Goal: Feedback & Contribution: Contribute content

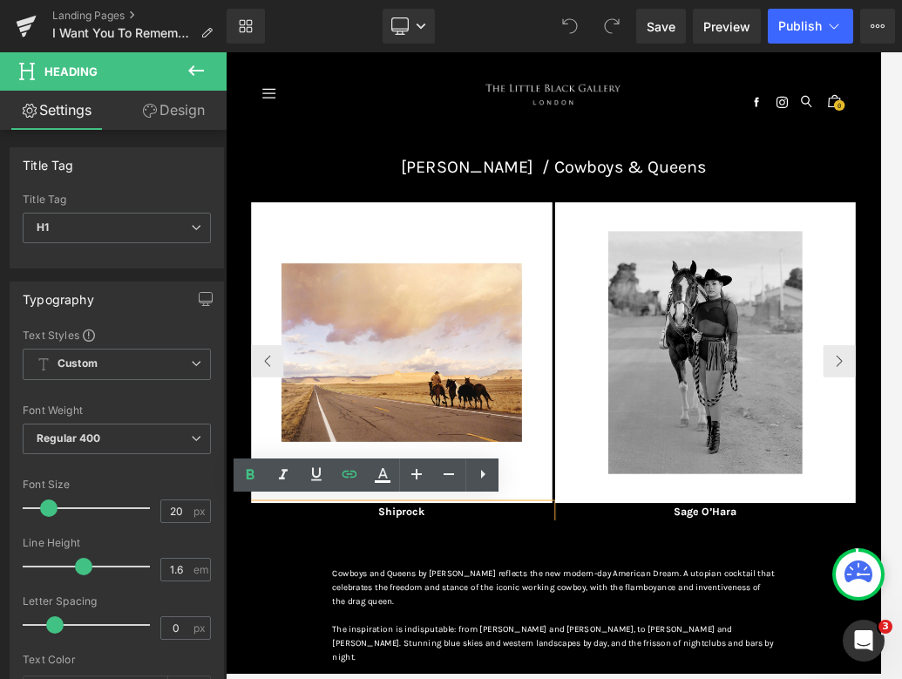
paste div
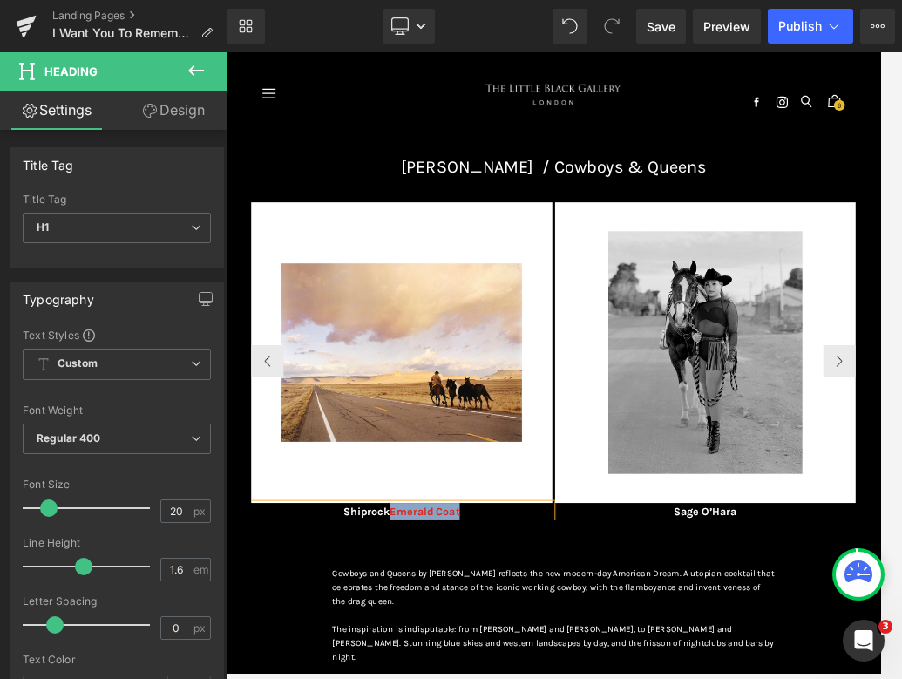
drag, startPoint x: 606, startPoint y: 792, endPoint x: 497, endPoint y: 789, distance: 109.0
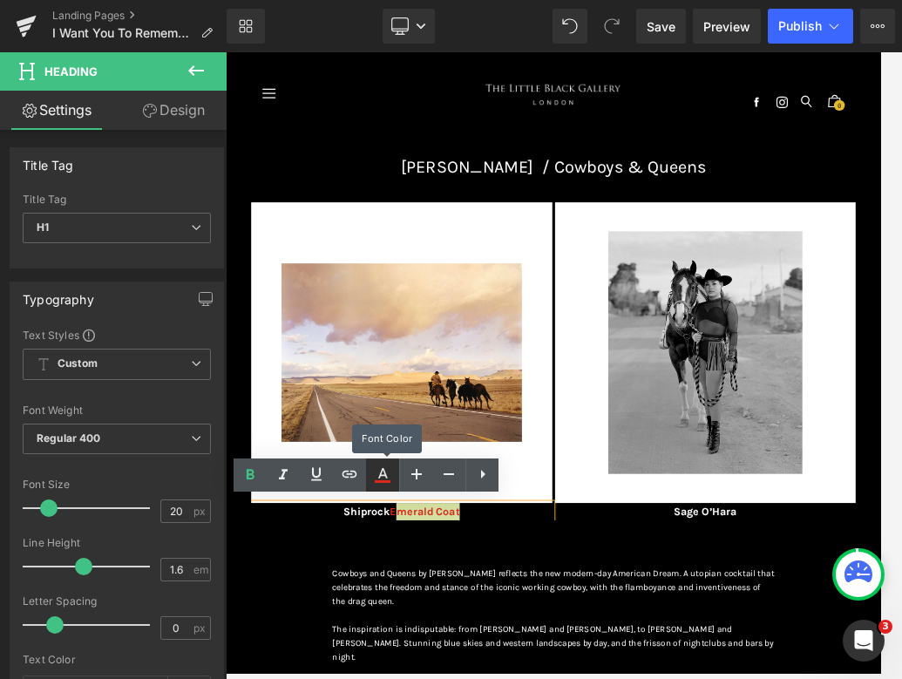
click at [383, 472] on icon at bounding box center [382, 474] width 21 height 21
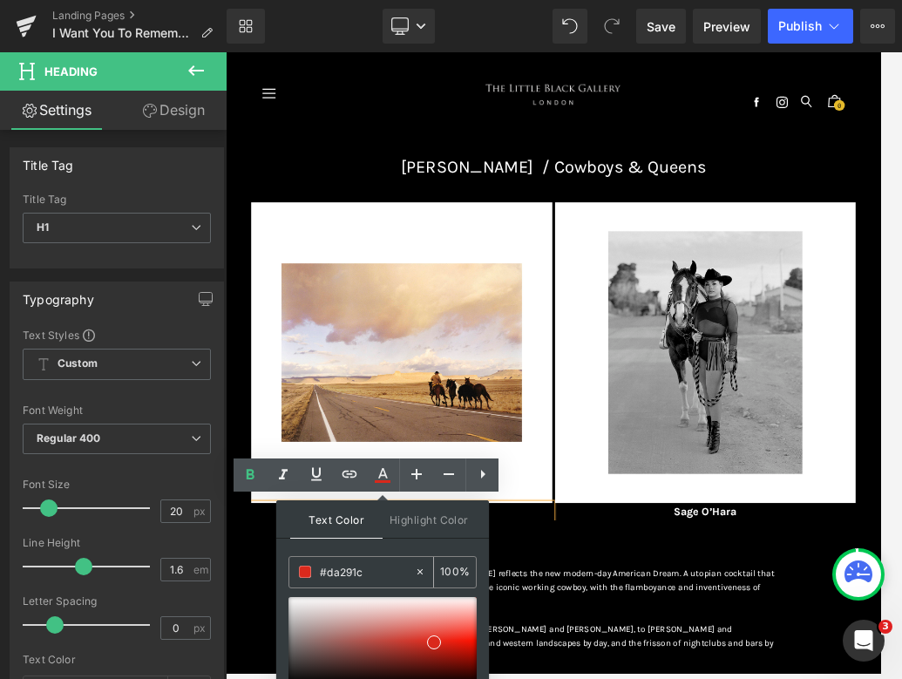
click at [422, 571] on icon at bounding box center [420, 571] width 12 height 12
type input "none"
type input "0"
click at [360, 579] on input "none" at bounding box center [367, 571] width 94 height 19
type input "n"
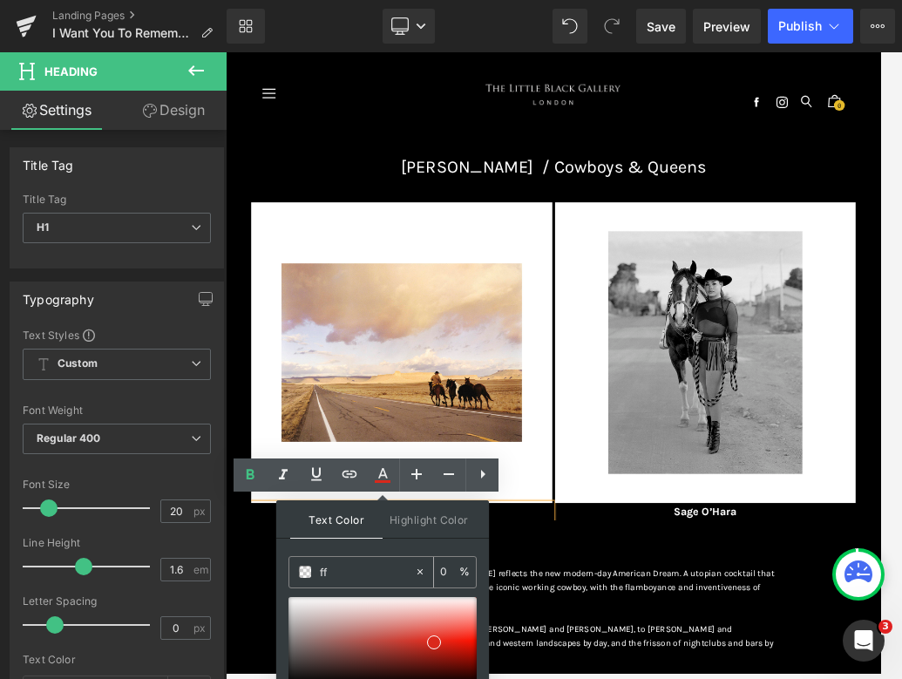
type input "fff"
type input "100"
type input "fffff"
type input "0"
type input "ffffff"
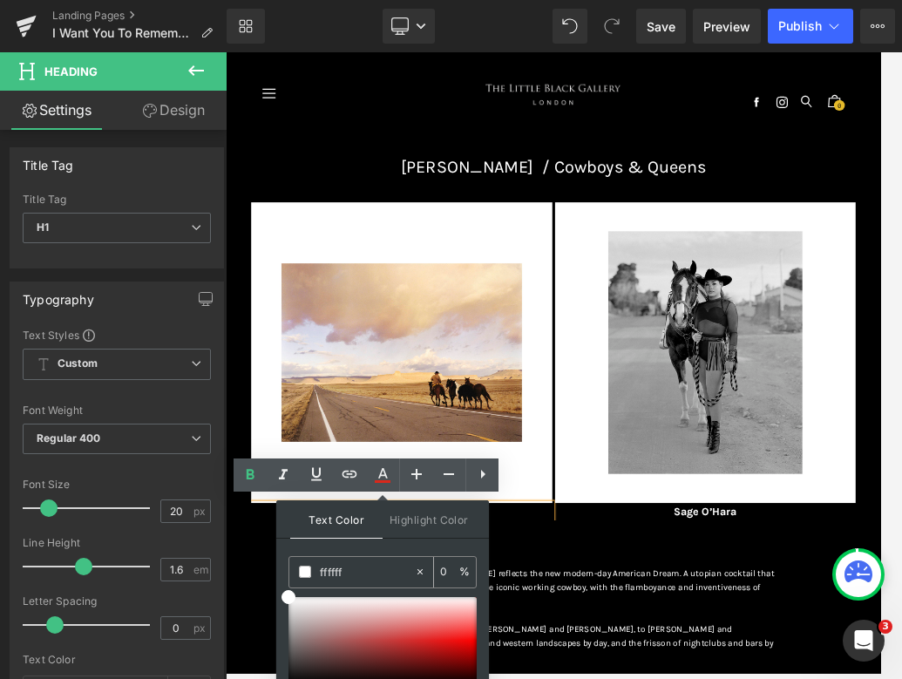
type input "100"
click at [368, 544] on div "Text Color Highlight Color rgba(255, 255, 255, 1) #ffffff 100 % transparent tra…" at bounding box center [382, 618] width 213 height 237
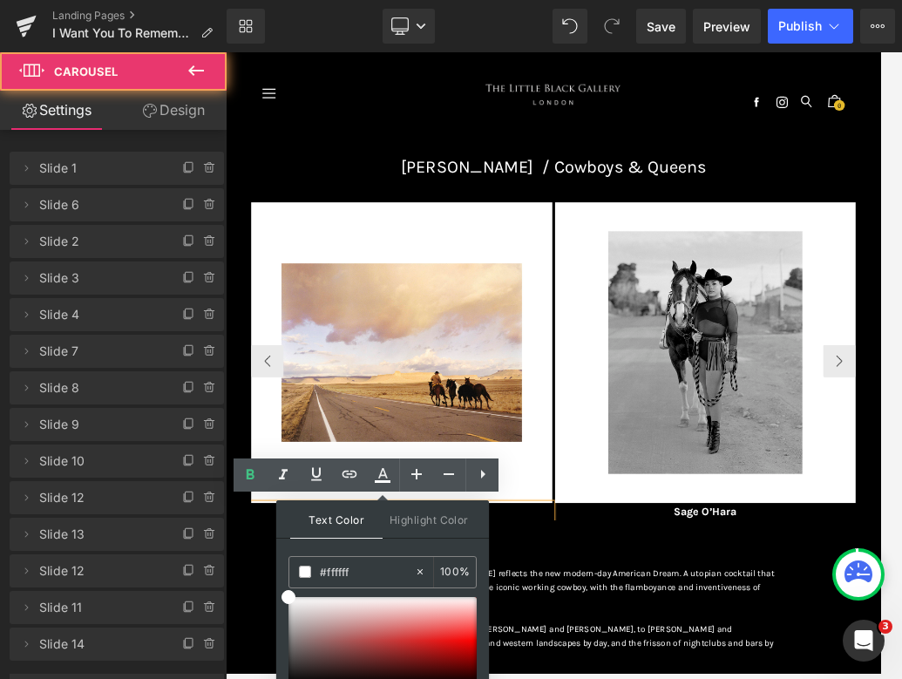
click at [681, 676] on div "Image Shiprock E merald Coat Heading Image Sage O’Hara Heading Image Jeremiah I…" at bounding box center [753, 583] width 972 height 578
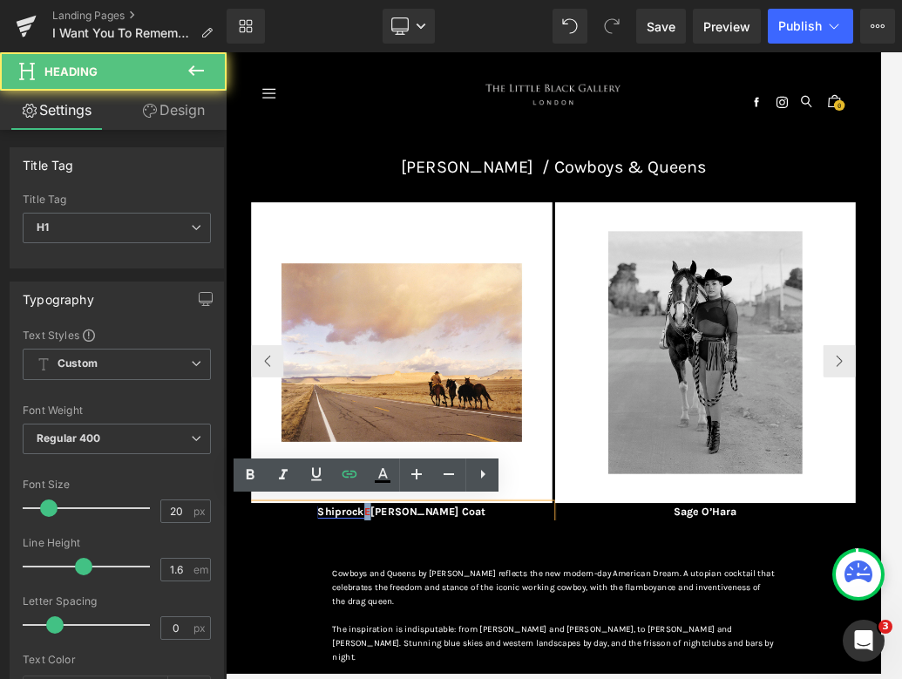
drag, startPoint x: 500, startPoint y: 792, endPoint x: 486, endPoint y: 792, distance: 13.9
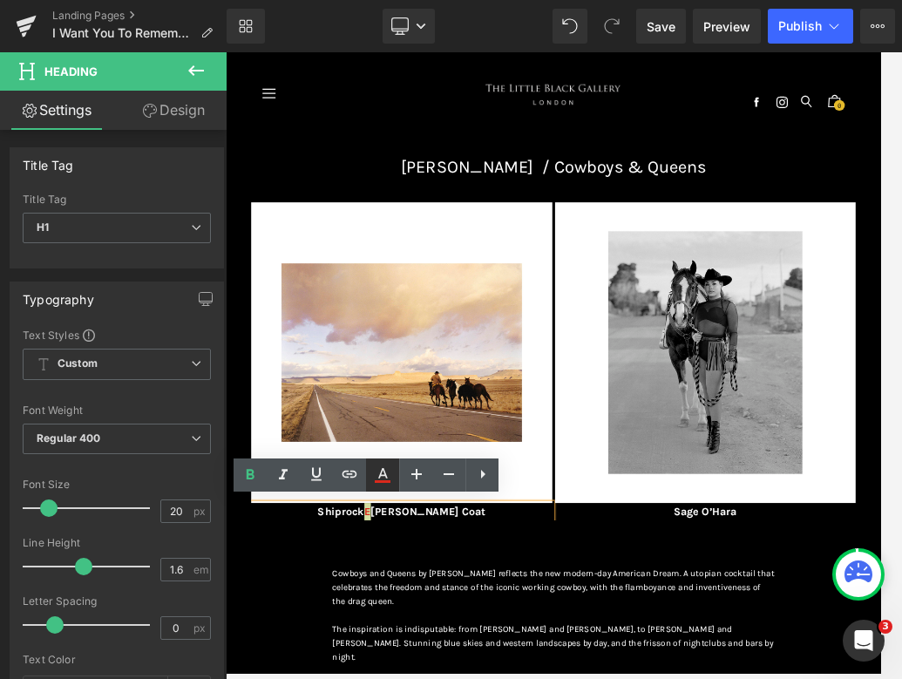
click at [383, 464] on icon at bounding box center [382, 474] width 21 height 21
type input "#da291c"
type input "100"
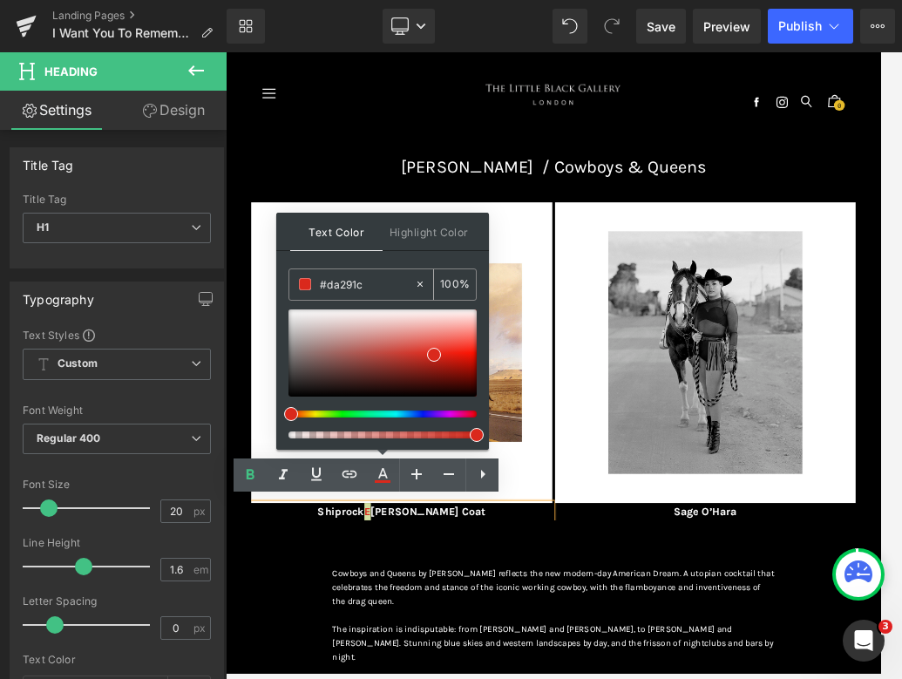
click at [420, 283] on icon at bounding box center [420, 284] width 12 height 12
type input "none"
type input "0"
click at [368, 287] on input "none" at bounding box center [367, 283] width 94 height 19
type input "n"
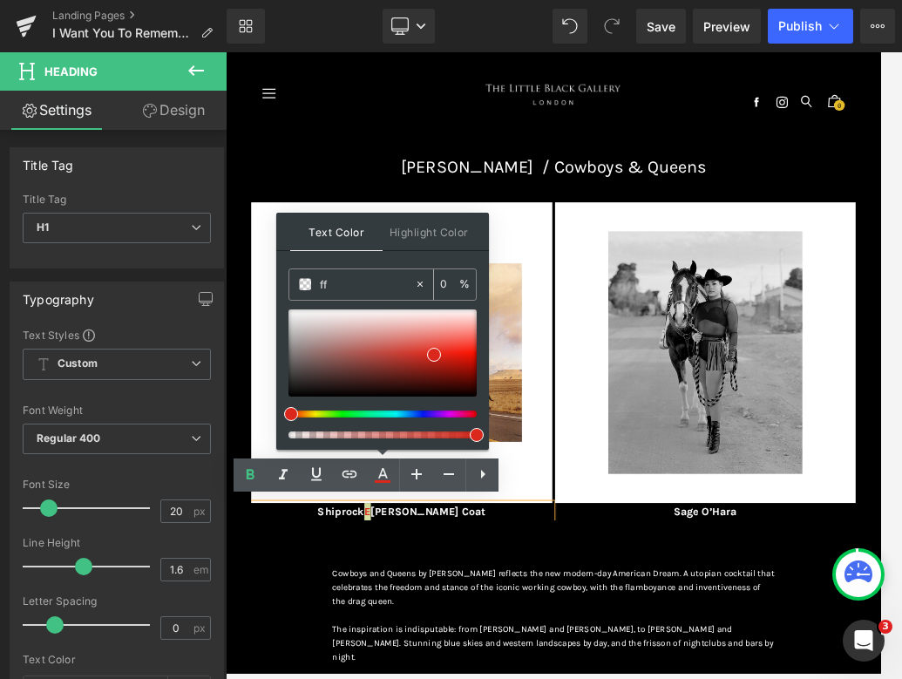
type input "fff"
type input "100"
type input "fffff"
type input "0"
type input "ffffff"
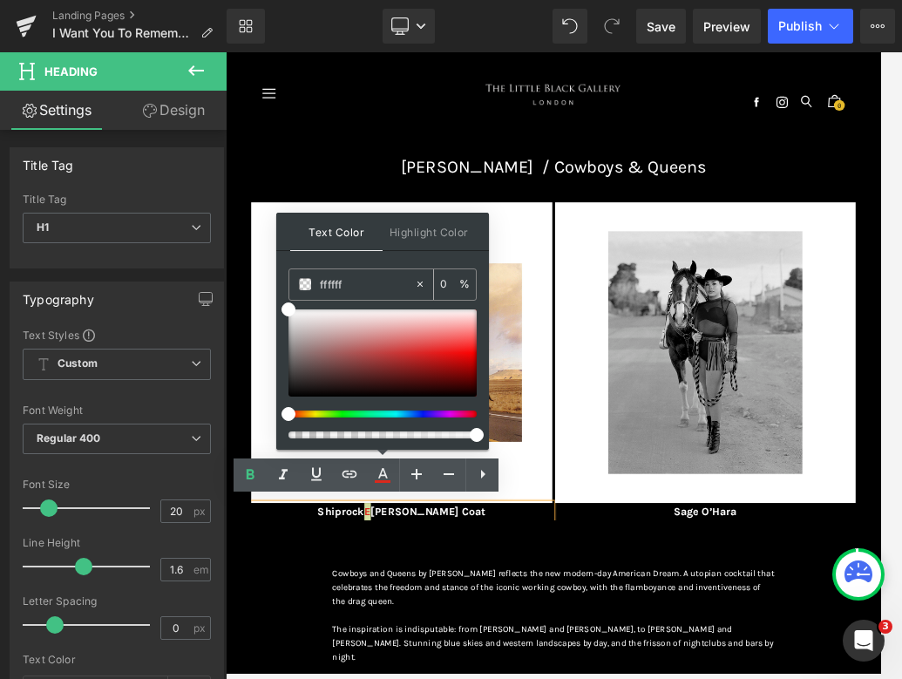
type input "100"
type input "#ffffff"
click at [358, 261] on div "Text Color Highlight Color rgba(255, 255, 255, 1) #ffffff 100 % transparent tra…" at bounding box center [382, 331] width 213 height 237
click at [656, 676] on div "Image Shiprock E merald Coat Heading Image Sage O’Hara Heading Image Jeremiah I…" at bounding box center [753, 583] width 972 height 578
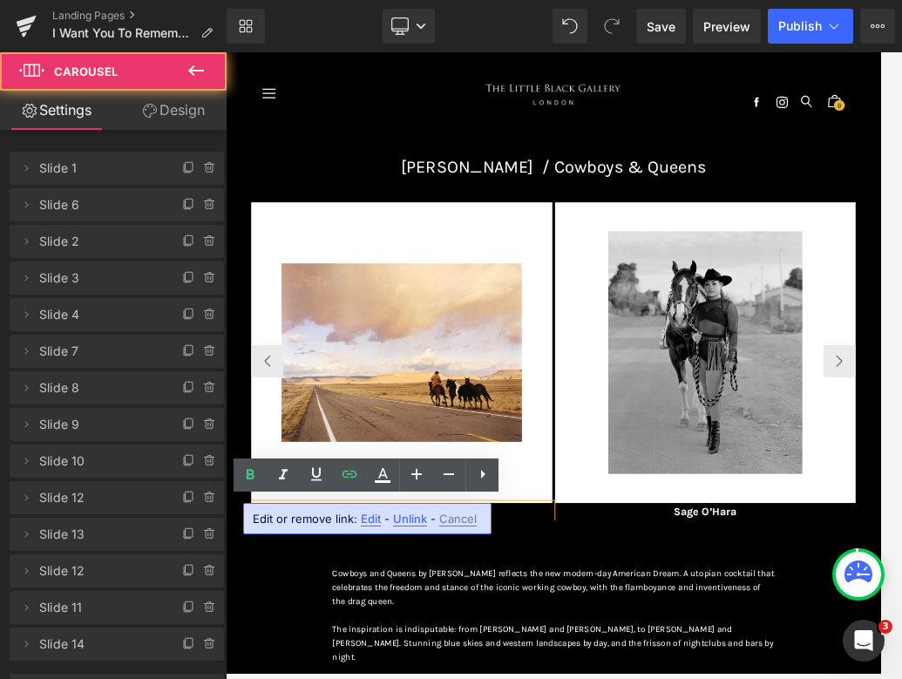
click at [681, 676] on div "Image Shiprock E merald Coat Heading Image Sage O’Hara Heading Image Jeremiah I…" at bounding box center [753, 583] width 972 height 578
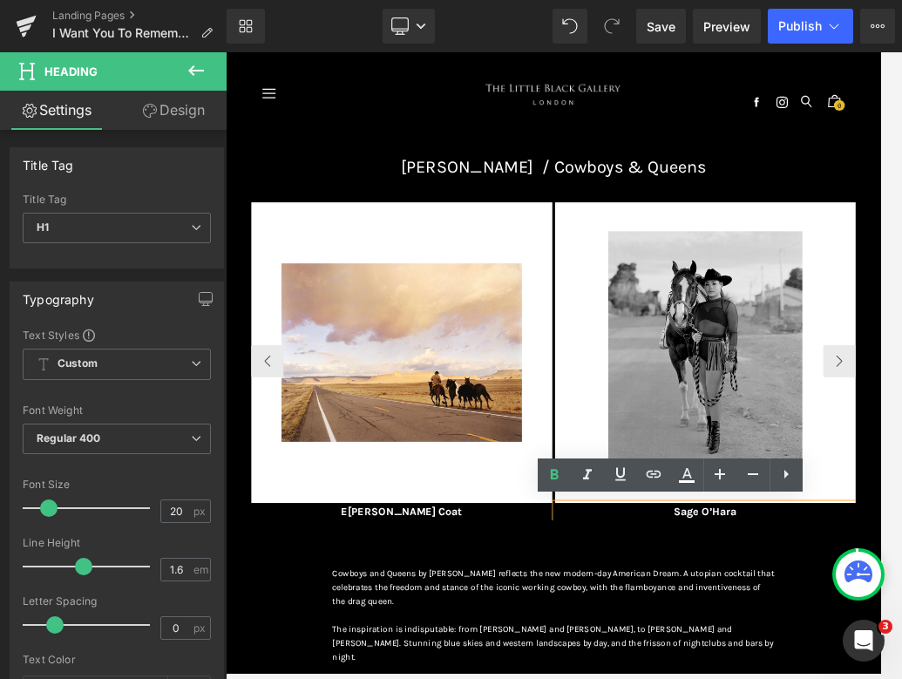
paste div
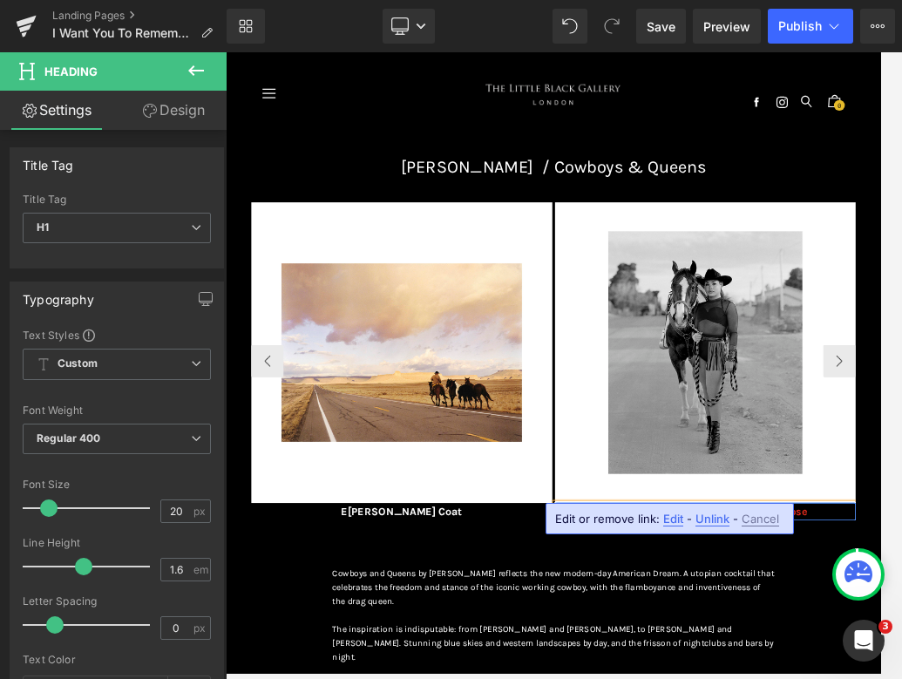
click at [681, 676] on div "Image E merald Coat Heading Image Lunar Eclipse Sage O’Hara Lunar Eclipse Headi…" at bounding box center [753, 583] width 972 height 578
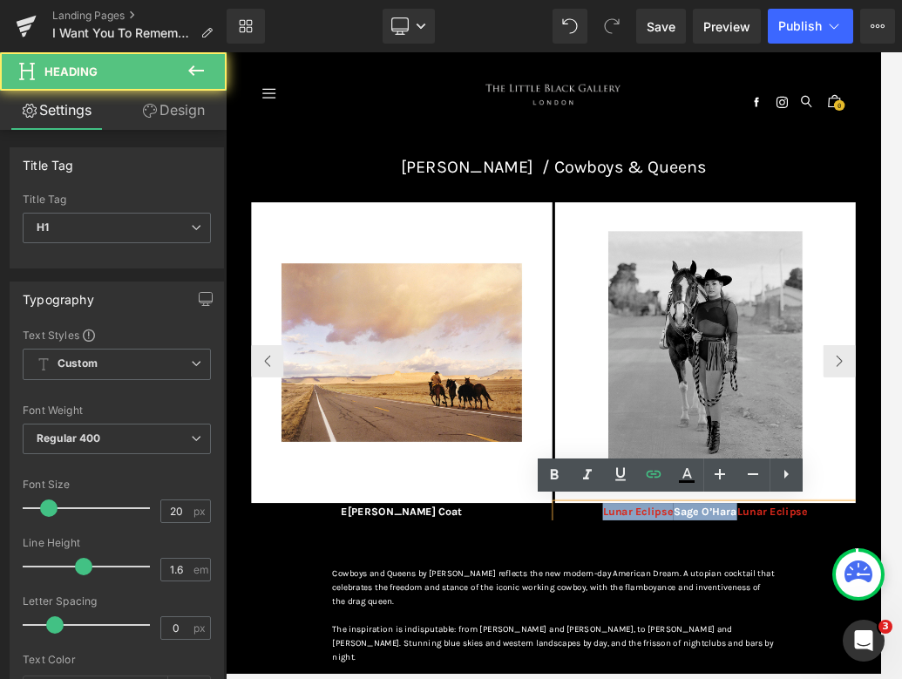
drag, startPoint x: 1047, startPoint y: 789, endPoint x: 817, endPoint y: 794, distance: 230.1
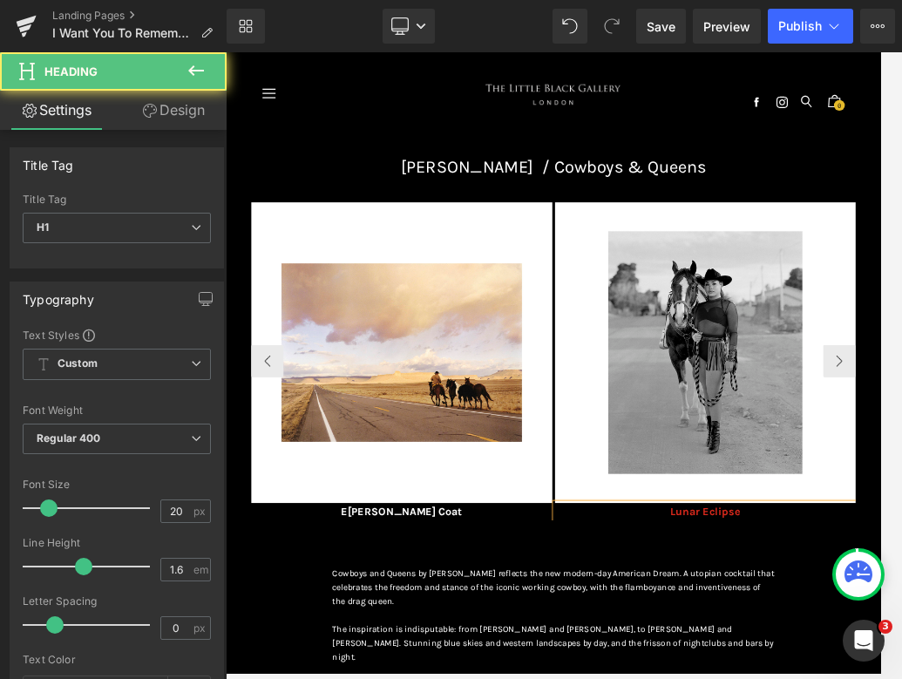
drag, startPoint x: 1063, startPoint y: 784, endPoint x: 916, endPoint y: 781, distance: 147.3
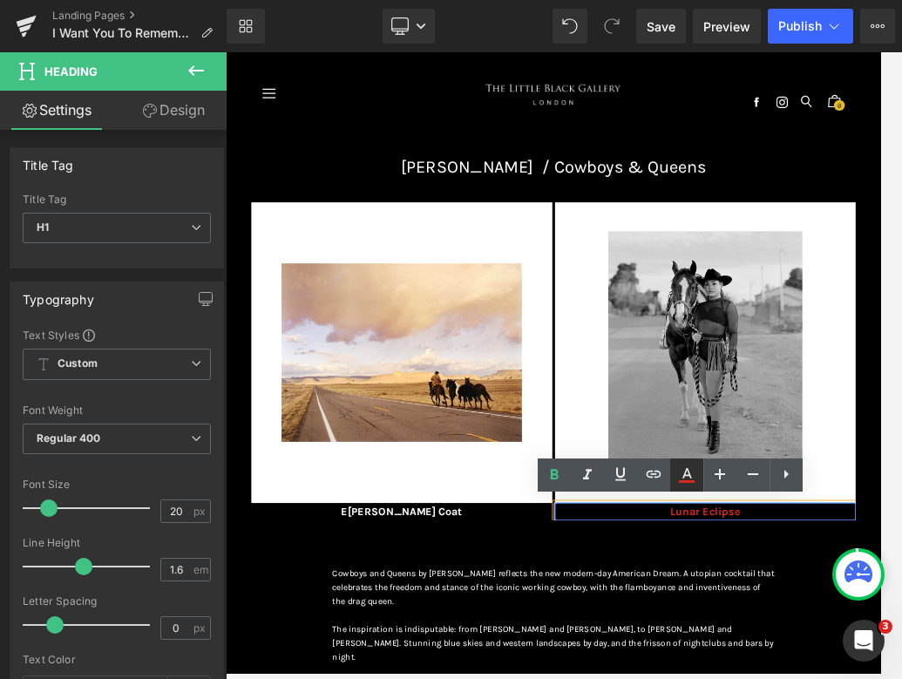
click at [681, 478] on icon at bounding box center [686, 474] width 21 height 21
type input "#da291c"
type input "100"
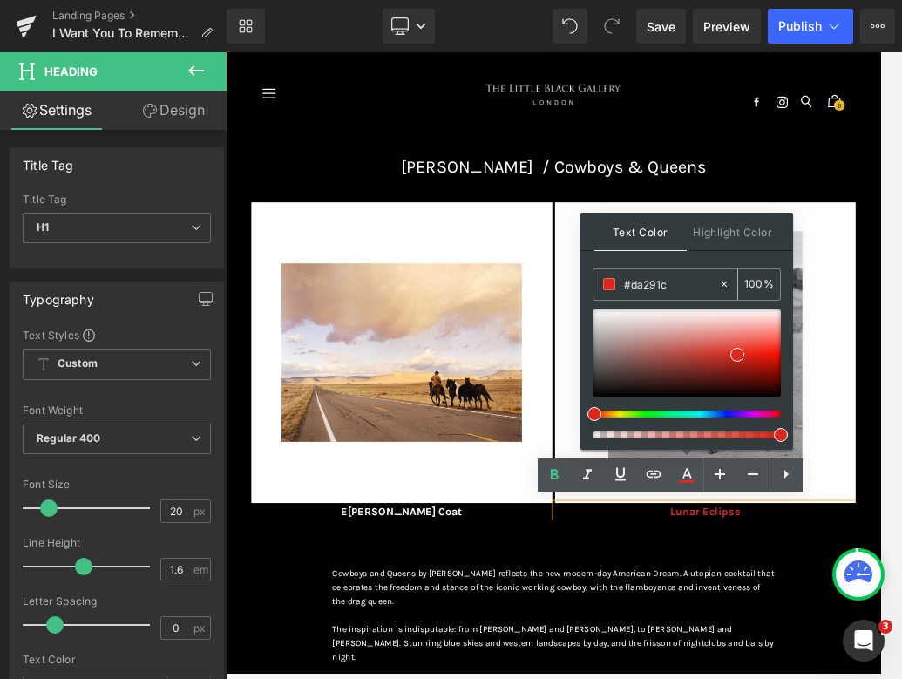
click at [681, 282] on icon at bounding box center [724, 284] width 12 height 12
type input "none"
type input "0"
click at [681, 283] on input "none" at bounding box center [671, 283] width 94 height 19
type input "n"
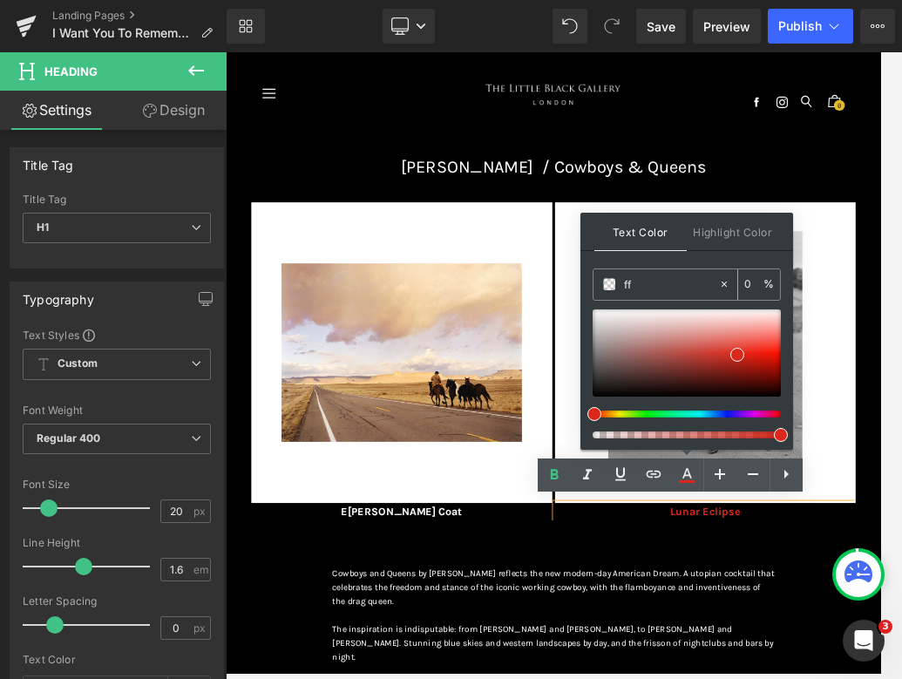
type input "fff"
type input "100"
type input "fffff"
type input "0"
type input "ffffff"
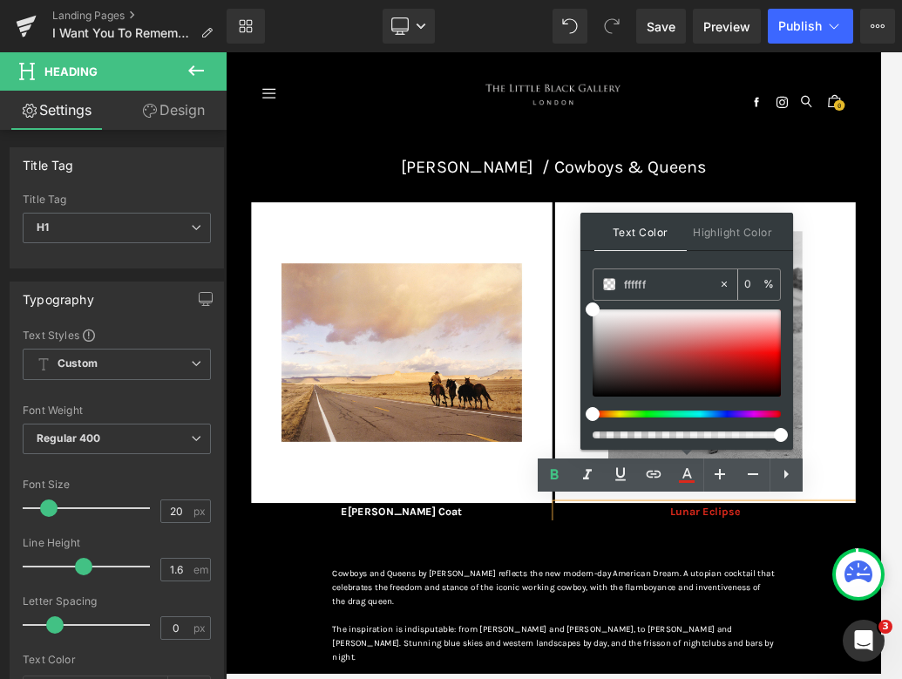
type input "100"
type input "#ffffff"
click at [681, 257] on div "Text Color Highlight Color rgba(255, 255, 255, 1) #ffffff 100 % transparent tra…" at bounding box center [686, 331] width 213 height 237
click at [681, 676] on div "Image E merald Coat Heading Image Lunar Eclipse Heading Image Jeremiah In Snow …" at bounding box center [753, 583] width 972 height 578
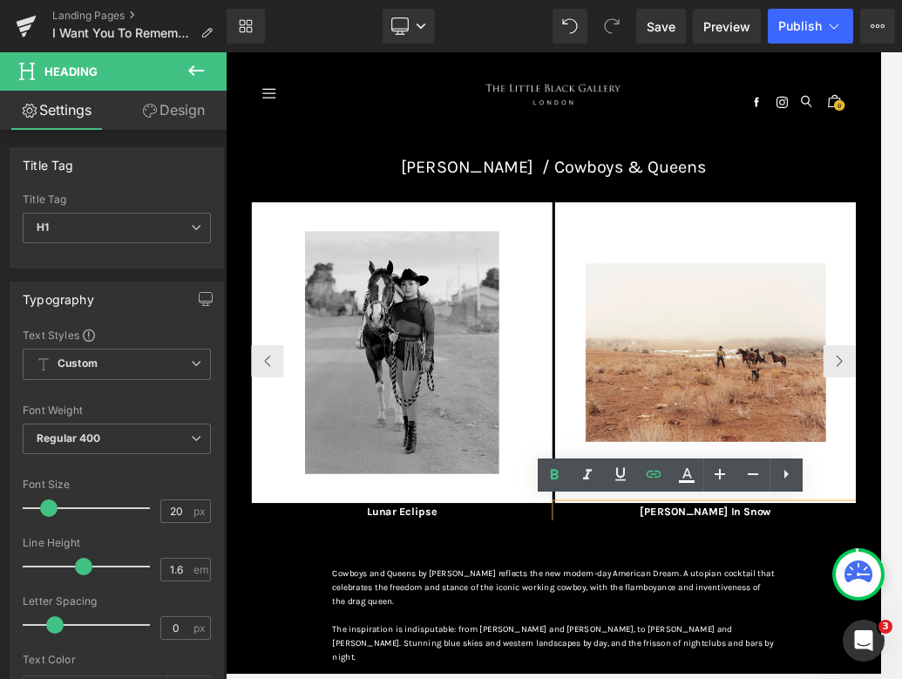
paste div
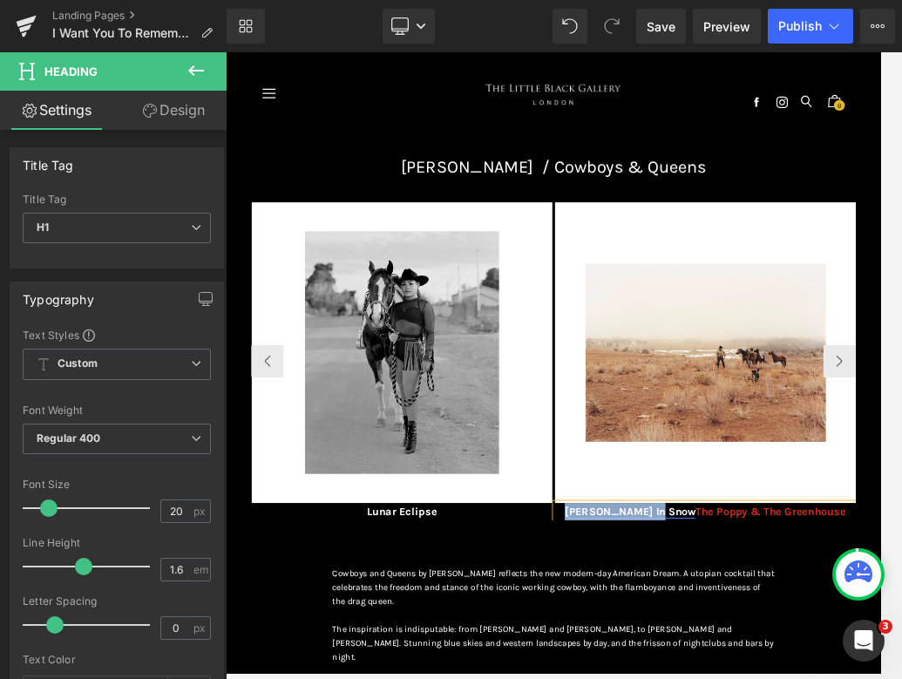
drag, startPoint x: 950, startPoint y: 793, endPoint x: 806, endPoint y: 792, distance: 143.8
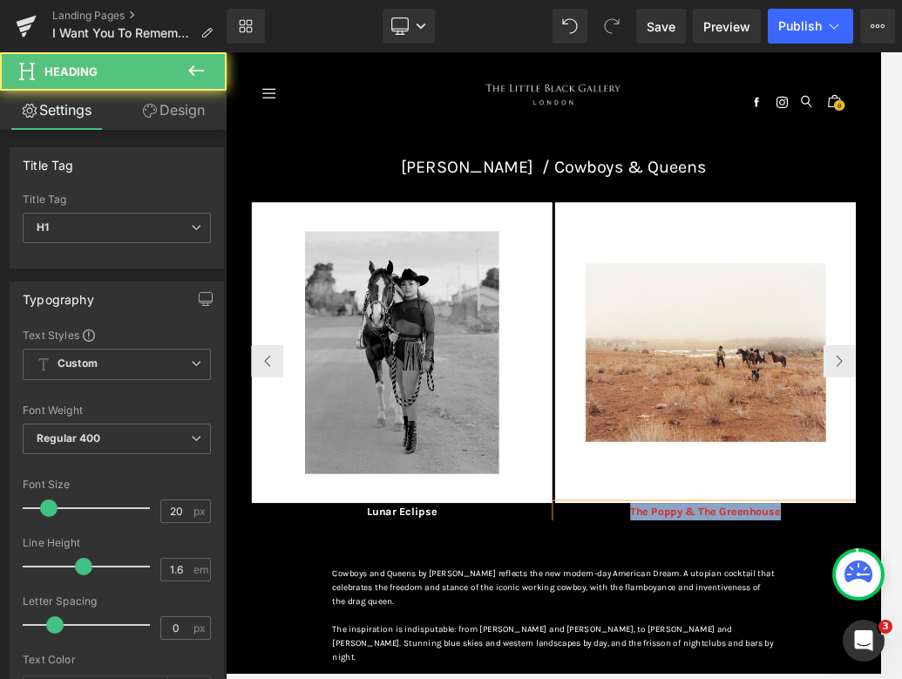
drag, startPoint x: 1124, startPoint y: 793, endPoint x: 776, endPoint y: 795, distance: 347.7
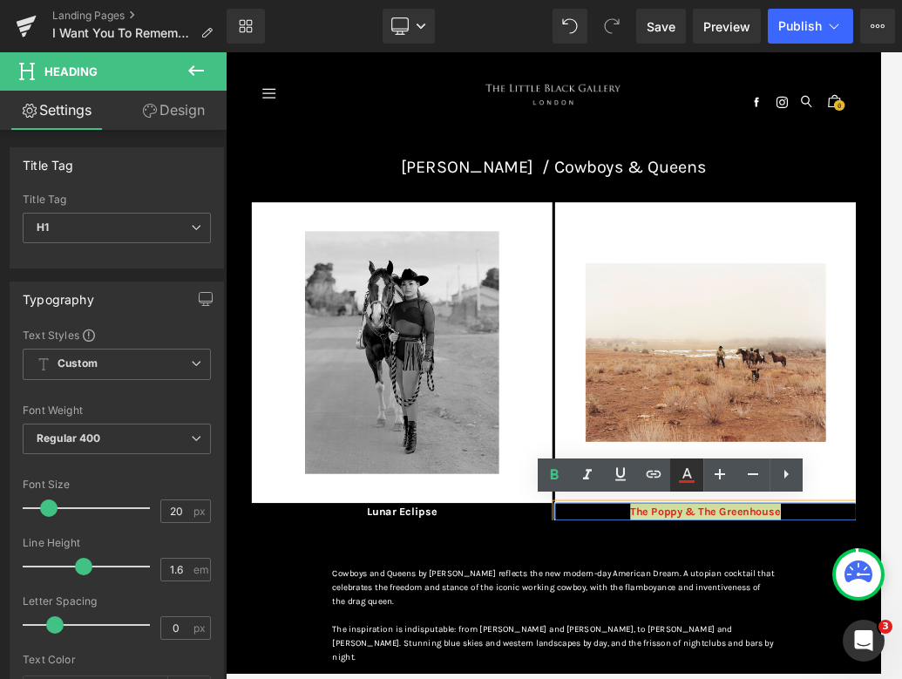
click at [681, 470] on icon at bounding box center [686, 474] width 21 height 21
type input "#da291c"
type input "100"
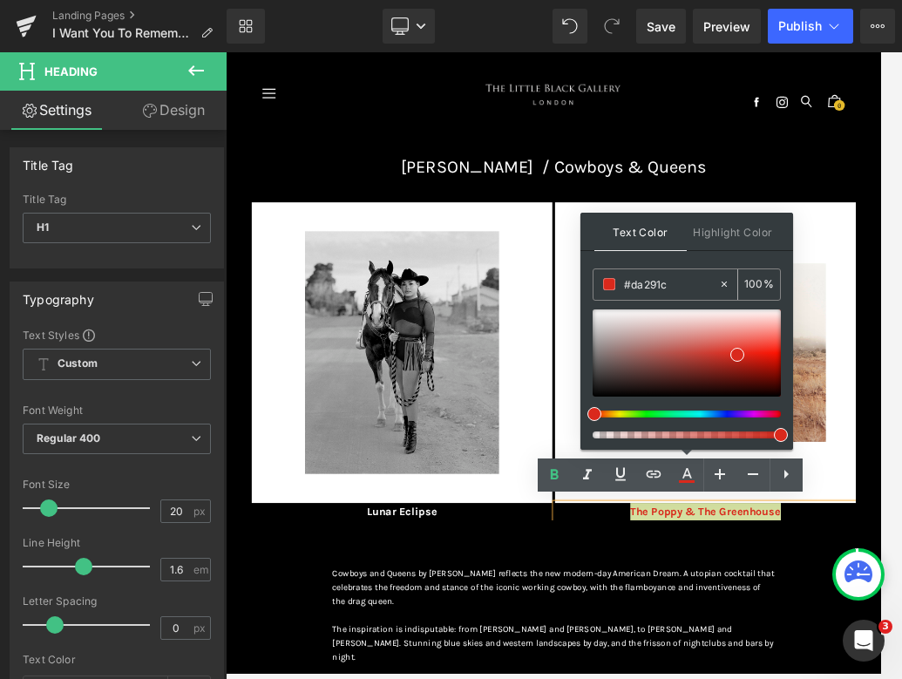
click at [681, 284] on icon at bounding box center [723, 283] width 5 height 5
type input "none"
type input "0"
click at [681, 282] on input "none" at bounding box center [671, 283] width 94 height 19
type input "n"
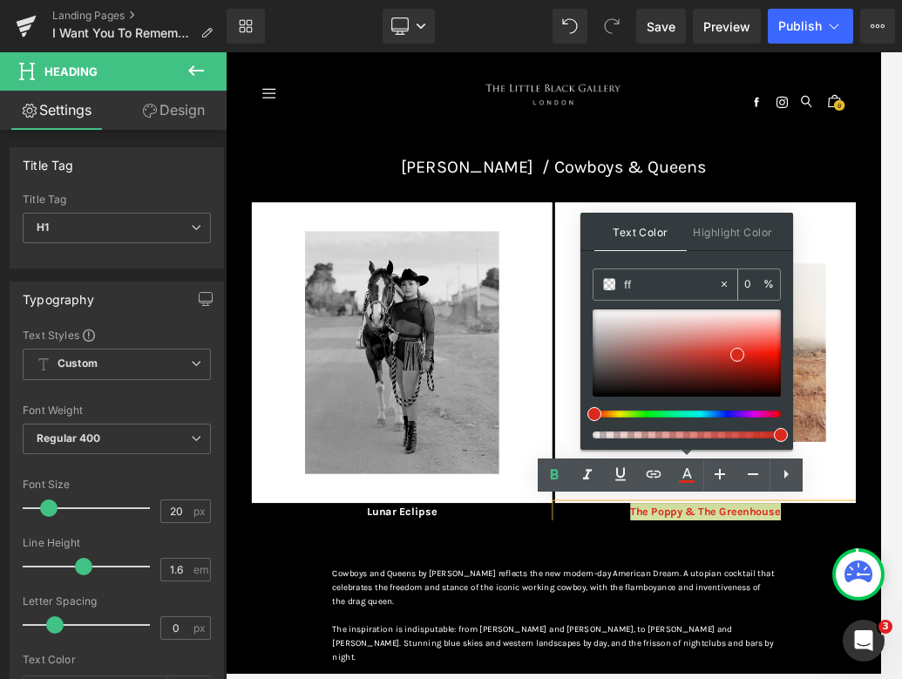
type input "fff"
type input "100"
type input "fffff"
type input "0"
type input "ffffff"
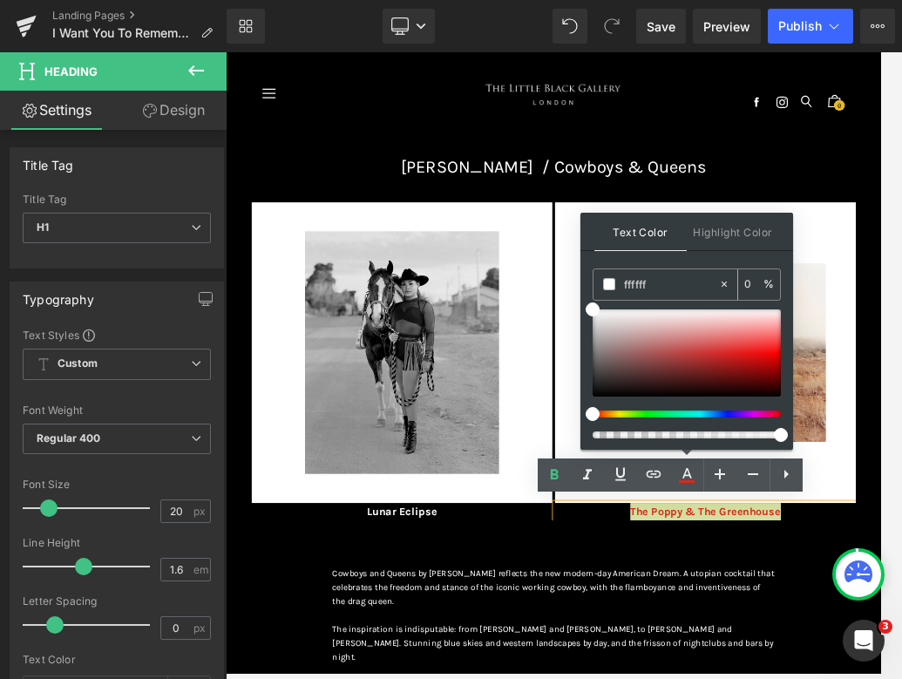
type input "100"
type input "#ffffff"
click at [681, 259] on div "Text Color Highlight Color rgba(255, 255, 255, 1) #ffffff 100 % transparent tra…" at bounding box center [686, 331] width 213 height 237
click at [681, 676] on div "Image E merald Coat Heading Image Lunar Eclipse Heading Image The Poppy & The G…" at bounding box center [753, 583] width 972 height 578
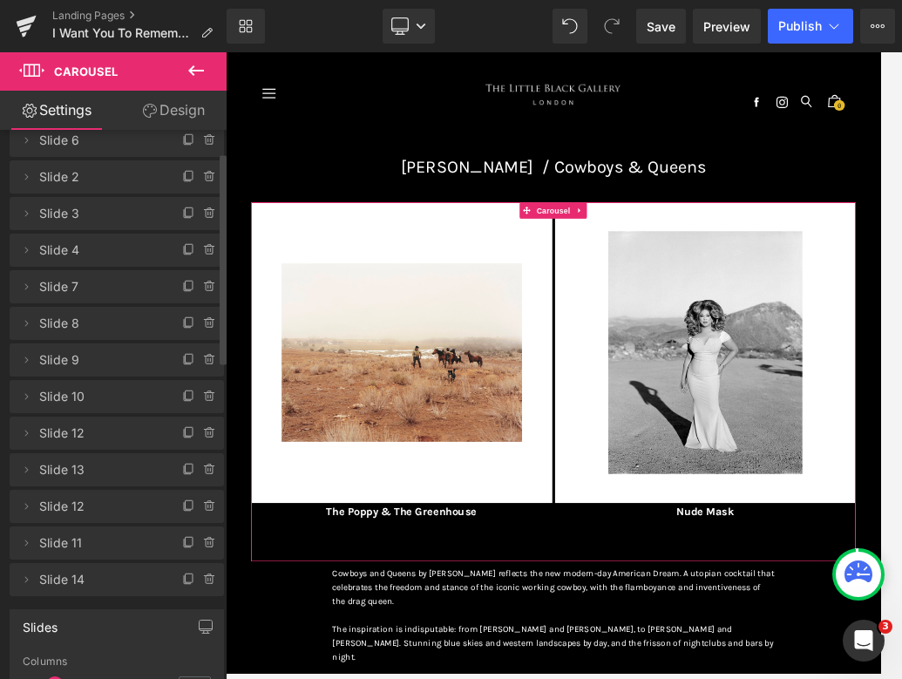
scroll to position [37, 0]
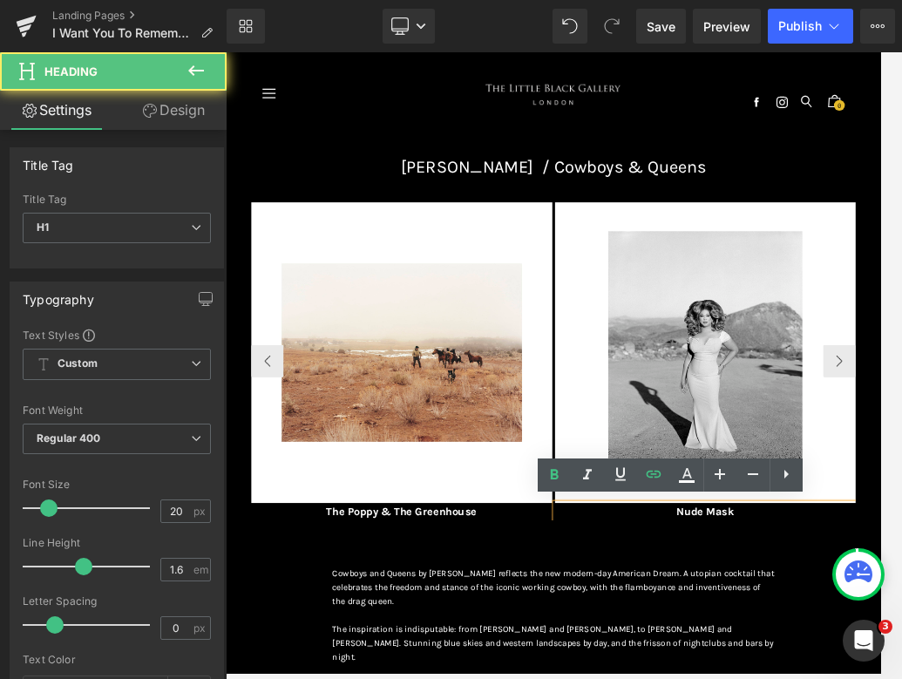
paste div
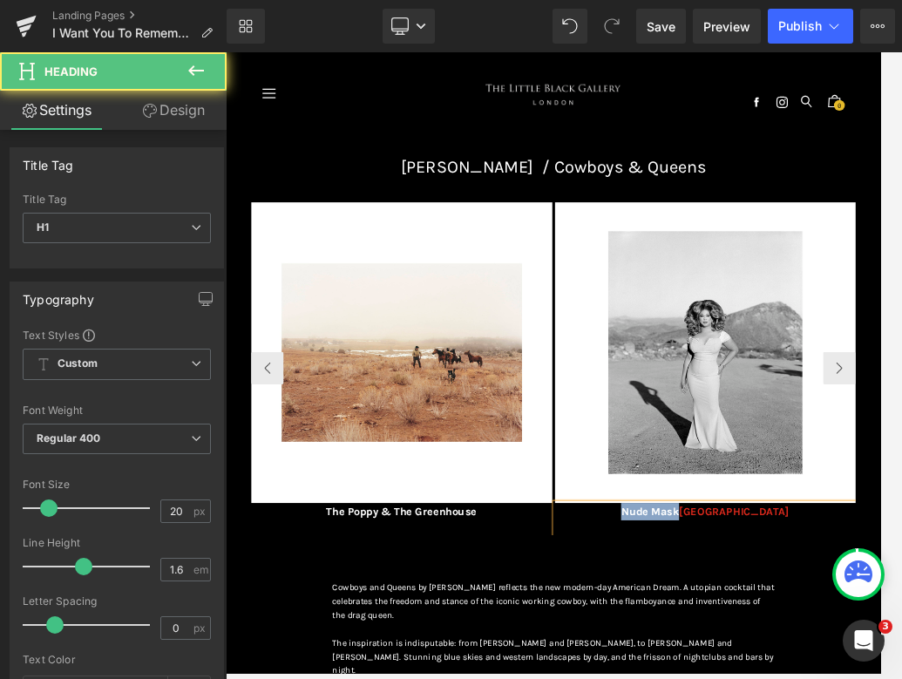
drag, startPoint x: 1002, startPoint y: 789, endPoint x: 888, endPoint y: 789, distance: 114.1
drag, startPoint x: 1045, startPoint y: 784, endPoint x: 910, endPoint y: 784, distance: 135.1
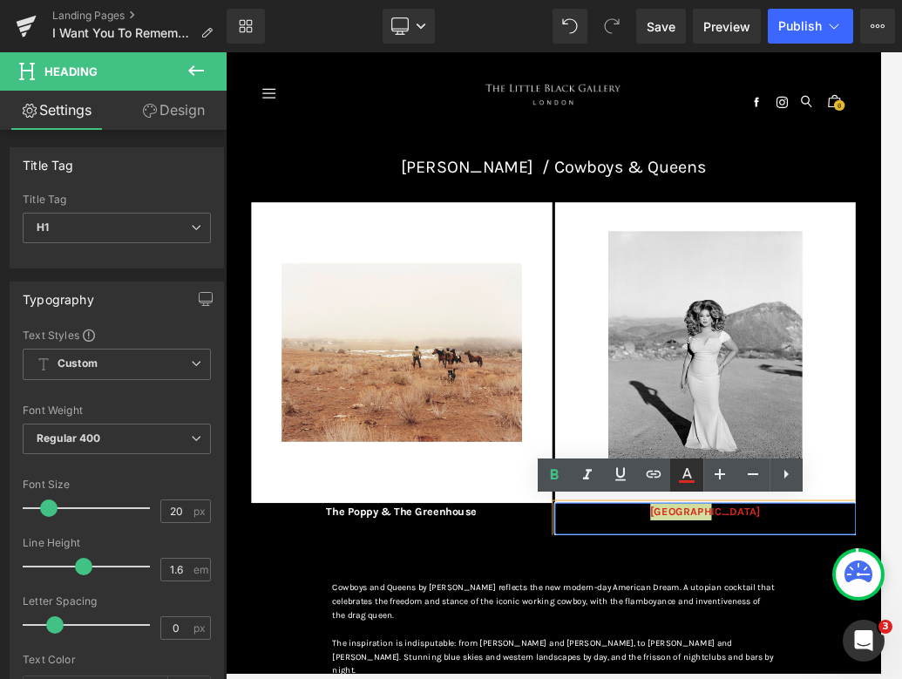
click at [678, 477] on icon at bounding box center [686, 474] width 21 height 21
type input "#da291c"
type input "100"
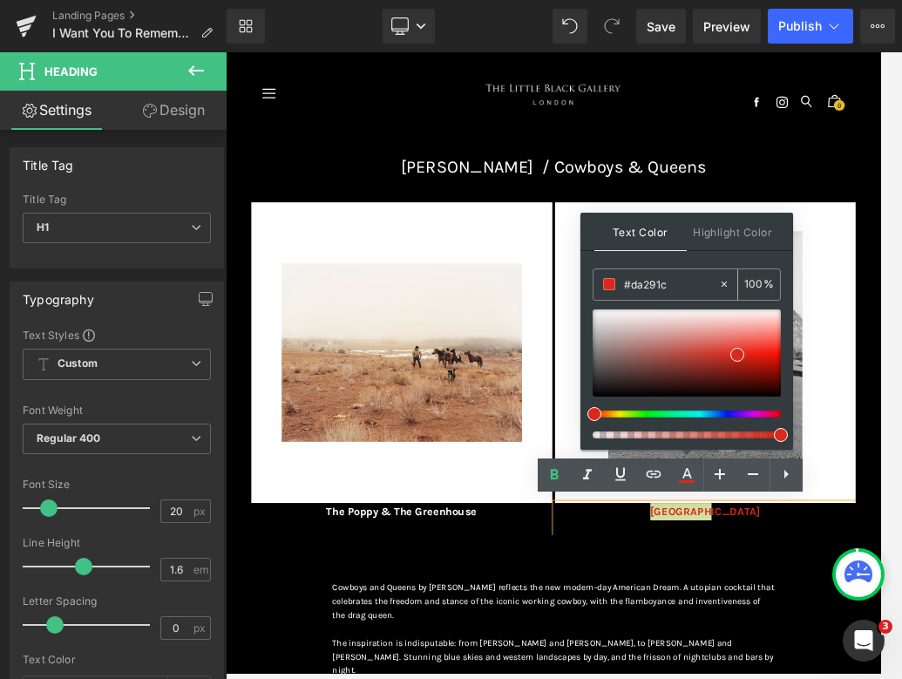
click at [681, 282] on icon at bounding box center [724, 284] width 12 height 12
type input "none"
type input "0"
click at [681, 282] on icon at bounding box center [724, 284] width 12 height 12
click at [681, 283] on input "none" at bounding box center [671, 283] width 94 height 19
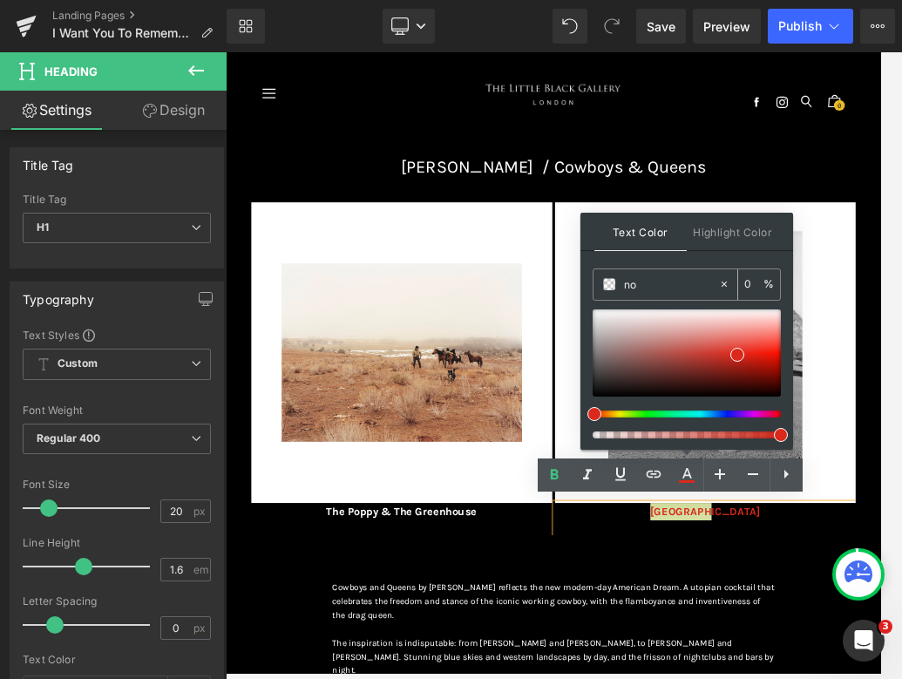
type input "n"
type input "fff"
type input "100"
type input "fffff"
type input "0"
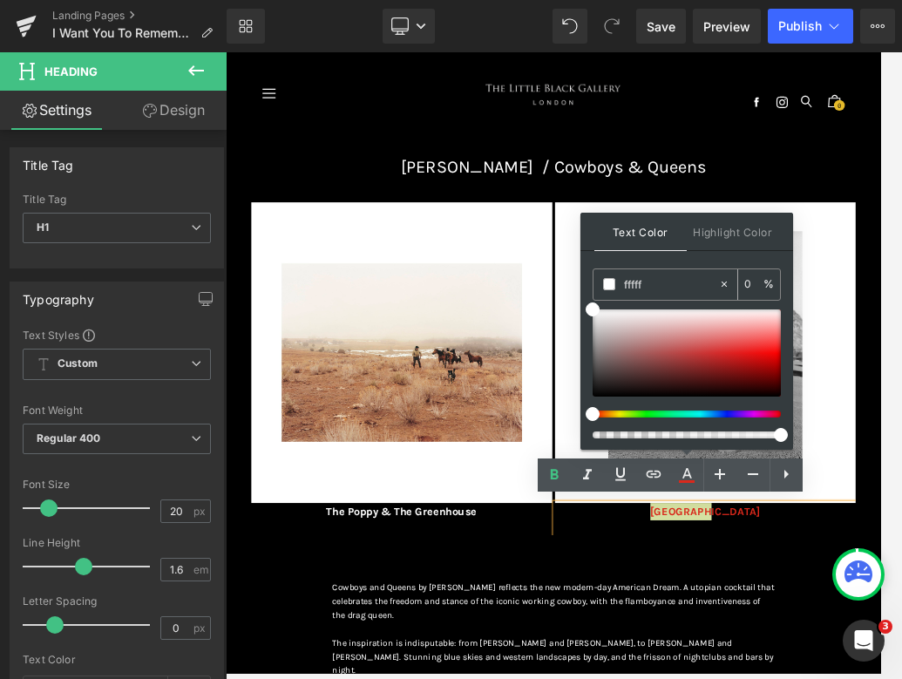
type input "ffffff"
type input "100"
type input "#ffffff"
click at [659, 261] on div "Text Color Highlight Color rgba(255, 255, 255, 1) #ffffff 100 % transparent tra…" at bounding box center [686, 331] width 213 height 237
click at [681, 676] on div "Image E merald Coat Heading Image Lunar Eclipse Heading Image The Poppy & The G…" at bounding box center [753, 593] width 972 height 599
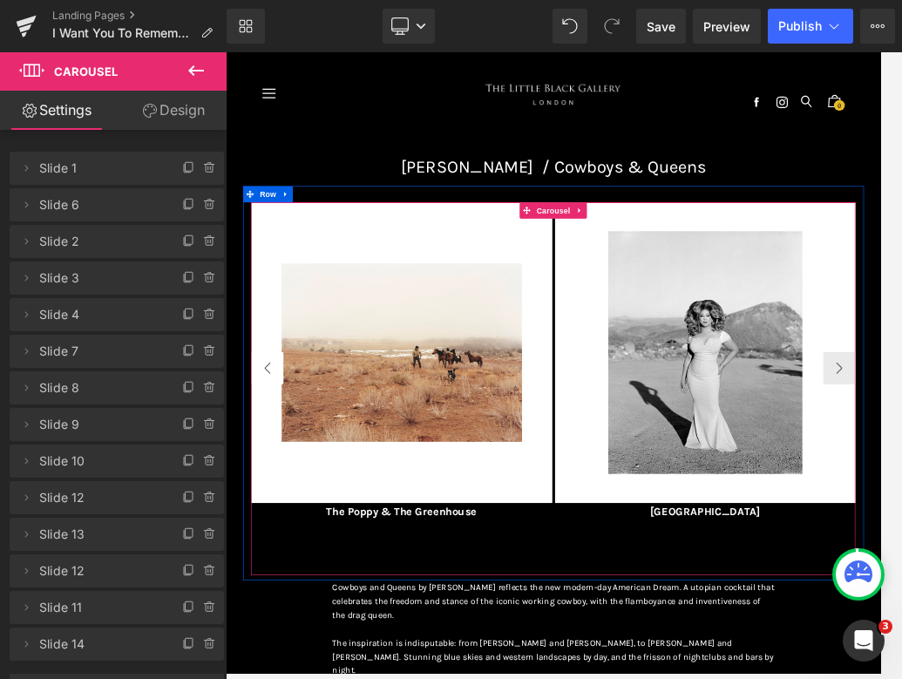
click at [299, 567] on button "‹" at bounding box center [293, 560] width 52 height 52
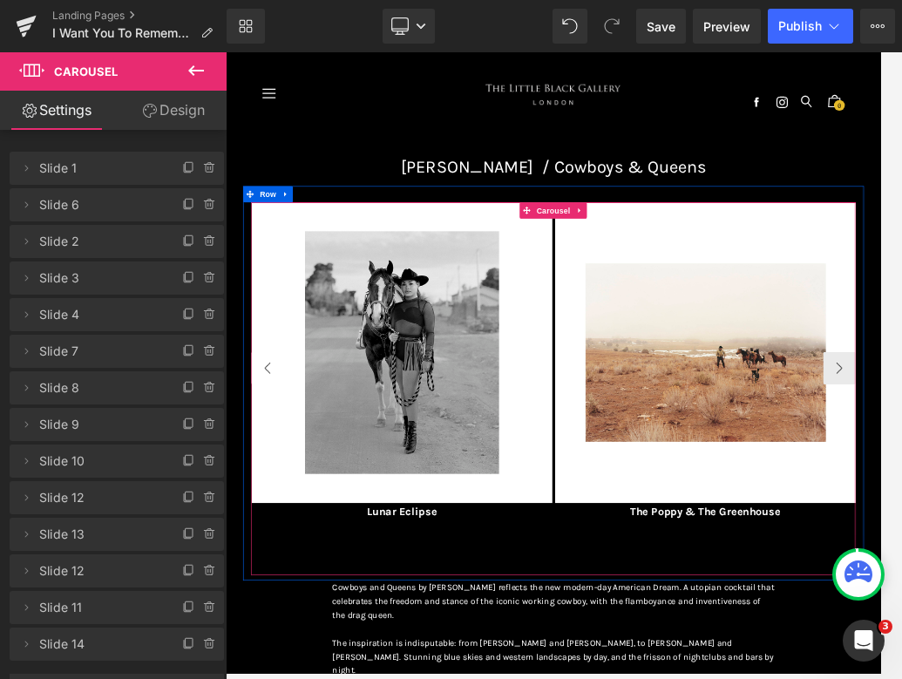
click at [299, 567] on button "‹" at bounding box center [293, 560] width 52 height 52
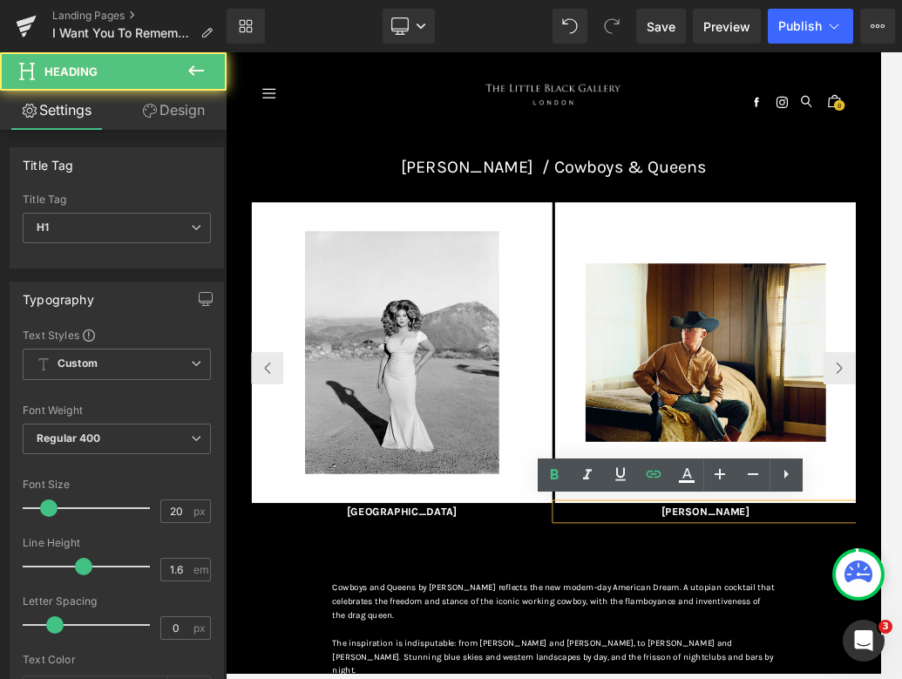
paste div
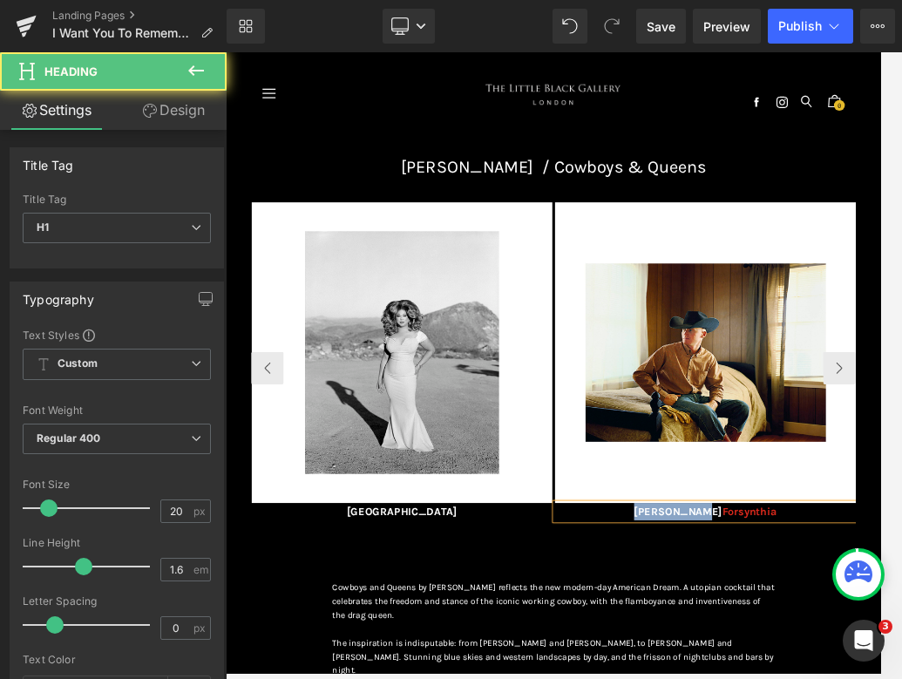
drag, startPoint x: 1003, startPoint y: 795, endPoint x: 863, endPoint y: 791, distance: 140.3
drag, startPoint x: 1065, startPoint y: 792, endPoint x: 918, endPoint y: 788, distance: 146.4
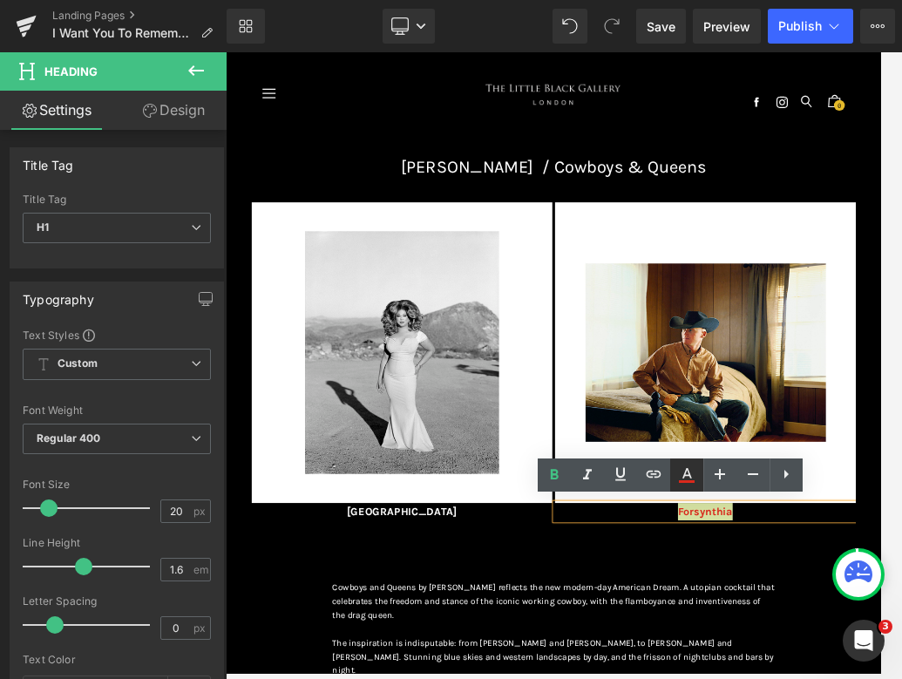
click at [681, 465] on icon at bounding box center [686, 474] width 21 height 21
type input "#da291c"
type input "100"
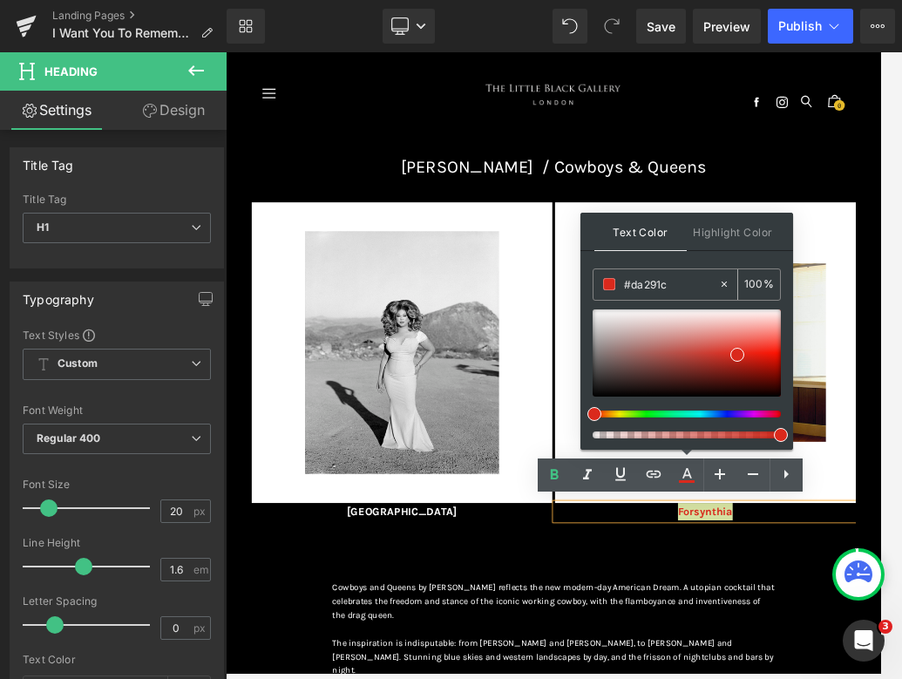
click at [681, 284] on icon at bounding box center [724, 284] width 12 height 12
type input "none"
type input "0"
click at [669, 290] on input "none" at bounding box center [671, 283] width 94 height 19
type input "n"
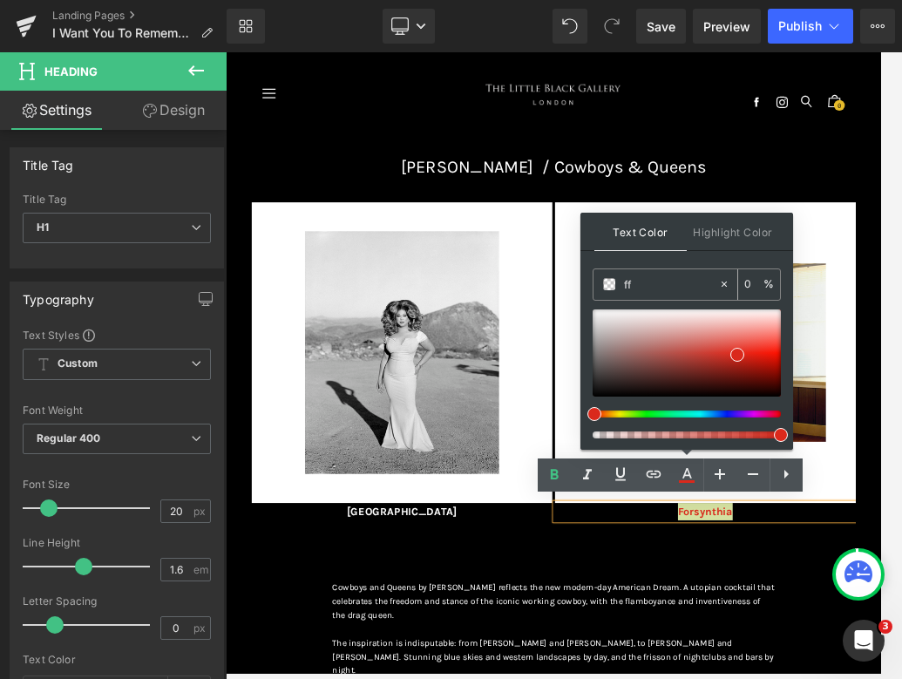
type input "fff"
type input "100"
type input "fffff"
type input "0"
type input "ffffff"
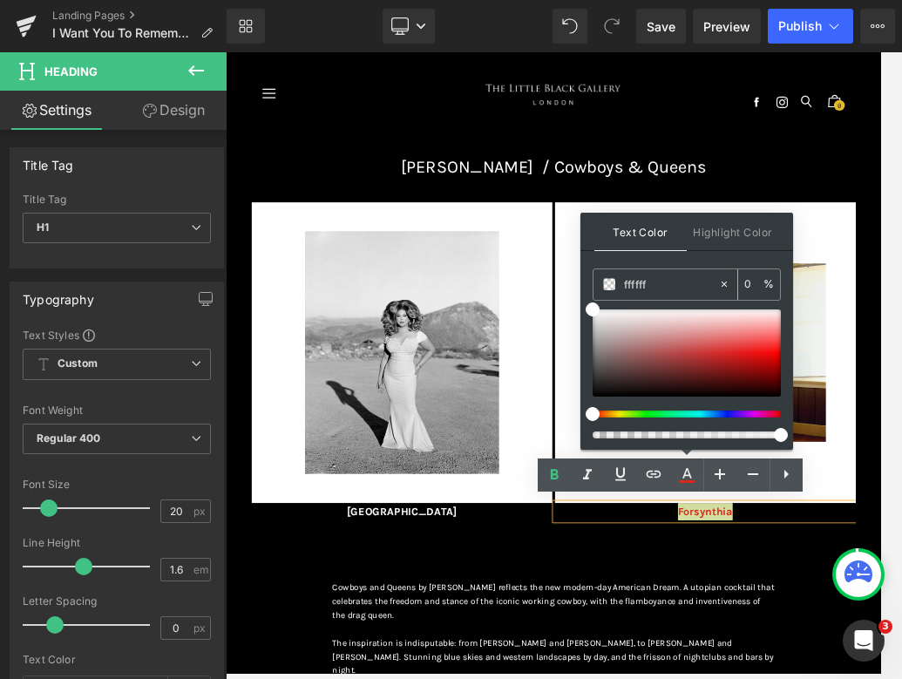
type input "100"
type input "#ffffff"
click at [661, 252] on div "Text Color Highlight Color rgba(255, 255, 255, 1) #ffffff 100 % transparent tra…" at bounding box center [686, 331] width 213 height 237
click at [681, 676] on div "Image E merald Coat Heading Image Lunar Eclipse Heading Image The Poppy & The G…" at bounding box center [753, 593] width 972 height 599
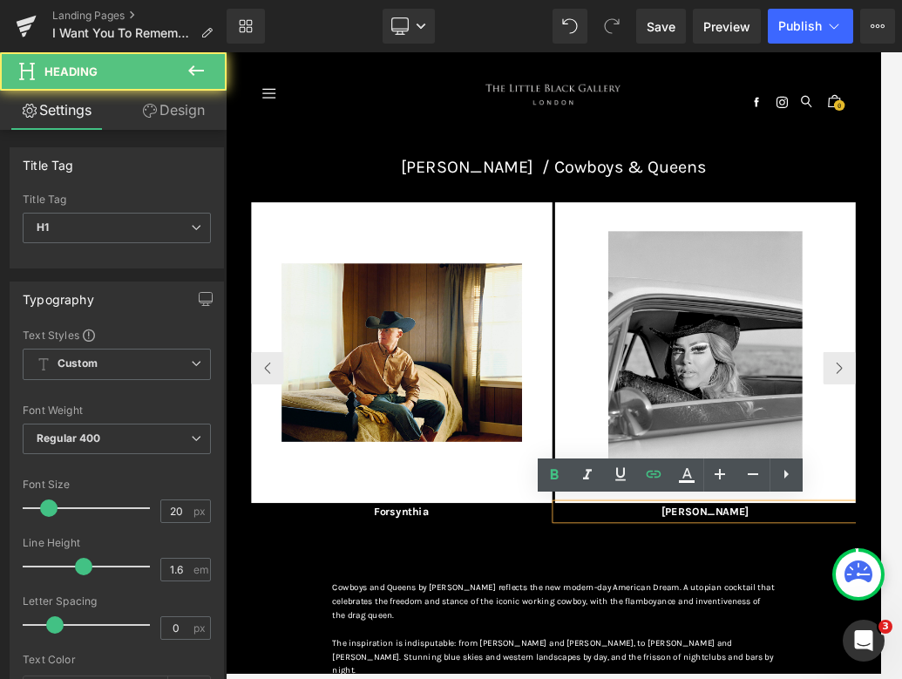
paste div
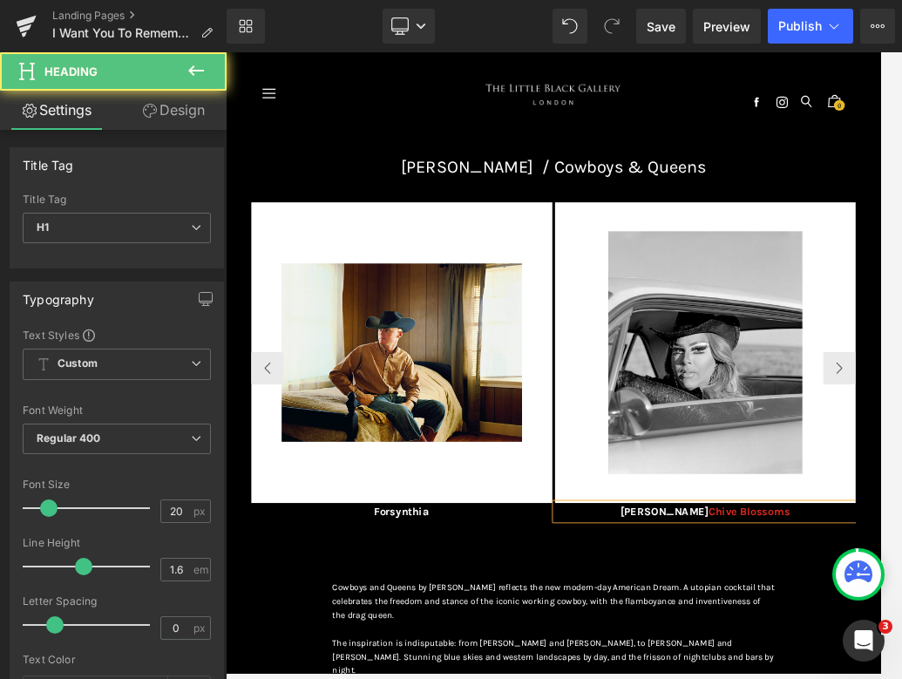
drag, startPoint x: 1004, startPoint y: 785, endPoint x: 823, endPoint y: 781, distance: 181.3
drag, startPoint x: 1074, startPoint y: 781, endPoint x: 885, endPoint y: 774, distance: 189.2
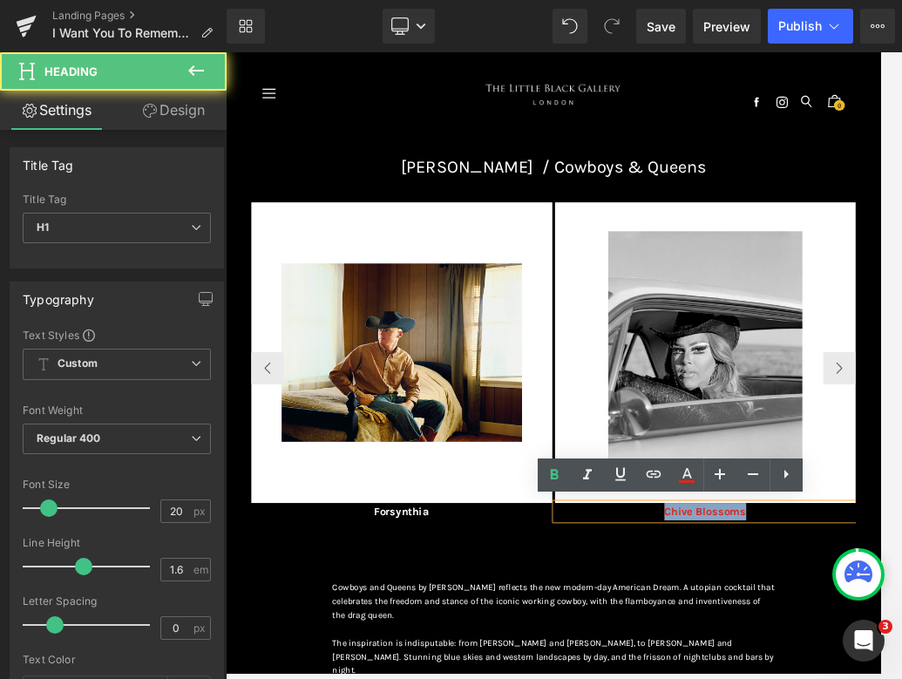
drag, startPoint x: 1063, startPoint y: 788, endPoint x: 927, endPoint y: 787, distance: 135.9
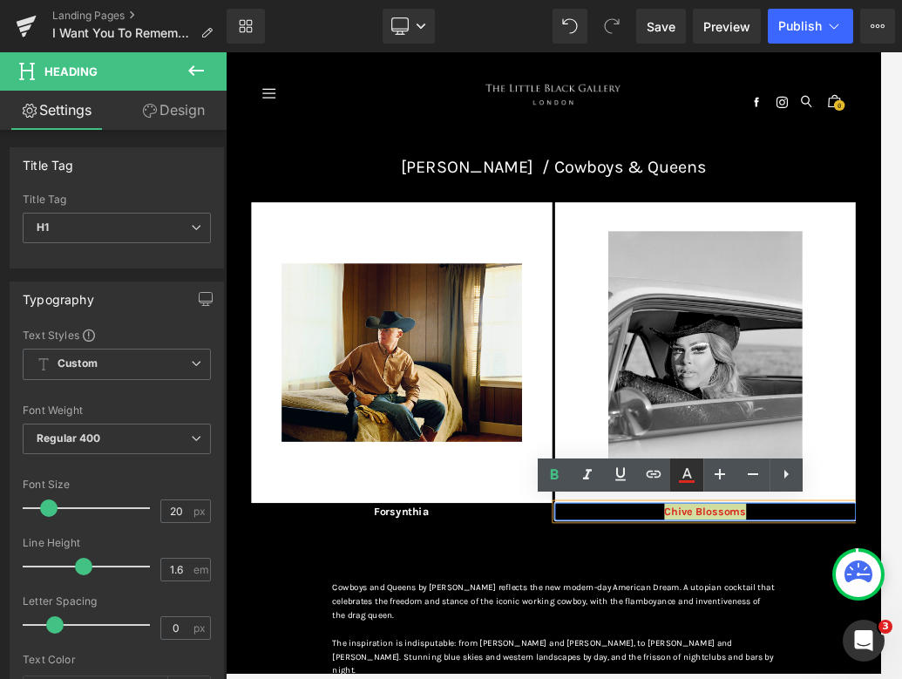
click at [679, 477] on icon at bounding box center [686, 474] width 21 height 21
type input "#da291c"
type input "100"
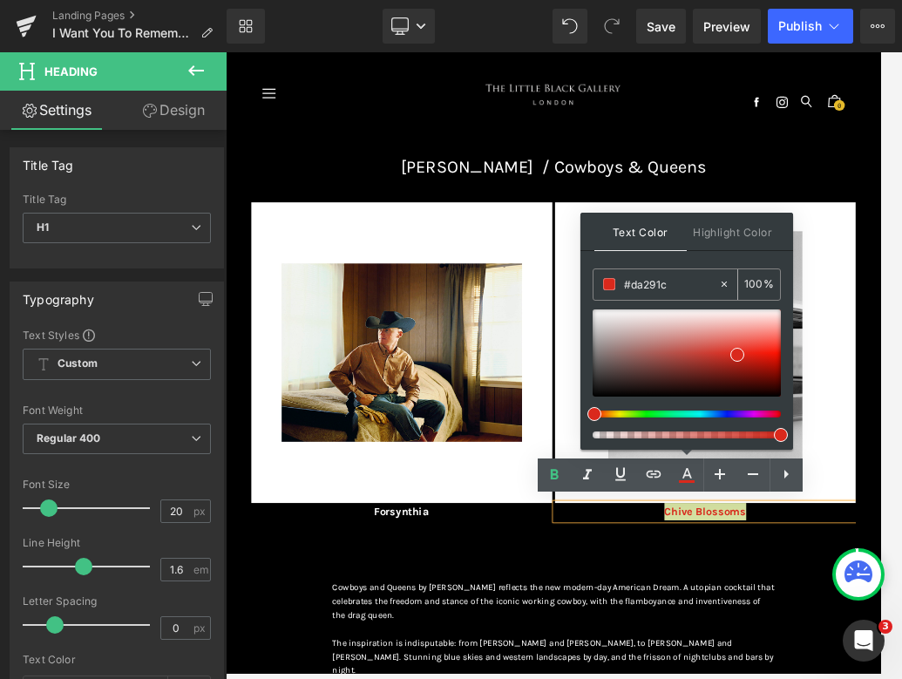
click at [681, 285] on icon at bounding box center [723, 283] width 5 height 5
type input "none"
type input "0"
click at [681, 285] on input "none" at bounding box center [671, 283] width 94 height 19
type input "n"
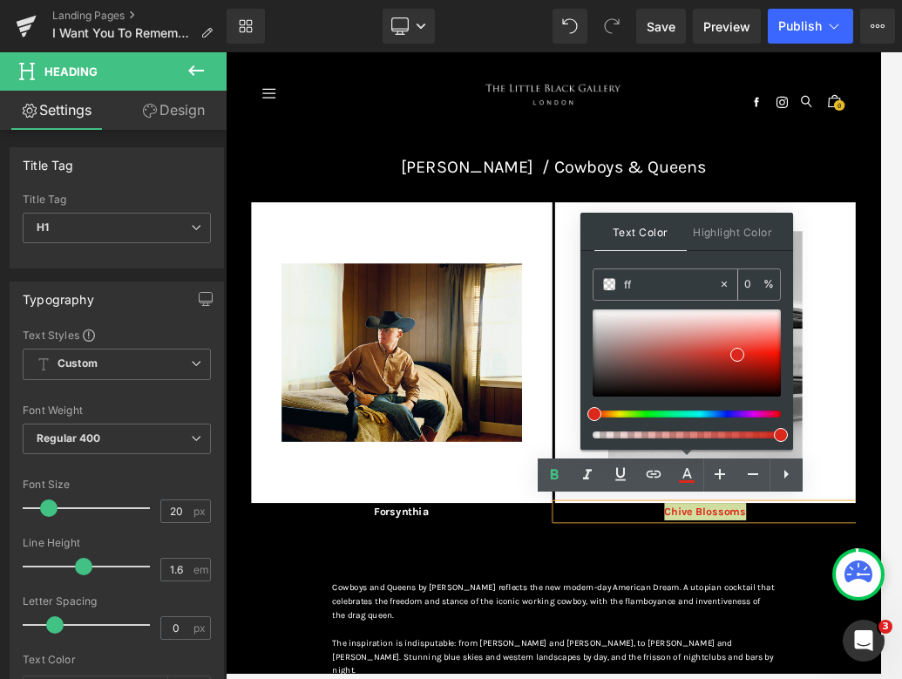
type input "fff"
type input "100"
type input "fffff"
type input "0"
type input "ffffff"
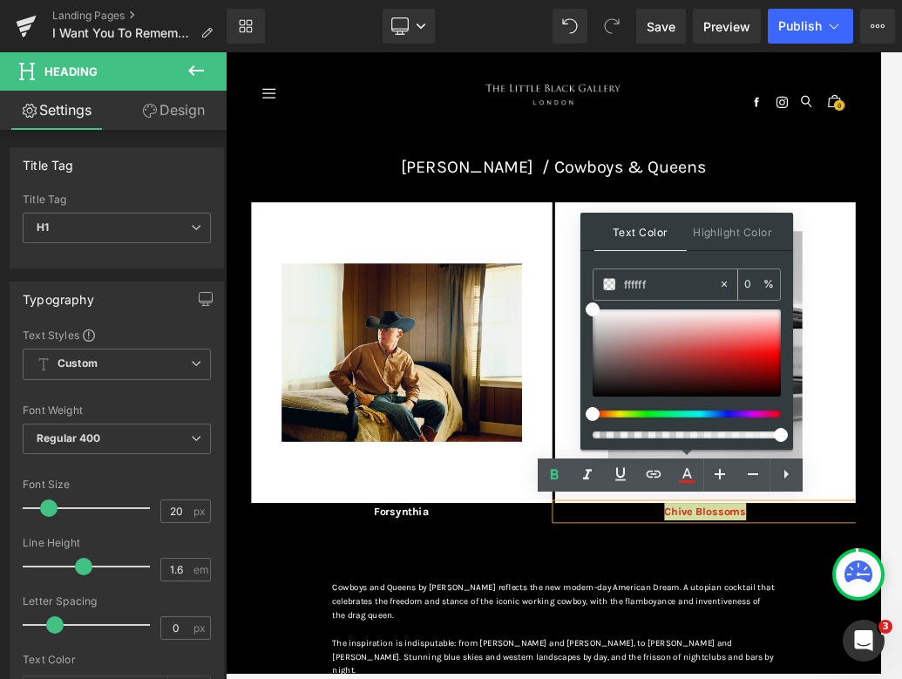
type input "100"
type input "#ffffff"
click at [681, 254] on div "Text Color Highlight Color rgba(255, 255, 255, 1) #ffffff 100 % transparent tra…" at bounding box center [686, 331] width 213 height 237
click at [681, 676] on div "Image E merald Coat Heading Image Lunar Eclipse Heading Image The Poppy & The G…" at bounding box center [753, 593] width 972 height 599
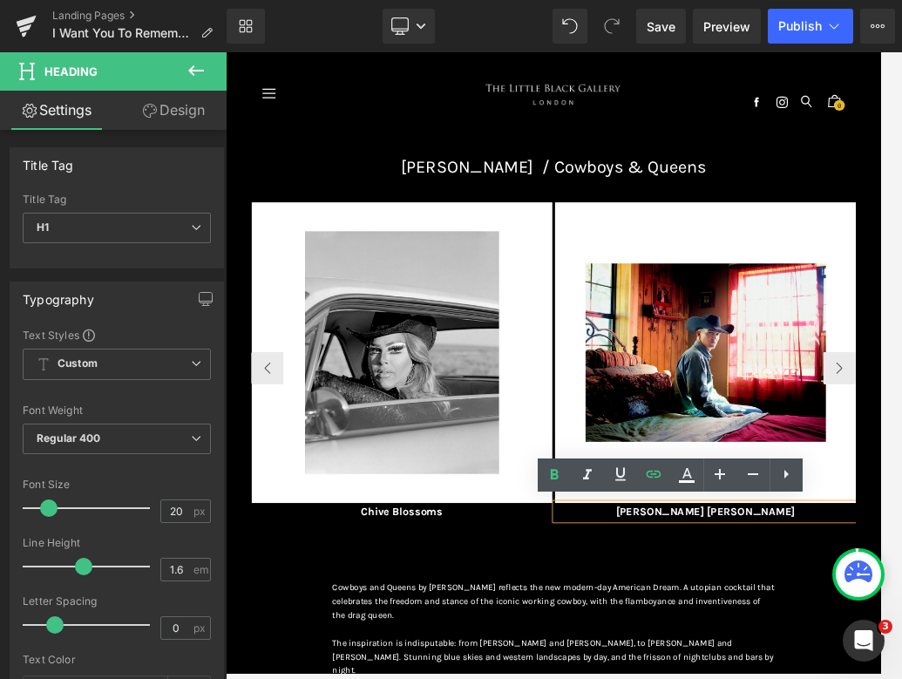
paste div
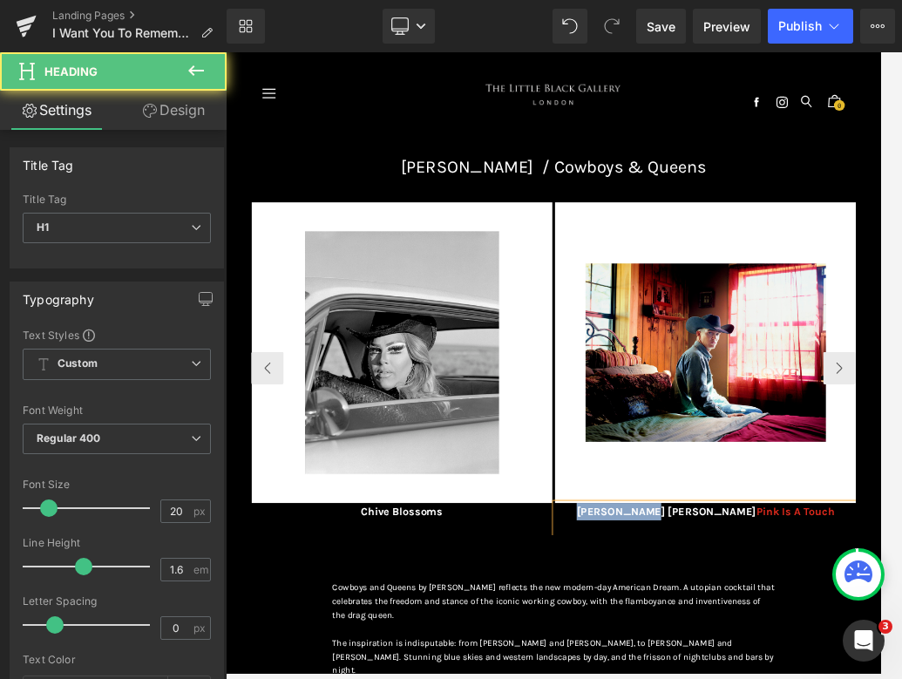
drag, startPoint x: 985, startPoint y: 783, endPoint x: 861, endPoint y: 784, distance: 124.6
drag, startPoint x: 1078, startPoint y: 789, endPoint x: 884, endPoint y: 789, distance: 193.4
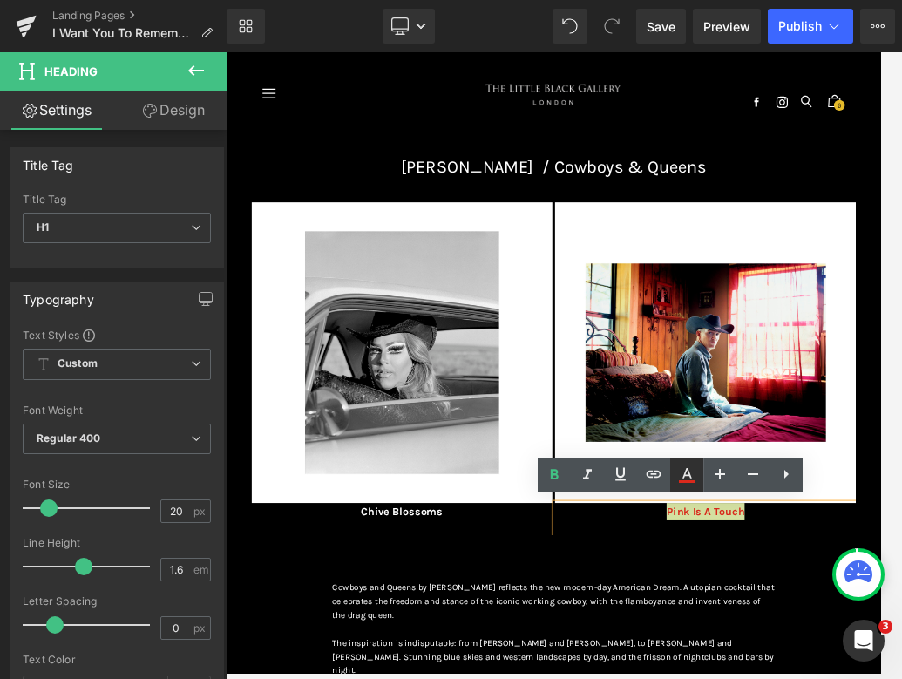
click at [681, 471] on icon at bounding box center [686, 474] width 21 height 21
type input "#da291c"
type input "100"
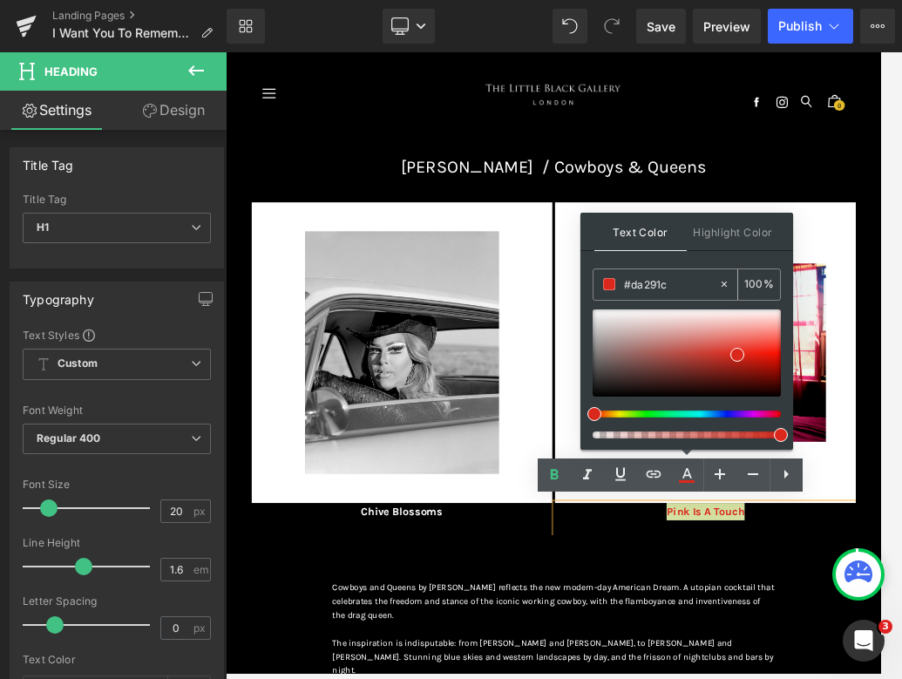
click at [681, 285] on icon at bounding box center [723, 283] width 5 height 5
type input "none"
type input "0"
click at [672, 288] on input "none" at bounding box center [671, 283] width 94 height 19
type input "n"
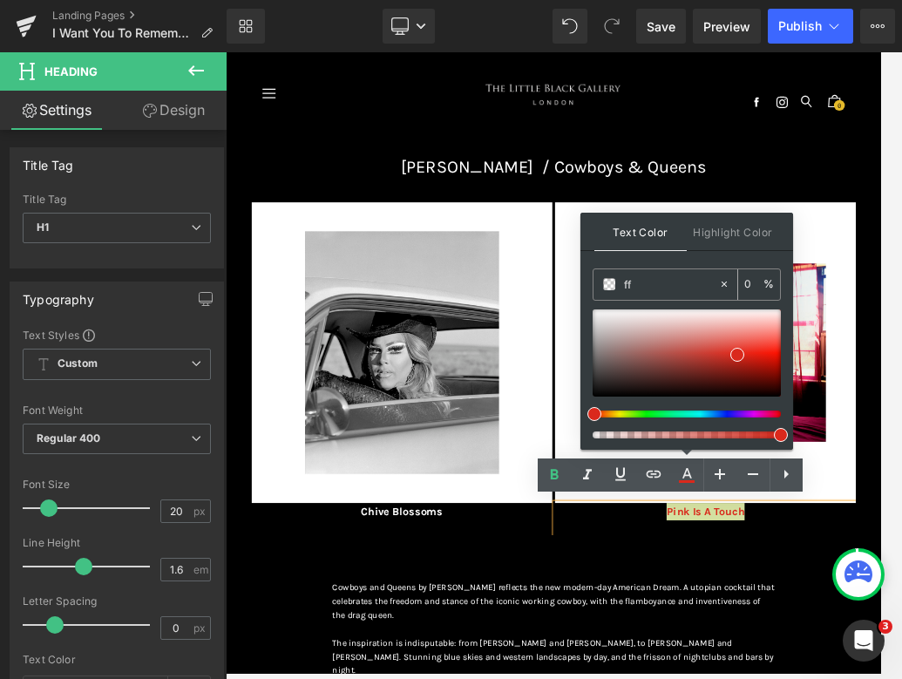
type input "fff"
type input "100"
type input "fffff"
type input "0"
type input "ffffff"
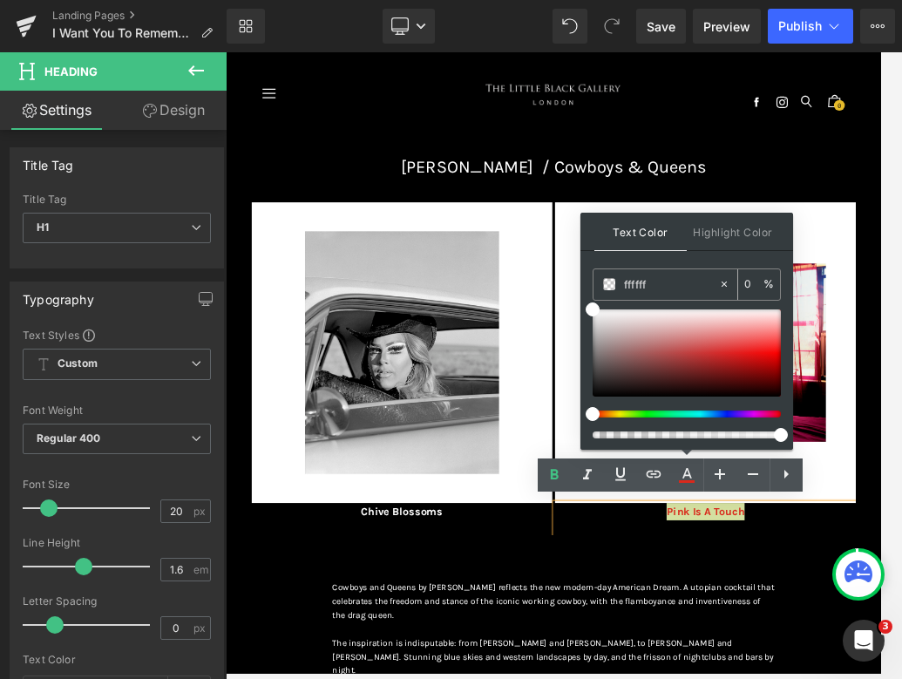
type input "100"
type input "#ffffff"
click at [674, 259] on div "Text Color Highlight Color rgba(255, 255, 255, 1) #ffffff 100 % transparent tra…" at bounding box center [686, 331] width 213 height 237
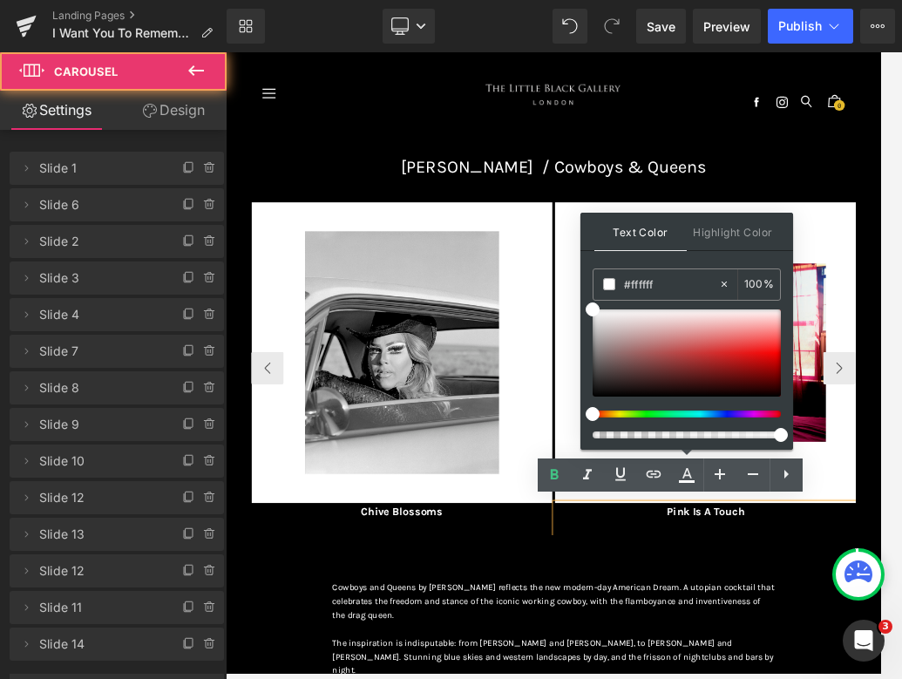
click at [681, 676] on div "Image E merald Coat Heading Image Lunar Eclipse Heading Image The Poppy & The G…" at bounding box center [753, 593] width 972 height 599
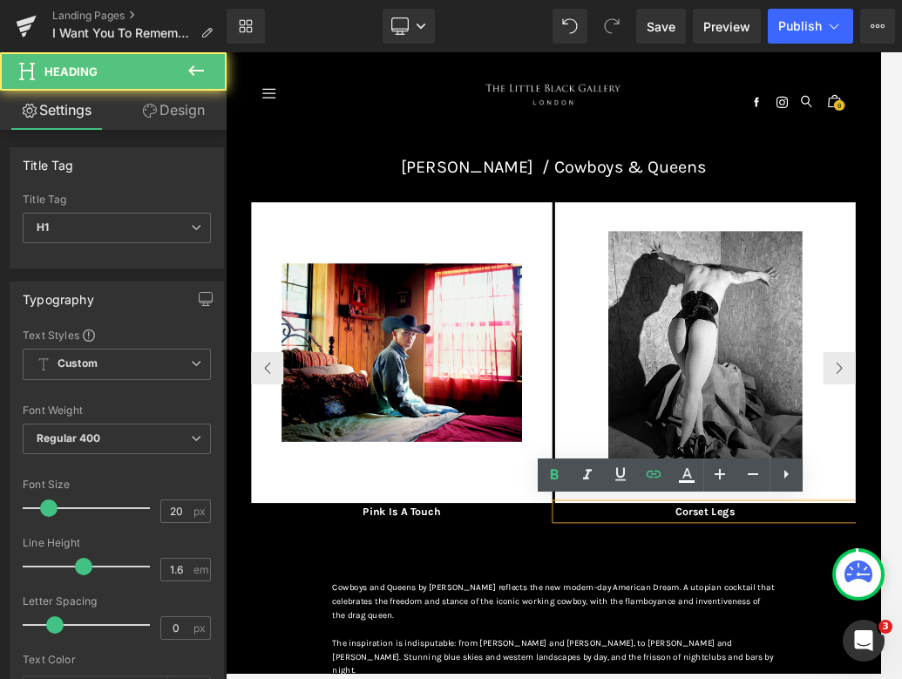
paste div
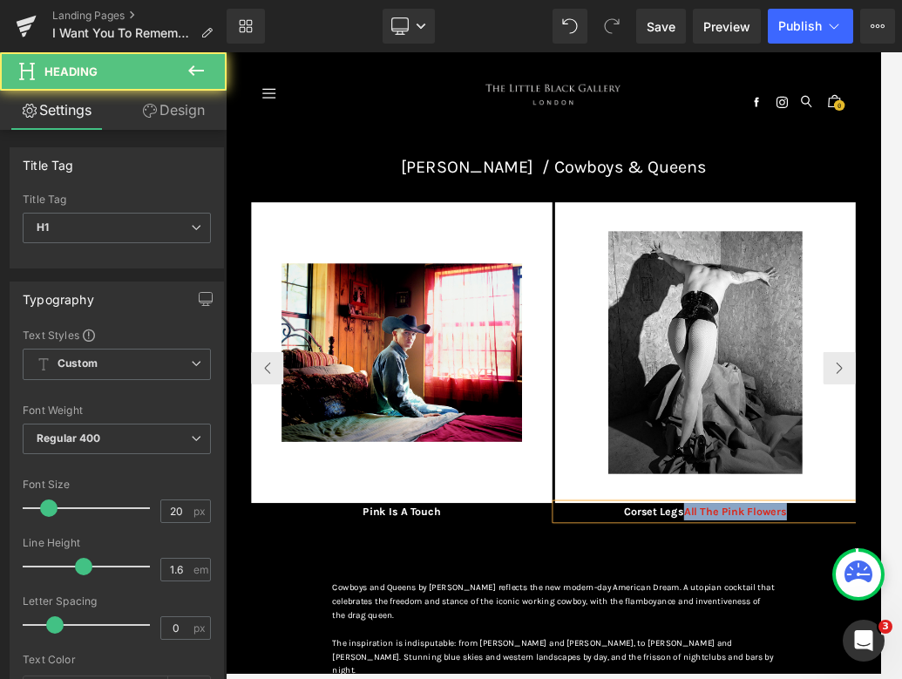
drag, startPoint x: 963, startPoint y: 792, endPoint x: 824, endPoint y: 776, distance: 139.4
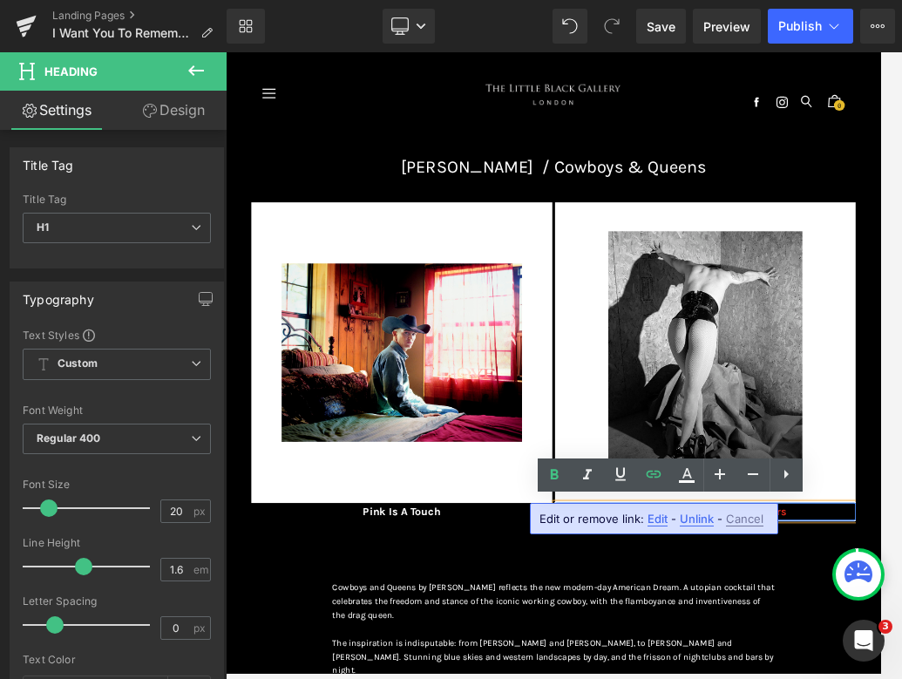
click at [681, 676] on div "Image E merald Coat Heading Image Lunar Eclipse Heading Image The Poppy & The G…" at bounding box center [753, 584] width 999 height 634
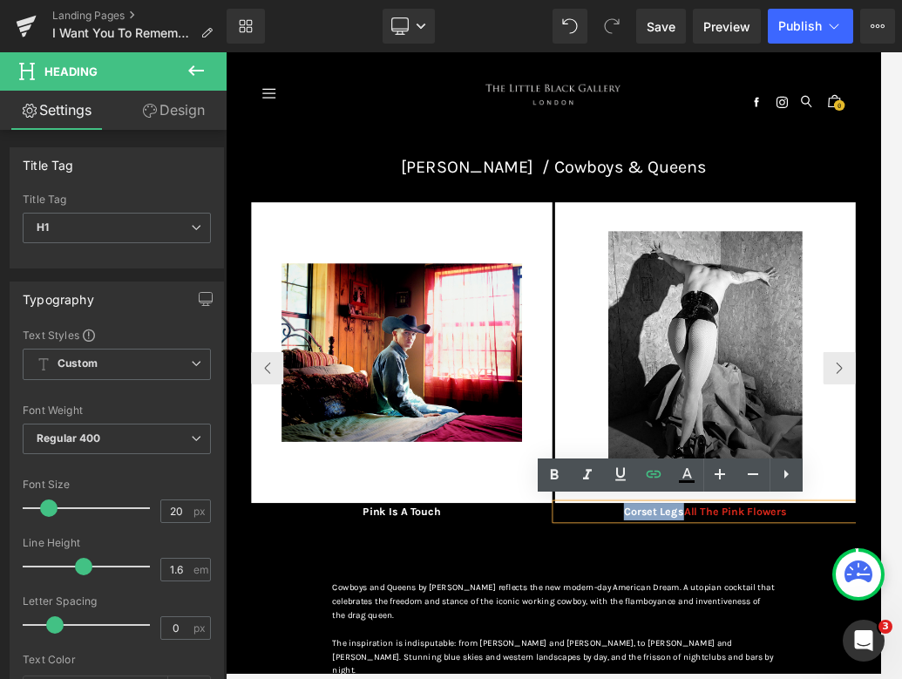
drag, startPoint x: 963, startPoint y: 790, endPoint x: 857, endPoint y: 785, distance: 105.6
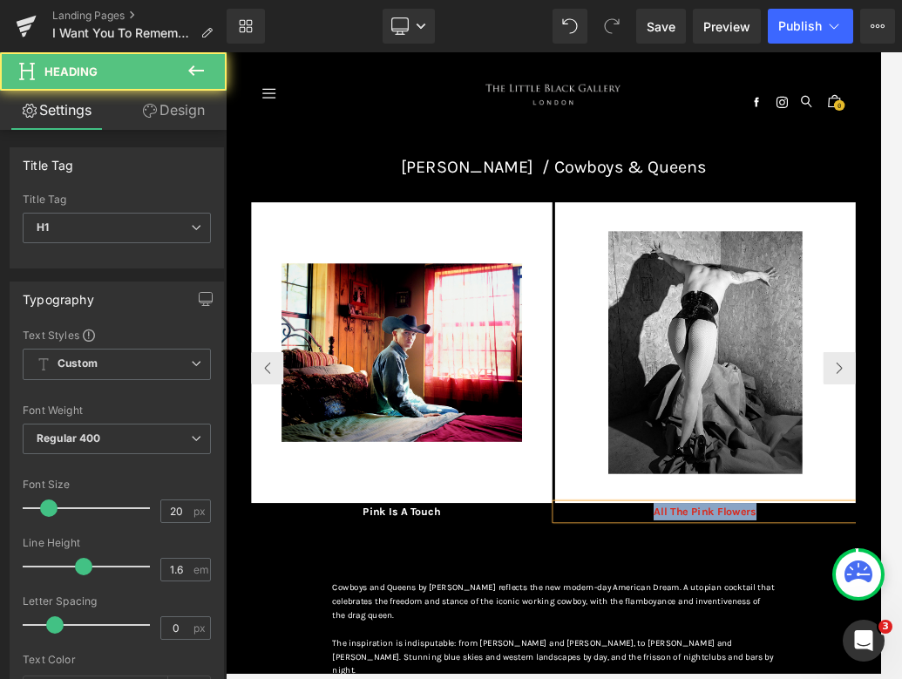
drag, startPoint x: 1100, startPoint y: 789, endPoint x: 856, endPoint y: 789, distance: 244.0
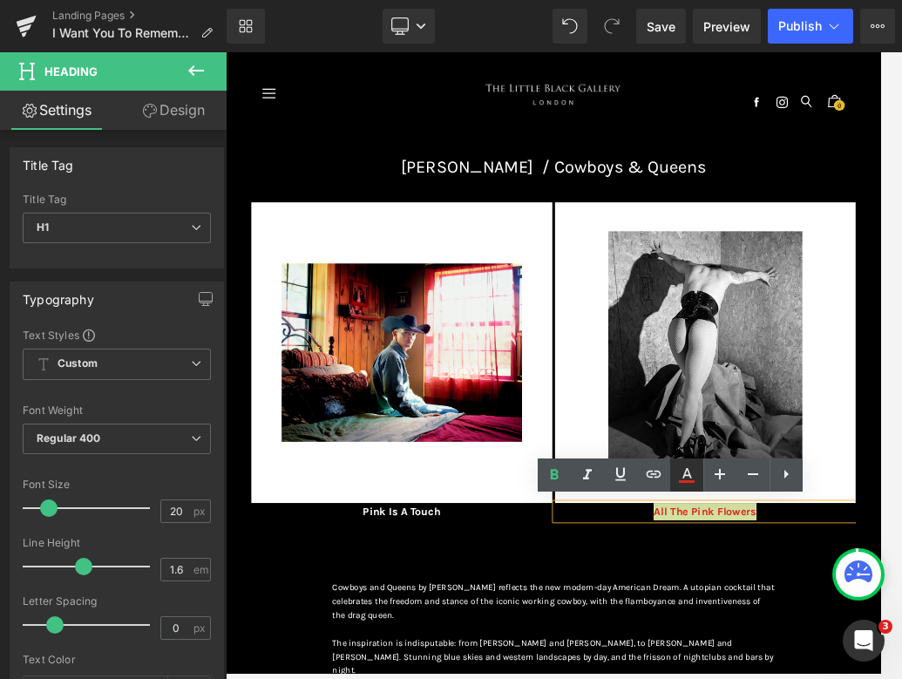
click at [680, 474] on icon at bounding box center [686, 474] width 21 height 21
type input "#da291c"
type input "100"
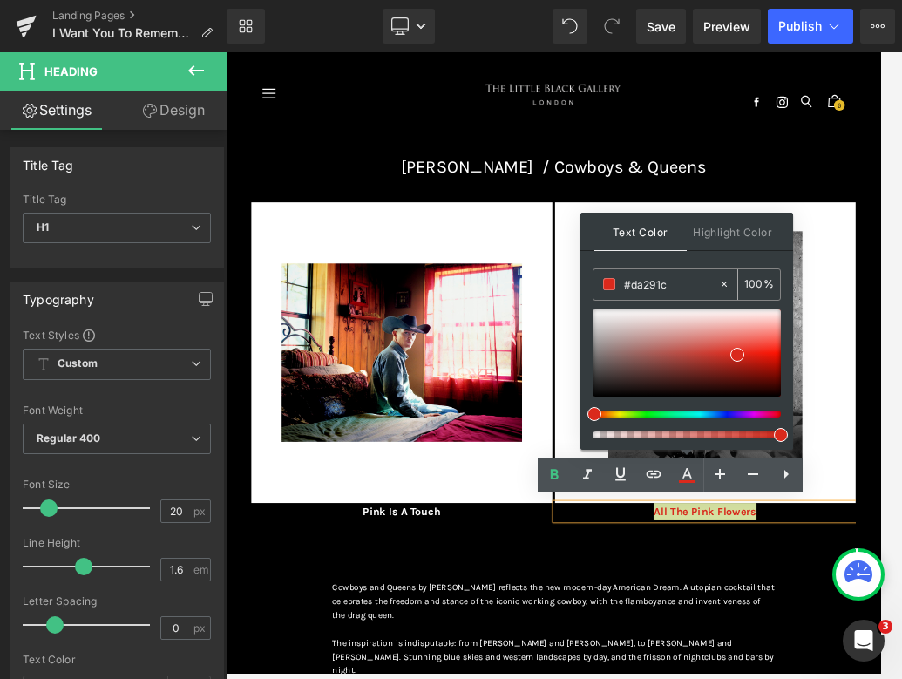
click at [681, 286] on icon at bounding box center [723, 283] width 5 height 5
type input "none"
type input "0"
click at [681, 293] on input "none" at bounding box center [671, 283] width 94 height 19
type input "n"
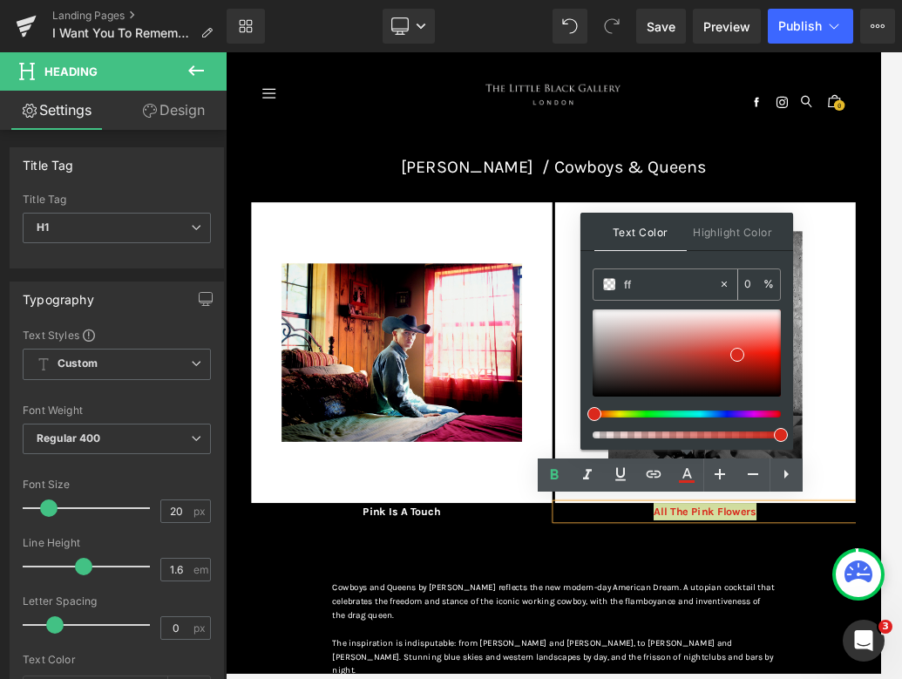
type input "fff"
type input "100"
type input "fffff"
type input "0"
type input "ffffff"
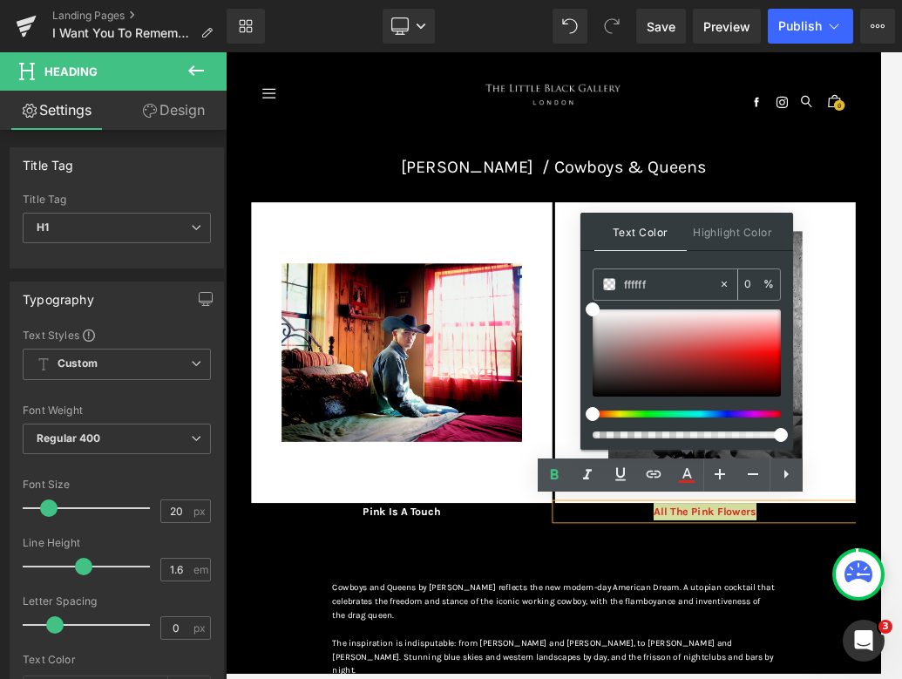
type input "100"
type input "#ffffff"
click at [681, 257] on div "Text Color Highlight Color rgba(255, 255, 255, 1) #ffffff 100 % transparent tra…" at bounding box center [686, 331] width 213 height 237
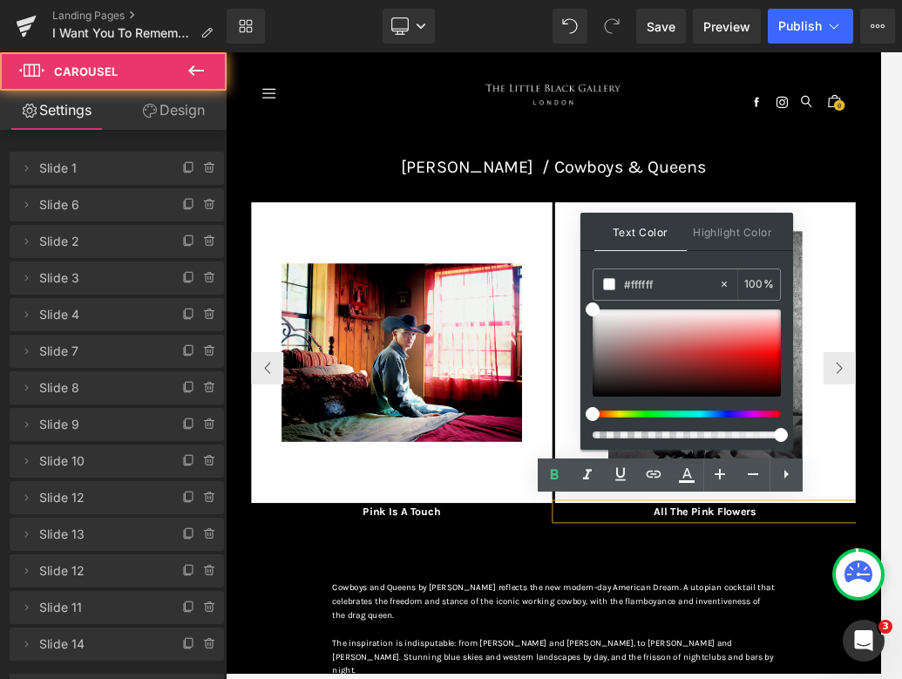
click at [681, 676] on div "Image E merald Coat Heading Image Lunar Eclipse Heading Image The Poppy & The G…" at bounding box center [753, 593] width 972 height 599
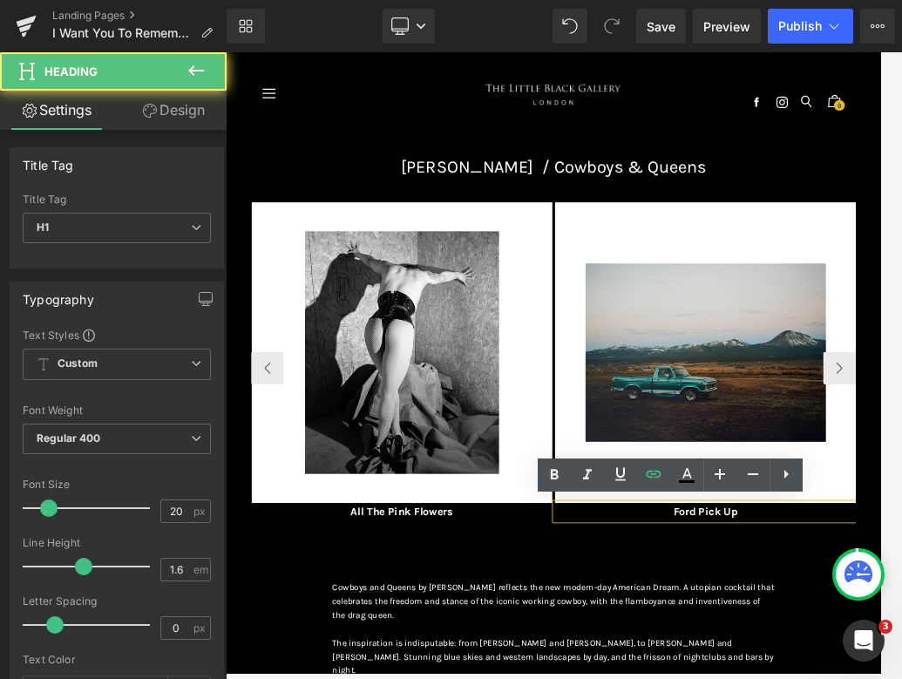
drag, startPoint x: 1065, startPoint y: 789, endPoint x: 1055, endPoint y: 789, distance: 9.6
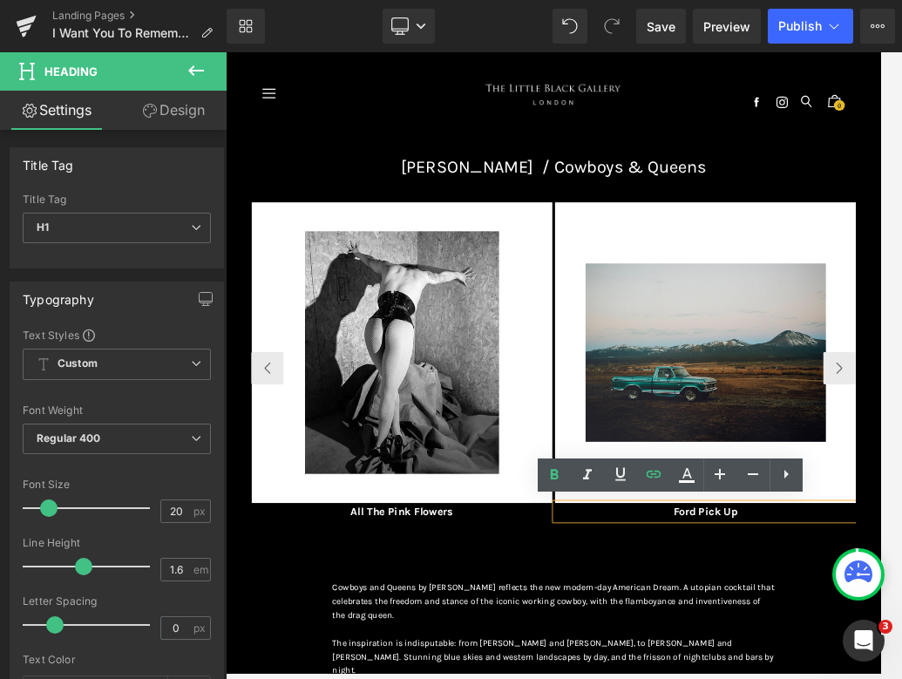
paste div
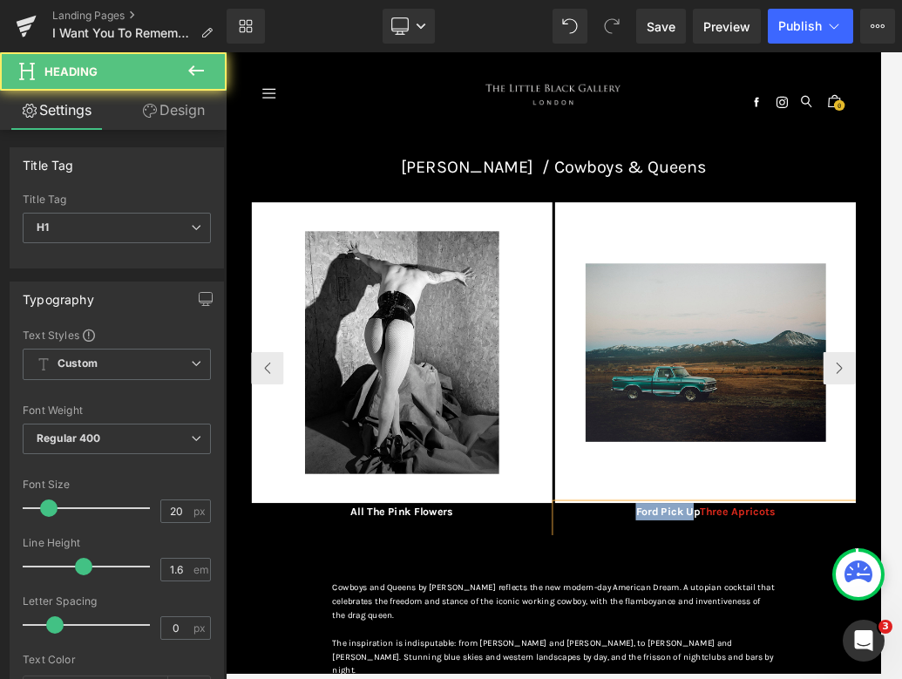
drag, startPoint x: 982, startPoint y: 792, endPoint x: 861, endPoint y: 790, distance: 121.1
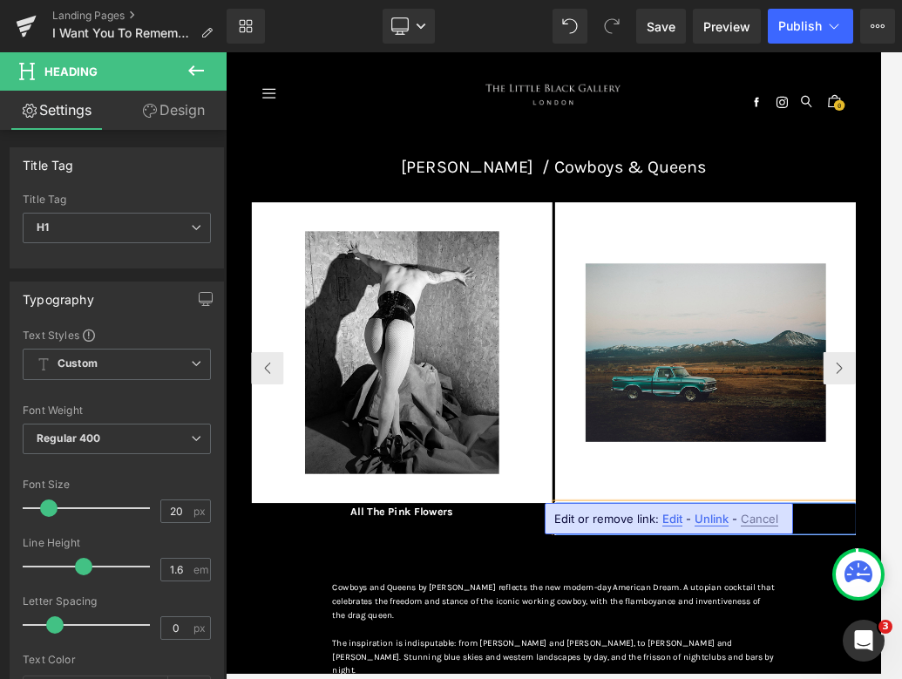
click at [681, 676] on div "Image E merald Coat Heading Image Lunar Eclipse Heading Image The Poppy & The G…" at bounding box center [753, 593] width 972 height 599
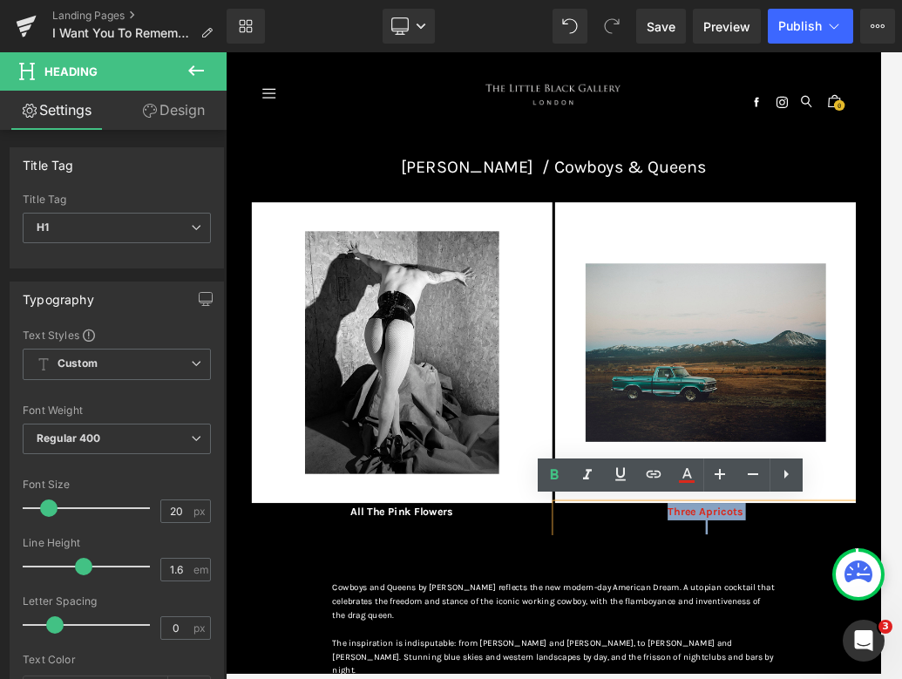
drag, startPoint x: 1092, startPoint y: 800, endPoint x: 884, endPoint y: 786, distance: 208.7
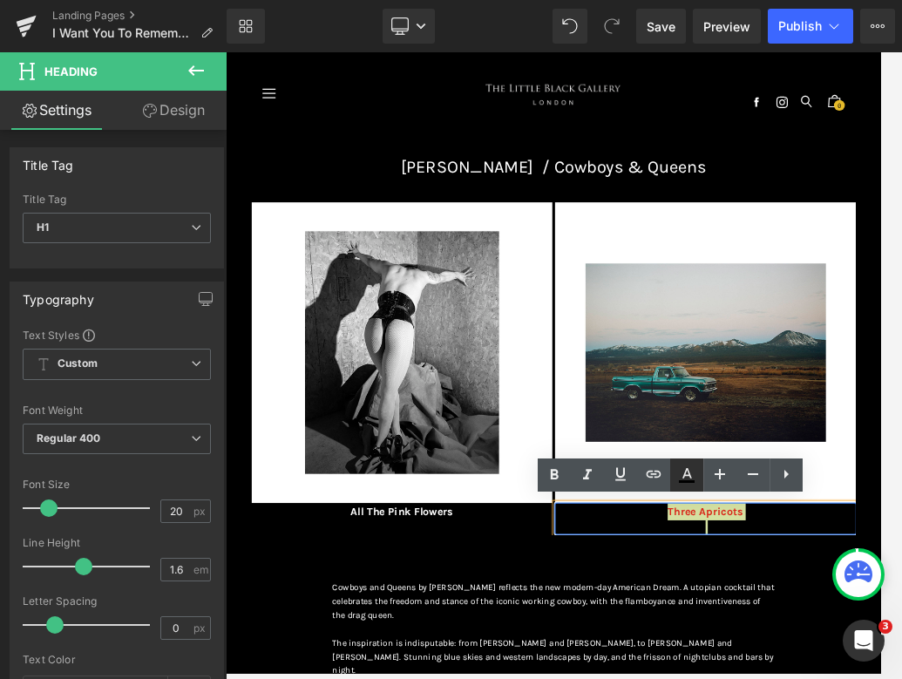
click at [681, 471] on icon at bounding box center [686, 474] width 21 height 21
type input "#000000"
type input "100"
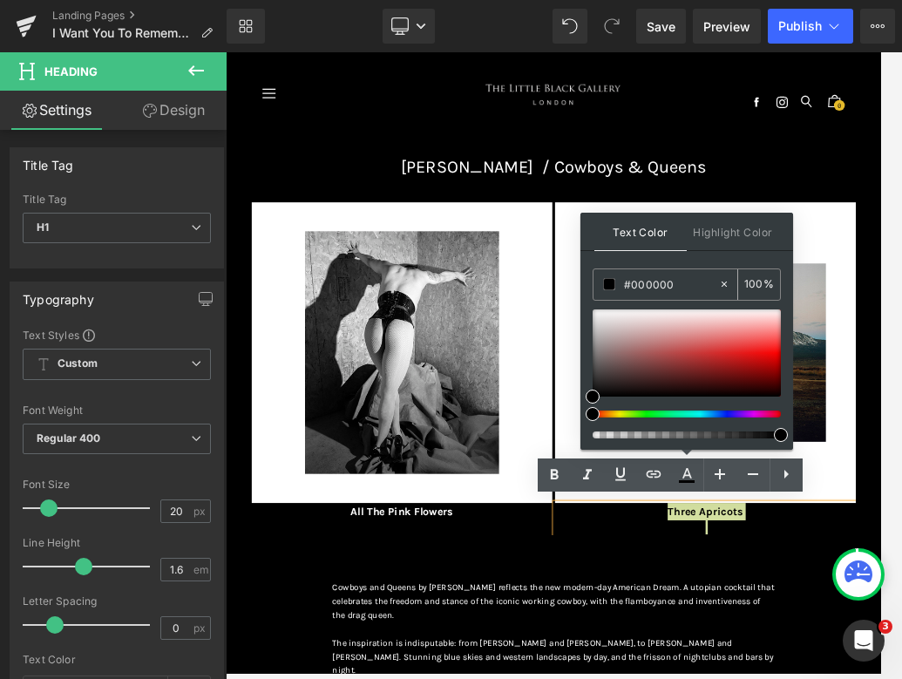
click at [681, 285] on icon at bounding box center [723, 283] width 5 height 5
type input "none"
type input "0"
click at [668, 287] on input "none" at bounding box center [671, 283] width 94 height 19
type input "n"
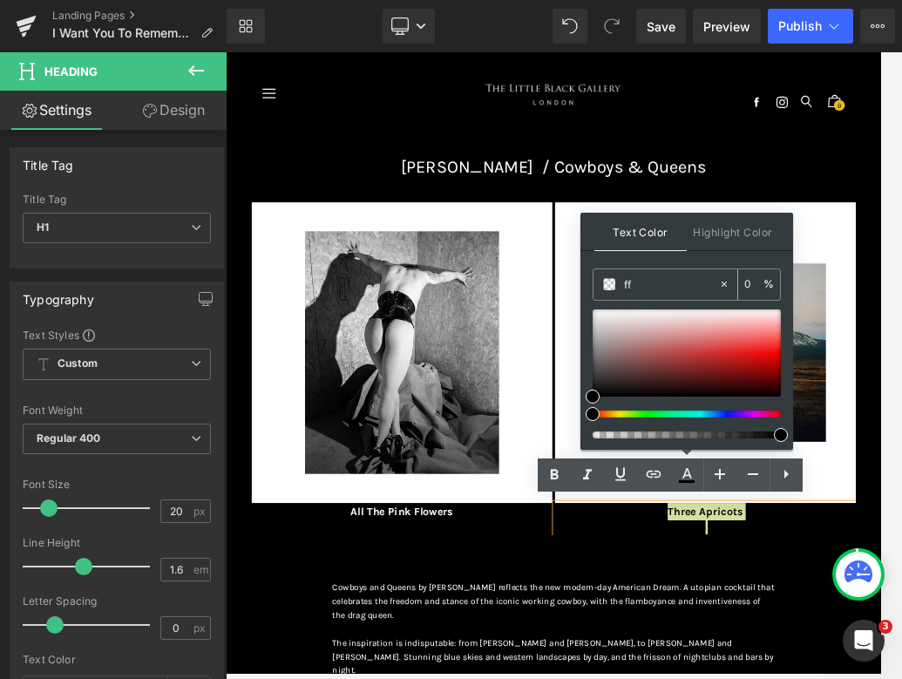
type input "fff"
type input "100"
type input "fffff"
type input "0"
type input "ffffff"
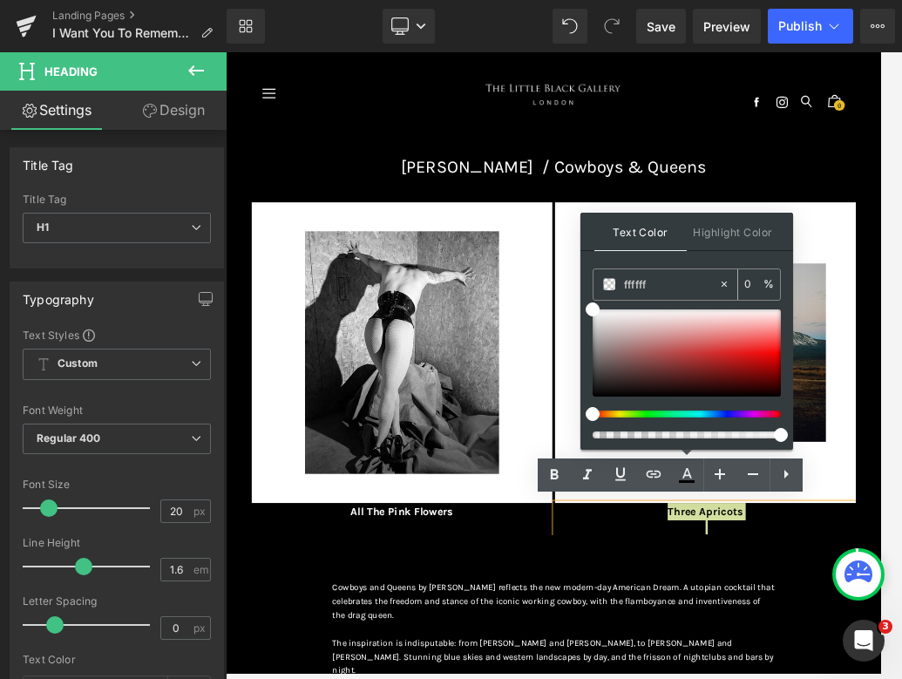
type input "100"
type input "#ffffff"
click at [667, 258] on div "Text Color Highlight Color rgba(255, 255, 255, 1) #ffffff 100 % transparent tra…" at bounding box center [686, 331] width 213 height 237
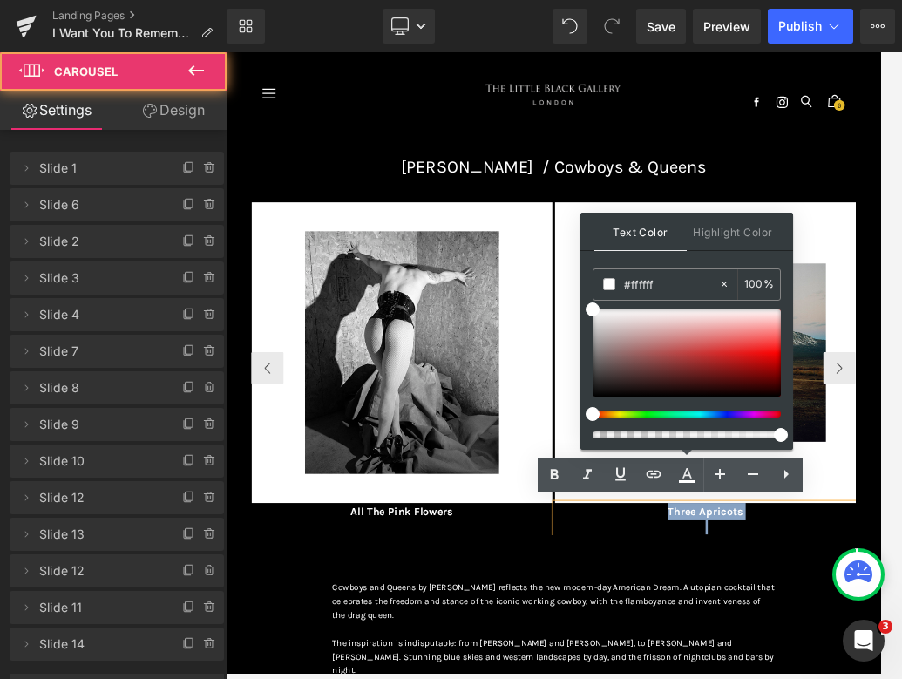
click at [681, 676] on div "Image E merald Coat Heading Image Lunar Eclipse Heading Image The Poppy & The G…" at bounding box center [753, 593] width 972 height 599
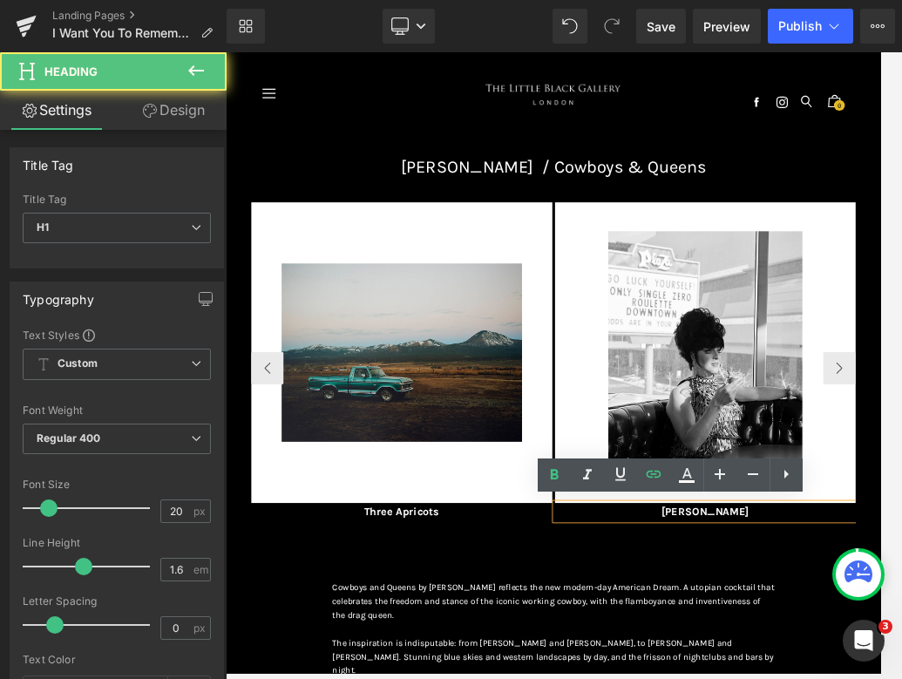
paste div
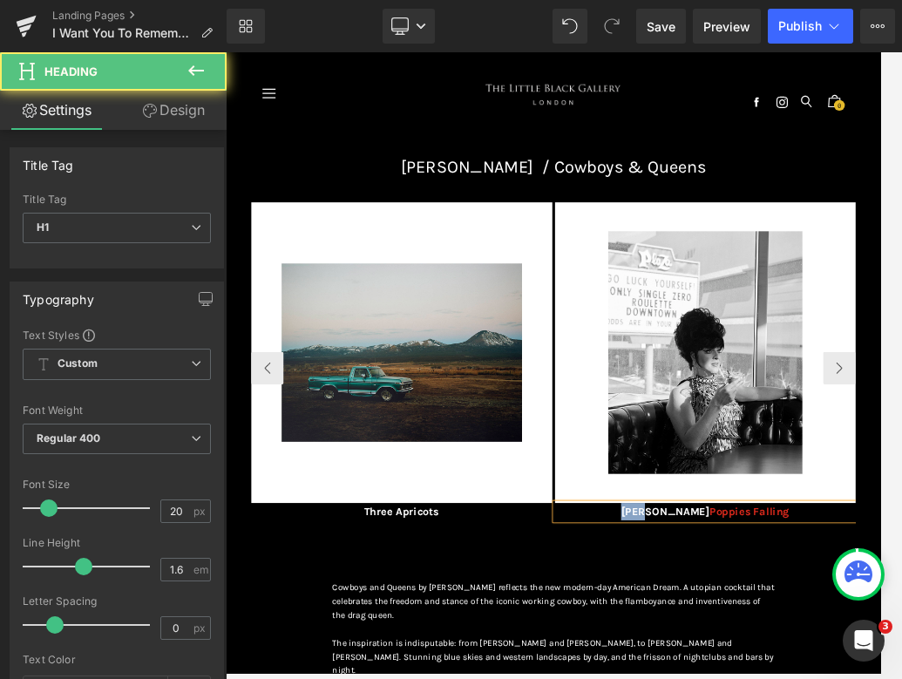
drag, startPoint x: 951, startPoint y: 794, endPoint x: 887, endPoint y: 794, distance: 63.6
drag, startPoint x: 1062, startPoint y: 789, endPoint x: 870, endPoint y: 780, distance: 192.8
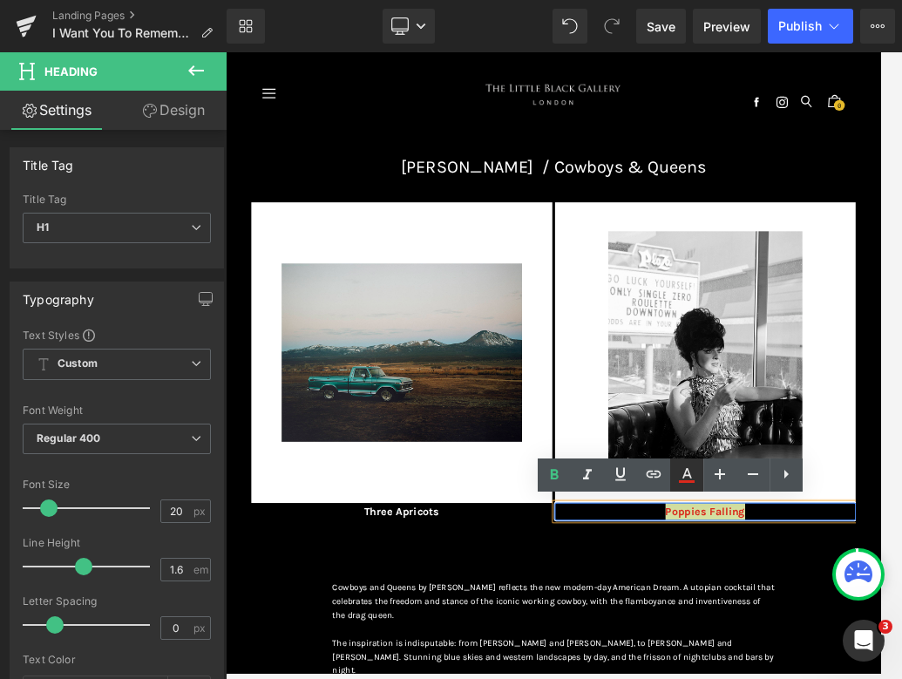
click at [681, 473] on icon at bounding box center [687, 473] width 10 height 10
type input "#da291c"
type input "100"
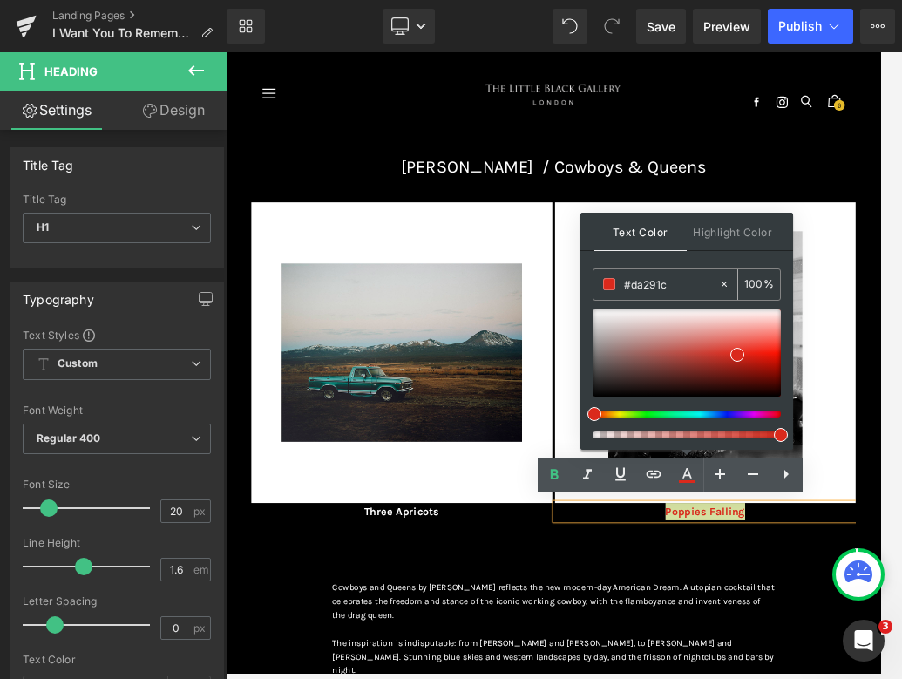
click at [681, 282] on icon at bounding box center [723, 283] width 5 height 5
type input "none"
type input "0"
click at [681, 269] on div "none" at bounding box center [655, 284] width 125 height 30
click at [681, 290] on input "none" at bounding box center [671, 283] width 94 height 19
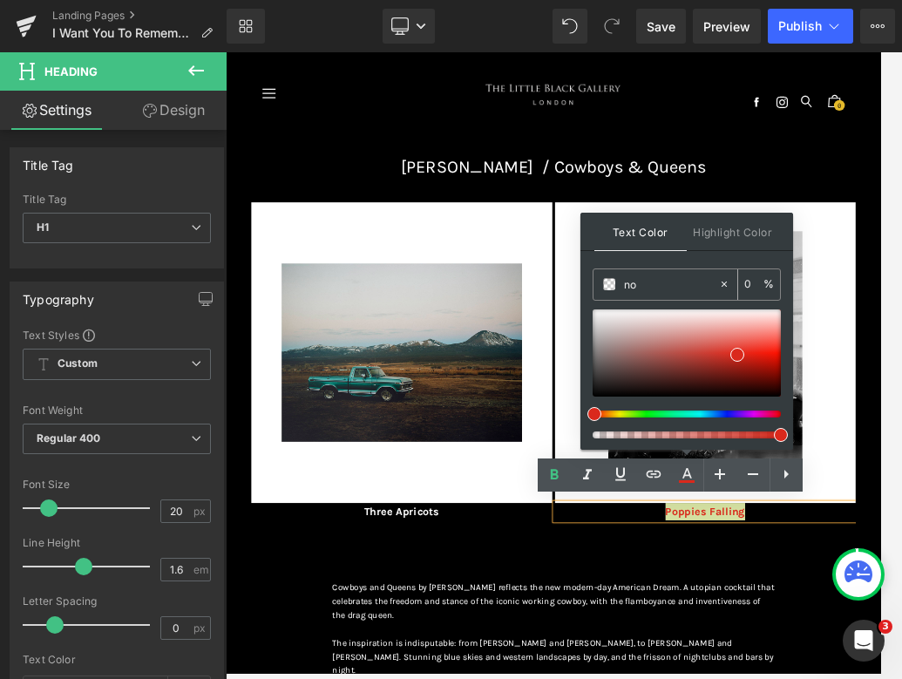
type input "n"
type input "fff"
type input "100"
type input "fffff"
type input "0"
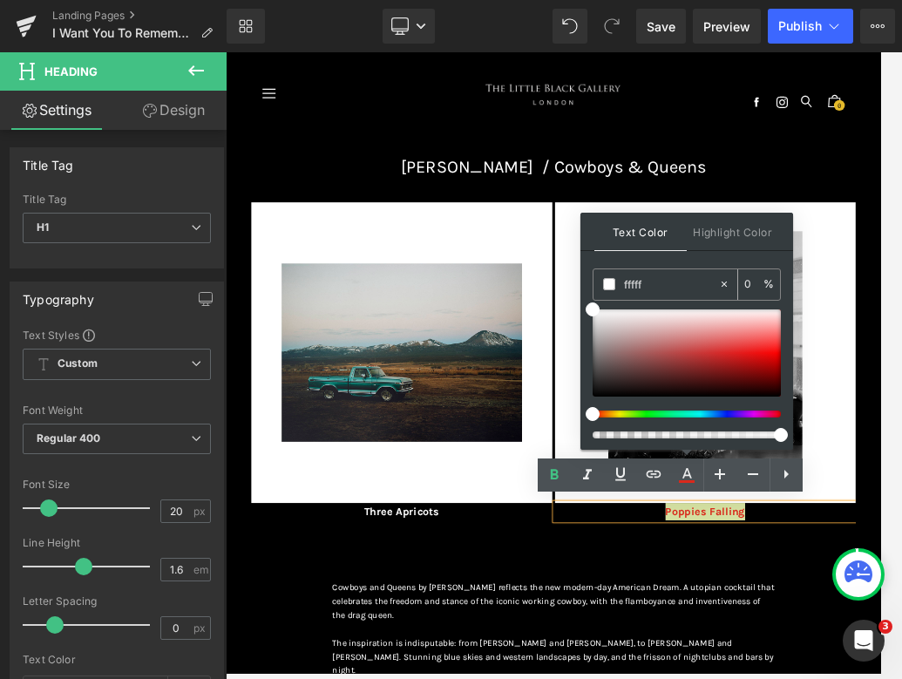
type input "ffffff"
type input "100"
type input "#ffffff"
click at [681, 258] on div "Text Color Highlight Color rgba(255, 255, 255, 1) #ffffff 100 % transparent tra…" at bounding box center [686, 331] width 213 height 237
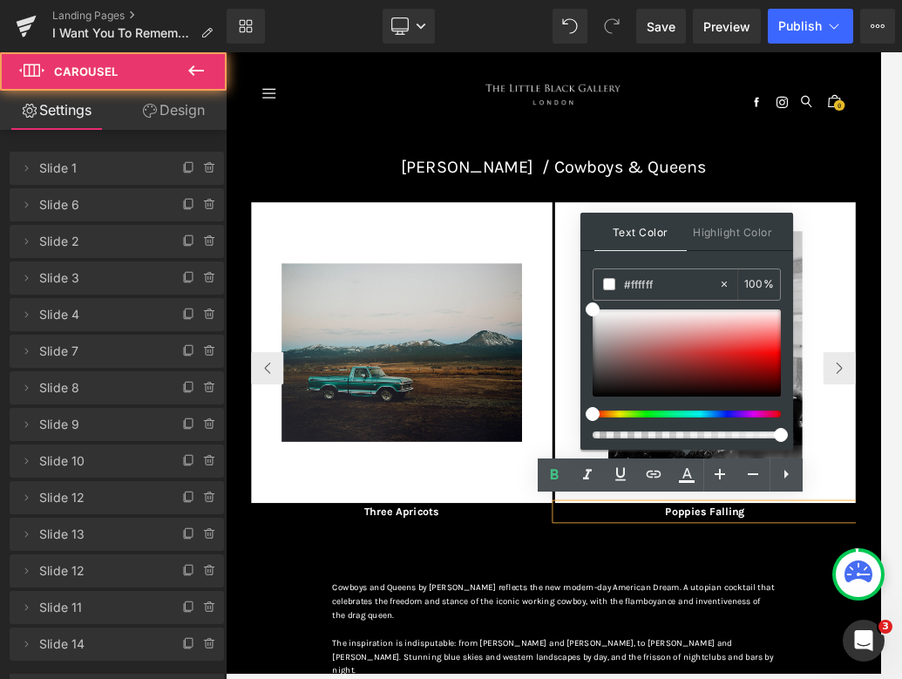
click at [681, 676] on div "Image E merald Coat Heading Image Lunar Eclipse Heading Image The Poppy & The G…" at bounding box center [753, 593] width 972 height 599
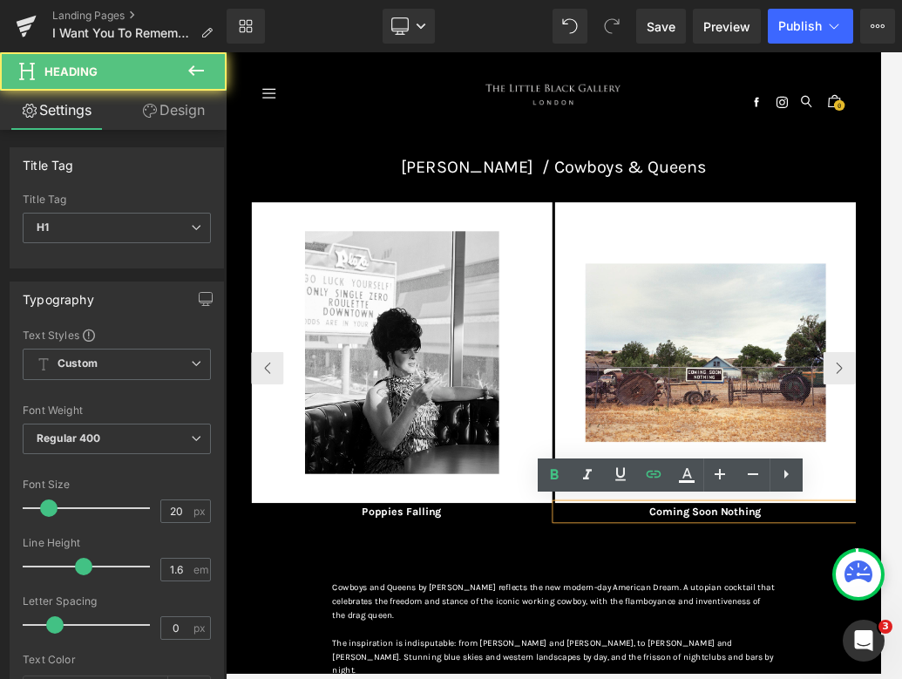
paste div
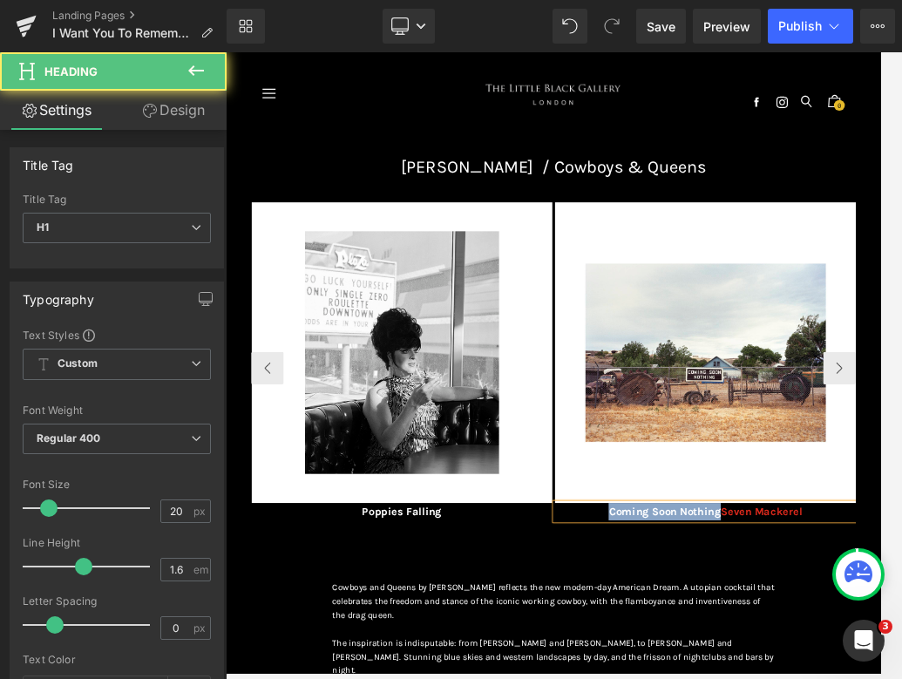
drag, startPoint x: 1020, startPoint y: 789, endPoint x: 802, endPoint y: 789, distance: 218.7
drag, startPoint x: 1086, startPoint y: 785, endPoint x: 861, endPoint y: 781, distance: 224.8
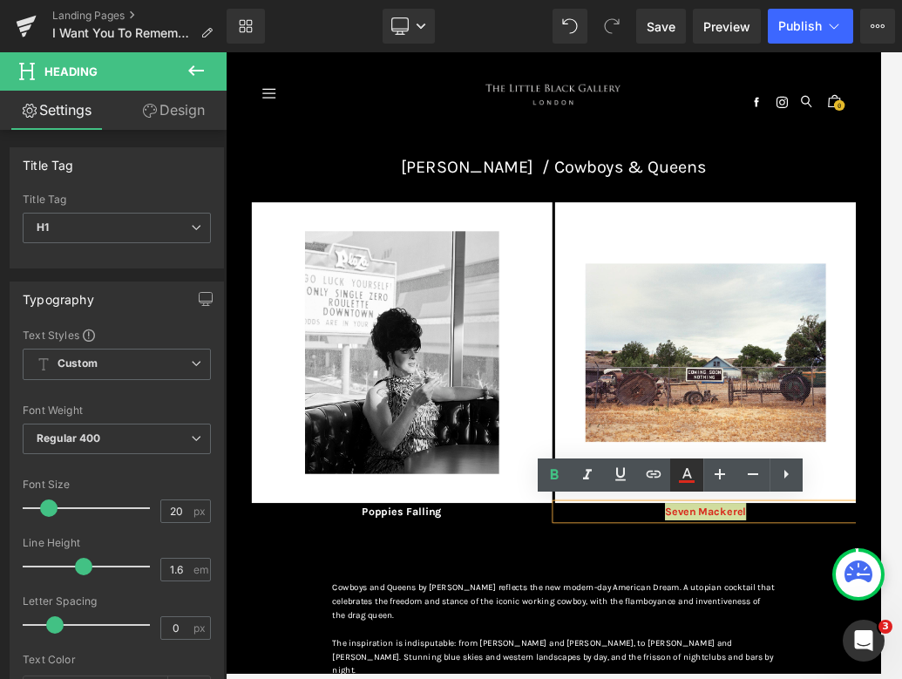
click at [681, 470] on icon at bounding box center [686, 474] width 21 height 21
type input "#da291c"
type input "100"
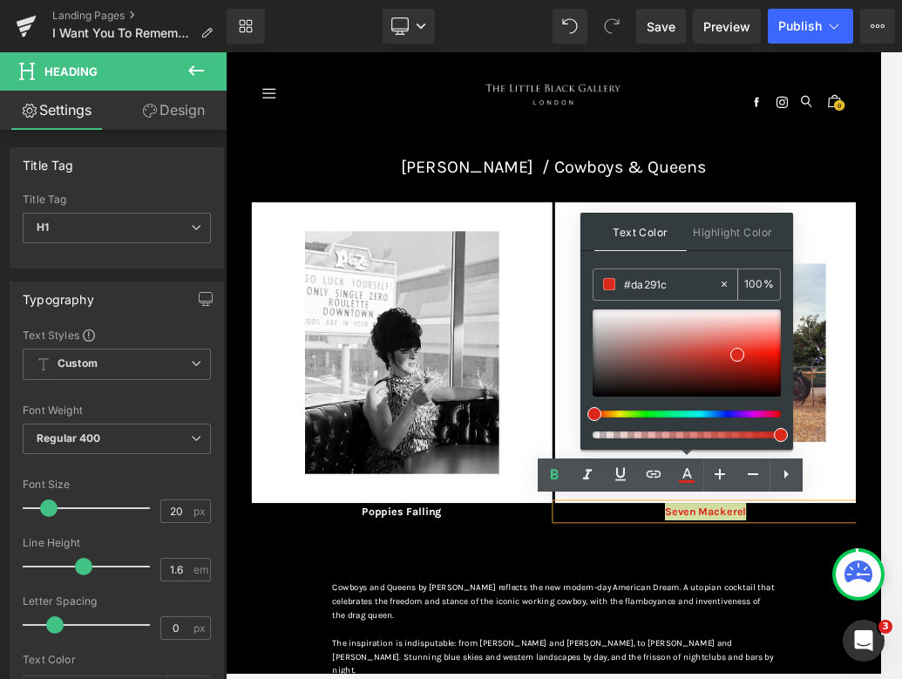
click at [681, 278] on icon at bounding box center [724, 284] width 12 height 12
type input "none"
type input "0"
click at [663, 294] on div "none" at bounding box center [655, 284] width 125 height 30
type input "n"
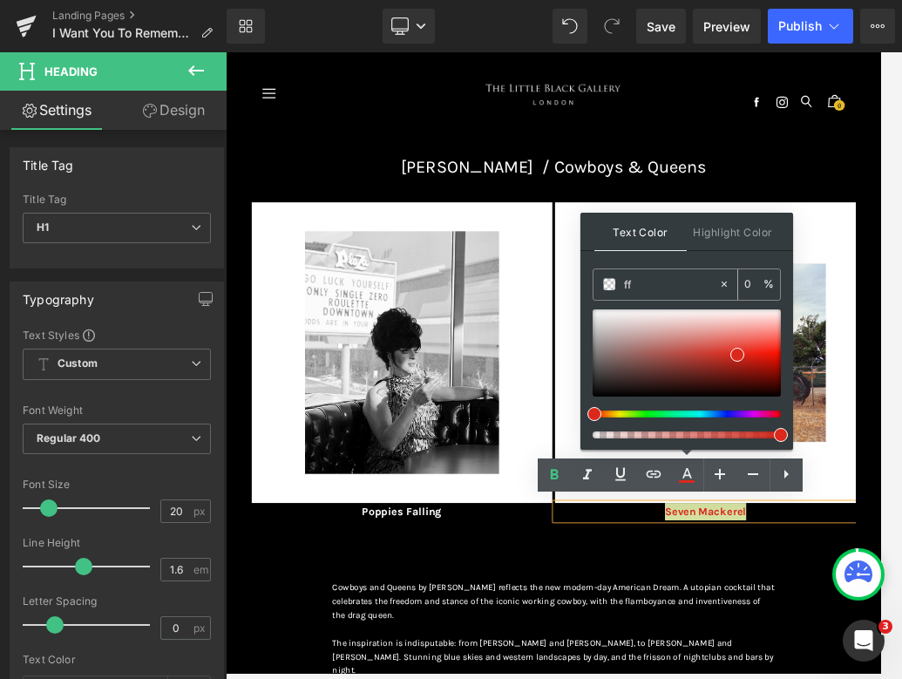
type input "fff"
type input "100"
type input "fffff"
type input "0"
type input "ffffff"
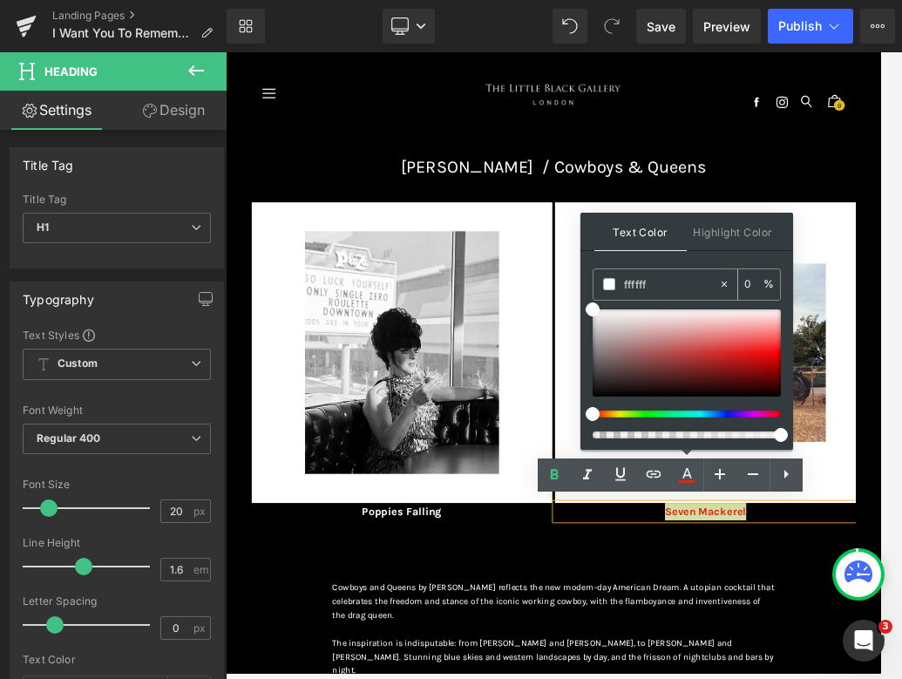
type input "100"
type input "#ffffff"
click at [673, 254] on div "Text Color Highlight Color rgba(255, 255, 255, 1) #ffffff 100 % transparent tra…" at bounding box center [686, 331] width 213 height 237
click at [681, 676] on div "Image E merald Coat Heading Image Lunar Eclipse Heading Image The Poppy & The G…" at bounding box center [753, 593] width 972 height 599
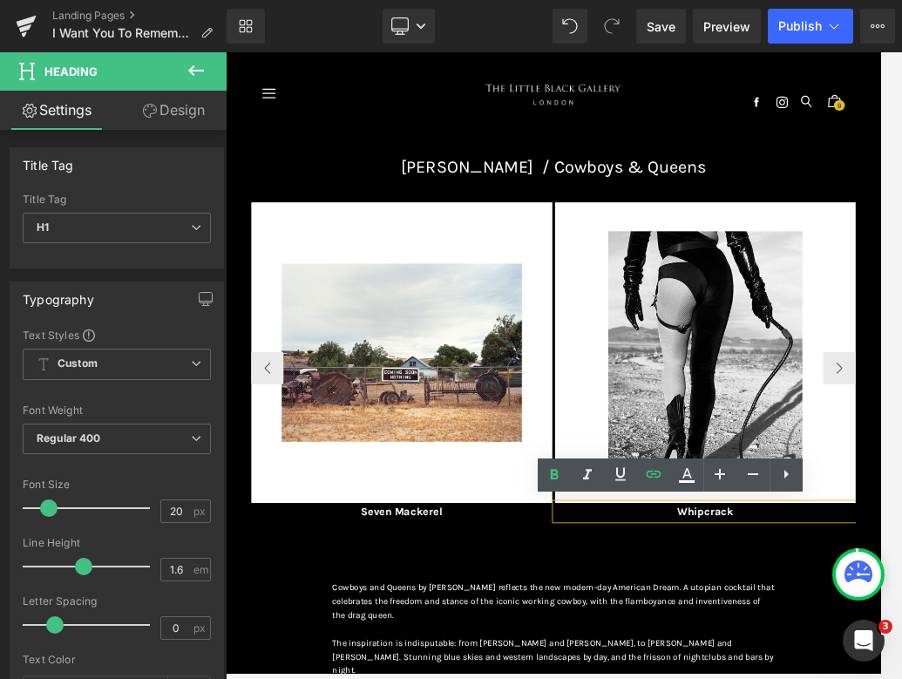
paste div
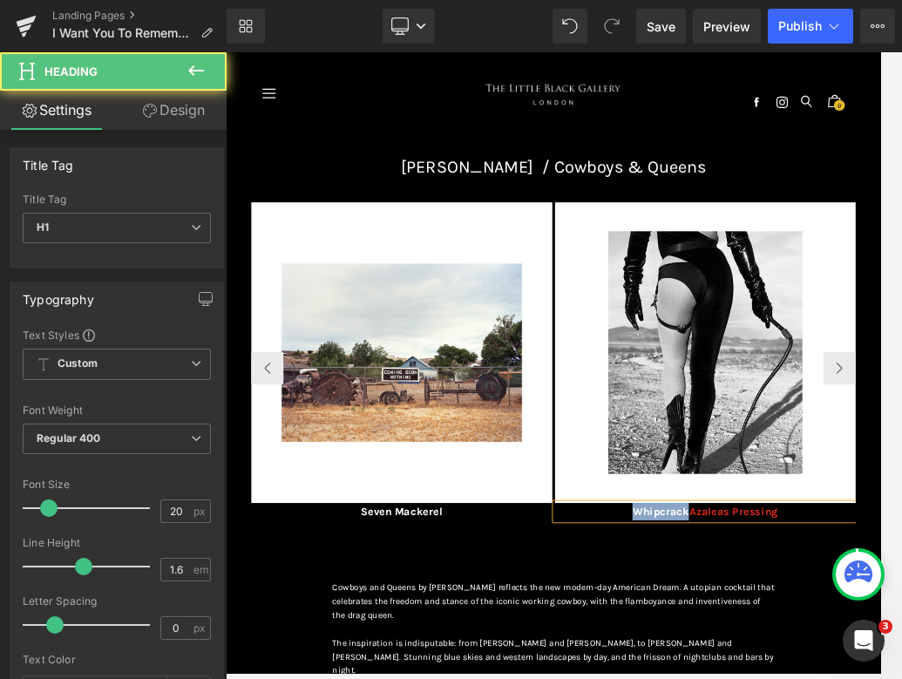
drag, startPoint x: 972, startPoint y: 790, endPoint x: 815, endPoint y: 789, distance: 156.8
drag, startPoint x: 1074, startPoint y: 788, endPoint x: 844, endPoint y: 782, distance: 230.1
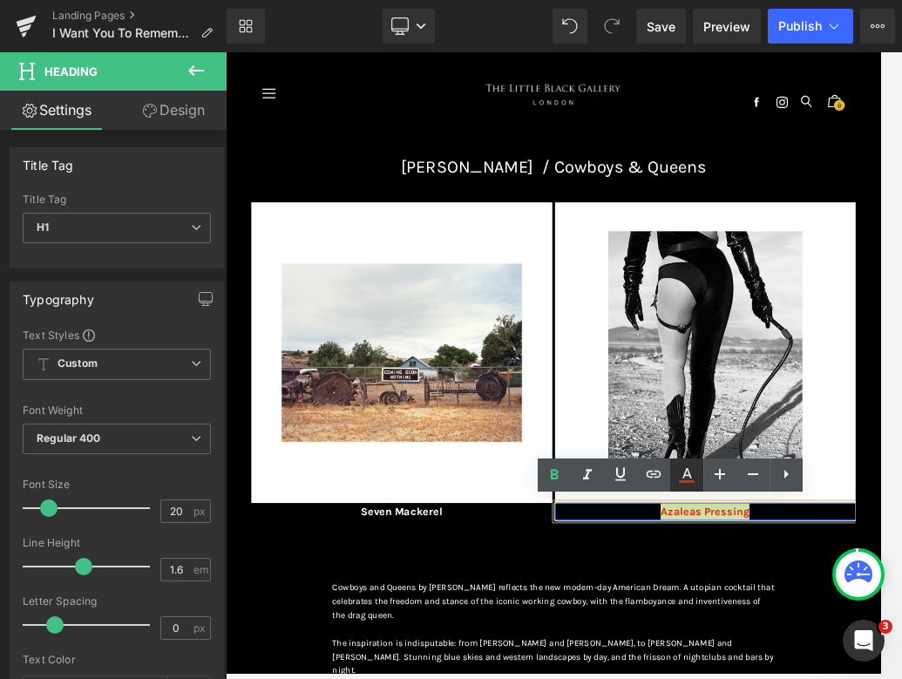
click at [681, 478] on icon at bounding box center [686, 474] width 21 height 21
type input "#da291c"
type input "100"
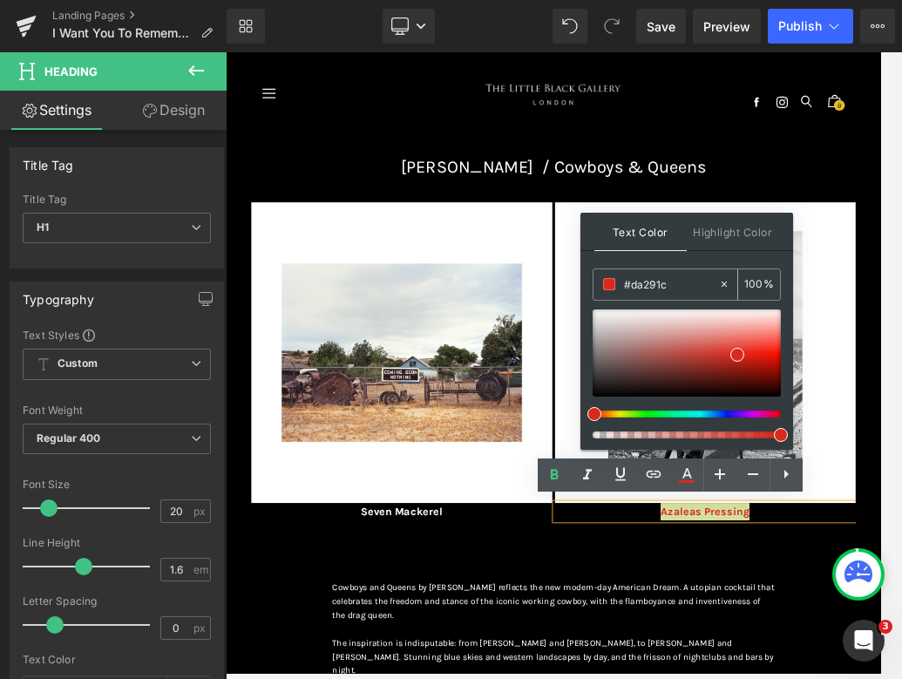
click at [681, 285] on icon at bounding box center [724, 284] width 12 height 12
type input "none"
type input "0"
click at [681, 281] on input "none" at bounding box center [671, 283] width 94 height 19
type input "n"
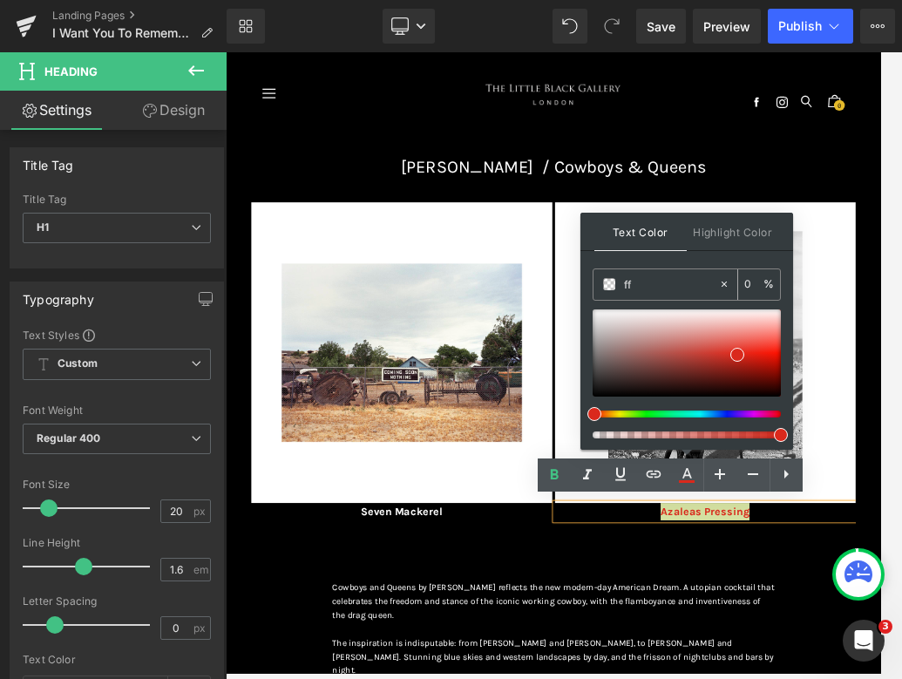
type input "fff"
type input "100"
type input "fffff"
type input "0"
type input "ffffff"
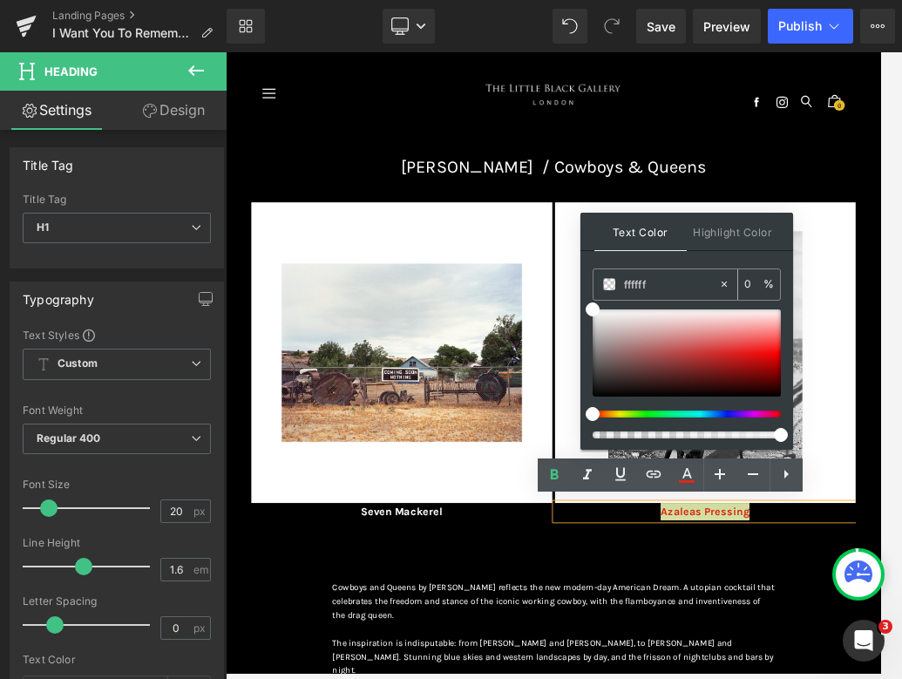
type input "100"
click at [681, 676] on div "Image E merald Coat Heading Image Lunar Eclipse Heading Image The Poppy & The G…" at bounding box center [753, 593] width 972 height 599
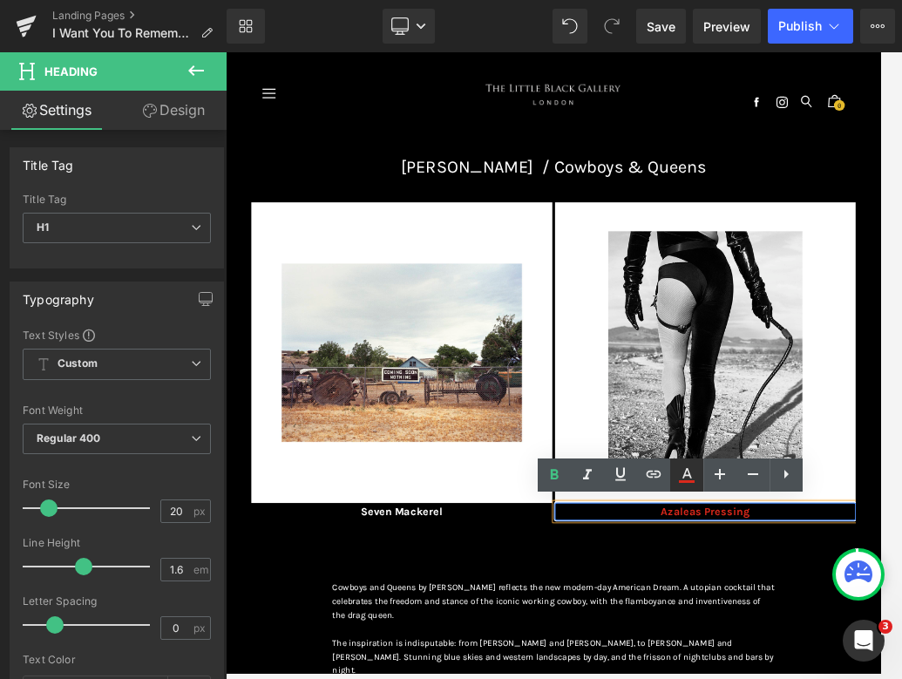
click at [681, 480] on icon at bounding box center [687, 481] width 16 height 3
type input "#da291c"
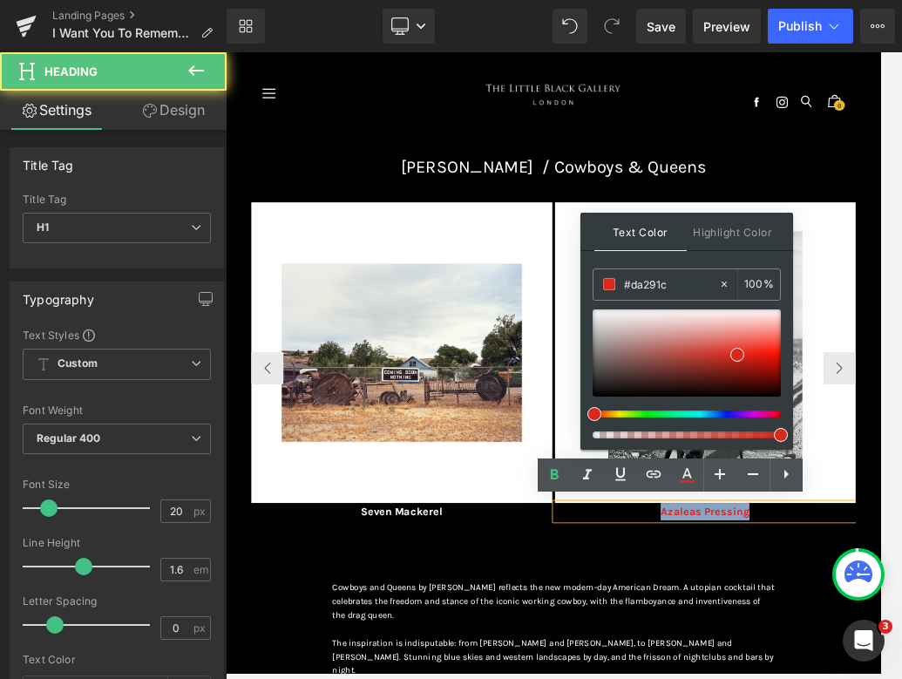
drag, startPoint x: 1073, startPoint y: 791, endPoint x: 865, endPoint y: 796, distance: 208.3
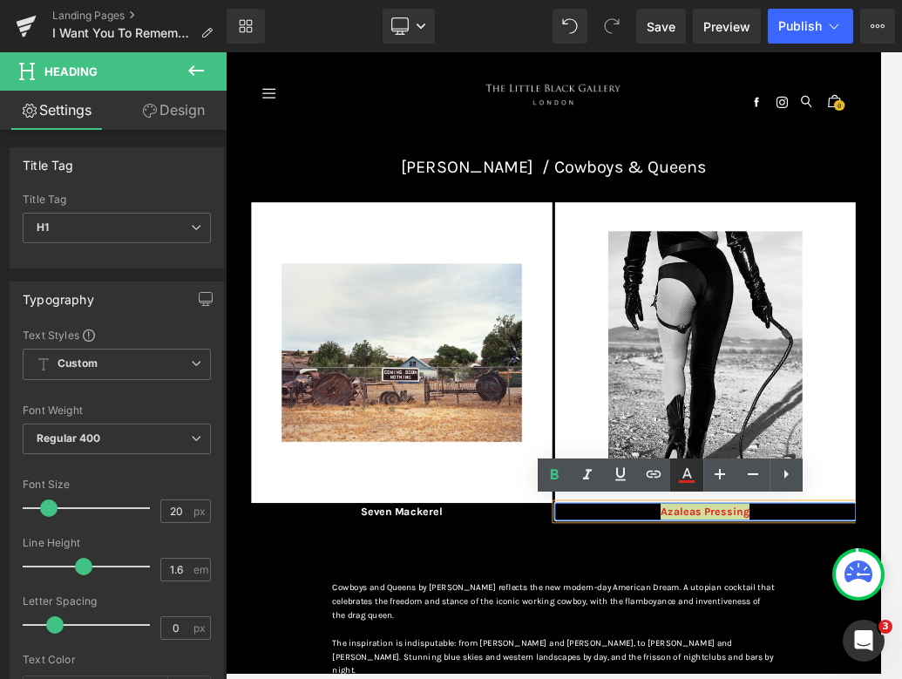
click at [679, 476] on icon at bounding box center [686, 474] width 21 height 21
type input "100"
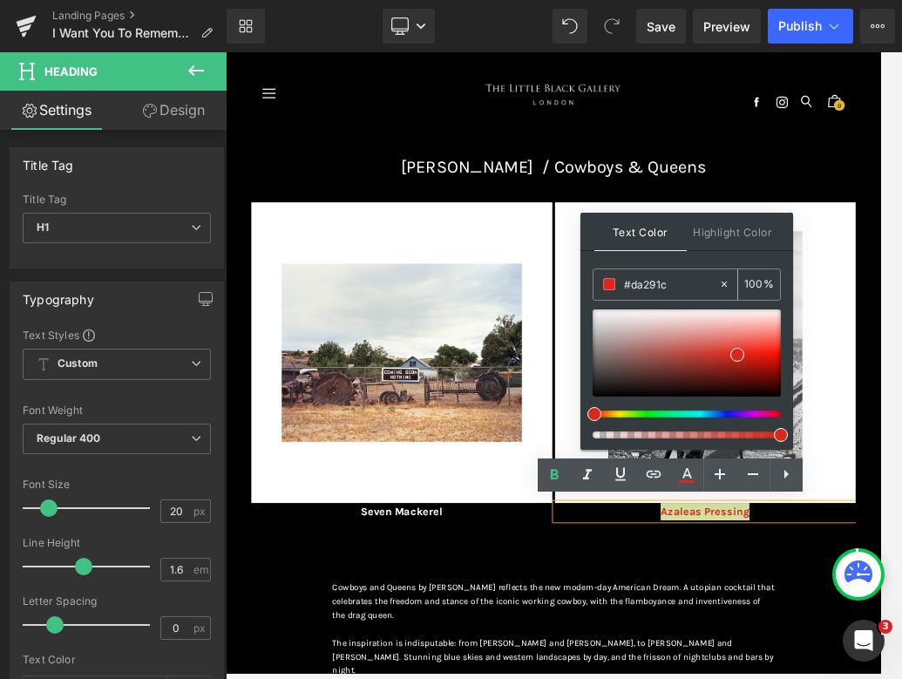
click at [681, 281] on icon at bounding box center [724, 284] width 12 height 12
type input "none"
type input "0"
click at [681, 281] on input "none" at bounding box center [671, 283] width 94 height 19
type input "n"
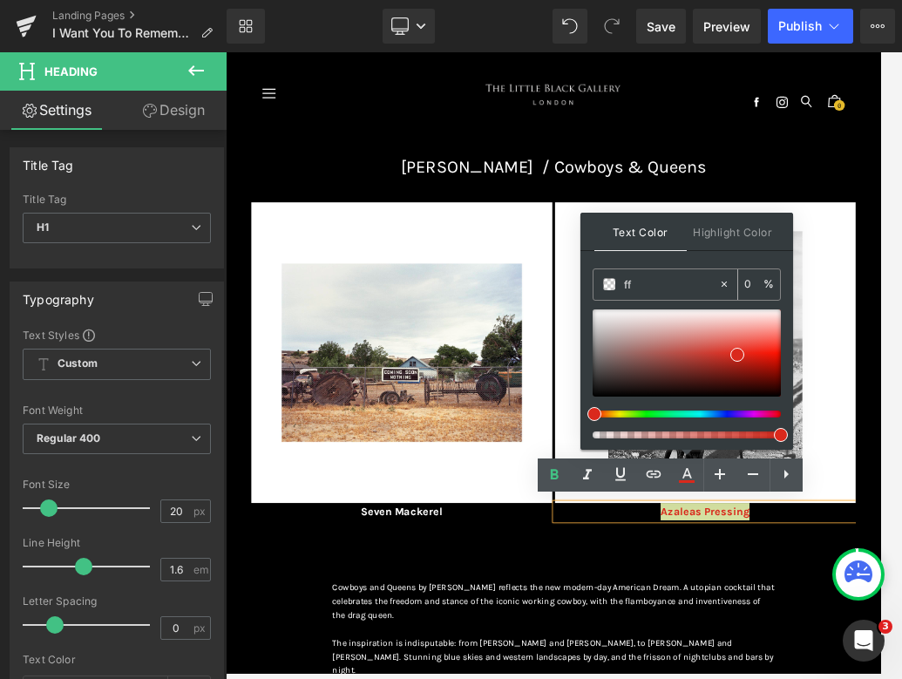
type input "fff"
type input "100"
type input "fffff"
type input "0"
type input "ffffff"
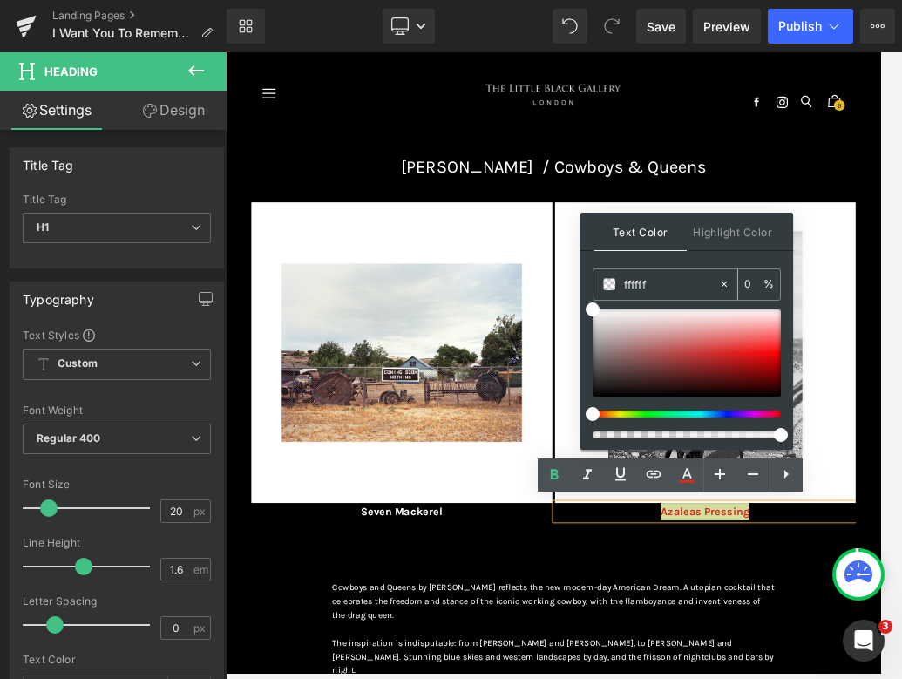
type input "100"
type input "#ffffff"
click at [681, 261] on div "Text Color Highlight Color rgba(255, 255, 255, 1) #ffffff 100 % transparent tra…" at bounding box center [686, 331] width 213 height 237
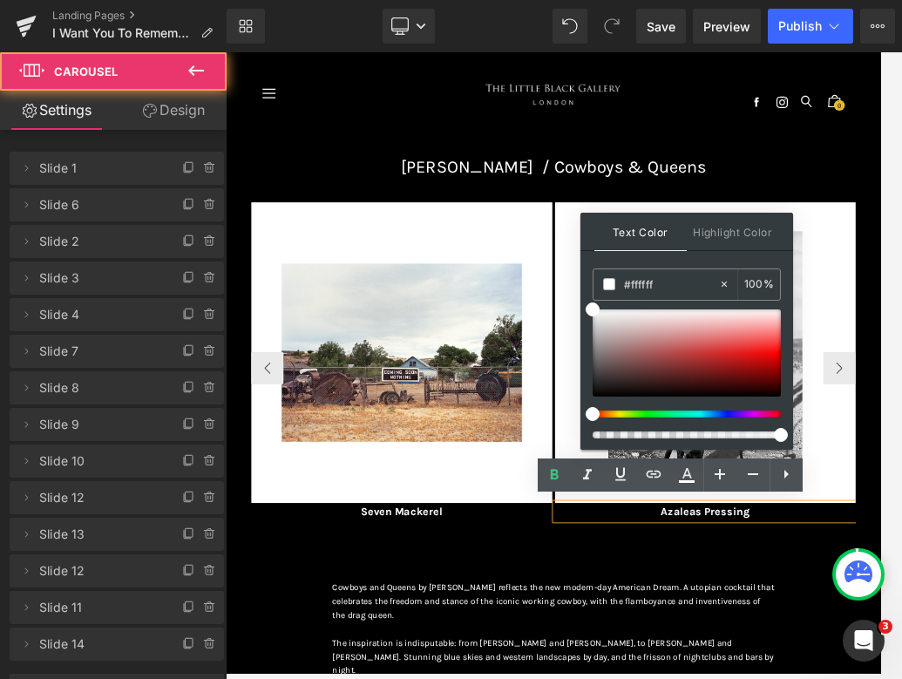
click at [681, 676] on div "Image E merald Coat Heading Image Lunar Eclipse Heading Image The Poppy & The G…" at bounding box center [753, 593] width 972 height 599
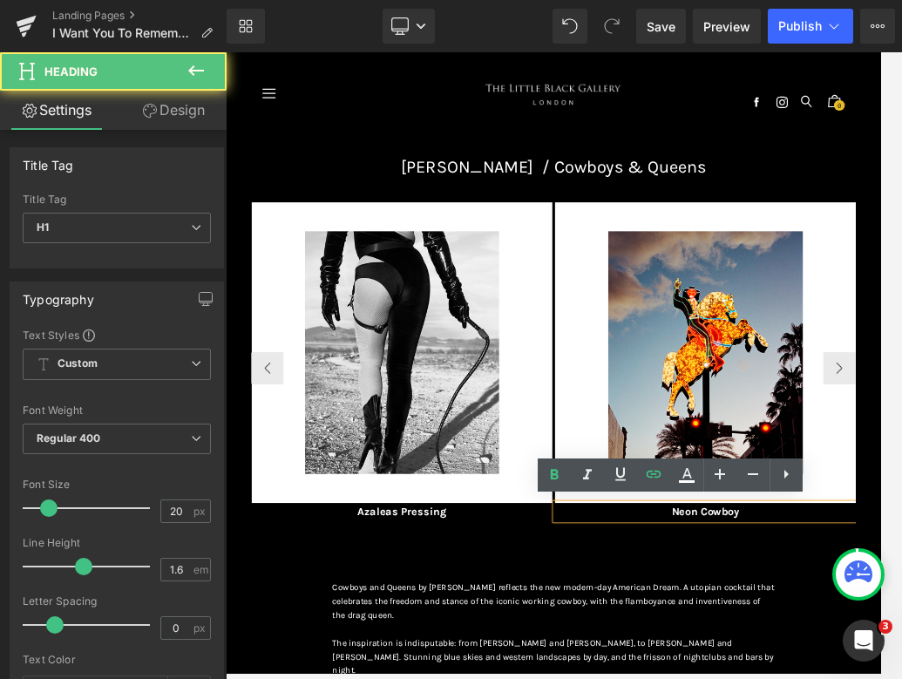
paste div
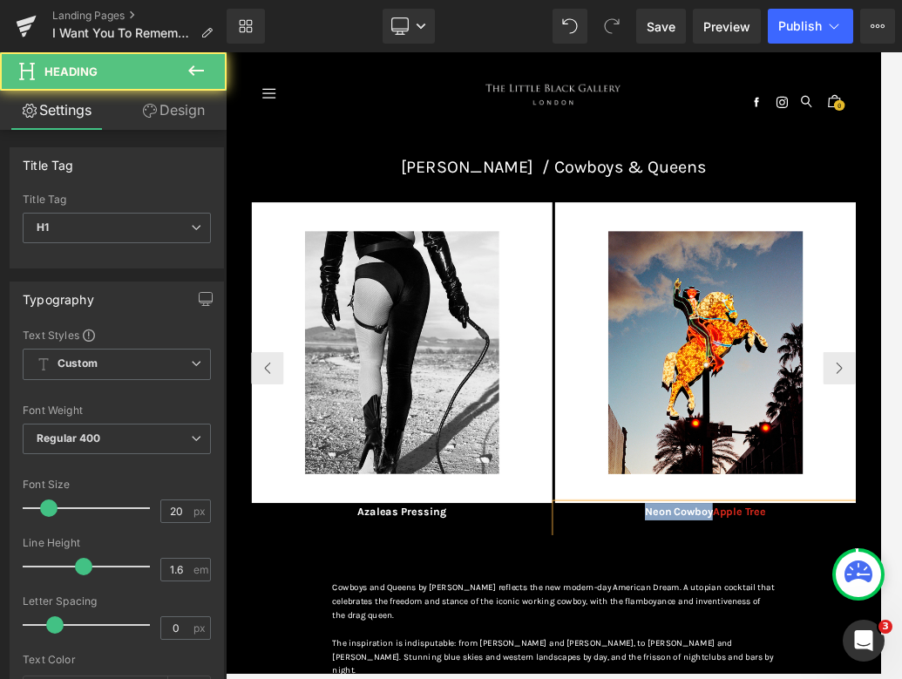
drag, startPoint x: 1008, startPoint y: 780, endPoint x: 809, endPoint y: 782, distance: 198.7
drag, startPoint x: 1061, startPoint y: 788, endPoint x: 913, endPoint y: 788, distance: 148.1
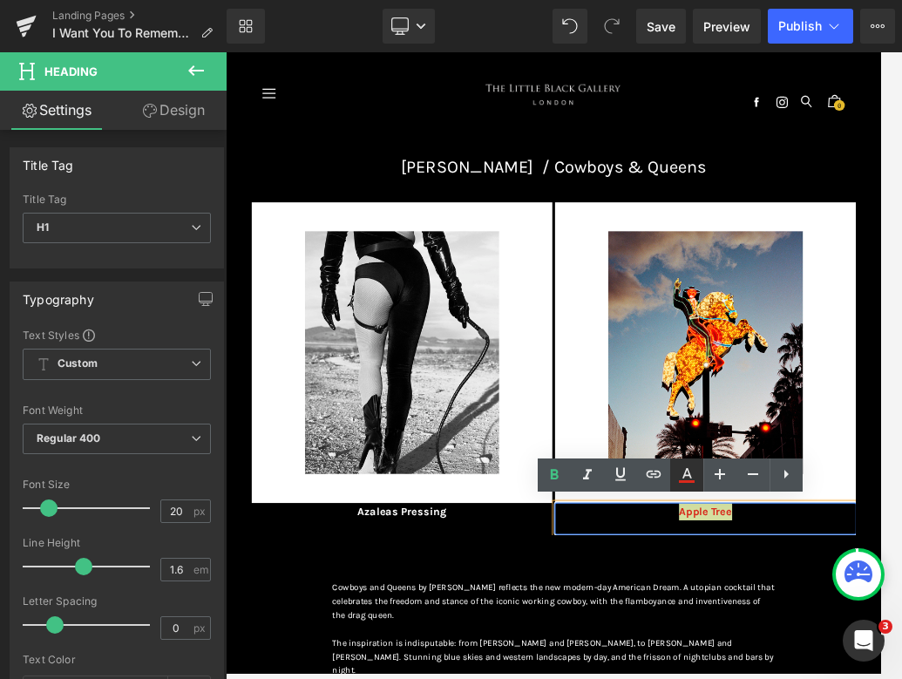
click at [681, 472] on icon at bounding box center [686, 474] width 21 height 21
type input "#da291c"
type input "100"
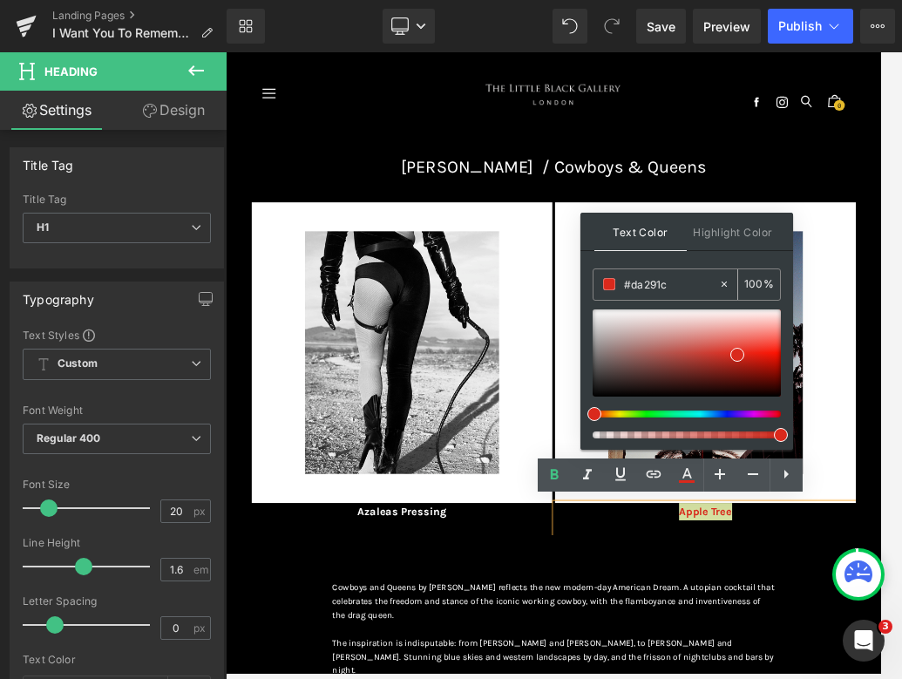
click at [681, 280] on icon at bounding box center [724, 284] width 12 height 12
type input "none"
type input "0"
click at [681, 280] on input "none" at bounding box center [671, 283] width 94 height 19
type input "n"
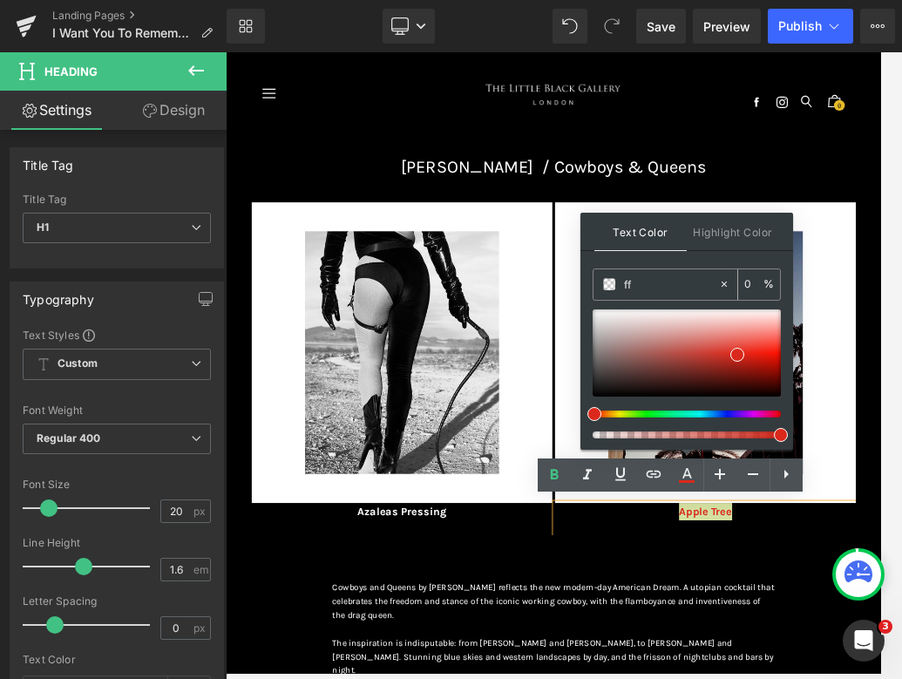
type input "fff"
type input "100"
type input "fffff"
type input "0"
type input "ffffff"
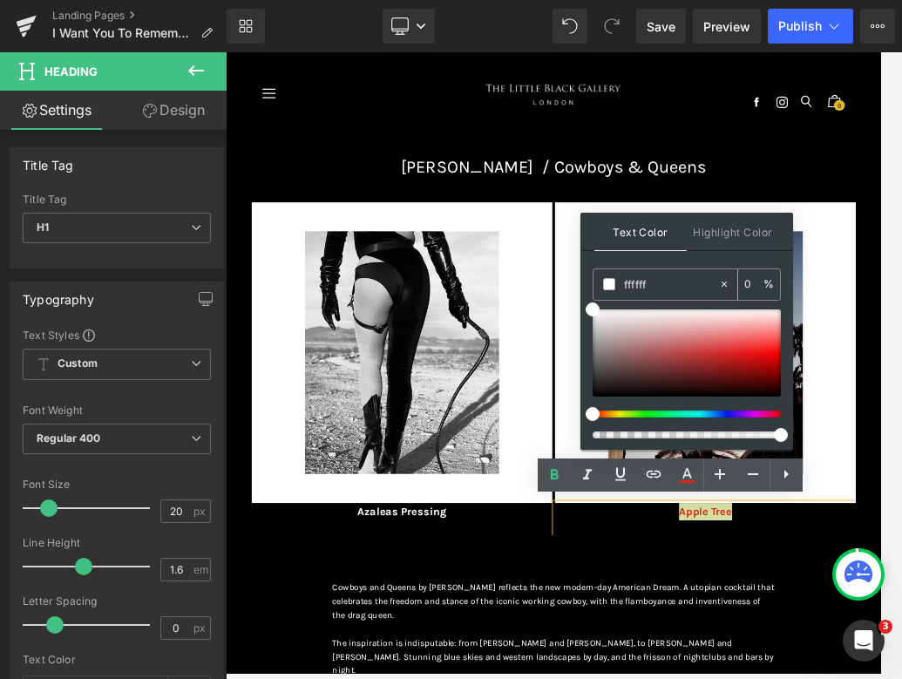
type input "100"
type input "#ffffff"
click at [681, 263] on div "Text Color Highlight Color rgba(255, 255, 255, 1) #ffffff 100 % transparent tra…" at bounding box center [686, 331] width 213 height 237
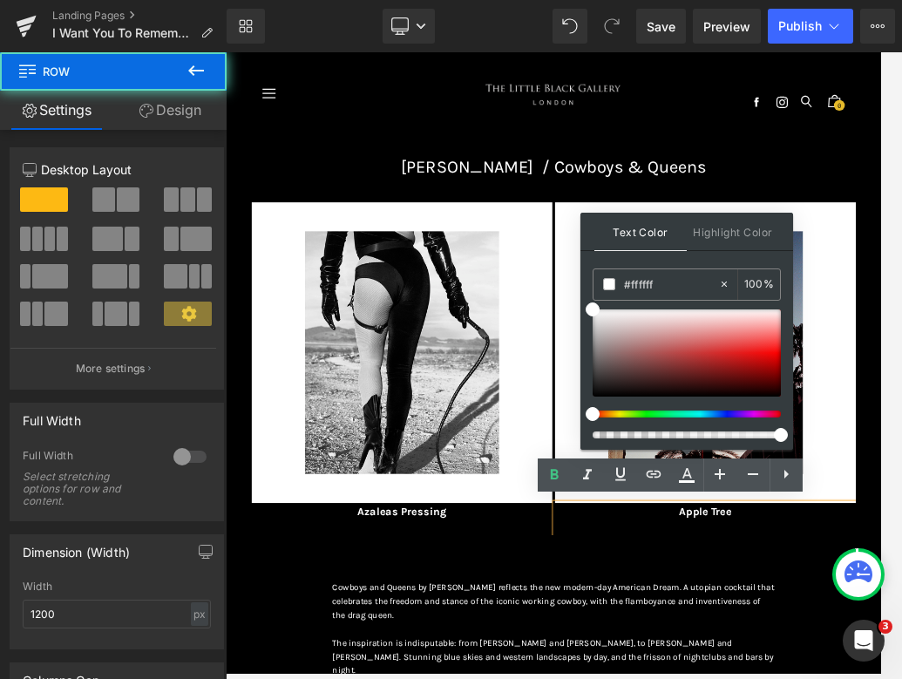
click at [681, 676] on div "Image E merald Coat Heading Image Lunar Eclipse Heading Image The Poppy & The G…" at bounding box center [753, 584] width 999 height 634
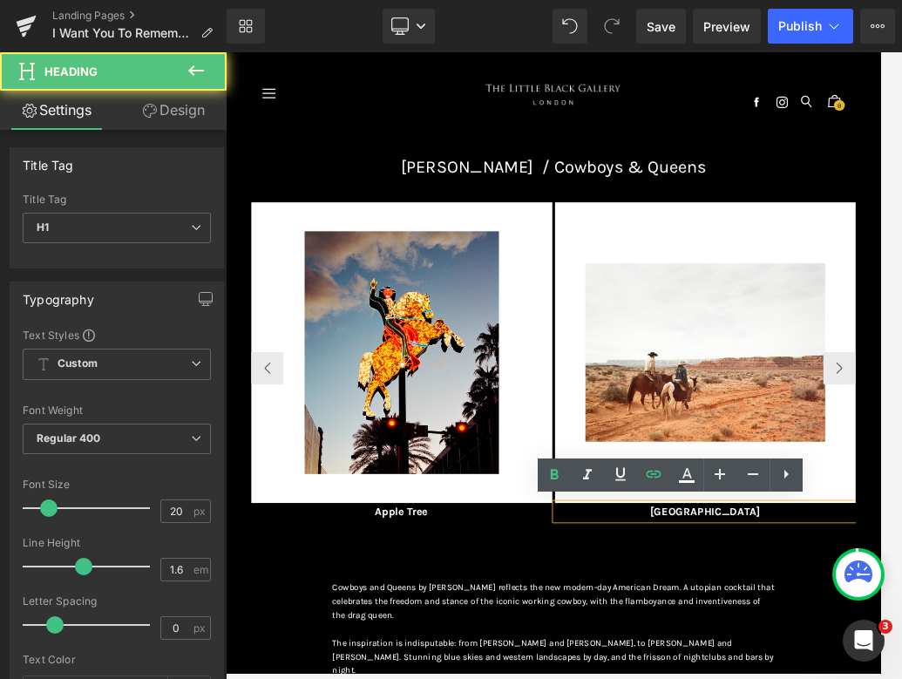
paste div
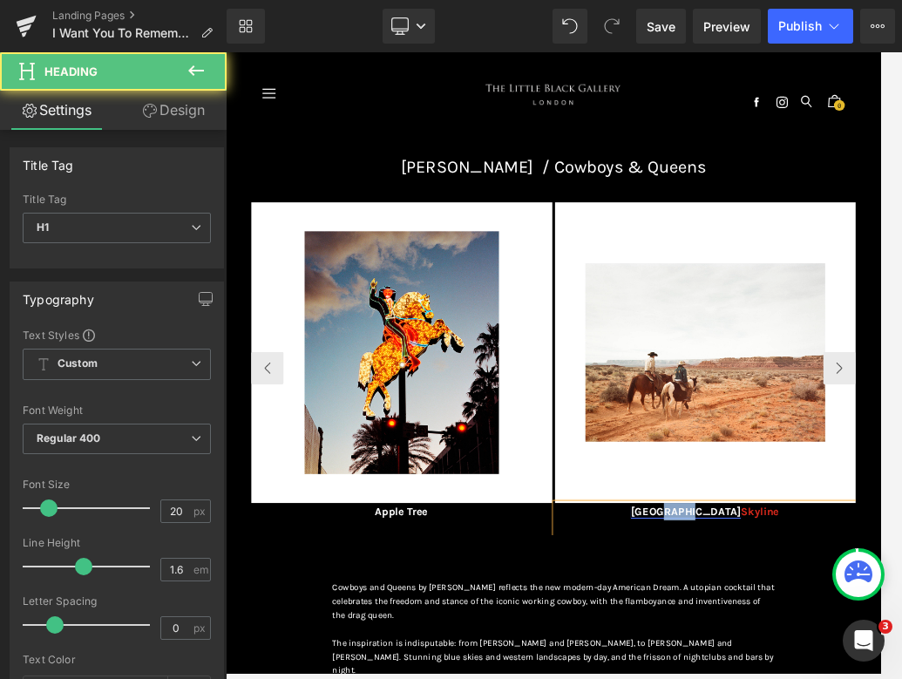
drag, startPoint x: 1005, startPoint y: 790, endPoint x: 959, endPoint y: 790, distance: 46.2
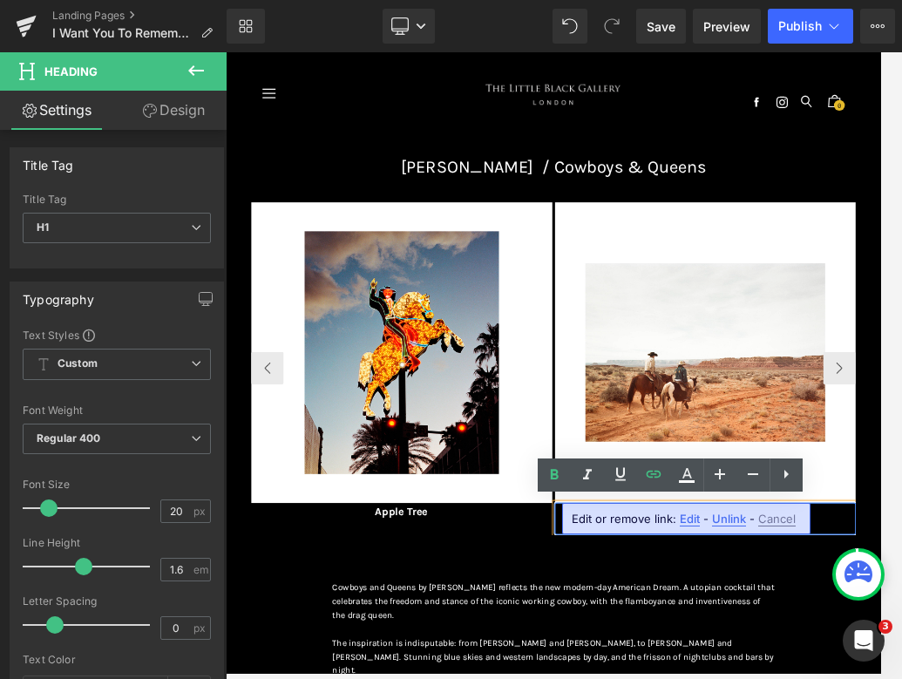
click at [681, 676] on div "Image E merald Coat Heading Image Lunar Eclipse Heading Image The Poppy & The G…" at bounding box center [753, 593] width 972 height 599
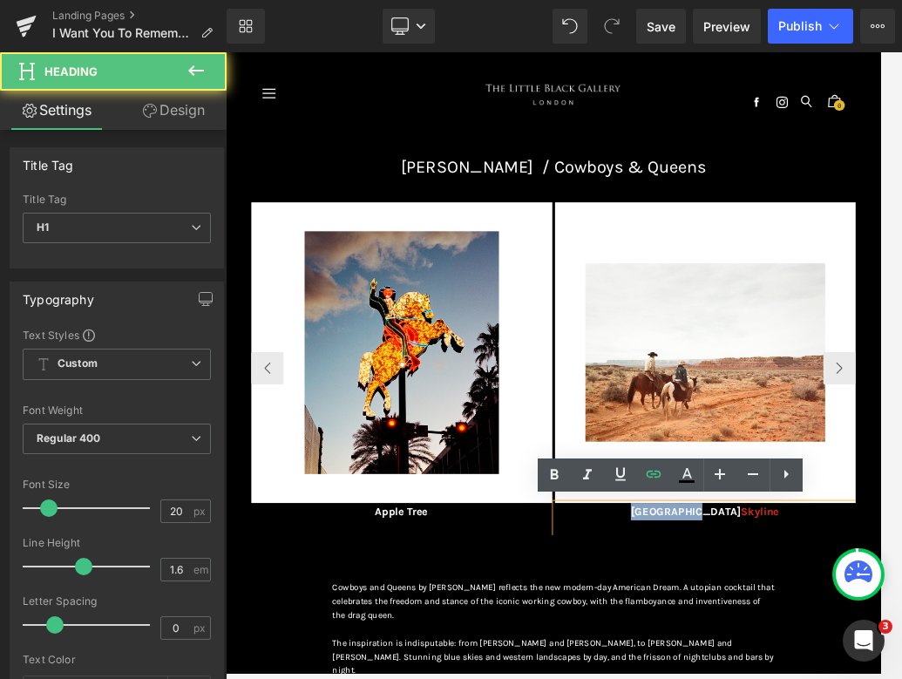
drag, startPoint x: 1011, startPoint y: 797, endPoint x: 843, endPoint y: 789, distance: 168.4
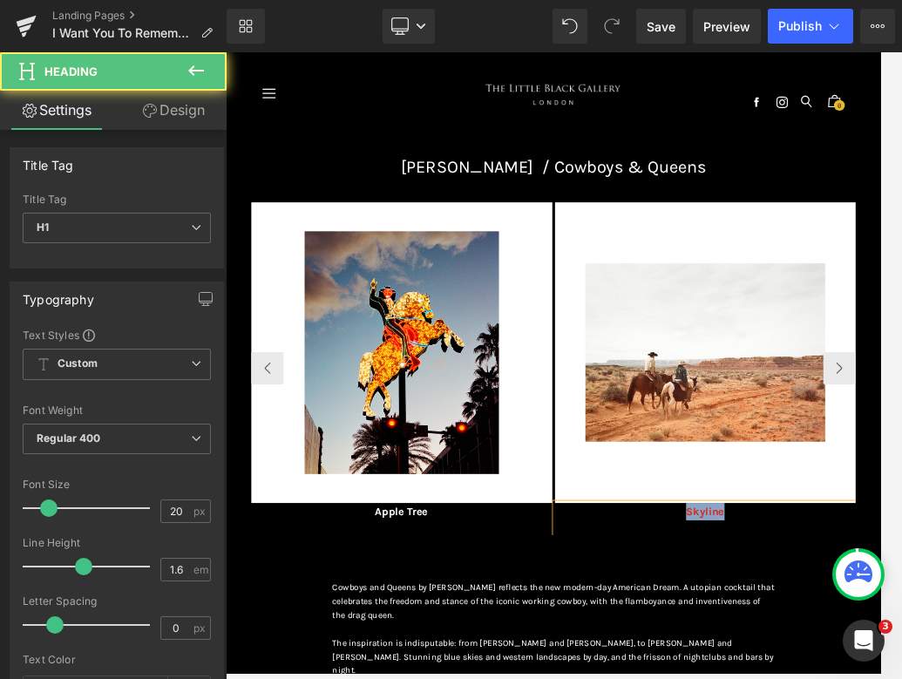
drag, startPoint x: 1029, startPoint y: 789, endPoint x: 919, endPoint y: 787, distance: 109.8
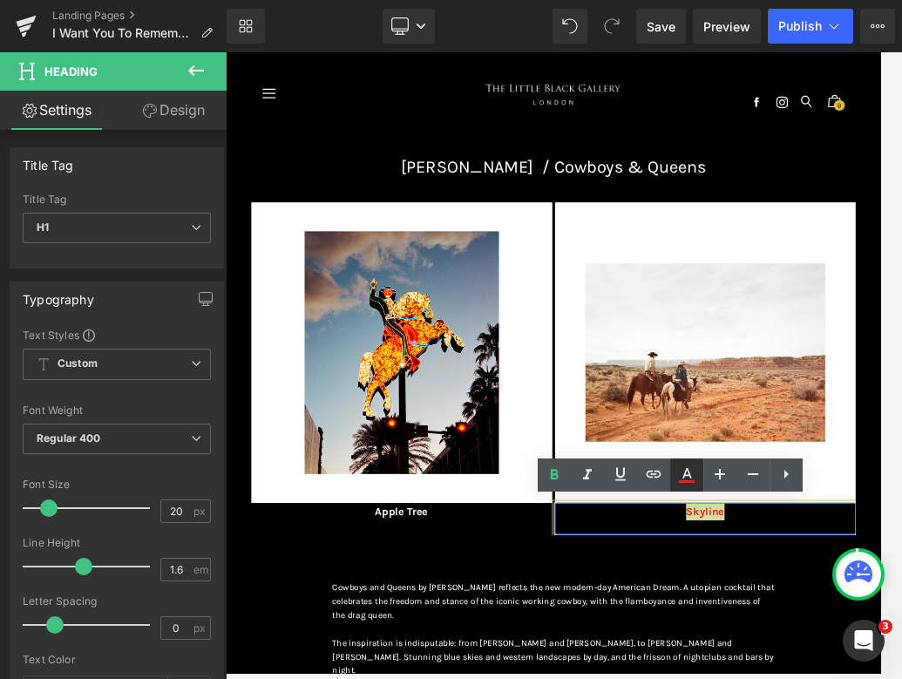
click at [681, 467] on icon at bounding box center [686, 474] width 21 height 21
type input "#da291c"
type input "100"
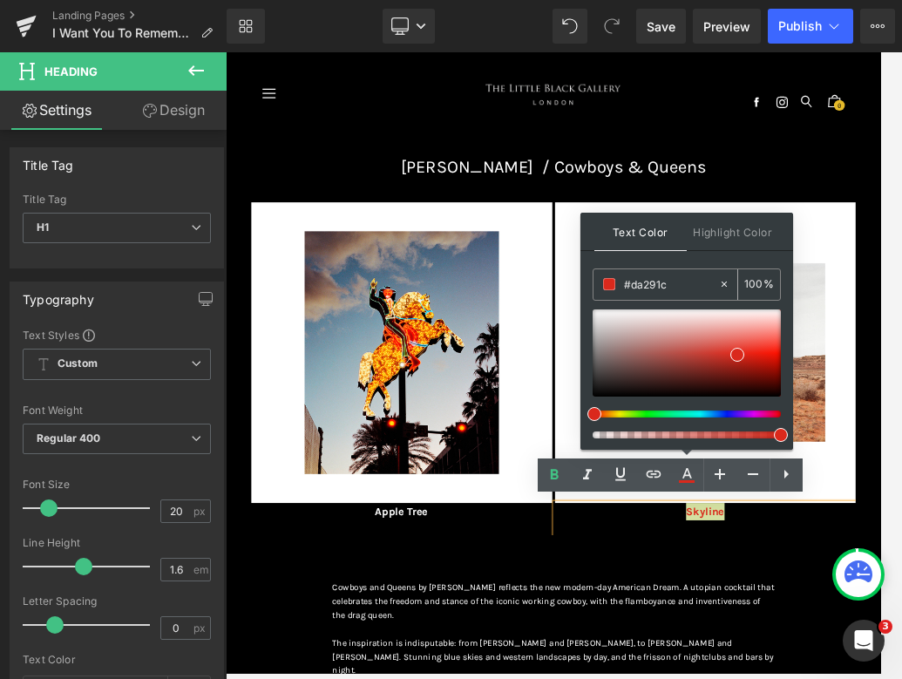
click at [681, 281] on icon at bounding box center [724, 284] width 12 height 12
type input "none"
type input "0"
click at [681, 281] on input "none" at bounding box center [671, 283] width 94 height 19
type input "n"
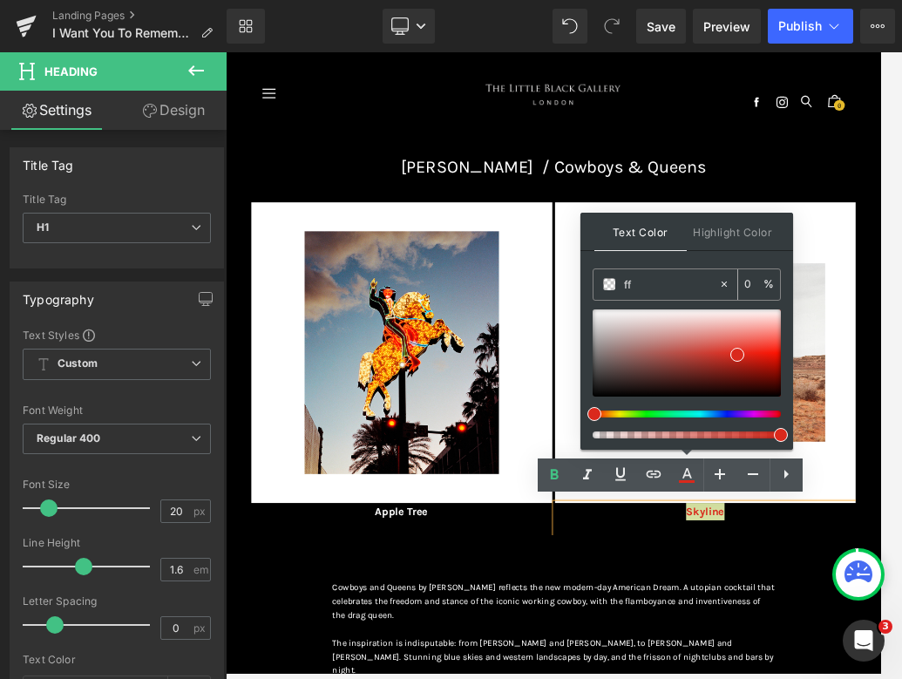
type input "fff"
type input "100"
type input "fffff"
type input "0"
type input "ffffff"
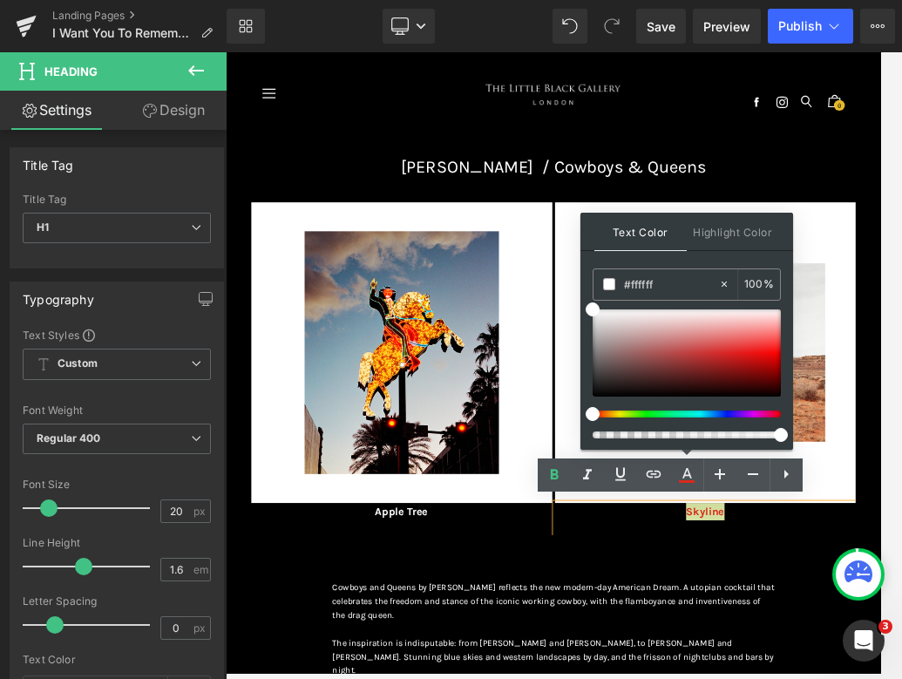
click at [681, 261] on div "Text Color Highlight Color rgba(255, 255, 255, 1) #ffffff 100 % transparent tra…" at bounding box center [686, 331] width 213 height 237
click at [681, 676] on div "Image E merald Coat Heading Image Lunar Eclipse Heading Image The Poppy & The G…" at bounding box center [753, 593] width 972 height 599
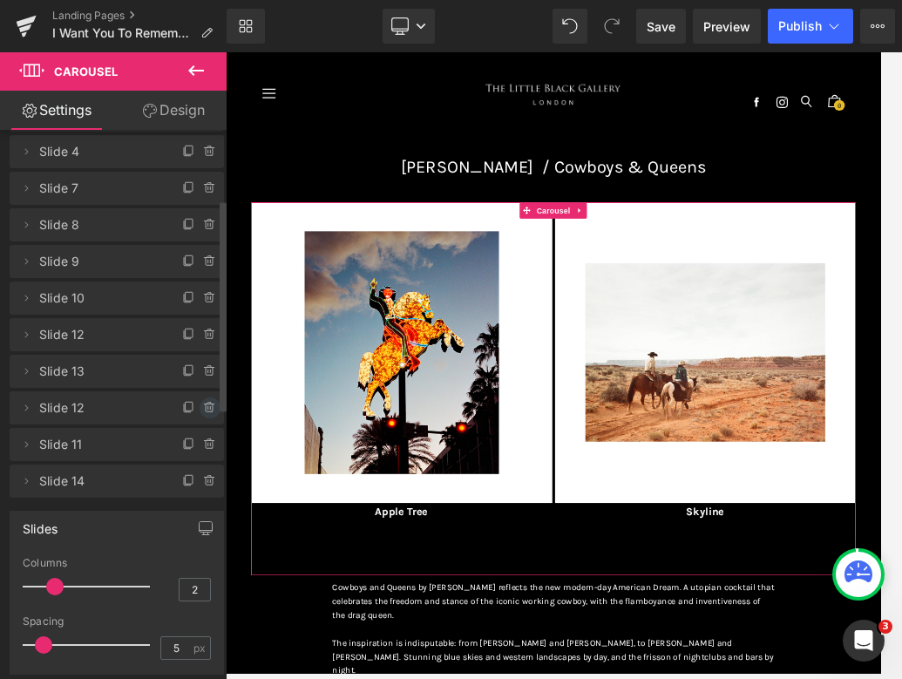
scroll to position [189, 0]
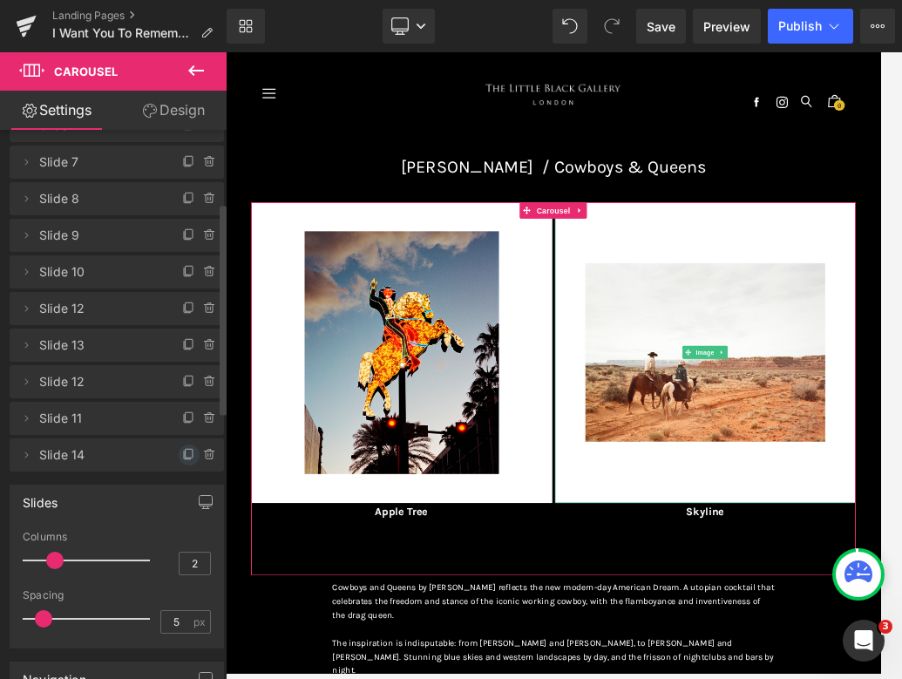
click at [182, 455] on icon at bounding box center [189, 455] width 14 height 14
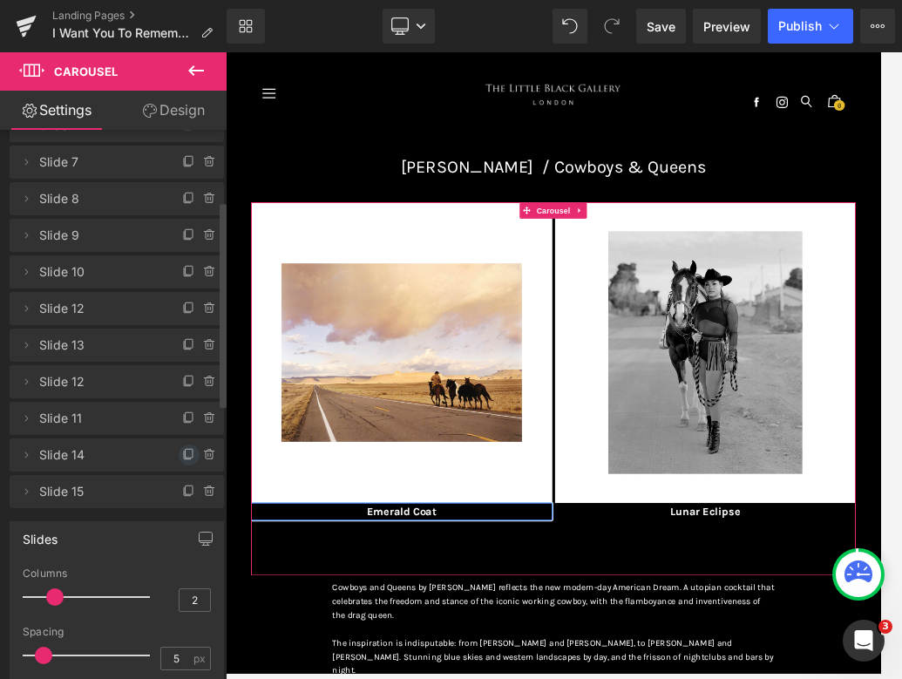
click at [182, 454] on icon at bounding box center [189, 455] width 14 height 14
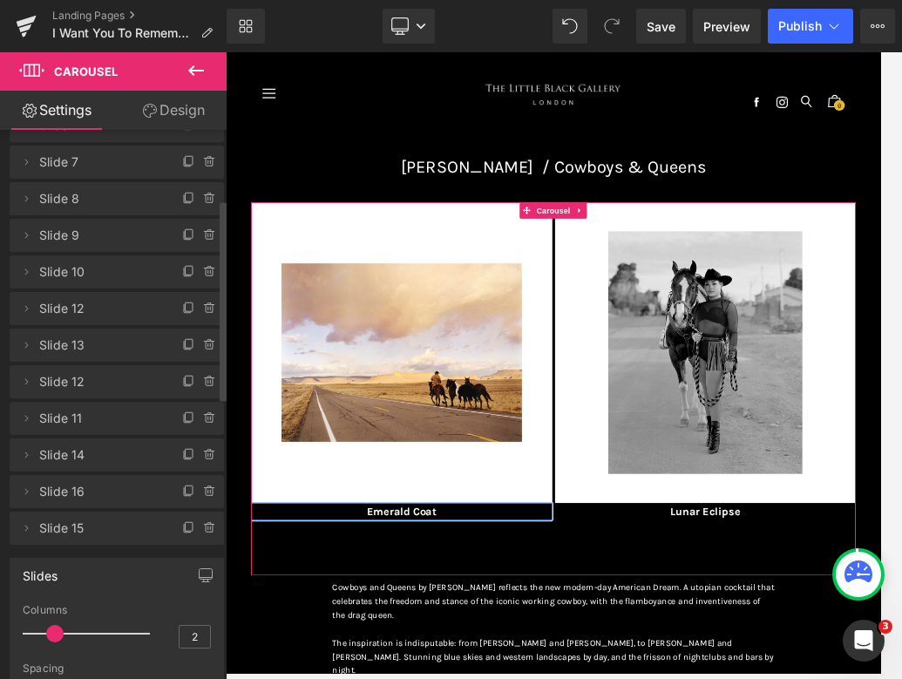
click at [182, 454] on icon at bounding box center [189, 455] width 14 height 14
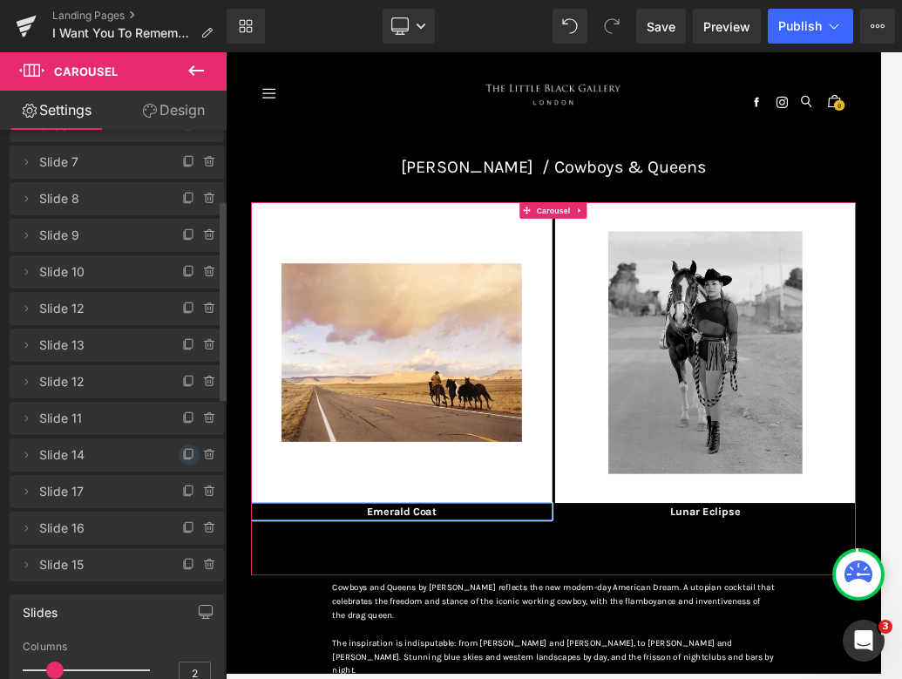
click at [182, 454] on icon at bounding box center [189, 455] width 14 height 14
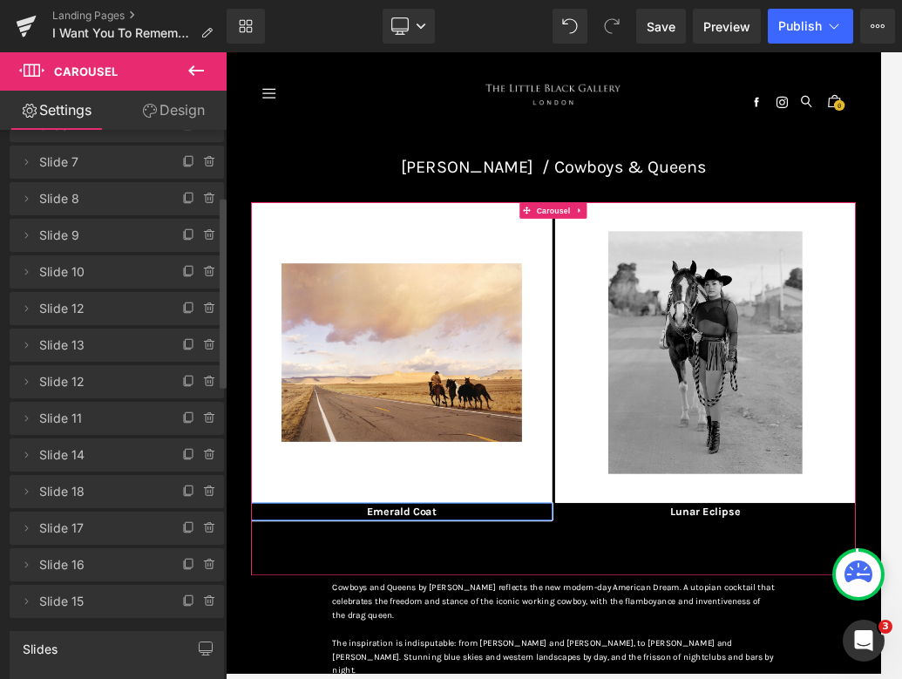
click at [182, 454] on icon at bounding box center [189, 455] width 14 height 14
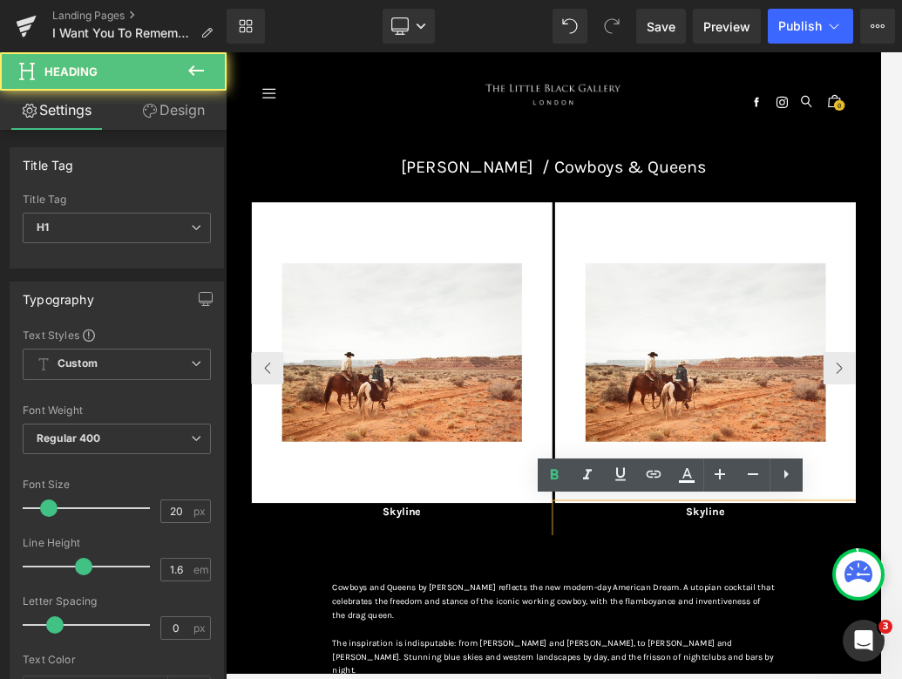
paste div
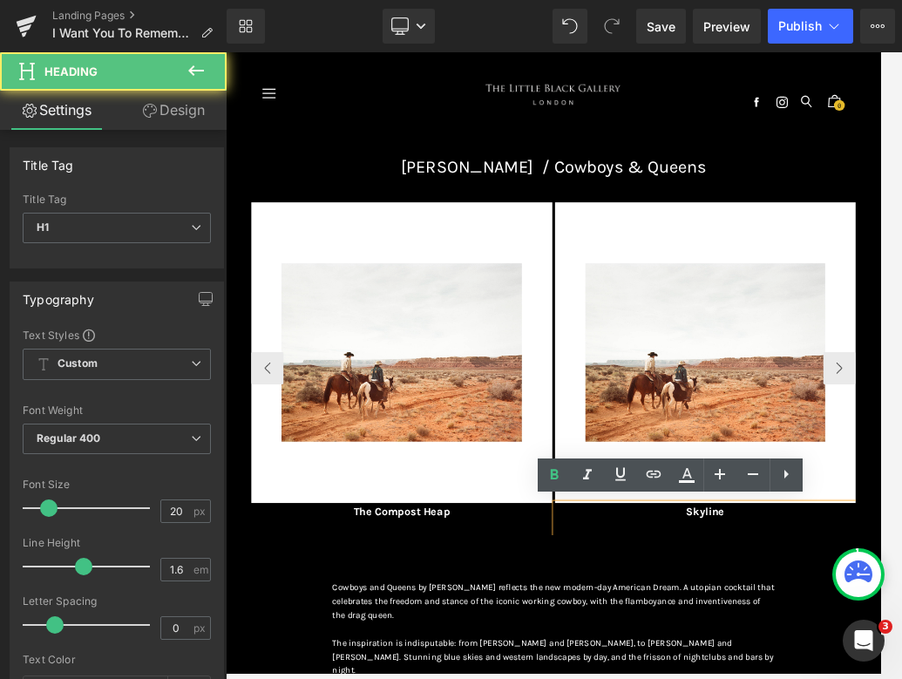
paste div
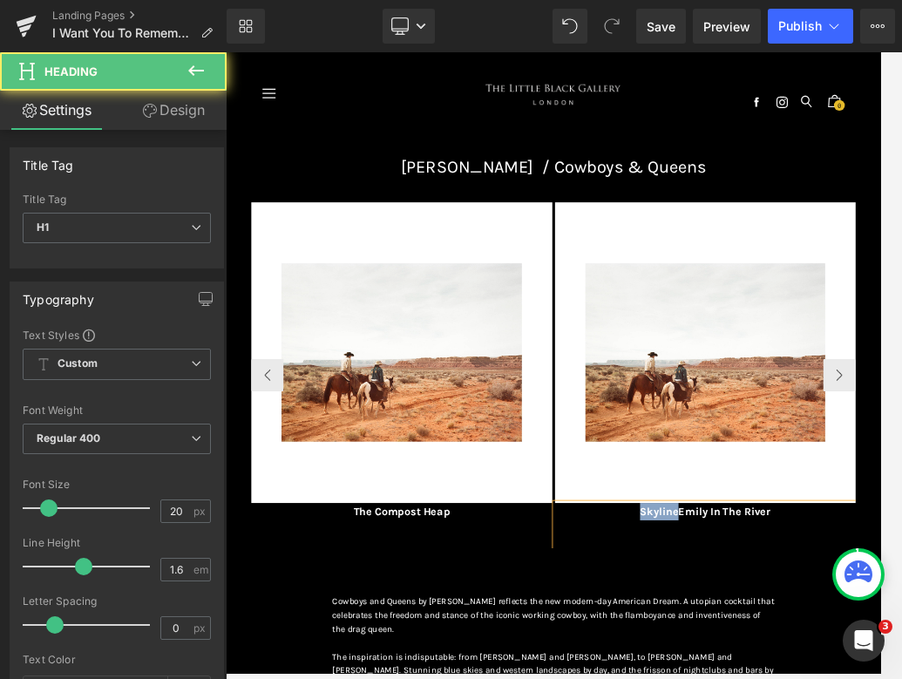
drag, startPoint x: 951, startPoint y: 796, endPoint x: 843, endPoint y: 798, distance: 108.9
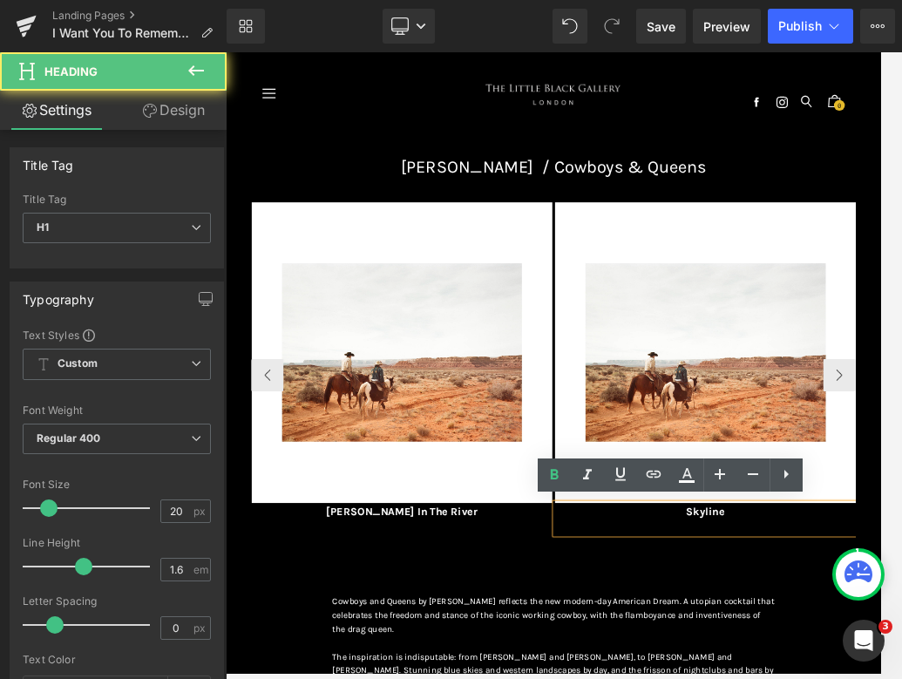
paste div
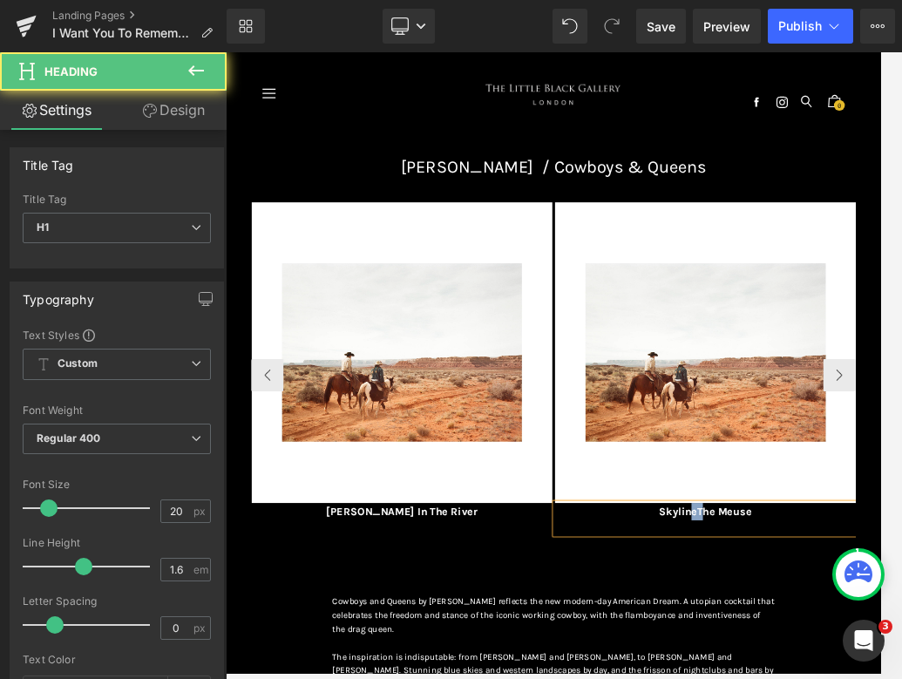
drag, startPoint x: 990, startPoint y: 795, endPoint x: 970, endPoint y: 795, distance: 20.0
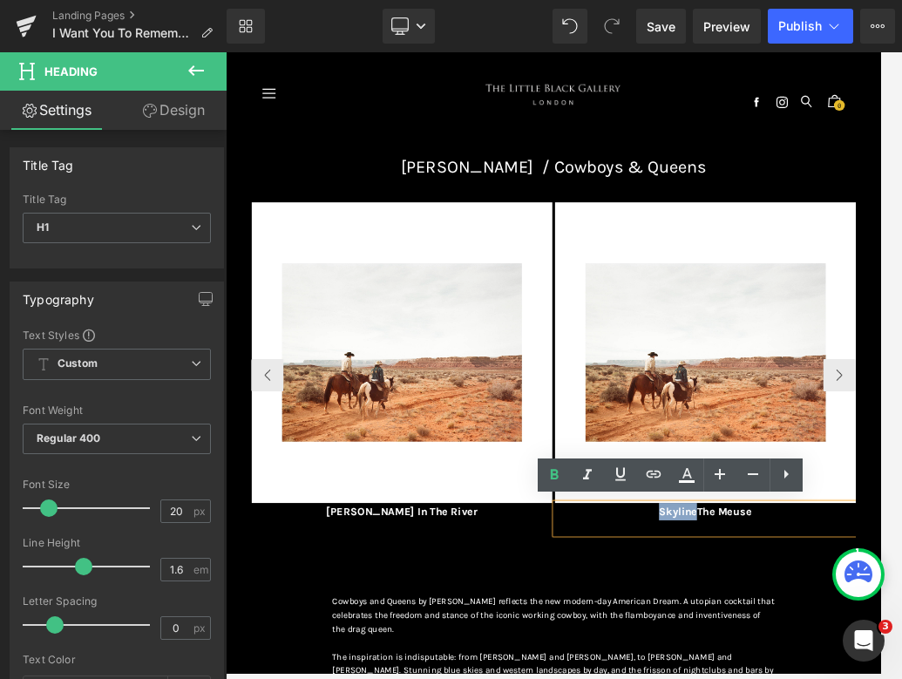
drag, startPoint x: 983, startPoint y: 794, endPoint x: 876, endPoint y: 795, distance: 107.2
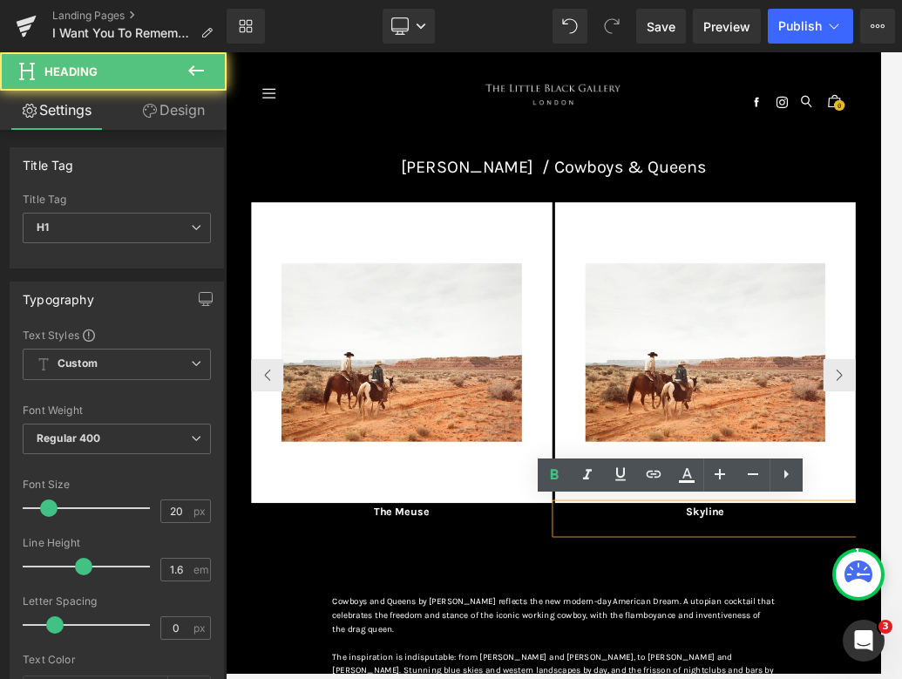
paste div
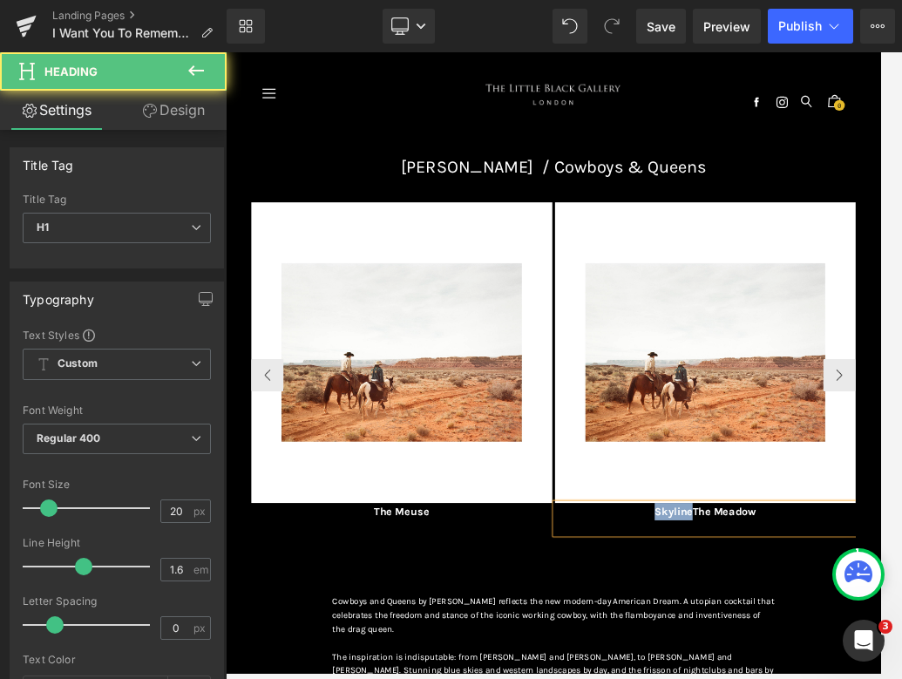
drag, startPoint x: 973, startPoint y: 793, endPoint x: 859, endPoint y: 791, distance: 114.2
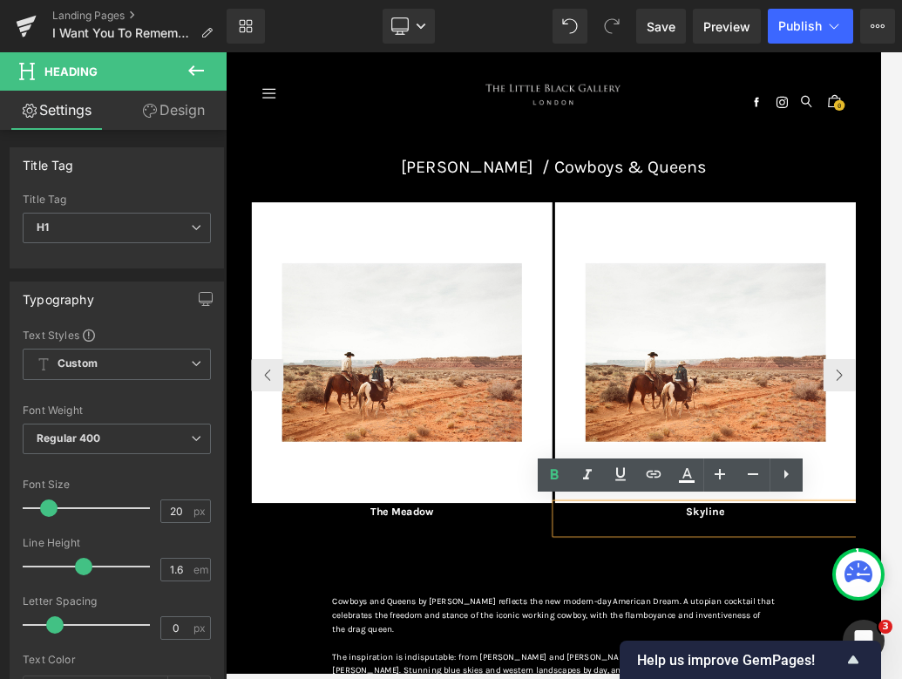
paste div
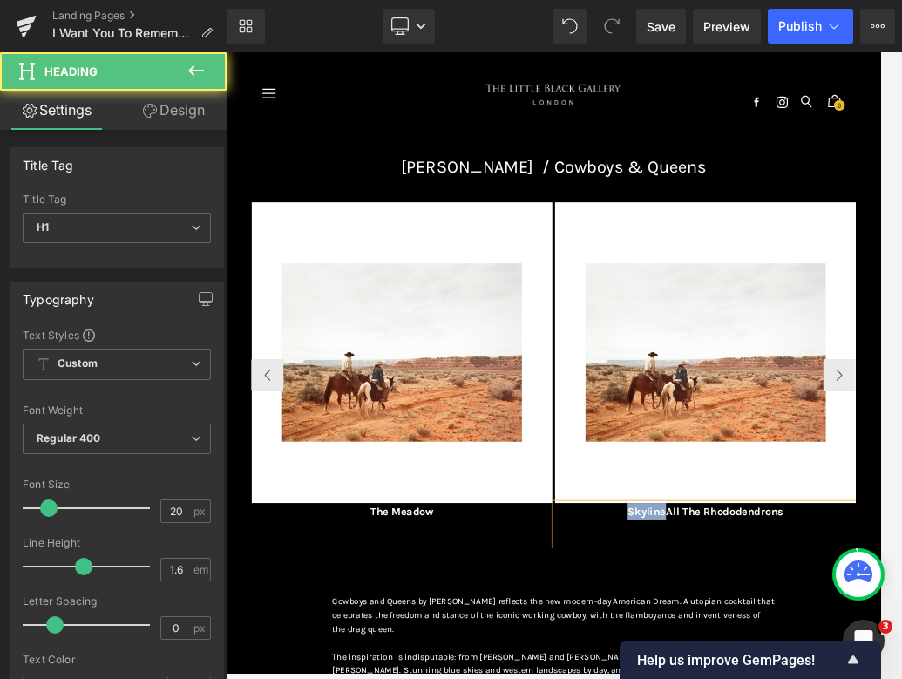
drag, startPoint x: 932, startPoint y: 793, endPoint x: 848, endPoint y: 792, distance: 84.5
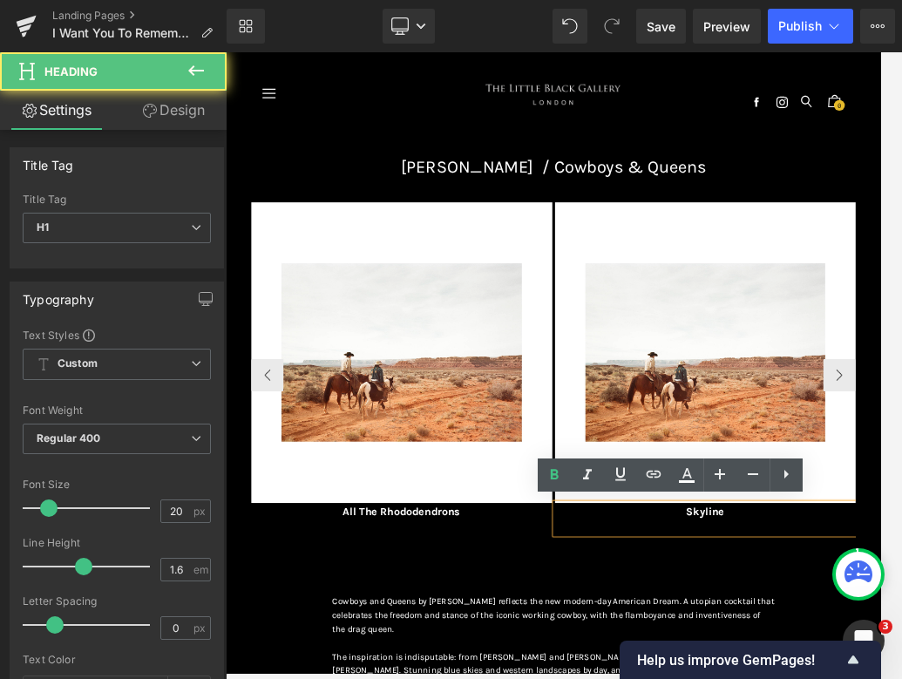
paste div
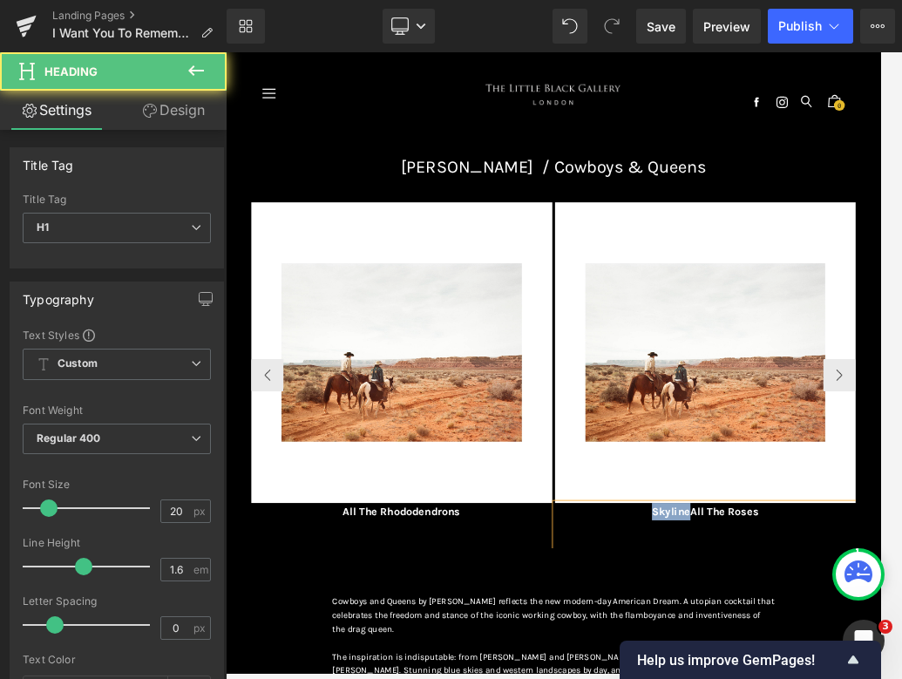
drag, startPoint x: 972, startPoint y: 789, endPoint x: 882, endPoint y: 789, distance: 89.7
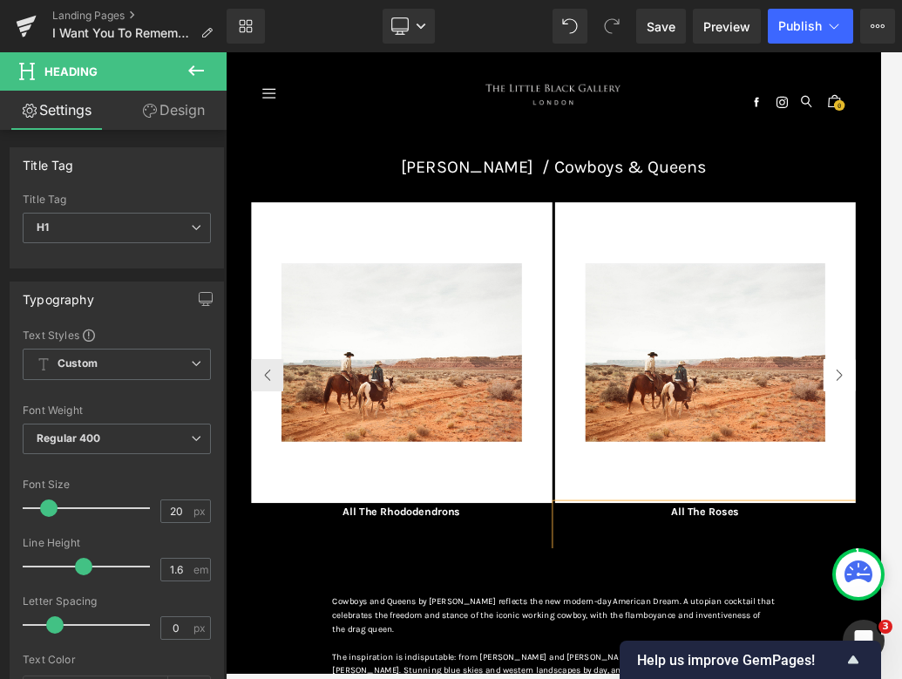
click at [647, 22] on span "Save" at bounding box center [661, 26] width 29 height 18
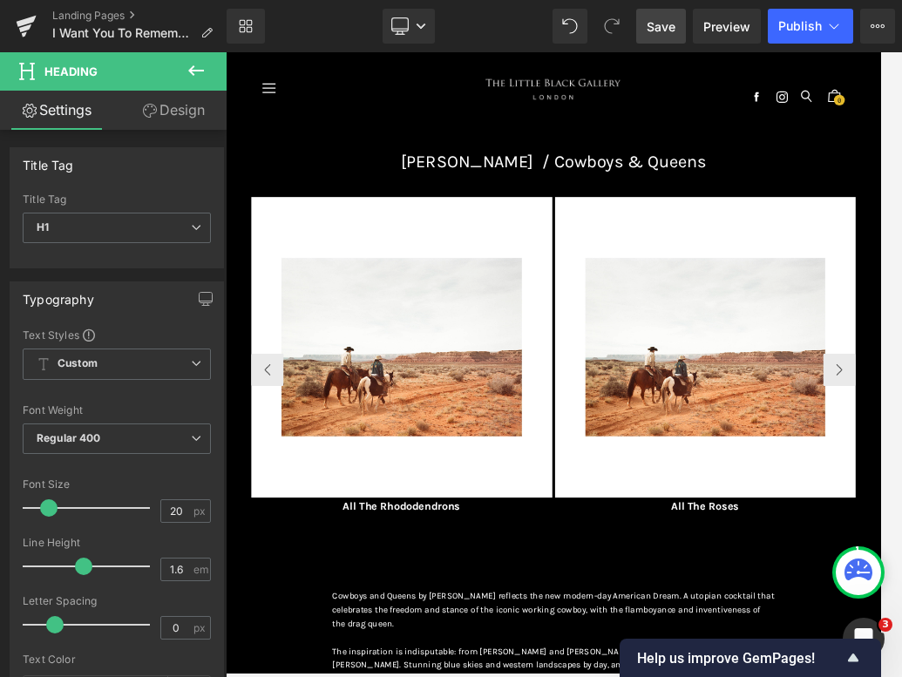
scroll to position [3, 0]
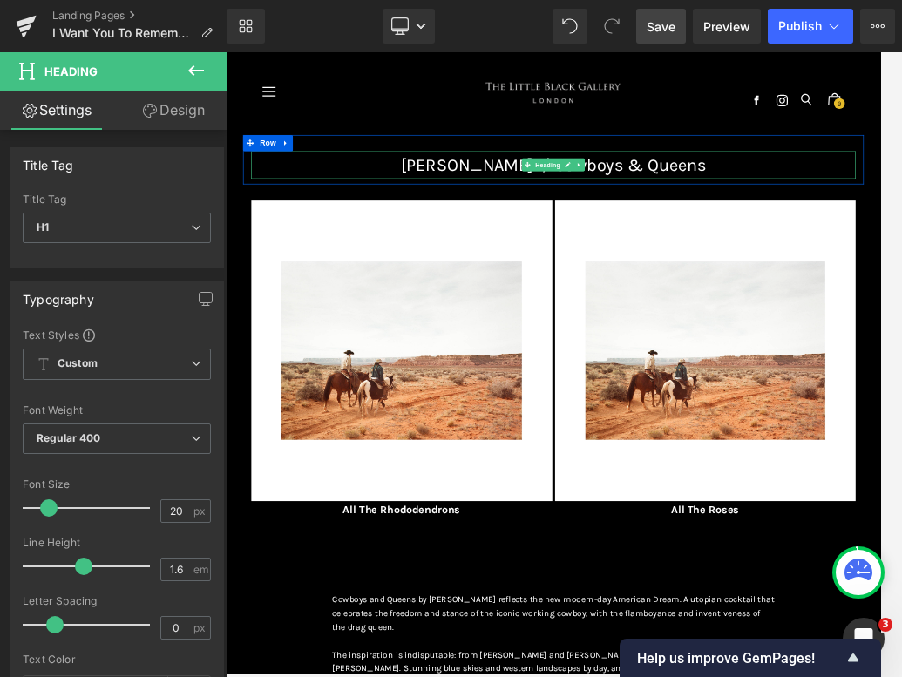
click at [681, 230] on h1 "Jane Hilton / Cowboys & Queens" at bounding box center [753, 234] width 972 height 44
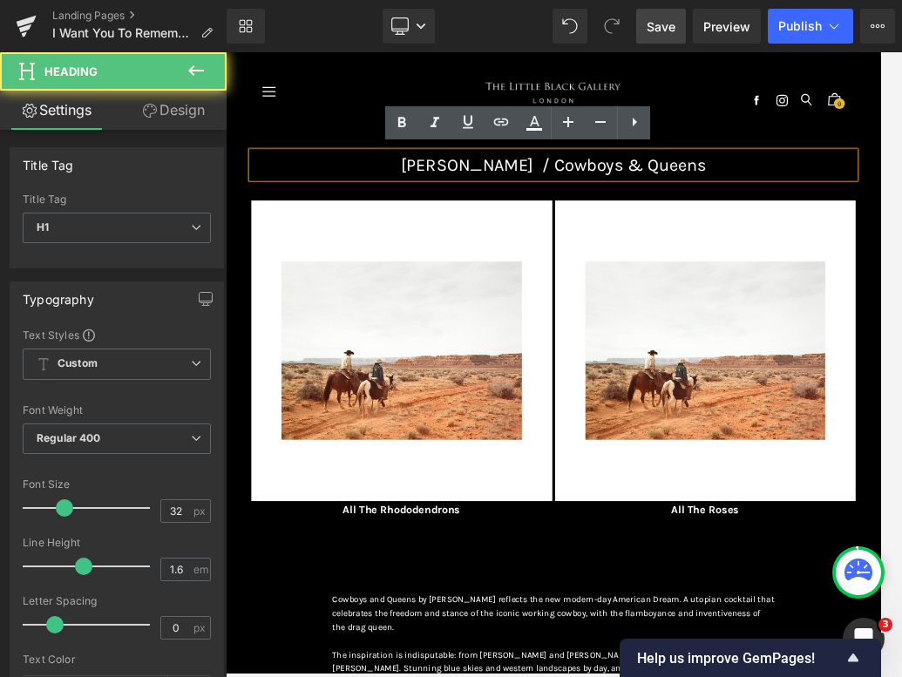
click at [681, 240] on h1 "Jane Hilton / Cowboys & Queens" at bounding box center [753, 234] width 972 height 44
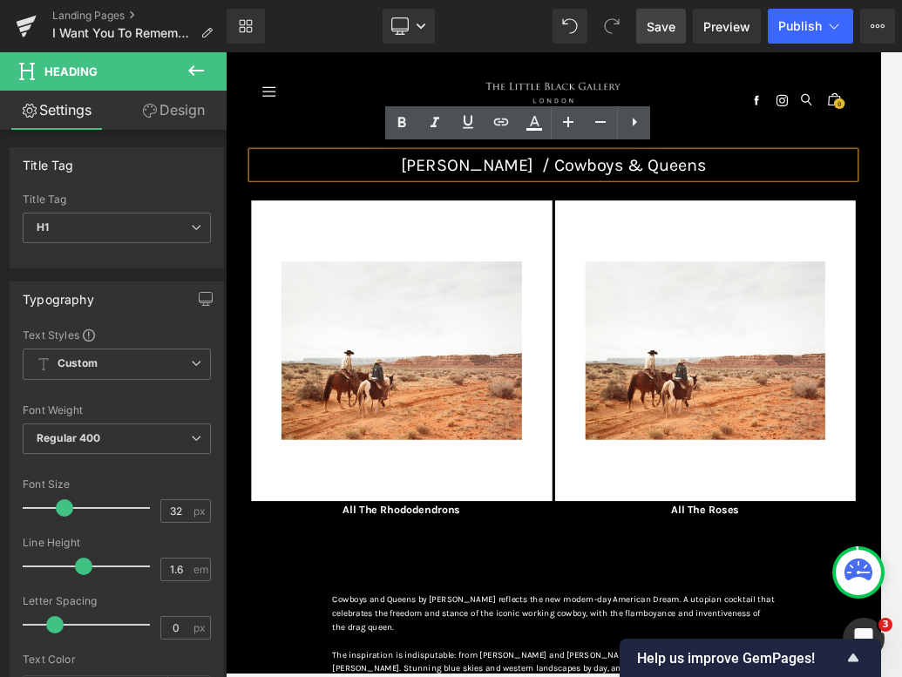
paste div
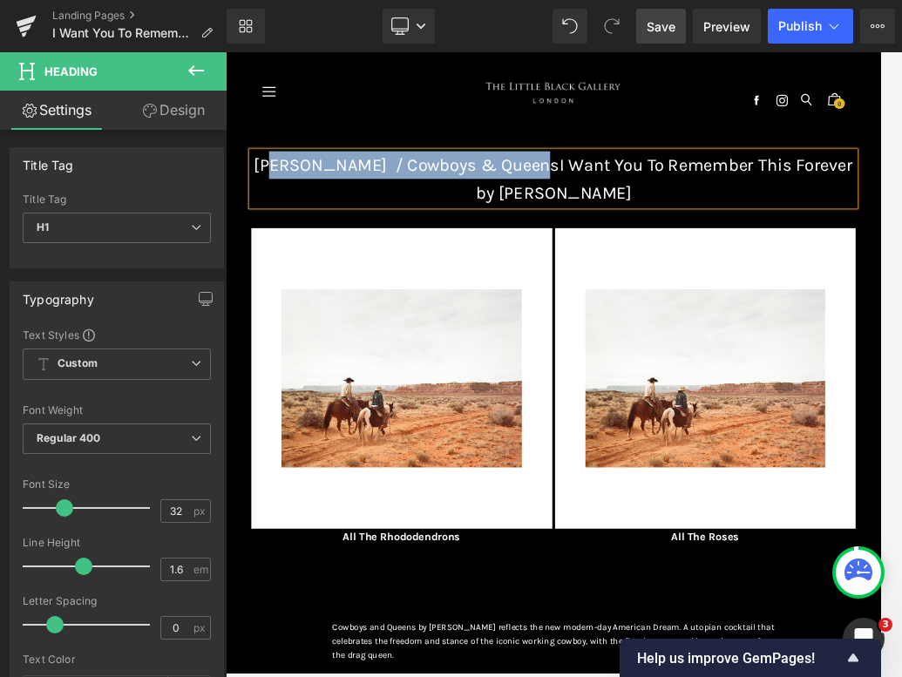
drag, startPoint x: 712, startPoint y: 234, endPoint x: 302, endPoint y: 220, distance: 409.8
click at [302, 220] on span "Jane Hilton / Cowboys & QueensI Want You To Remember This Forever by Cig Harvey" at bounding box center [753, 256] width 964 height 77
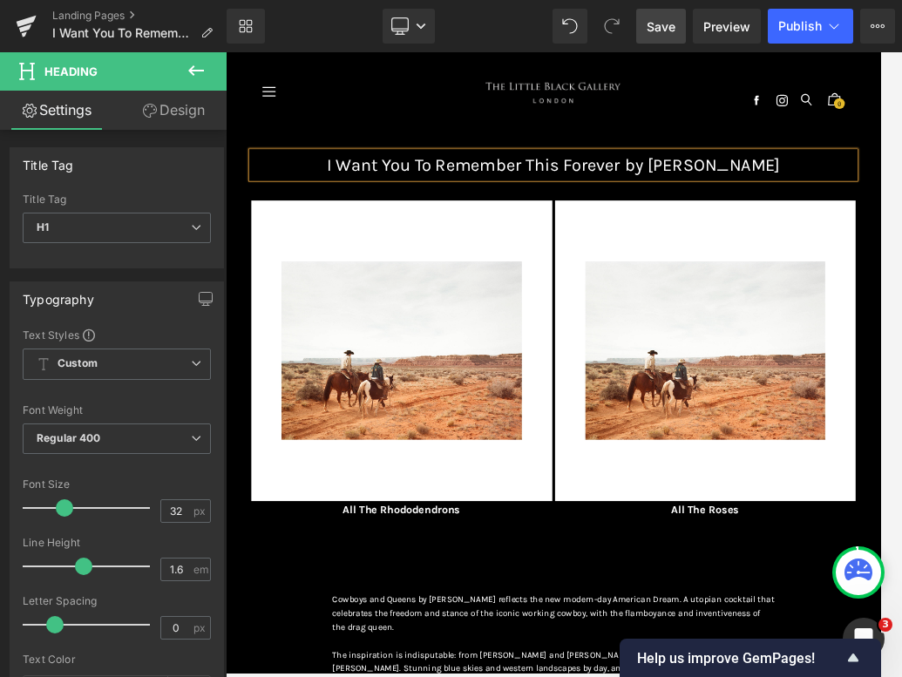
click at [681, 229] on span "I Want You To Remember This Forever by [PERSON_NAME]" at bounding box center [753, 234] width 729 height 32
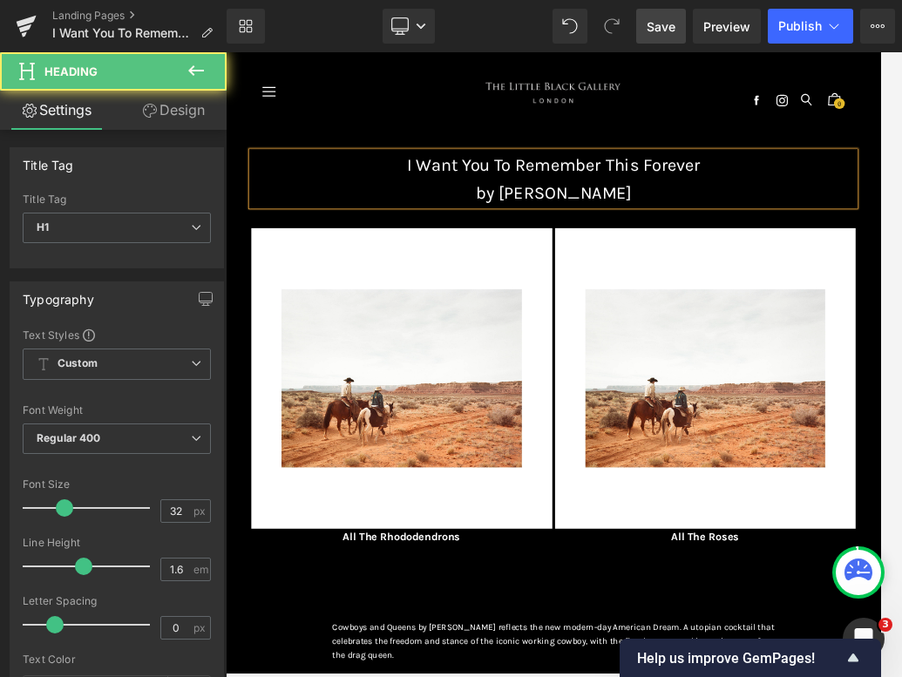
click at [681, 272] on h1 "by [PERSON_NAME]" at bounding box center [753, 278] width 972 height 44
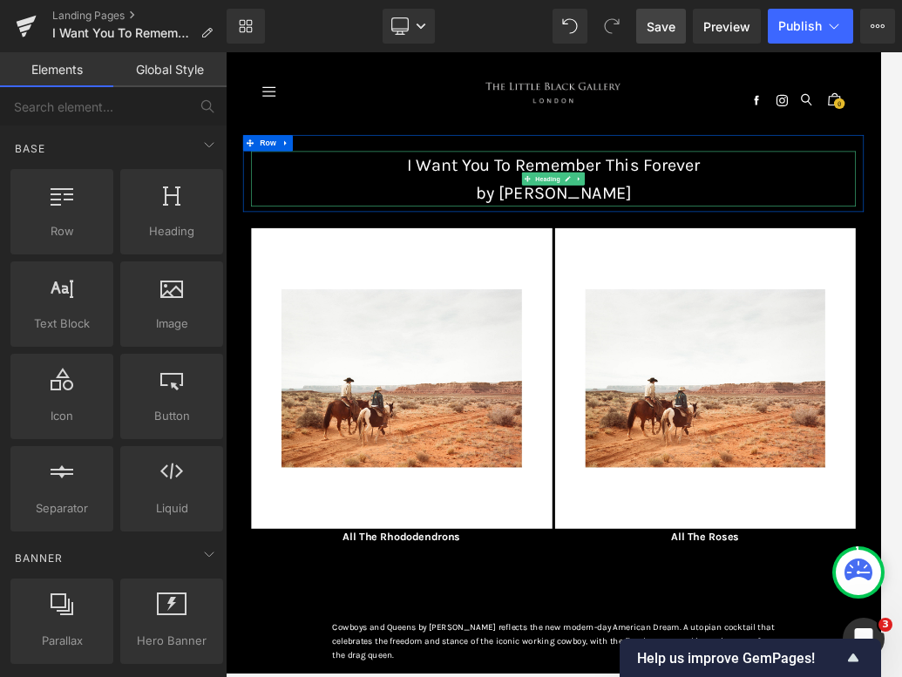
click at [681, 270] on h1 "by [PERSON_NAME]" at bounding box center [753, 278] width 972 height 44
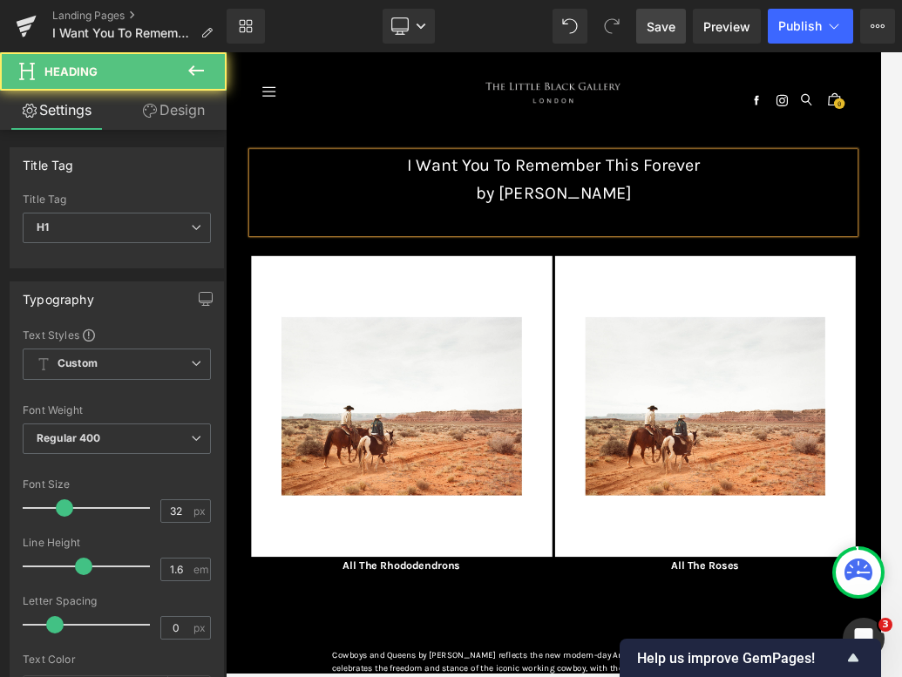
click at [681, 325] on div "17" at bounding box center [753, 323] width 972 height 44
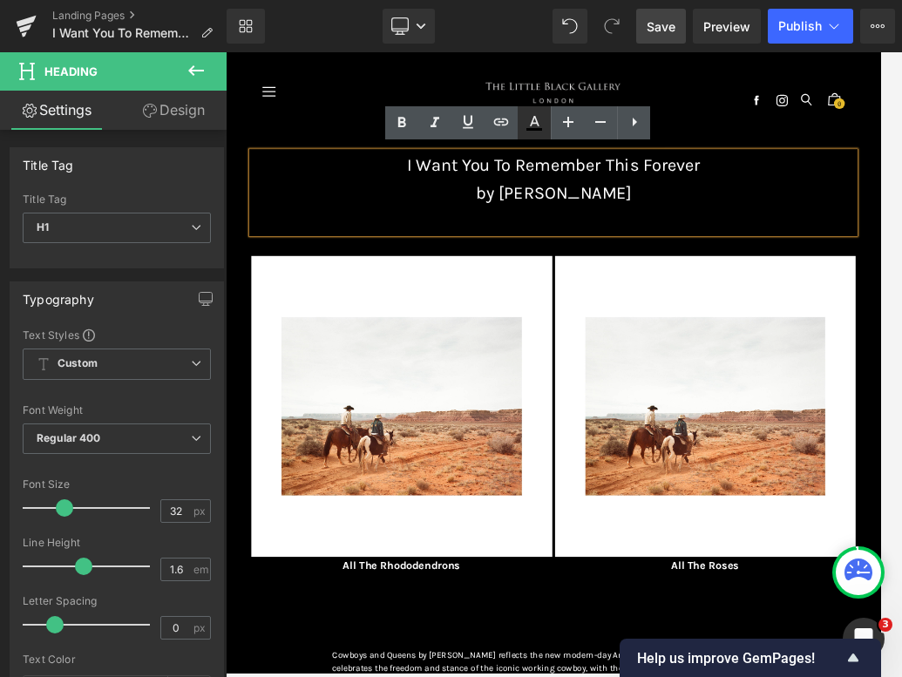
click at [532, 122] on icon at bounding box center [535, 121] width 10 height 10
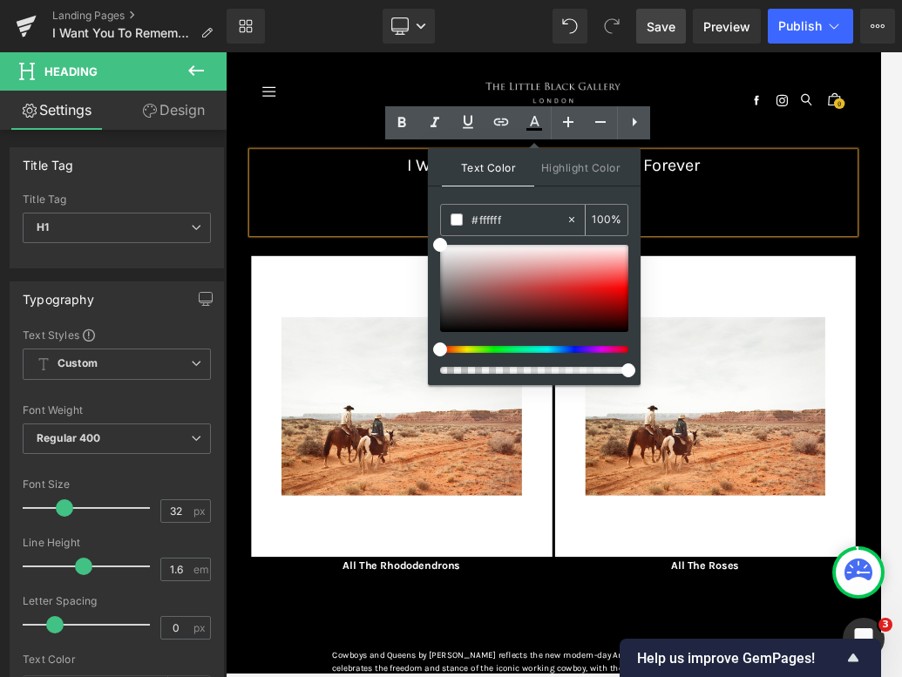
click at [525, 222] on input "#ffffff" at bounding box center [518, 219] width 94 height 19
click at [542, 197] on div "Text Color Highlight Color rgba(255, 255, 255, 1) #ffffff 100 % transparent tra…" at bounding box center [534, 266] width 213 height 237
click at [681, 293] on h1 "by [PERSON_NAME]" at bounding box center [753, 278] width 972 height 44
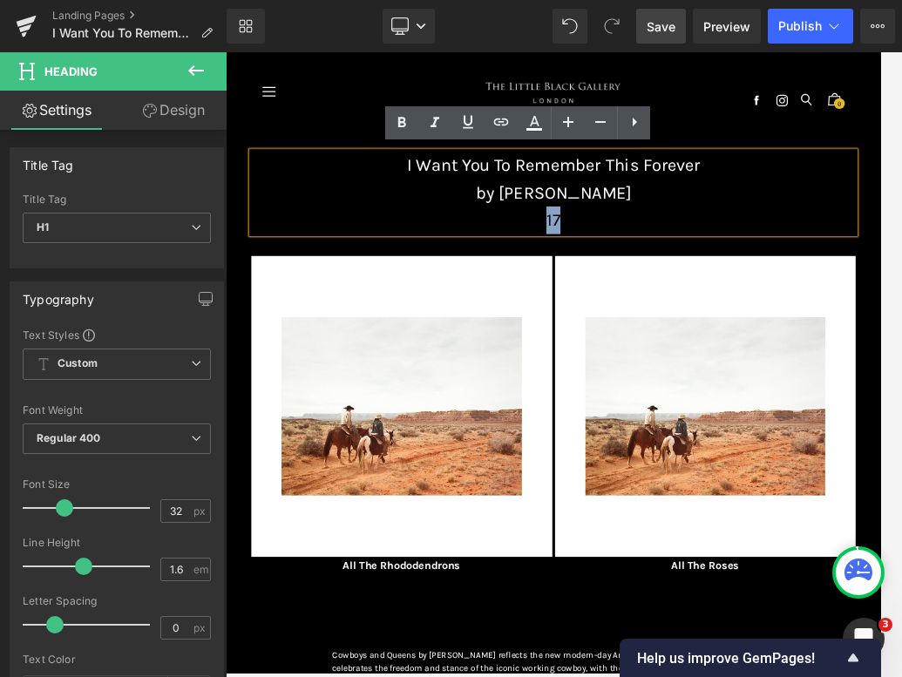
drag, startPoint x: 775, startPoint y: 317, endPoint x: 660, endPoint y: 318, distance: 114.1
click at [660, 318] on div "17" at bounding box center [753, 323] width 972 height 44
click at [532, 132] on icon at bounding box center [534, 122] width 21 height 21
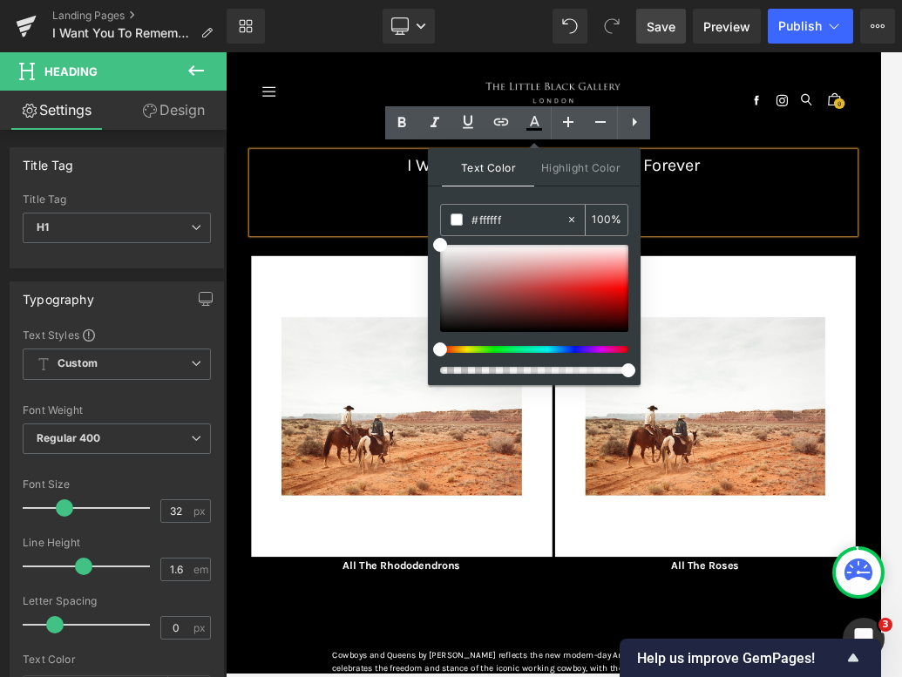
click at [511, 220] on input "#ffffff" at bounding box center [518, 219] width 94 height 19
click at [524, 196] on div "Text Color Highlight Color #fffff #ffffff 0 % transparent transparent 0 %" at bounding box center [534, 266] width 213 height 237
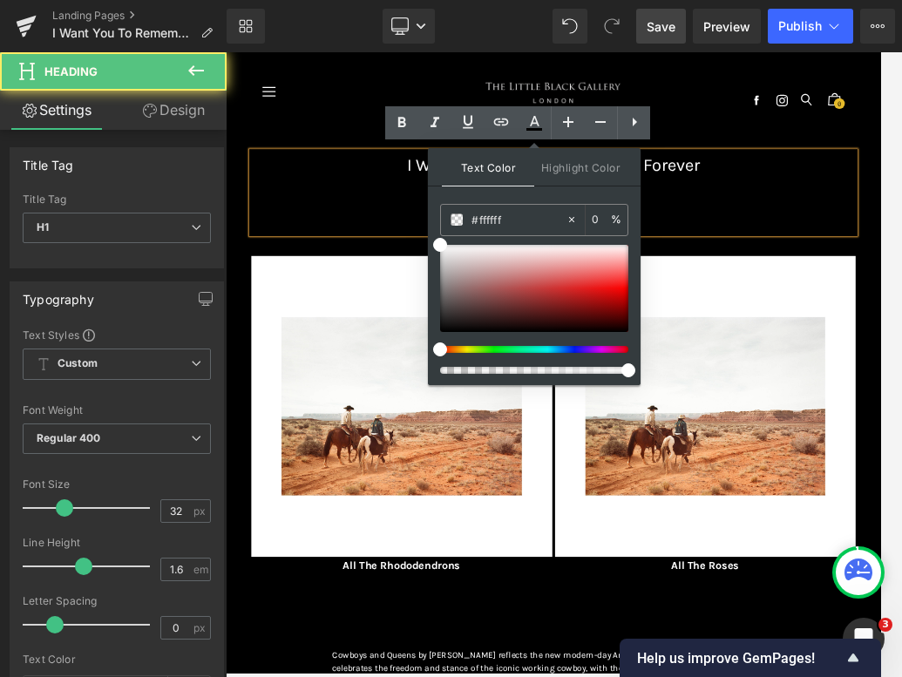
click at [681, 341] on div "17" at bounding box center [753, 323] width 972 height 44
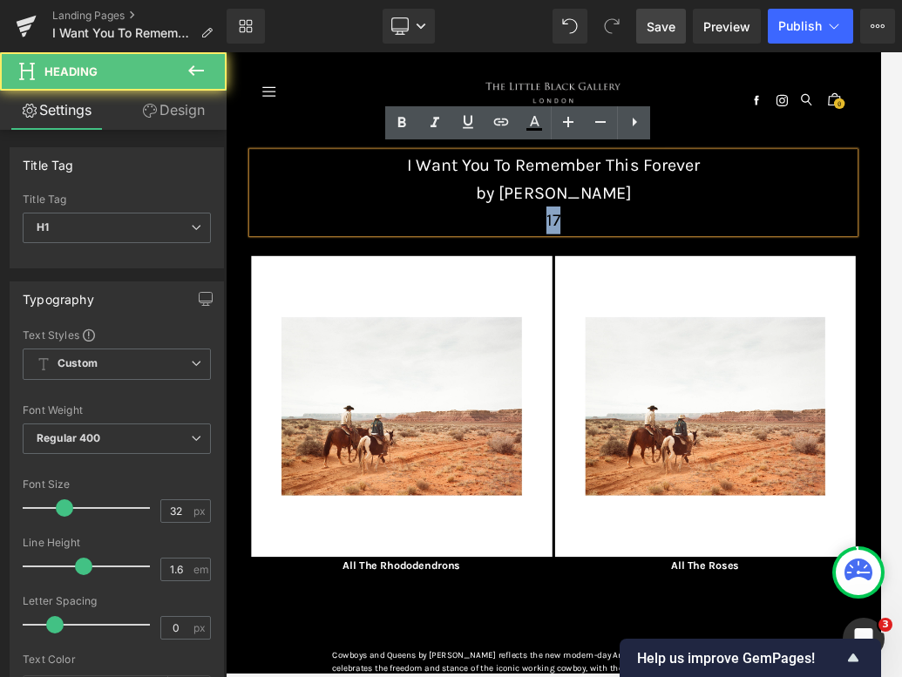
drag, startPoint x: 793, startPoint y: 317, endPoint x: 694, endPoint y: 317, distance: 98.5
click at [681, 317] on div "17" at bounding box center [753, 323] width 972 height 44
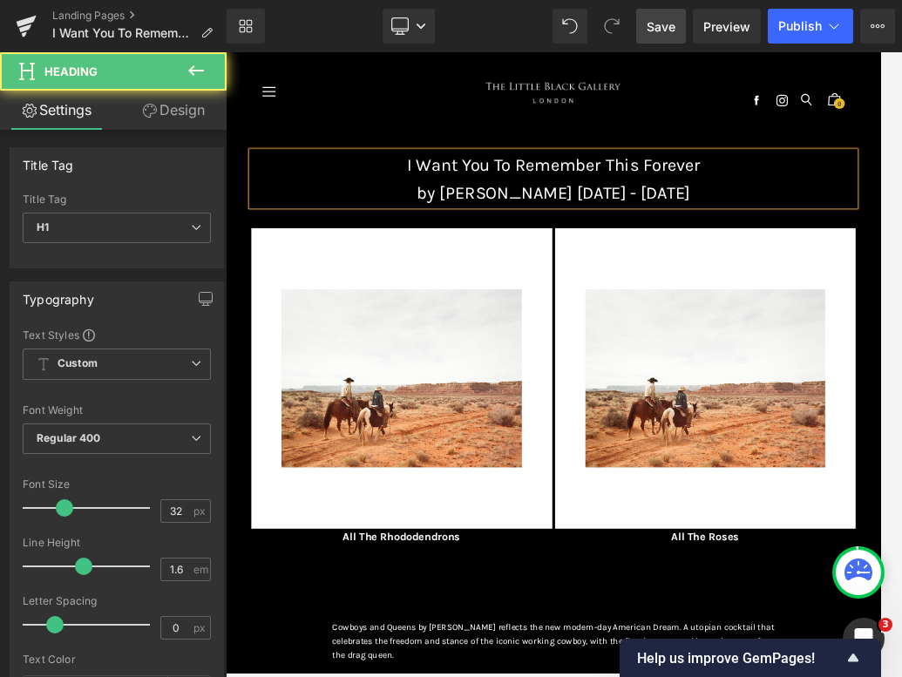
click at [681, 266] on span "by Cig Harvey 17 October - 21 November" at bounding box center [752, 278] width 439 height 32
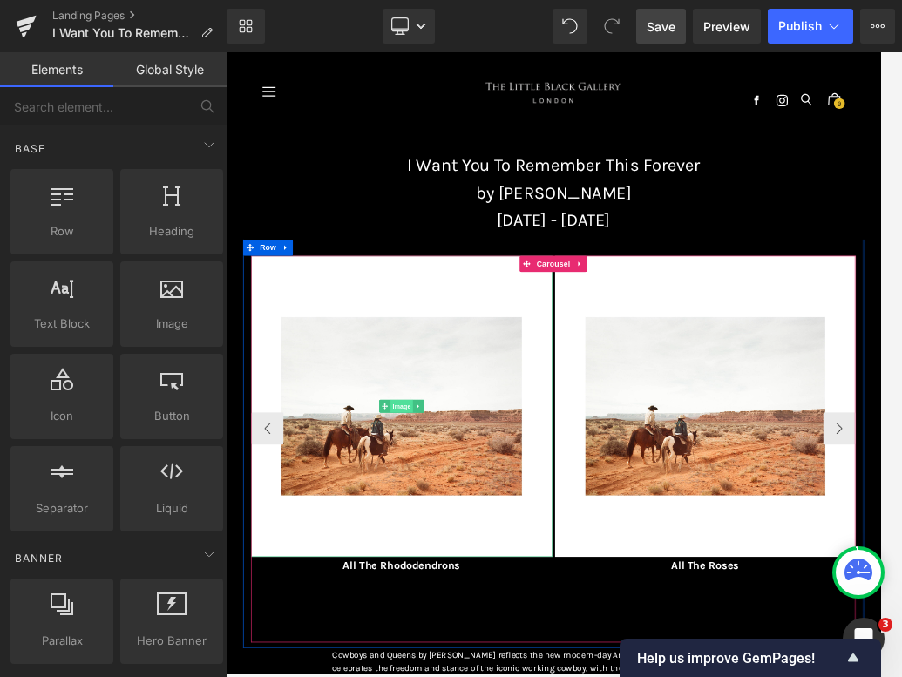
click at [511, 619] on span "Image" at bounding box center [509, 622] width 37 height 21
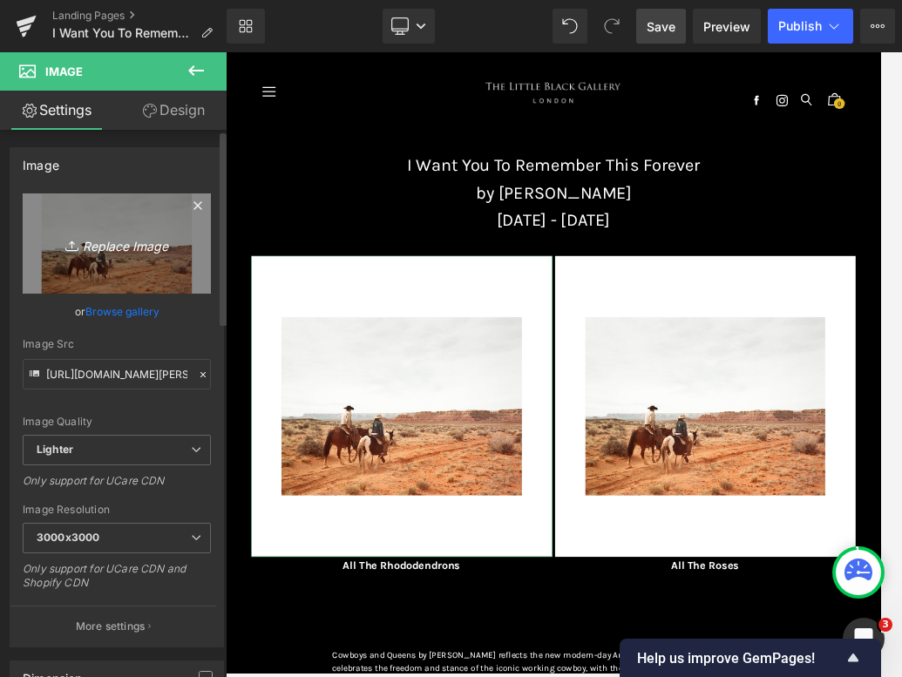
click at [125, 228] on link "Replace Image" at bounding box center [117, 243] width 188 height 100
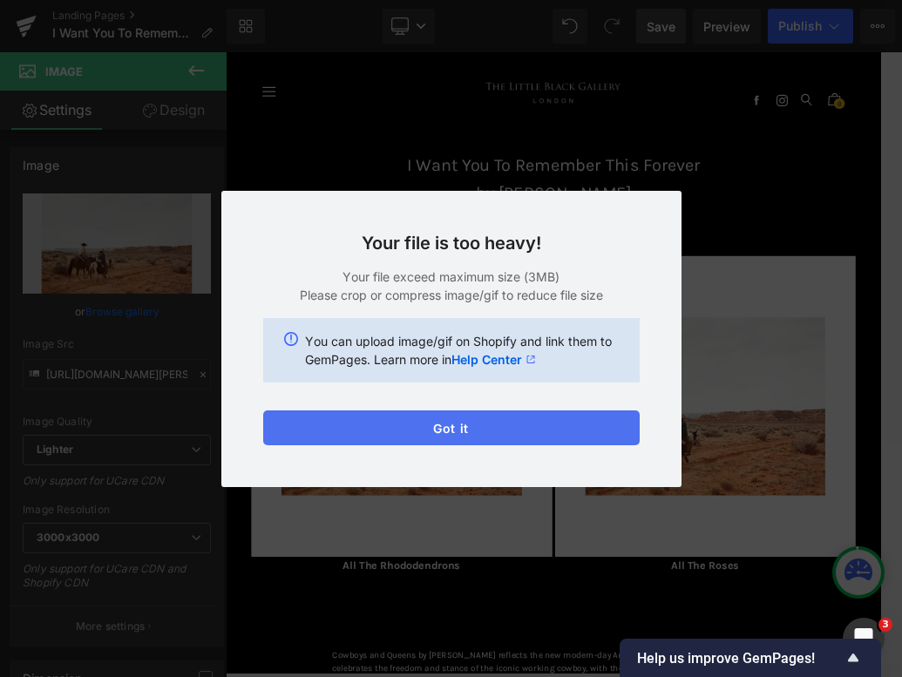
click at [373, 432] on button "Got it" at bounding box center [451, 427] width 376 height 35
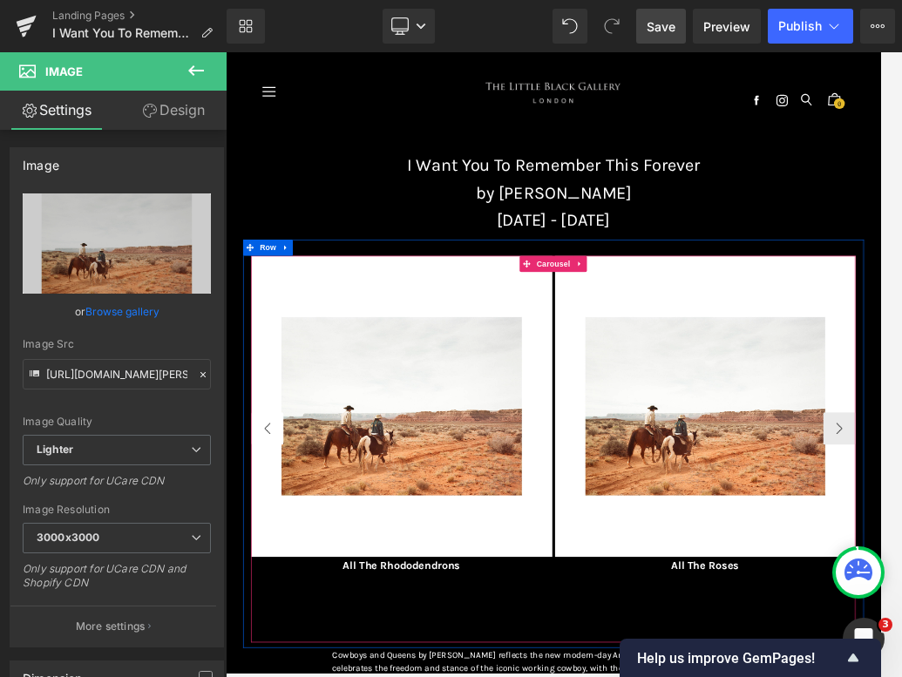
click at [301, 651] on button "‹" at bounding box center [293, 658] width 52 height 52
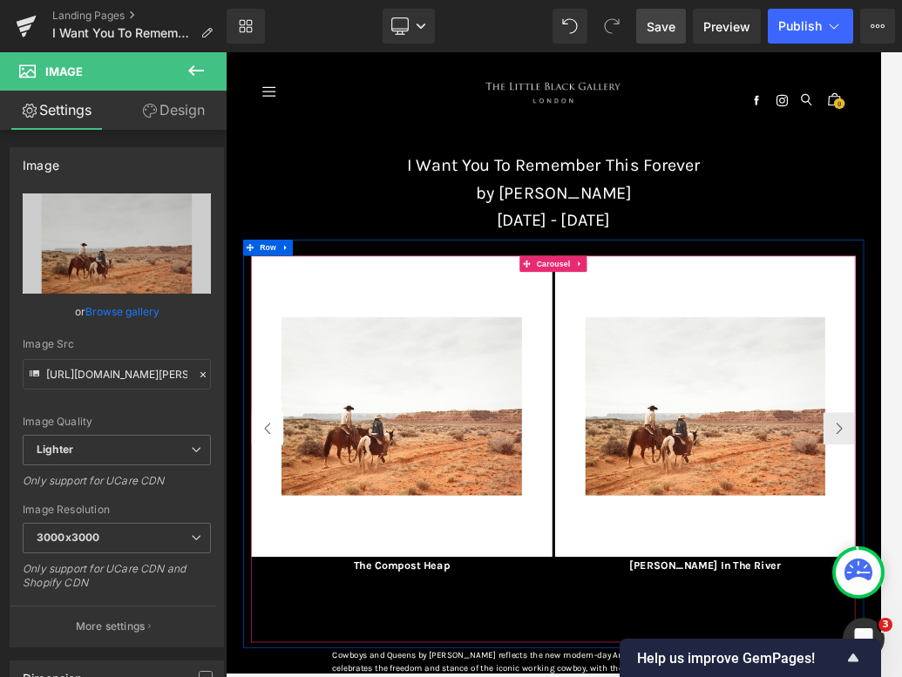
click at [301, 651] on button "‹" at bounding box center [293, 658] width 52 height 52
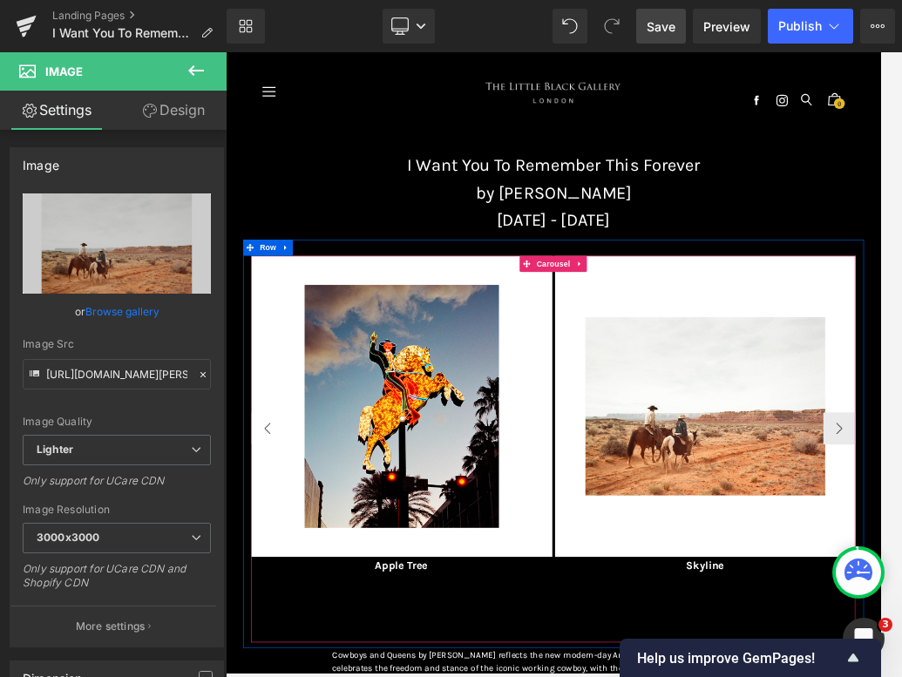
click at [301, 651] on button "‹" at bounding box center [293, 658] width 52 height 52
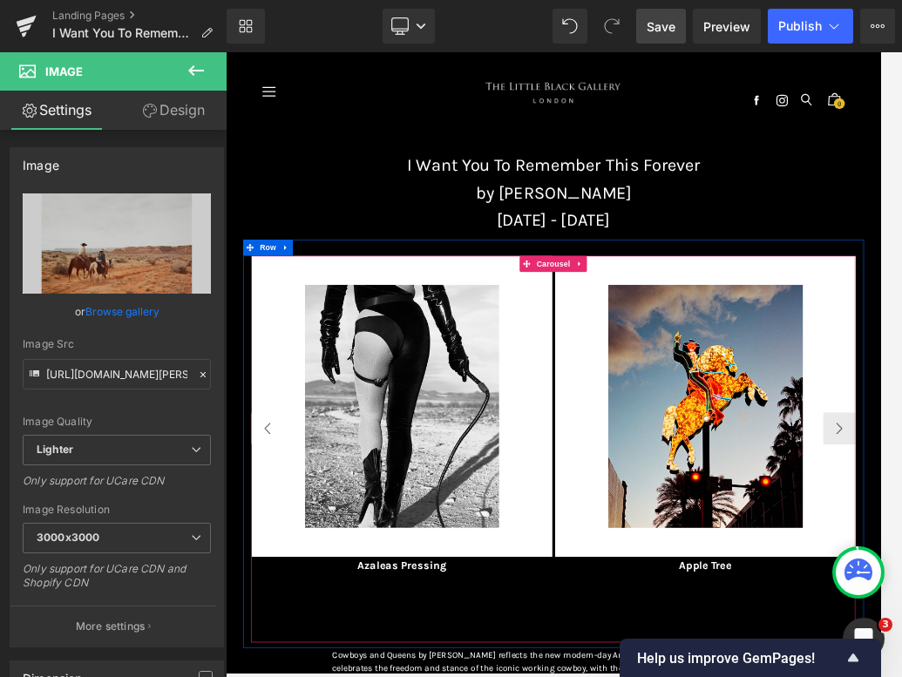
click at [301, 651] on button "‹" at bounding box center [293, 658] width 52 height 52
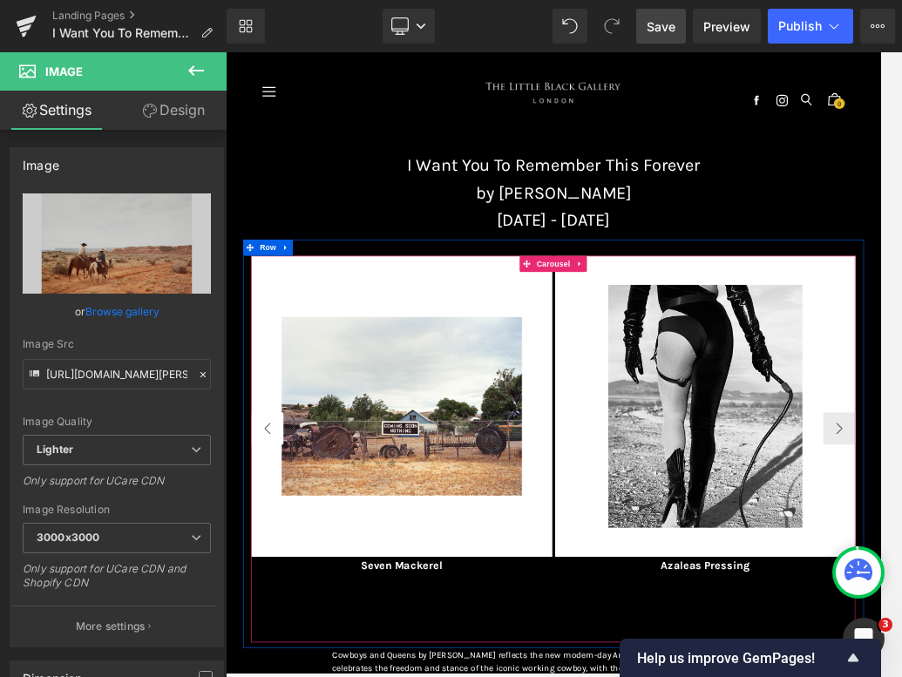
click at [301, 651] on button "‹" at bounding box center [293, 658] width 52 height 52
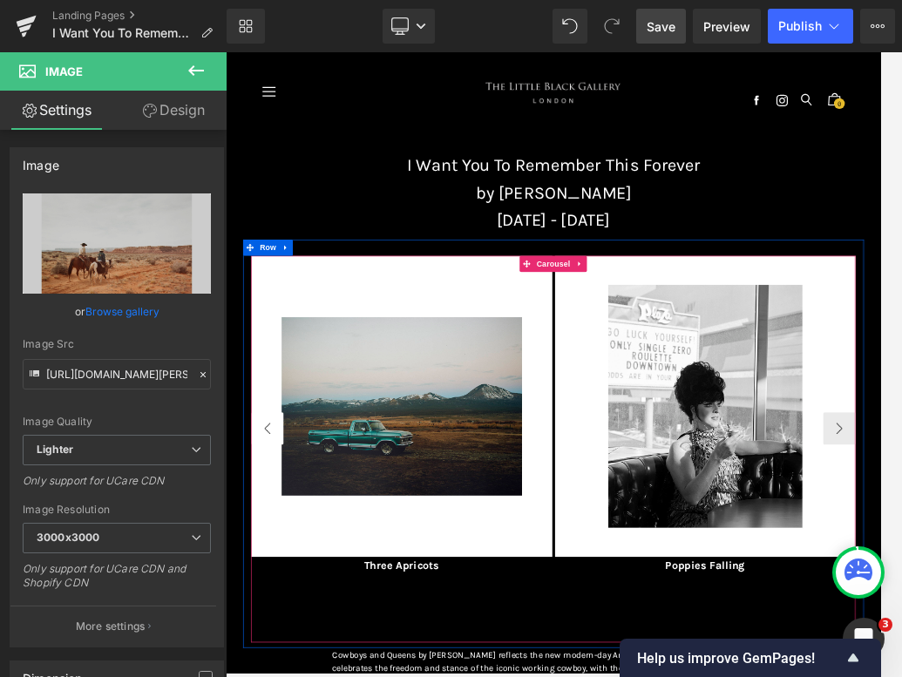
click at [301, 651] on button "‹" at bounding box center [293, 658] width 52 height 52
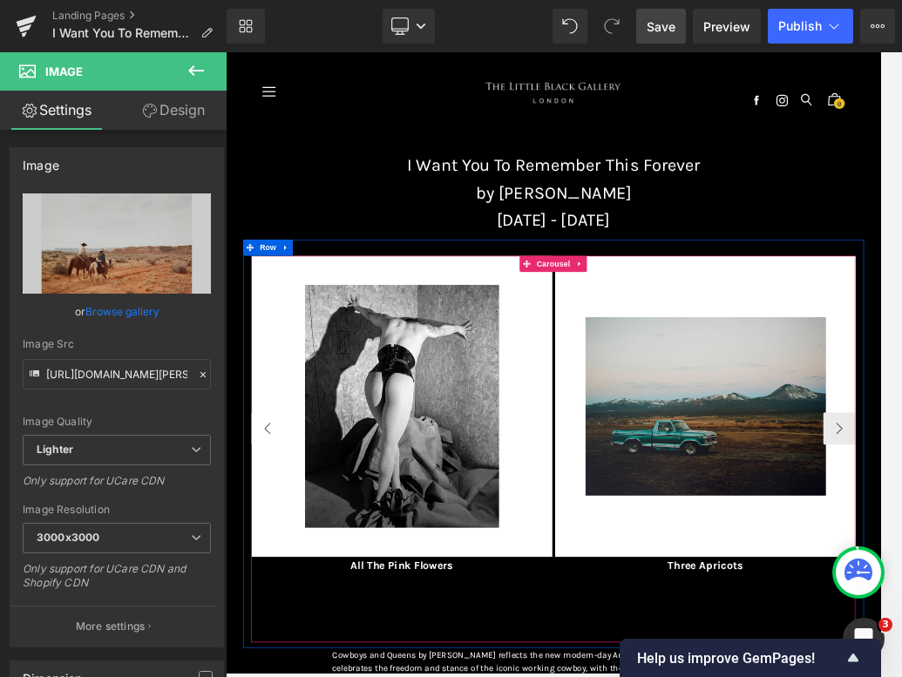
click at [301, 651] on button "‹" at bounding box center [293, 658] width 52 height 52
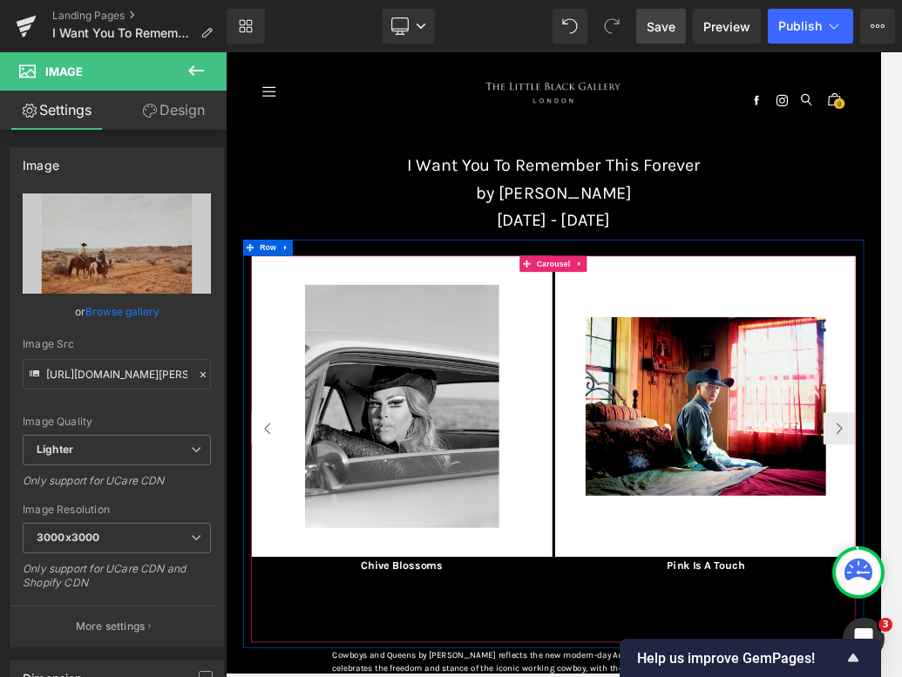
click at [301, 651] on button "‹" at bounding box center [293, 658] width 52 height 52
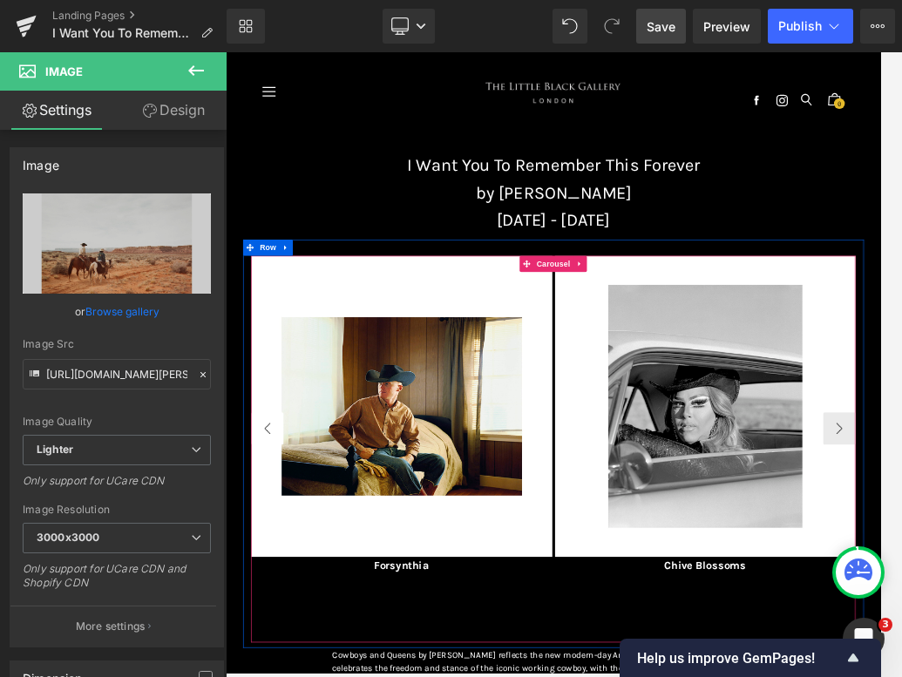
click at [301, 651] on button "‹" at bounding box center [293, 658] width 52 height 52
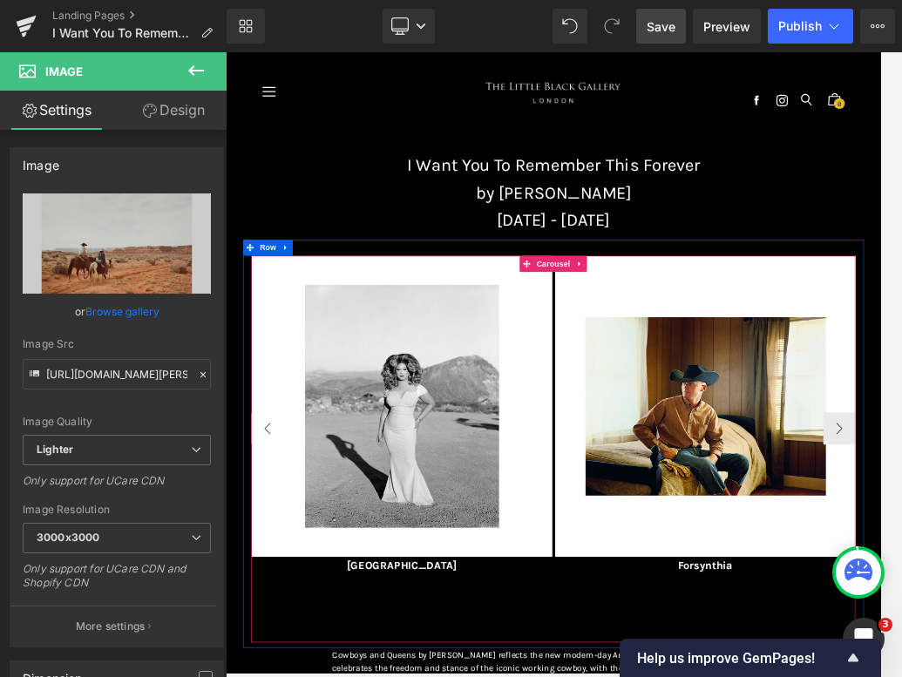
click at [301, 651] on button "‹" at bounding box center [293, 658] width 52 height 52
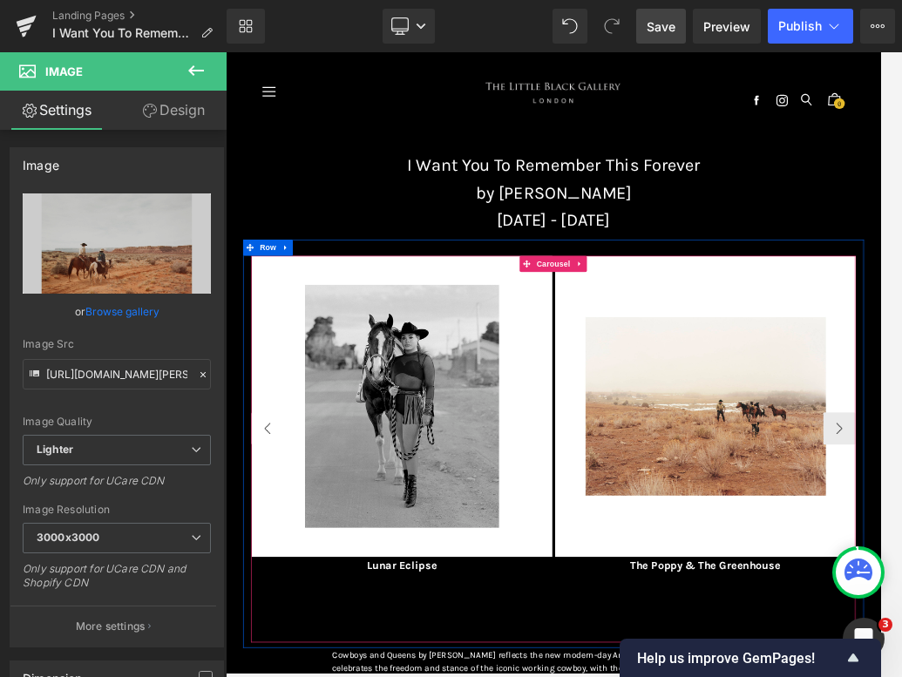
click at [301, 651] on button "‹" at bounding box center [293, 658] width 52 height 52
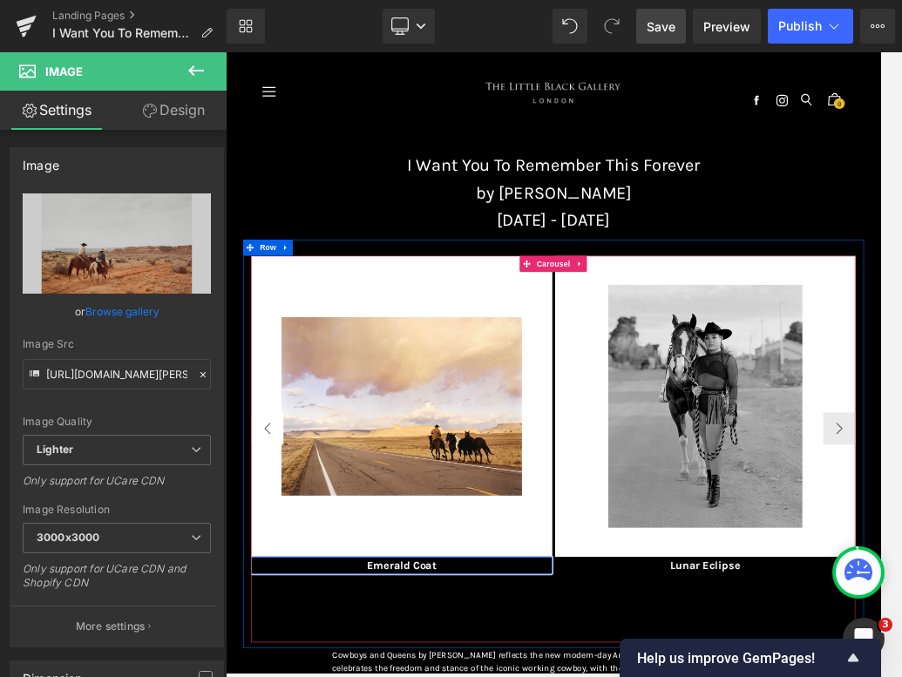
click at [301, 651] on button "‹" at bounding box center [293, 658] width 52 height 52
click at [510, 619] on span "Image" at bounding box center [509, 622] width 37 height 21
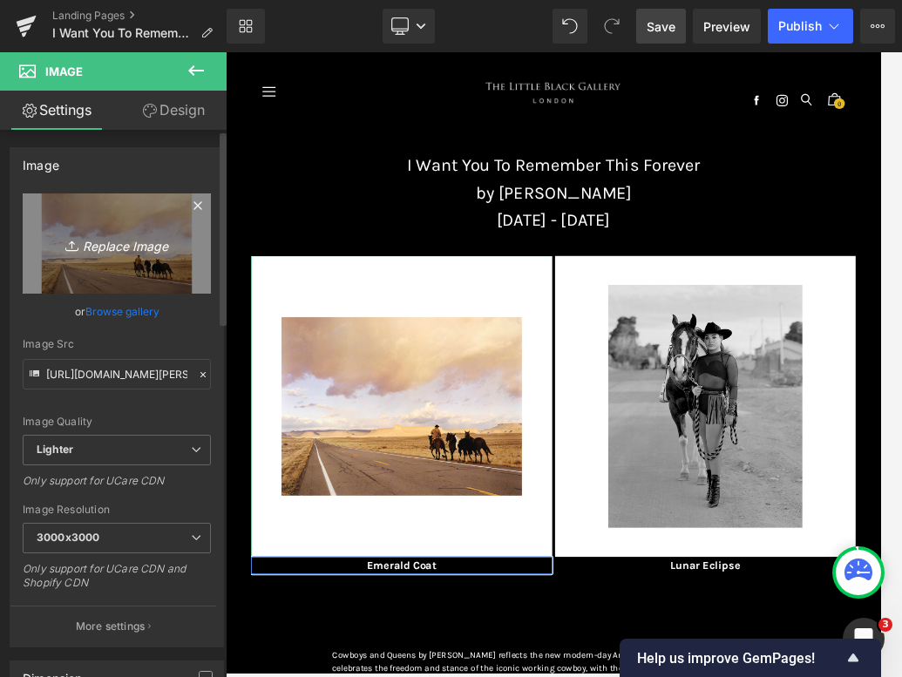
click at [80, 238] on icon "Replace Image" at bounding box center [116, 244] width 139 height 22
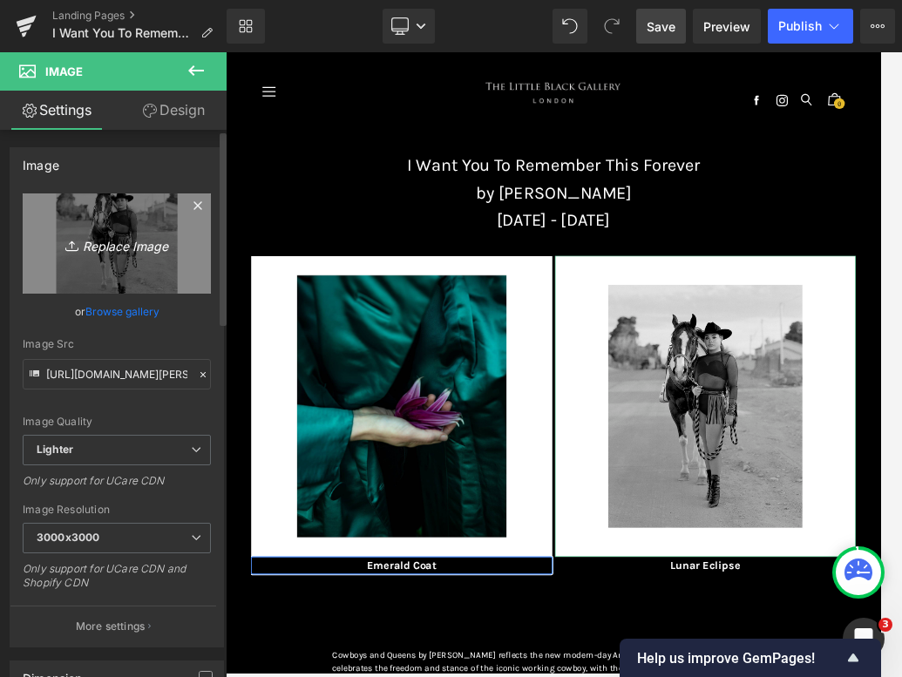
click at [63, 228] on link "Replace Image" at bounding box center [117, 243] width 188 height 100
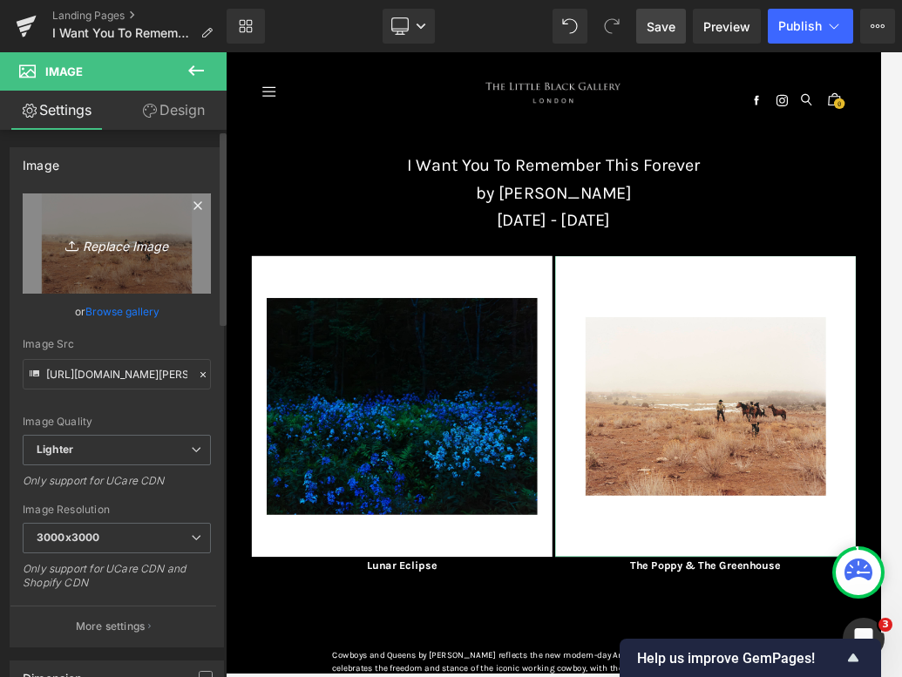
click at [135, 229] on link "Replace Image" at bounding box center [117, 243] width 188 height 100
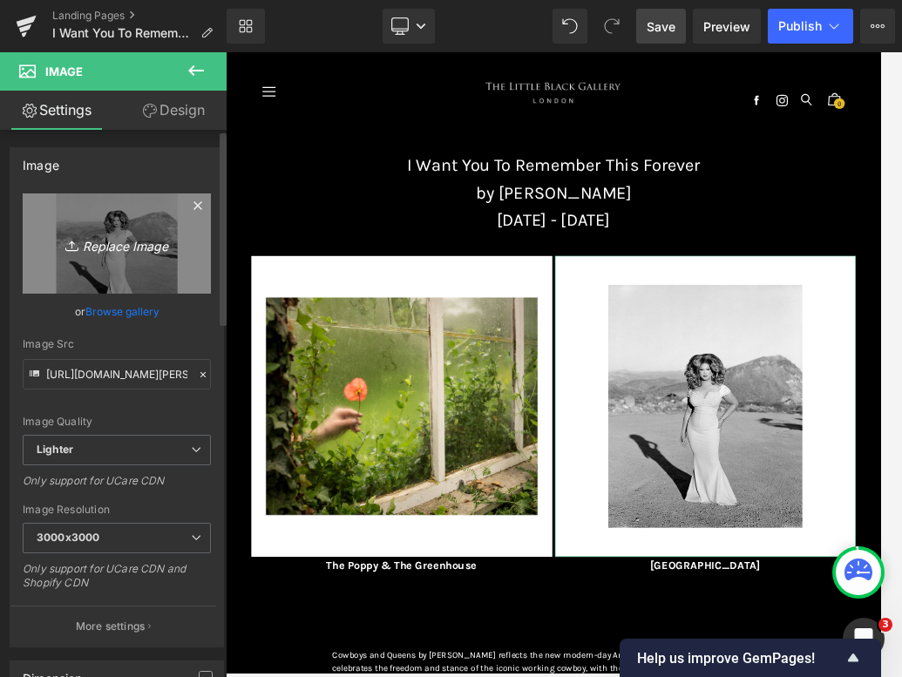
click at [65, 238] on icon at bounding box center [73, 245] width 17 height 17
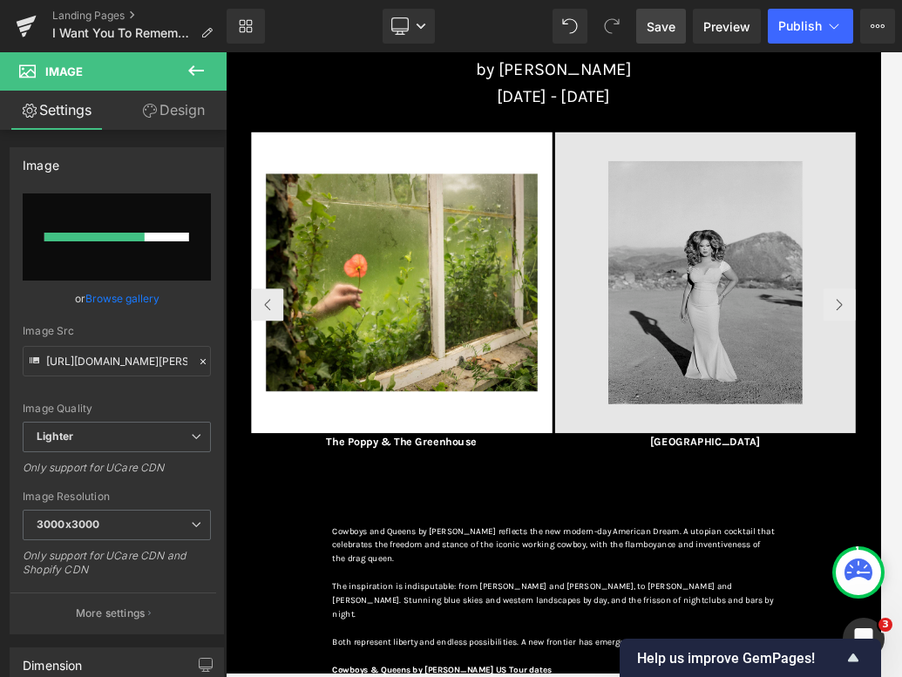
scroll to position [190, 0]
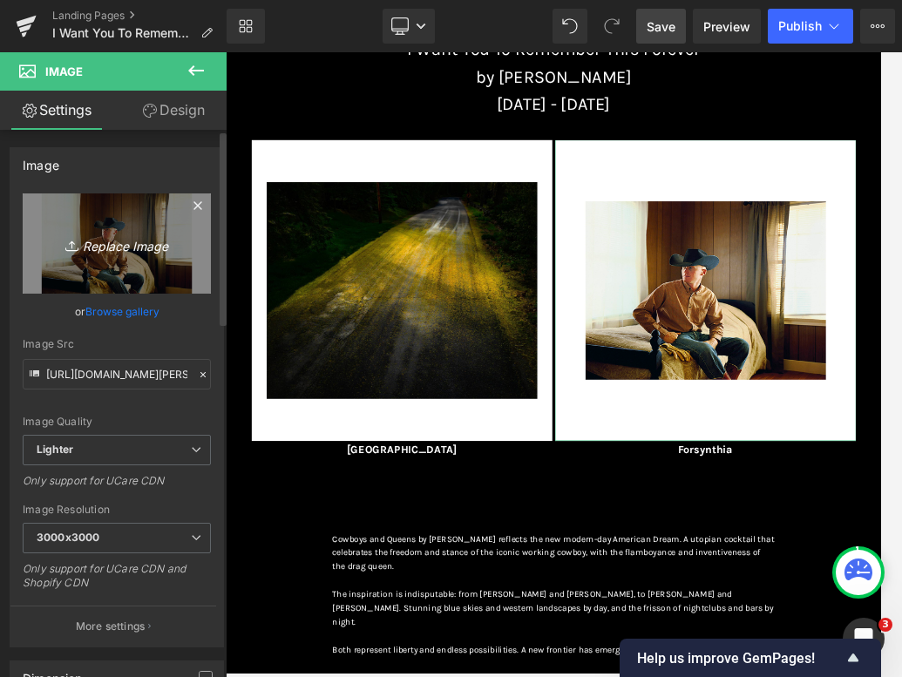
click at [83, 242] on icon "Replace Image" at bounding box center [116, 244] width 139 height 22
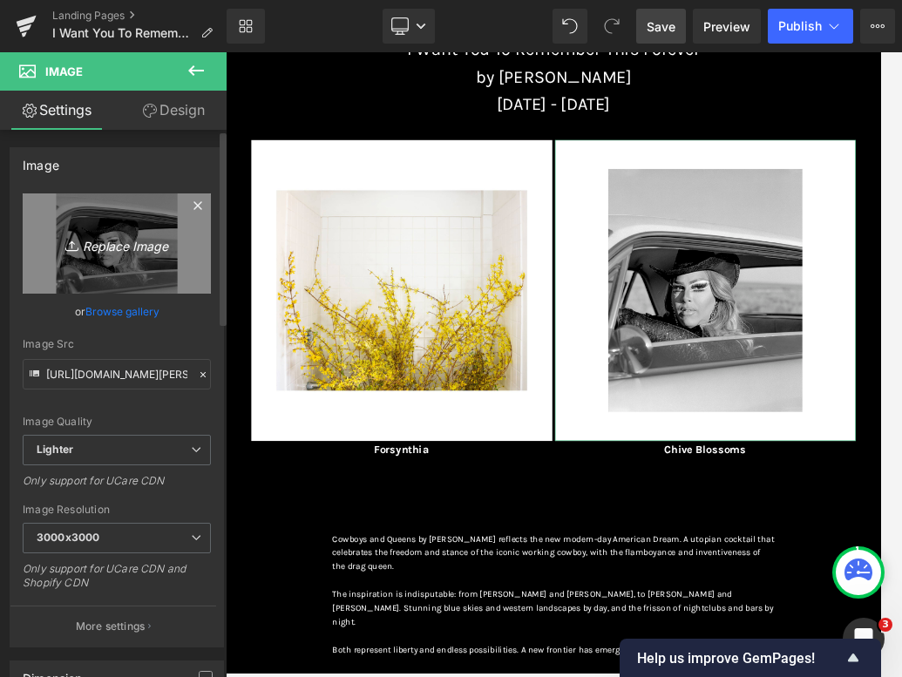
click at [86, 260] on link "Replace Image" at bounding box center [117, 243] width 188 height 100
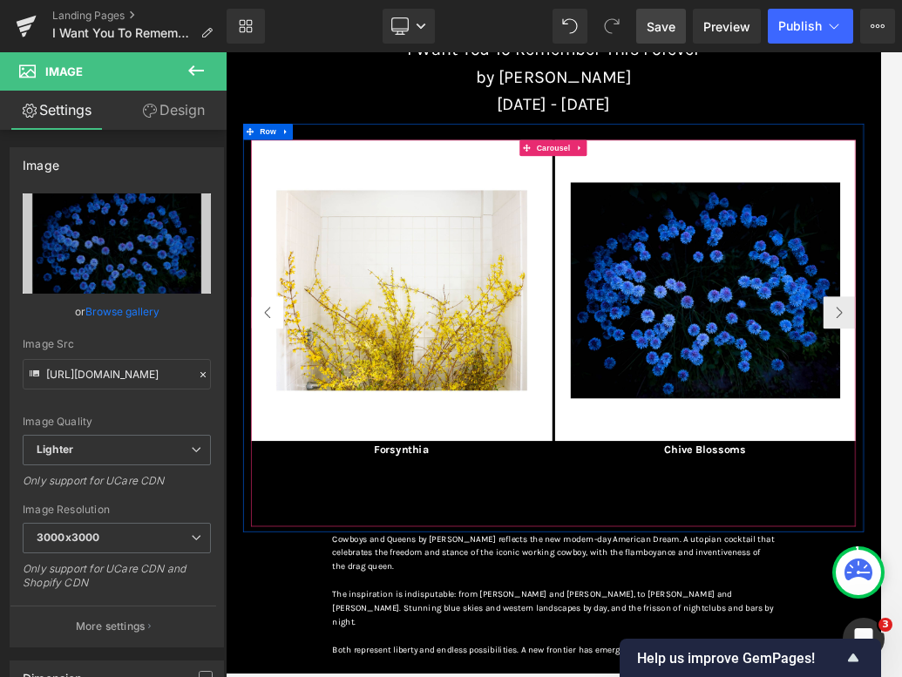
click at [295, 452] on button "‹" at bounding box center [293, 470] width 52 height 52
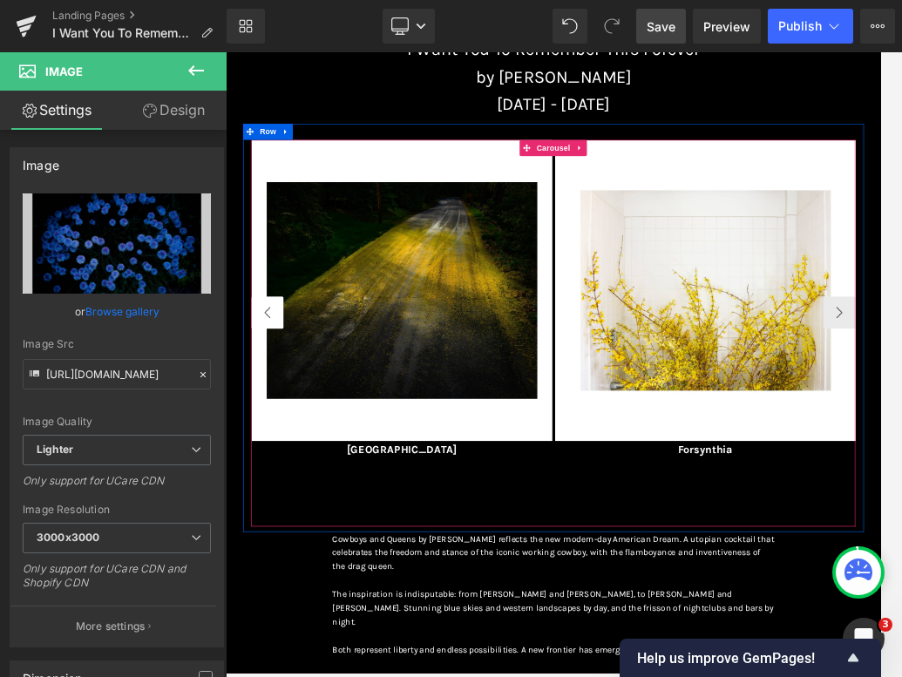
click at [295, 452] on button "‹" at bounding box center [293, 470] width 52 height 52
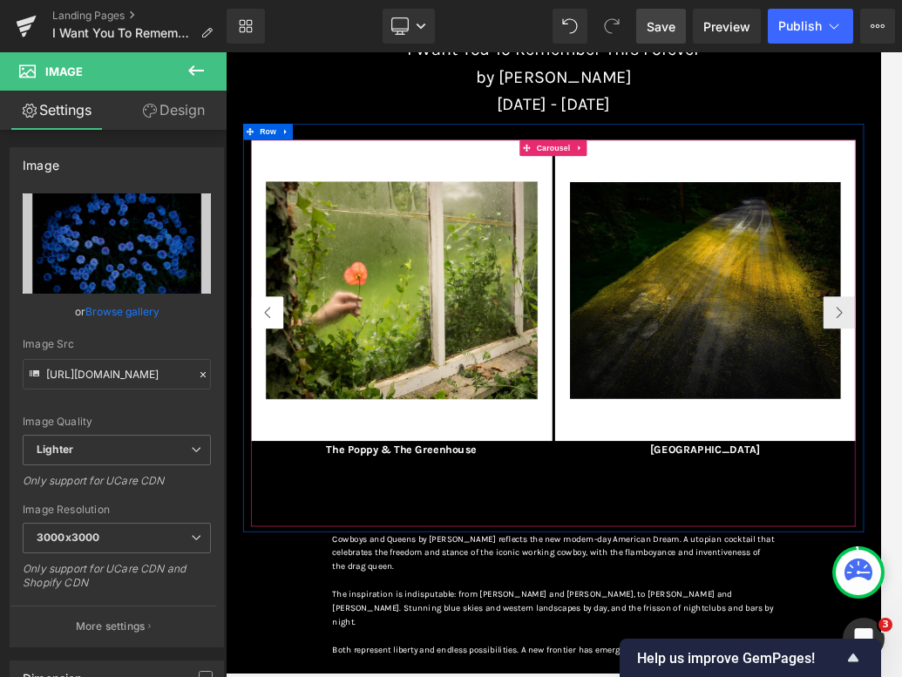
click at [295, 452] on button "‹" at bounding box center [293, 470] width 52 height 52
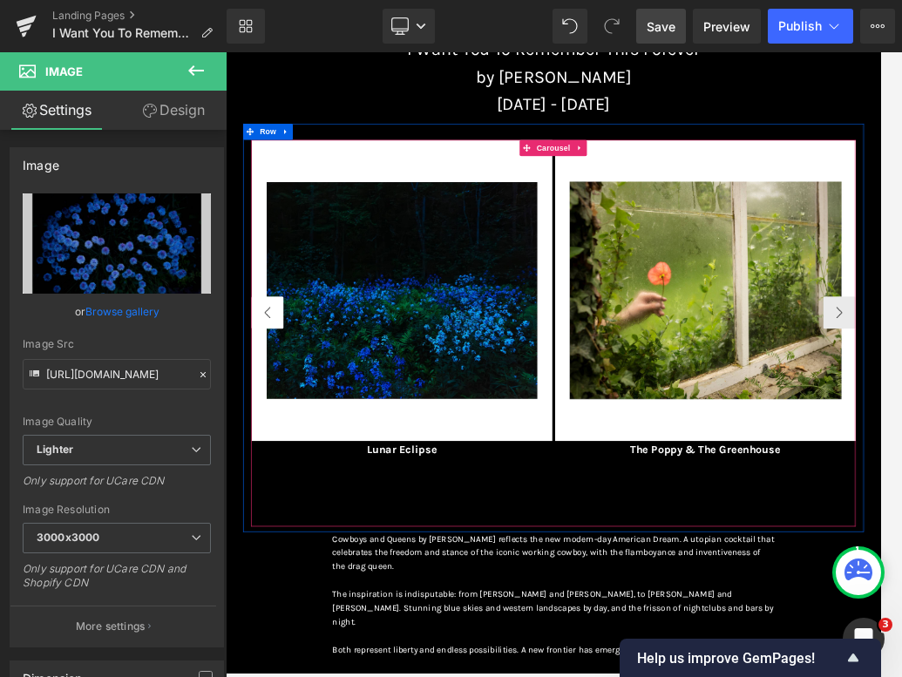
click at [295, 452] on button "‹" at bounding box center [293, 470] width 52 height 52
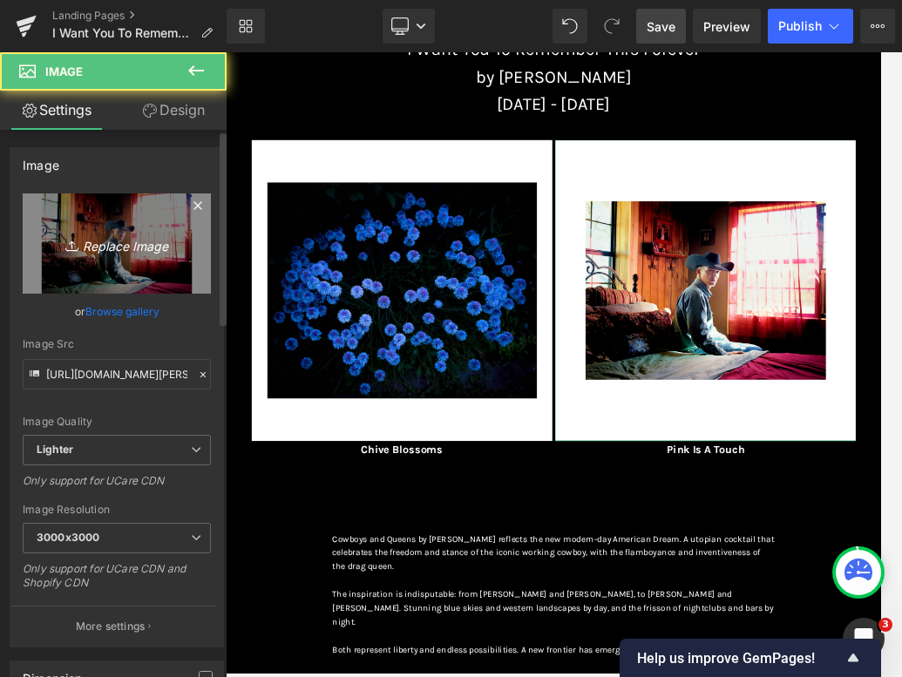
click at [70, 233] on icon "Replace Image" at bounding box center [116, 244] width 139 height 22
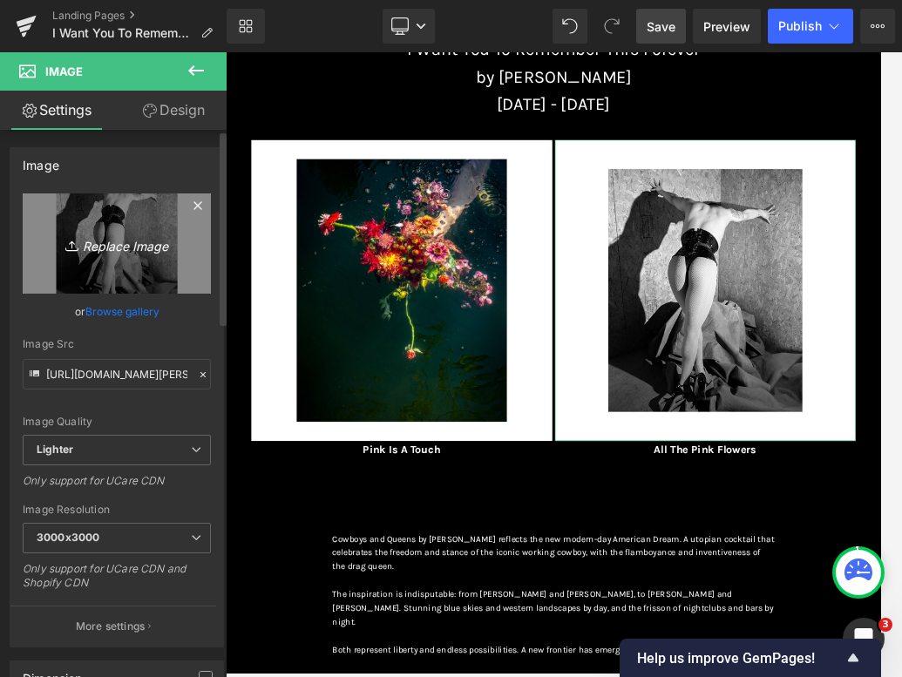
click at [107, 256] on link "Replace Image" at bounding box center [117, 243] width 188 height 100
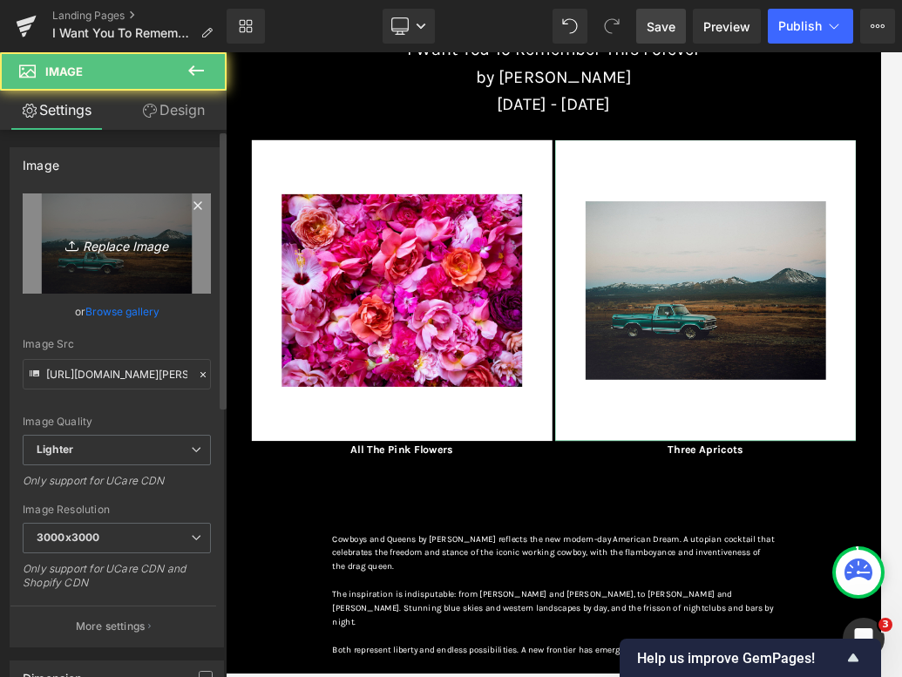
click at [95, 236] on icon "Replace Image" at bounding box center [116, 244] width 139 height 22
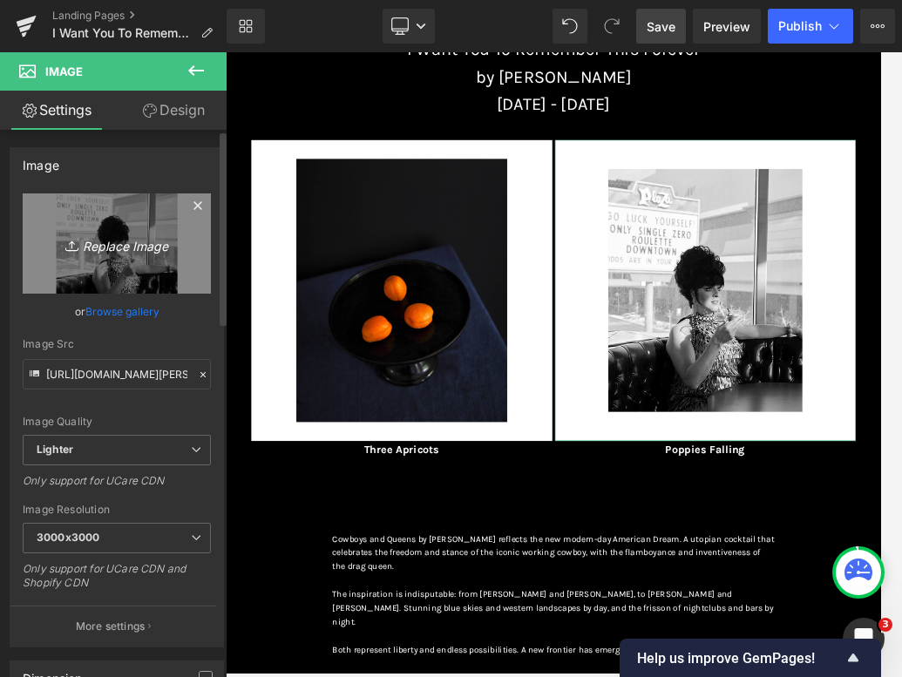
click at [126, 226] on link "Replace Image" at bounding box center [117, 243] width 188 height 100
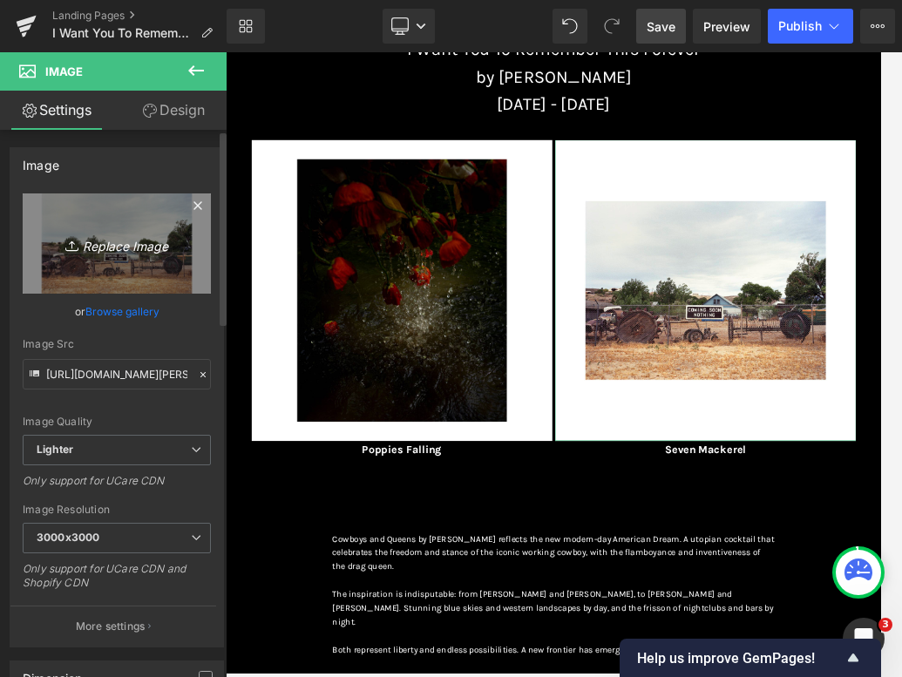
click at [68, 216] on link "Replace Image" at bounding box center [117, 243] width 188 height 100
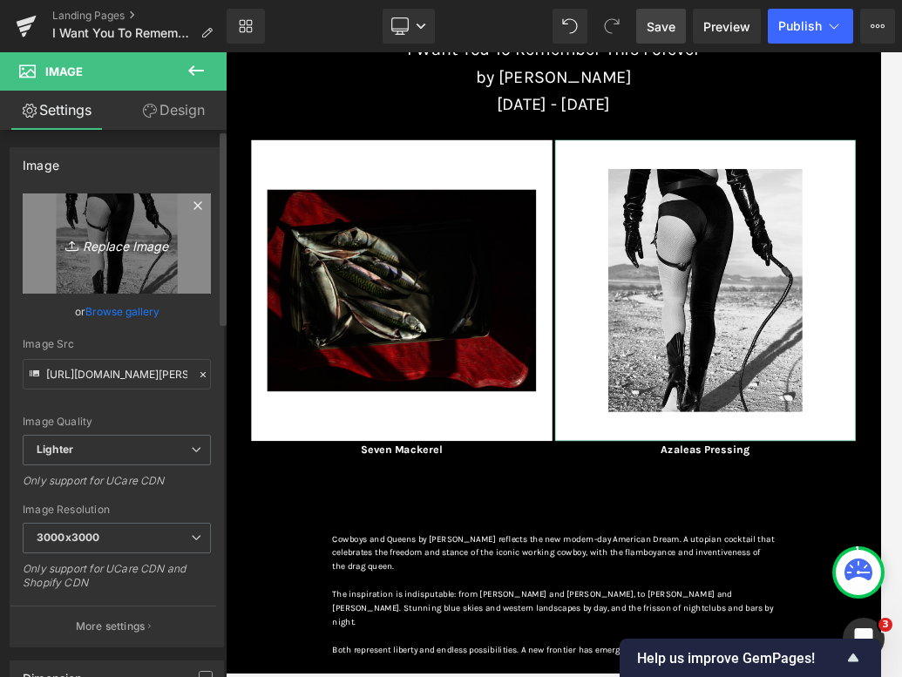
click at [91, 239] on icon "Replace Image" at bounding box center [116, 244] width 139 height 22
click at [65, 246] on icon at bounding box center [73, 245] width 17 height 17
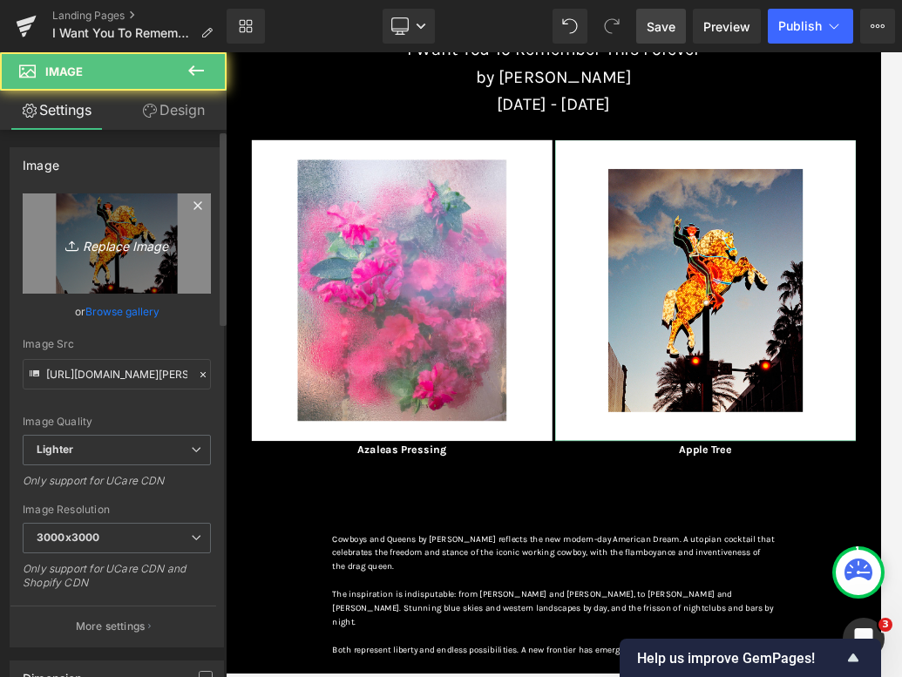
click at [71, 239] on icon at bounding box center [73, 245] width 17 height 17
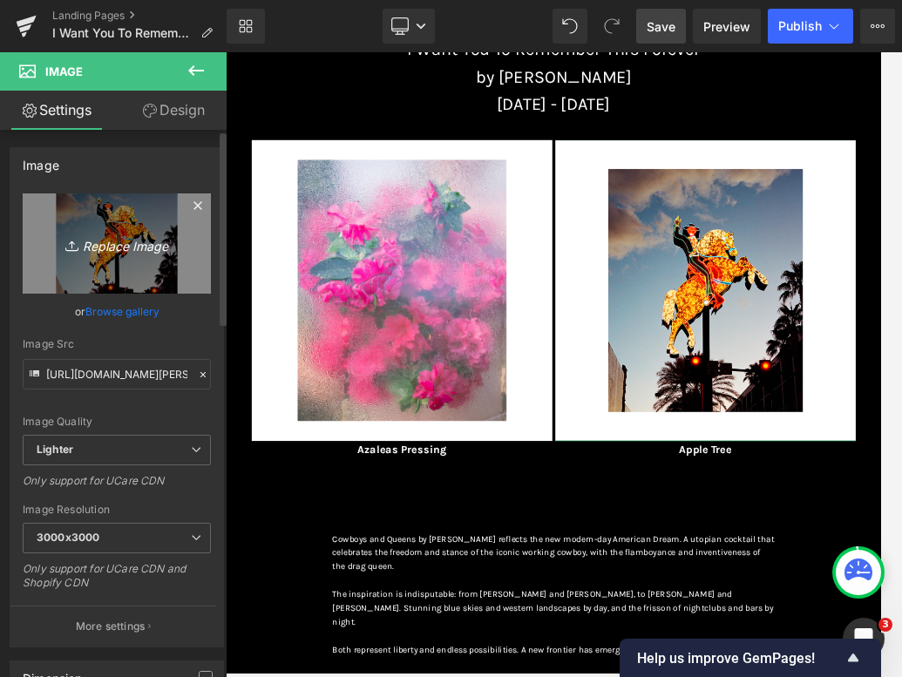
click at [71, 240] on icon at bounding box center [73, 245] width 17 height 17
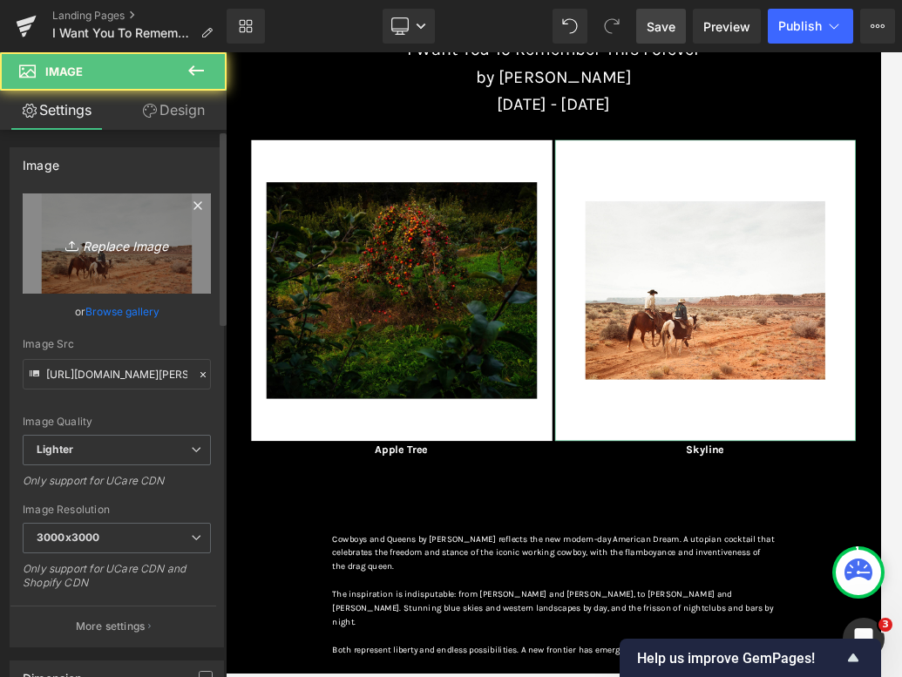
click at [74, 217] on link "Replace Image" at bounding box center [117, 243] width 188 height 100
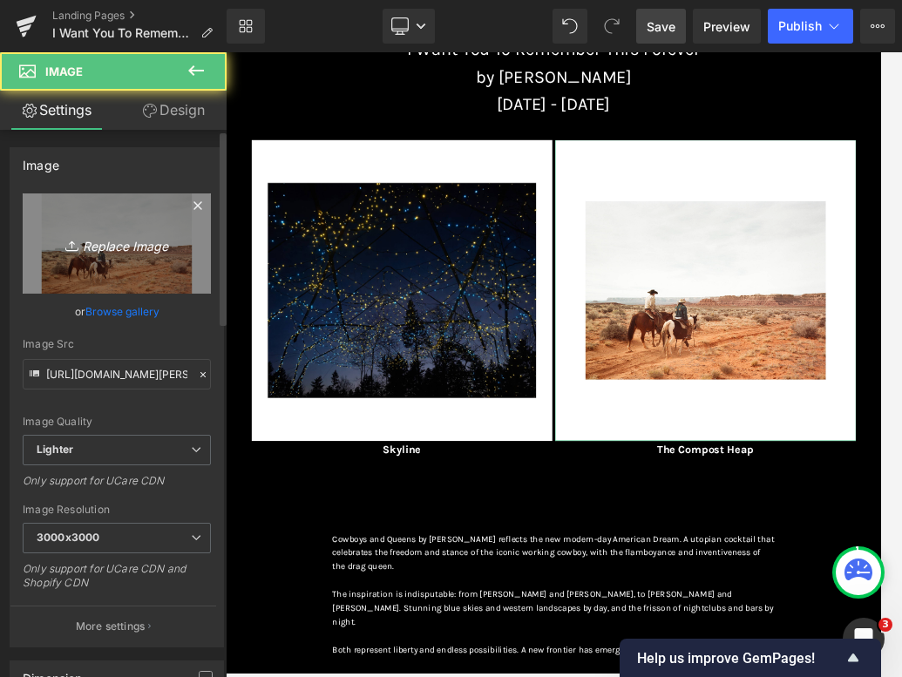
click at [106, 268] on link "Replace Image" at bounding box center [117, 243] width 188 height 100
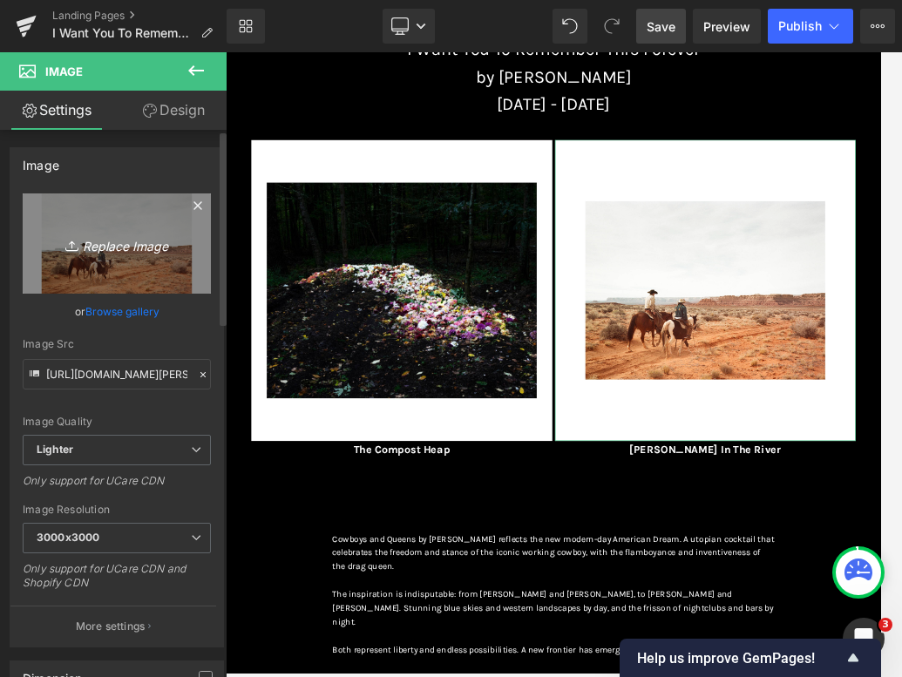
click at [118, 264] on link "Replace Image" at bounding box center [117, 243] width 188 height 100
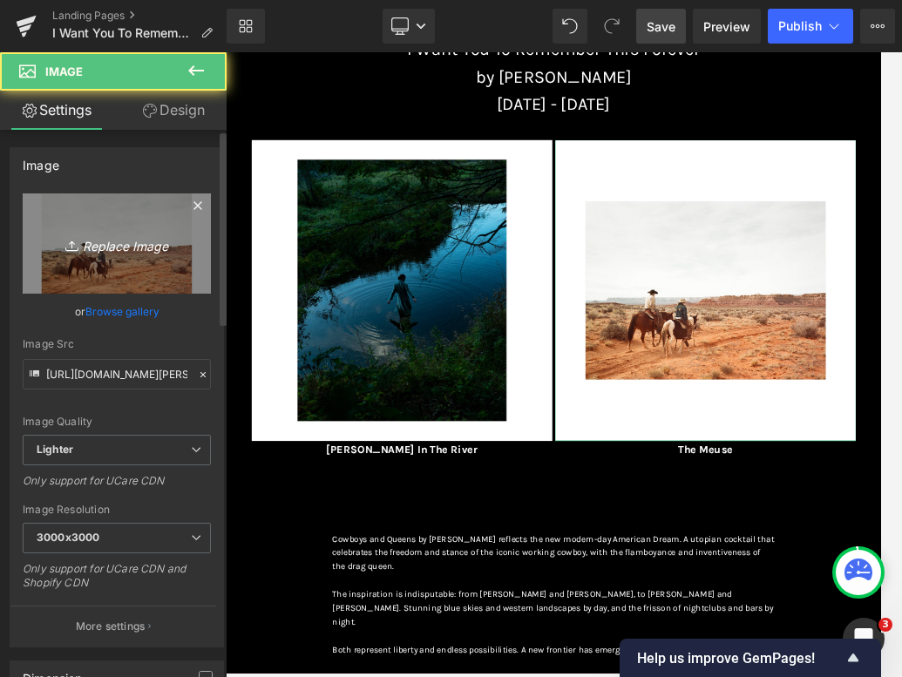
click at [48, 253] on icon "Replace Image" at bounding box center [116, 244] width 139 height 22
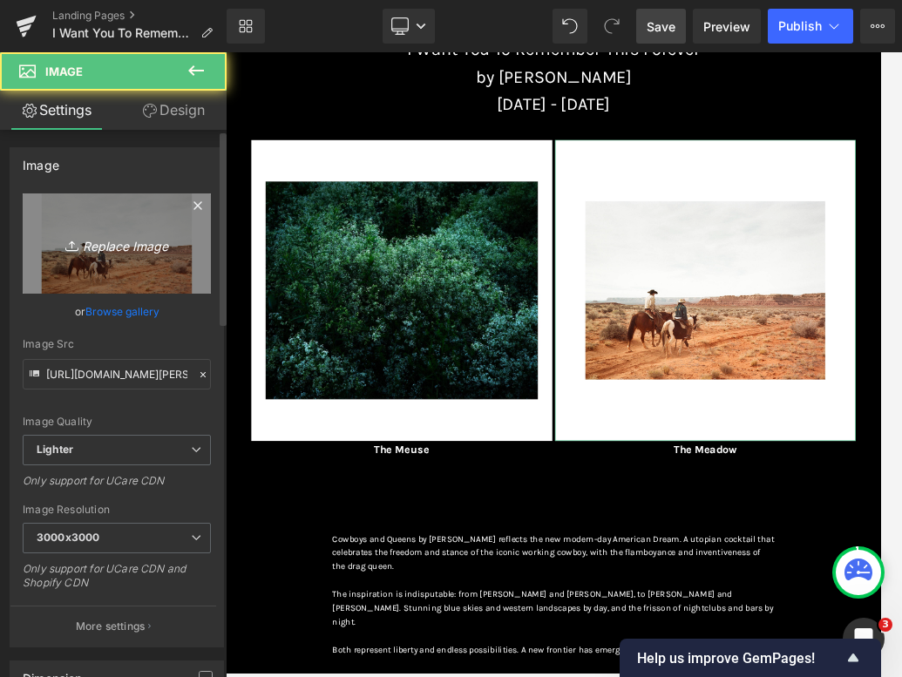
click at [139, 233] on icon "Replace Image" at bounding box center [116, 244] width 139 height 22
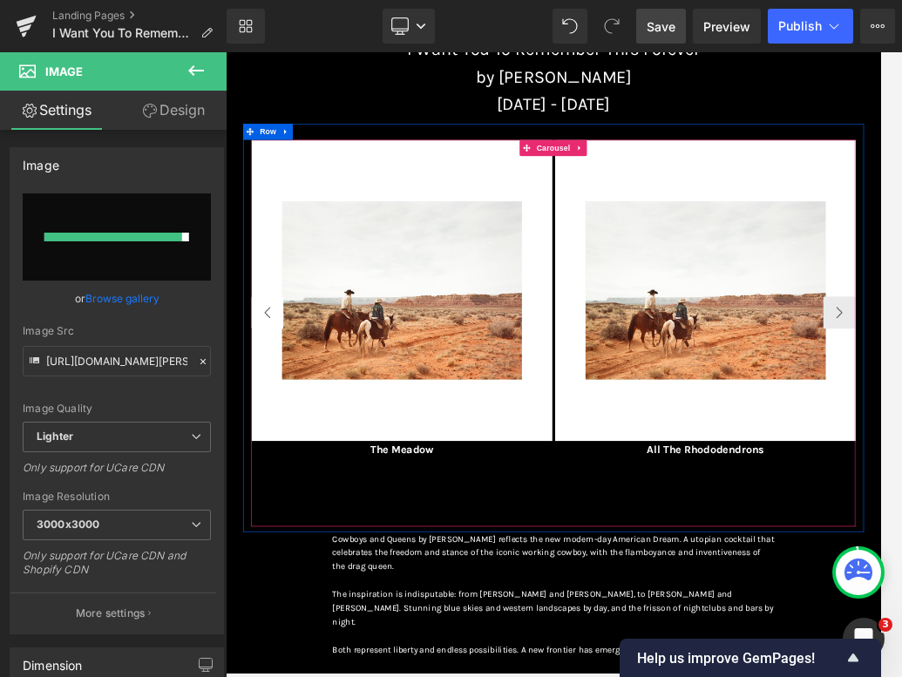
click at [288, 473] on button "‹" at bounding box center [293, 470] width 52 height 52
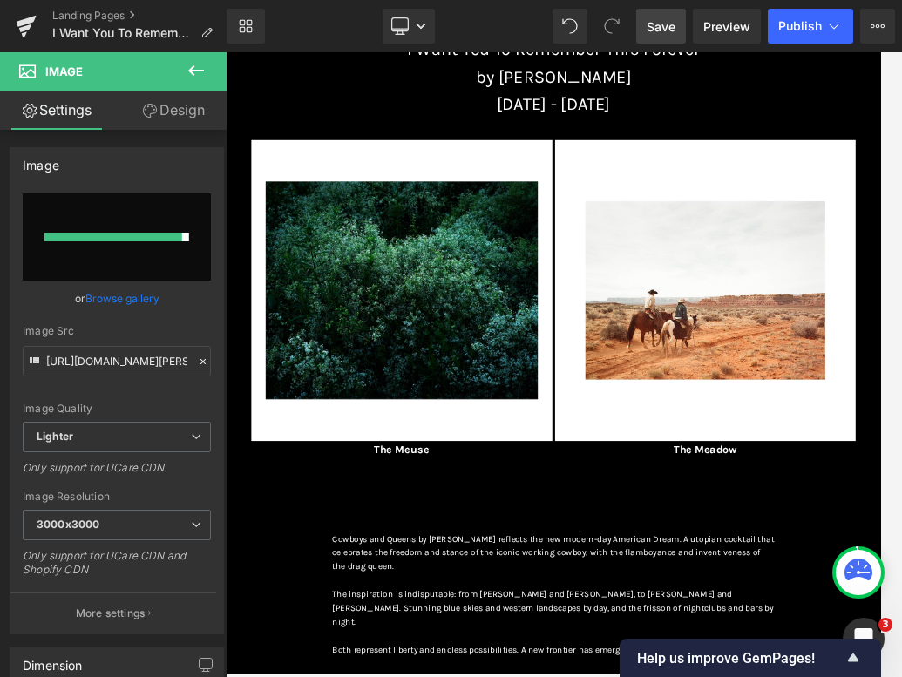
click at [667, 23] on span "Save" at bounding box center [661, 26] width 29 height 18
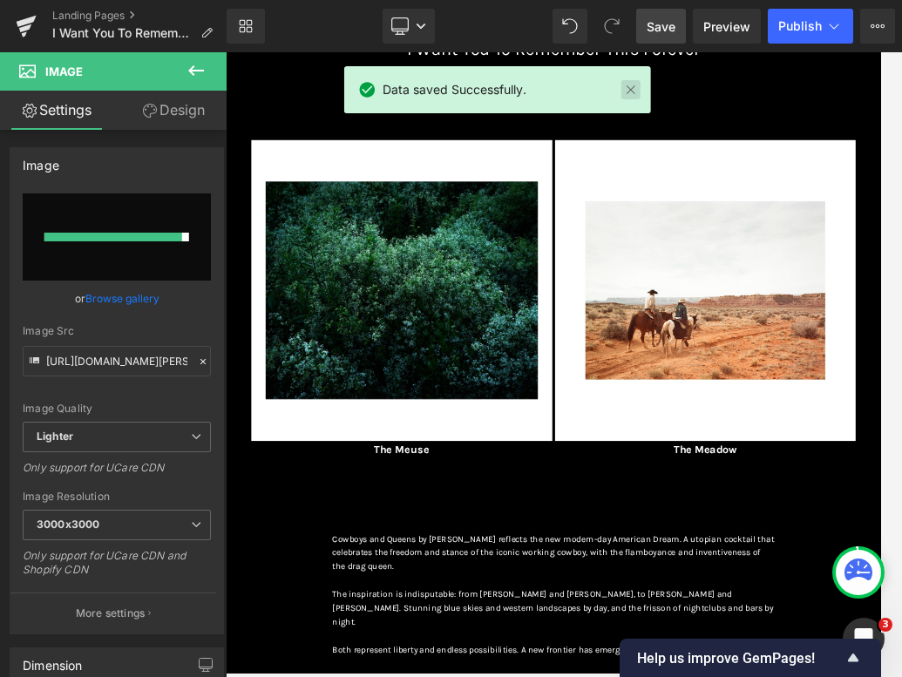
click at [637, 90] on link at bounding box center [629, 89] width 19 height 19
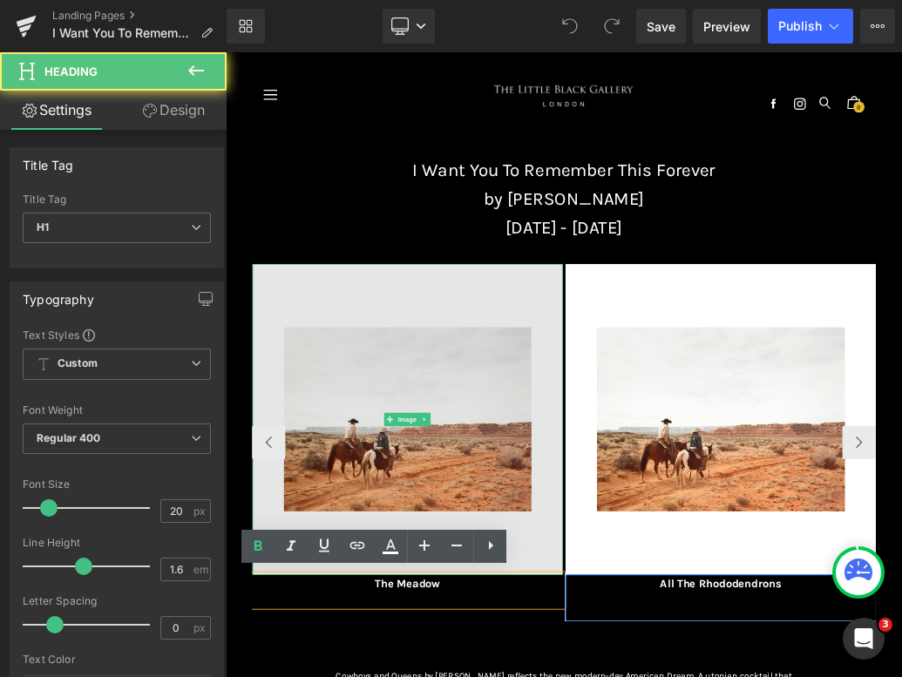
click at [530, 676] on img at bounding box center [509, 625] width 484 height 484
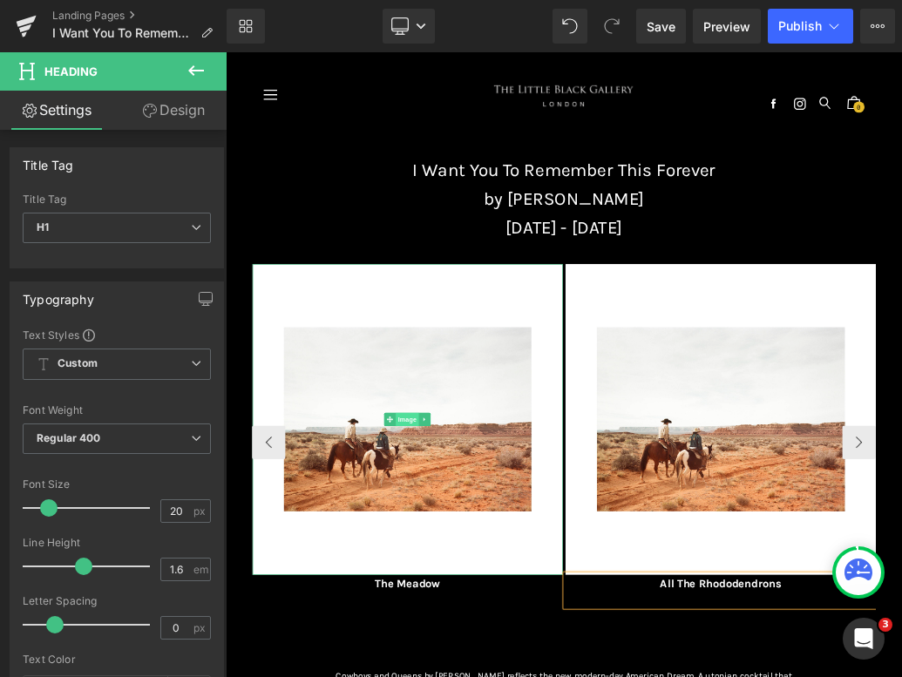
click at [503, 625] on span "Image" at bounding box center [509, 624] width 37 height 21
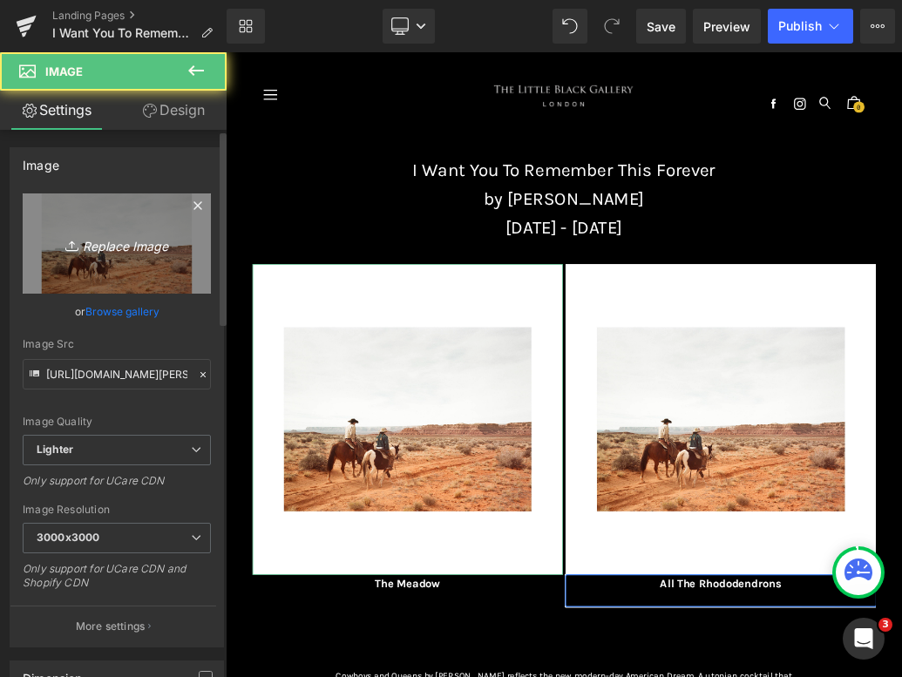
click at [83, 234] on icon "Replace Image" at bounding box center [116, 244] width 139 height 22
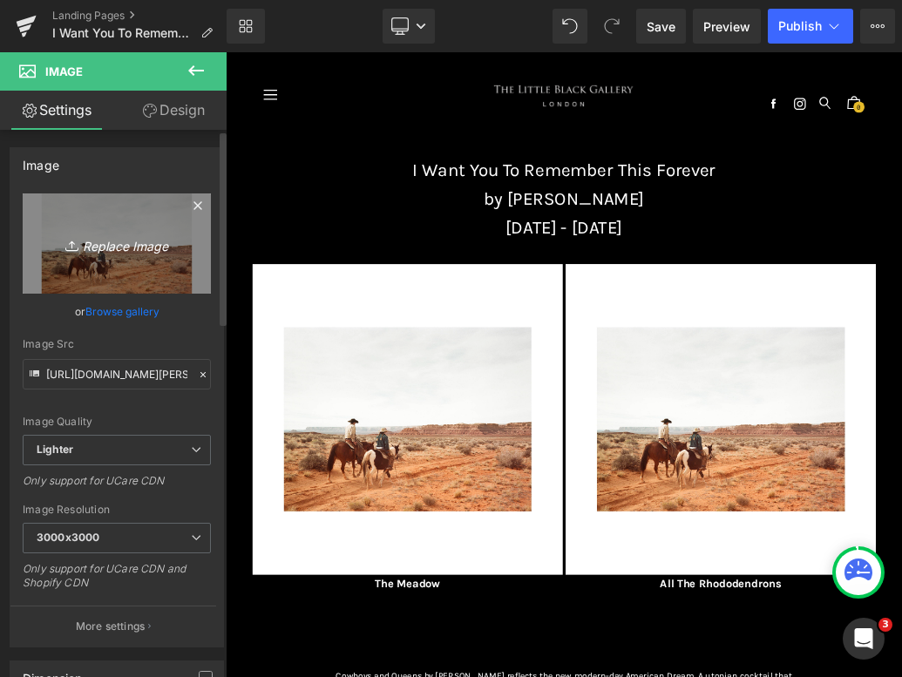
type input "C:\fakepath\_0016_The Meadow © [PERSON_NAME].jpg"
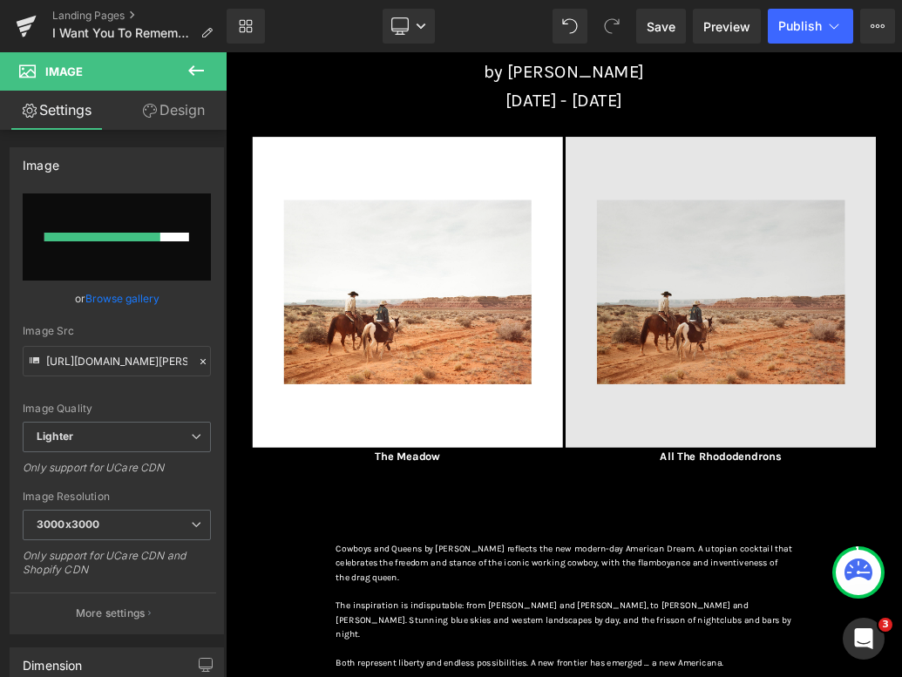
scroll to position [134, 0]
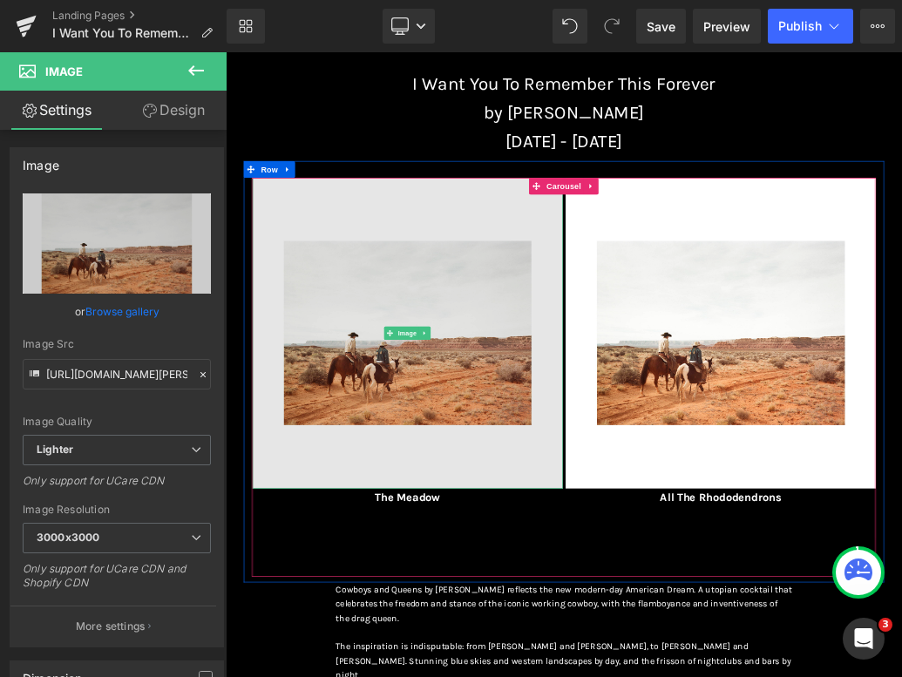
click at [519, 477] on img at bounding box center [509, 490] width 484 height 484
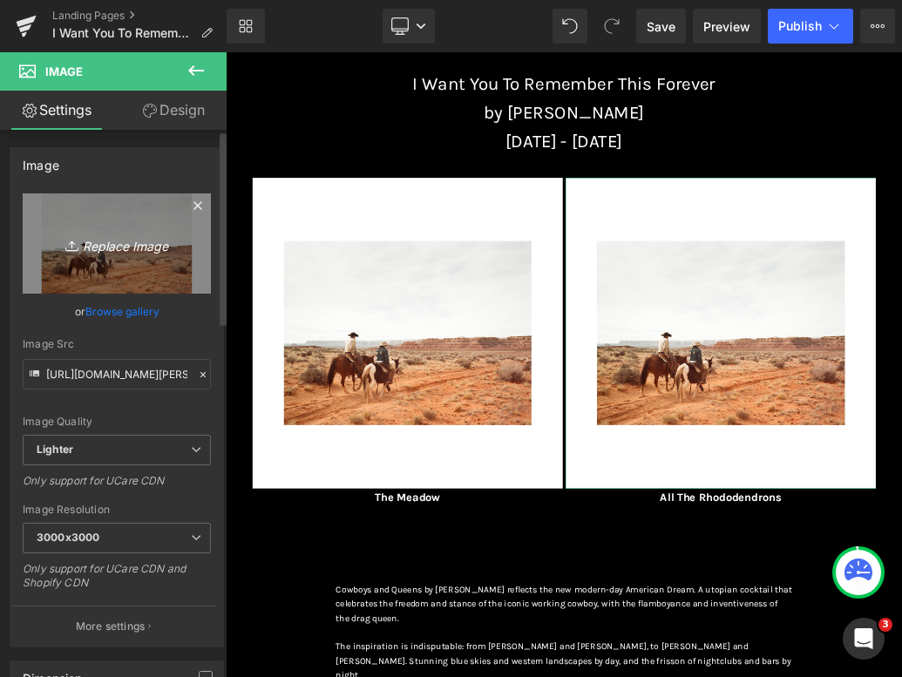
click at [117, 258] on link "Replace Image" at bounding box center [117, 243] width 188 height 100
type input "C:\fakepath\_0001_All The Rhododendrons © [PERSON_NAME].jpg"
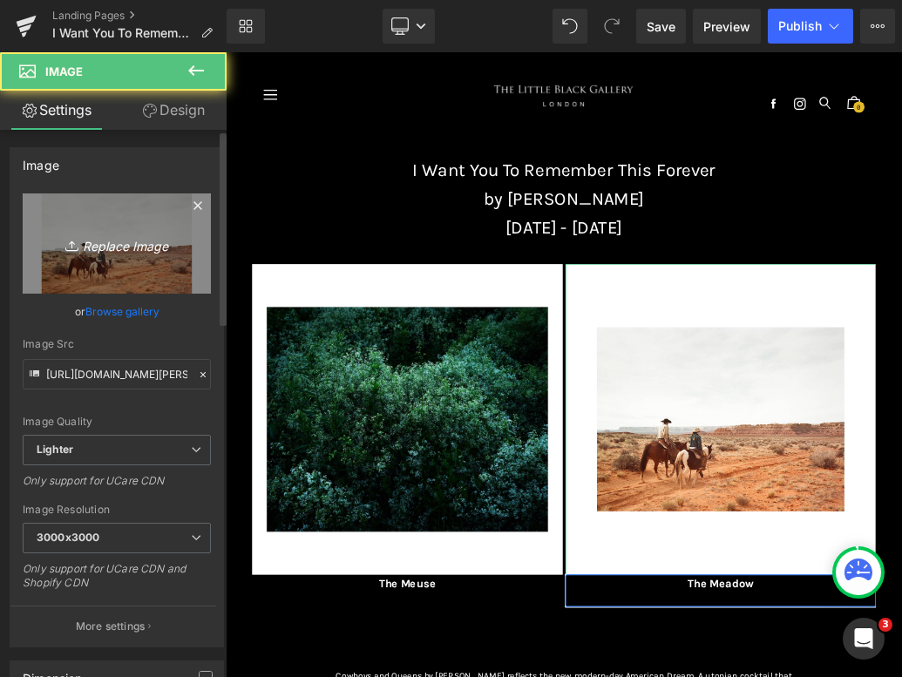
click at [87, 255] on link "Replace Image" at bounding box center [117, 243] width 188 height 100
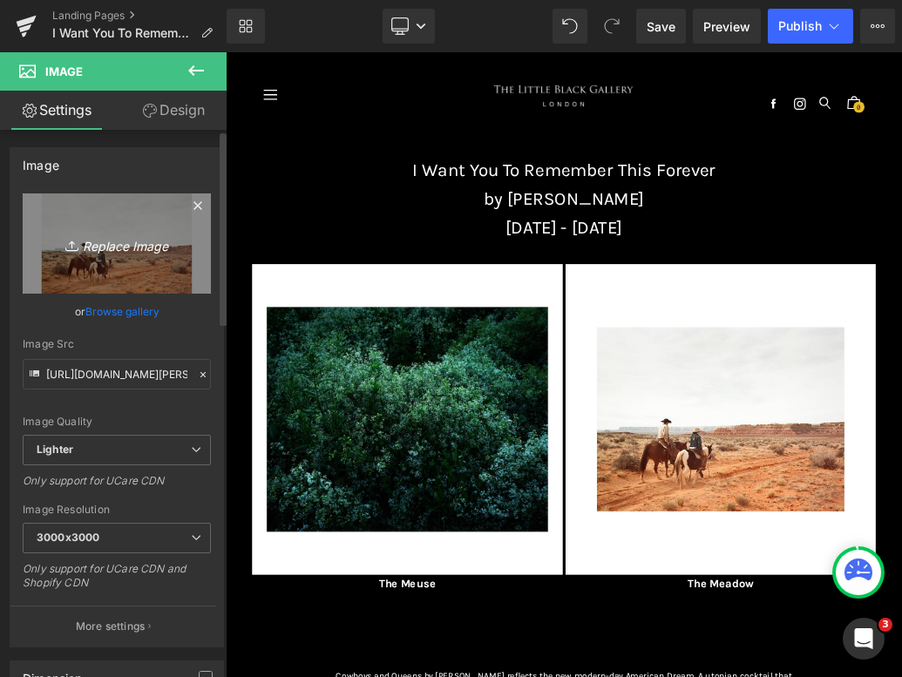
type input "C:\fakepath\_0016_The Meadow © [PERSON_NAME].jpg"
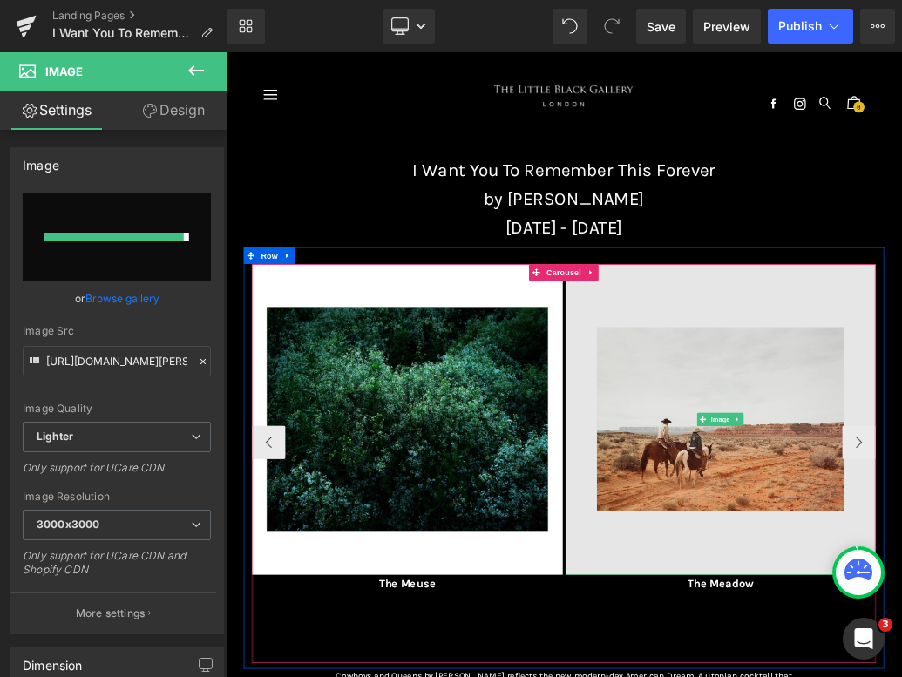
type input "[URL][DOMAIN_NAME]"
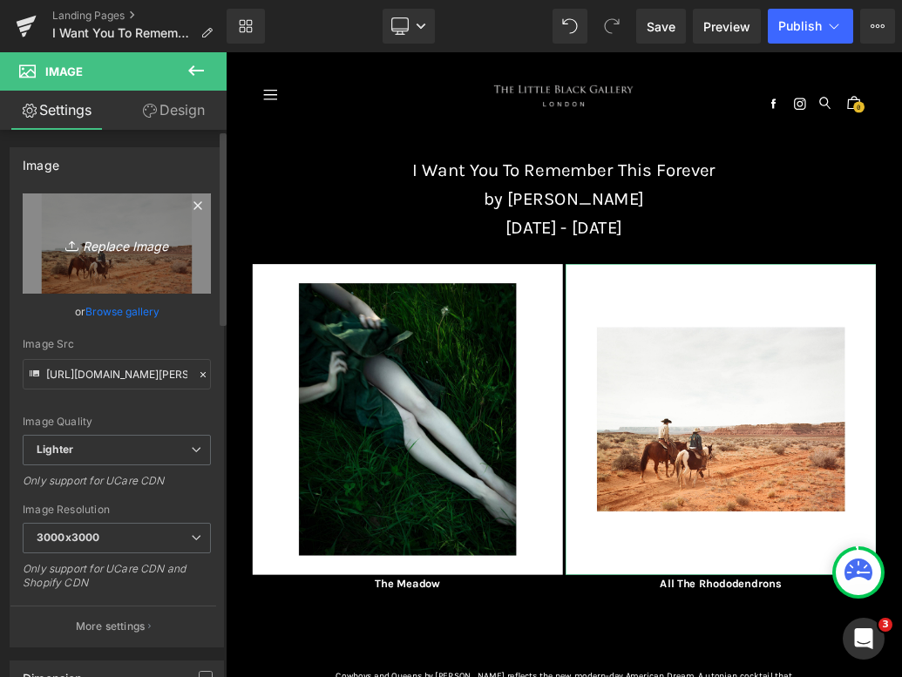
click at [106, 234] on icon "Replace Image" at bounding box center [116, 244] width 139 height 22
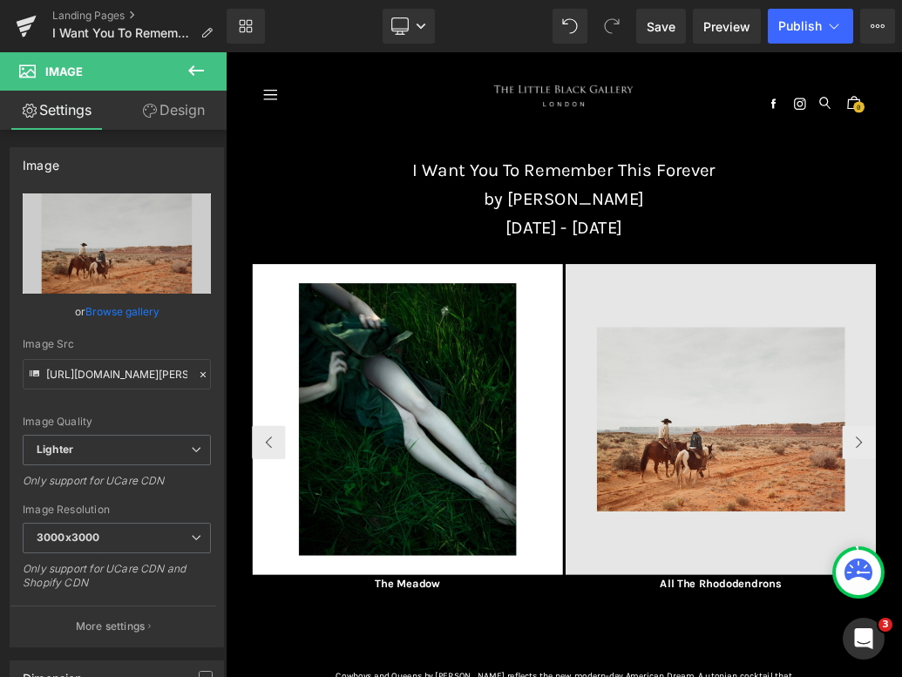
type input "C:\fakepath\_0001_All The Rhododendrons © [PERSON_NAME].jpg"
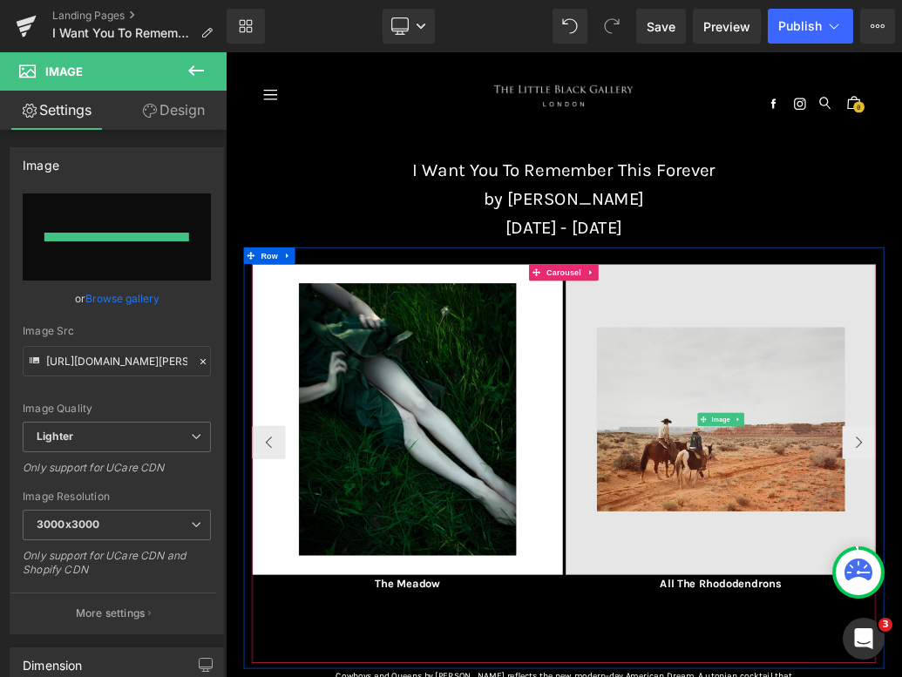
type input "[URL][DOMAIN_NAME]"
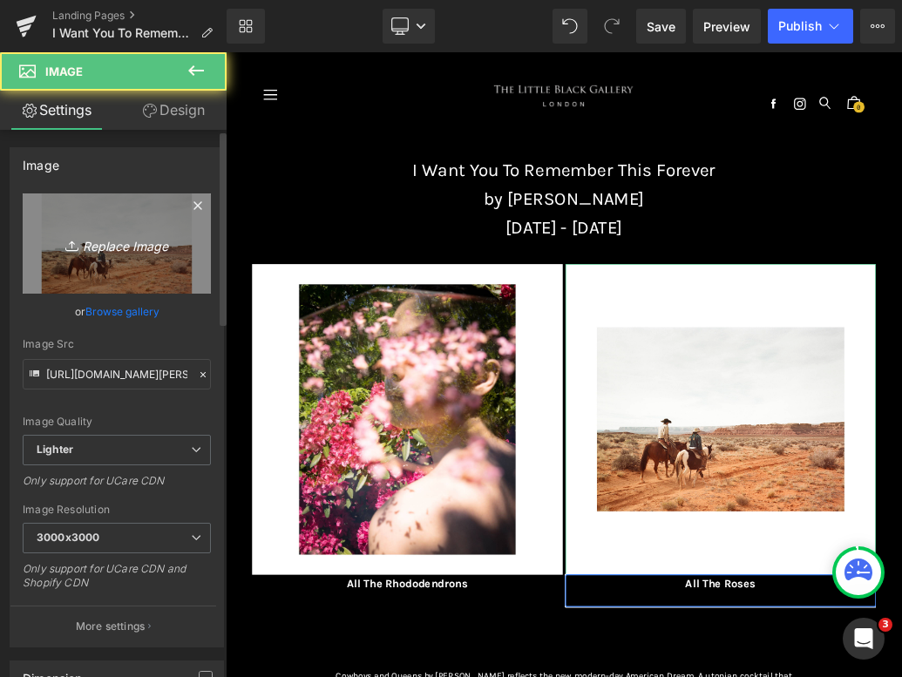
click at [144, 240] on icon "Replace Image" at bounding box center [116, 244] width 139 height 22
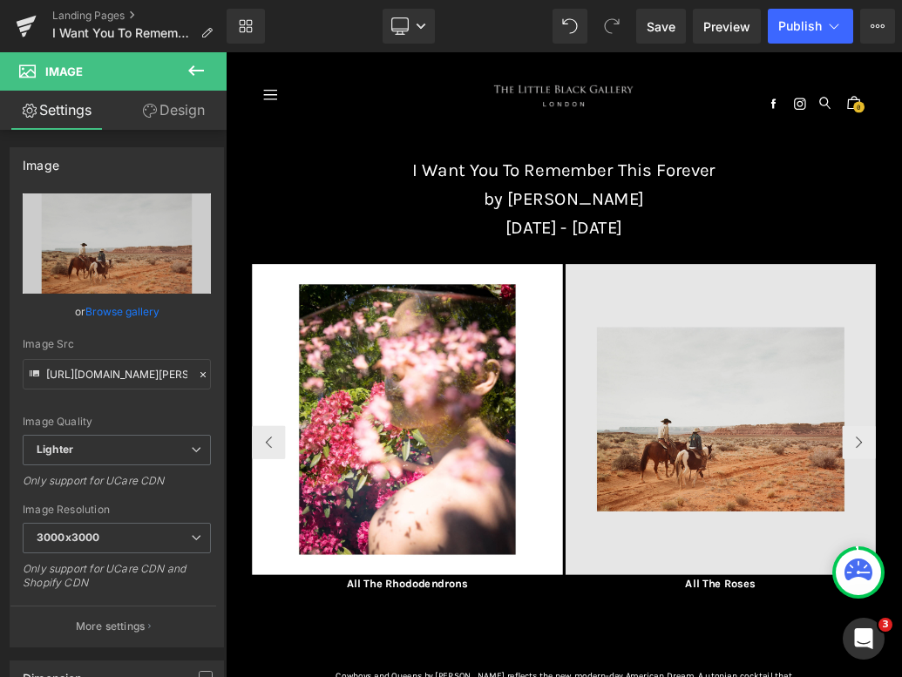
type input "C:\fakepath\_0002_All The Roses © [PERSON_NAME].jpg"
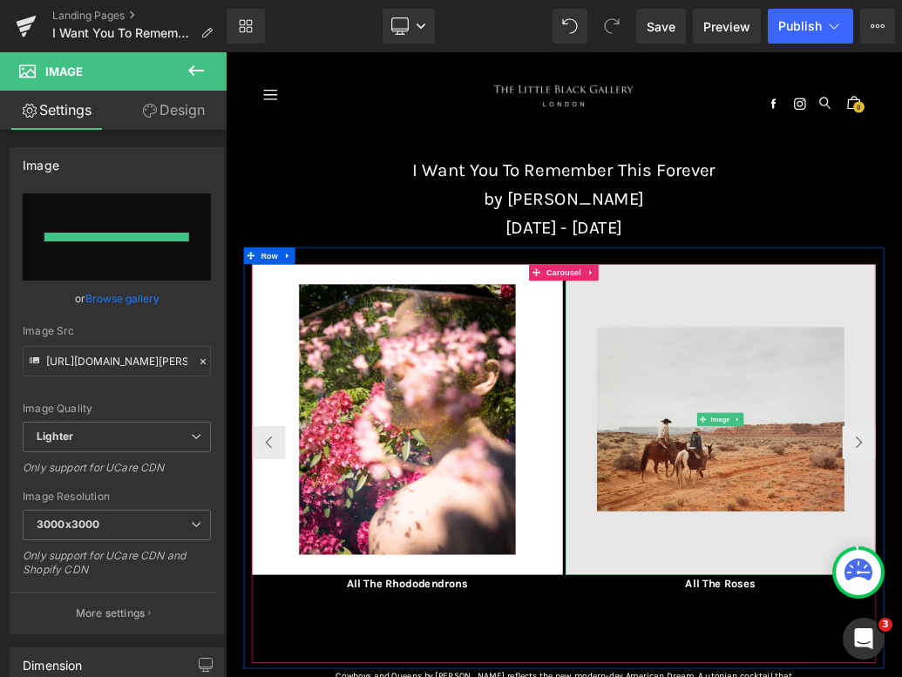
type input "[URL][DOMAIN_NAME]"
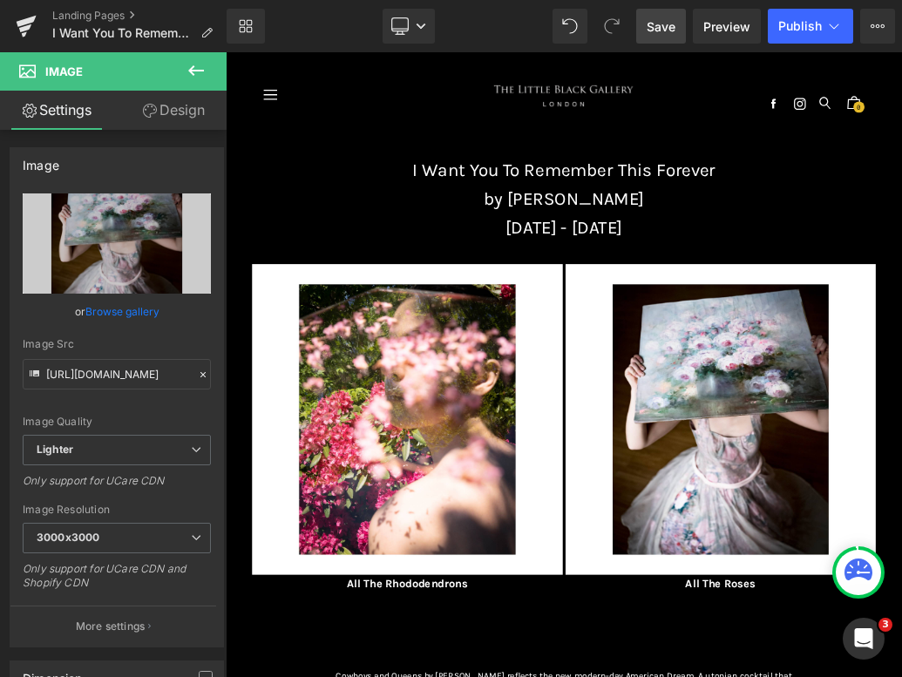
click at [665, 18] on span "Save" at bounding box center [661, 26] width 29 height 18
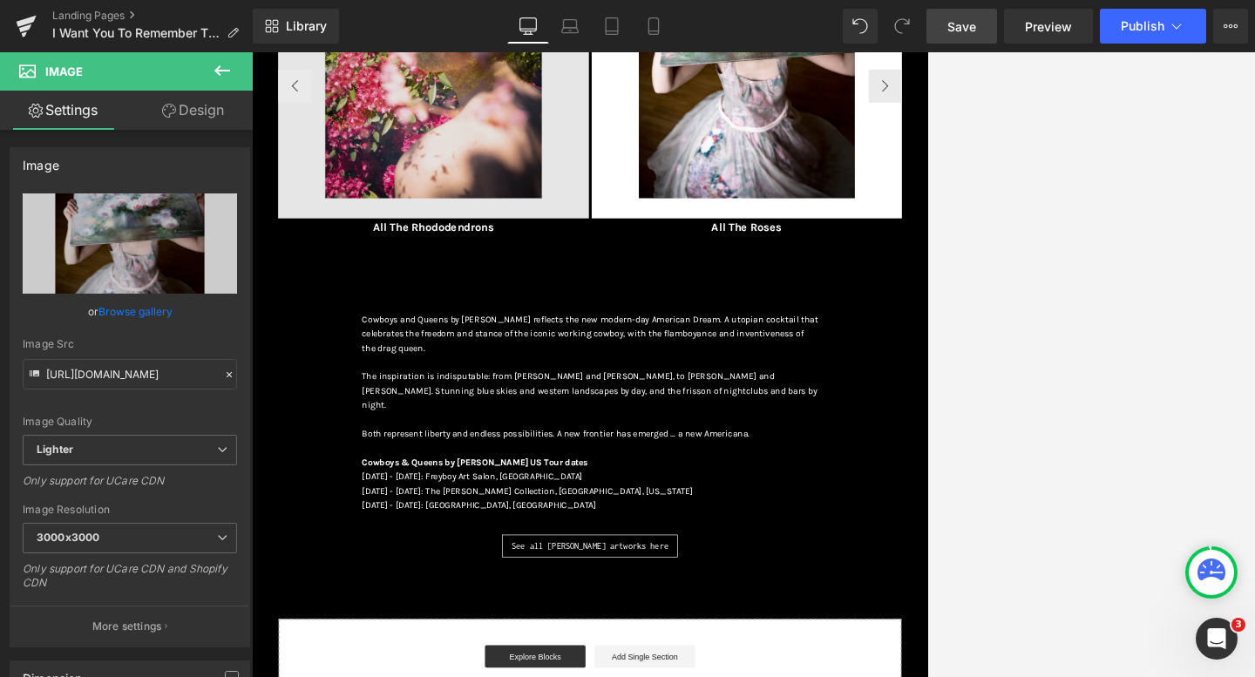
scroll to position [572, 0]
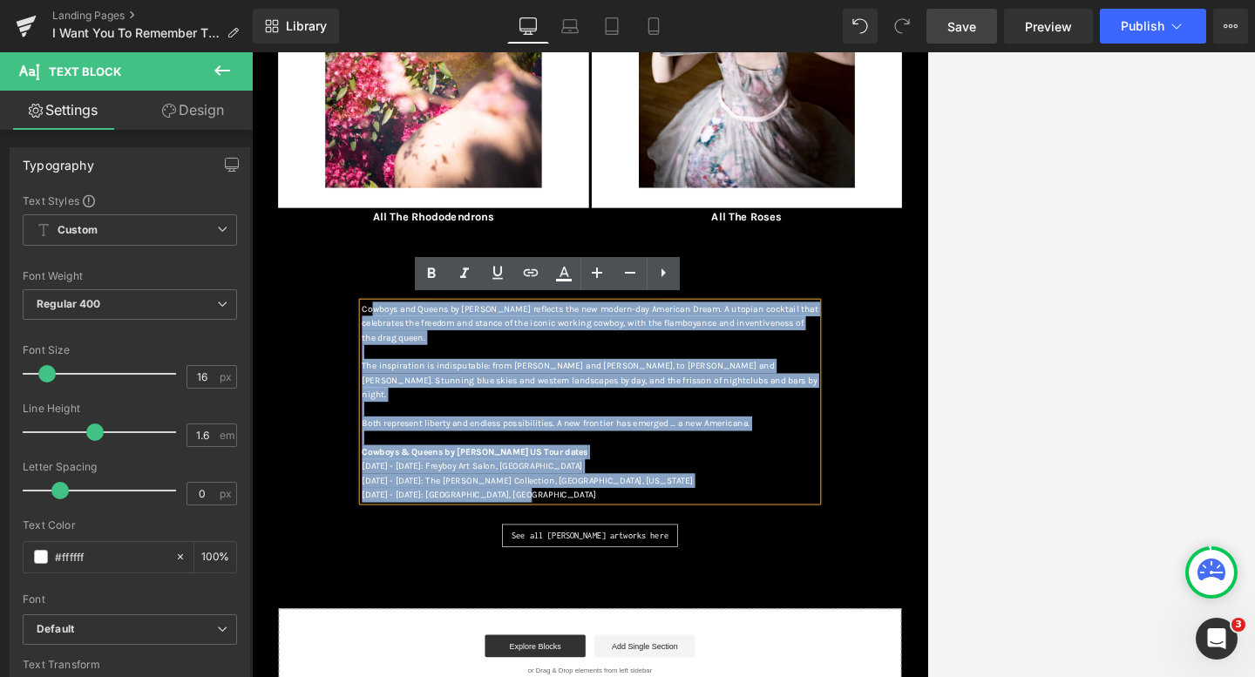
drag, startPoint x: 687, startPoint y: 715, endPoint x: 438, endPoint y: 459, distance: 356.8
click at [438, 459] on div "Cowboys and Queens by [PERSON_NAME] reflects the new modern-day American Dream.…" at bounding box center [778, 597] width 711 height 312
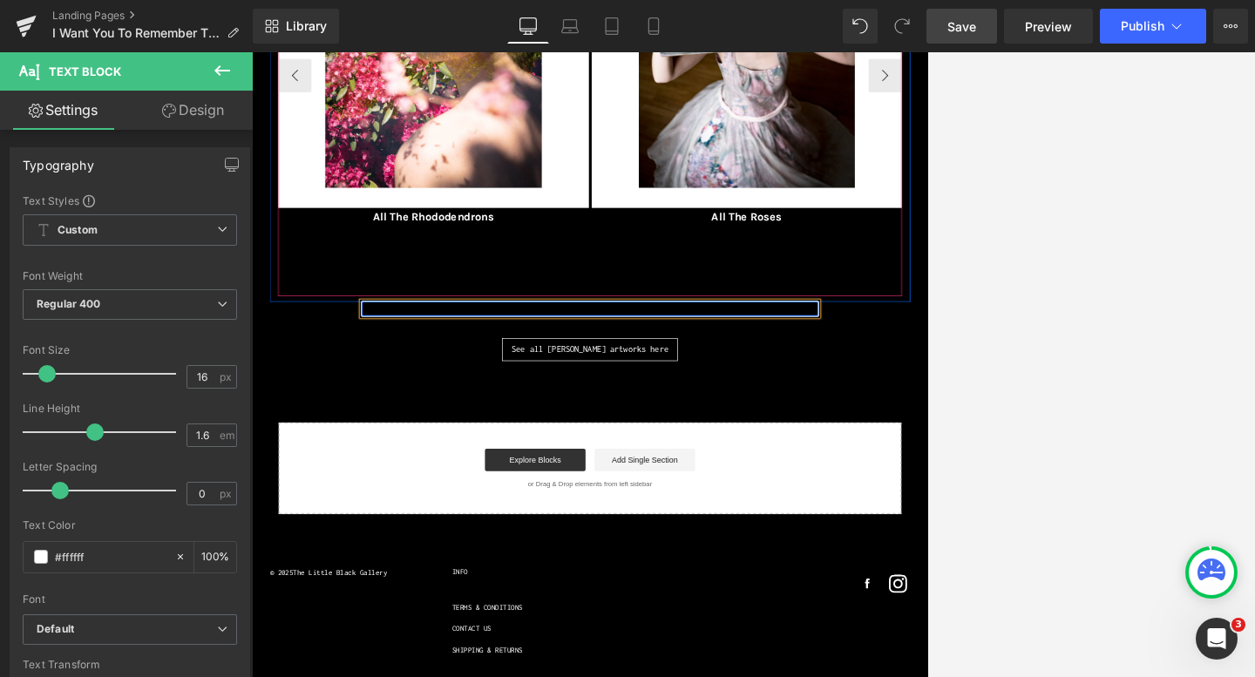
click at [539, 379] on div "Image Emerald Coat Heading Image Lunar Eclipse Heading" at bounding box center [779, 121] width 972 height 622
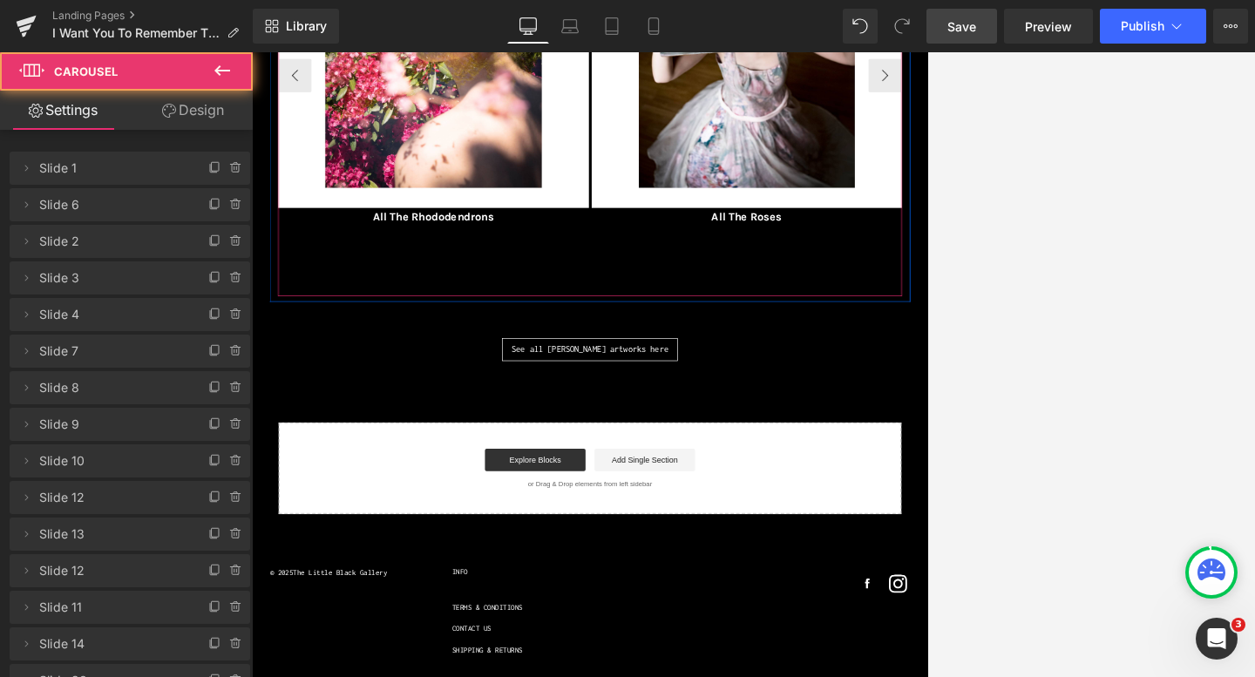
click at [548, 403] on div "Image Emerald Coat Heading Image Lunar Eclipse Heading" at bounding box center [779, 121] width 972 height 622
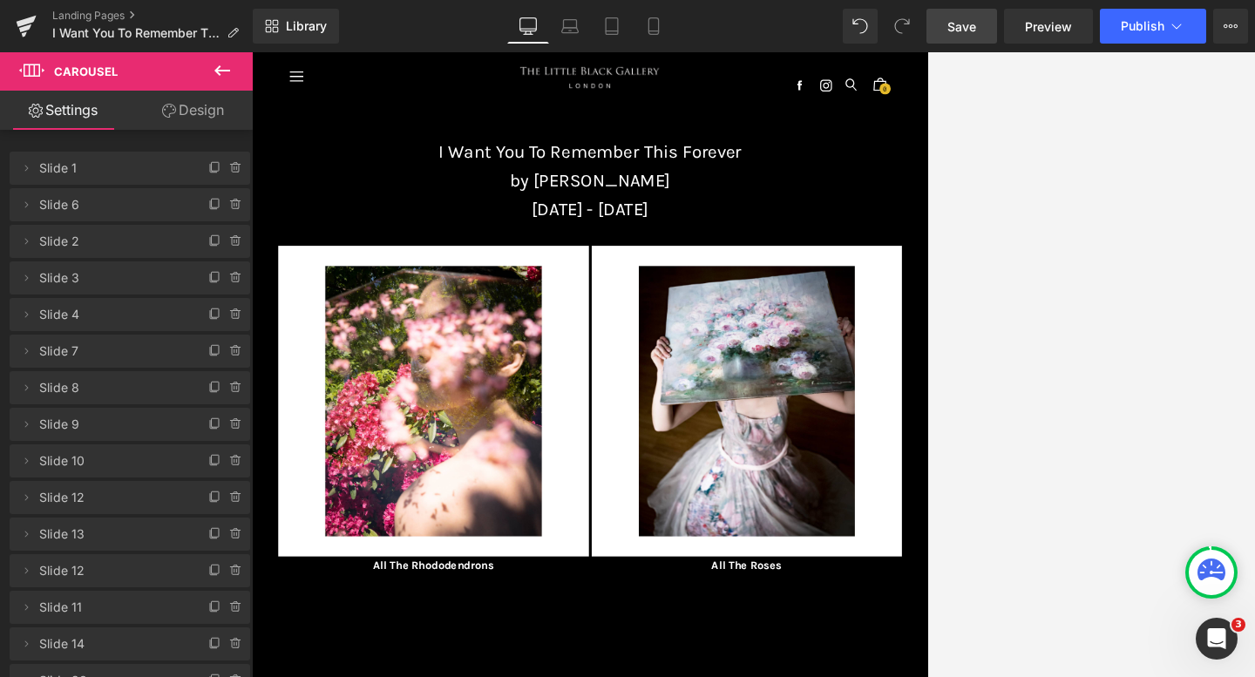
scroll to position [30, 0]
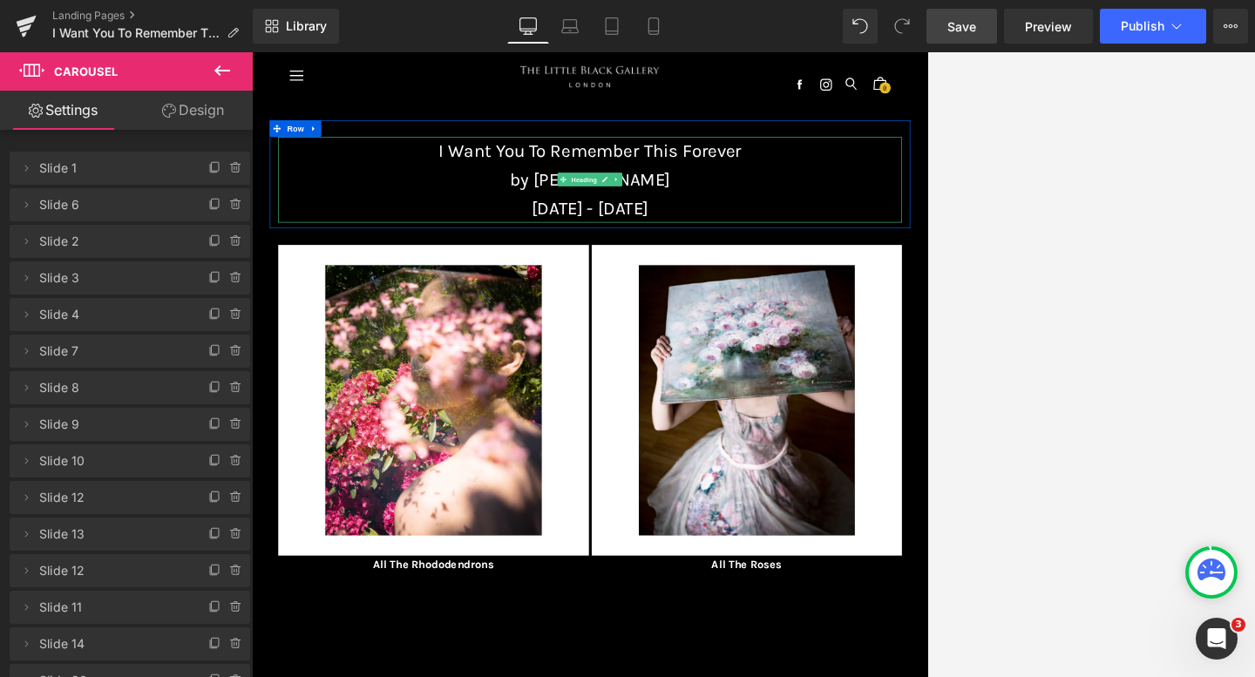
click at [874, 240] on h1 "by [PERSON_NAME]" at bounding box center [779, 251] width 972 height 44
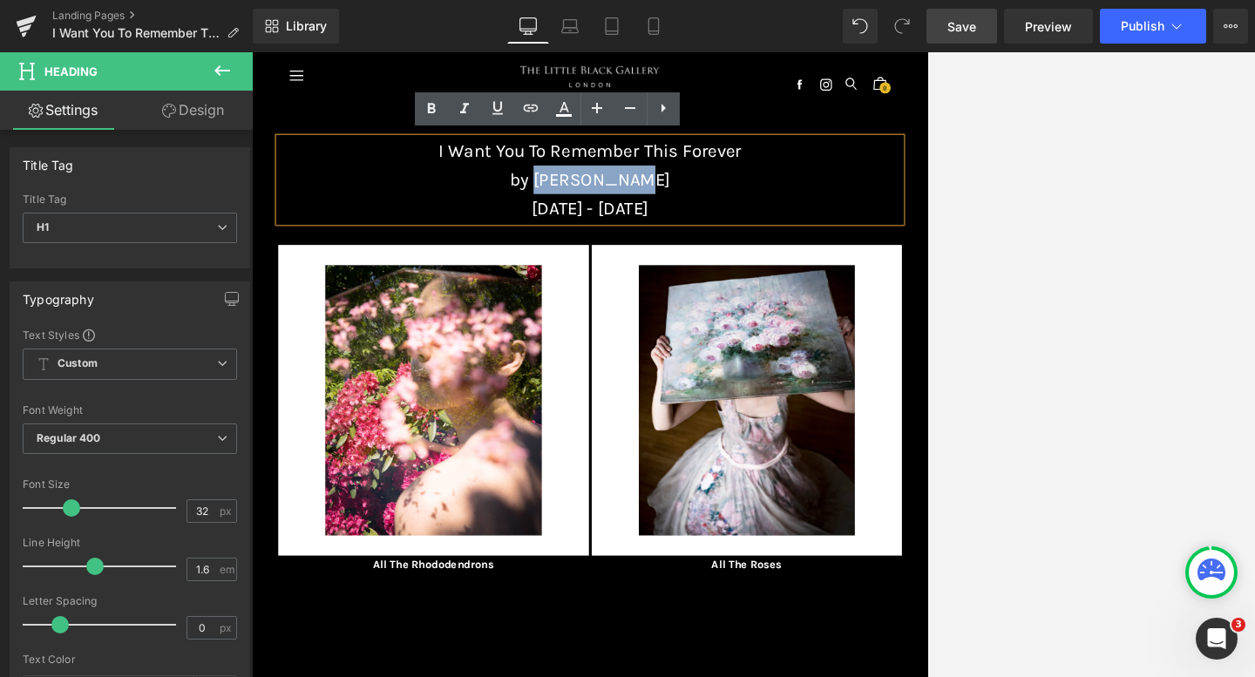
drag, startPoint x: 870, startPoint y: 250, endPoint x: 734, endPoint y: 254, distance: 136.9
click at [734, 254] on h1 "by [PERSON_NAME]" at bounding box center [779, 251] width 972 height 44
copy span "[PERSON_NAME]"
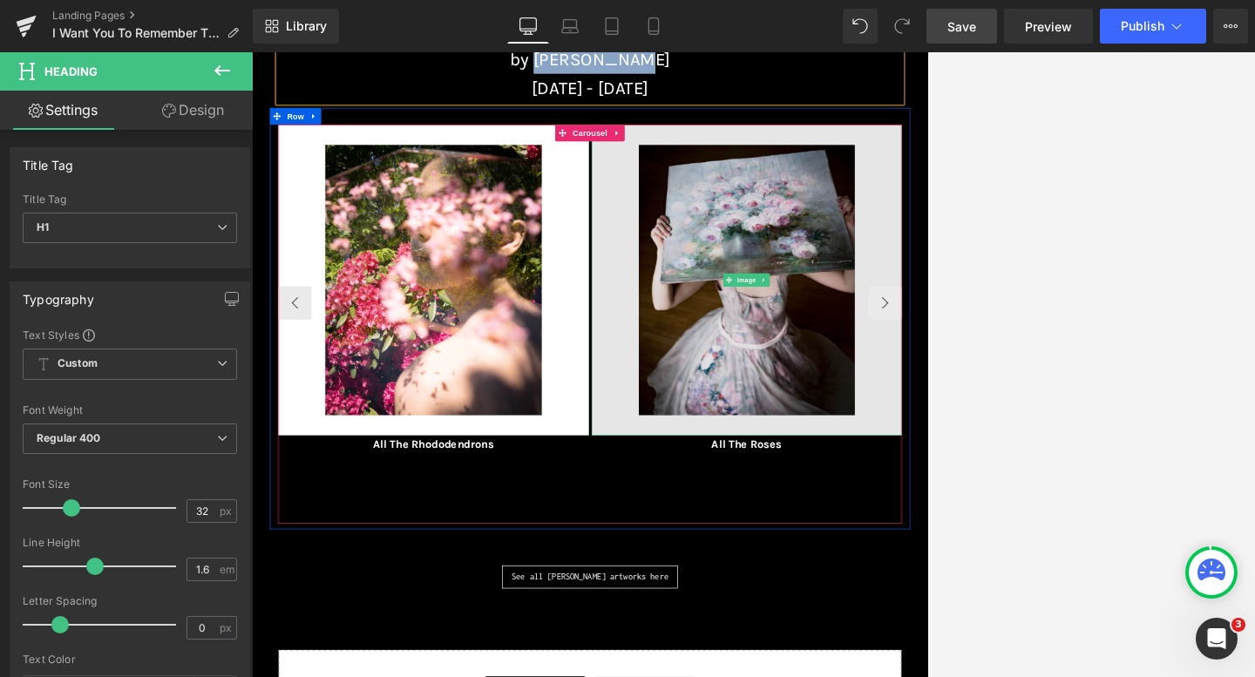
scroll to position [299, 0]
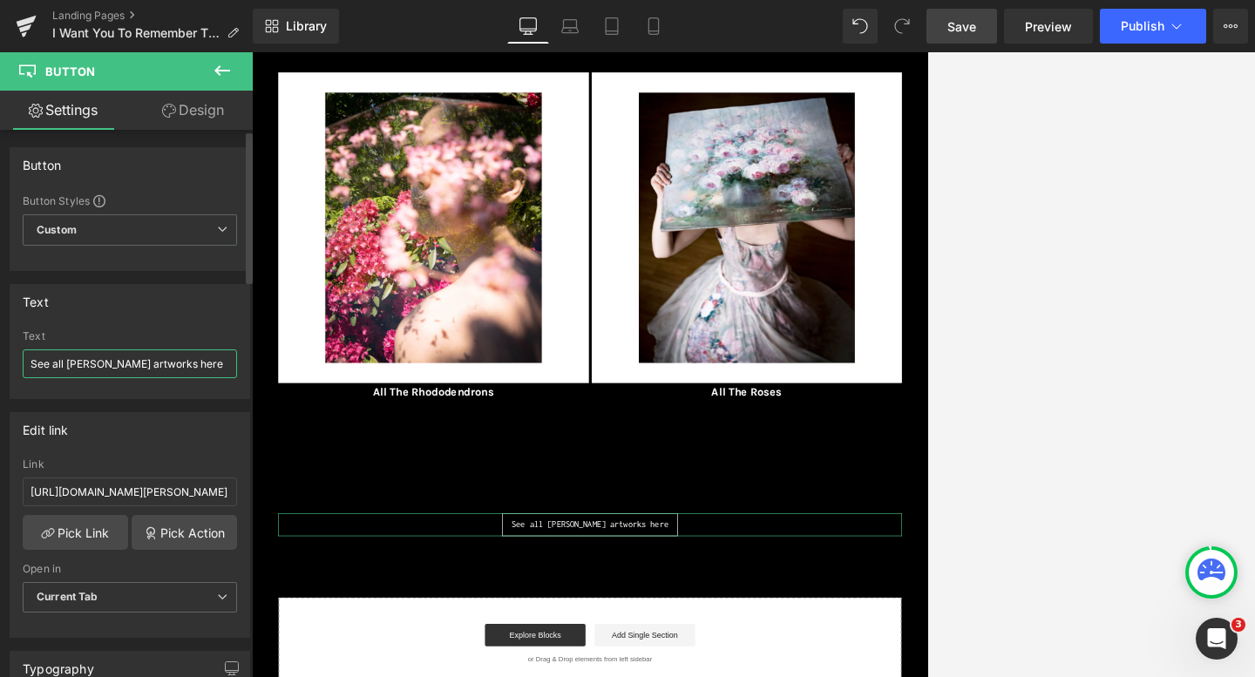
drag, startPoint x: 119, startPoint y: 363, endPoint x: 71, endPoint y: 363, distance: 48.8
click at [71, 363] on input "See all [PERSON_NAME] artworks here" at bounding box center [130, 363] width 214 height 29
paste input "[PERSON_NAME]"
type input "See all [PERSON_NAME] artworks here"
click at [101, 314] on div "Text" at bounding box center [129, 301] width 239 height 33
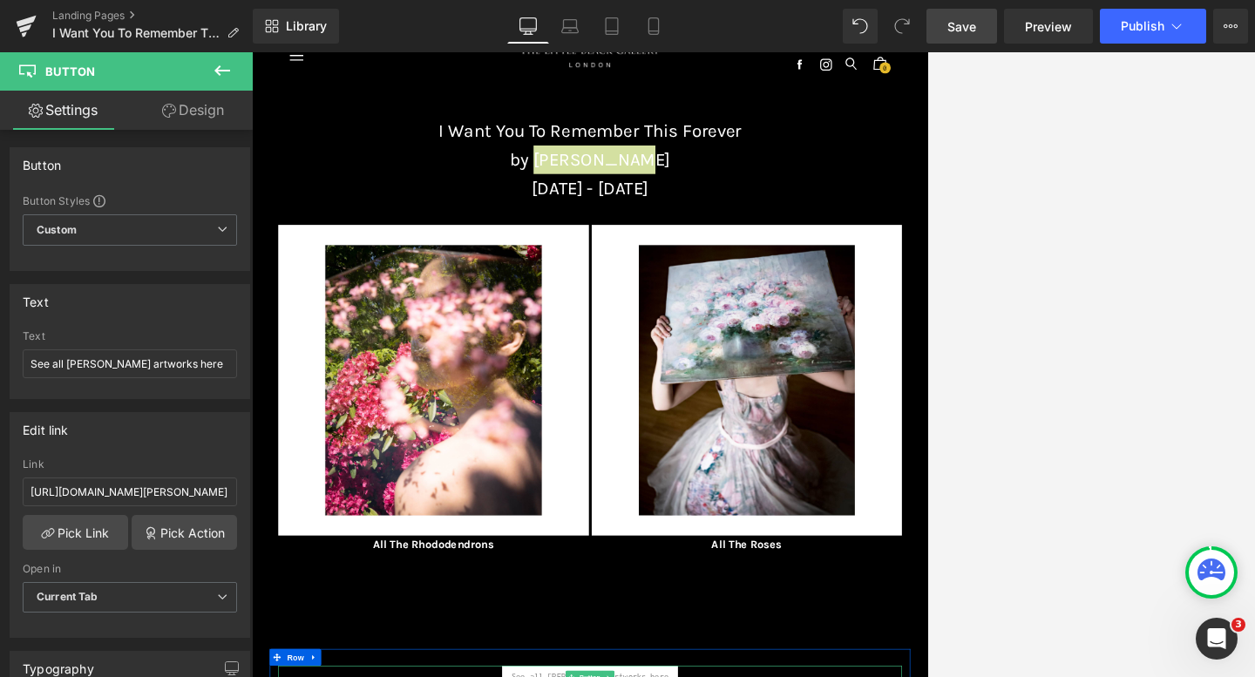
scroll to position [0, 0]
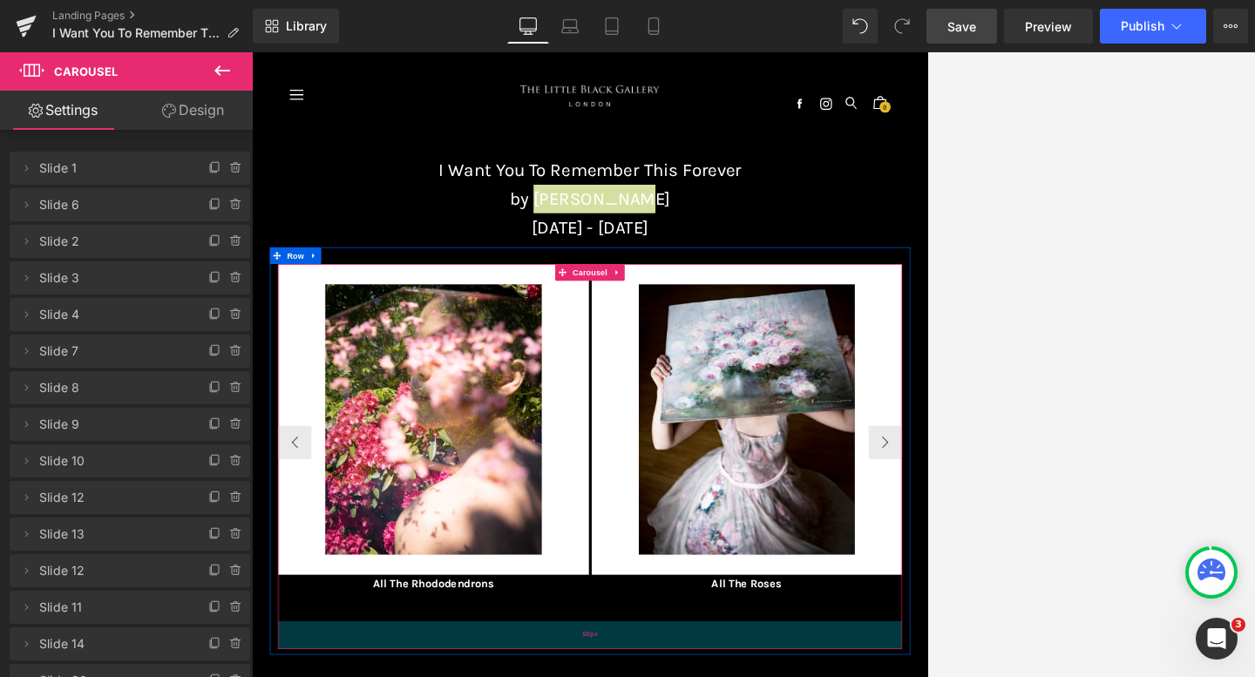
drag, startPoint x: 745, startPoint y: 985, endPoint x: 741, endPoint y: 964, distance: 22.2
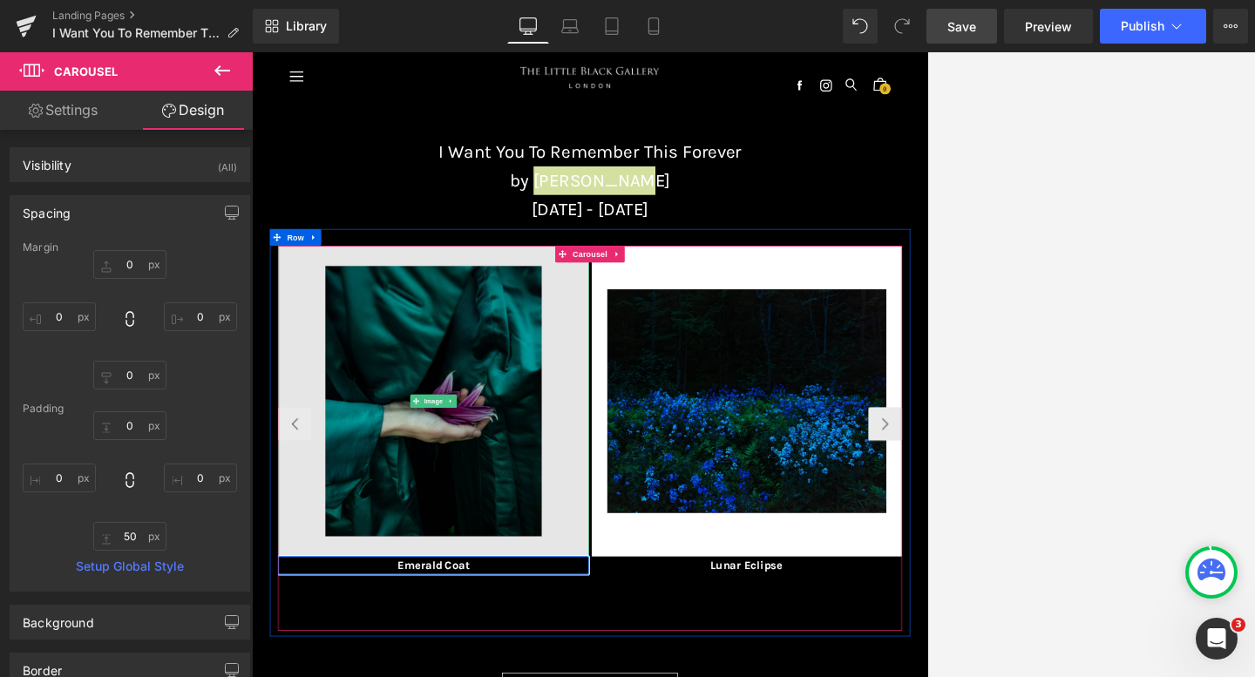
scroll to position [37, 0]
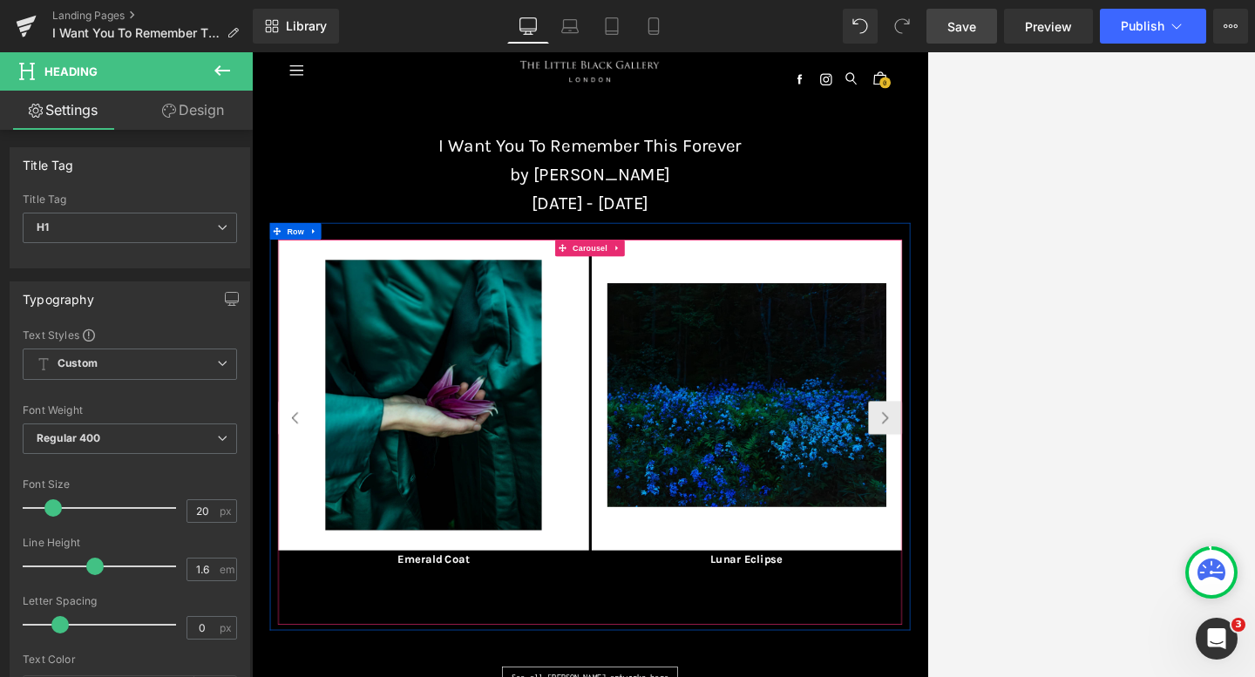
click at [315, 626] on button "‹" at bounding box center [319, 623] width 52 height 52
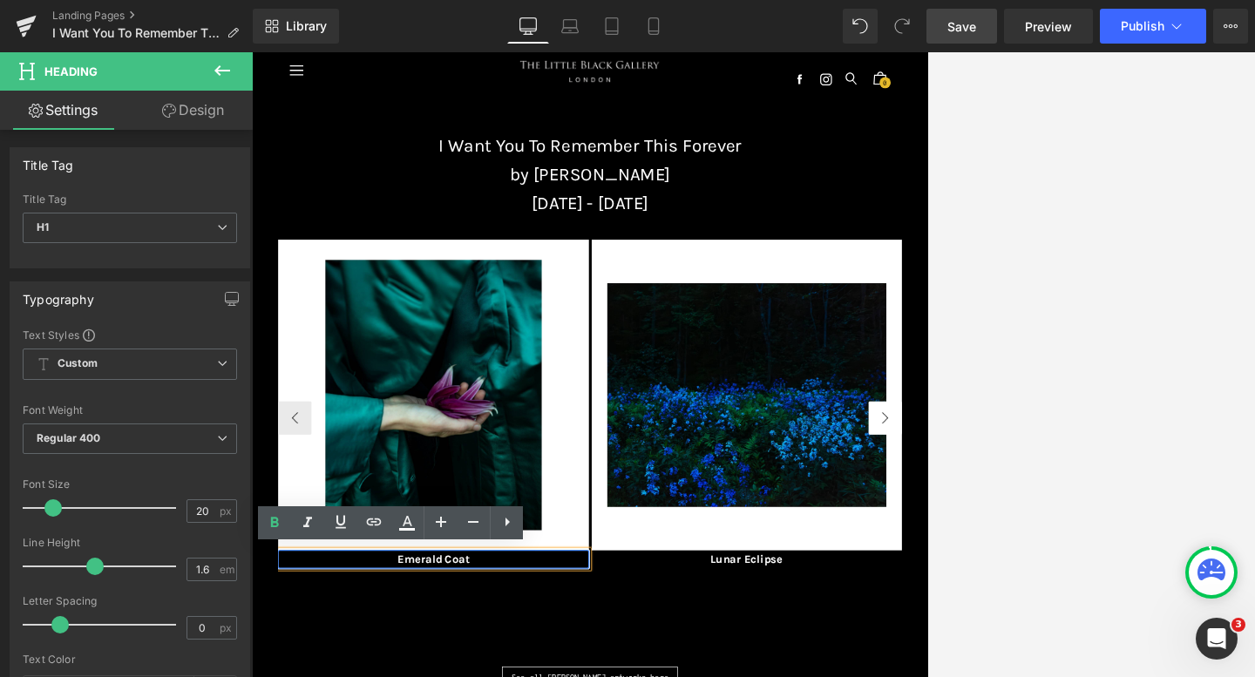
click at [901, 636] on button "›" at bounding box center [1239, 623] width 52 height 52
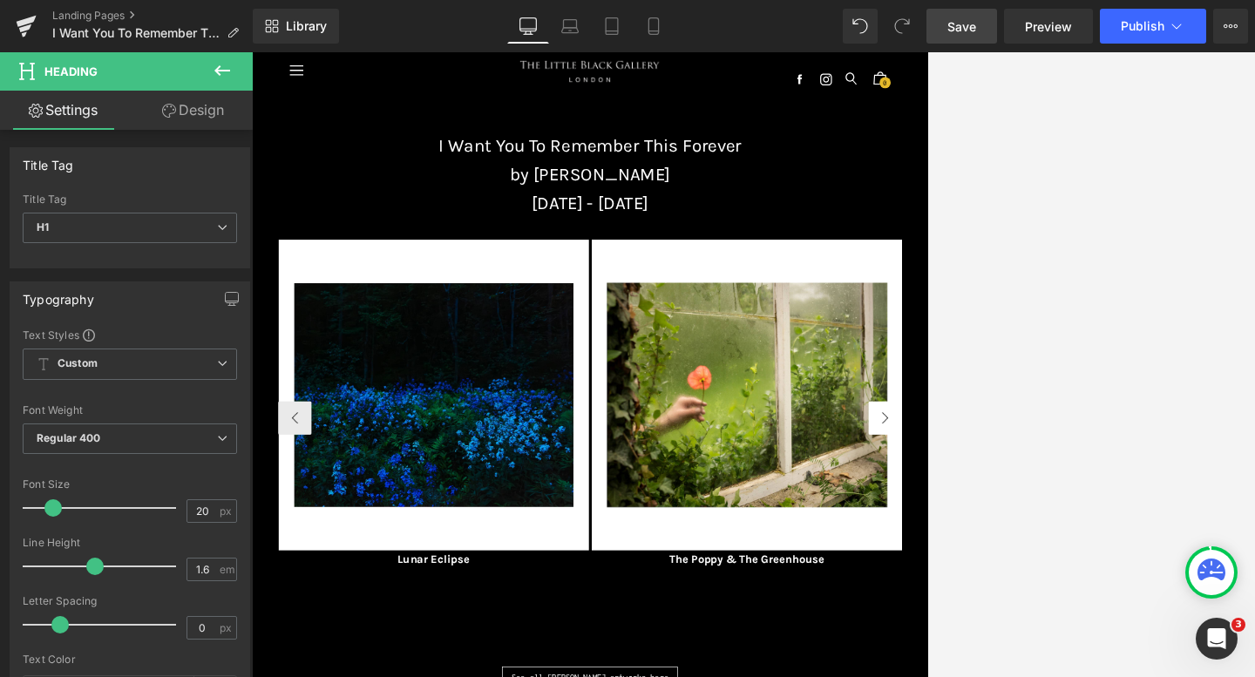
click at [901, 636] on button "›" at bounding box center [1239, 623] width 52 height 52
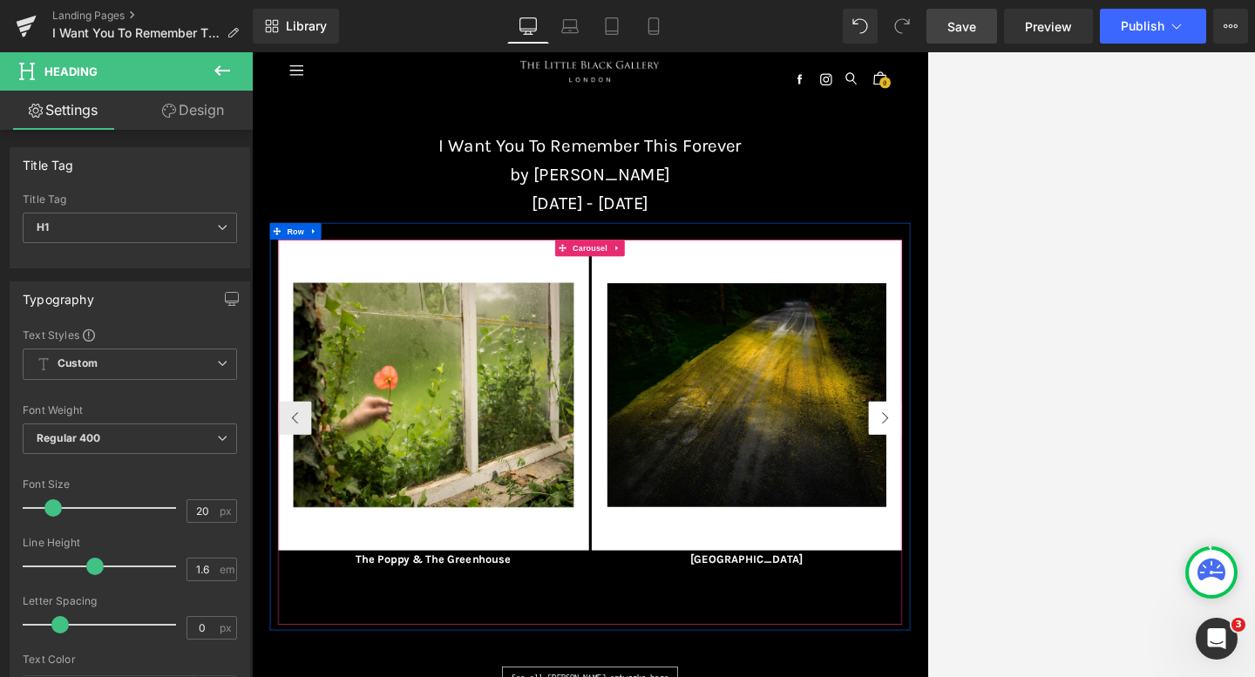
click at [901, 636] on button "›" at bounding box center [1239, 623] width 52 height 52
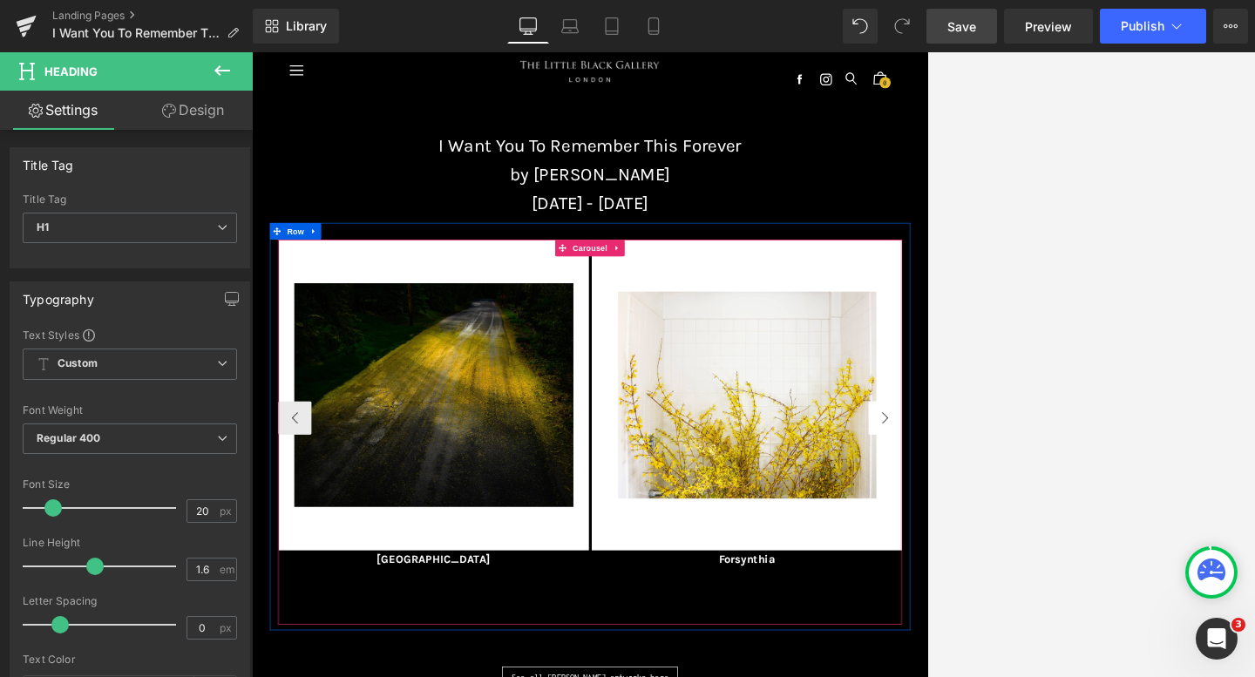
click at [901, 636] on button "›" at bounding box center [1239, 623] width 52 height 52
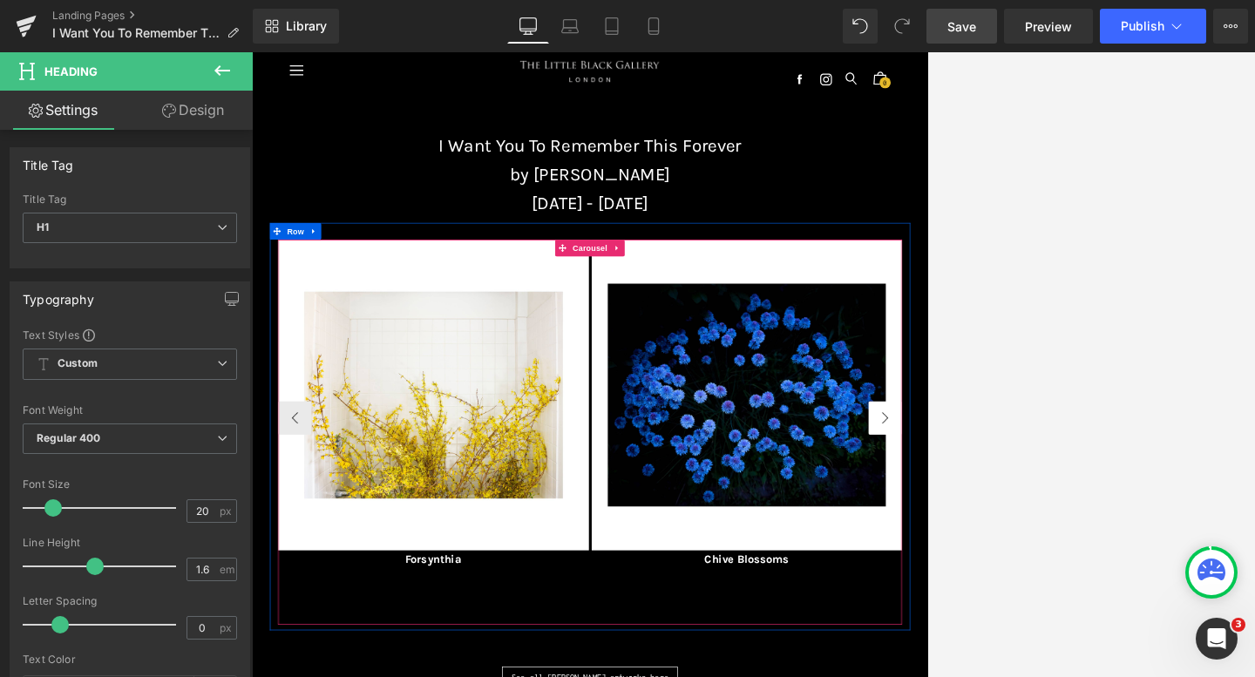
click at [901, 636] on button "›" at bounding box center [1239, 623] width 52 height 52
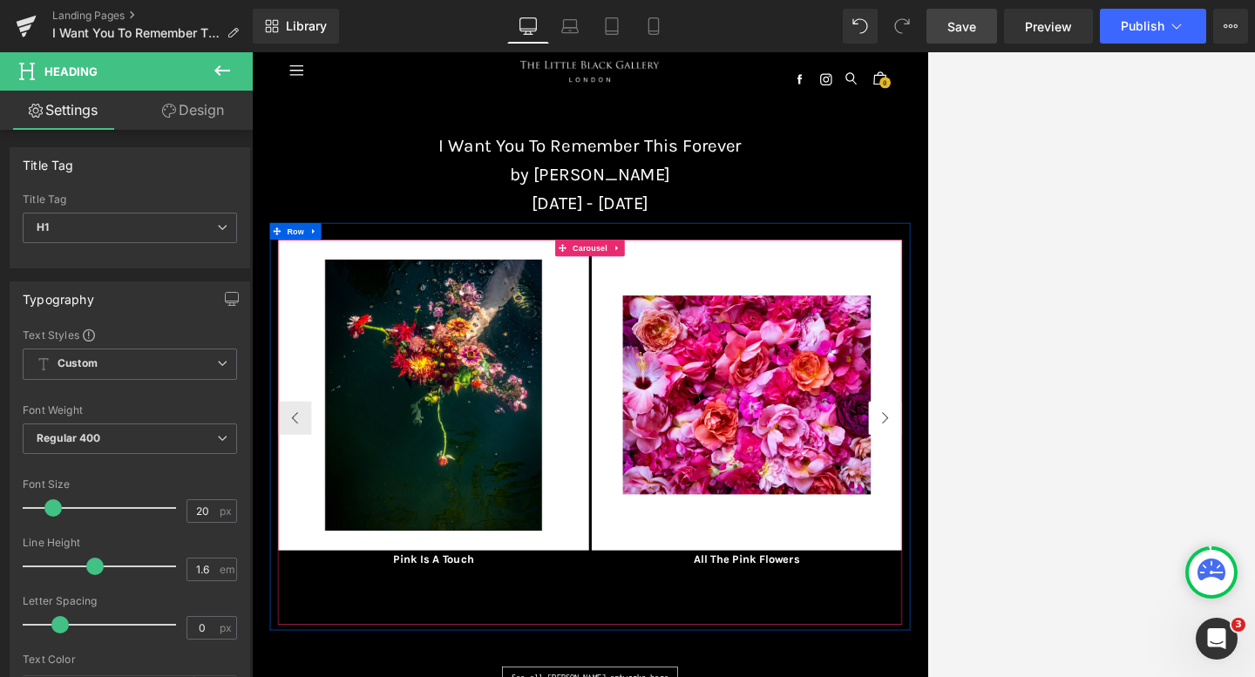
click at [901, 636] on button "›" at bounding box center [1239, 623] width 52 height 52
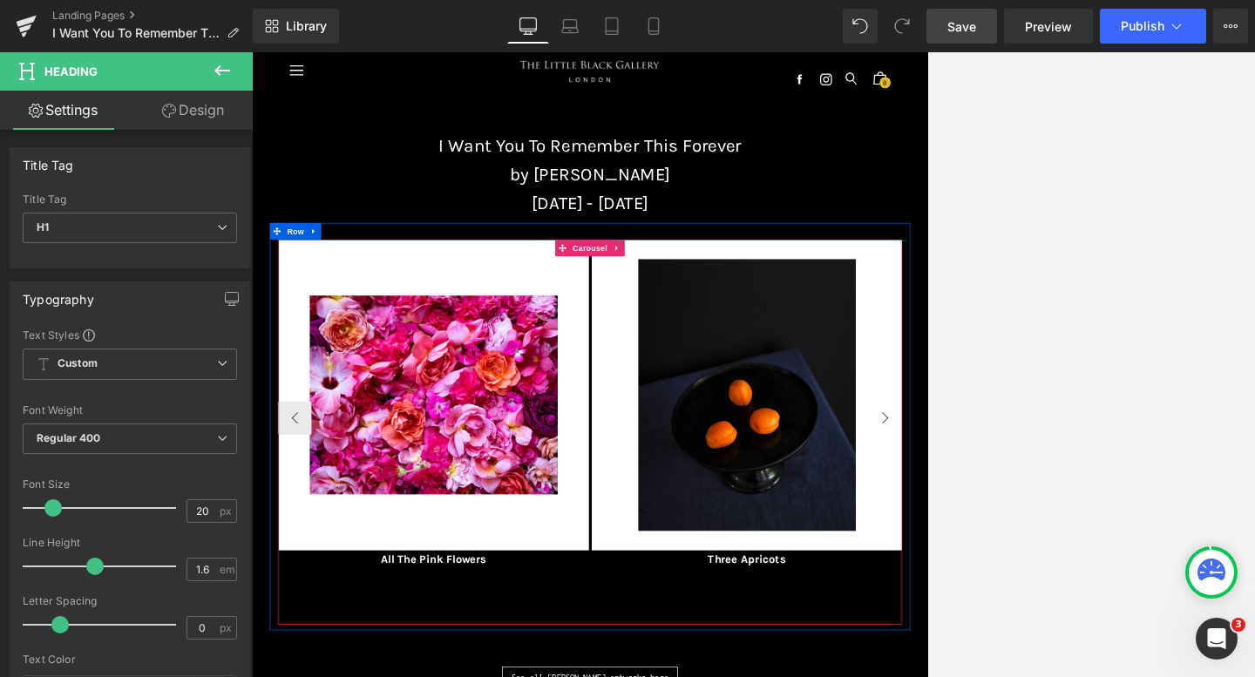
click at [901, 636] on button "›" at bounding box center [1239, 623] width 52 height 52
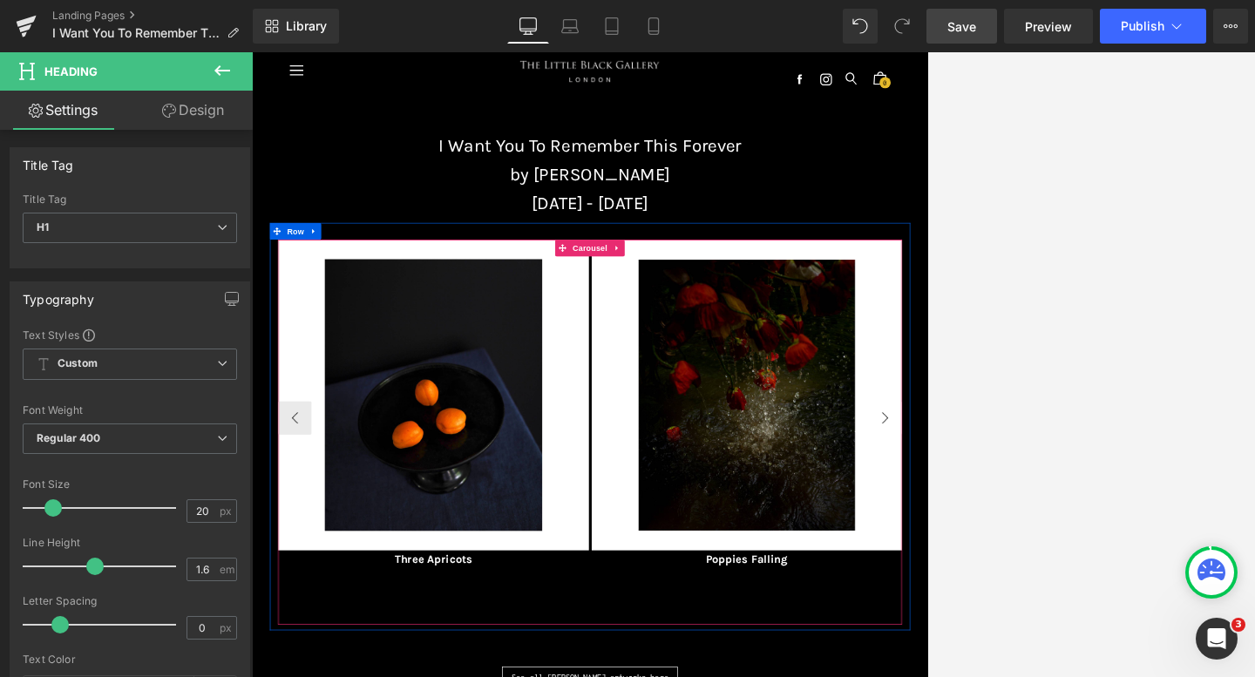
click at [901, 636] on button "›" at bounding box center [1239, 623] width 52 height 52
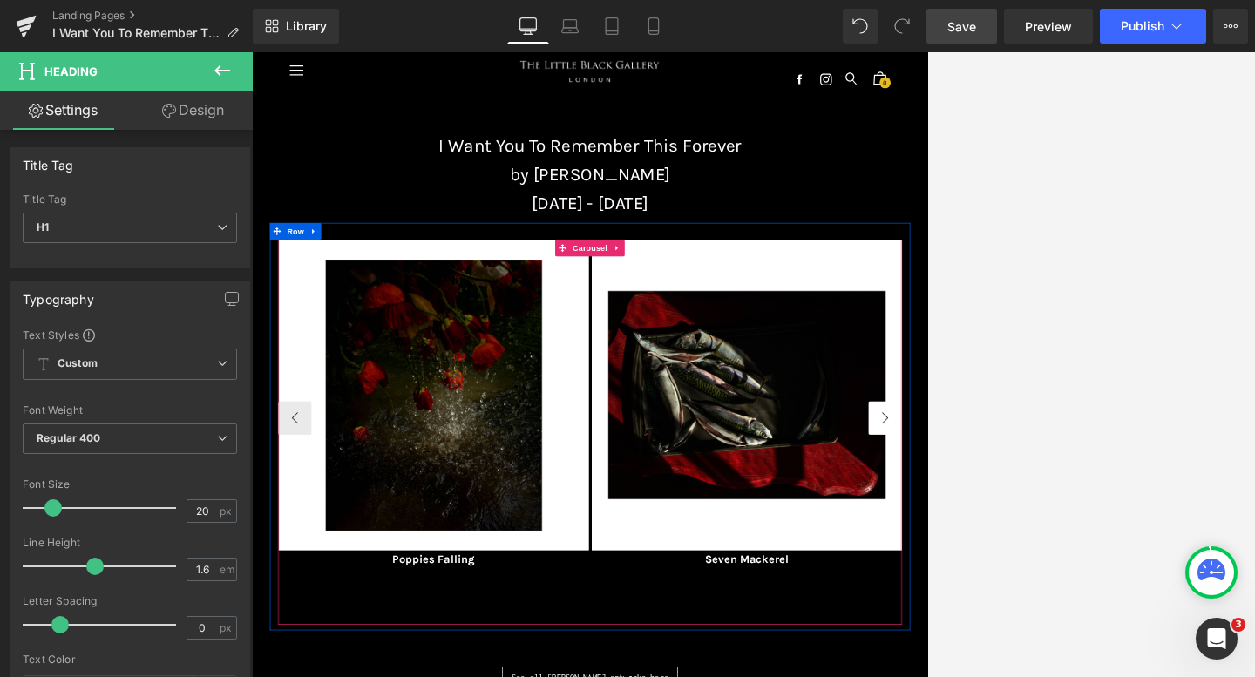
click at [901, 636] on button "›" at bounding box center [1239, 623] width 52 height 52
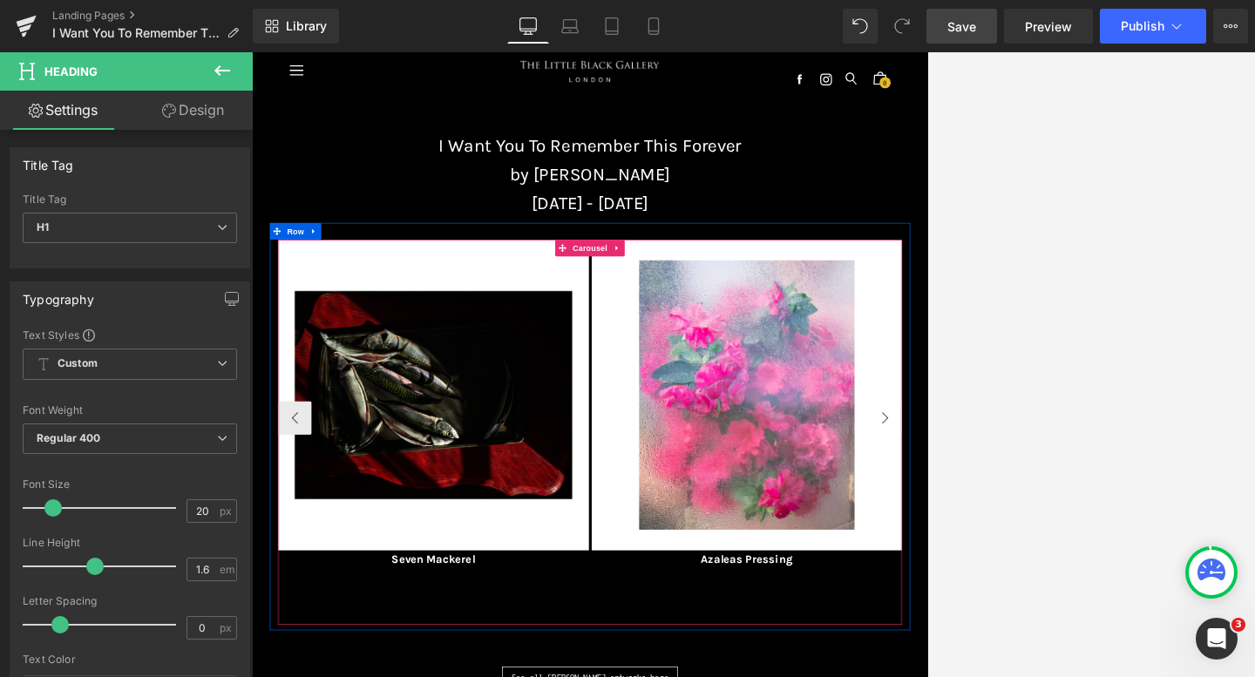
click at [901, 636] on button "›" at bounding box center [1239, 623] width 52 height 52
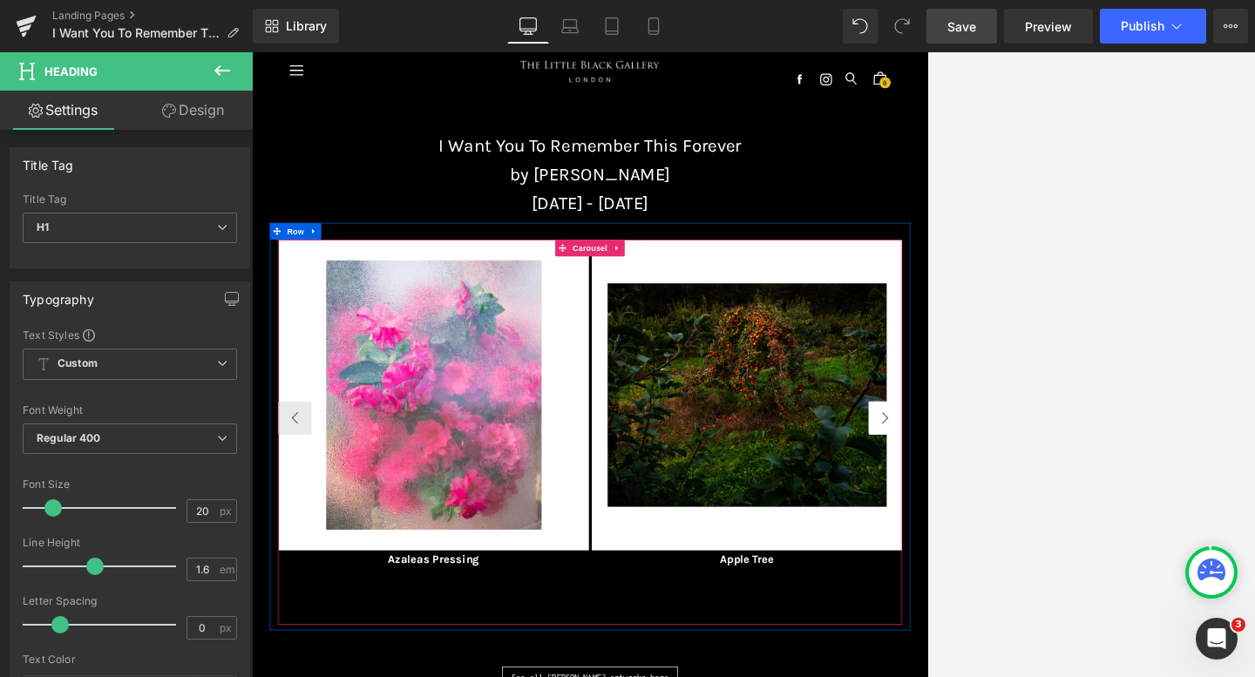
click at [901, 636] on button "›" at bounding box center [1239, 623] width 52 height 52
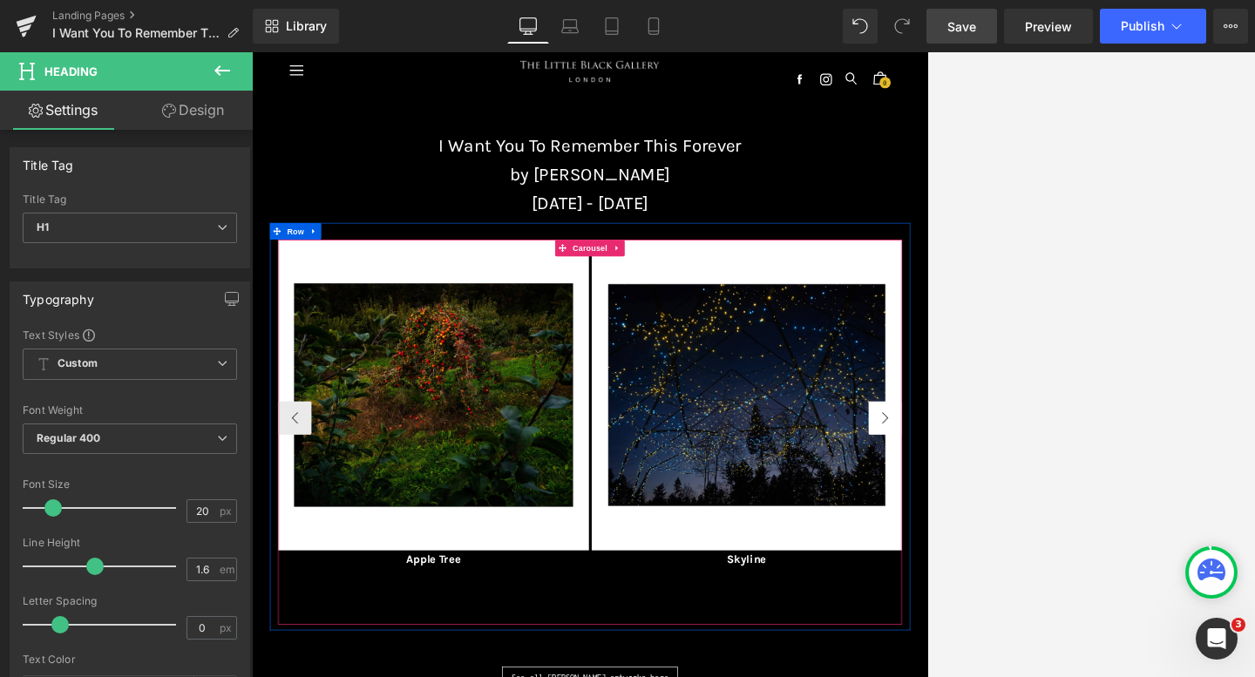
click at [901, 636] on button "›" at bounding box center [1239, 623] width 52 height 52
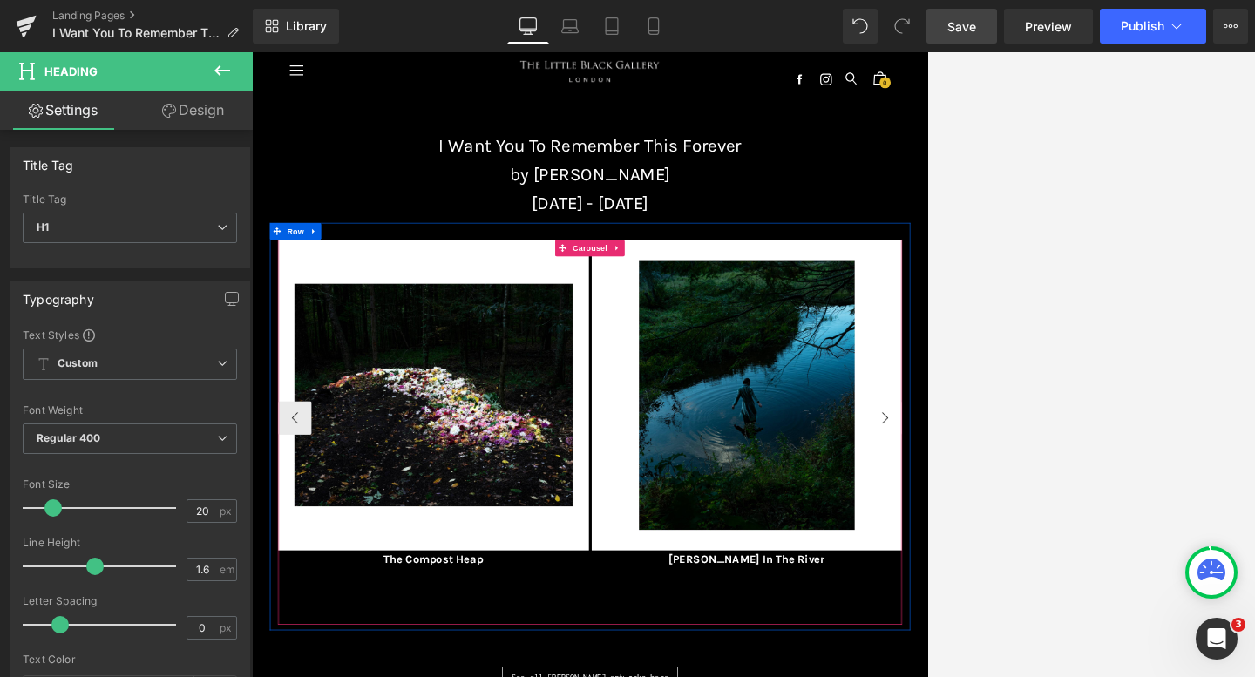
click at [901, 636] on button "›" at bounding box center [1239, 623] width 52 height 52
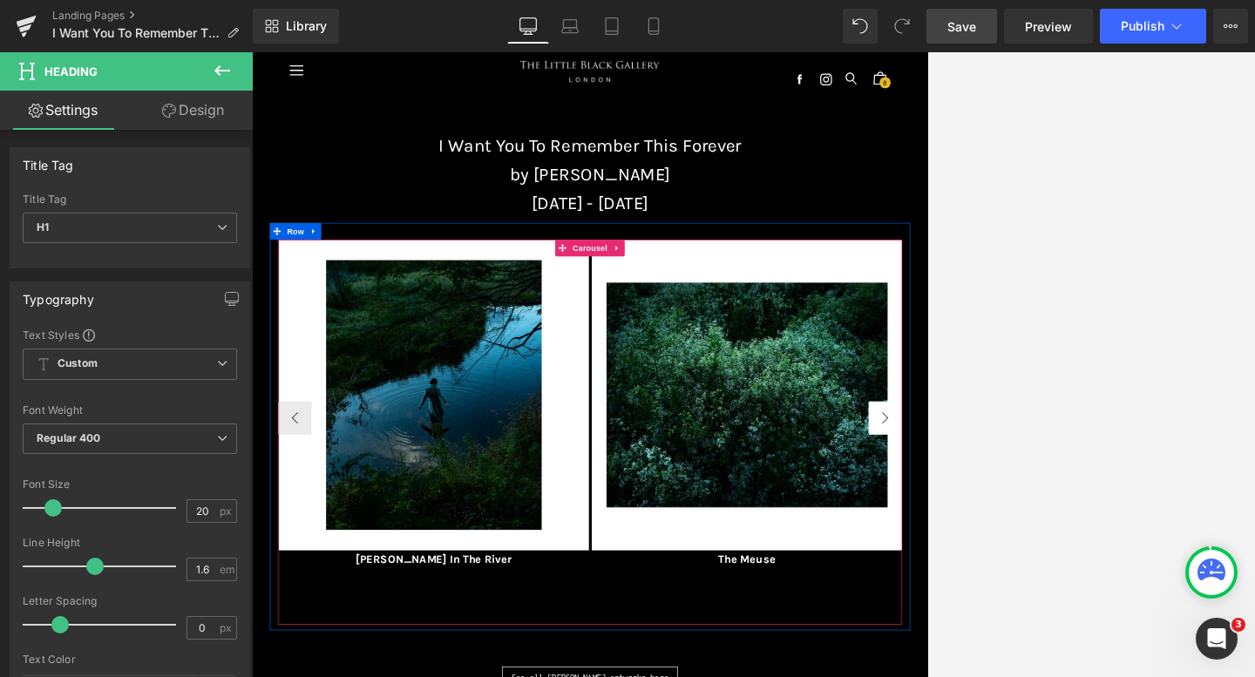
click at [901, 636] on button "›" at bounding box center [1239, 623] width 52 height 52
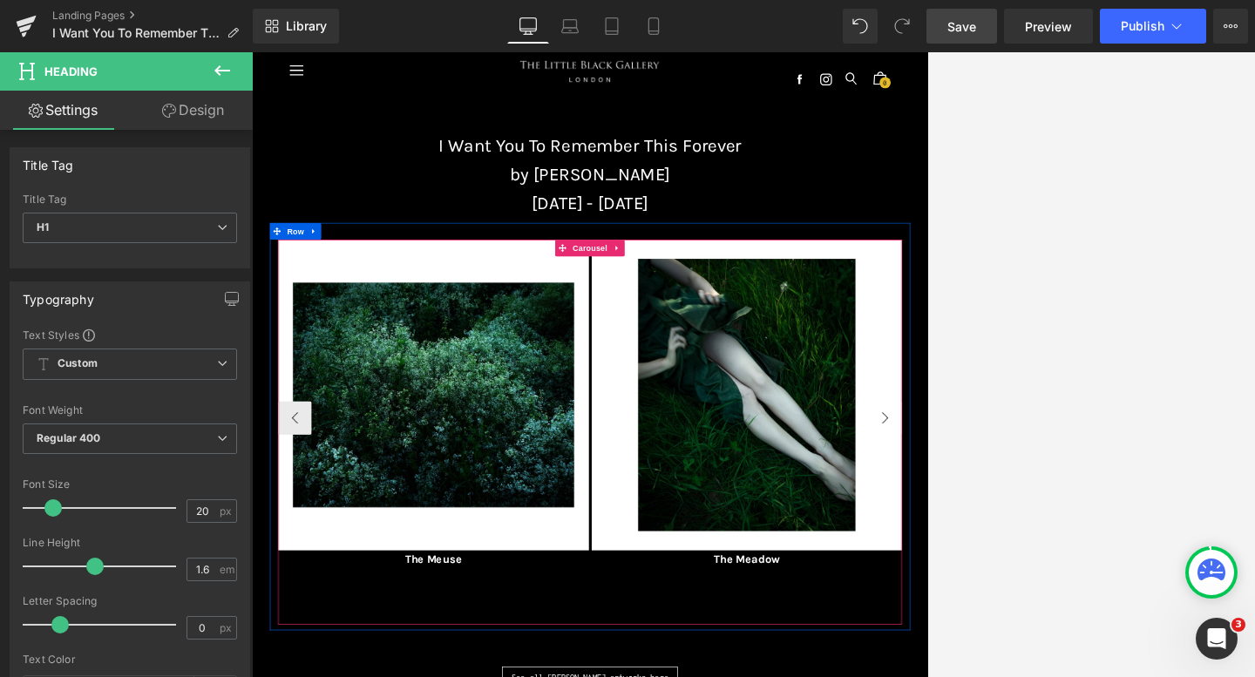
click at [901, 636] on button "›" at bounding box center [1239, 623] width 52 height 52
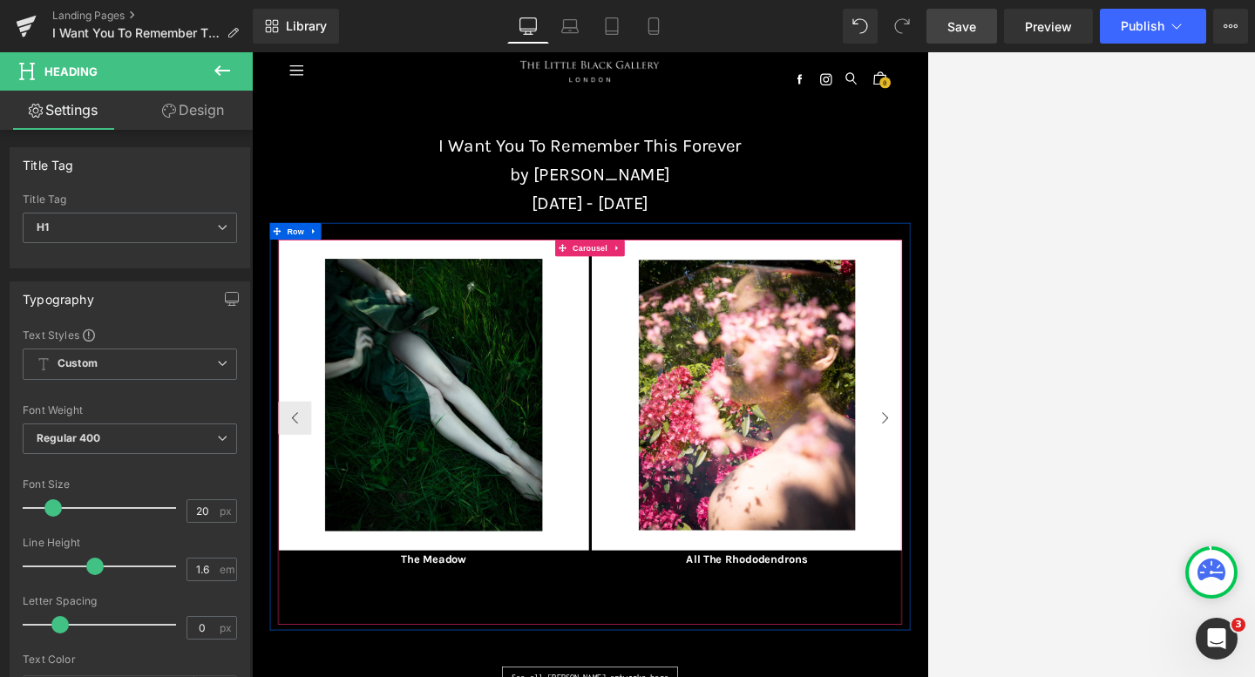
click at [901, 636] on button "›" at bounding box center [1239, 623] width 52 height 52
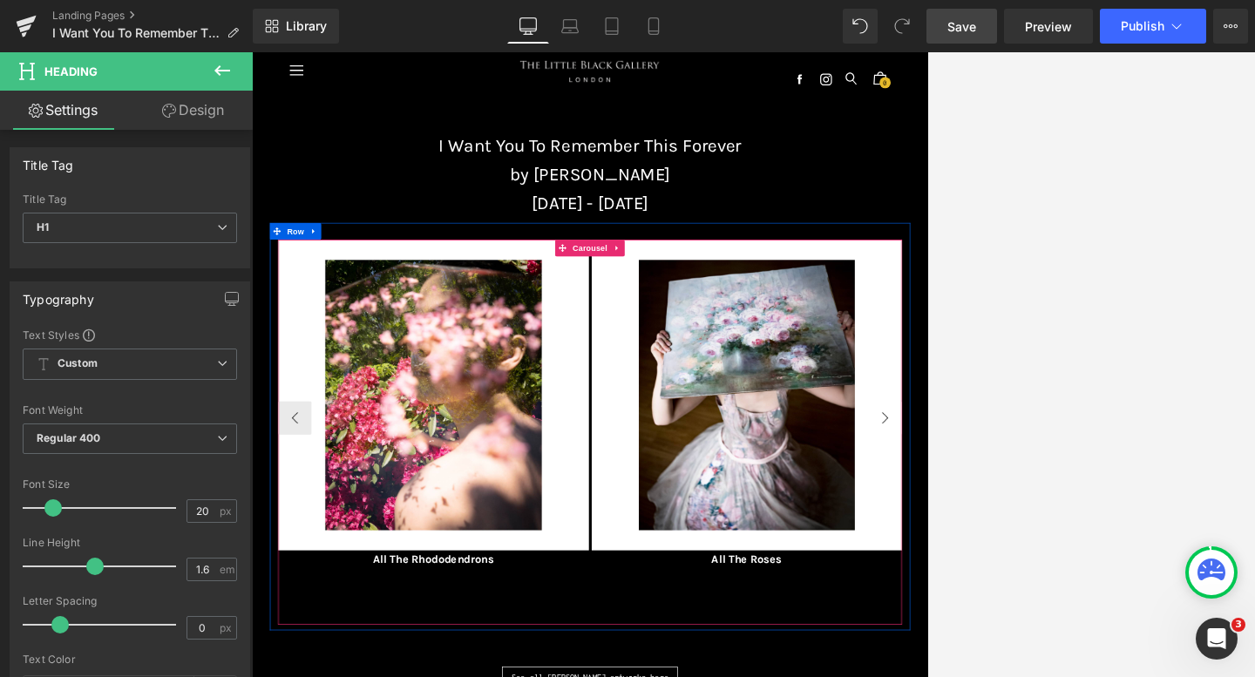
click at [901, 636] on button "›" at bounding box center [1239, 623] width 52 height 52
click at [308, 624] on button "‹" at bounding box center [319, 623] width 52 height 52
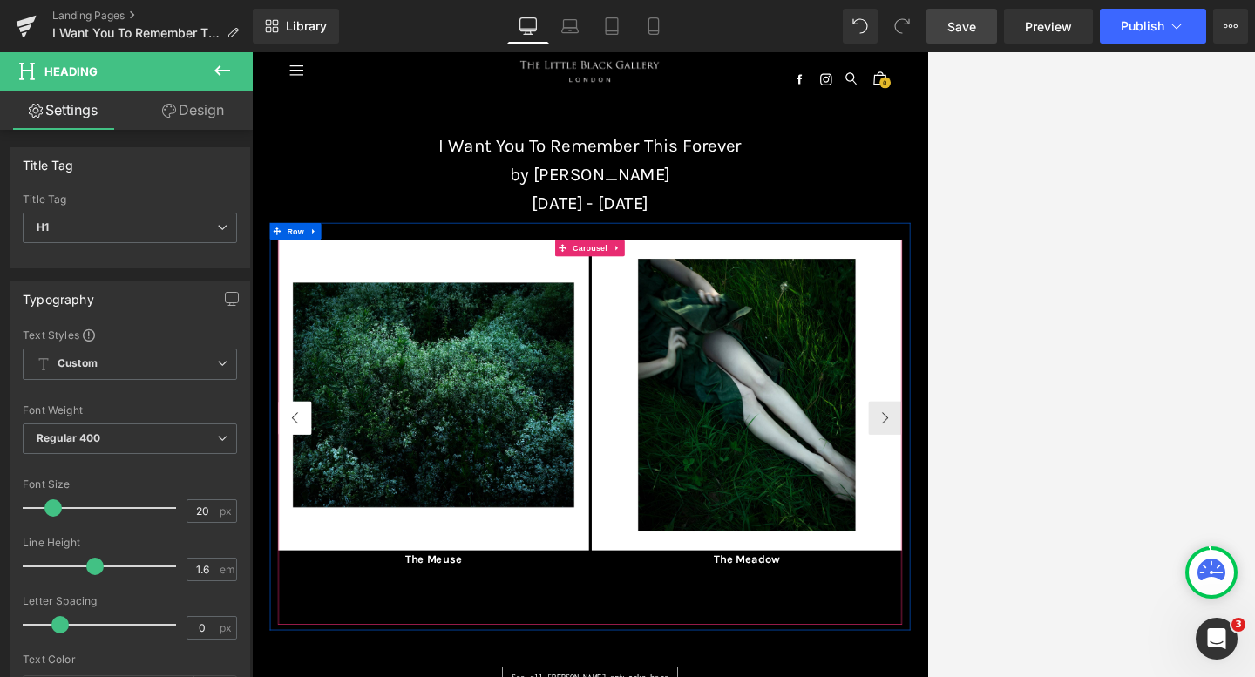
click at [308, 624] on button "‹" at bounding box center [319, 623] width 52 height 52
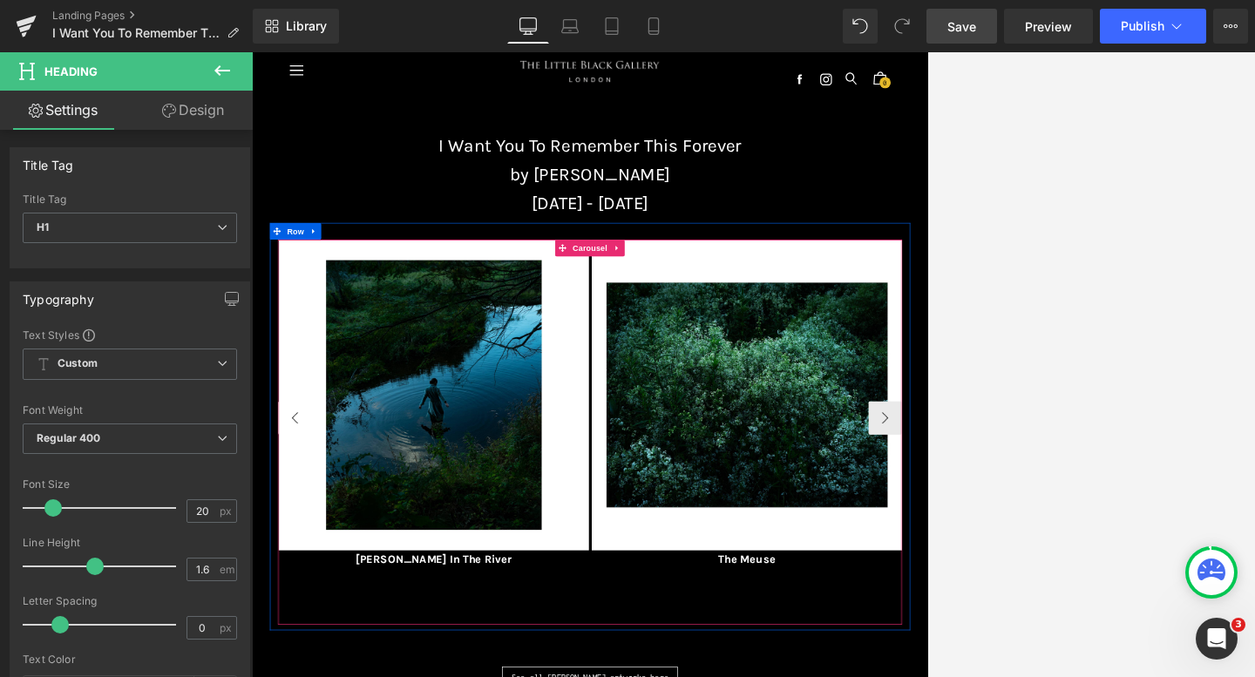
click at [308, 624] on button "‹" at bounding box center [319, 623] width 52 height 52
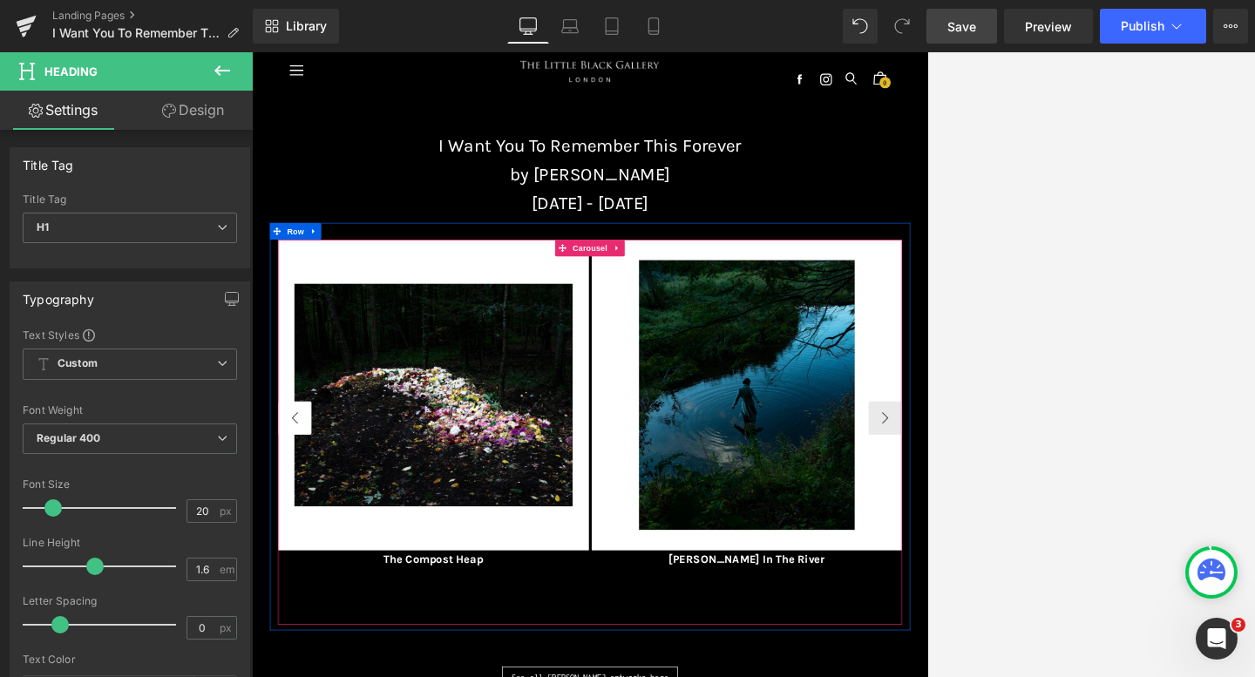
click at [308, 624] on button "‹" at bounding box center [319, 623] width 52 height 52
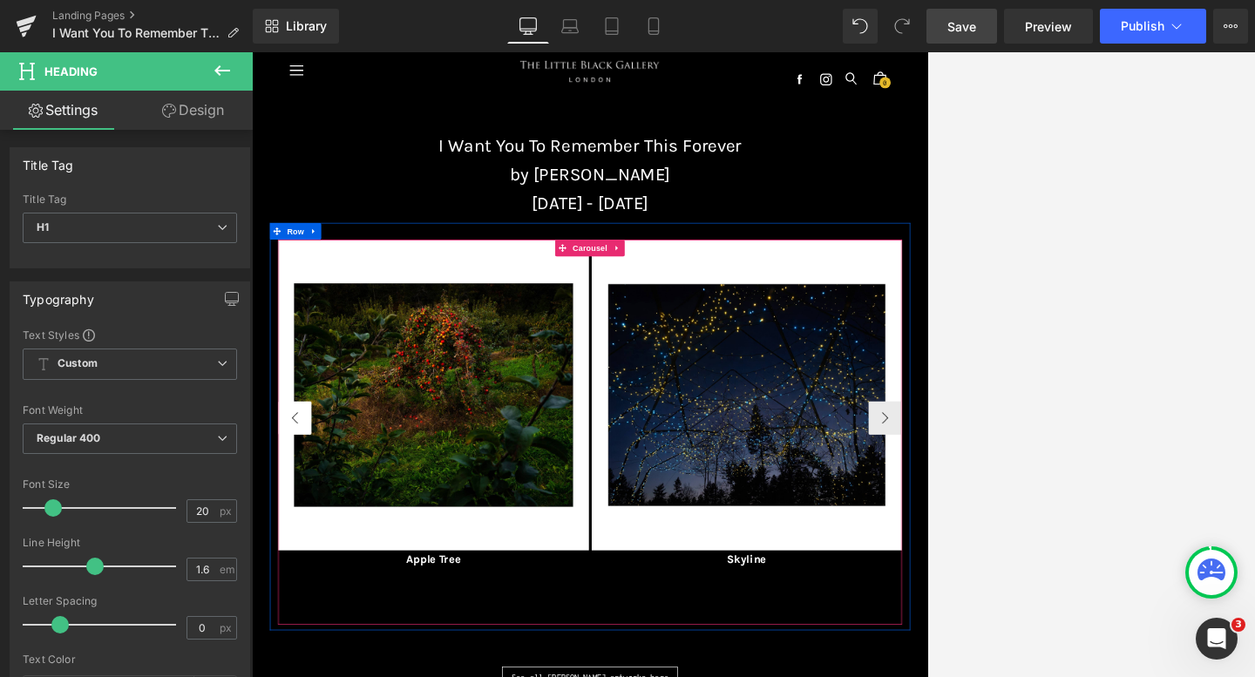
click at [308, 624] on button "‹" at bounding box center [319, 623] width 52 height 52
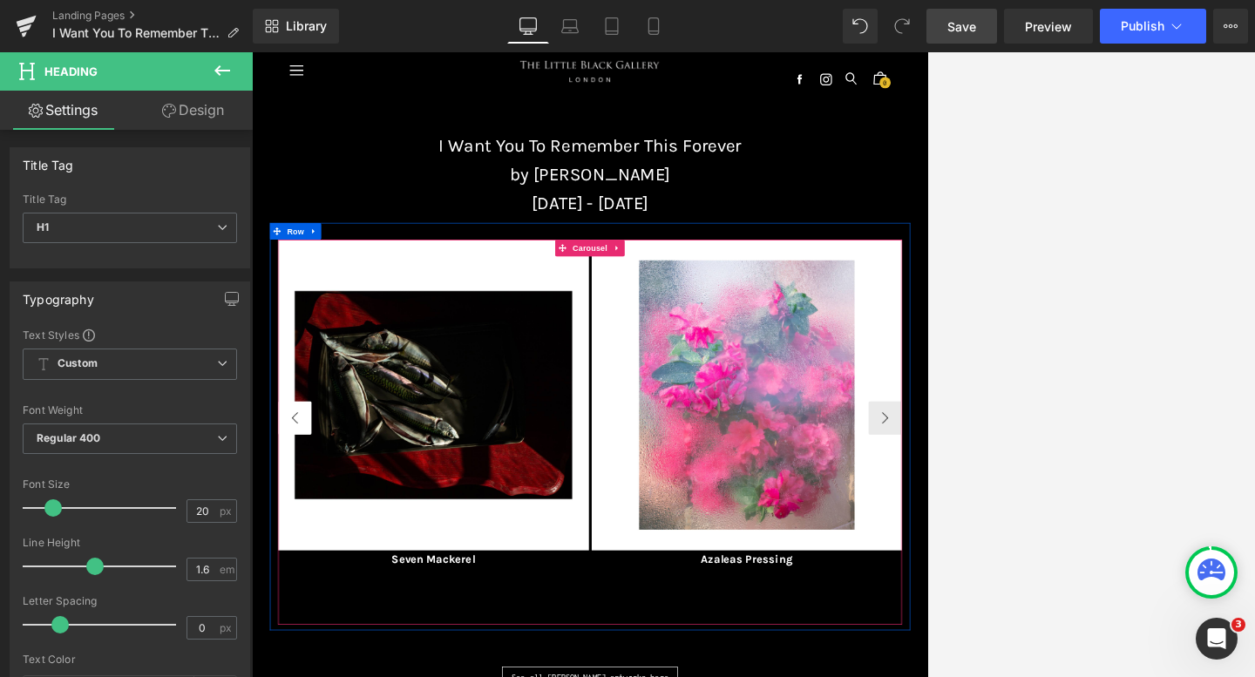
click at [308, 624] on button "‹" at bounding box center [319, 623] width 52 height 52
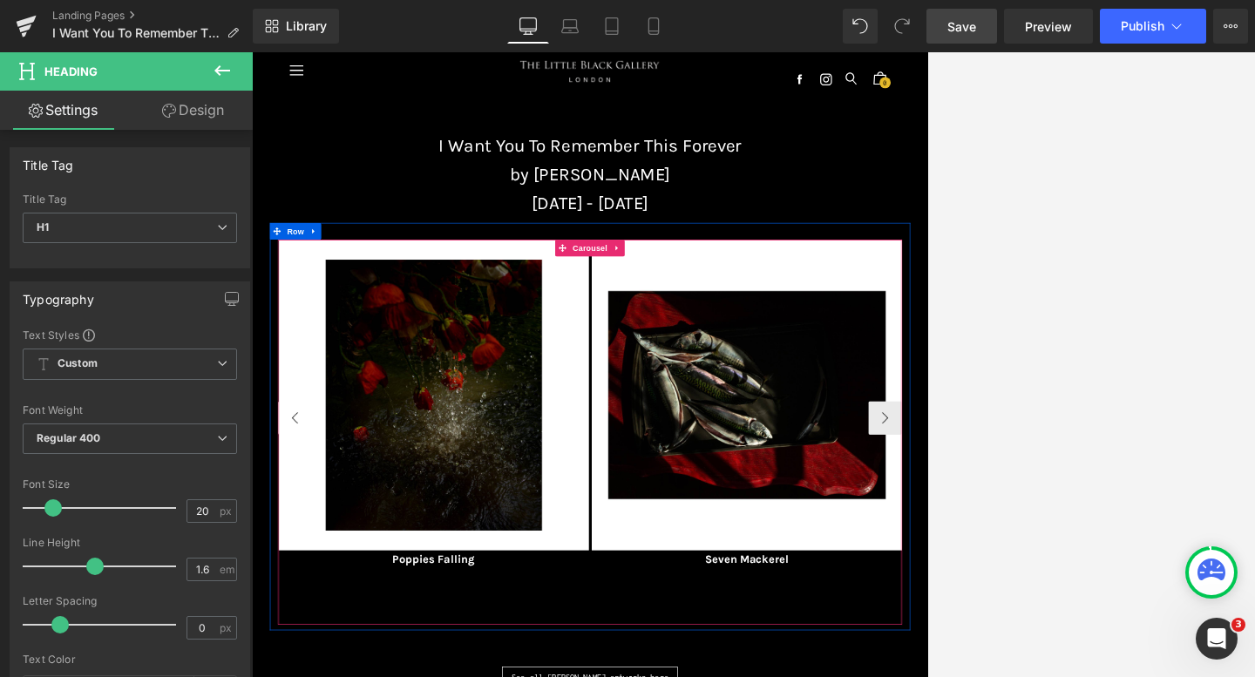
click at [308, 624] on button "‹" at bounding box center [319, 623] width 52 height 52
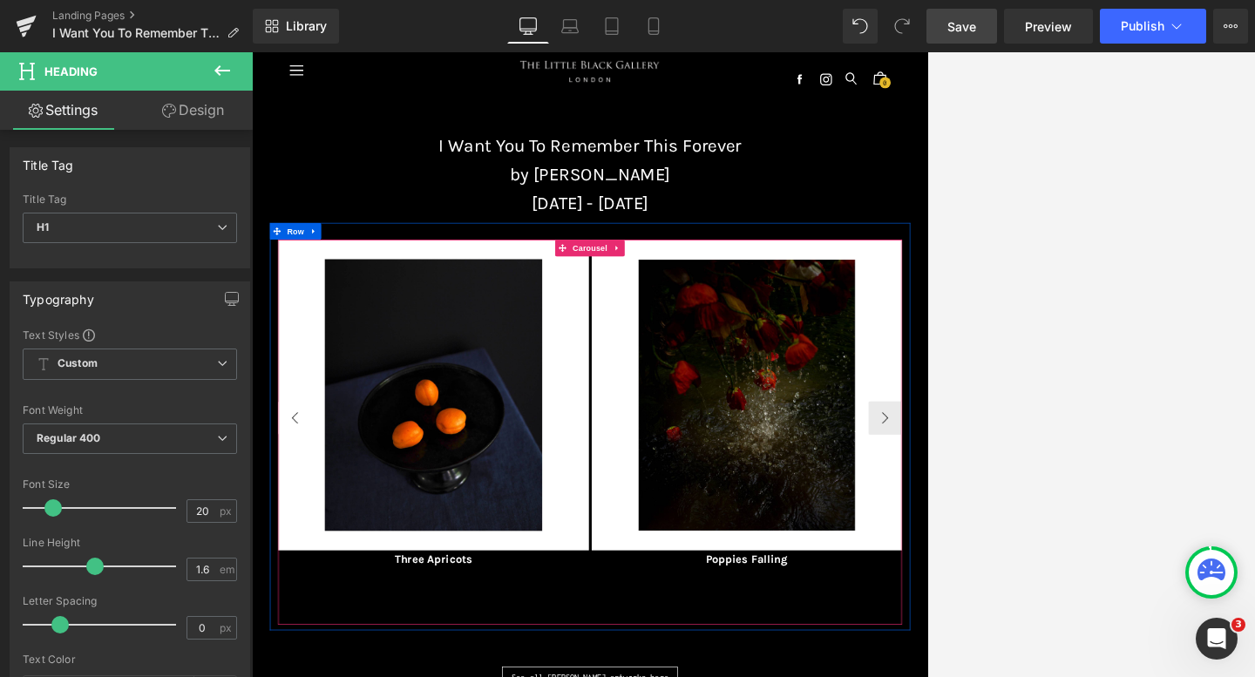
click at [308, 624] on button "‹" at bounding box center [319, 623] width 52 height 52
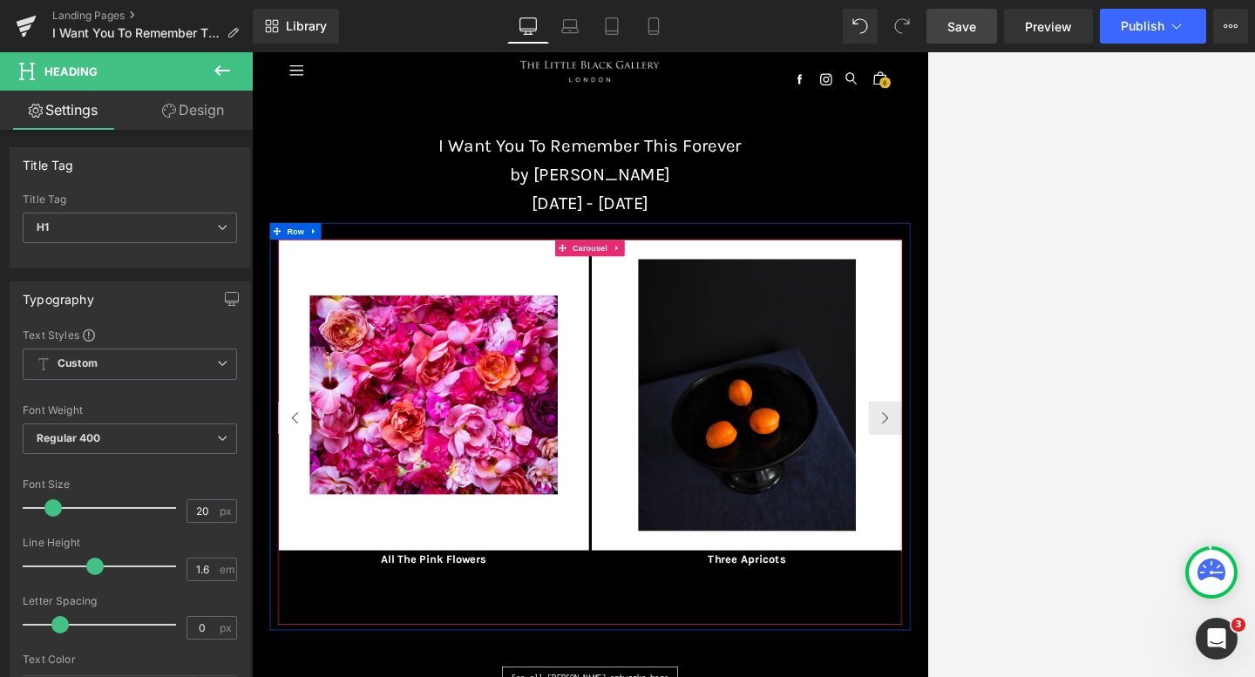
click at [308, 624] on button "‹" at bounding box center [319, 623] width 52 height 52
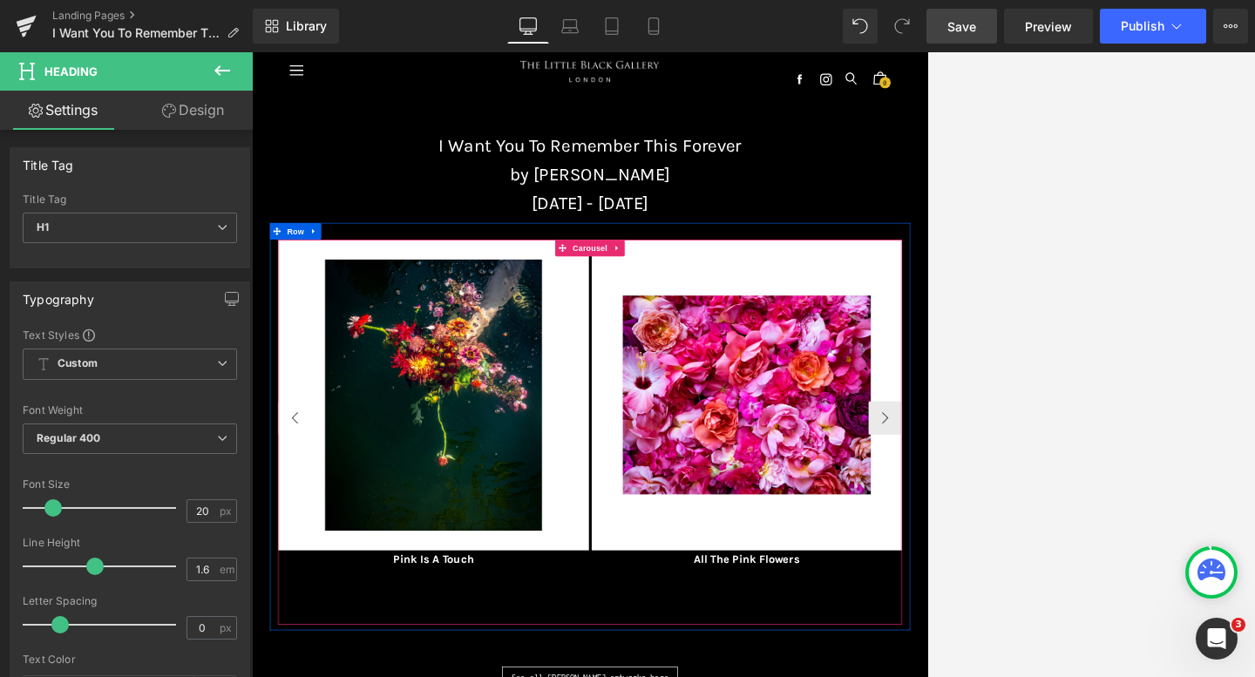
click at [308, 624] on button "‹" at bounding box center [319, 623] width 52 height 52
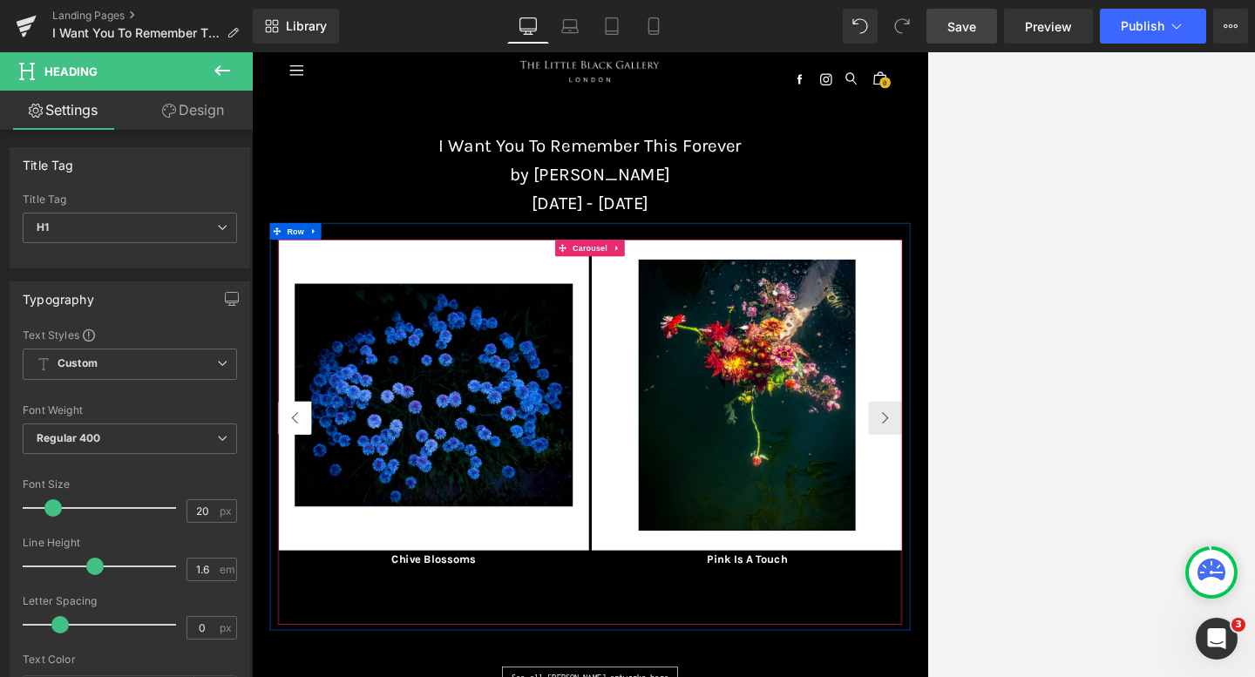
click at [308, 624] on button "‹" at bounding box center [319, 623] width 52 height 52
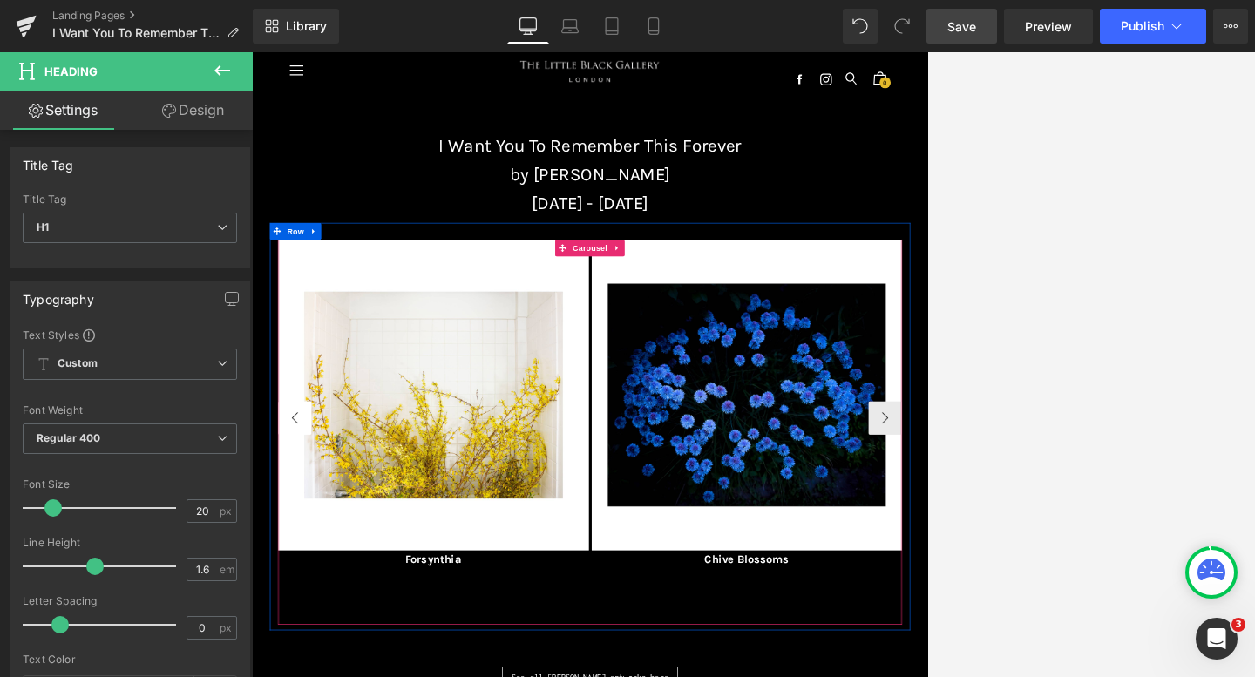
click at [308, 624] on button "‹" at bounding box center [319, 623] width 52 height 52
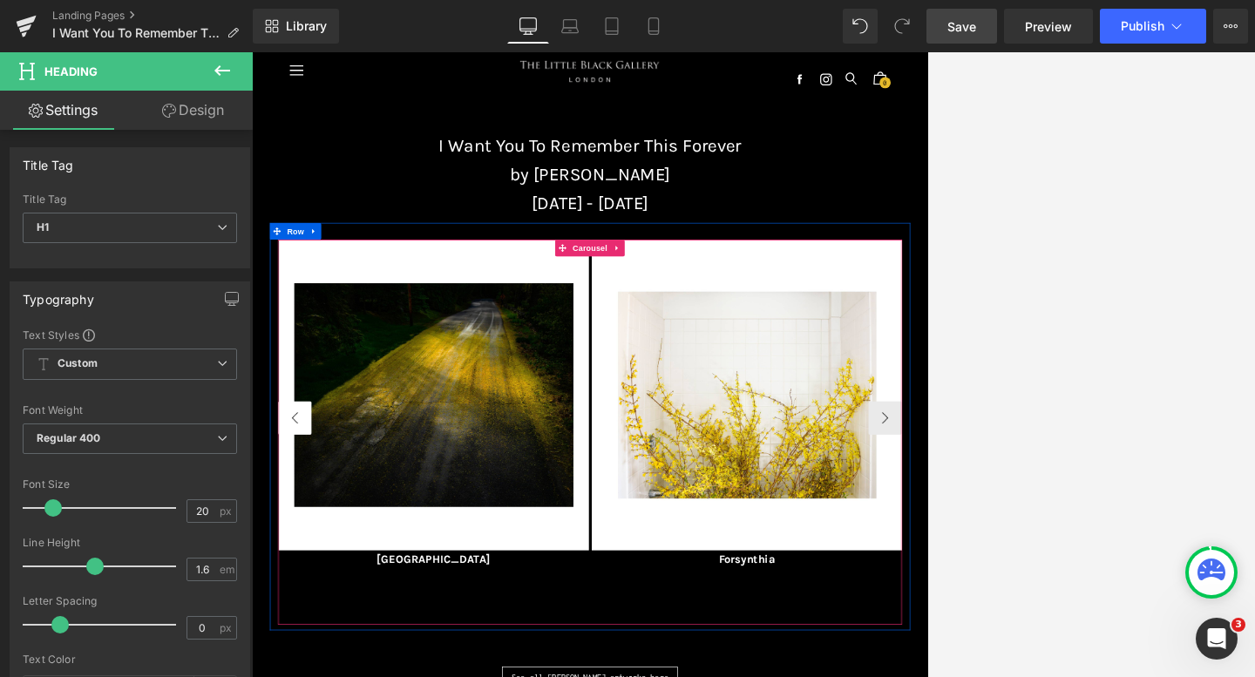
click at [304, 621] on button "‹" at bounding box center [319, 623] width 52 height 52
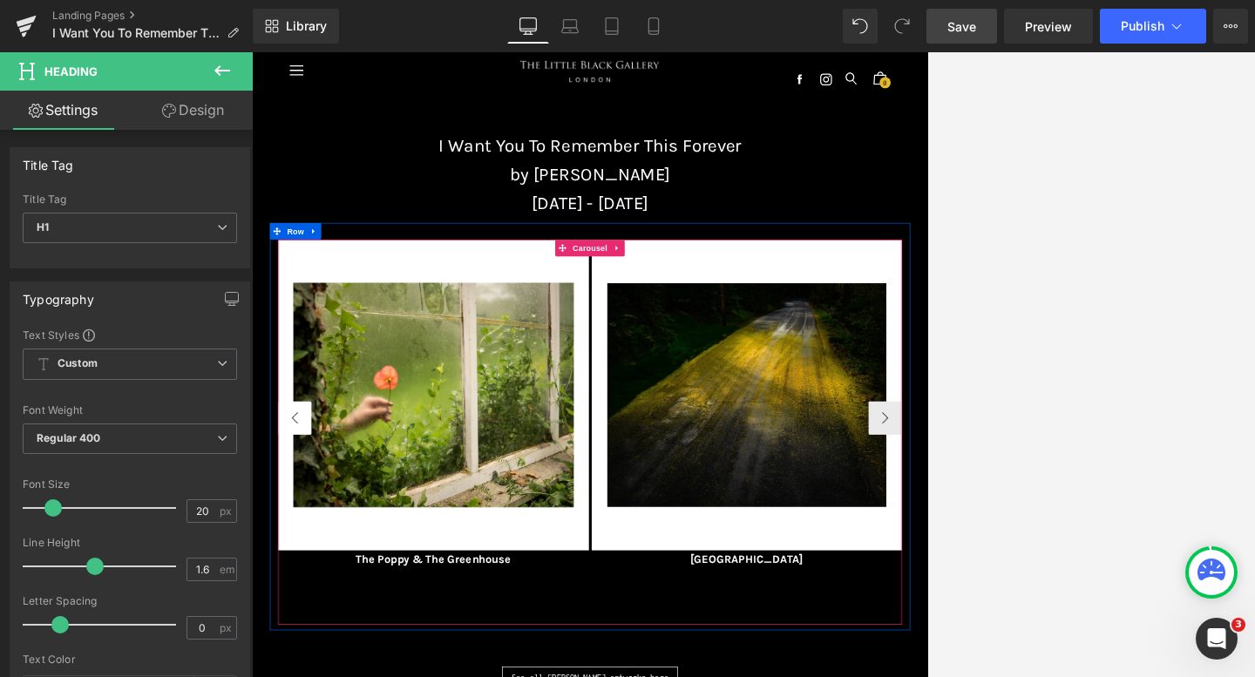
click at [305, 621] on button "‹" at bounding box center [319, 623] width 52 height 52
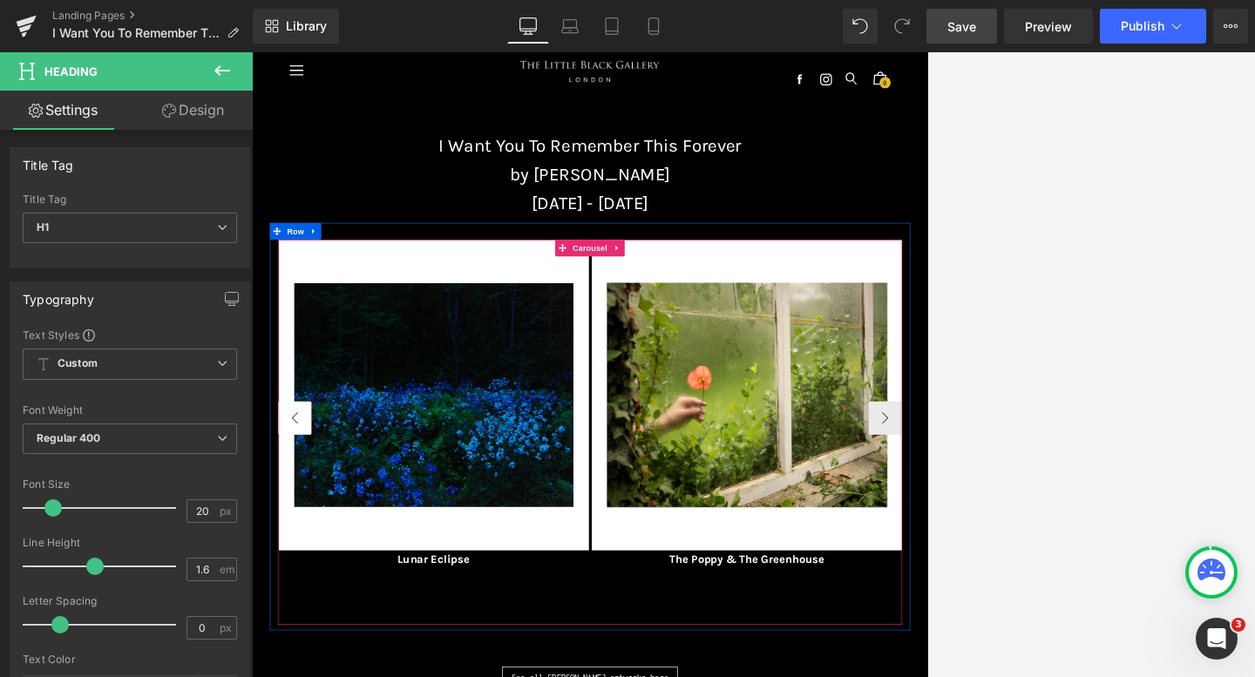
click at [305, 621] on button "‹" at bounding box center [319, 623] width 52 height 52
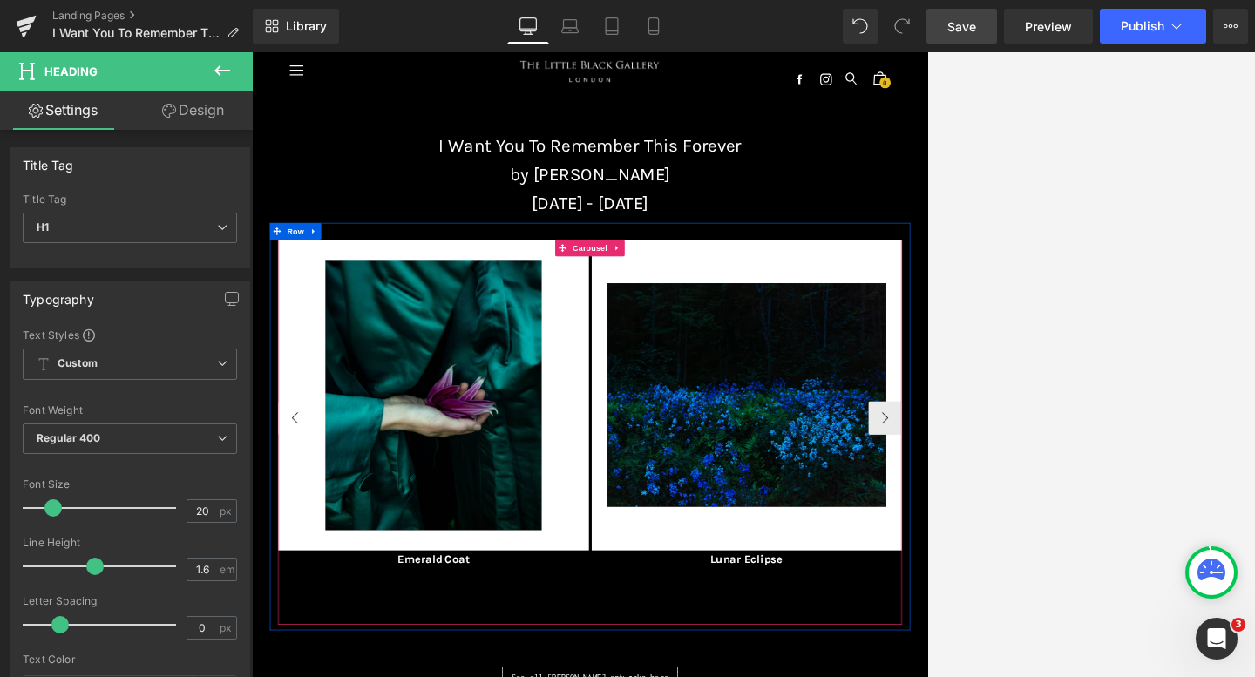
click at [305, 621] on button "‹" at bounding box center [319, 623] width 52 height 52
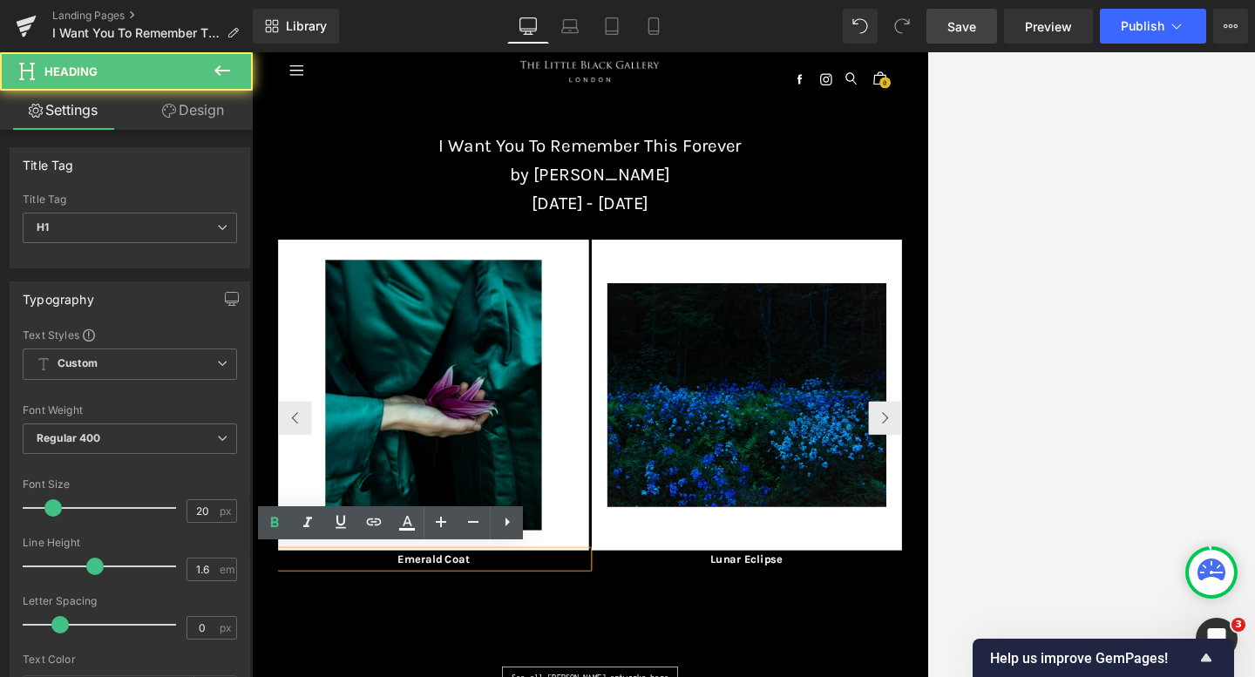
paste div
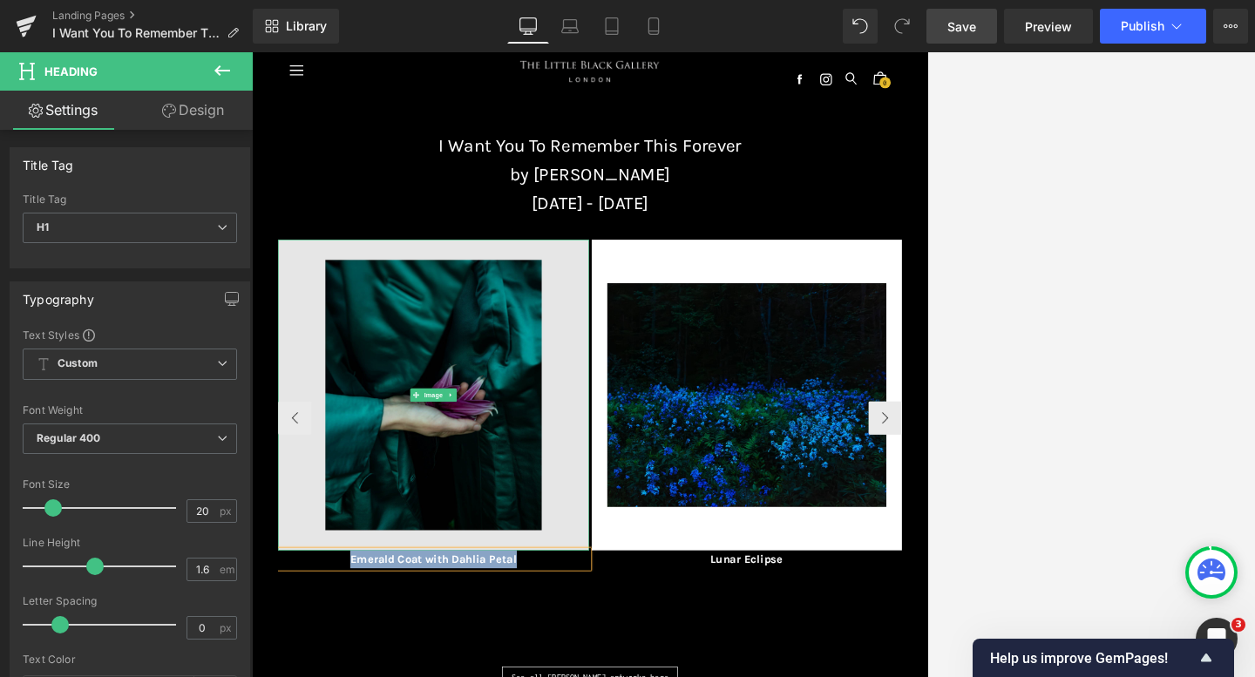
drag, startPoint x: 675, startPoint y: 850, endPoint x: 399, endPoint y: 823, distance: 277.5
click at [398, 676] on div "Image Emerald Coat with Dahlia Petal Heading" at bounding box center [535, 601] width 484 height 512
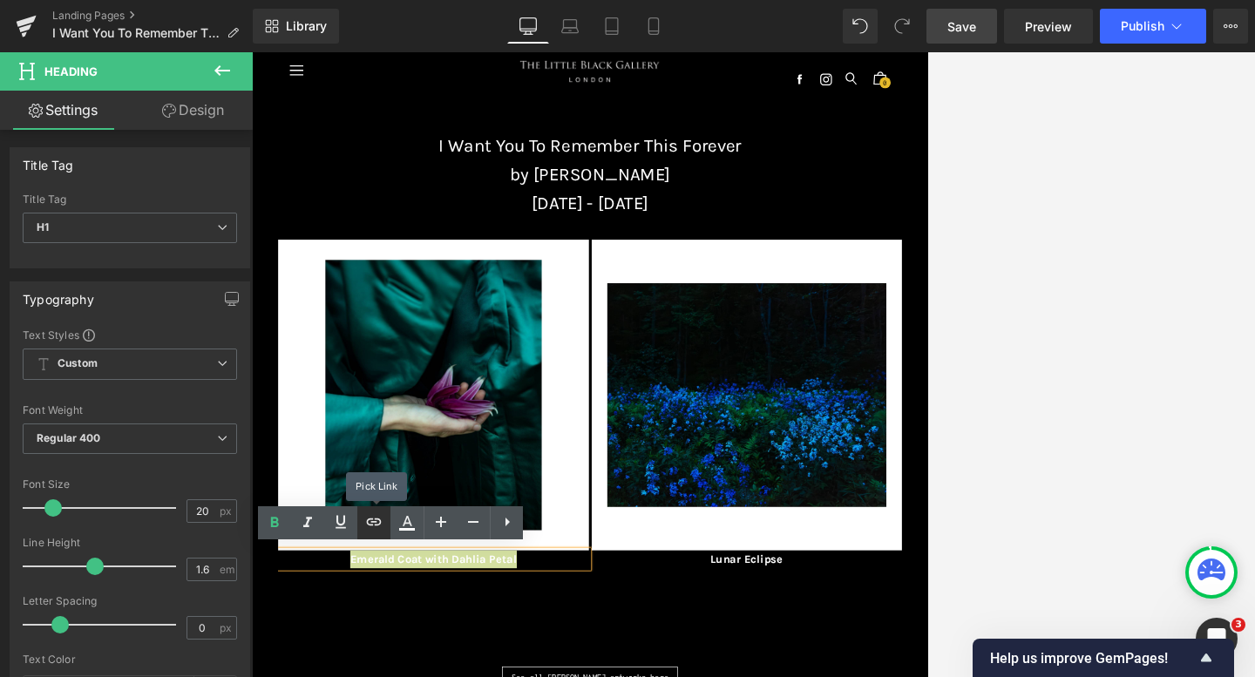
click at [376, 525] on icon at bounding box center [374, 521] width 15 height 7
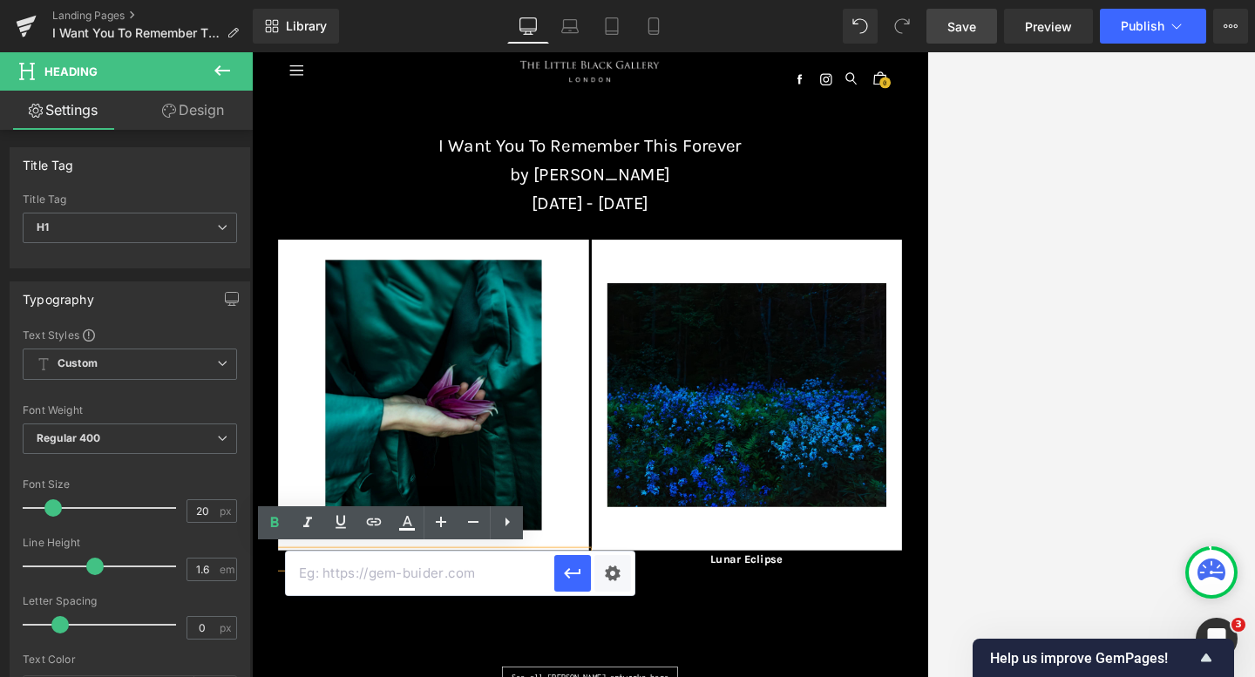
click at [402, 564] on input "text" at bounding box center [420, 574] width 268 height 44
paste input "[URL][DOMAIN_NAME][PERSON_NAME]"
type input "[URL][DOMAIN_NAME][PERSON_NAME]"
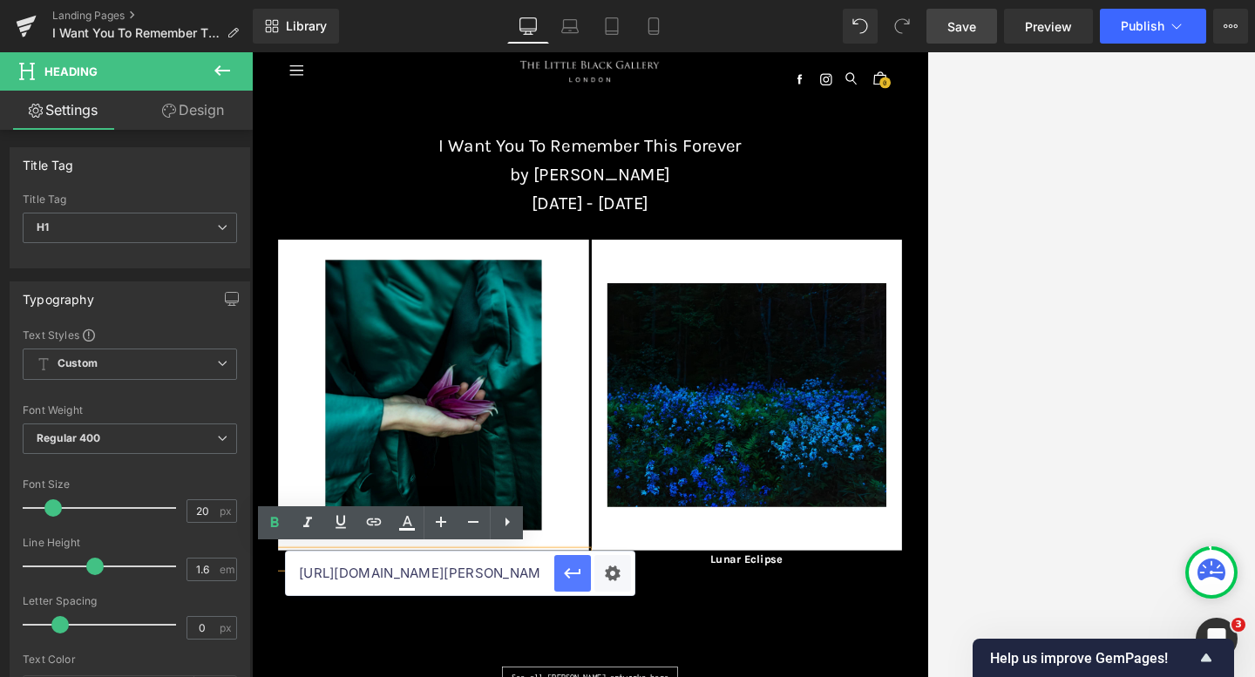
click at [570, 579] on icon "button" at bounding box center [572, 573] width 21 height 21
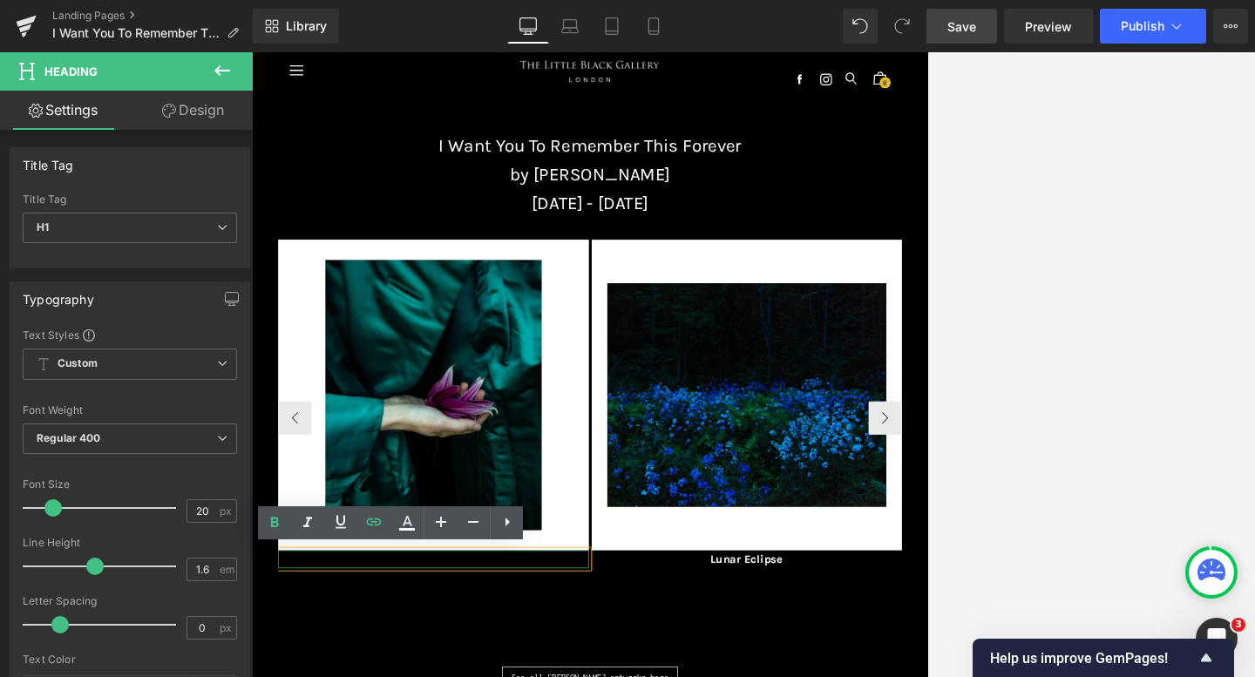
drag, startPoint x: 682, startPoint y: 850, endPoint x: 345, endPoint y: 843, distance: 337.3
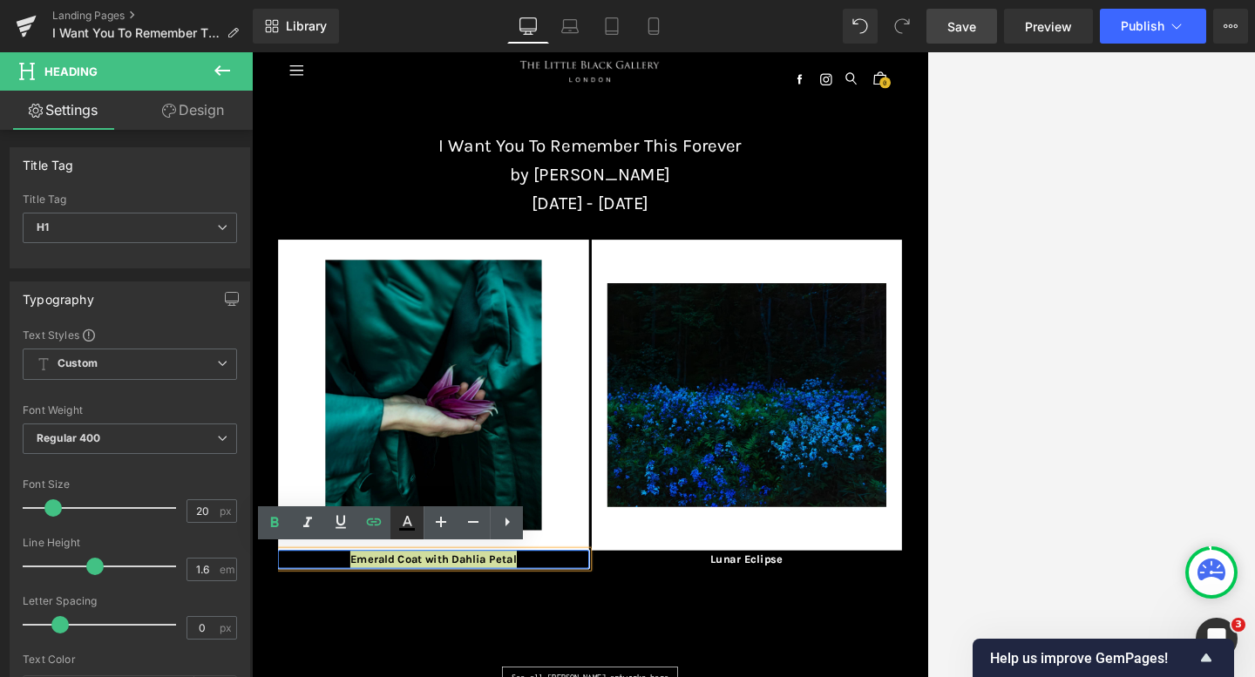
click at [415, 531] on icon at bounding box center [406, 522] width 21 height 21
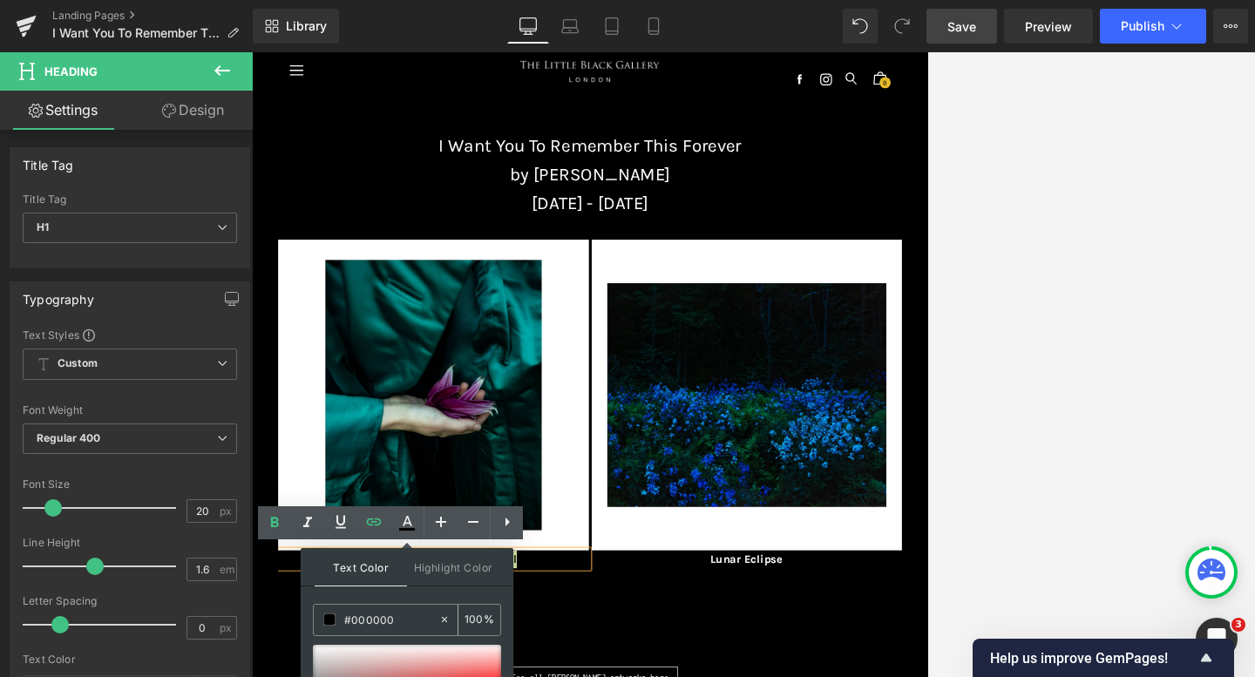
drag, startPoint x: 410, startPoint y: 619, endPoint x: 335, endPoint y: 619, distance: 74.1
click at [335, 619] on div "#000000" at bounding box center [376, 620] width 125 height 30
type input "0"
type input "fff"
type input "100"
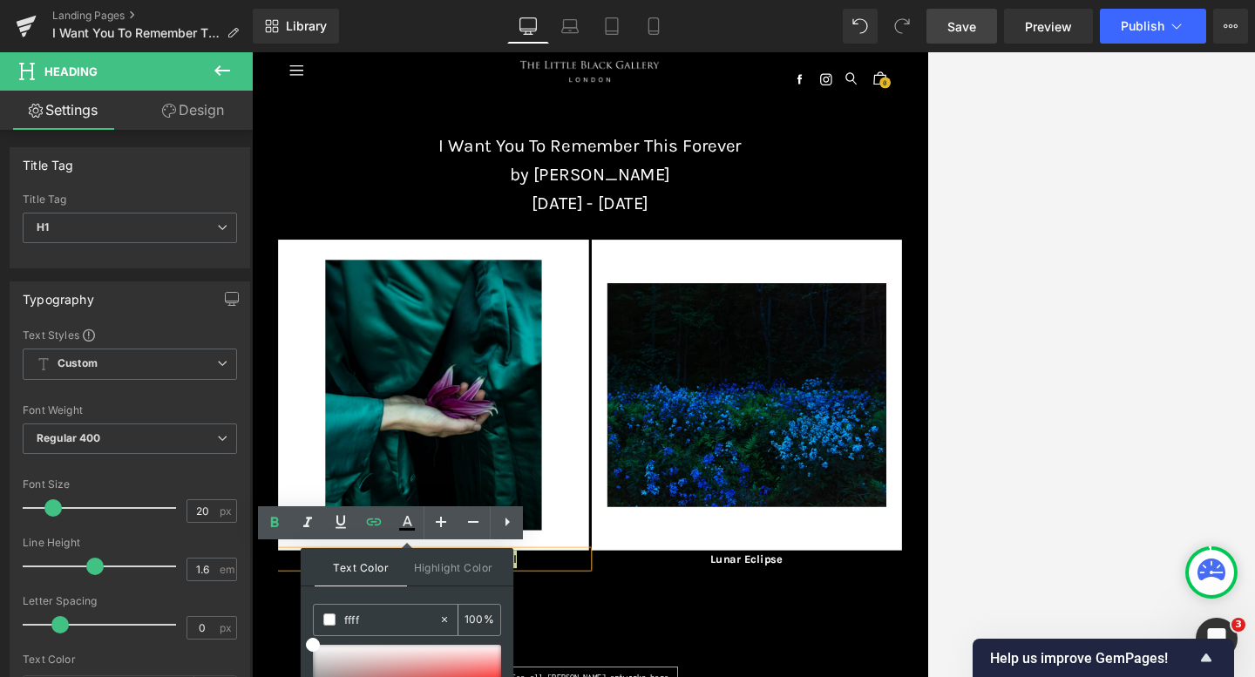
type input "fffff"
type input "0"
type input "ffffff"
type input "100"
type input "#ffffff"
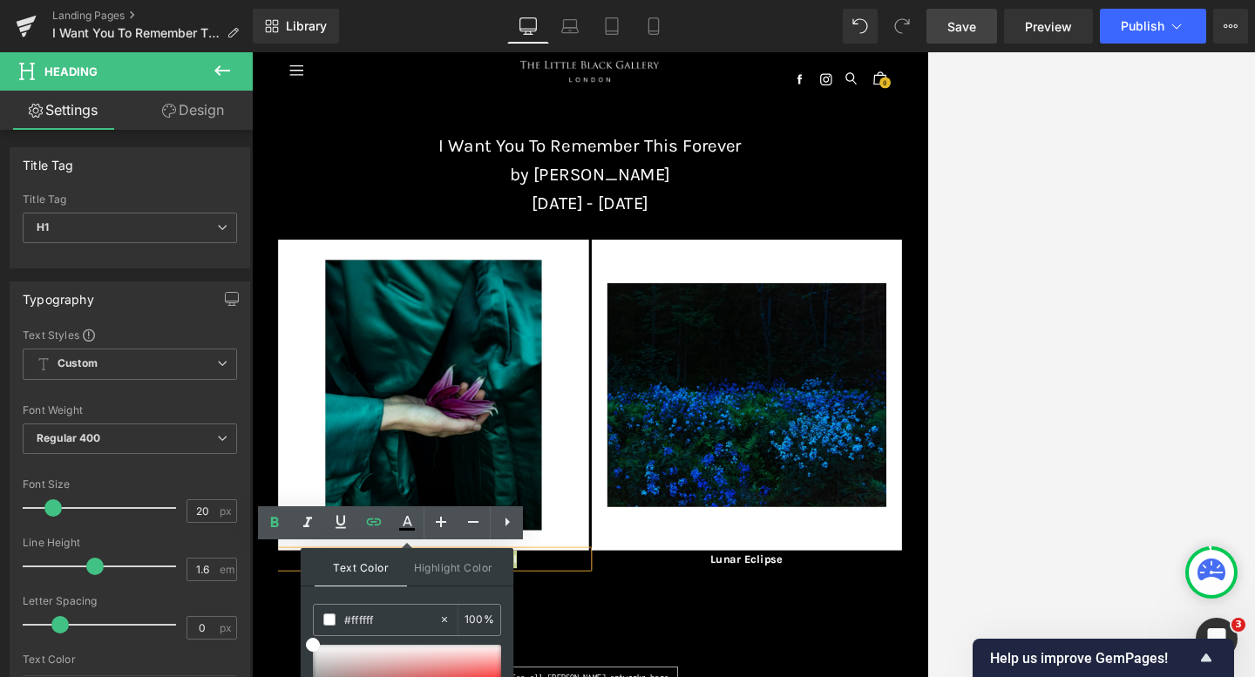
click at [362, 599] on div "Text Color Highlight Color rgba(255, 255, 255, 1) #ffffff 100 % transparent tra…" at bounding box center [407, 666] width 213 height 237
click at [748, 676] on div "Image Emerald Coat with Dahlia Petal Heading Image Lunar Eclipse Heading" at bounding box center [779, 645] width 972 height 600
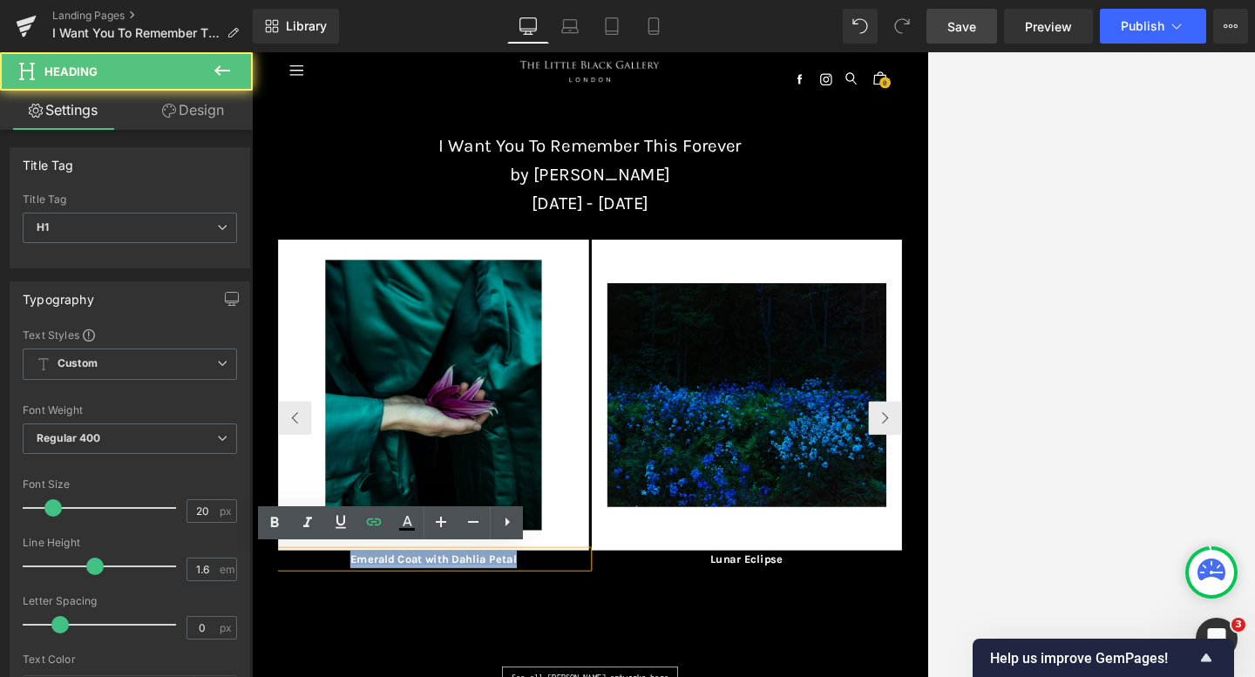
drag, startPoint x: 673, startPoint y: 835, endPoint x: 405, endPoint y: 838, distance: 267.5
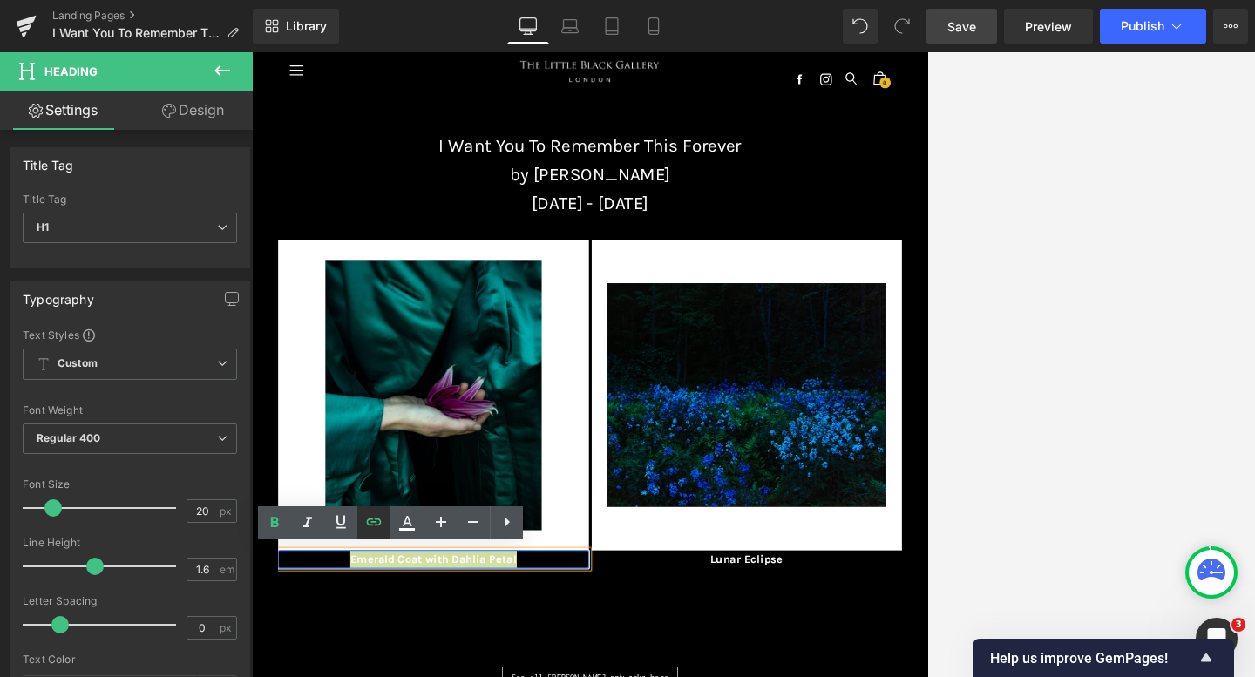
click at [376, 521] on icon at bounding box center [373, 521] width 21 height 21
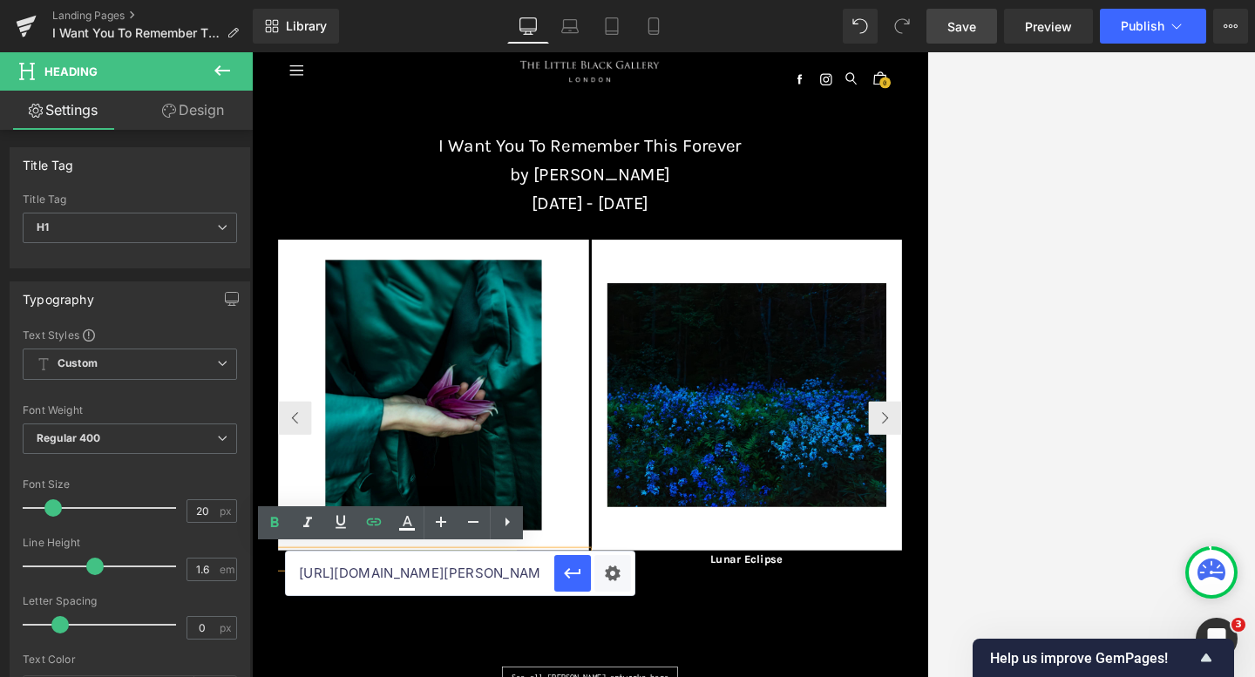
click at [660, 676] on div "Image Emerald Coat with Dahlia Petal Heading Image Lunar Eclipse Heading" at bounding box center [779, 645] width 972 height 600
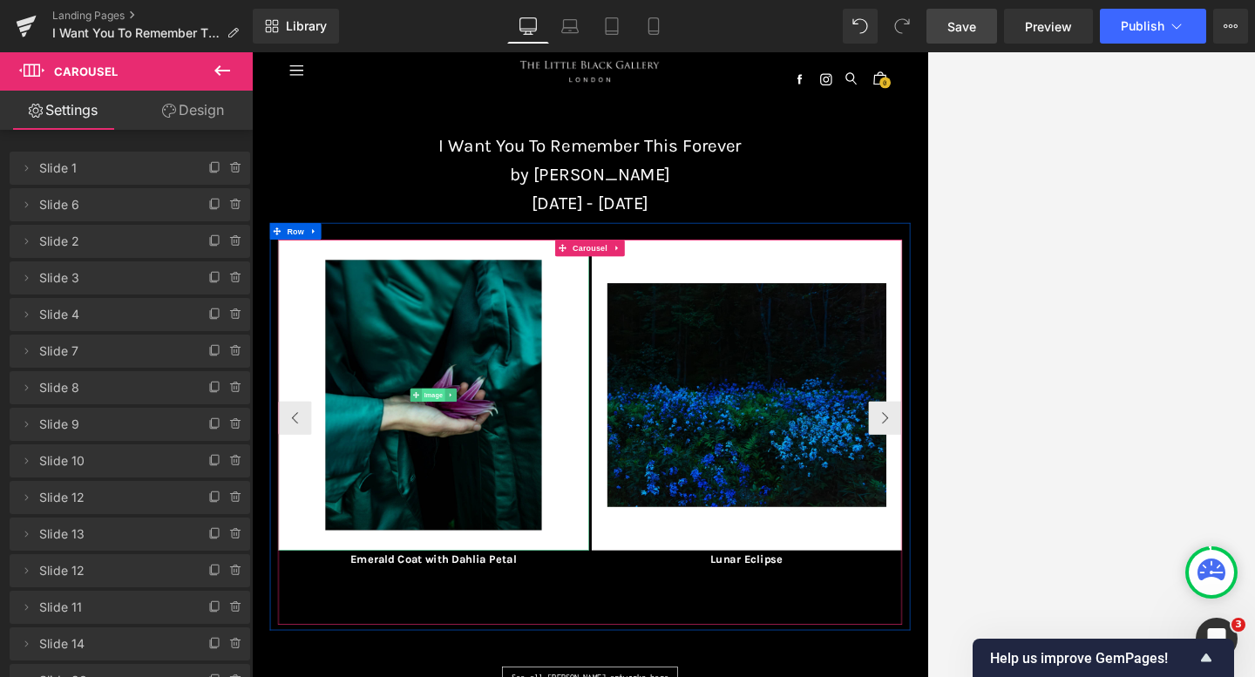
click at [538, 580] on span "Image" at bounding box center [535, 587] width 37 height 21
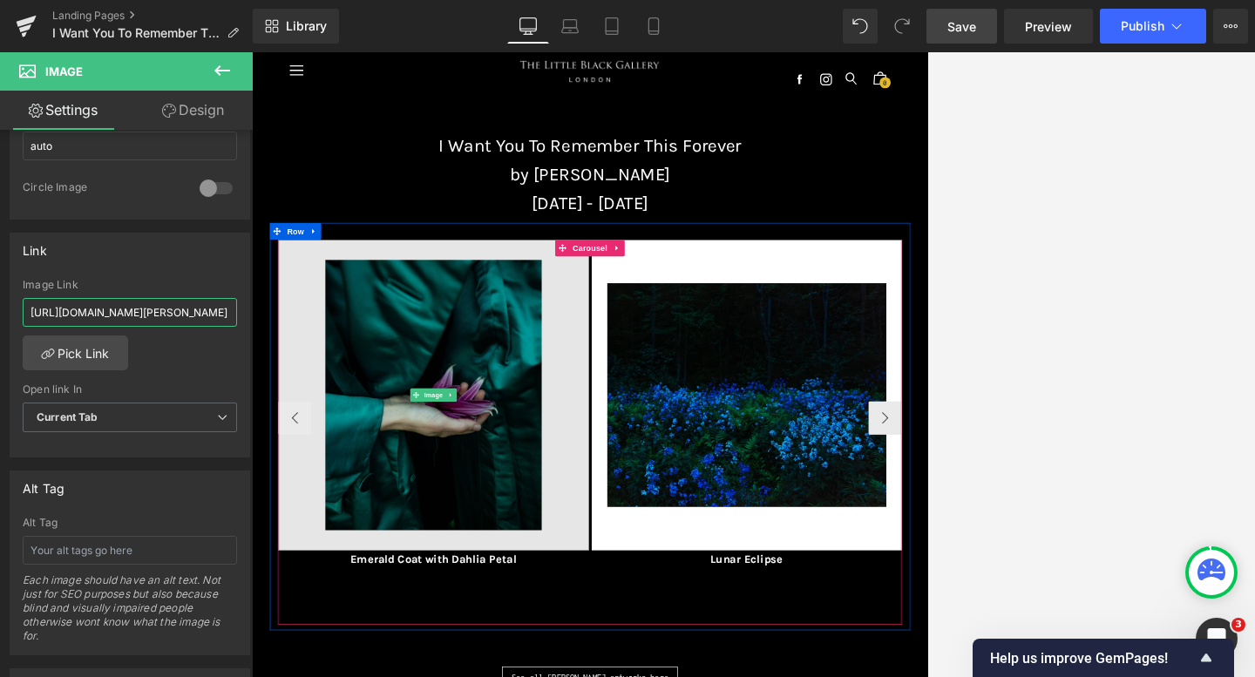
scroll to position [0, 340]
drag, startPoint x: 280, startPoint y: 362, endPoint x: 356, endPoint y: 464, distance: 127.6
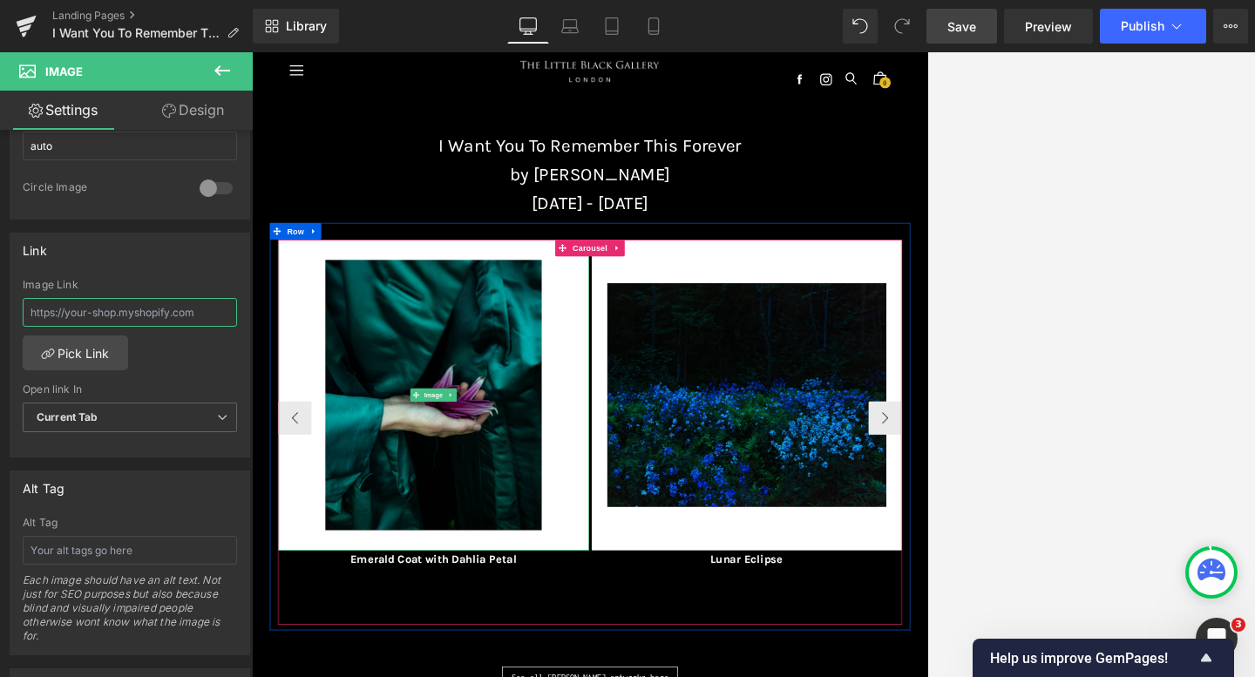
paste input "[URL][DOMAIN_NAME][PERSON_NAME]"
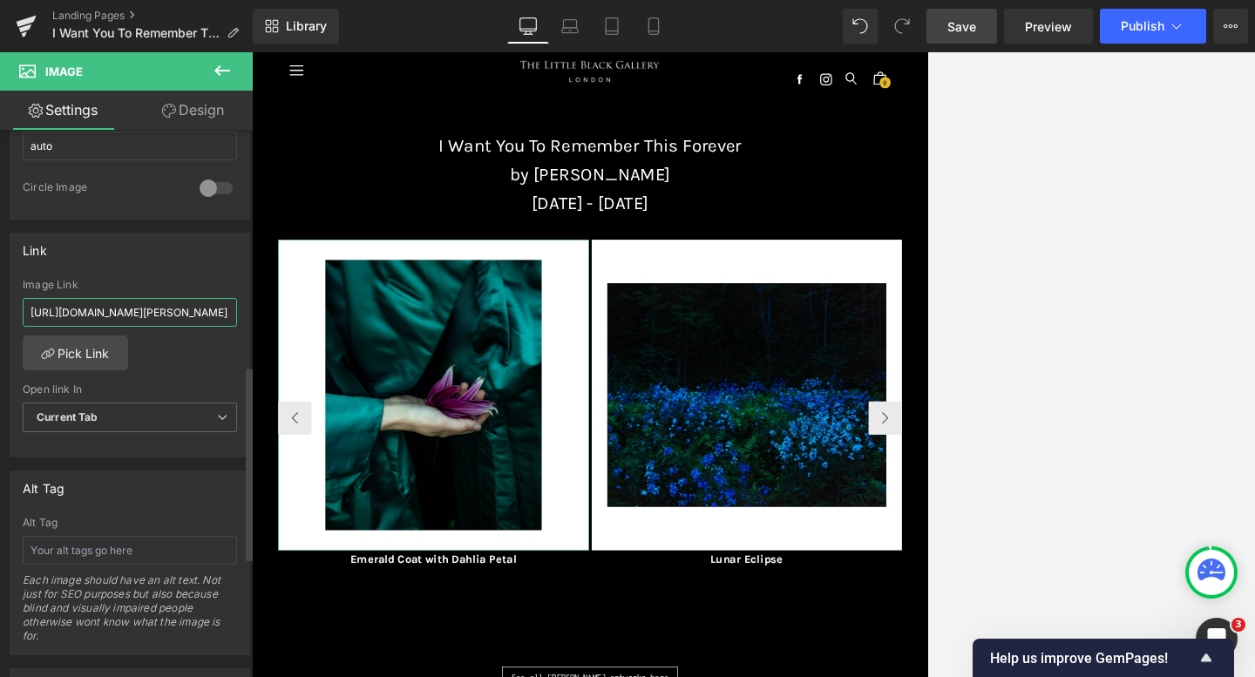
type input "[URL][DOMAIN_NAME][PERSON_NAME]"
click at [189, 261] on div "Link" at bounding box center [129, 250] width 239 height 33
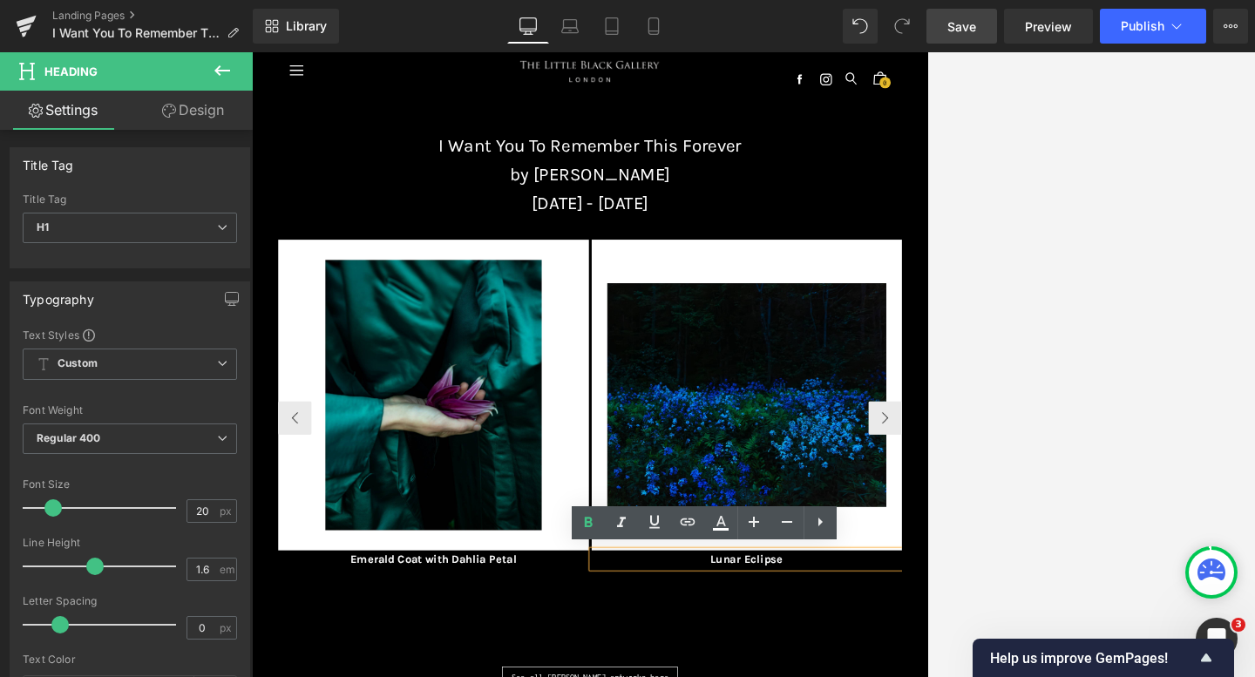
paste div
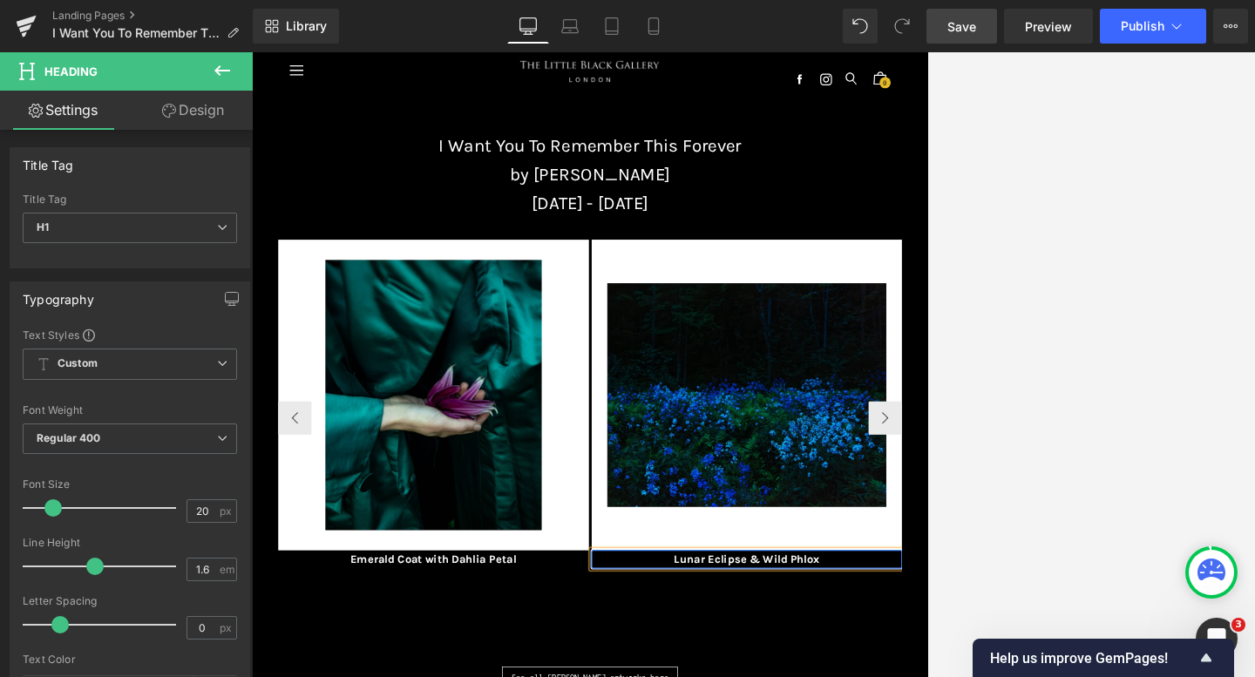
click at [873, 676] on div "Image Emerald Coat with Dahlia Petal Heading Image Lunar Eclipse & Wild Phlox H…" at bounding box center [779, 645] width 972 height 600
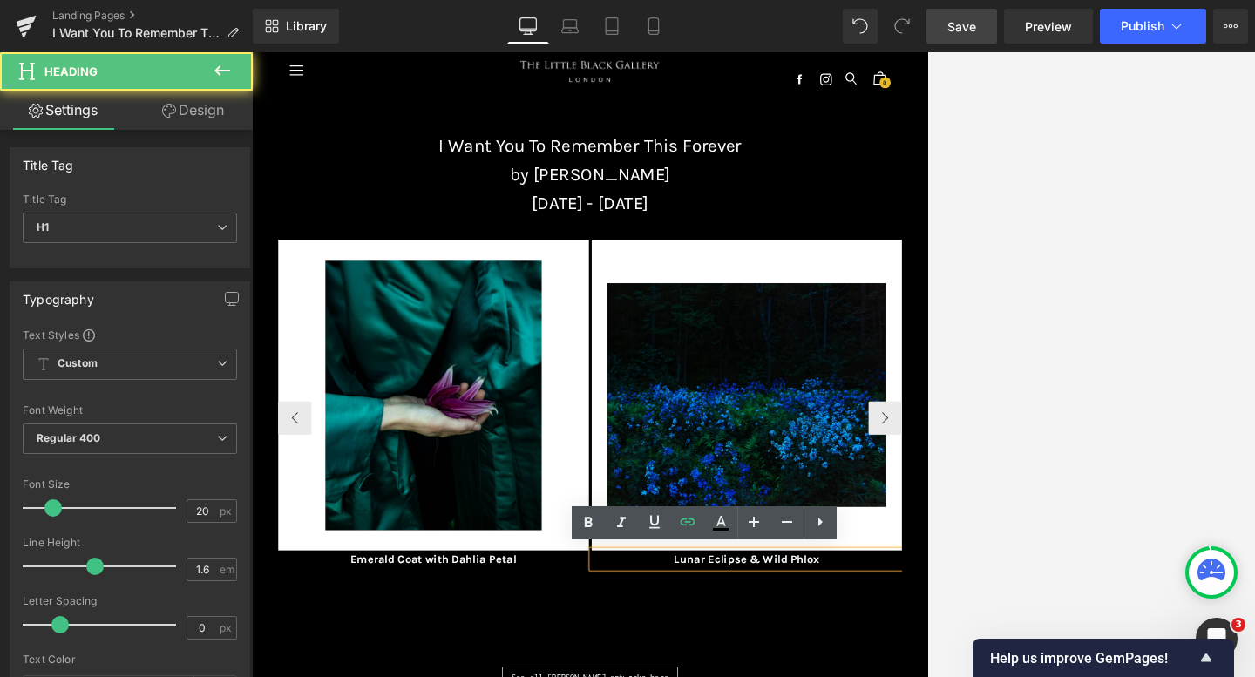
drag, startPoint x: 1141, startPoint y: 848, endPoint x: 896, endPoint y: 837, distance: 245.9
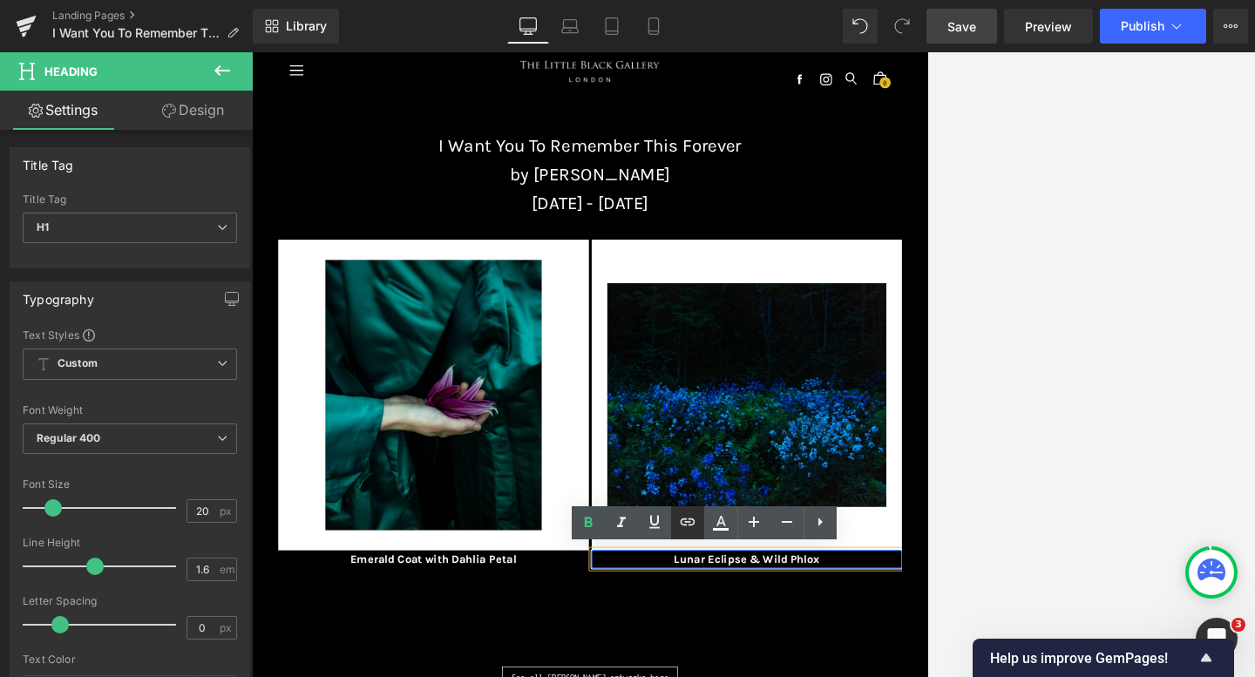
click at [684, 522] on icon at bounding box center [687, 521] width 21 height 21
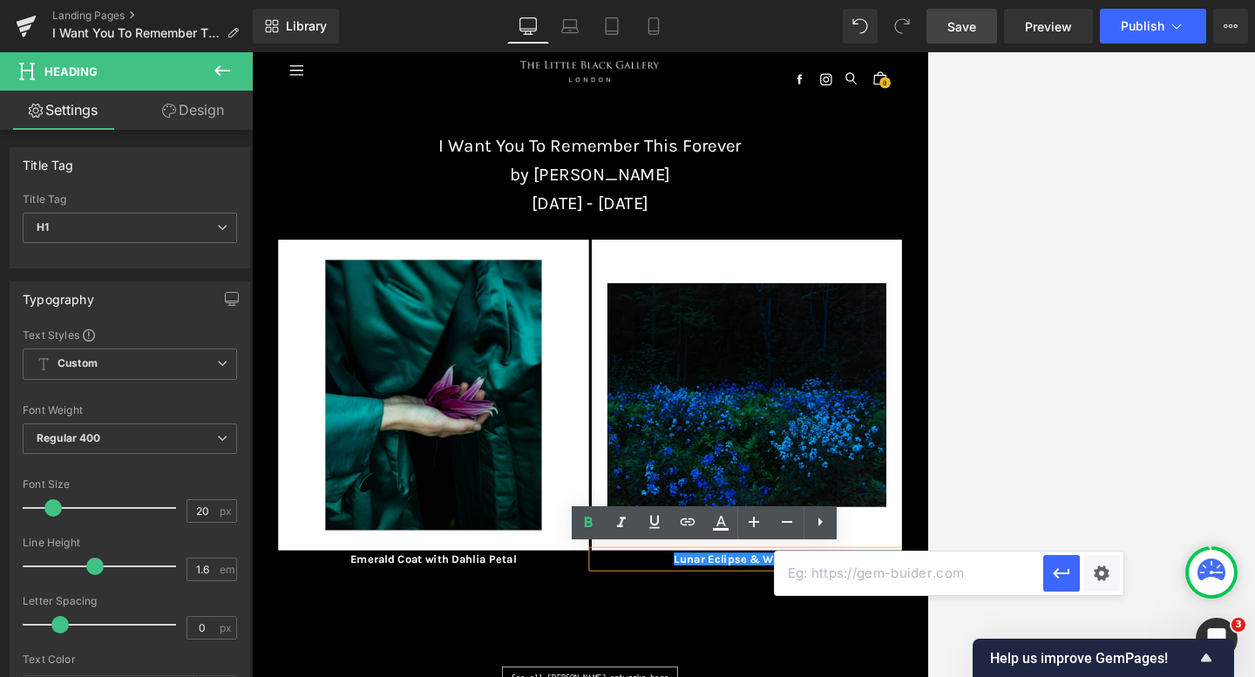
click at [803, 576] on input "text" at bounding box center [909, 574] width 268 height 44
paste input "[URL][DOMAIN_NAME][PERSON_NAME]"
type input "[URL][DOMAIN_NAME][PERSON_NAME]"
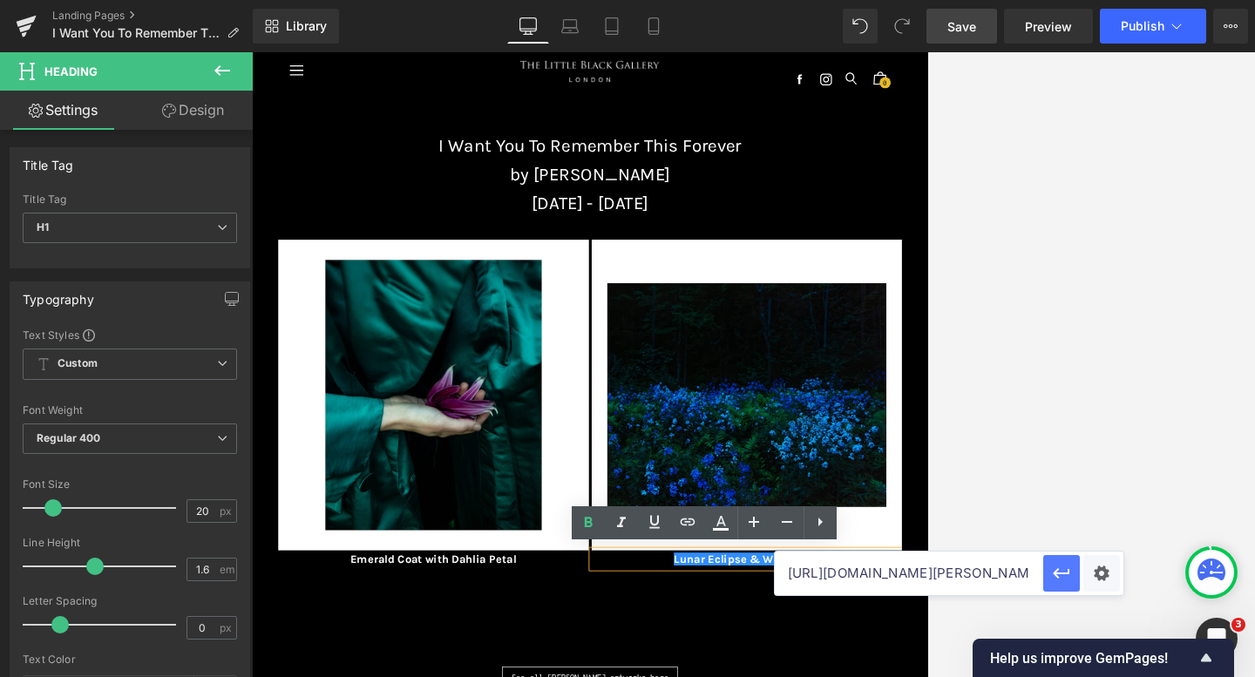
click at [901, 570] on icon "button" at bounding box center [1061, 573] width 21 height 21
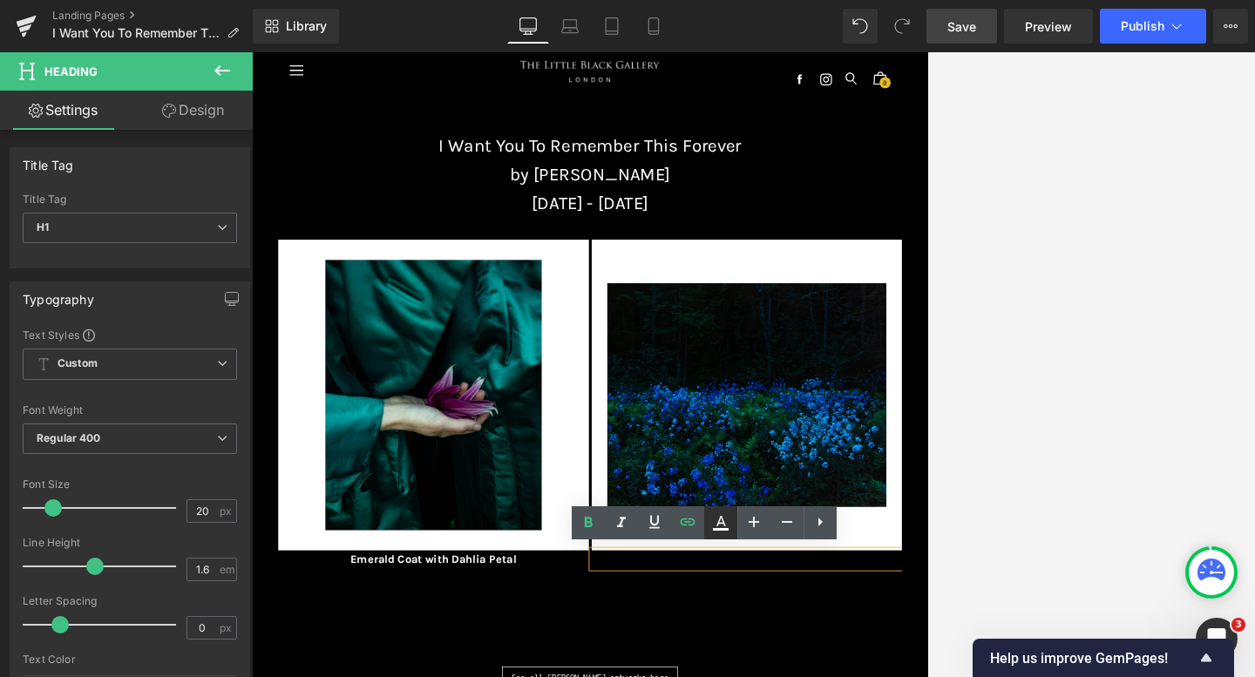
click at [710, 520] on icon at bounding box center [720, 522] width 21 height 21
type input "#000000"
type input "100"
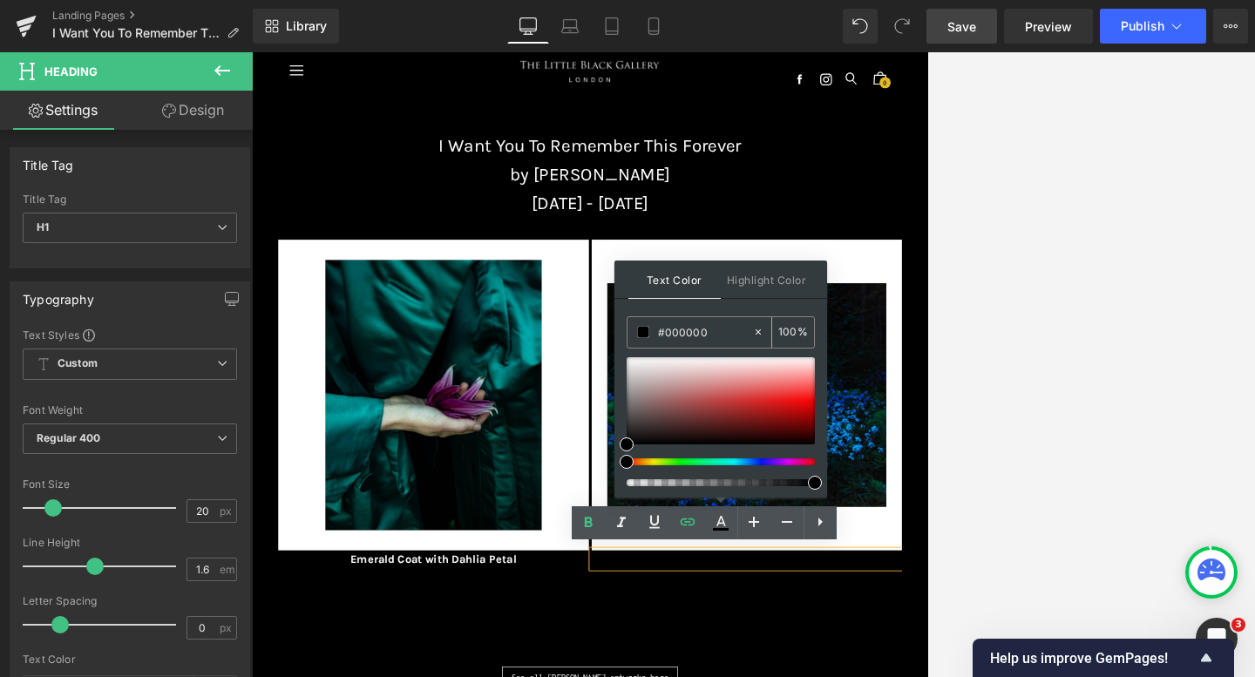
click at [757, 330] on icon at bounding box center [758, 332] width 12 height 12
type input "none"
type input "0"
click at [723, 330] on input "none" at bounding box center [705, 331] width 94 height 19
type input "n"
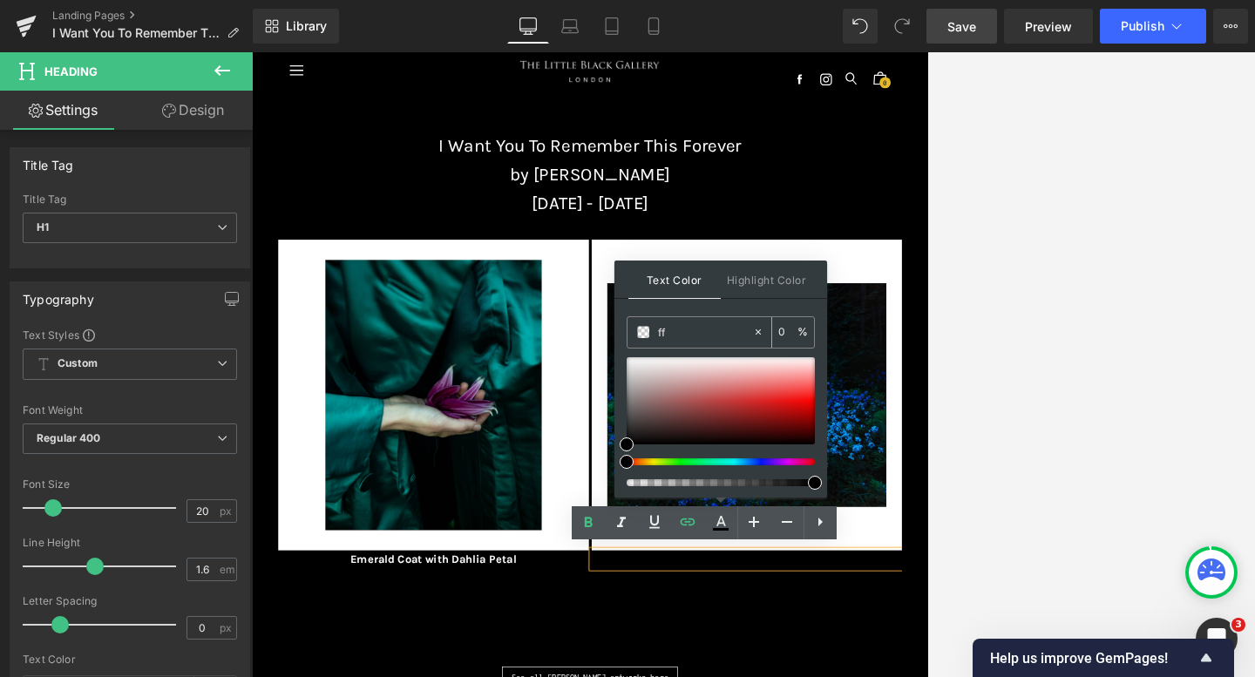
type input "fff"
type input "100"
type input "fffff"
type input "0"
type input "ffffff"
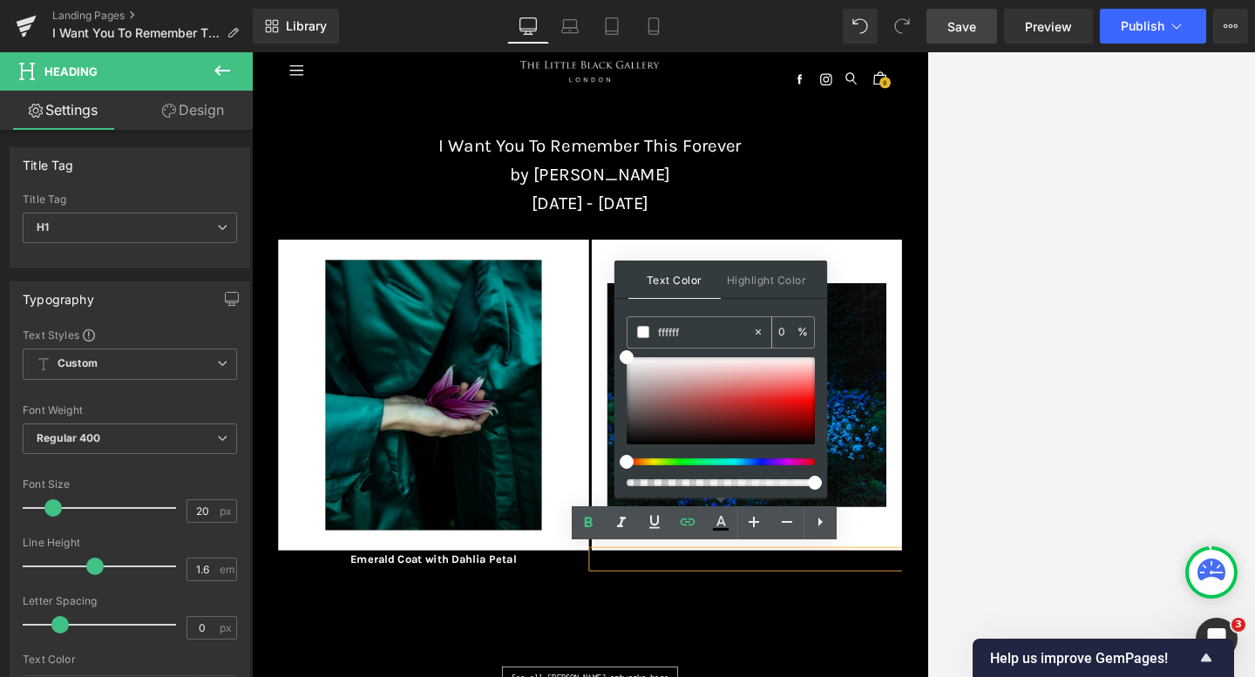
type input "100"
type input "#ffffff"
click at [734, 301] on div "Text Color Highlight Color rgba(255, 255, 255, 1) #ffffff 100 % transparent tra…" at bounding box center [720, 379] width 213 height 237
click at [901, 676] on div "Image Emerald Coat with Dahlia Petal Heading Image Lunar Eclipse & Wild Phlox H…" at bounding box center [779, 645] width 972 height 600
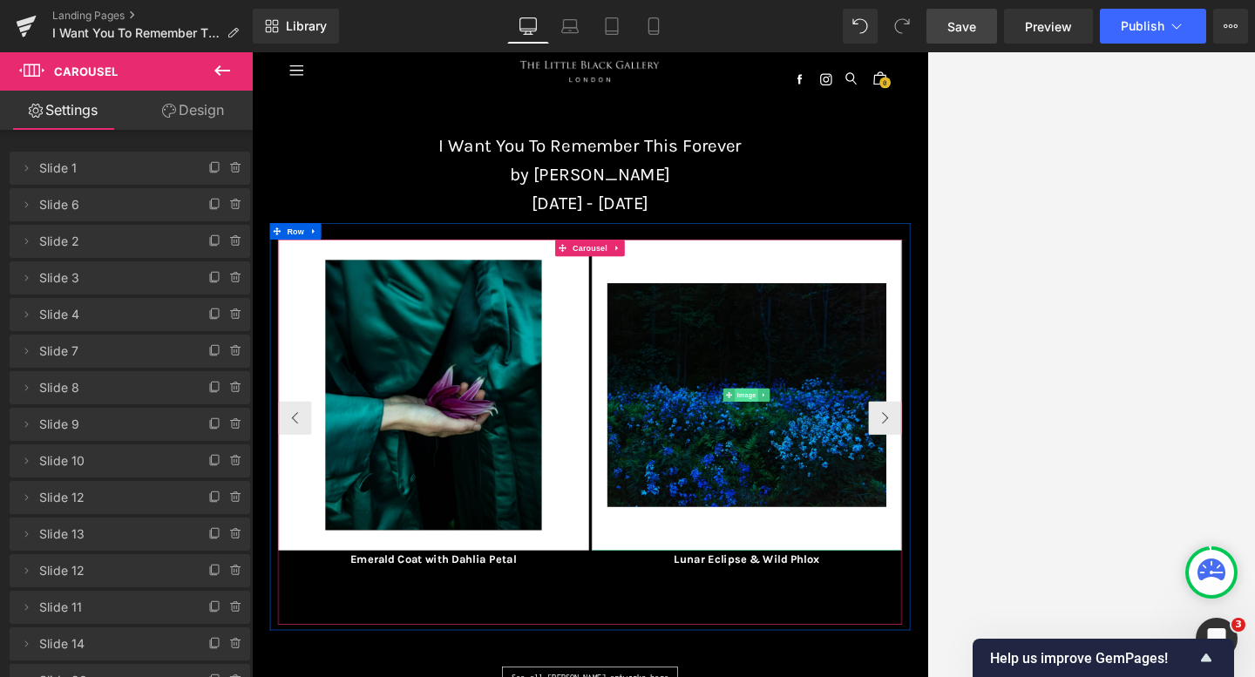
click at [901, 583] on span "Image" at bounding box center [1023, 587] width 37 height 21
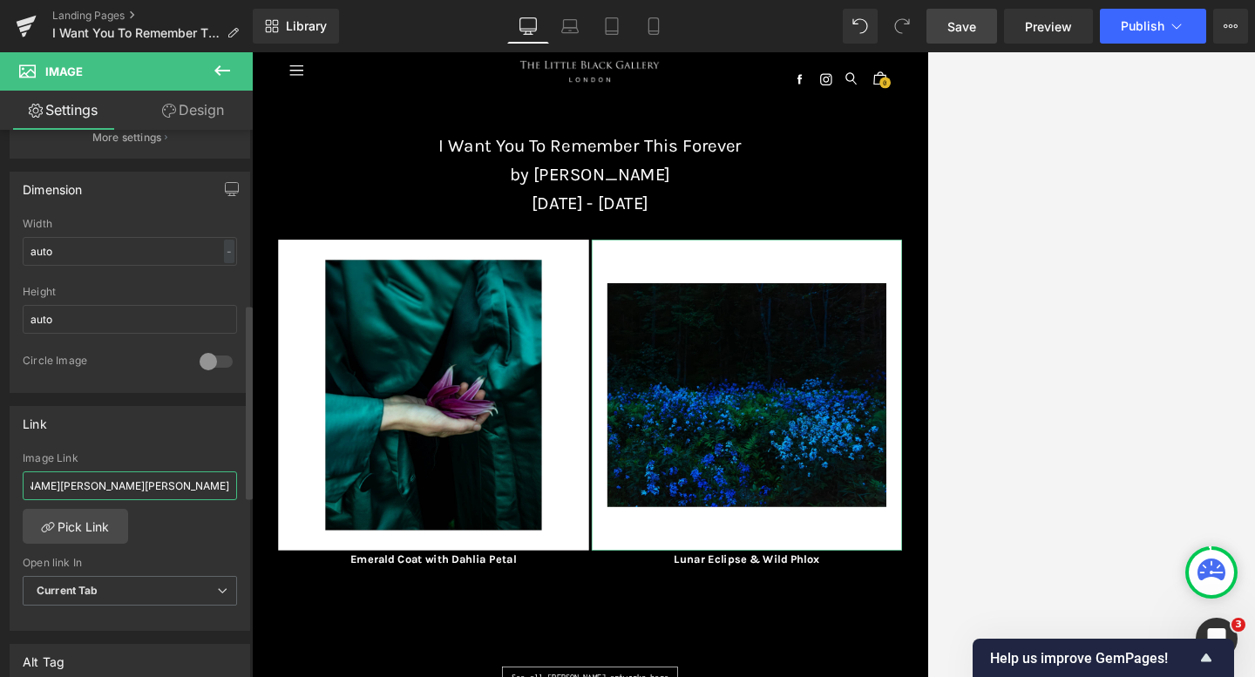
scroll to position [0, 286]
drag, startPoint x: 27, startPoint y: 488, endPoint x: 238, endPoint y: 502, distance: 211.3
click at [238, 502] on div "[URL][DOMAIN_NAME][PERSON_NAME][PERSON_NAME] Image Link [URL][DOMAIN_NAME][PERS…" at bounding box center [129, 541] width 239 height 179
paste input "[URL][DOMAIN_NAME][PERSON_NAME]"
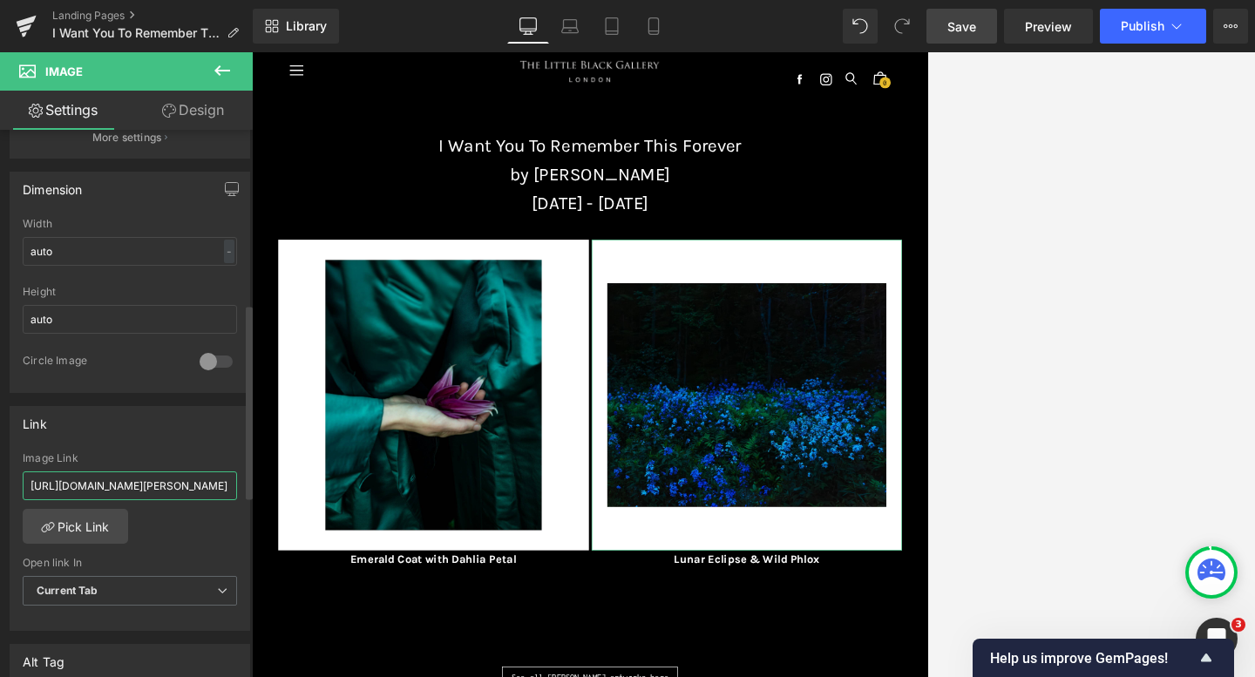
scroll to position [0, 350]
type input "[URL][DOMAIN_NAME][PERSON_NAME]"
click at [122, 426] on div "Link" at bounding box center [129, 423] width 239 height 33
click at [901, 29] on span "Save" at bounding box center [961, 26] width 29 height 18
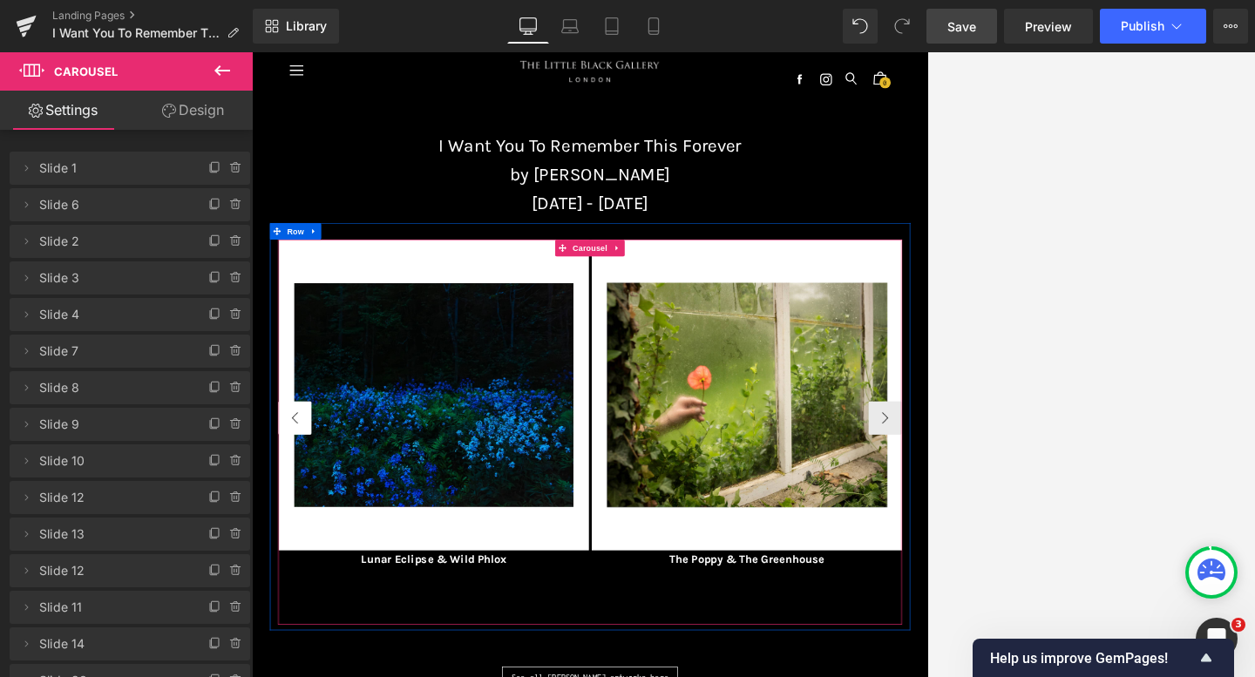
click at [312, 623] on button "‹" at bounding box center [319, 623] width 52 height 52
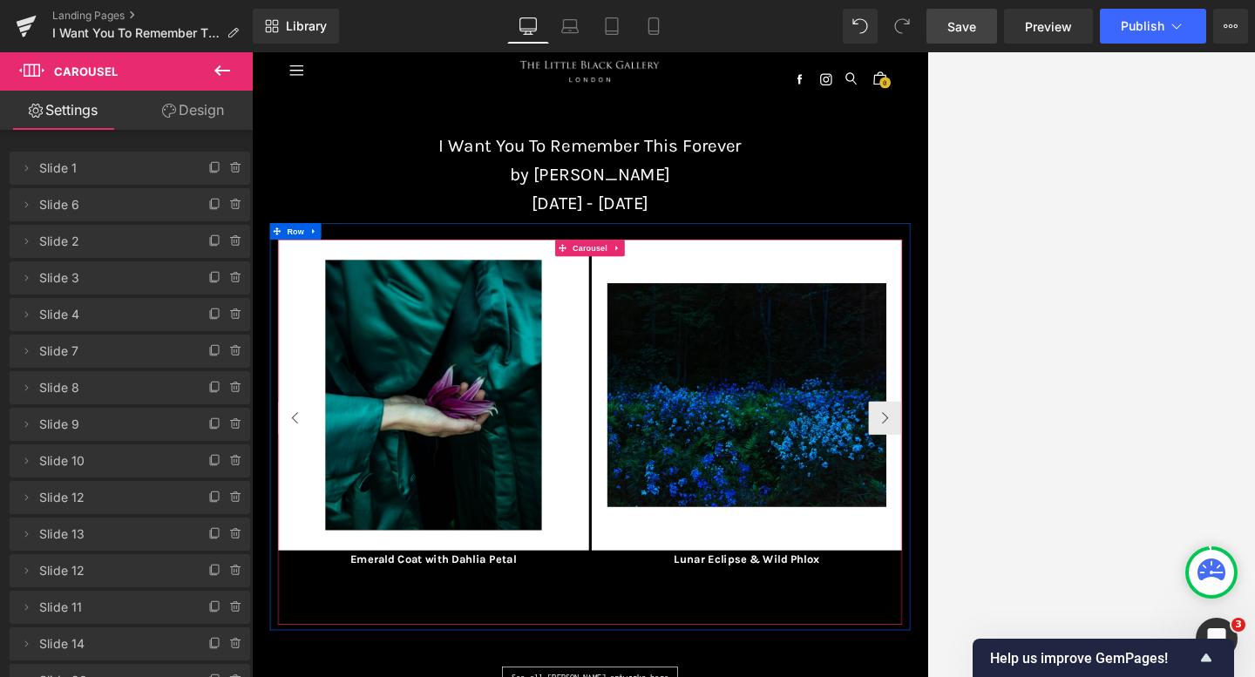
click at [312, 623] on button "‹" at bounding box center [319, 623] width 52 height 52
click at [901, 631] on button "›" at bounding box center [1239, 623] width 52 height 52
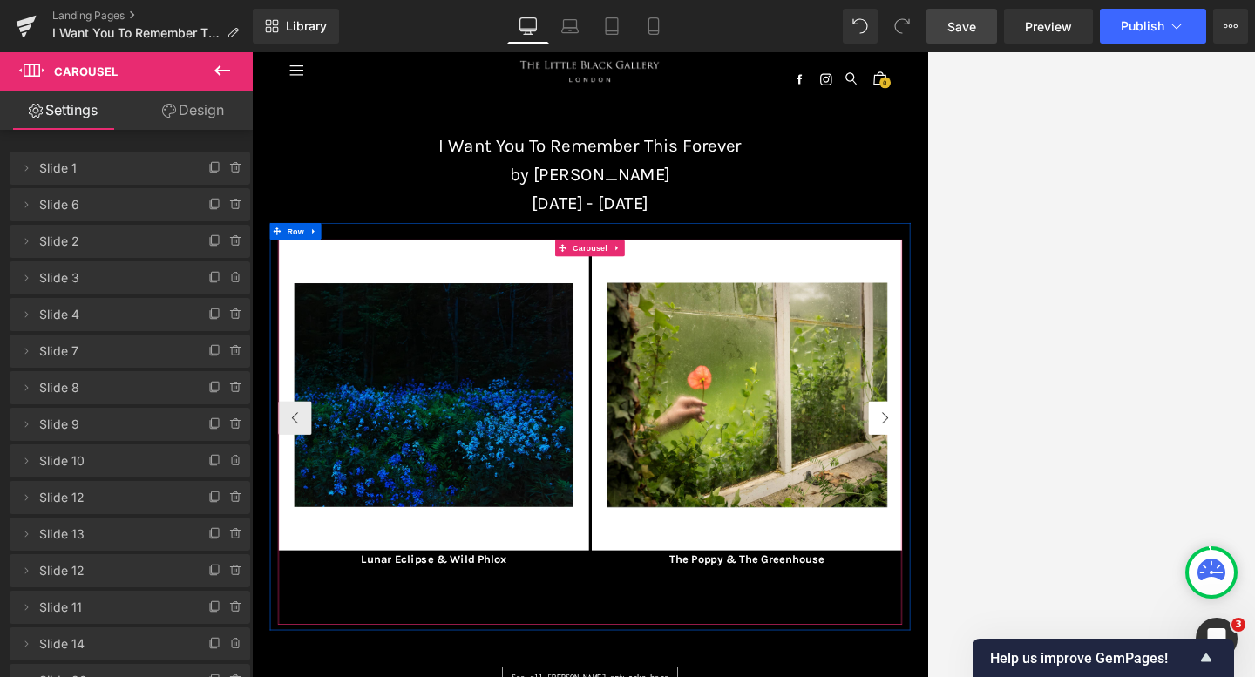
click at [901, 633] on button "›" at bounding box center [1239, 623] width 52 height 52
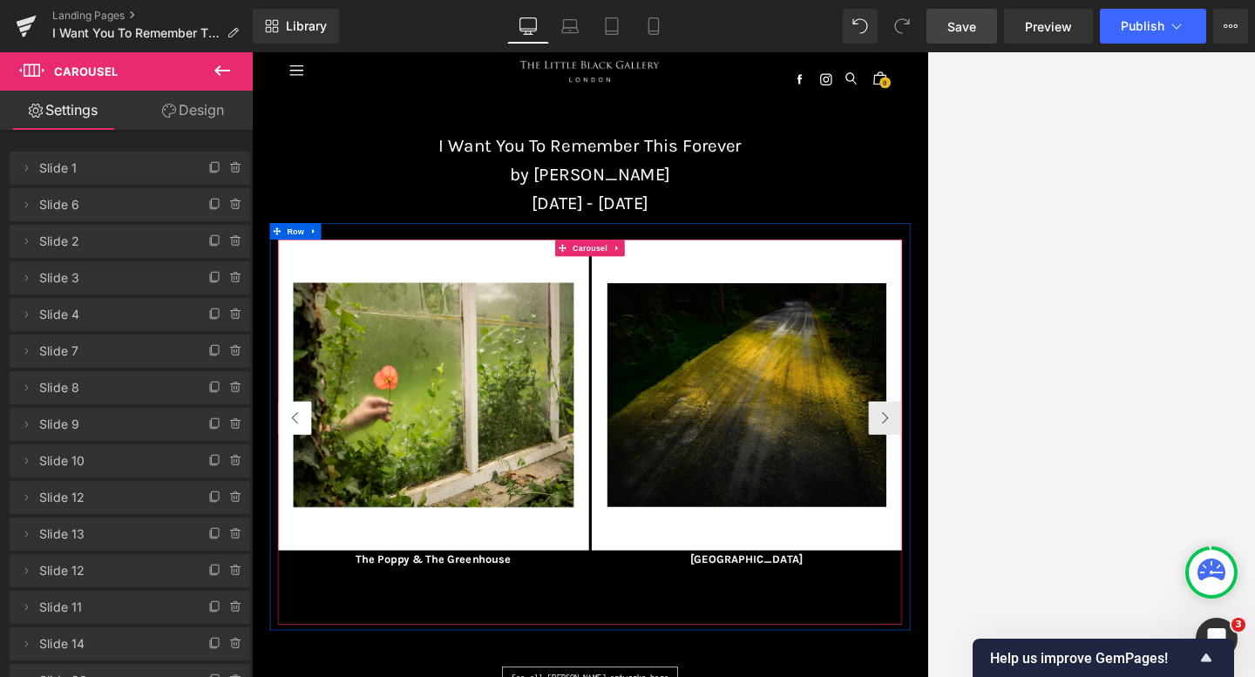
click at [341, 642] on button "‹" at bounding box center [319, 623] width 52 height 52
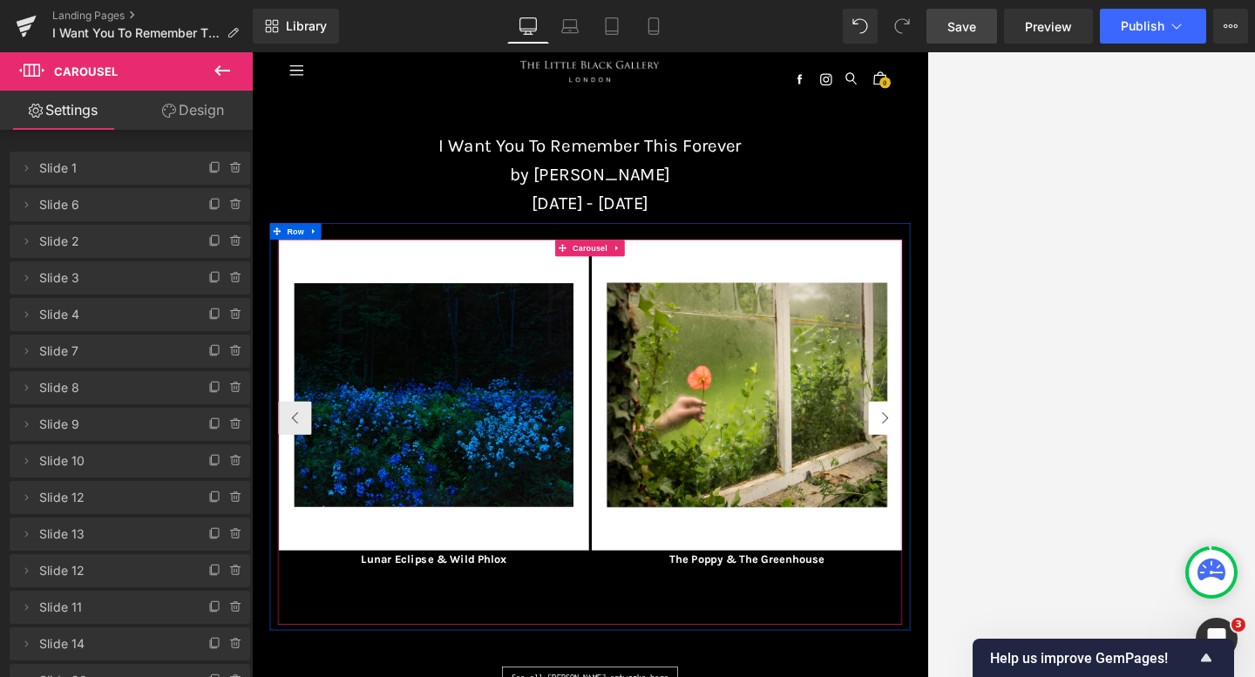
click at [901, 631] on button "›" at bounding box center [1239, 623] width 52 height 52
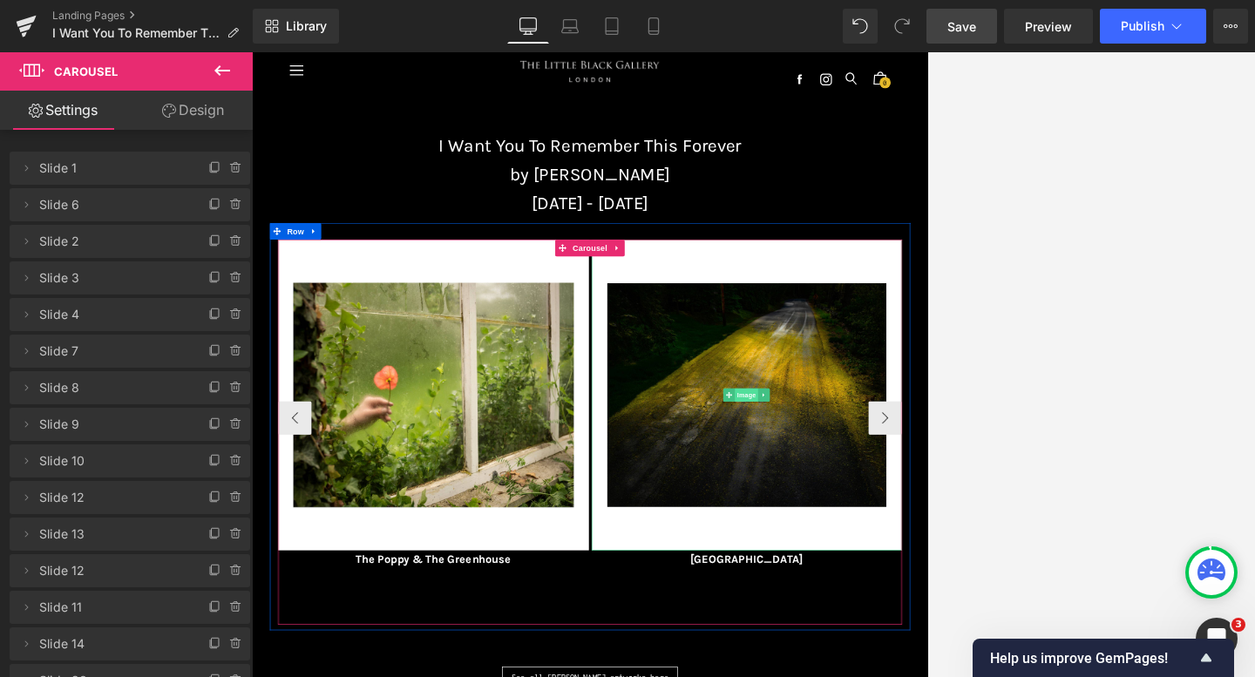
click at [901, 587] on span "Image" at bounding box center [1023, 587] width 37 height 21
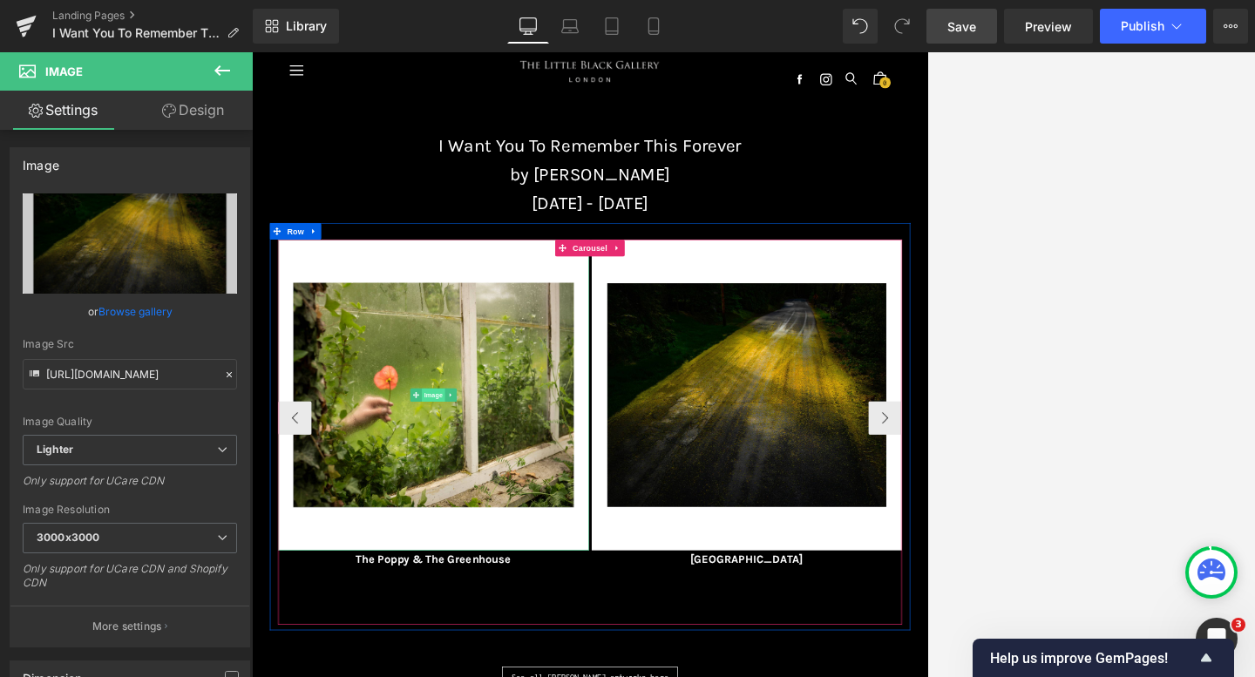
click at [536, 591] on span "Image" at bounding box center [535, 587] width 37 height 21
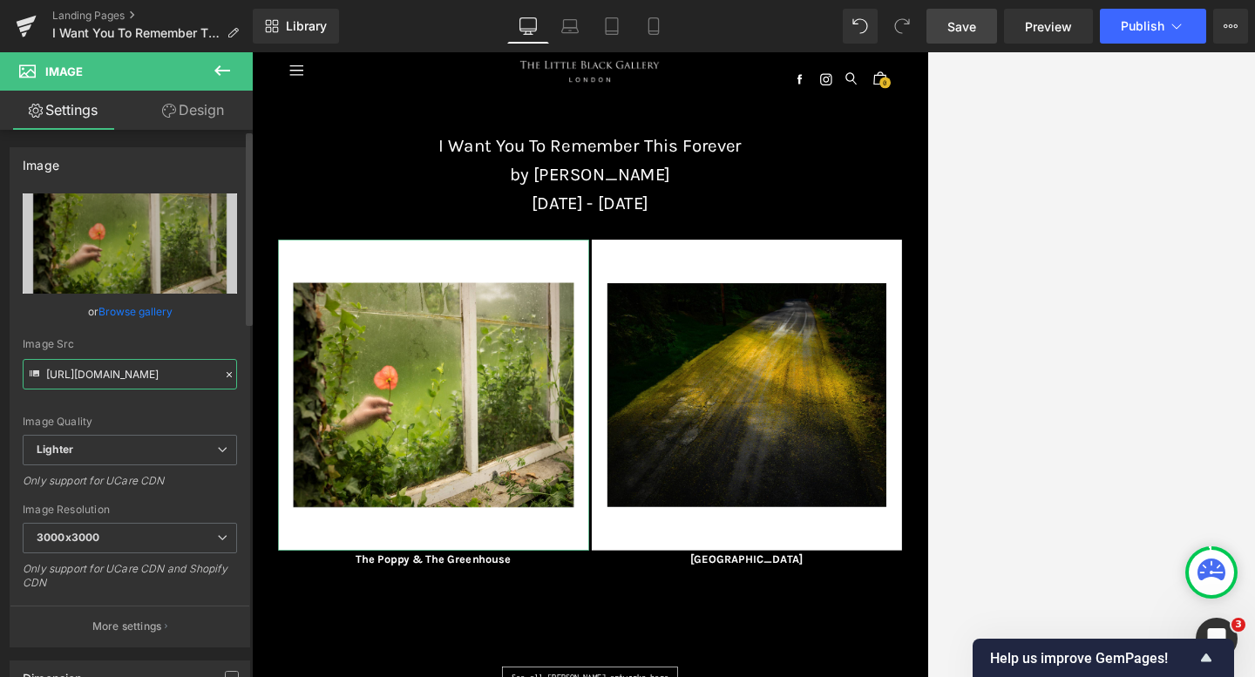
click at [164, 383] on input "[URL][DOMAIN_NAME]" at bounding box center [130, 374] width 214 height 30
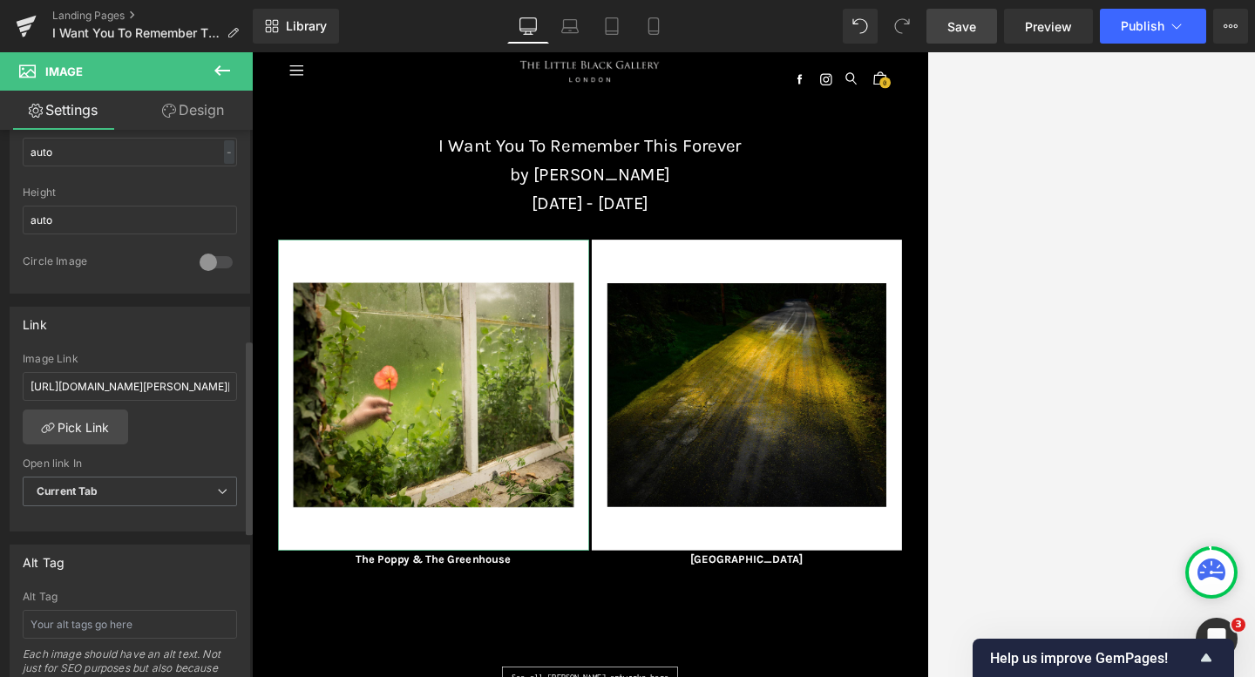
scroll to position [586, 0]
click at [154, 388] on input "[URL][DOMAIN_NAME][PERSON_NAME][PERSON_NAME]" at bounding box center [130, 388] width 214 height 29
click at [154, 355] on div "Image Link" at bounding box center [130, 361] width 214 height 12
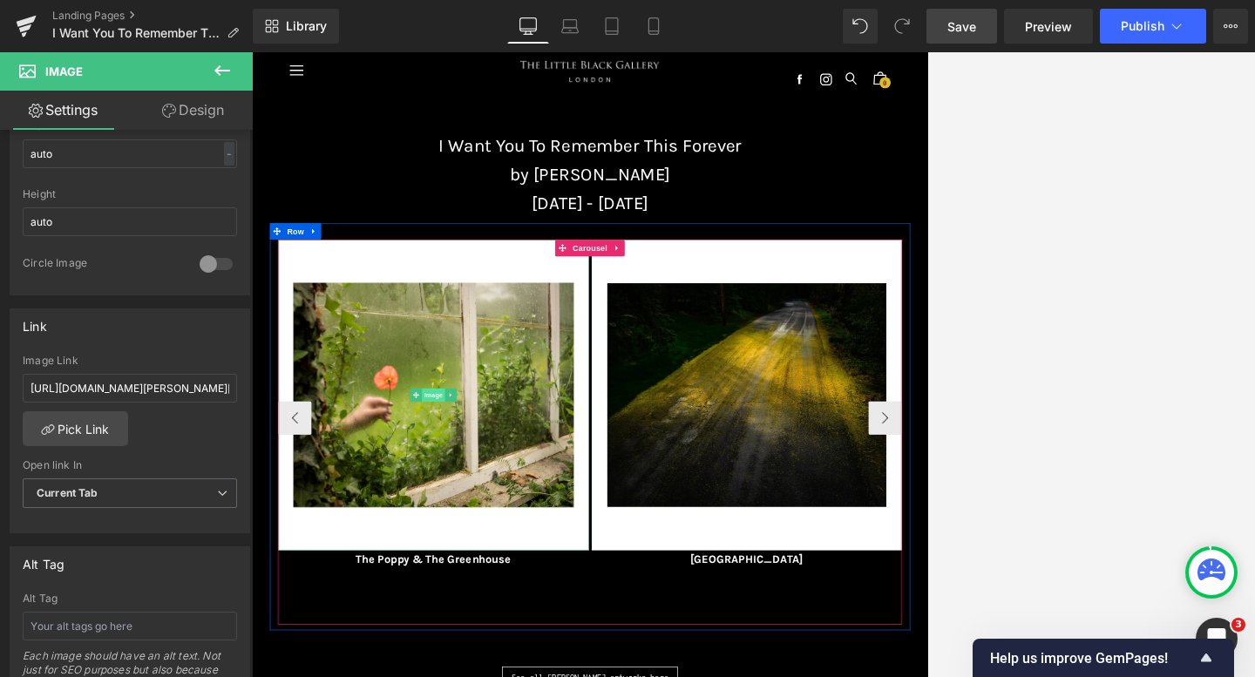
click at [532, 583] on span "Image" at bounding box center [535, 587] width 37 height 21
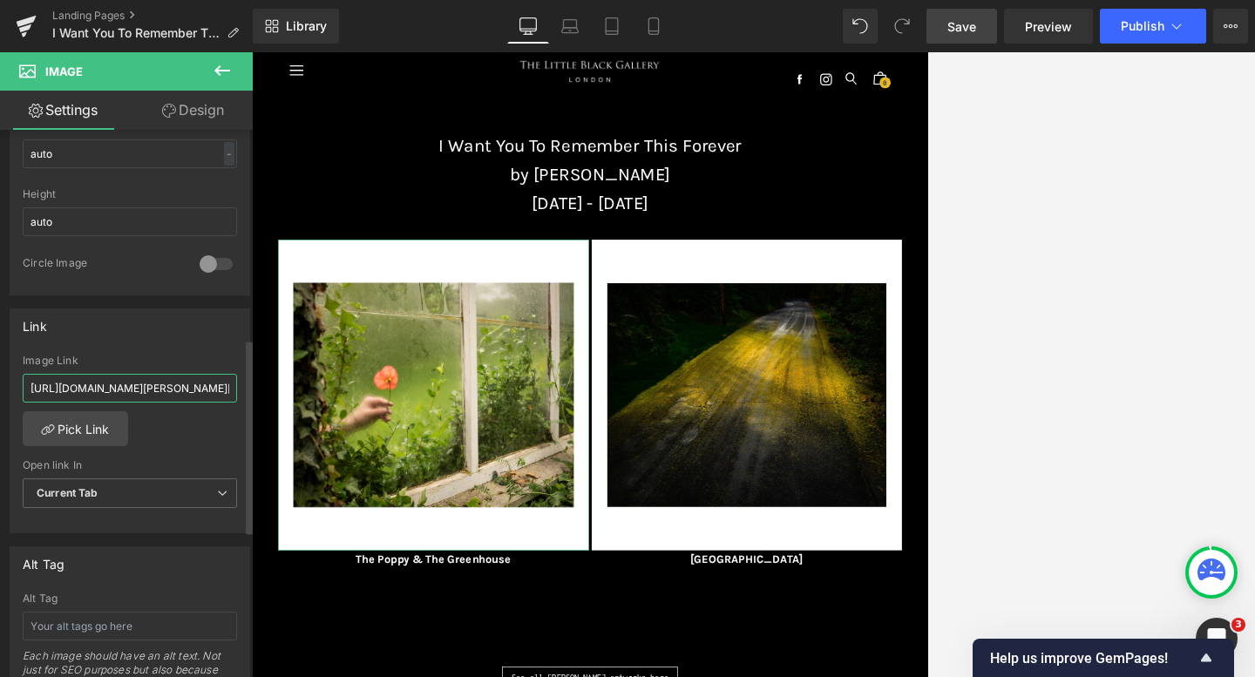
click at [194, 389] on input "[URL][DOMAIN_NAME][PERSON_NAME][PERSON_NAME]" at bounding box center [130, 388] width 214 height 29
click at [146, 334] on div "Link" at bounding box center [129, 325] width 239 height 33
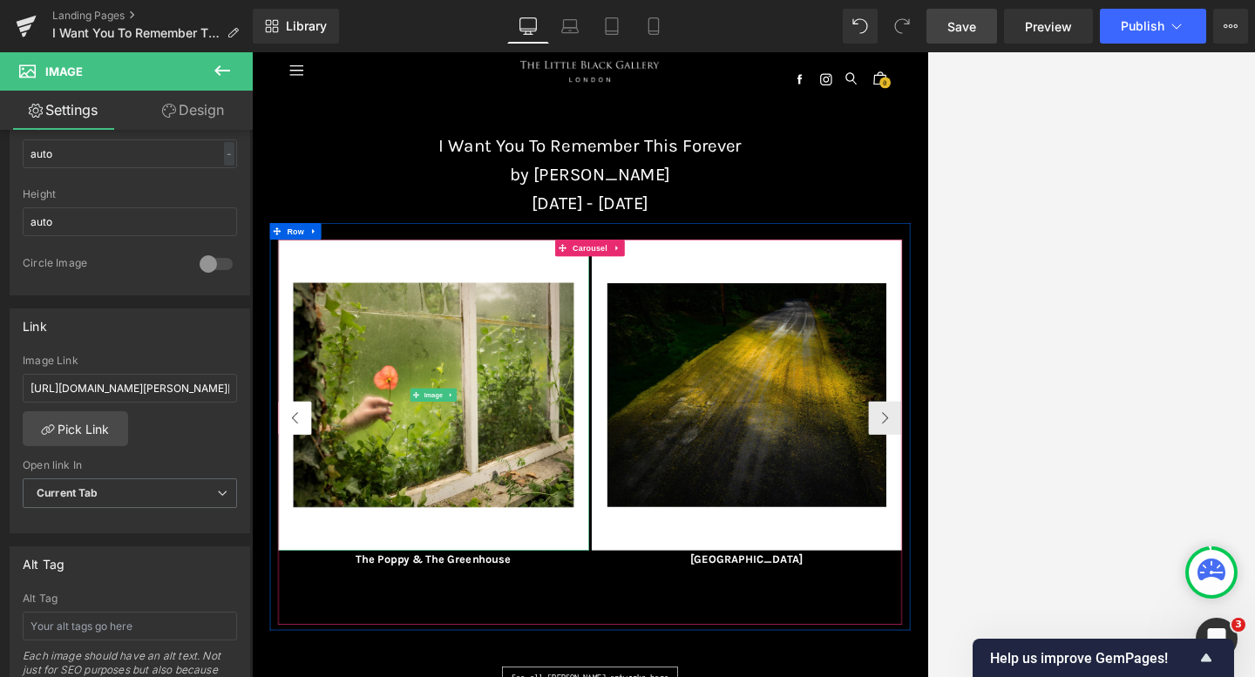
click at [322, 600] on button "‹" at bounding box center [319, 623] width 52 height 52
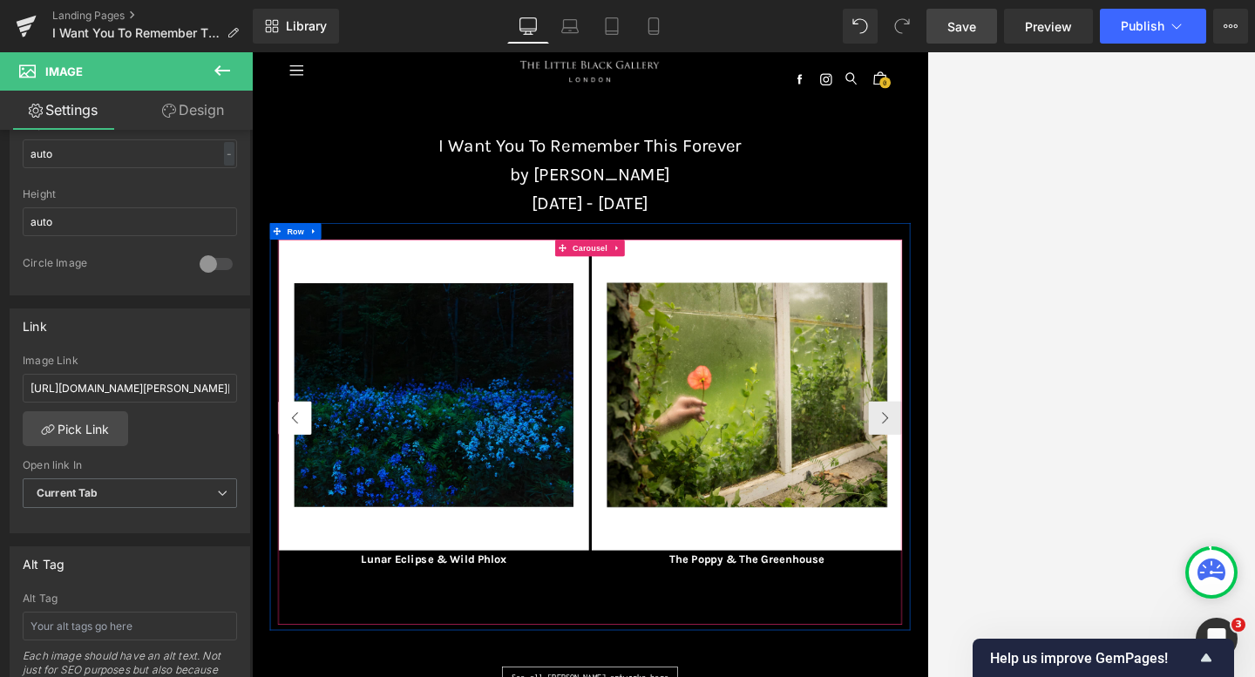
click at [322, 600] on button "‹" at bounding box center [319, 623] width 52 height 52
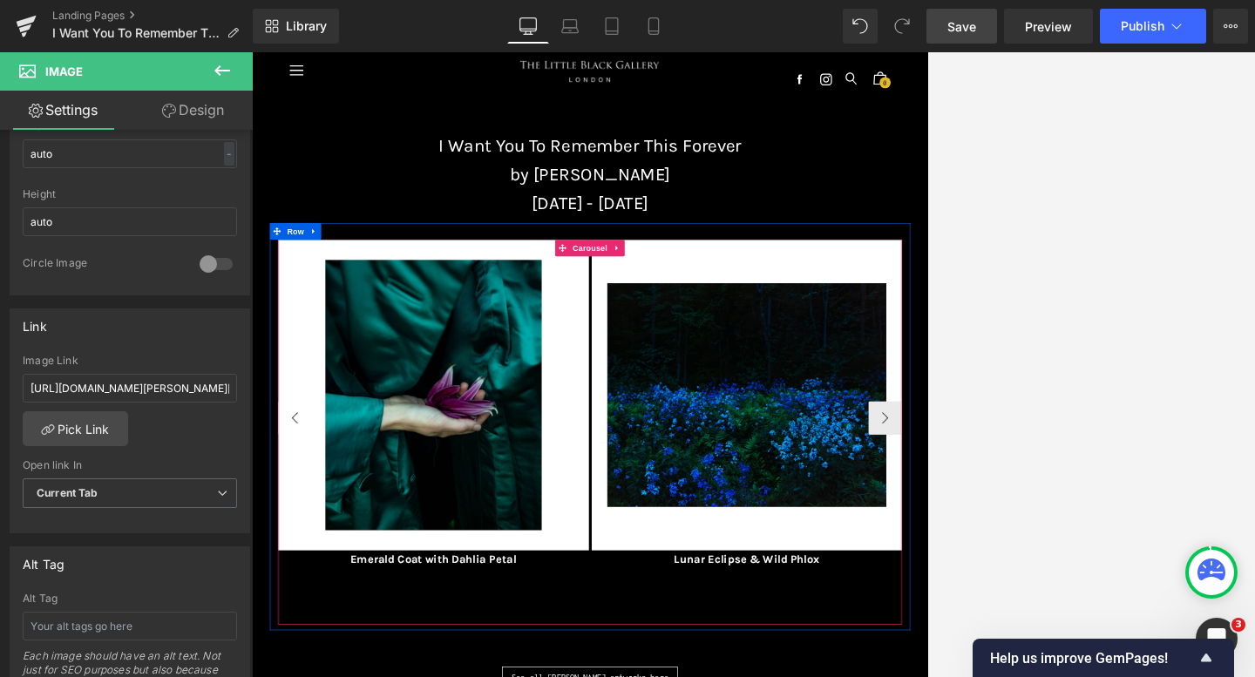
click at [322, 600] on button "‹" at bounding box center [319, 623] width 52 height 52
click at [901, 593] on span "Image" at bounding box center [1023, 588] width 37 height 21
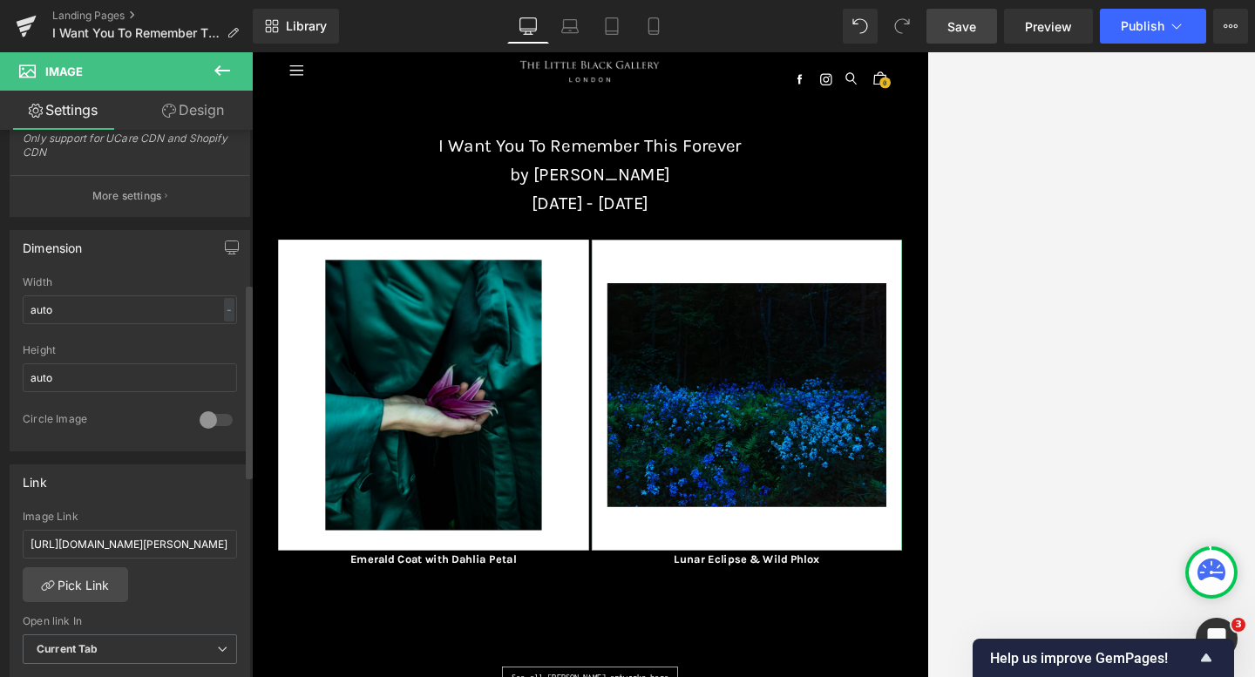
scroll to position [431, 0]
click at [132, 538] on input "[URL][DOMAIN_NAME][PERSON_NAME]" at bounding box center [130, 543] width 214 height 29
click at [136, 487] on div "Link" at bounding box center [129, 480] width 239 height 33
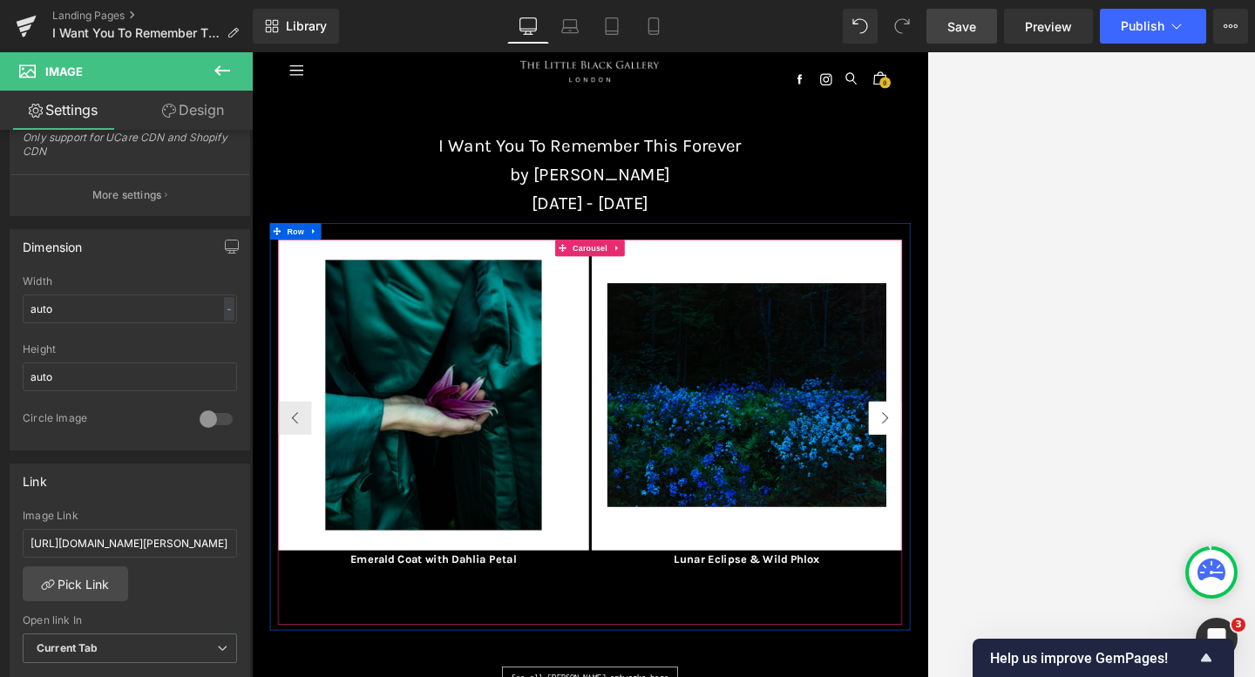
click at [901, 618] on button "›" at bounding box center [1239, 623] width 52 height 52
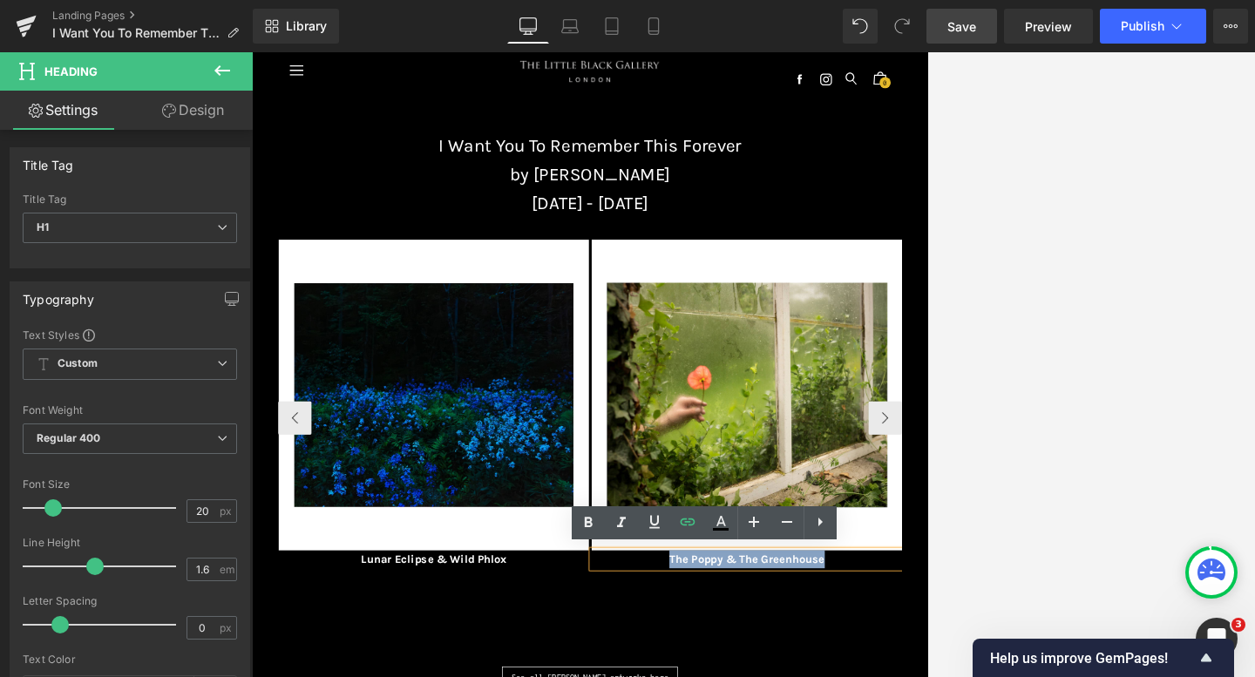
drag, startPoint x: 1152, startPoint y: 839, endPoint x: 890, endPoint y: 837, distance: 262.3
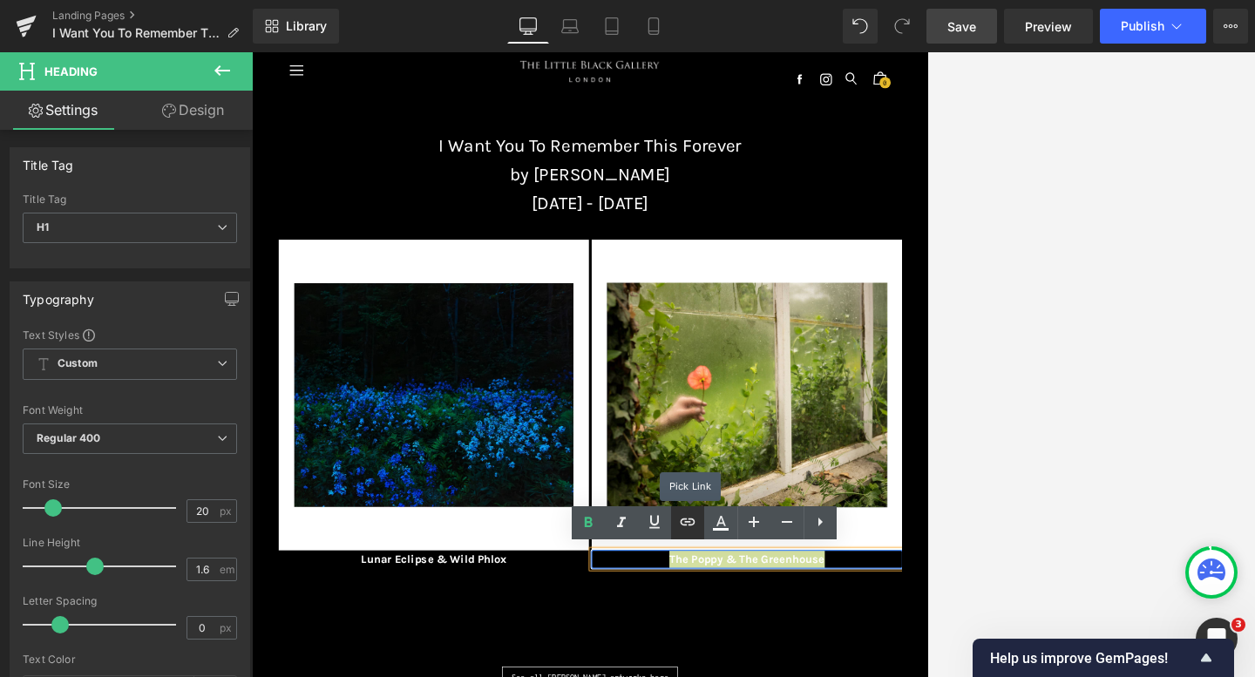
click at [691, 518] on icon at bounding box center [687, 521] width 15 height 7
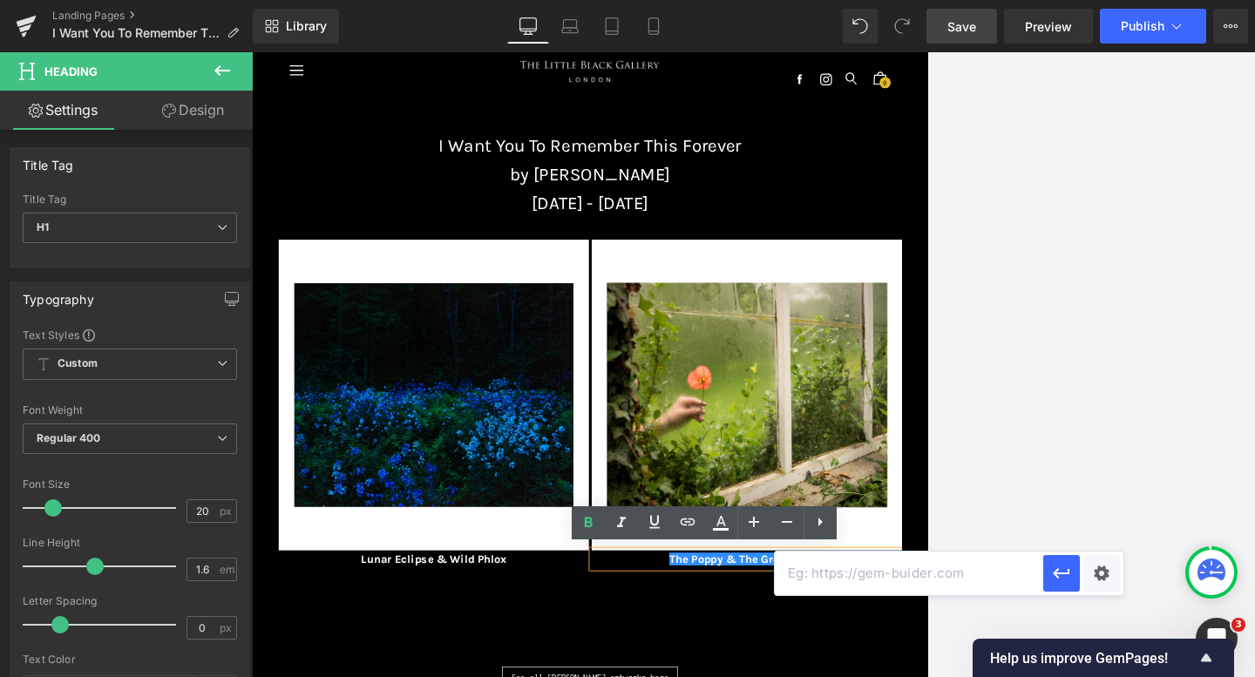
click at [810, 573] on input "text" at bounding box center [909, 574] width 268 height 44
paste input "[URL][DOMAIN_NAME][PERSON_NAME]"
type input "[URL][DOMAIN_NAME][PERSON_NAME]"
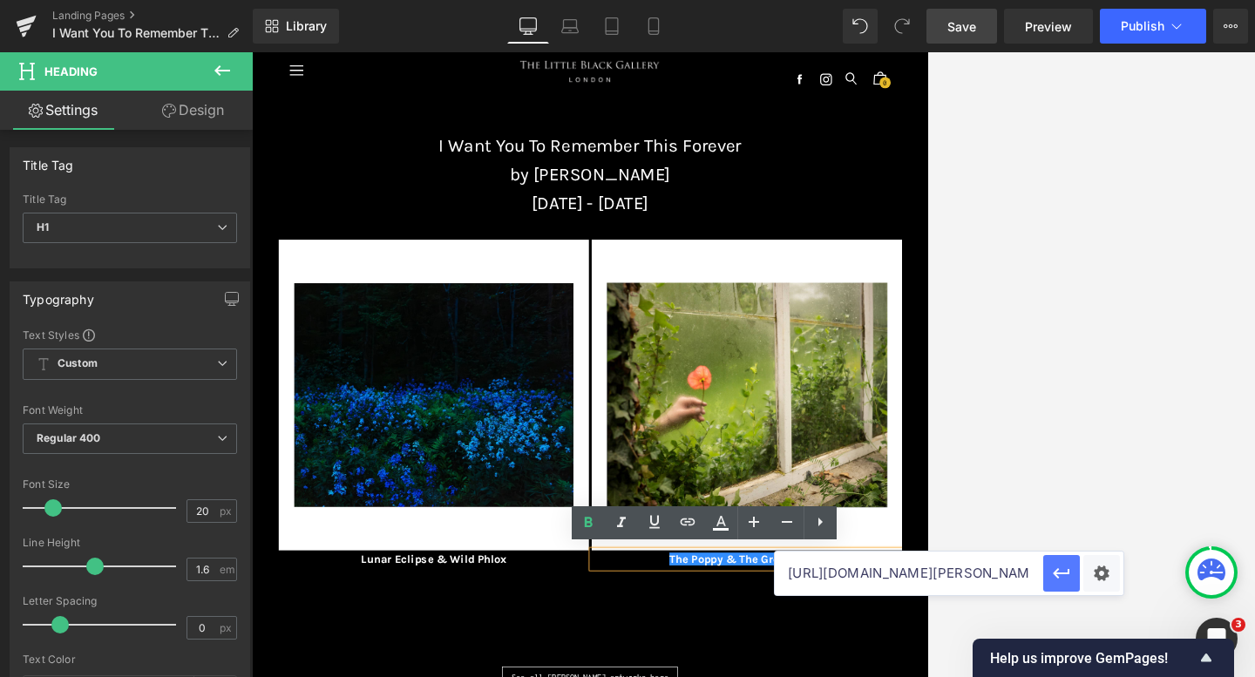
click at [901, 573] on icon "button" at bounding box center [1061, 573] width 17 height 10
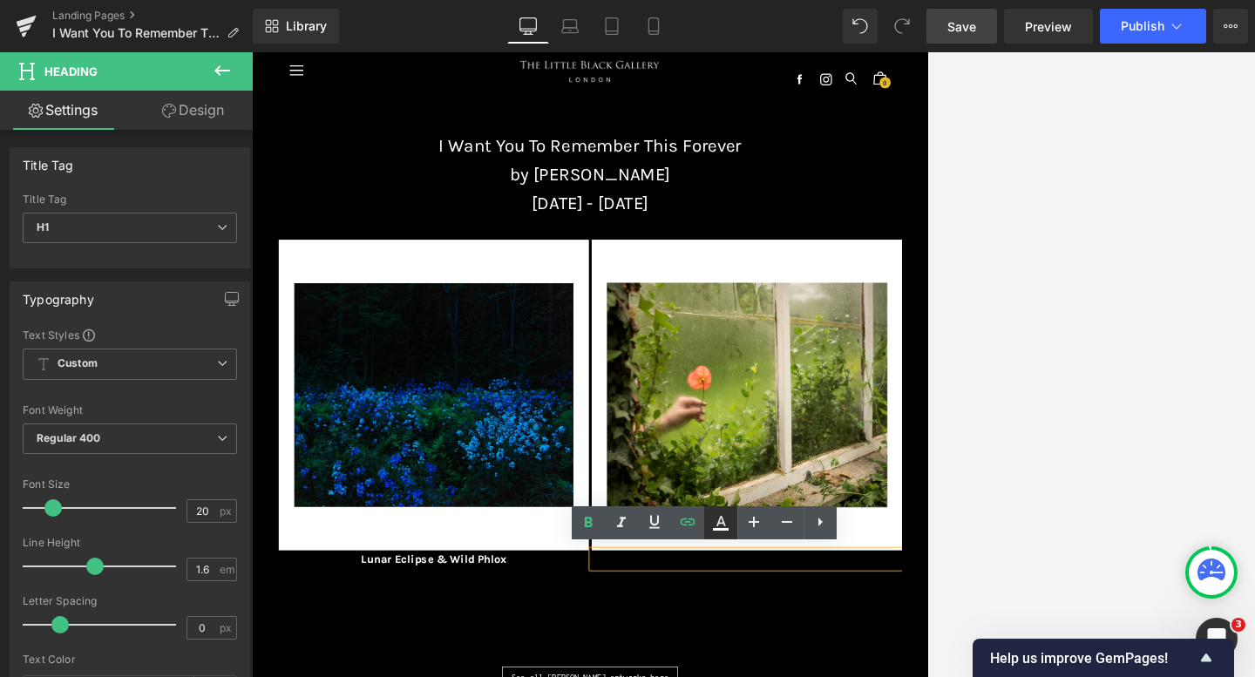
click at [725, 523] on icon at bounding box center [720, 522] width 21 height 21
type input "#000000"
type input "100"
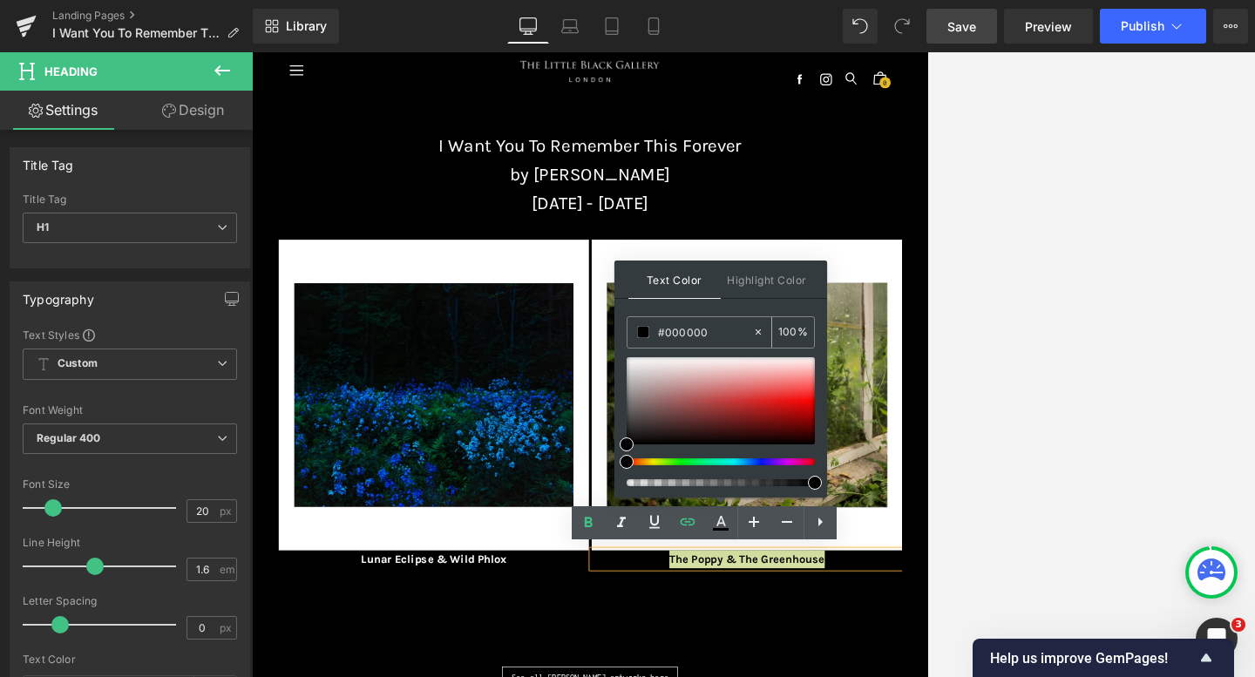
click at [762, 328] on icon at bounding box center [758, 332] width 12 height 12
type input "none"
type input "0"
click at [700, 332] on input "none" at bounding box center [705, 331] width 94 height 19
type input "n"
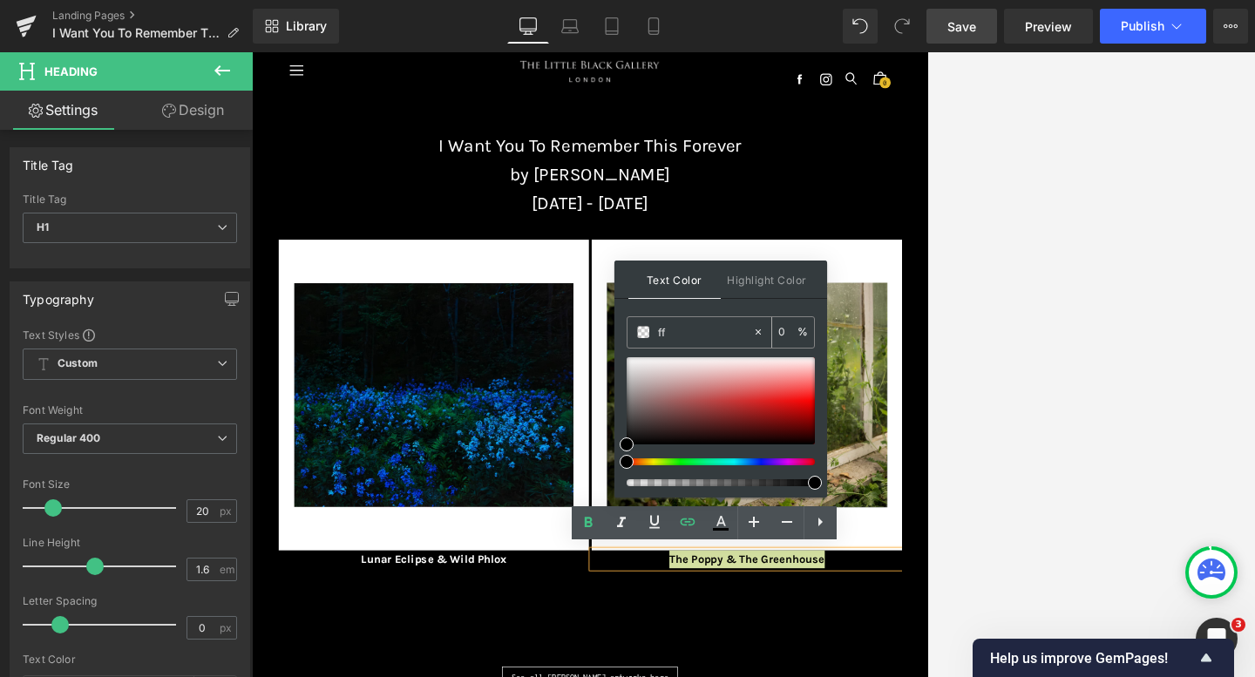
type input "fff"
type input "100"
type input "fffff"
type input "0"
type input "ffffff"
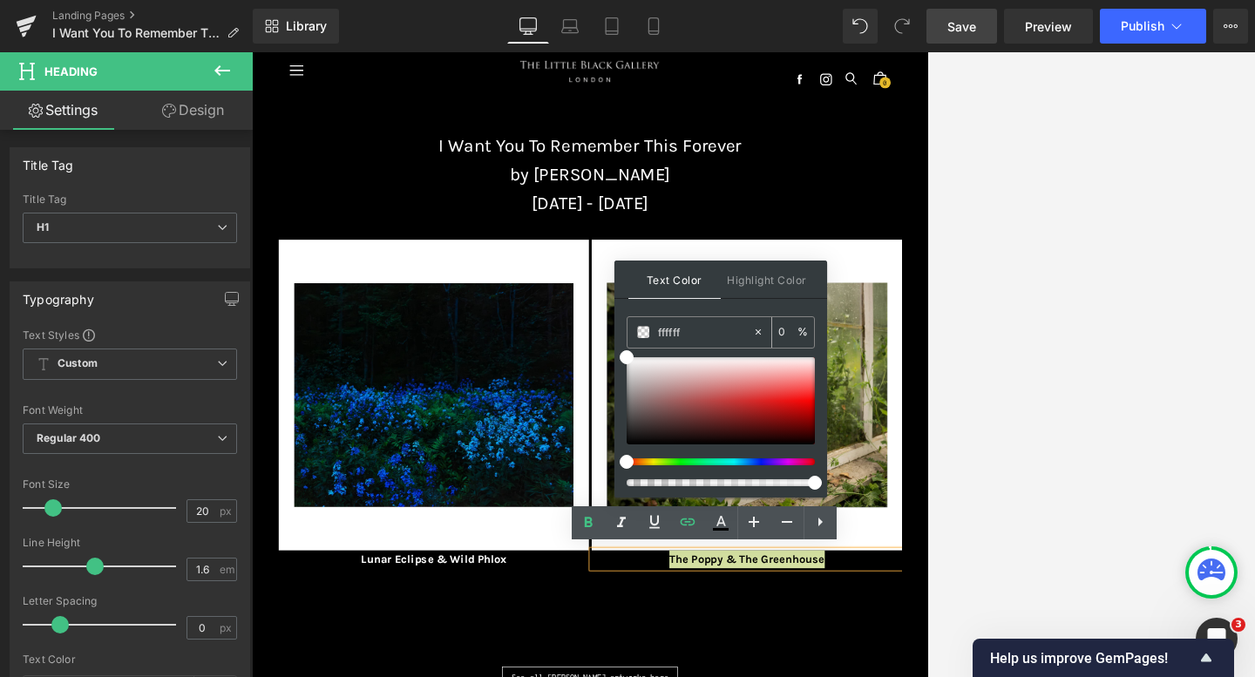
type input "100"
type input "#ffffff"
click at [680, 309] on div "Text Color Highlight Color rgba(255, 255, 255, 1) #ffffff 100 % transparent tra…" at bounding box center [720, 379] width 213 height 237
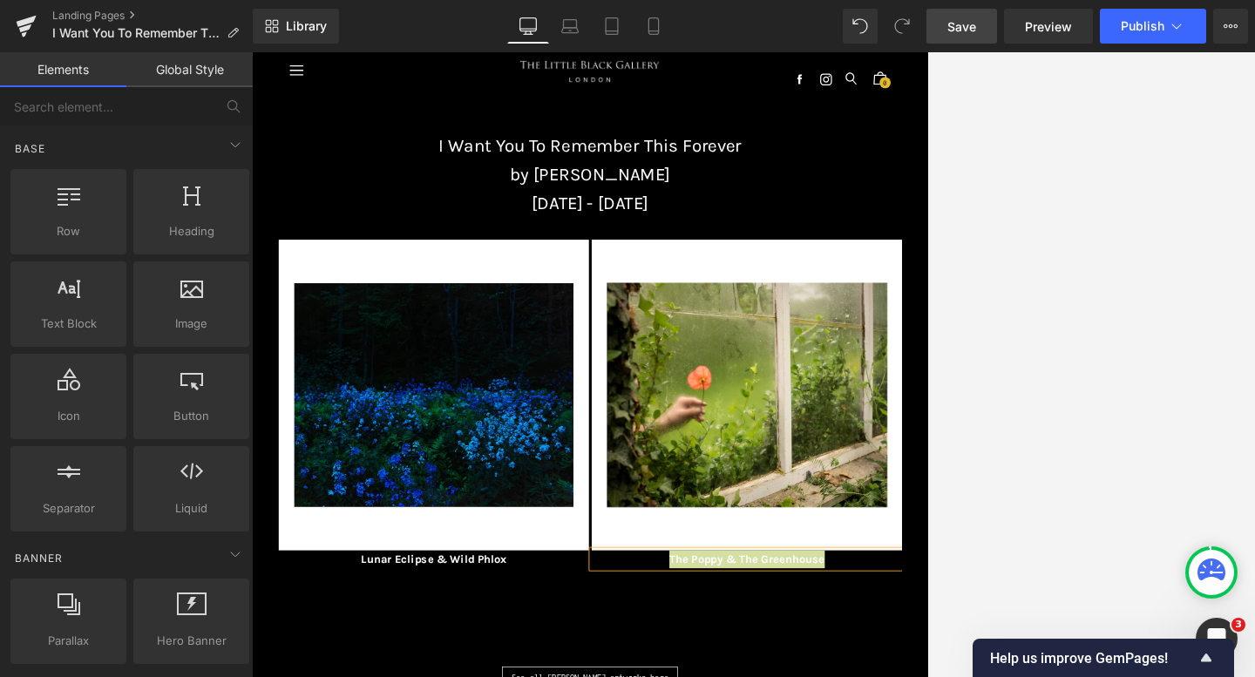
click at [901, 394] on div at bounding box center [753, 364] width 1003 height 625
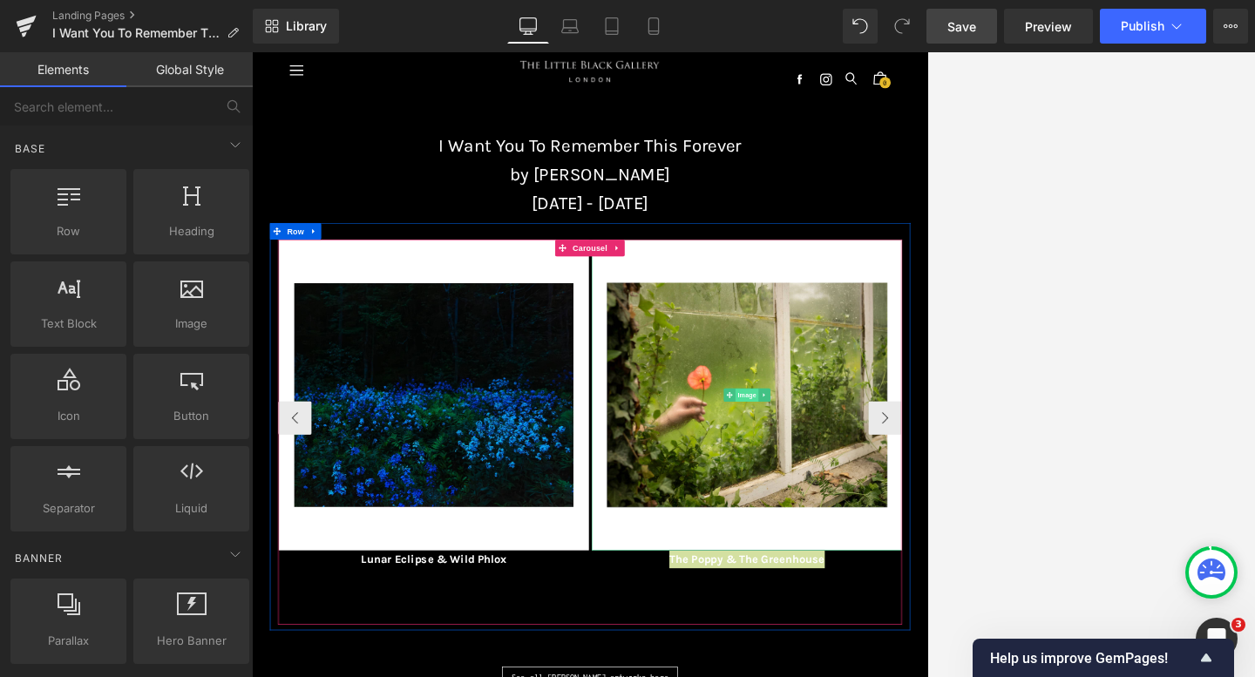
click at [901, 586] on span "Image" at bounding box center [1023, 588] width 37 height 21
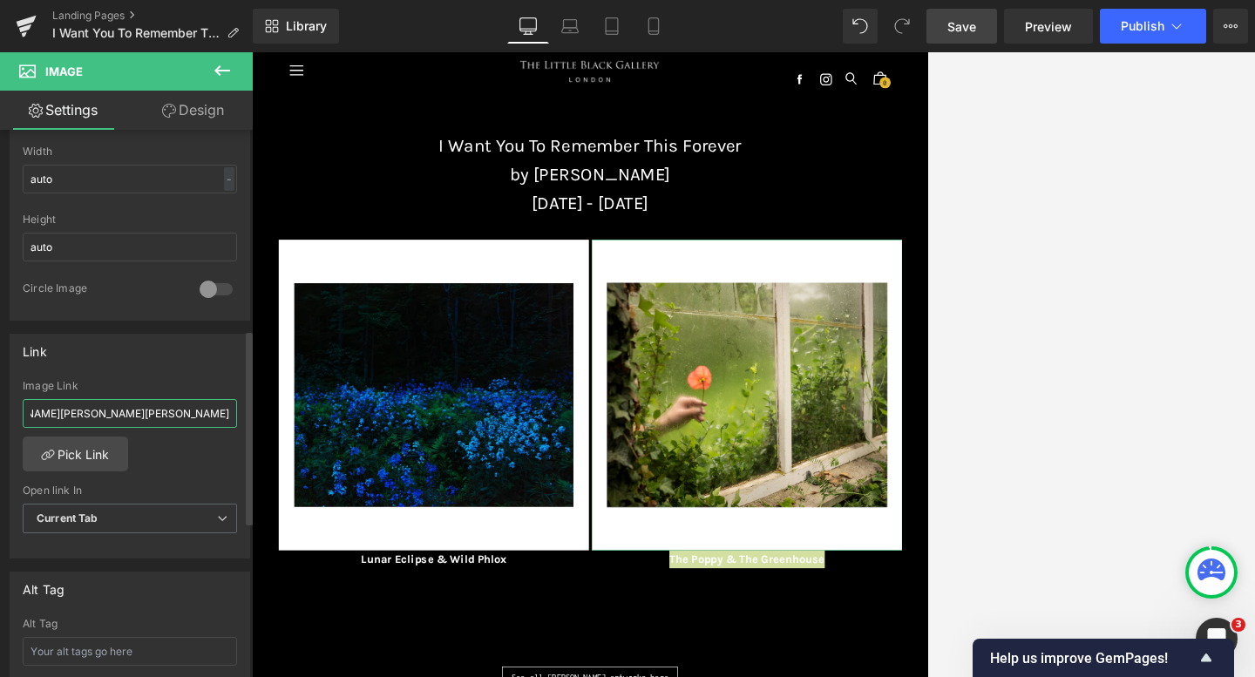
scroll to position [0, 366]
drag, startPoint x: 28, startPoint y: 410, endPoint x: 238, endPoint y: 411, distance: 210.0
click at [238, 411] on div "[URL][DOMAIN_NAME][PERSON_NAME][PERSON_NAME] Image Link [URL][DOMAIN_NAME][PERS…" at bounding box center [129, 469] width 239 height 179
paste input "[URL][DOMAIN_NAME][PERSON_NAME]"
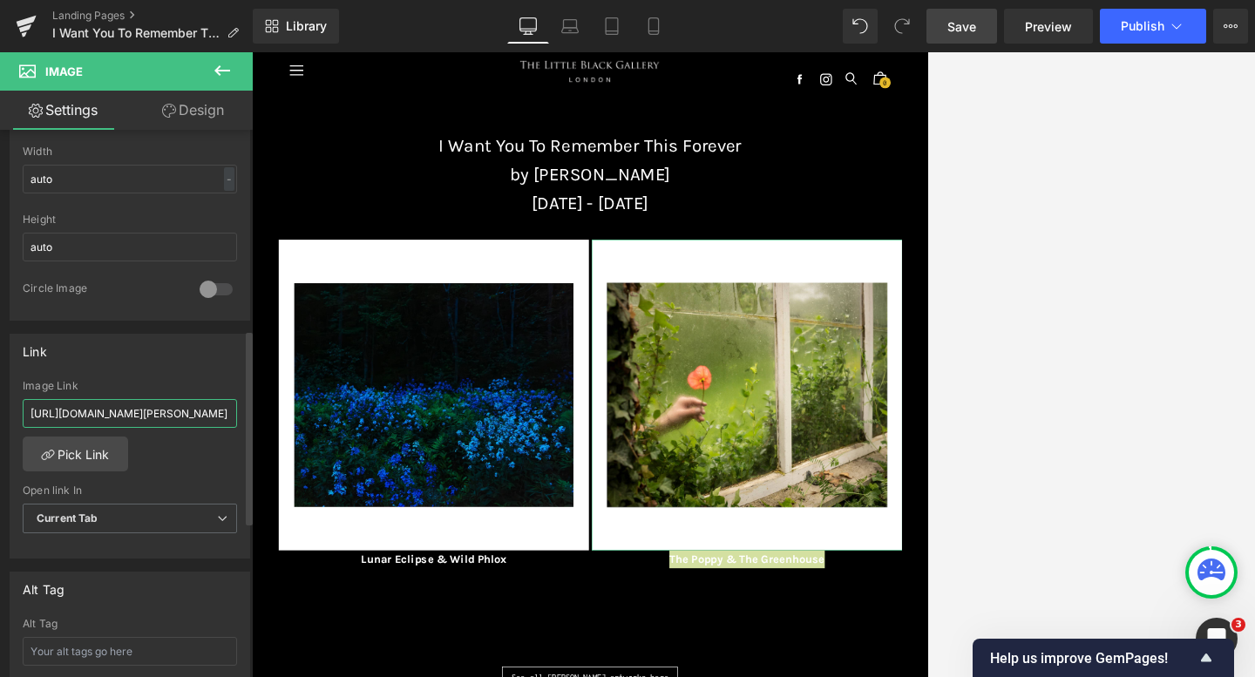
scroll to position [0, 389]
type input "[URL][DOMAIN_NAME][PERSON_NAME]"
click at [193, 376] on div "Link [URL][DOMAIN_NAME][PERSON_NAME] Image Link [URL][DOMAIN_NAME][PERSON_NAME]…" at bounding box center [130, 447] width 240 height 226
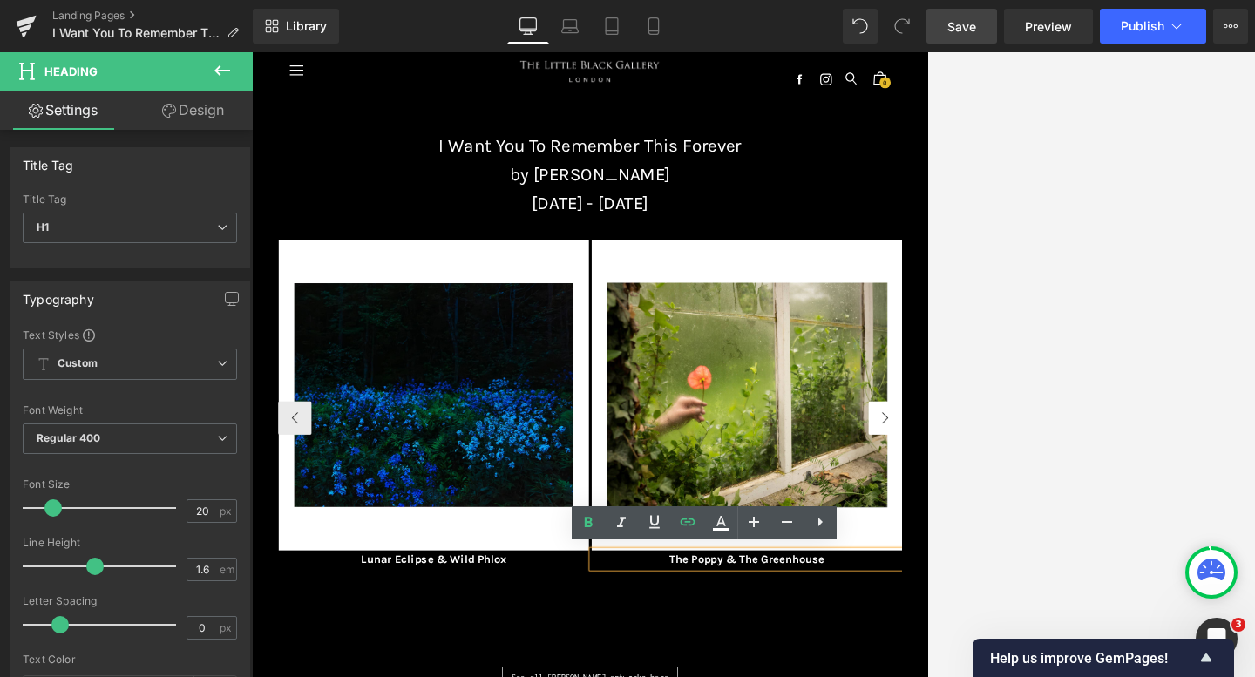
click at [901, 626] on button "›" at bounding box center [1239, 623] width 52 height 52
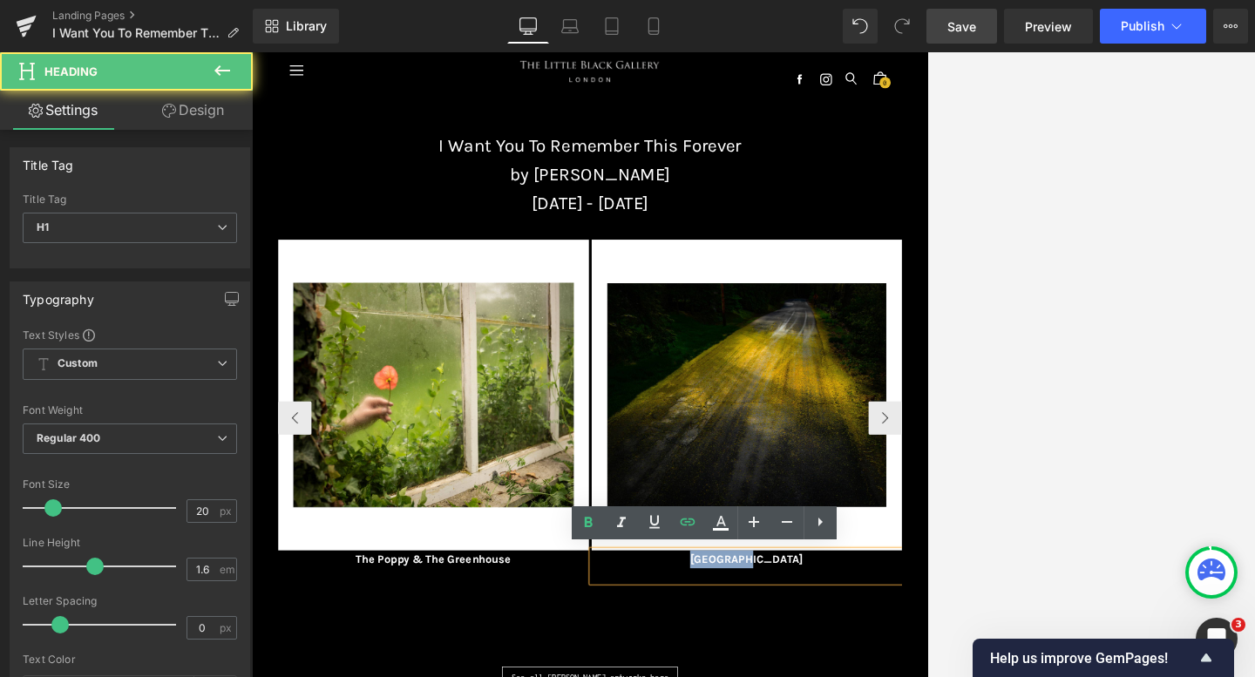
drag, startPoint x: 1070, startPoint y: 844, endPoint x: 931, endPoint y: 841, distance: 138.6
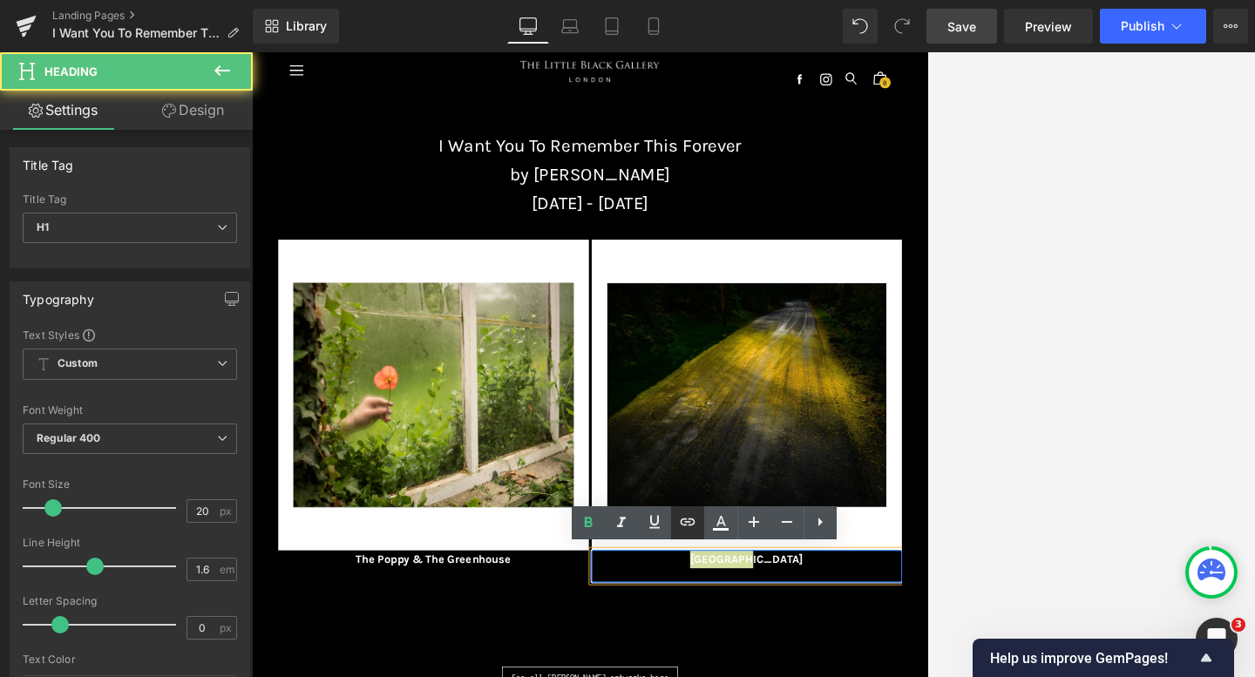
click at [686, 518] on icon at bounding box center [687, 521] width 21 height 21
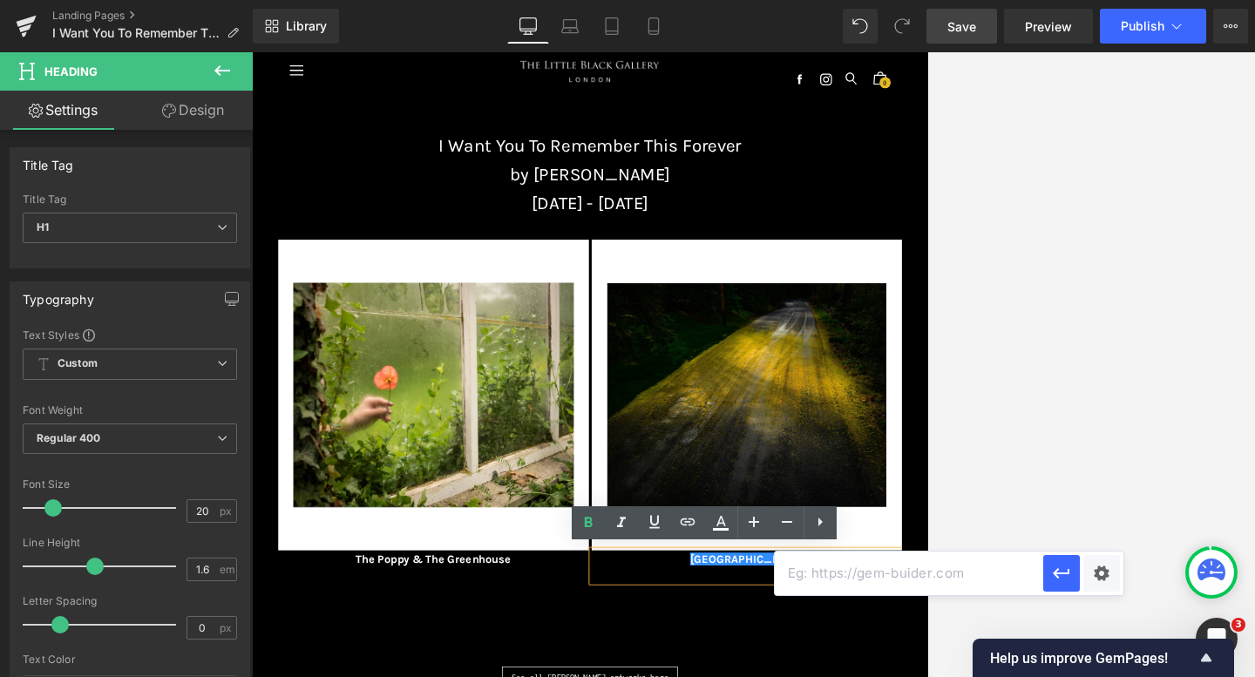
click at [793, 585] on input "text" at bounding box center [909, 574] width 268 height 44
paste input "[URL][DOMAIN_NAME][PERSON_NAME]"
type input "[URL][DOMAIN_NAME][PERSON_NAME]"
click at [901, 578] on icon "button" at bounding box center [1061, 573] width 21 height 21
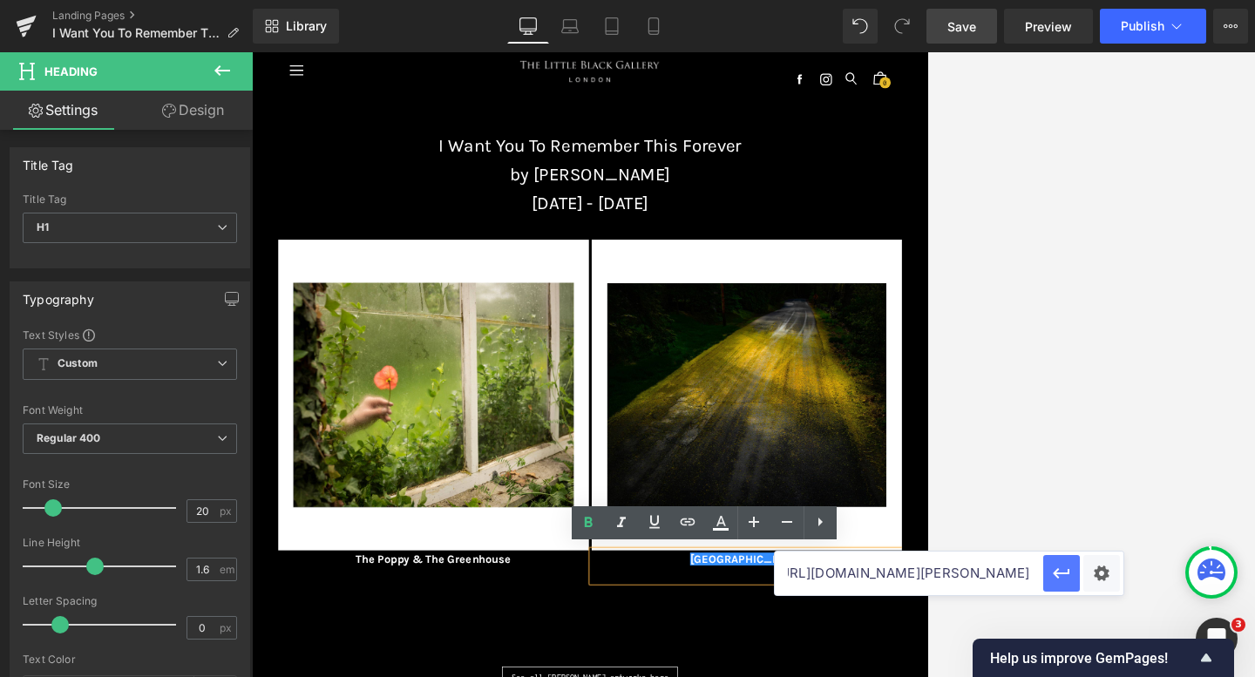
scroll to position [0, 0]
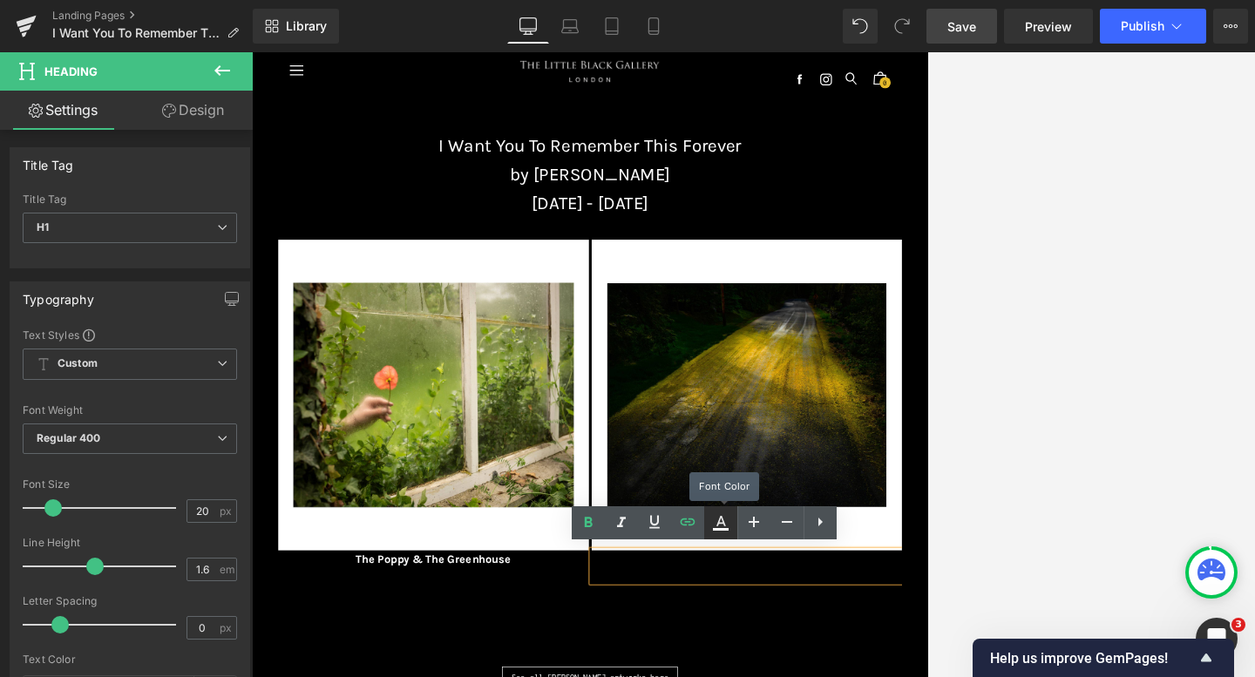
click at [714, 516] on icon at bounding box center [720, 522] width 21 height 21
type input "#000000"
type input "100"
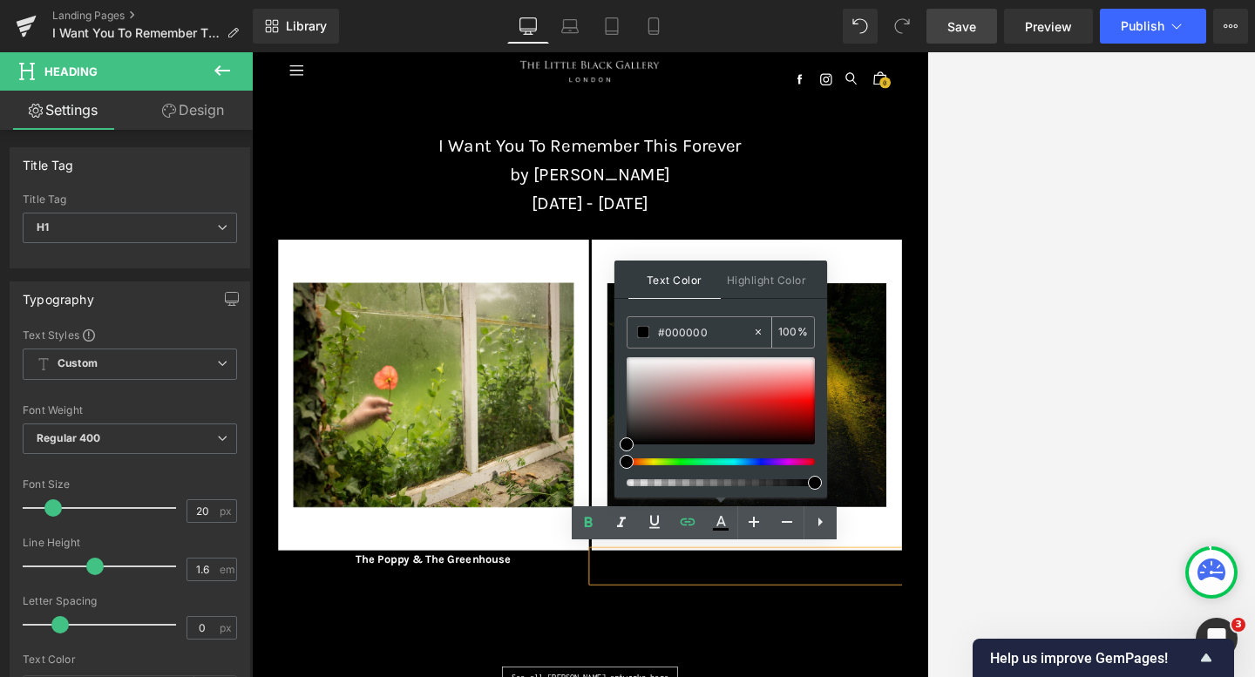
click at [758, 329] on icon at bounding box center [758, 332] width 12 height 12
type input "none"
type input "0"
click at [725, 329] on input "none" at bounding box center [705, 331] width 94 height 19
type input "n"
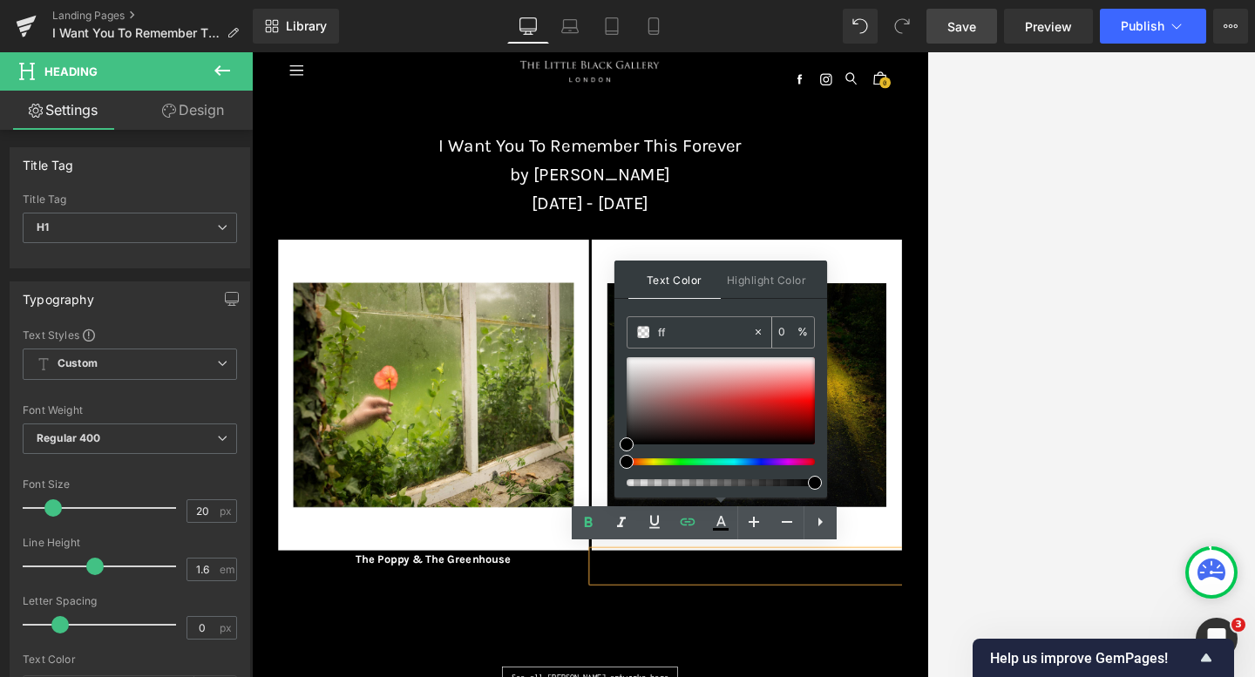
type input "fff"
type input "100"
type input "fffff"
type input "0"
type input "ffffff"
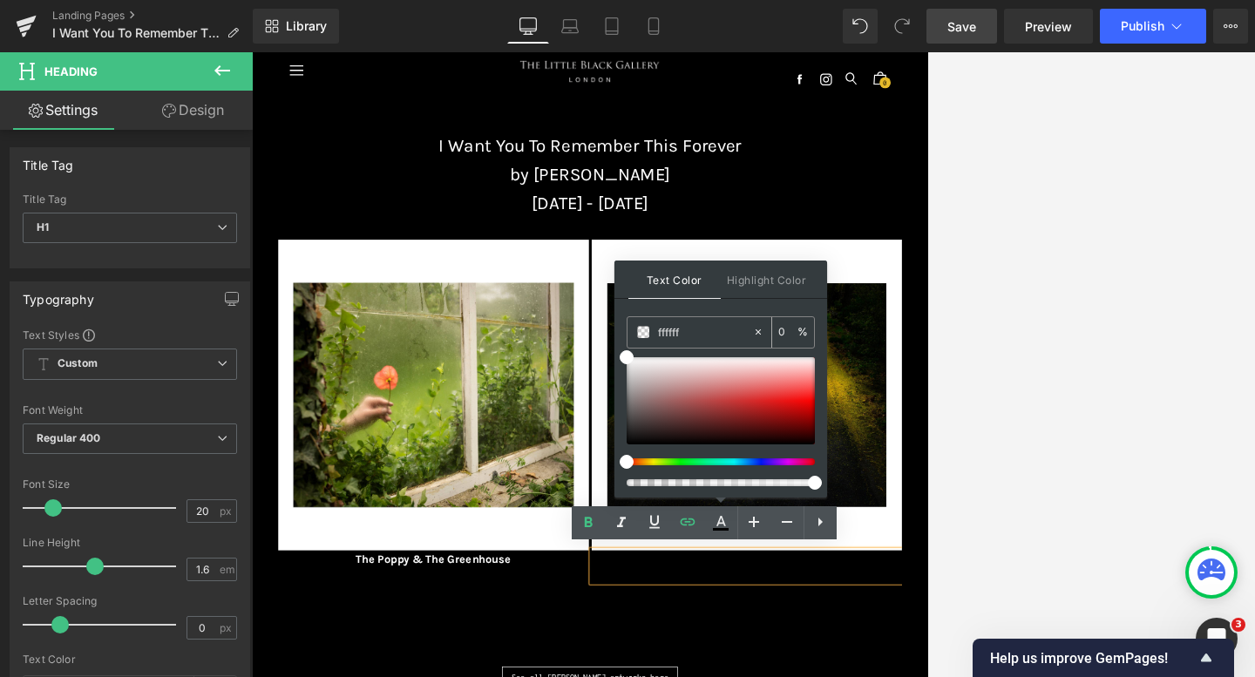
type input "100"
type input "#ffffff"
click at [709, 304] on div "Text Color Highlight Color rgba(255, 255, 255, 1) #ffffff 100 % transparent tra…" at bounding box center [720, 379] width 213 height 237
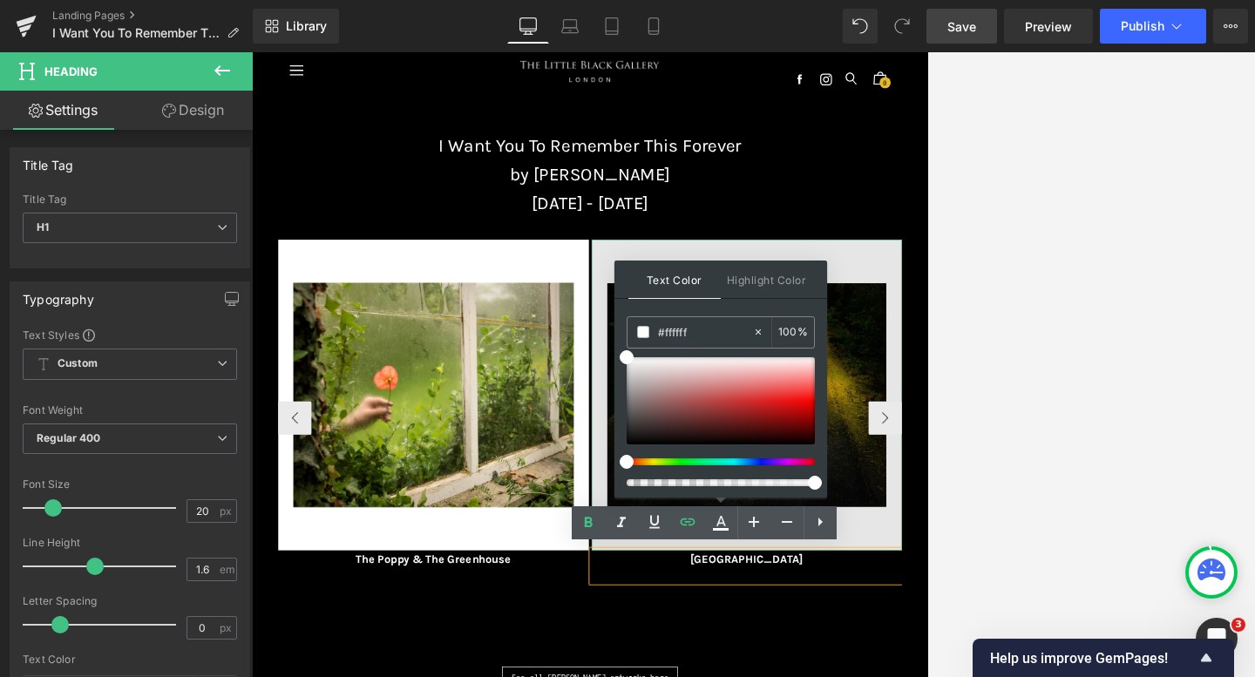
click at [901, 658] on img at bounding box center [1024, 587] width 484 height 484
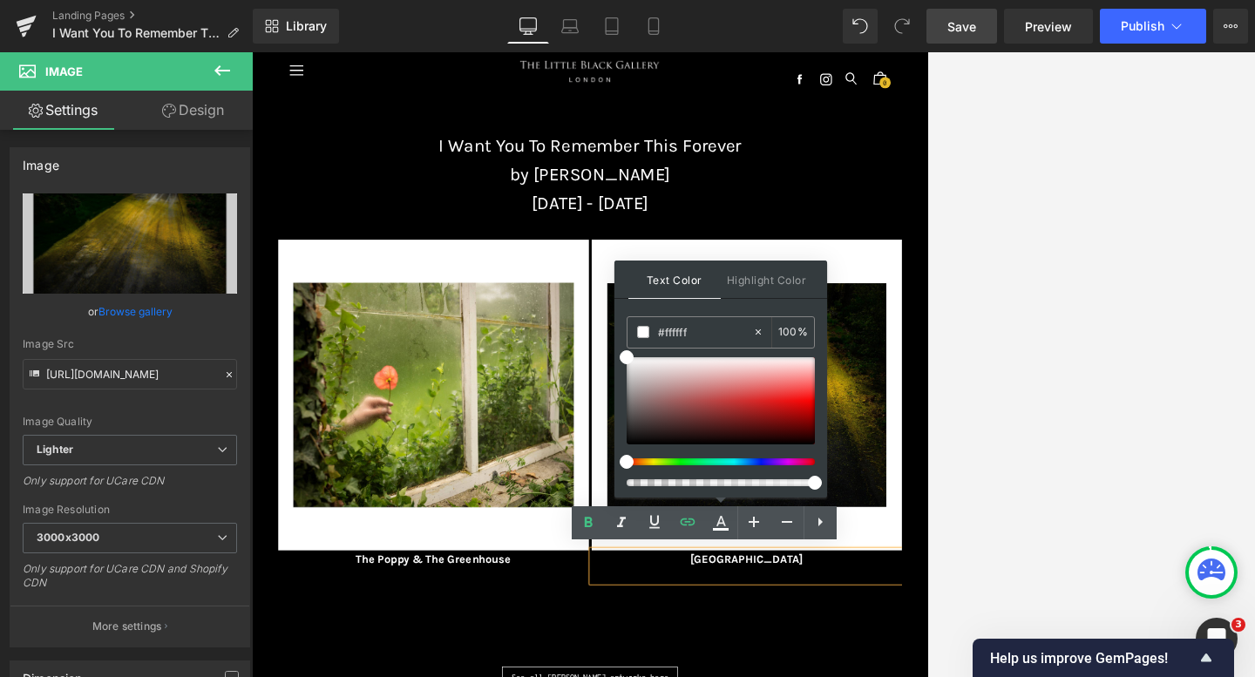
click at [714, 309] on div "Text Color Highlight Color rgba(255, 255, 255, 1) #ffffff 100 % transparent tra…" at bounding box center [720, 379] width 213 height 237
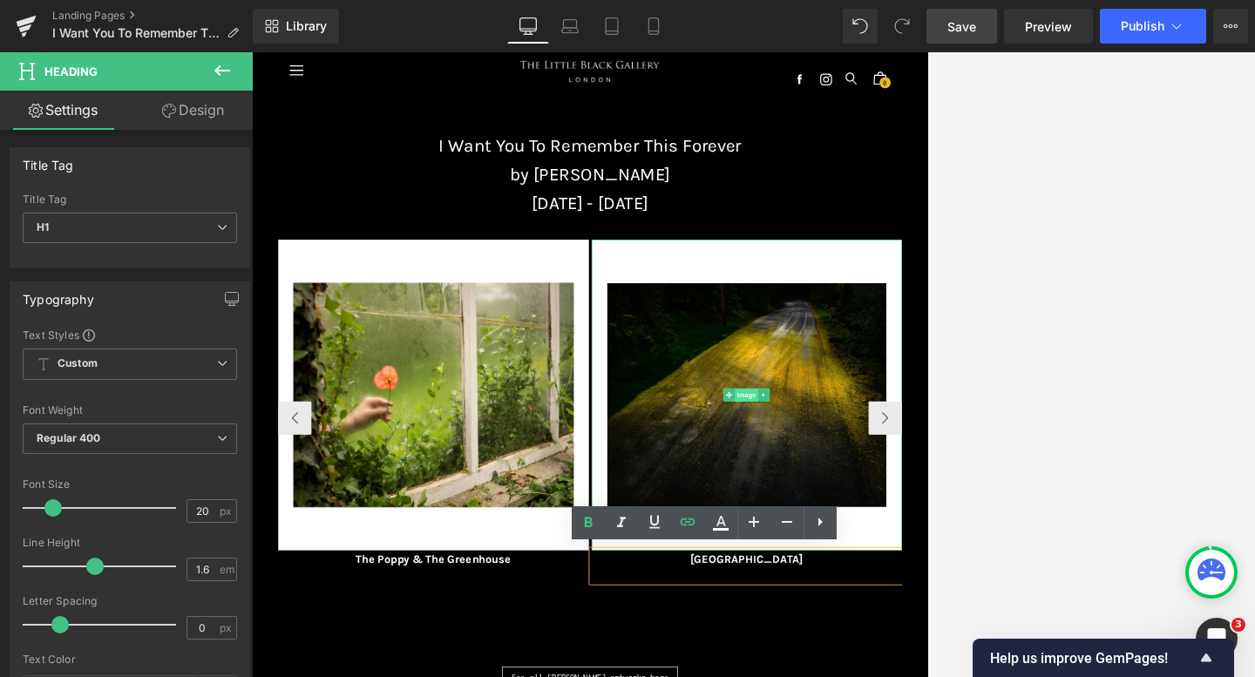
click at [901, 583] on span "Image" at bounding box center [1023, 588] width 37 height 21
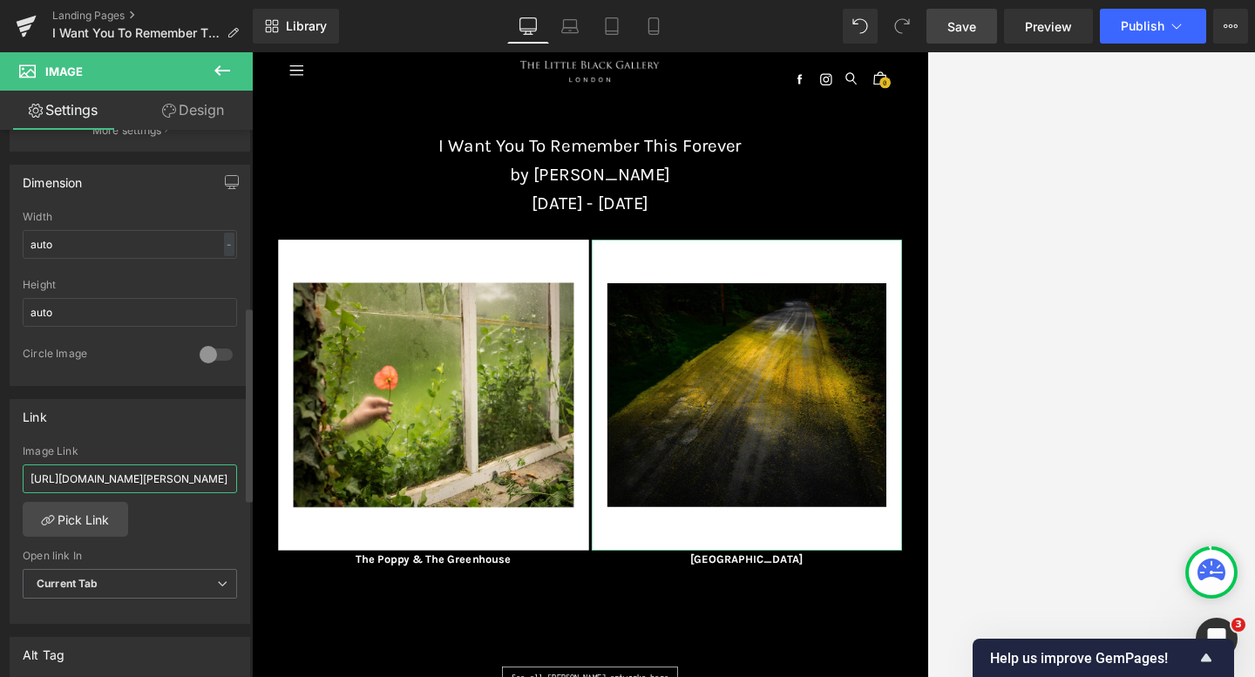
scroll to position [0, 287]
drag, startPoint x: 24, startPoint y: 473, endPoint x: 241, endPoint y: 484, distance: 217.3
click at [242, 484] on div "Link [URL][DOMAIN_NAME][PERSON_NAME] Image Link [URL][DOMAIN_NAME][PERSON_NAME]…" at bounding box center [130, 512] width 240 height 226
type input "[URL][DOMAIN_NAME][PERSON_NAME]"
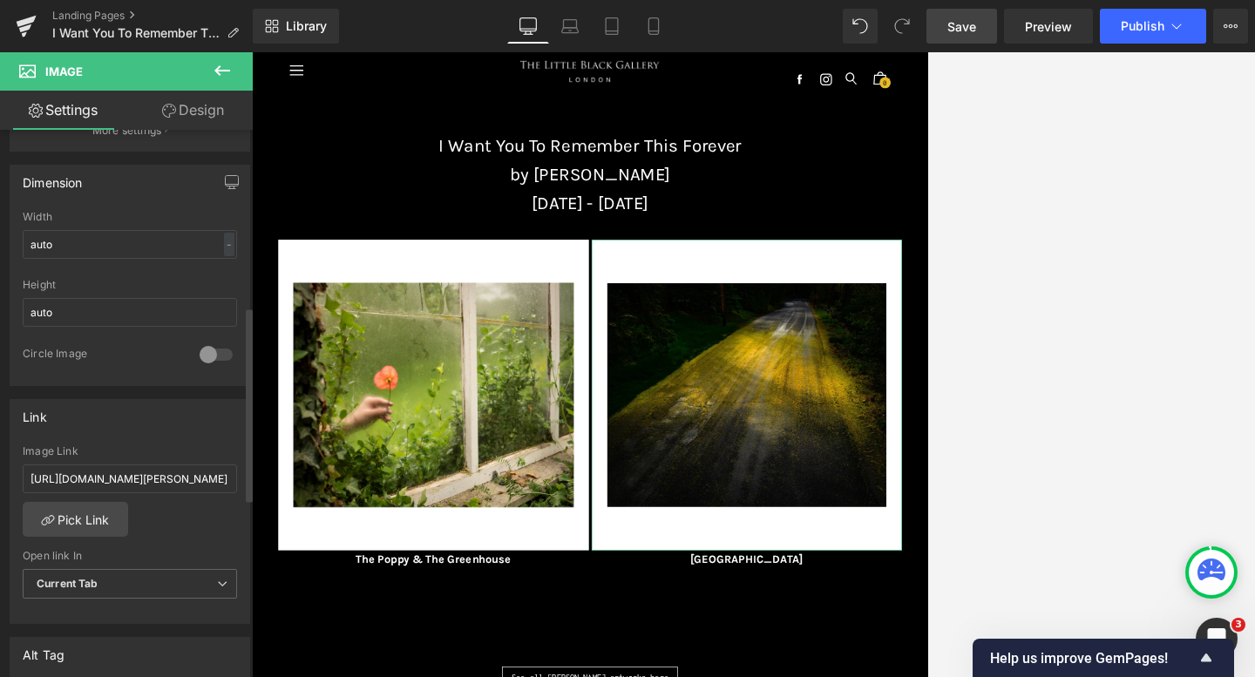
click at [132, 419] on div "Link" at bounding box center [129, 416] width 239 height 33
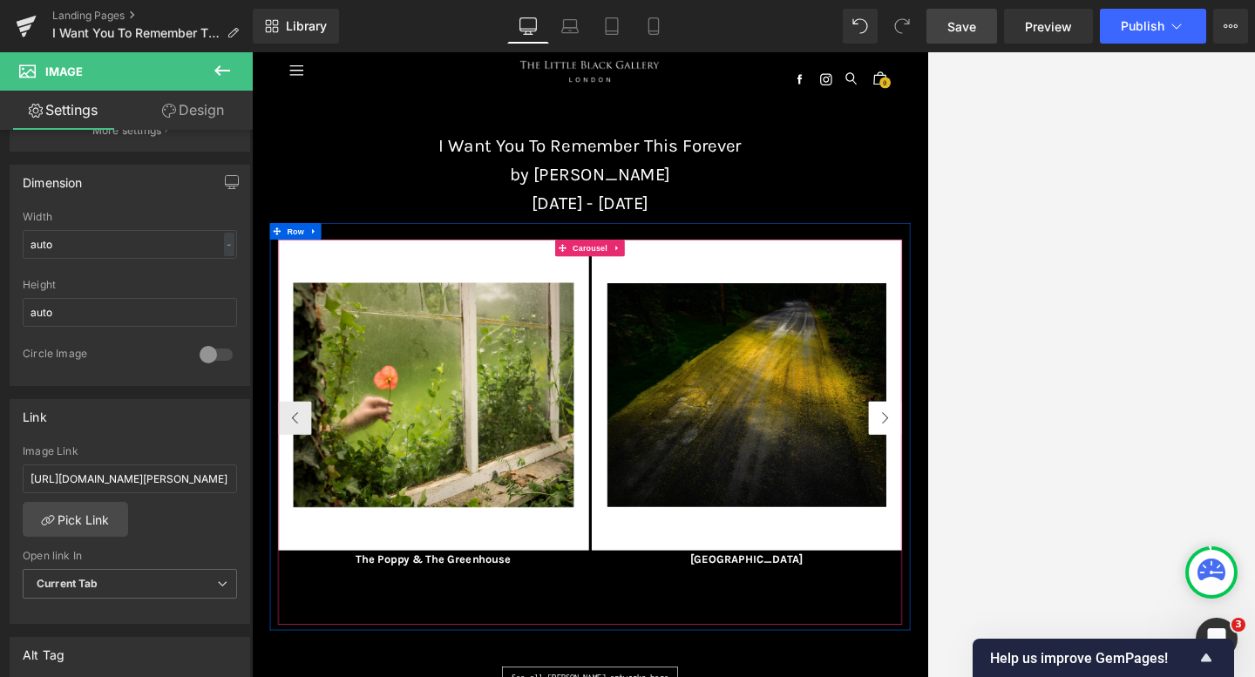
click at [901, 617] on button "›" at bounding box center [1239, 623] width 52 height 52
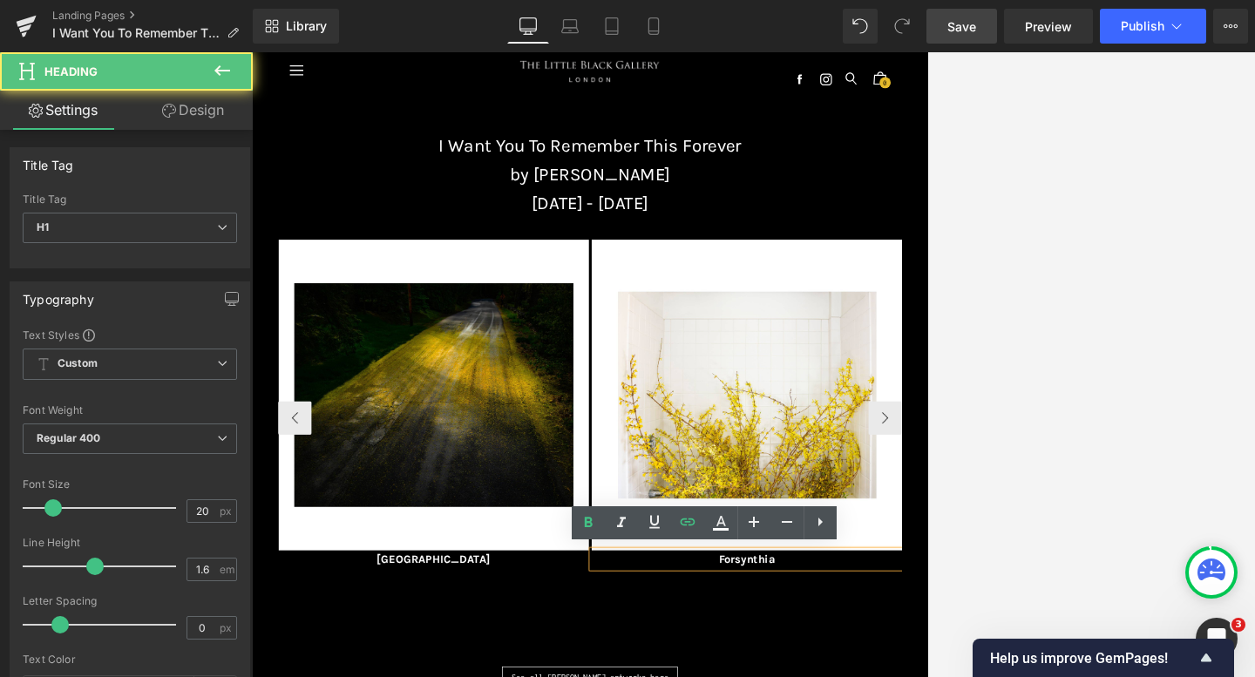
drag, startPoint x: 1079, startPoint y: 841, endPoint x: 955, endPoint y: 826, distance: 124.6
drag, startPoint x: 1073, startPoint y: 849, endPoint x: 978, endPoint y: 842, distance: 95.2
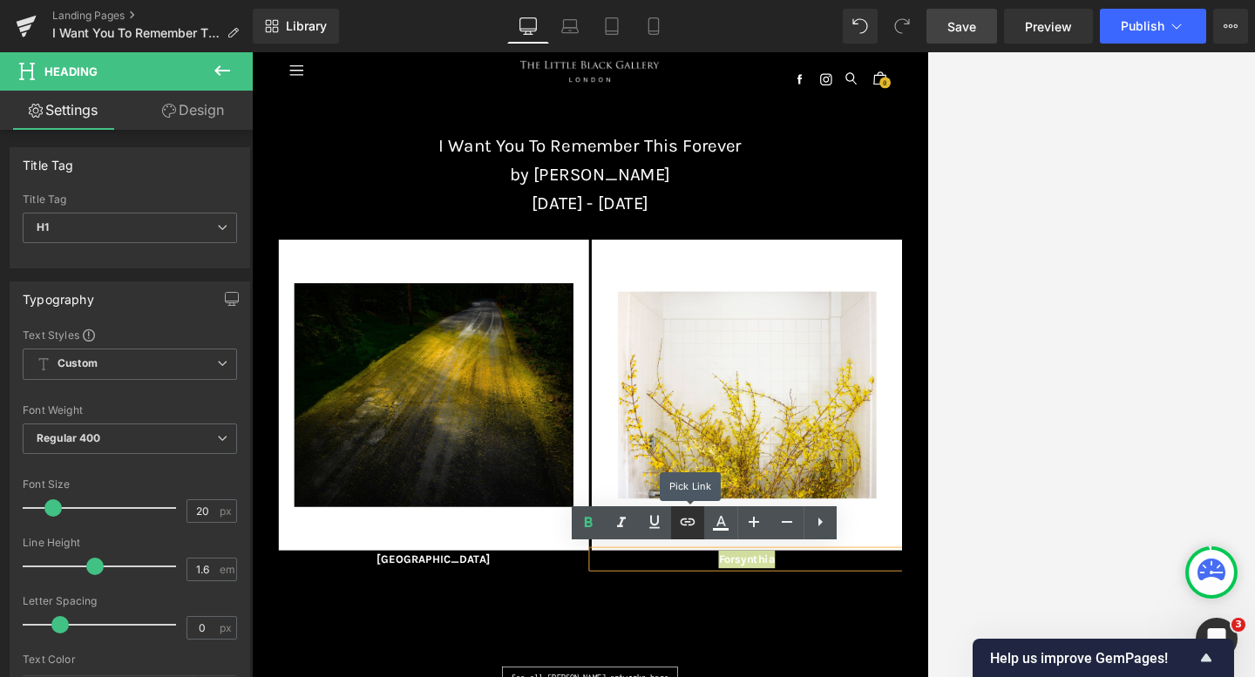
click at [687, 524] on icon at bounding box center [687, 521] width 21 height 21
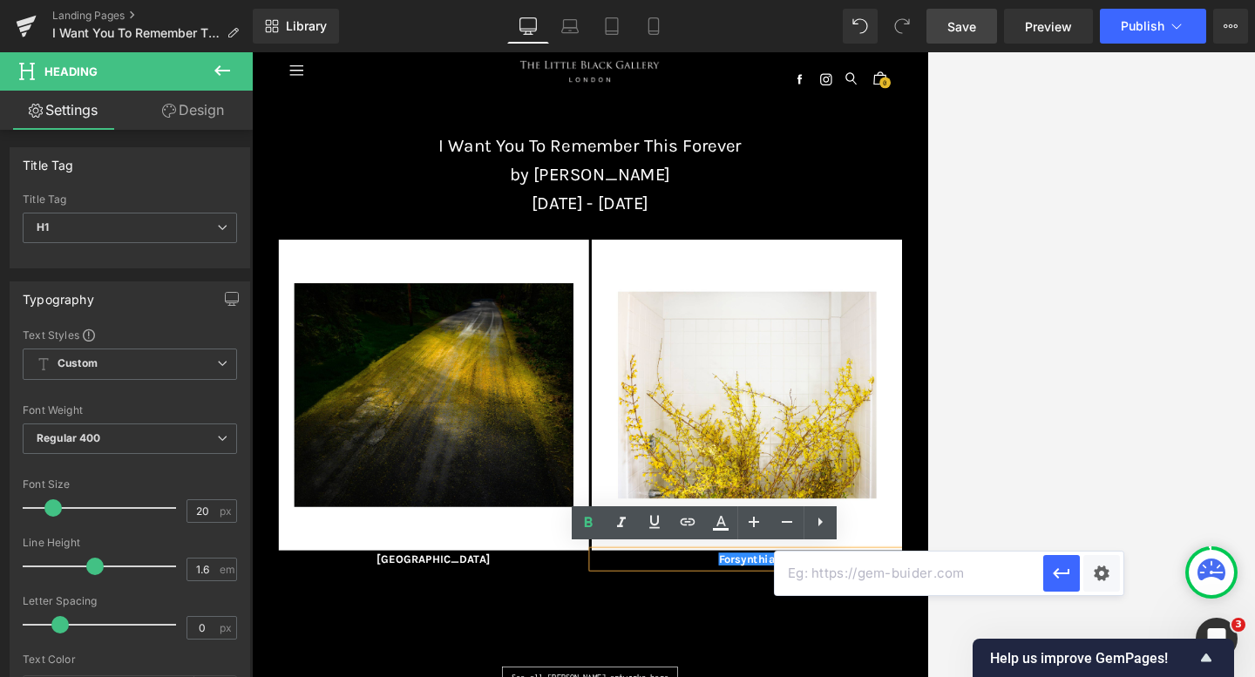
click at [824, 583] on input "text" at bounding box center [909, 574] width 268 height 44
paste input "[URL][DOMAIN_NAME][PERSON_NAME]"
type input "[URL][DOMAIN_NAME][PERSON_NAME]"
click at [901, 574] on icon "button" at bounding box center [1061, 573] width 21 height 21
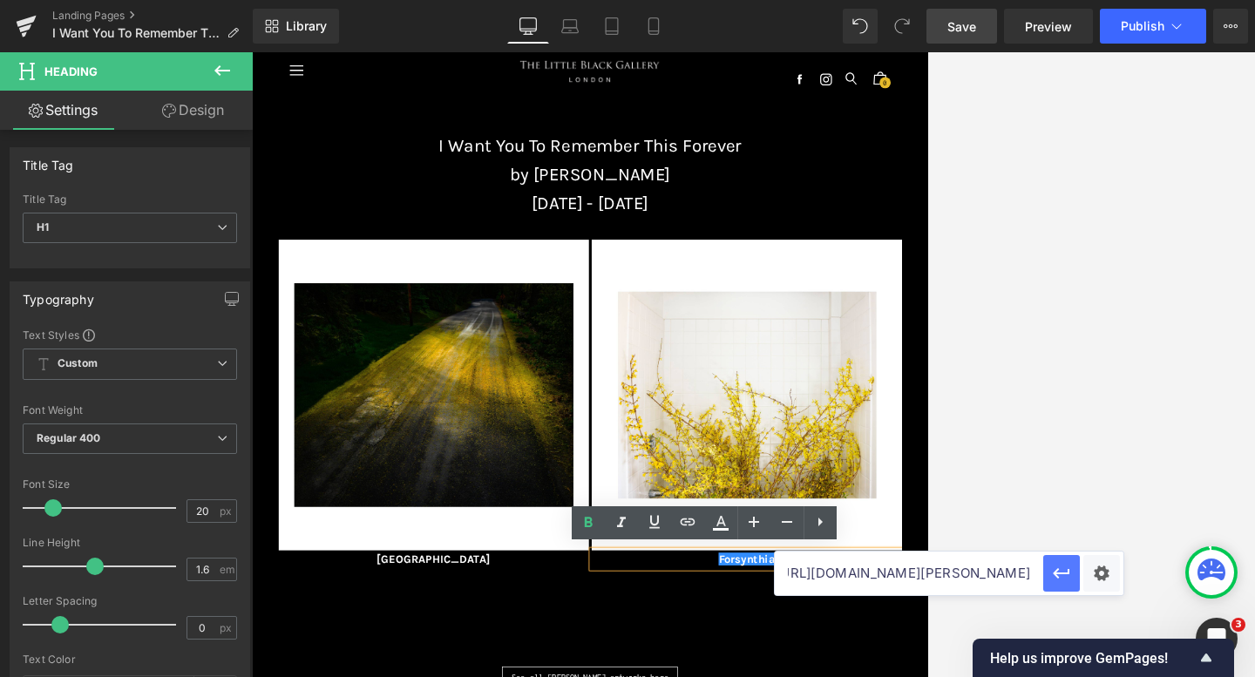
scroll to position [0, 0]
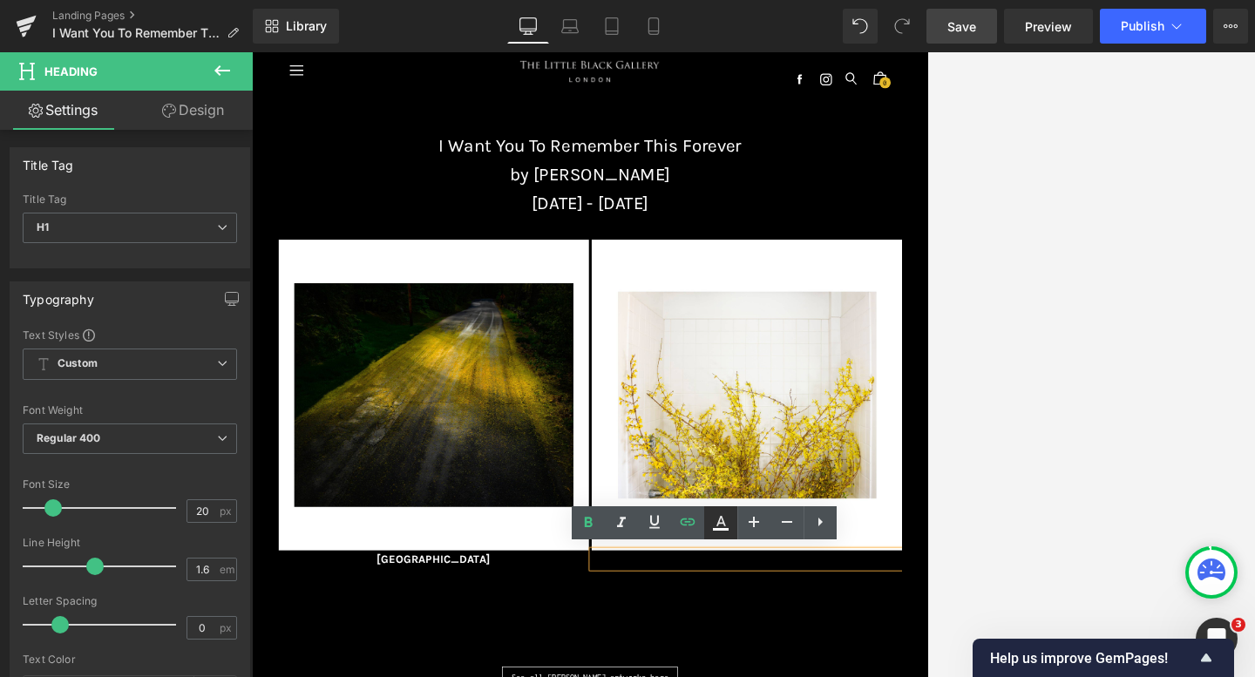
click at [717, 525] on icon at bounding box center [721, 521] width 10 height 10
type input "#000000"
type input "100"
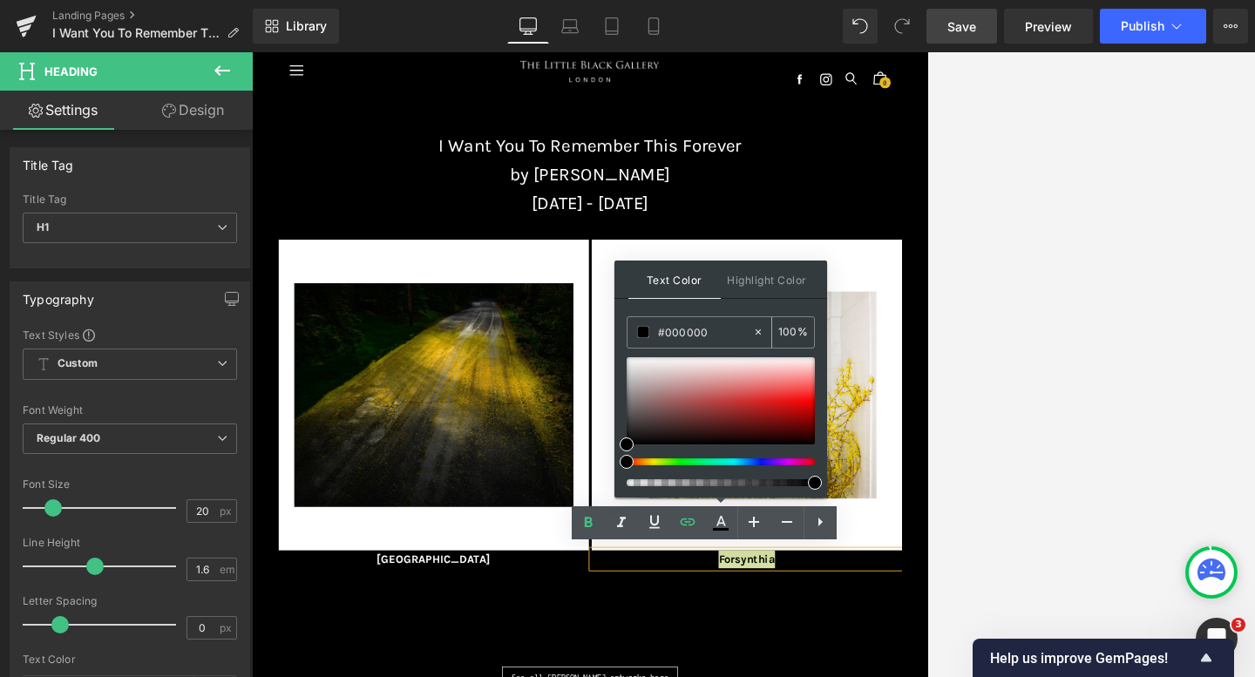
click at [756, 334] on icon at bounding box center [758, 332] width 12 height 12
type input "none"
type input "0"
click at [721, 337] on input "none" at bounding box center [705, 331] width 94 height 19
type input "n"
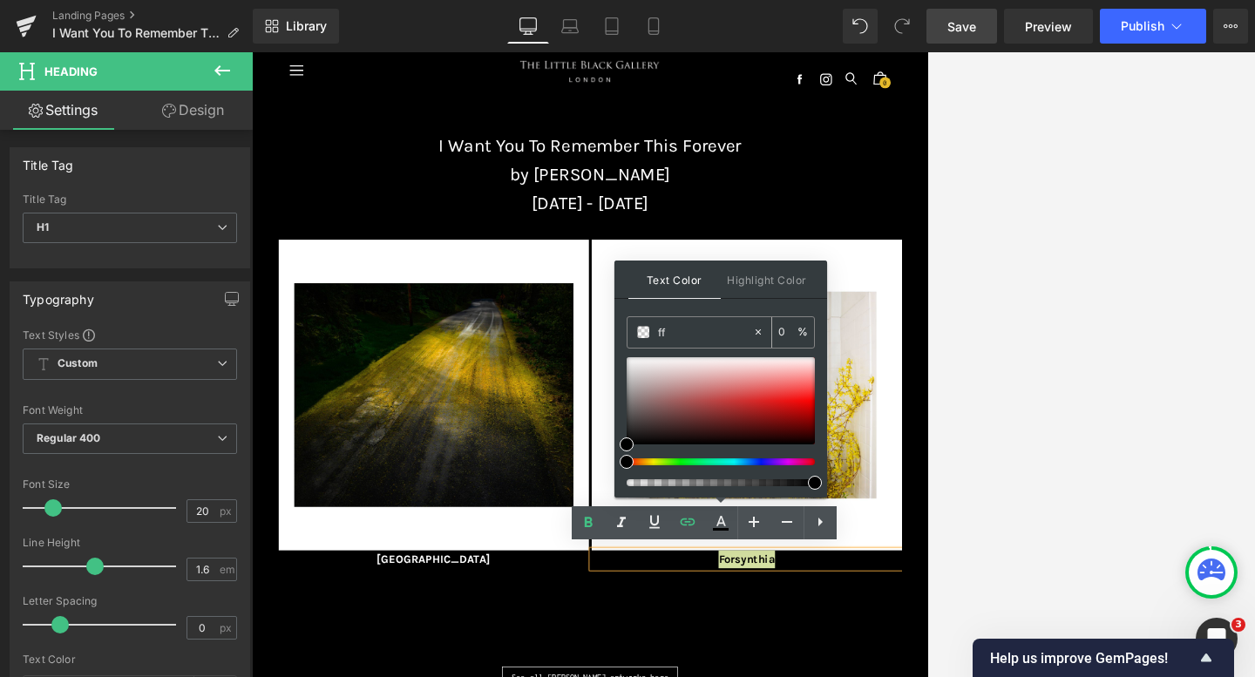
type input "fff"
type input "100"
type input "fffff"
type input "0"
type input "ffffff"
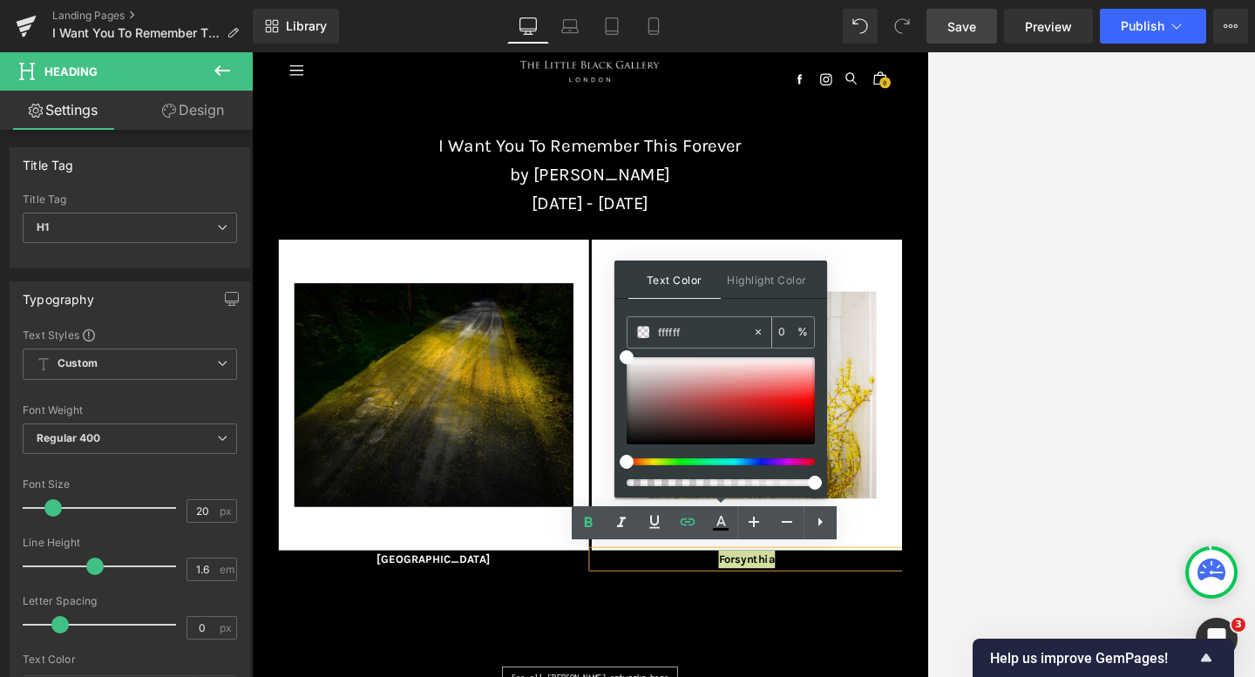
type input "100"
type input "#ffffff"
click at [722, 311] on div "Text Color Highlight Color rgba(255, 255, 255, 1) #ffffff 100 % transparent tra…" at bounding box center [720, 379] width 213 height 237
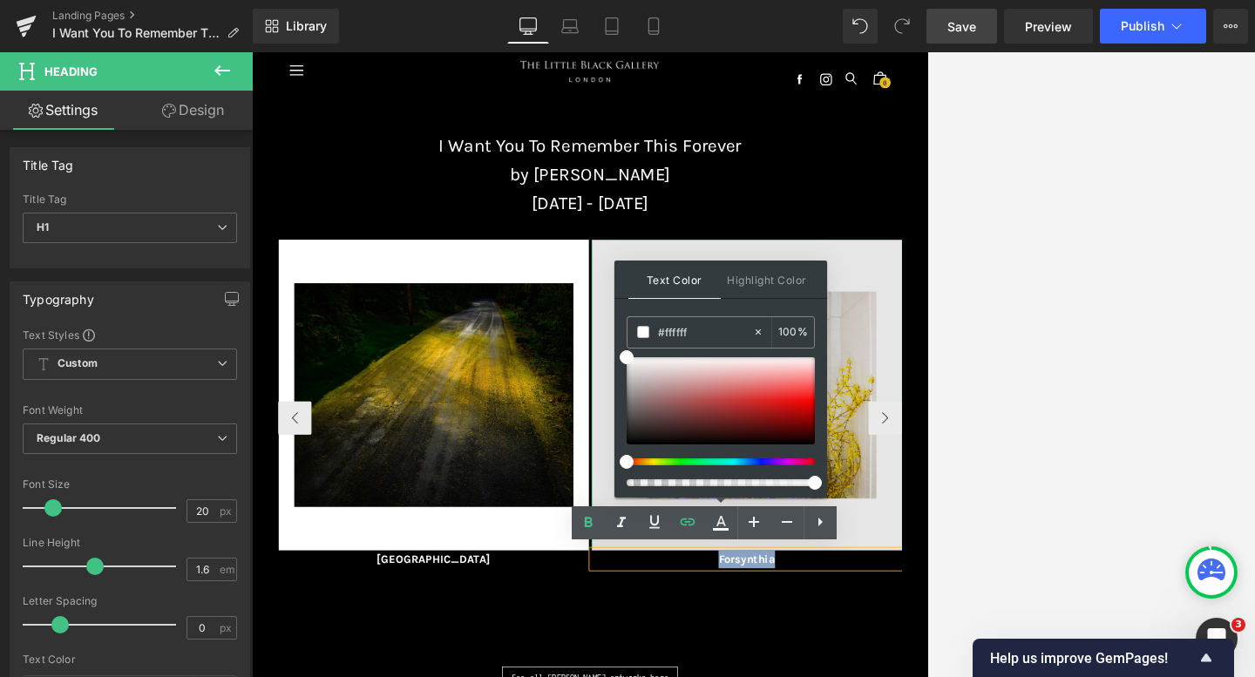
click at [901, 641] on img at bounding box center [1024, 587] width 484 height 484
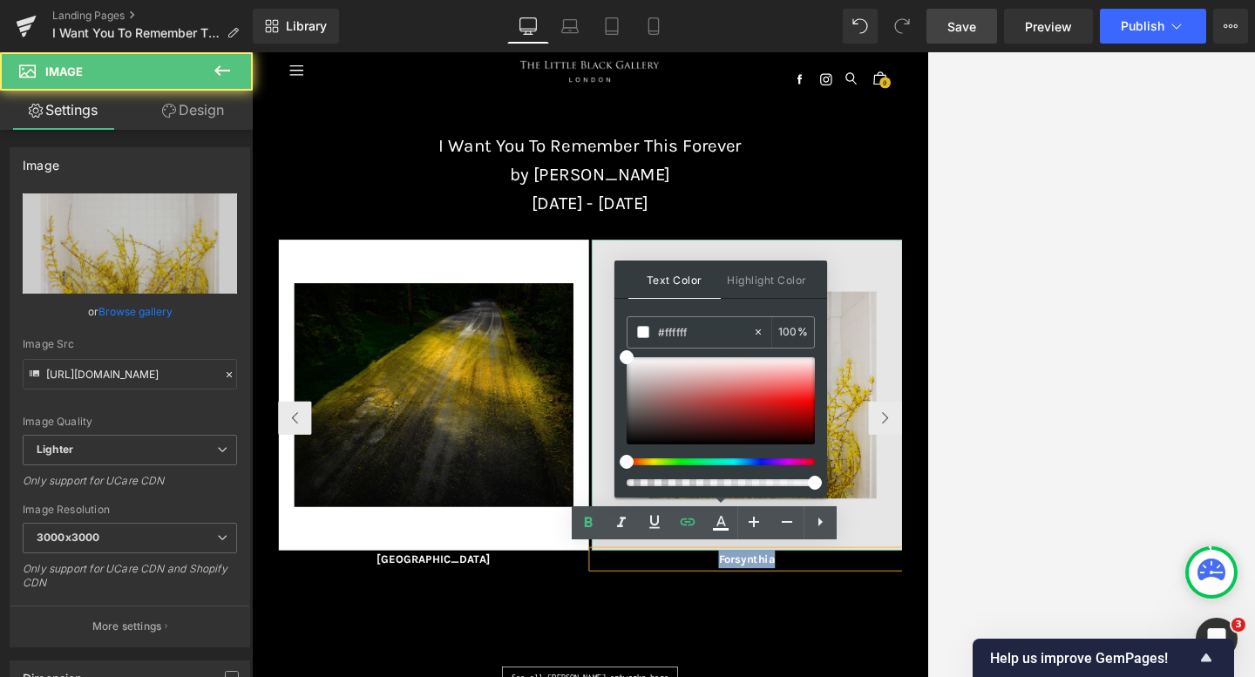
click at [901, 676] on img at bounding box center [1024, 587] width 484 height 484
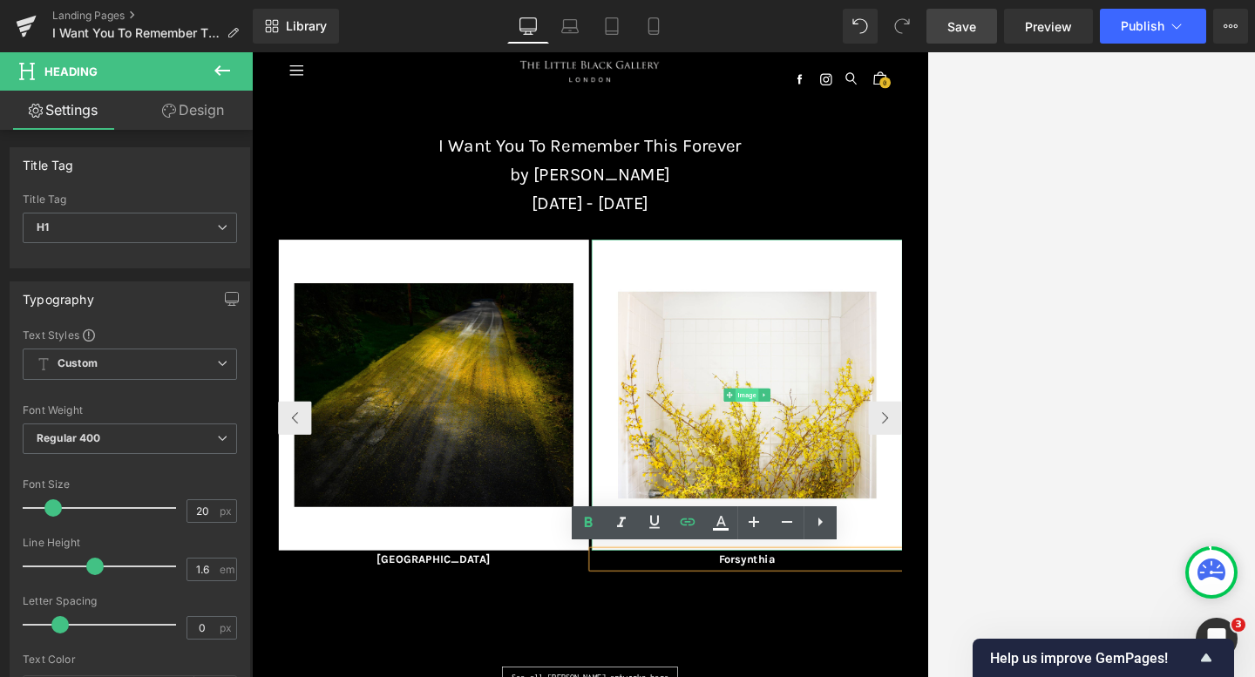
click at [901, 590] on span "Image" at bounding box center [1023, 587] width 37 height 21
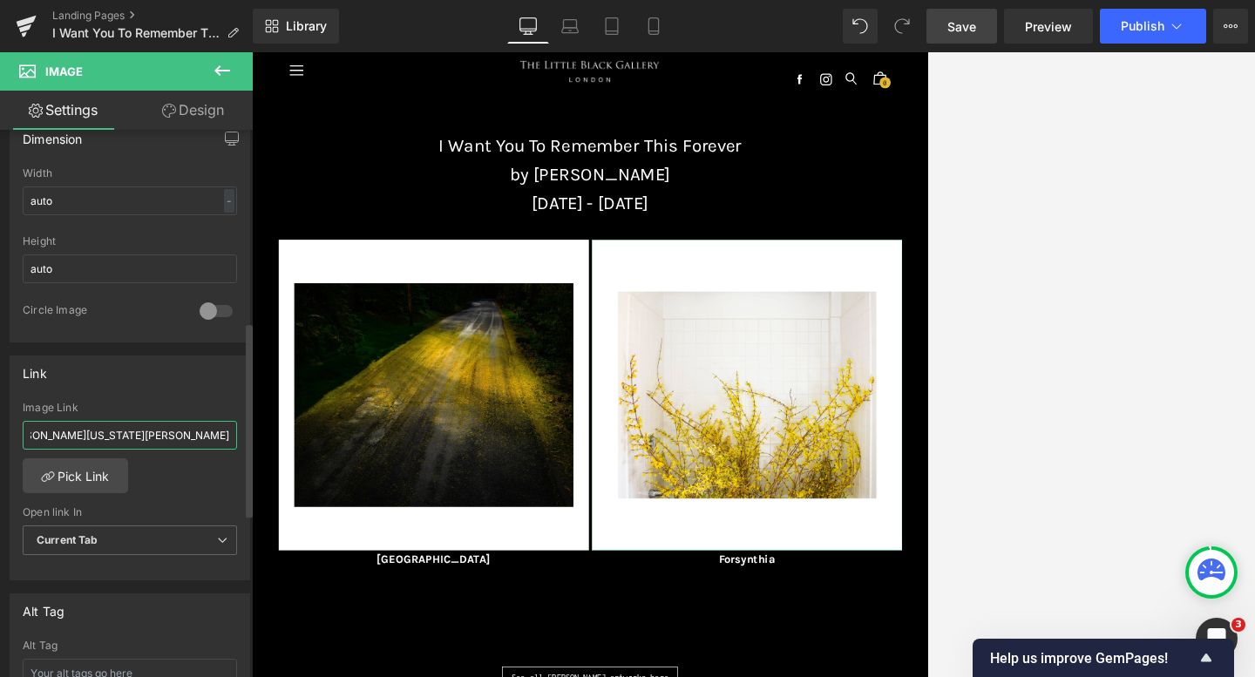
scroll to position [0, 413]
drag, startPoint x: 29, startPoint y: 436, endPoint x: 242, endPoint y: 451, distance: 214.0
click at [243, 451] on div "Link [URL][DOMAIN_NAME][PERSON_NAME][PERSON_NAME][US_STATE][PERSON_NAME] Image …" at bounding box center [130, 461] width 261 height 239
paste input "[URL][DOMAIN_NAME][PERSON_NAME]"
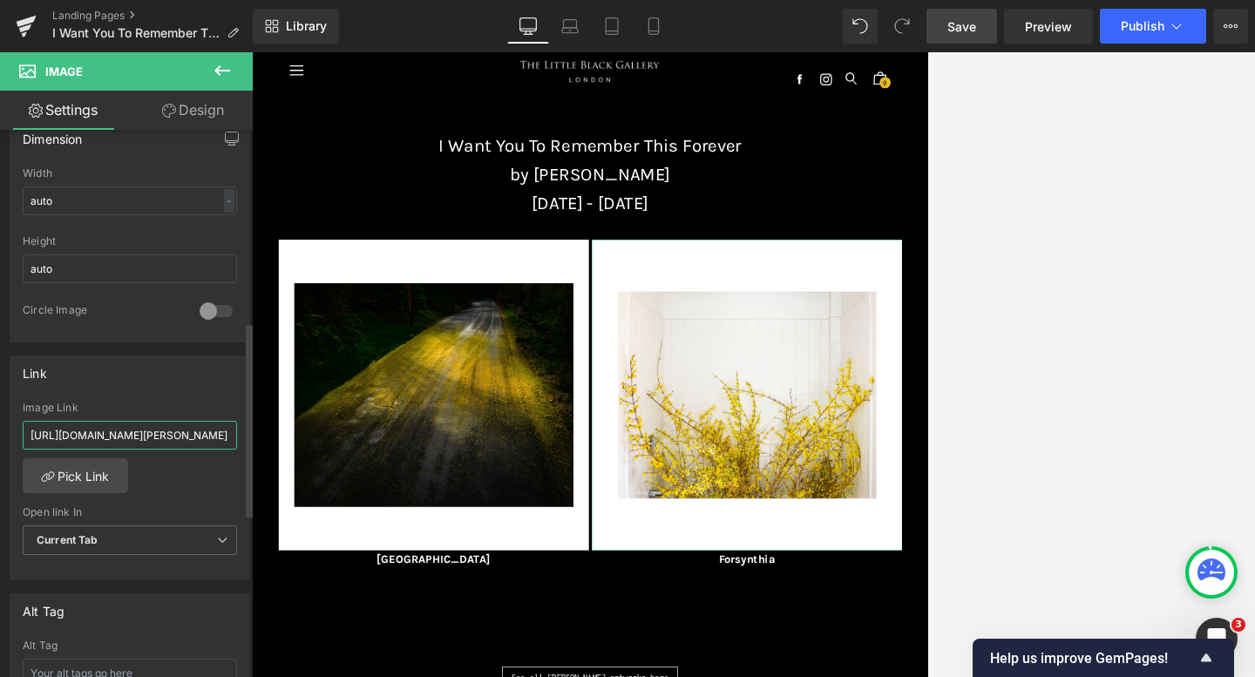
type input "[URL][DOMAIN_NAME][PERSON_NAME]"
click at [161, 389] on div "Link [URL][DOMAIN_NAME][PERSON_NAME] Image Link [URL][DOMAIN_NAME][PERSON_NAME]…" at bounding box center [130, 468] width 240 height 226
click at [901, 17] on span "Save" at bounding box center [961, 26] width 29 height 18
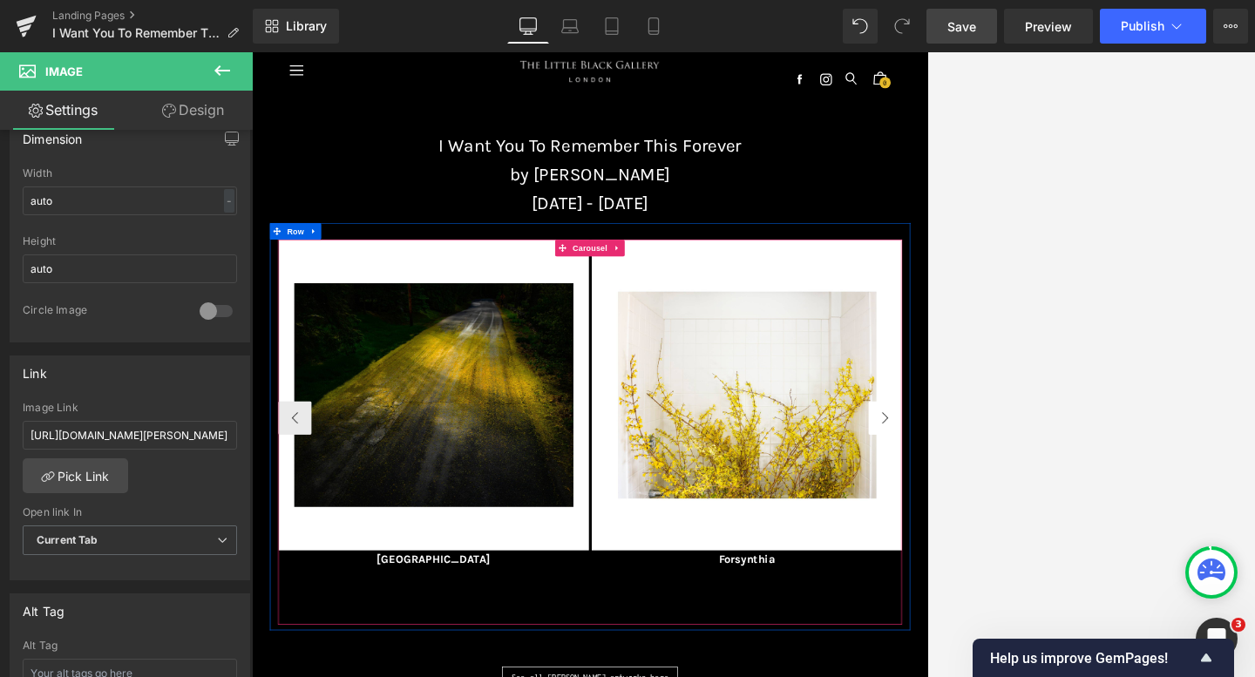
click at [901, 609] on button "›" at bounding box center [1239, 623] width 52 height 52
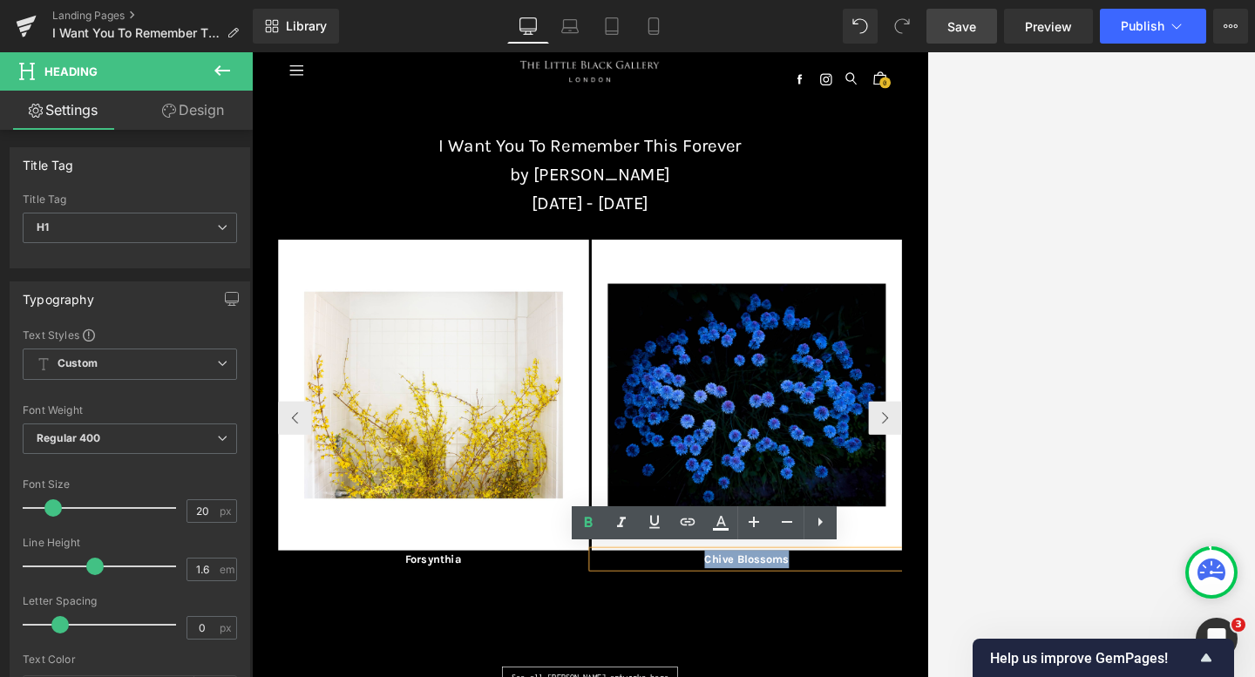
drag, startPoint x: 1098, startPoint y: 850, endPoint x: 956, endPoint y: 843, distance: 142.2
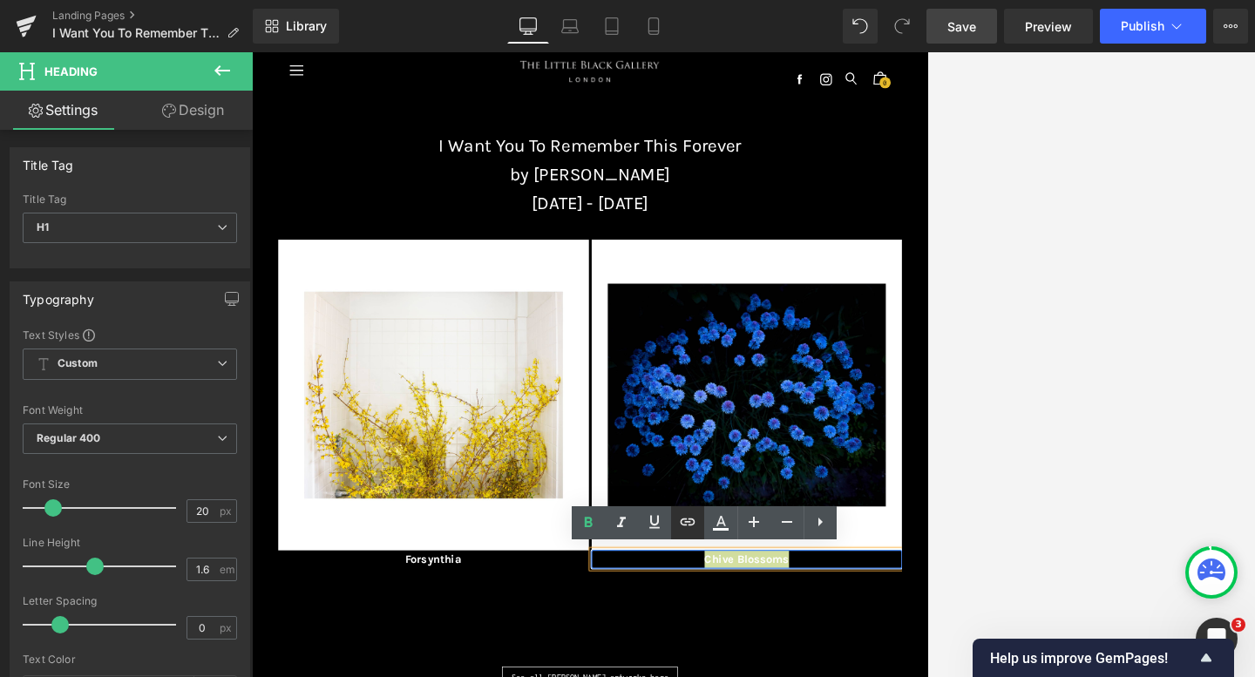
click at [684, 516] on icon at bounding box center [687, 521] width 21 height 21
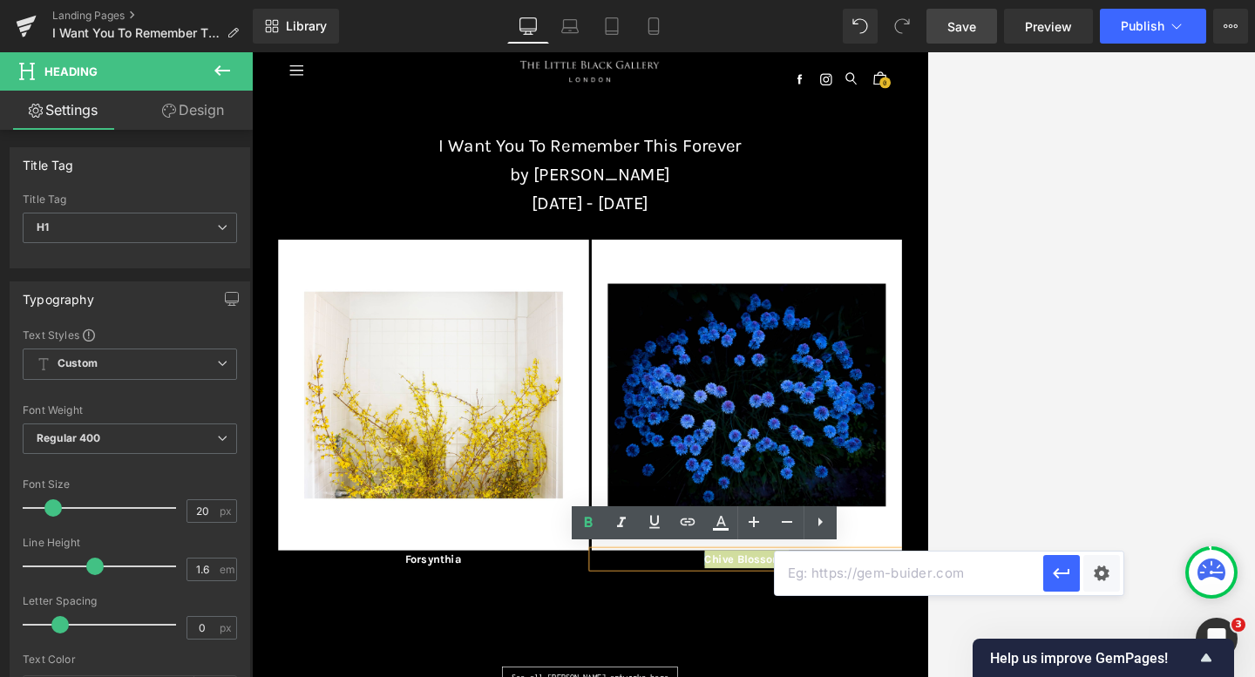
click at [794, 581] on input "text" at bounding box center [909, 574] width 268 height 44
paste input "[URL][DOMAIN_NAME][PERSON_NAME]"
type input "[URL][DOMAIN_NAME][PERSON_NAME]"
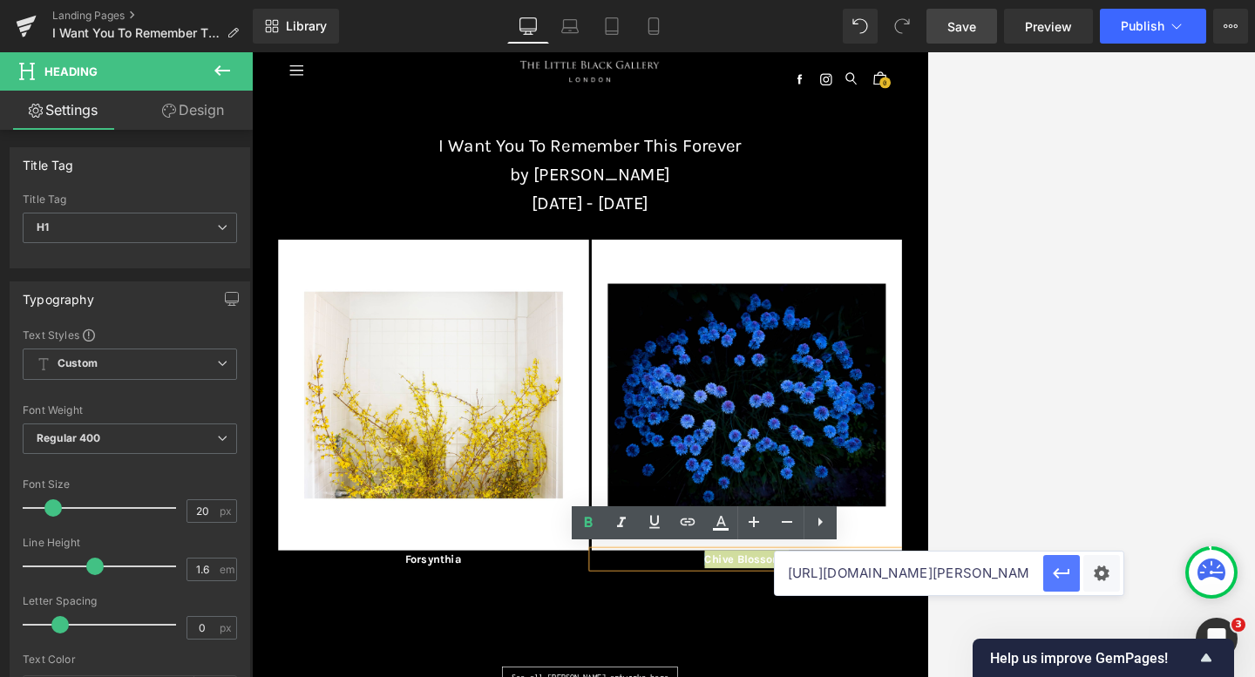
click at [901, 575] on icon "button" at bounding box center [1061, 573] width 21 height 21
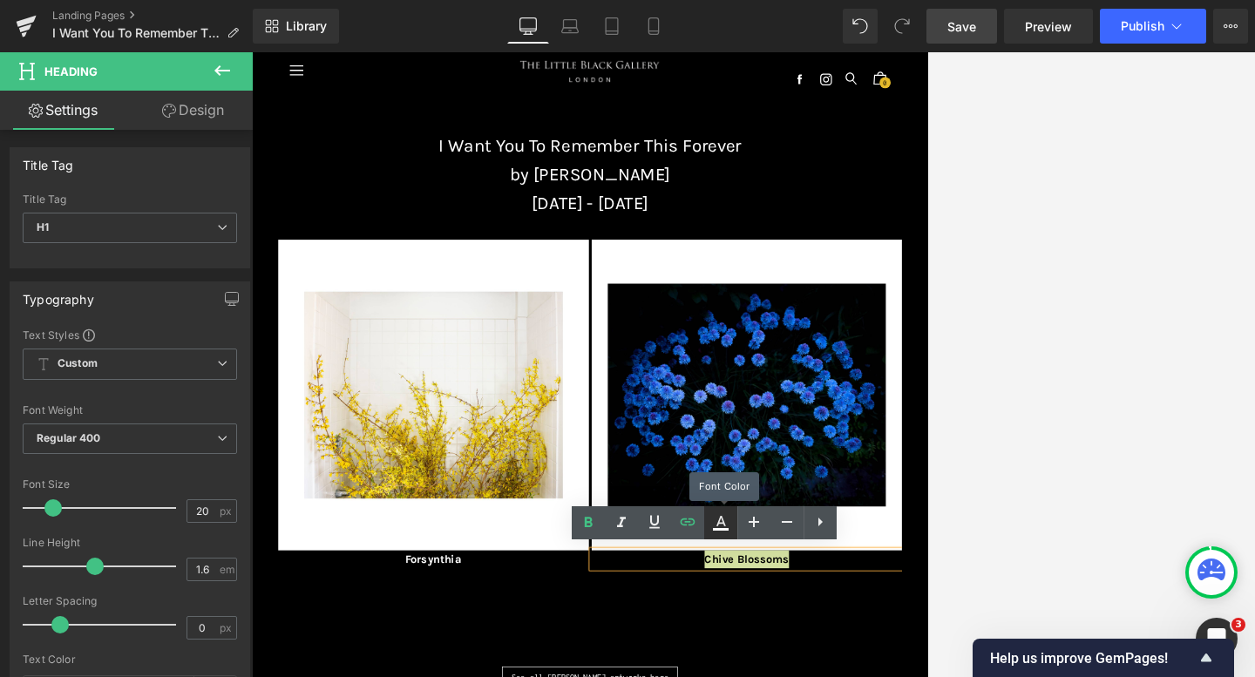
click at [716, 535] on link at bounding box center [720, 522] width 33 height 33
type input "#000000"
type input "100"
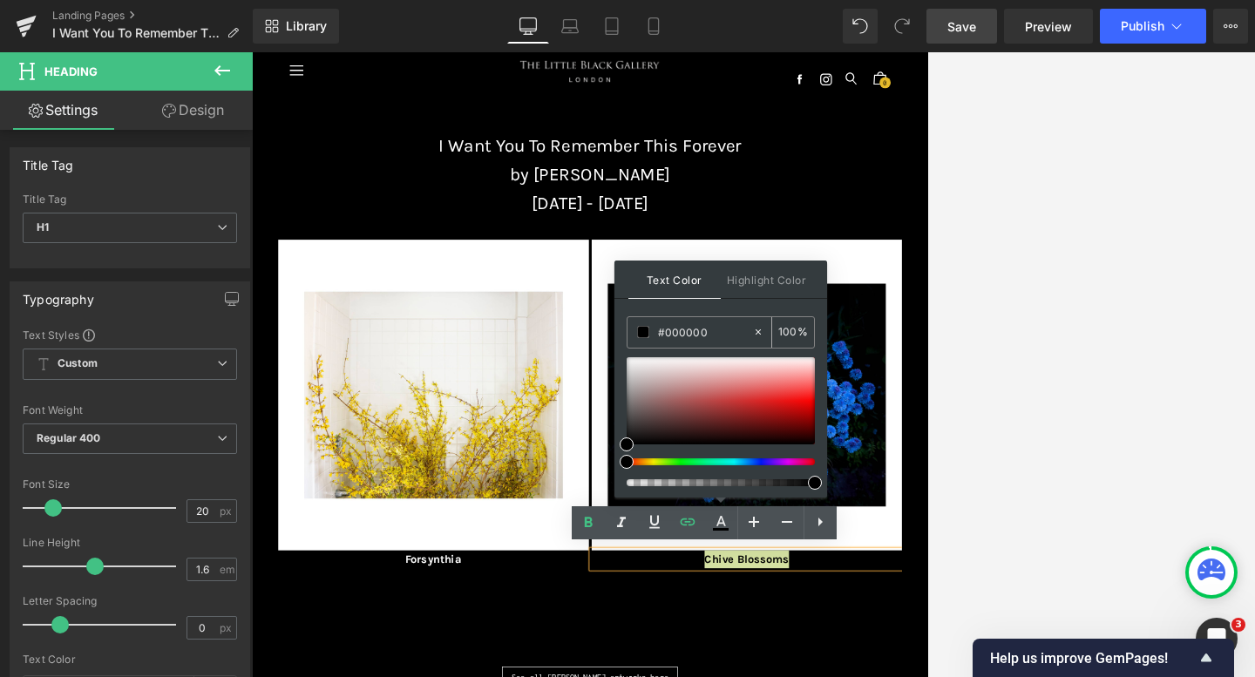
click at [756, 328] on icon at bounding box center [758, 332] width 12 height 12
type input "none"
type input "0"
click at [722, 328] on input "none" at bounding box center [705, 331] width 94 height 19
type input "n"
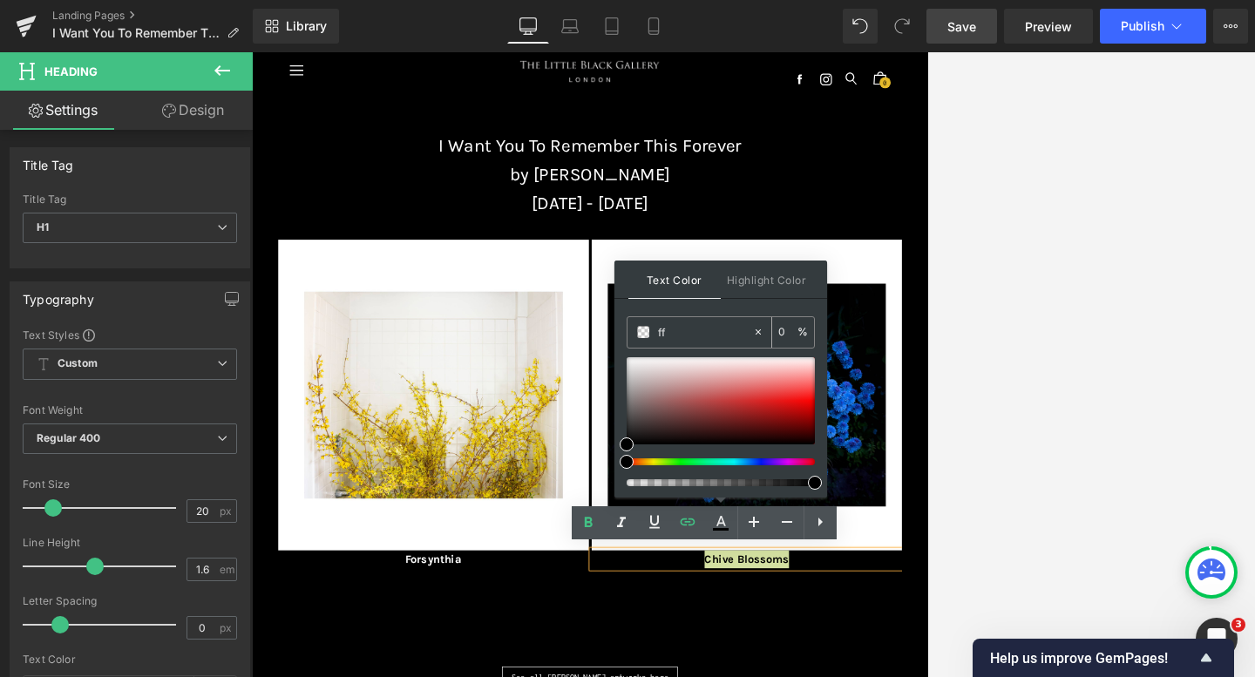
type input "fff"
type input "100"
type input "fffff"
type input "0"
type input "ffffff"
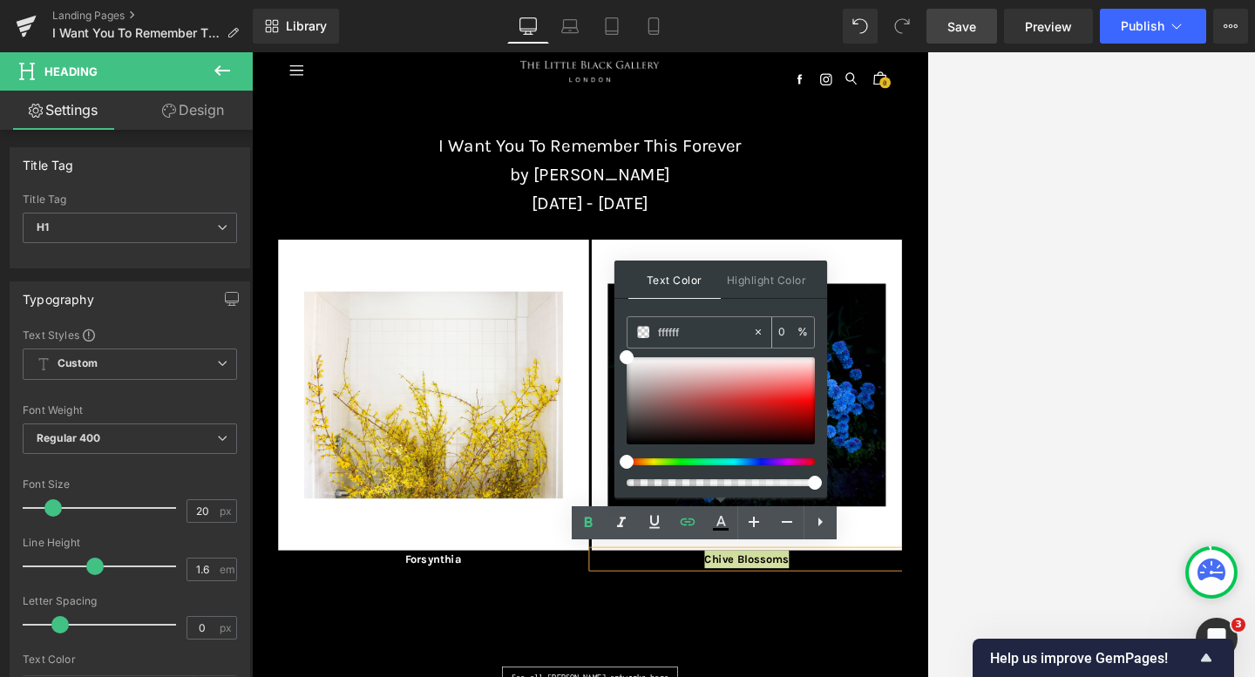
type input "100"
type input "#ffffff"
click at [709, 306] on div "Text Color Highlight Color rgba(255, 255, 255, 1) #ffffff 100 % transparent tra…" at bounding box center [720, 379] width 213 height 237
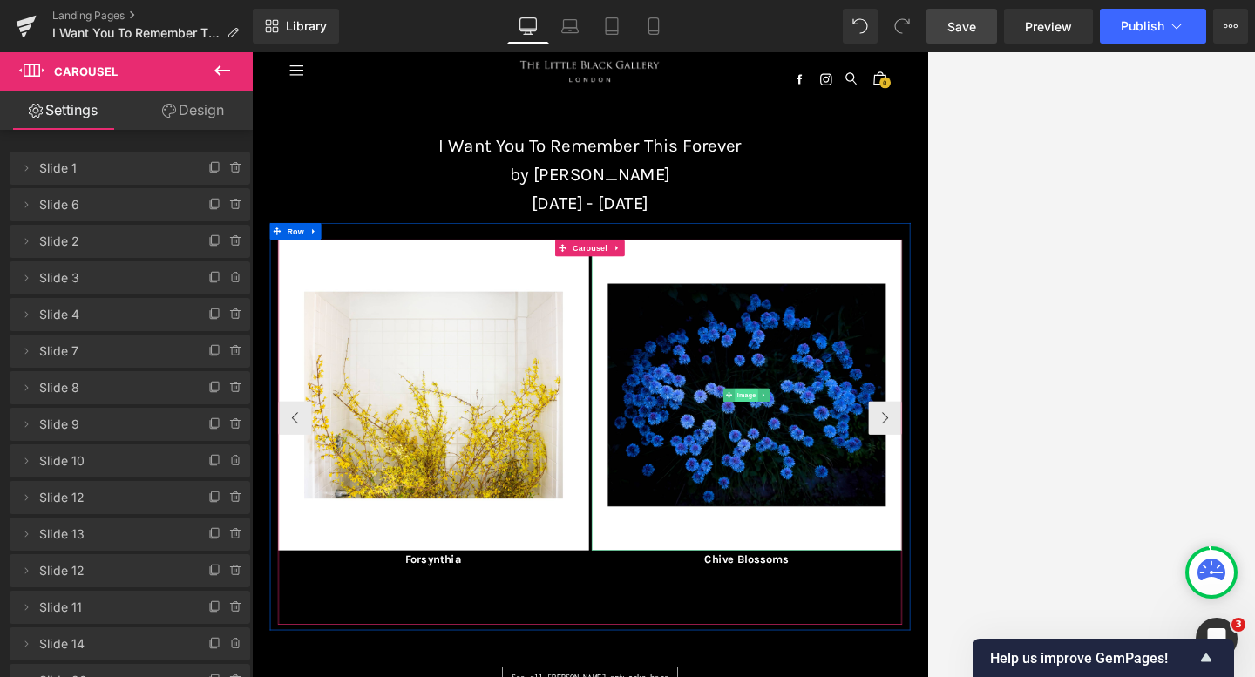
click at [901, 590] on span "Image" at bounding box center [1023, 587] width 37 height 21
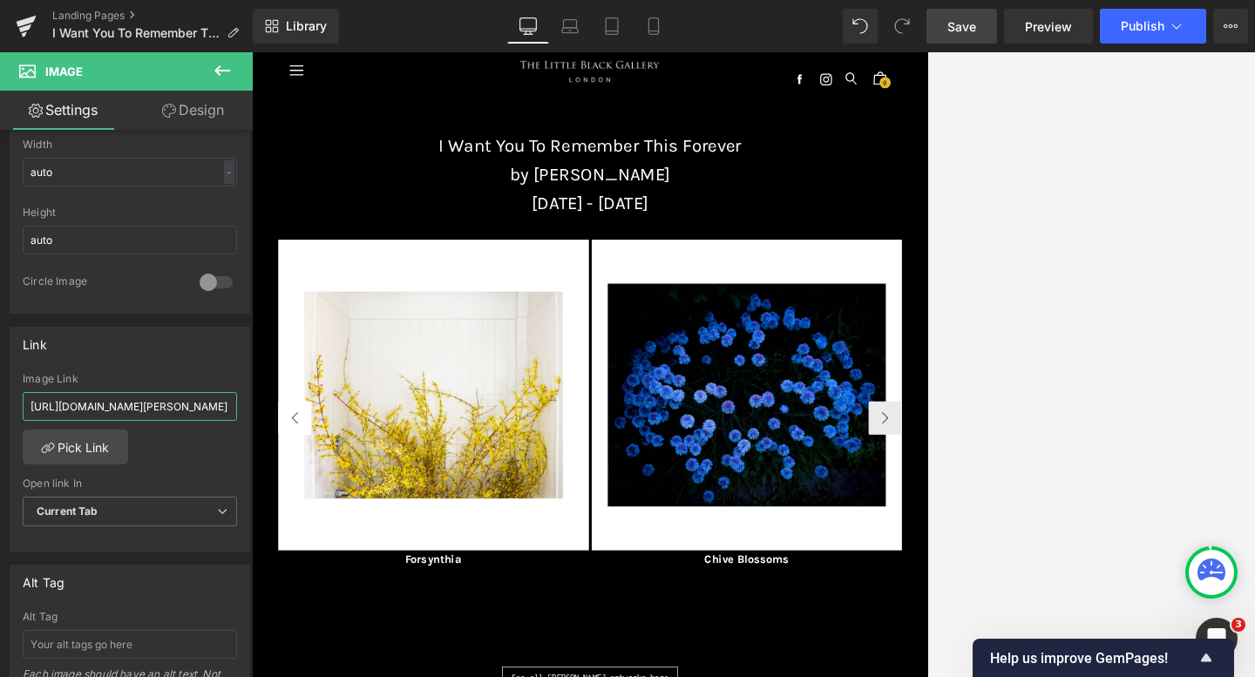
scroll to position [0, 320]
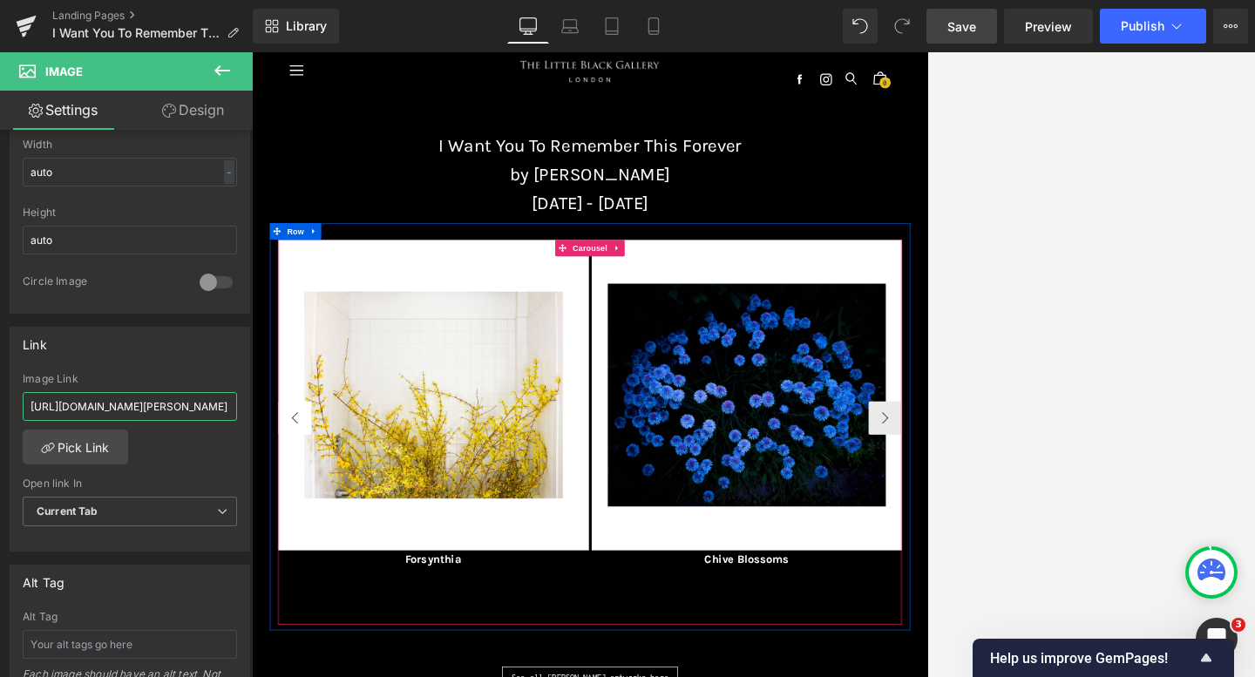
drag, startPoint x: 279, startPoint y: 456, endPoint x: 309, endPoint y: 619, distance: 165.8
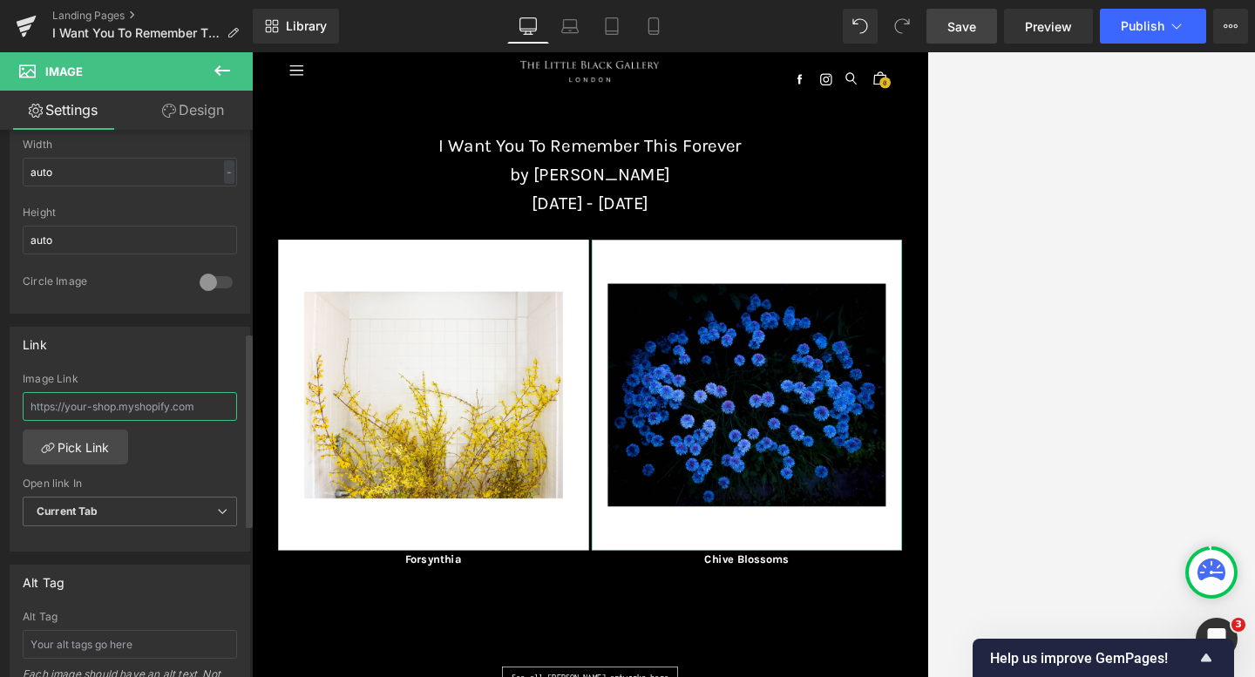
paste input "[URL][DOMAIN_NAME][PERSON_NAME]"
type input "[URL][DOMAIN_NAME][PERSON_NAME]"
click at [133, 358] on div "Link" at bounding box center [129, 344] width 239 height 33
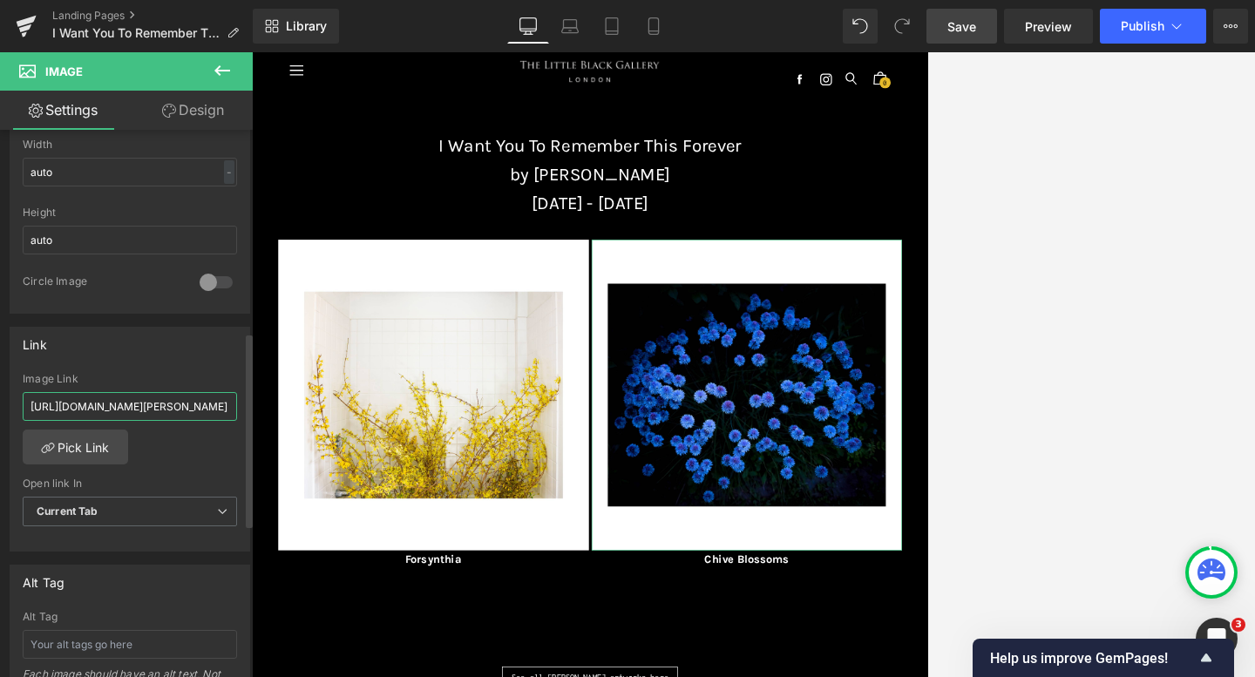
click at [130, 413] on input "[URL][DOMAIN_NAME][PERSON_NAME]" at bounding box center [130, 406] width 214 height 29
click at [156, 408] on input "[URL][DOMAIN_NAME][PERSON_NAME]" at bounding box center [130, 405] width 214 height 29
click at [138, 361] on div "Link [URL][DOMAIN_NAME][PERSON_NAME] Image Link [URL][DOMAIN_NAME][PERSON_NAME]…" at bounding box center [130, 439] width 240 height 226
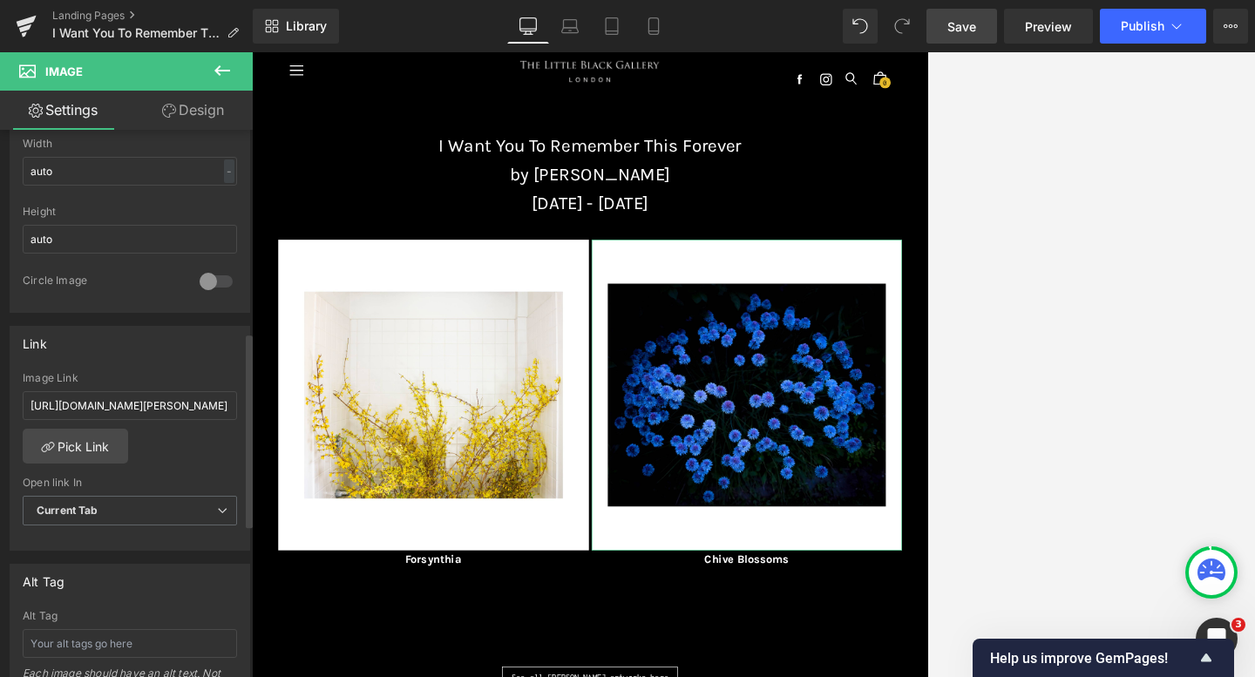
scroll to position [0, 0]
click at [901, 23] on span "Save" at bounding box center [961, 26] width 29 height 18
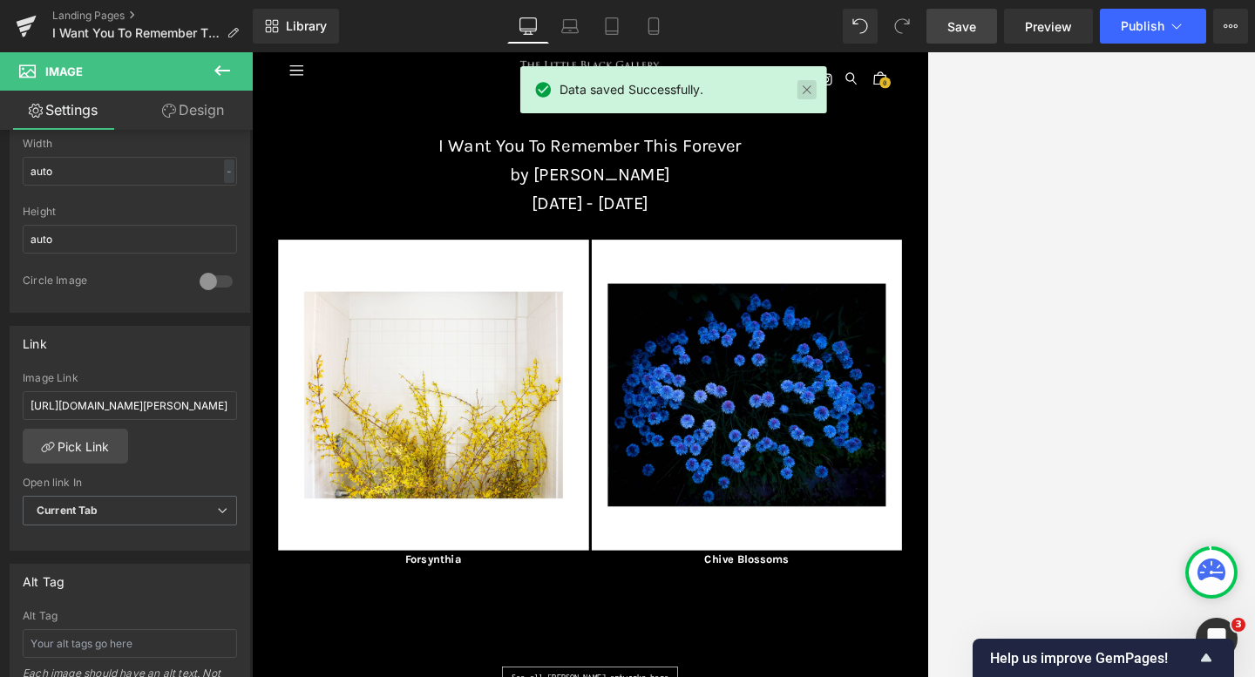
click at [802, 91] on link at bounding box center [806, 89] width 19 height 19
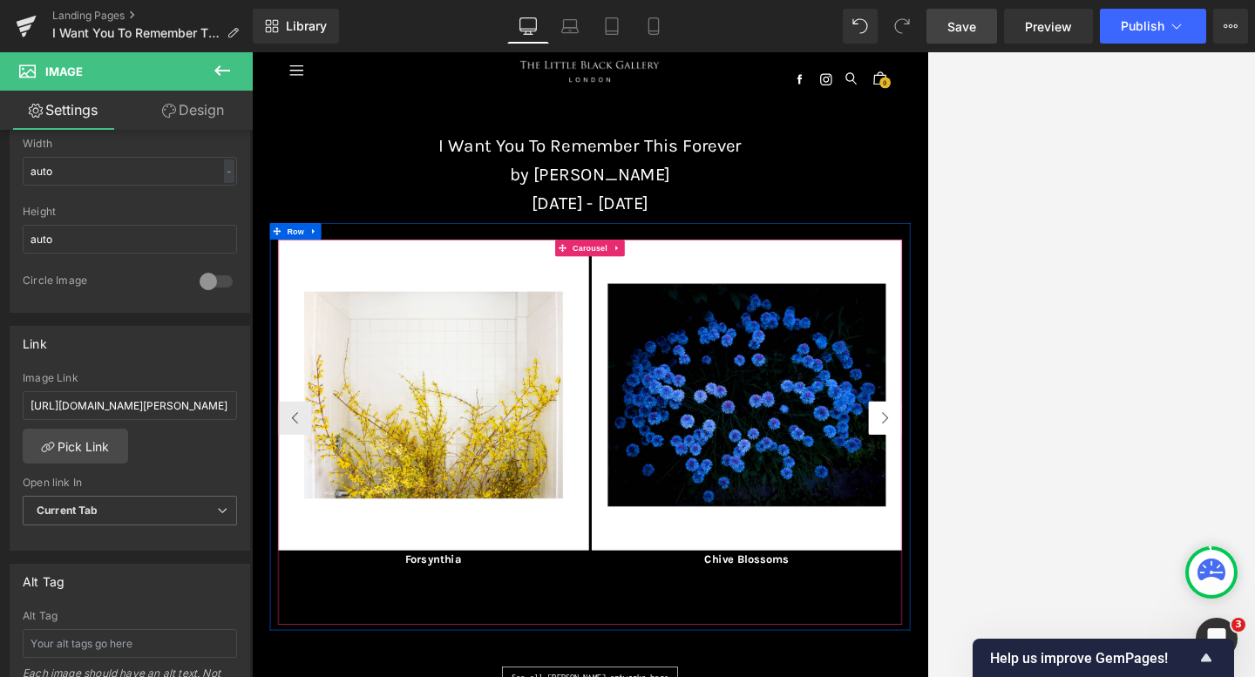
click at [901, 620] on button "›" at bounding box center [1239, 623] width 52 height 52
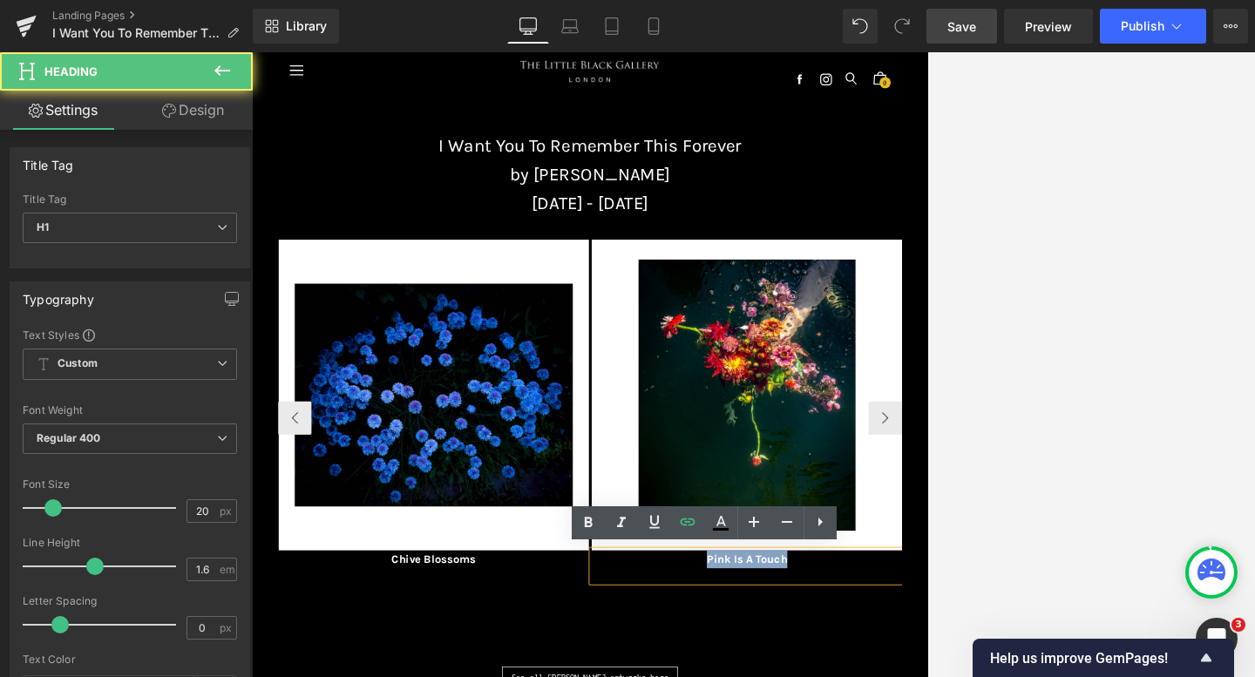
drag, startPoint x: 1091, startPoint y: 844, endPoint x: 931, endPoint y: 840, distance: 159.5
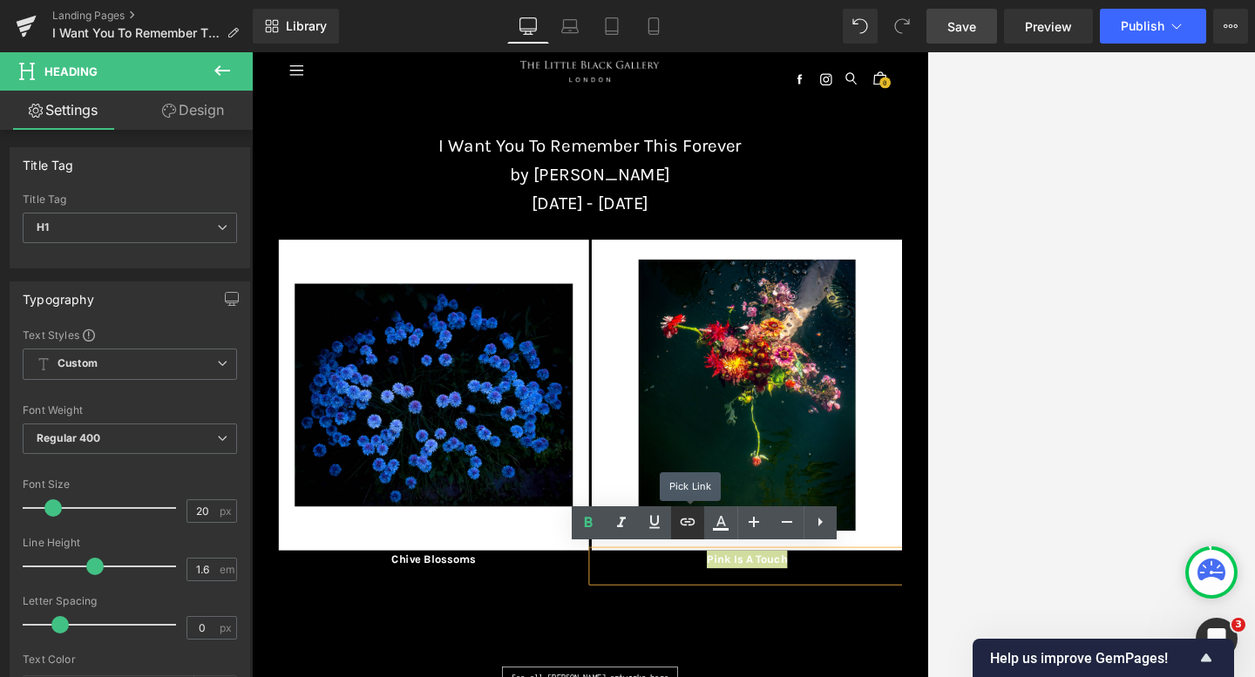
click at [687, 516] on icon at bounding box center [687, 521] width 21 height 21
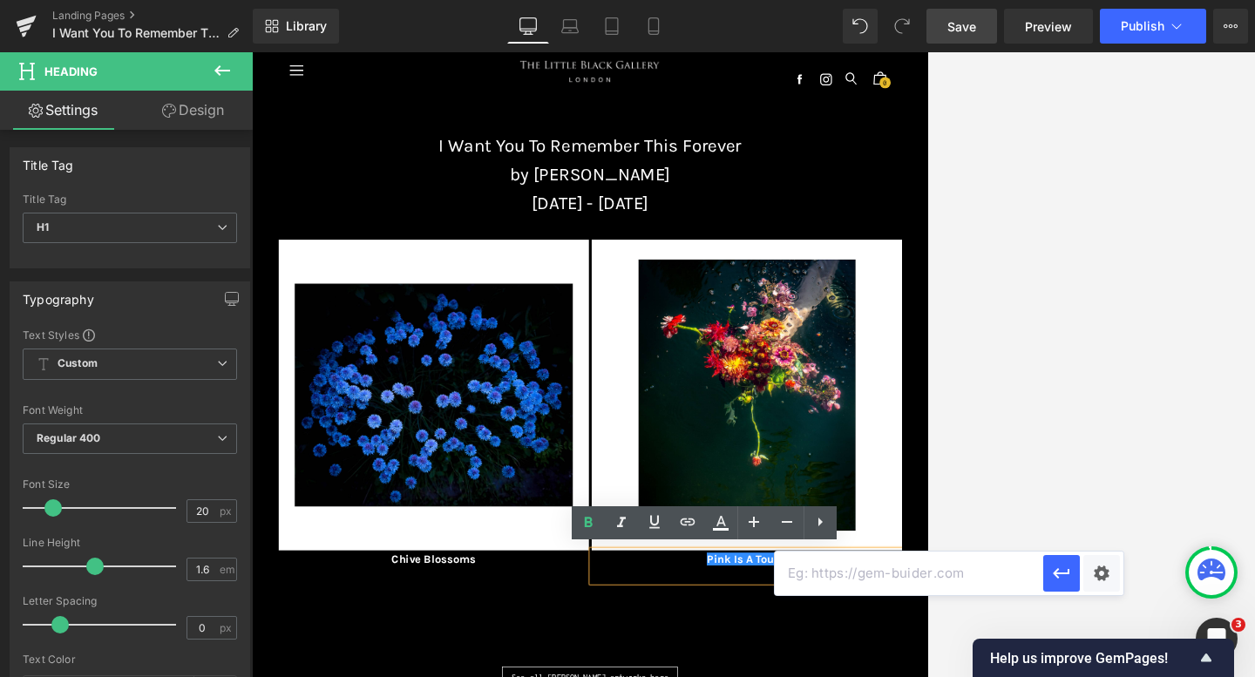
click at [812, 584] on input "text" at bounding box center [909, 574] width 268 height 44
paste input "[URL][DOMAIN_NAME][PERSON_NAME]"
type input "[URL][DOMAIN_NAME][PERSON_NAME]"
click at [901, 567] on icon "button" at bounding box center [1061, 573] width 21 height 21
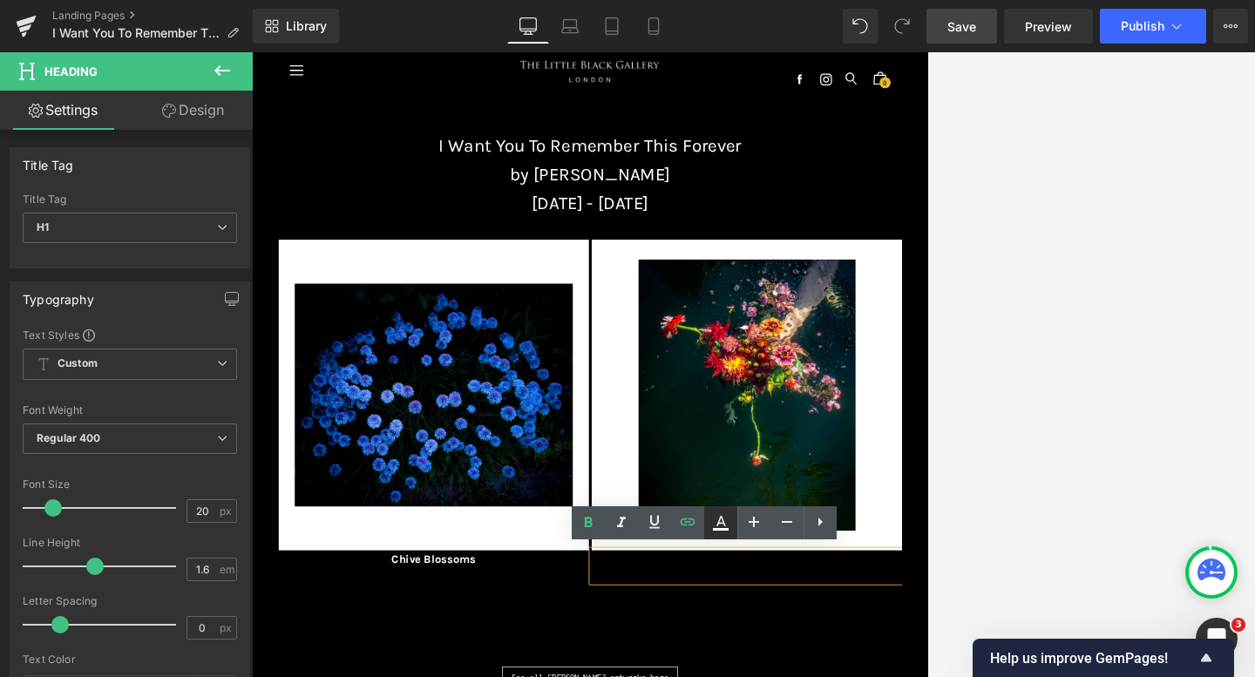
click at [711, 518] on icon at bounding box center [720, 522] width 21 height 21
type input "#000000"
type input "100"
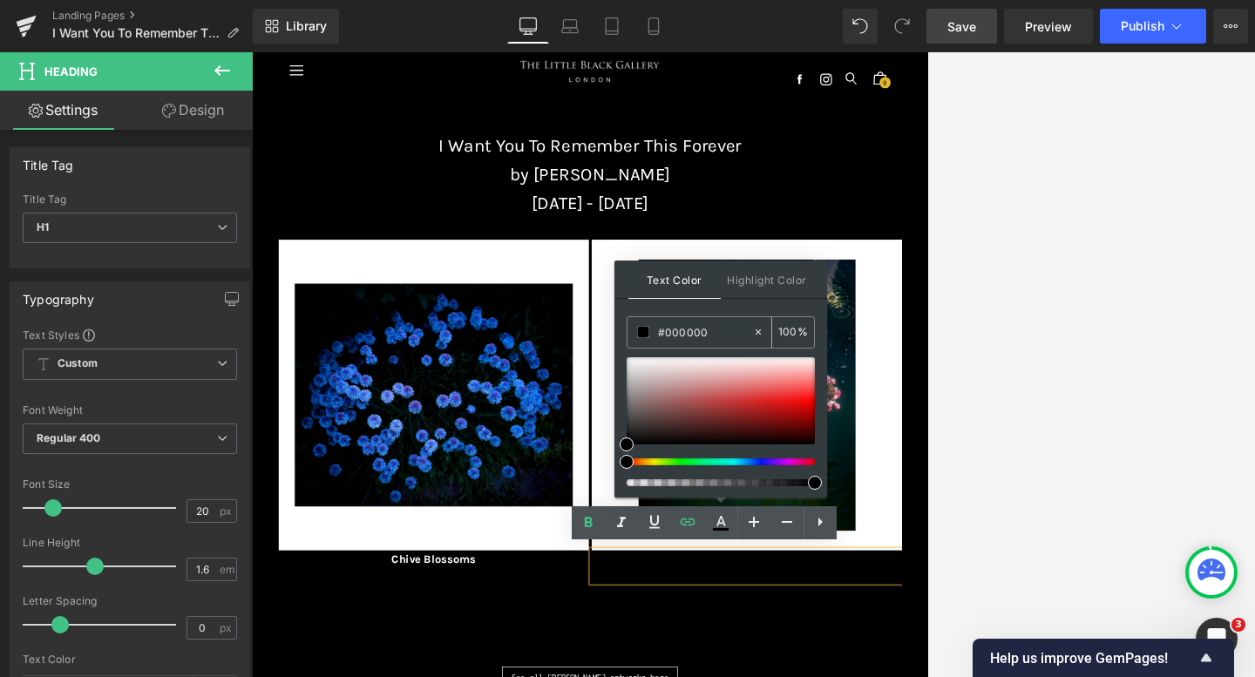
click at [760, 332] on icon at bounding box center [758, 332] width 12 height 12
type input "none"
type input "0"
click at [698, 331] on input "none" at bounding box center [705, 331] width 94 height 19
type input "n"
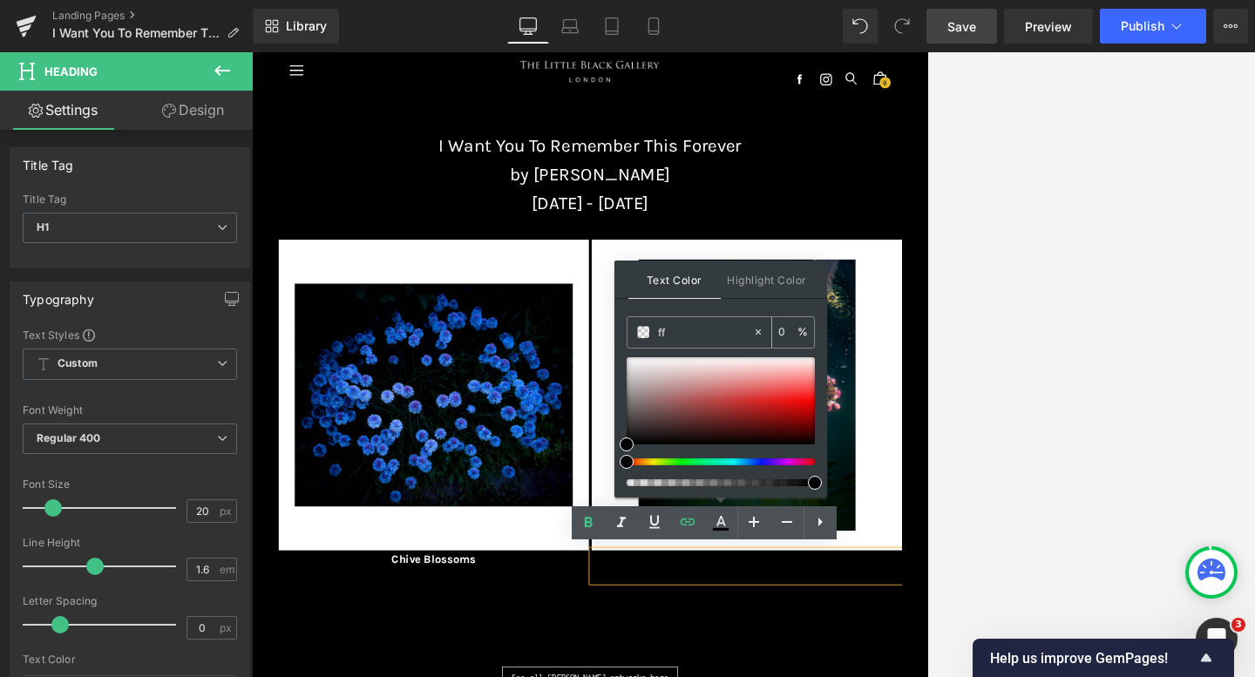
type input "fff"
type input "100"
type input "fffff"
type input "0"
type input "ffffff"
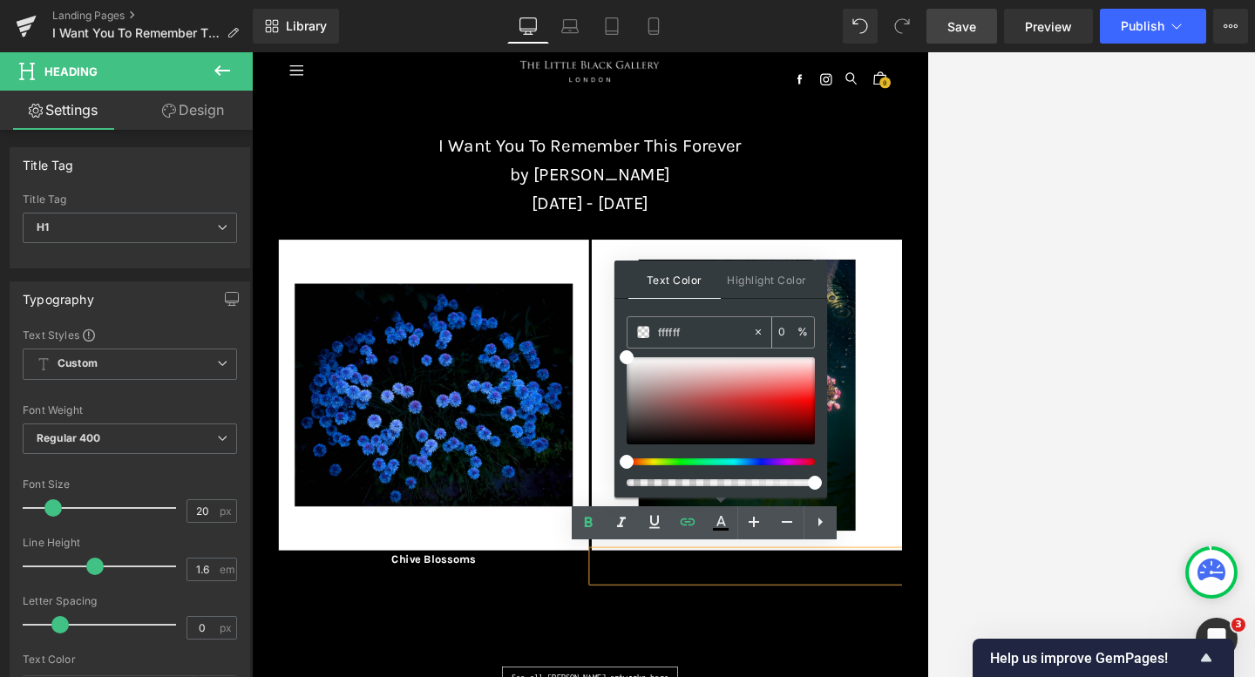
type input "100"
type input "#ffffff"
click at [700, 311] on div "Text Color Highlight Color rgba(255, 255, 255, 1) #ffffff 100 % transparent tra…" at bounding box center [720, 379] width 213 height 237
click at [901, 379] on div at bounding box center [753, 364] width 1003 height 625
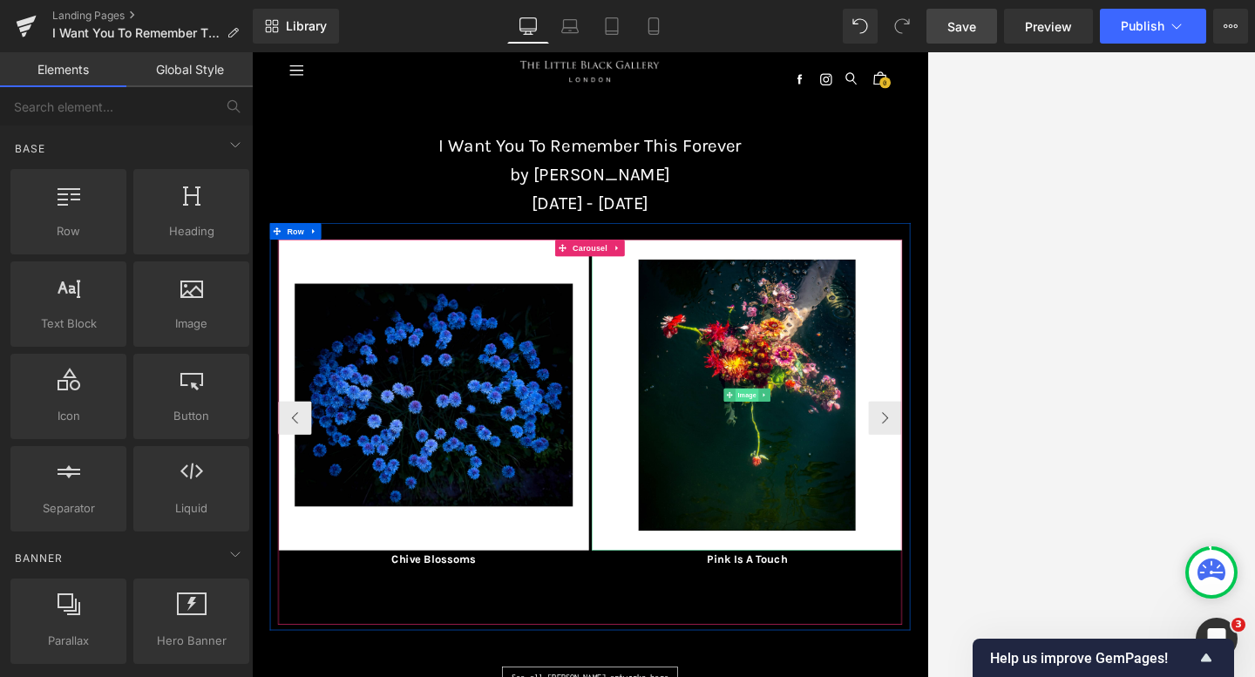
click at [901, 589] on span "Image" at bounding box center [1023, 588] width 37 height 21
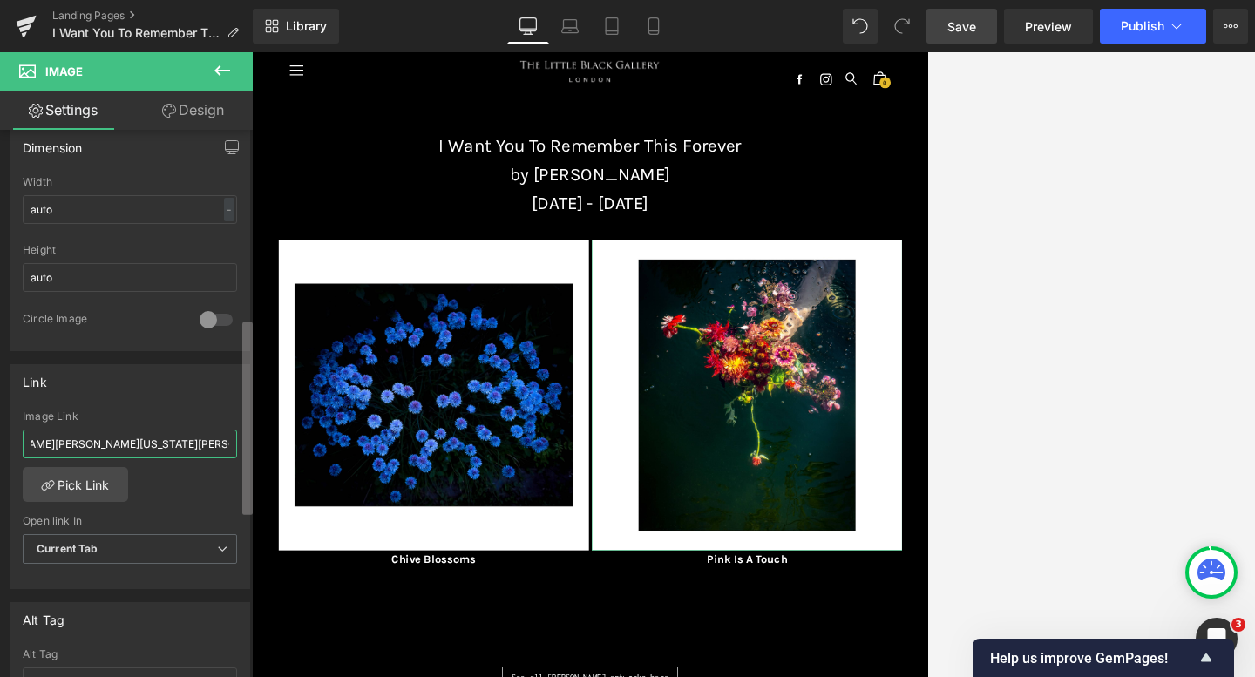
scroll to position [0, 423]
drag, startPoint x: 28, startPoint y: 437, endPoint x: 221, endPoint y: 457, distance: 194.5
click at [221, 457] on div "[URL][DOMAIN_NAME][PERSON_NAME][PERSON_NAME][US_STATE][PERSON_NAME]" at bounding box center [130, 444] width 214 height 29
paste input "[URL][DOMAIN_NAME][PERSON_NAME]"
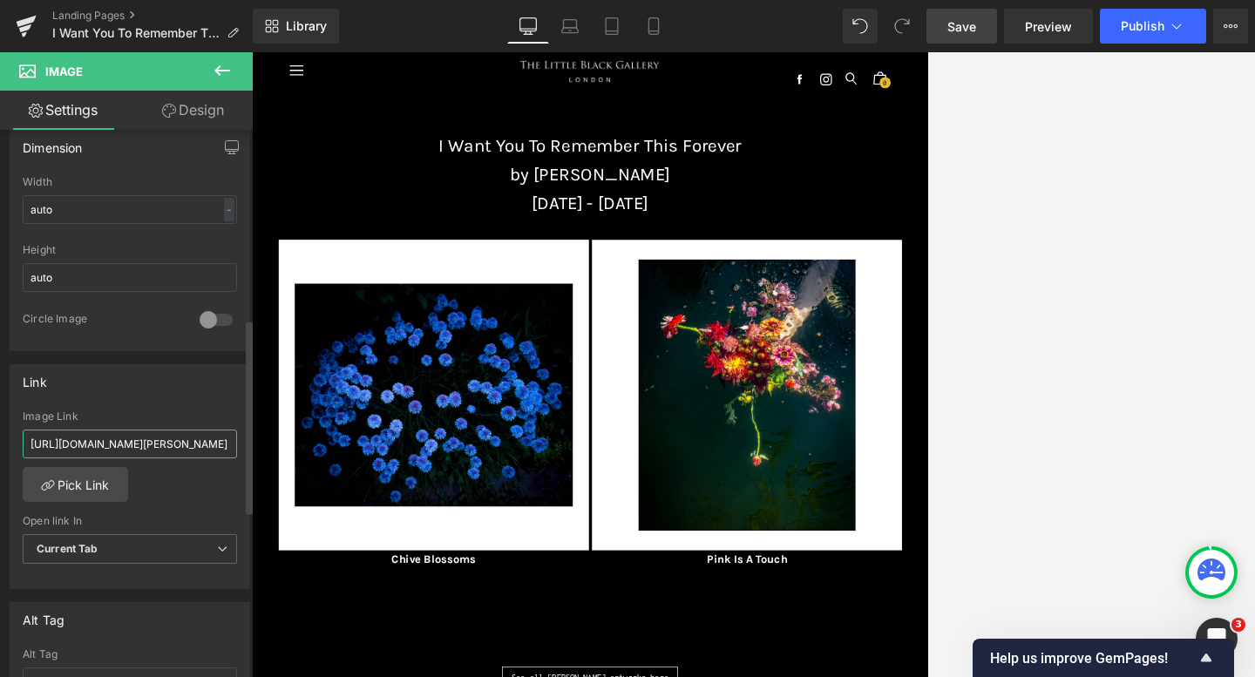
scroll to position [0, 381]
type input "[URL][DOMAIN_NAME][PERSON_NAME]"
click at [186, 389] on div "Link" at bounding box center [129, 381] width 239 height 33
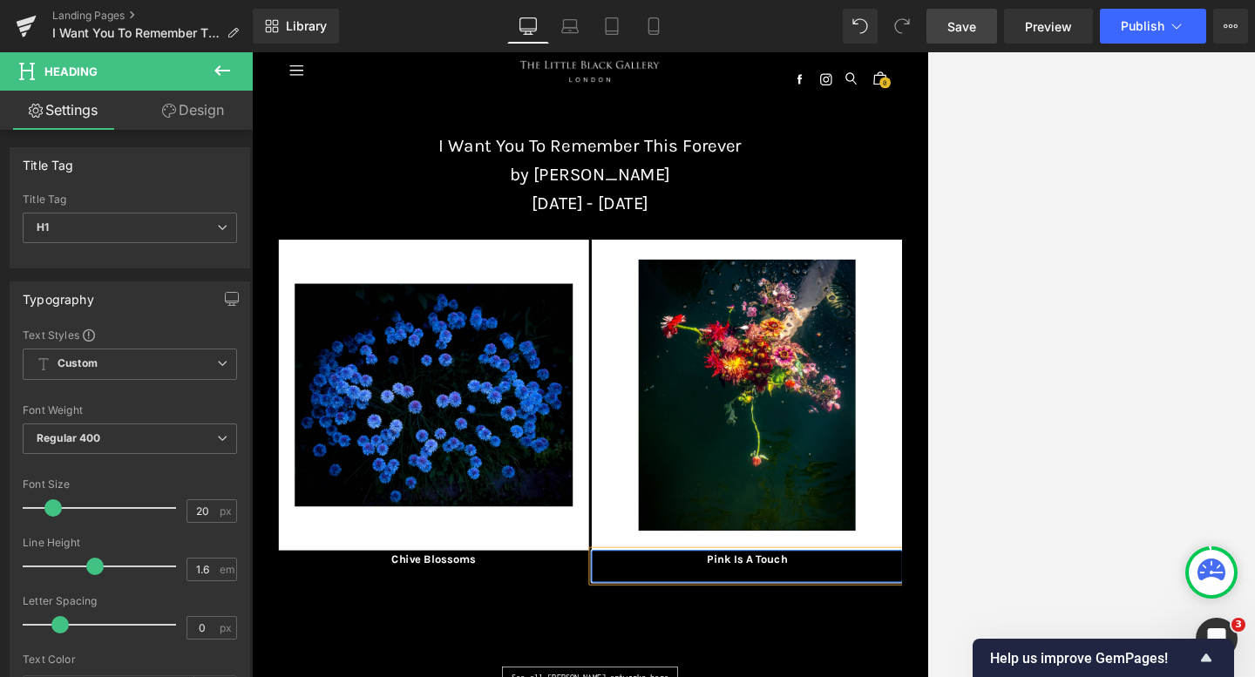
click at [901, 24] on link "Save" at bounding box center [961, 26] width 71 height 35
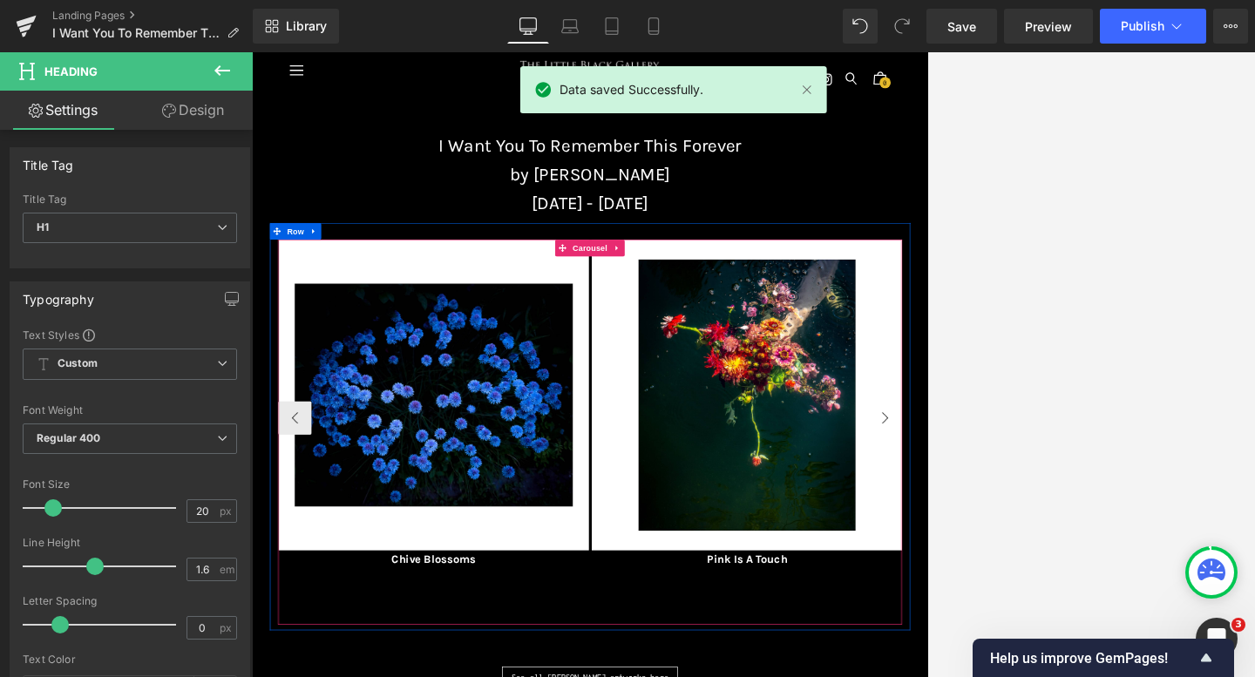
click at [901, 619] on button "›" at bounding box center [1239, 623] width 52 height 52
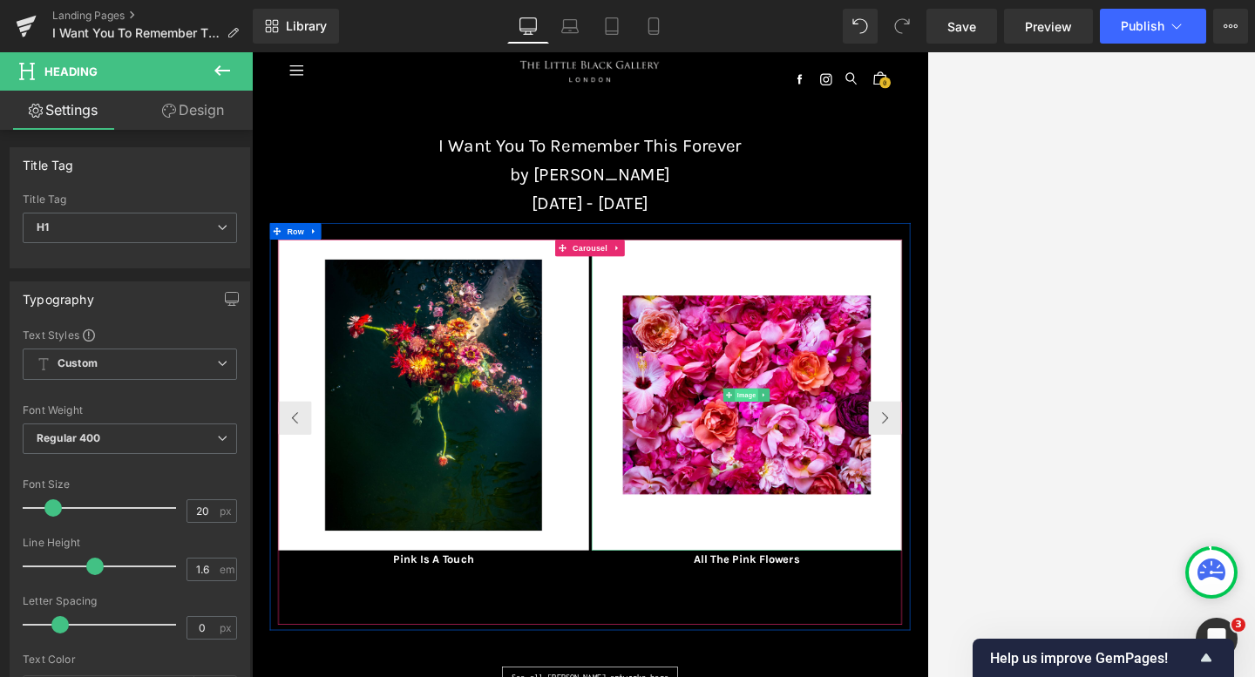
click at [901, 579] on span "Image" at bounding box center [1023, 588] width 37 height 21
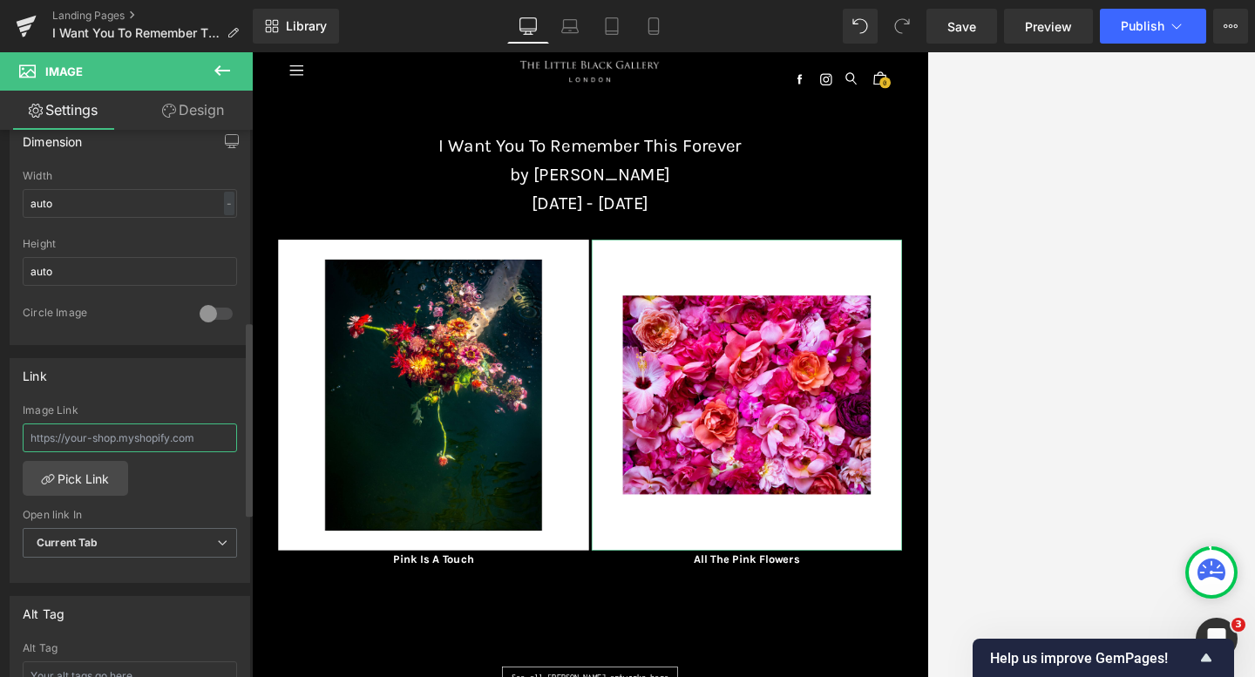
drag, startPoint x: 29, startPoint y: 438, endPoint x: 227, endPoint y: 449, distance: 198.1
click at [227, 449] on input "text" at bounding box center [130, 437] width 214 height 29
type input "[URL][DOMAIN_NAME][PERSON_NAME]"
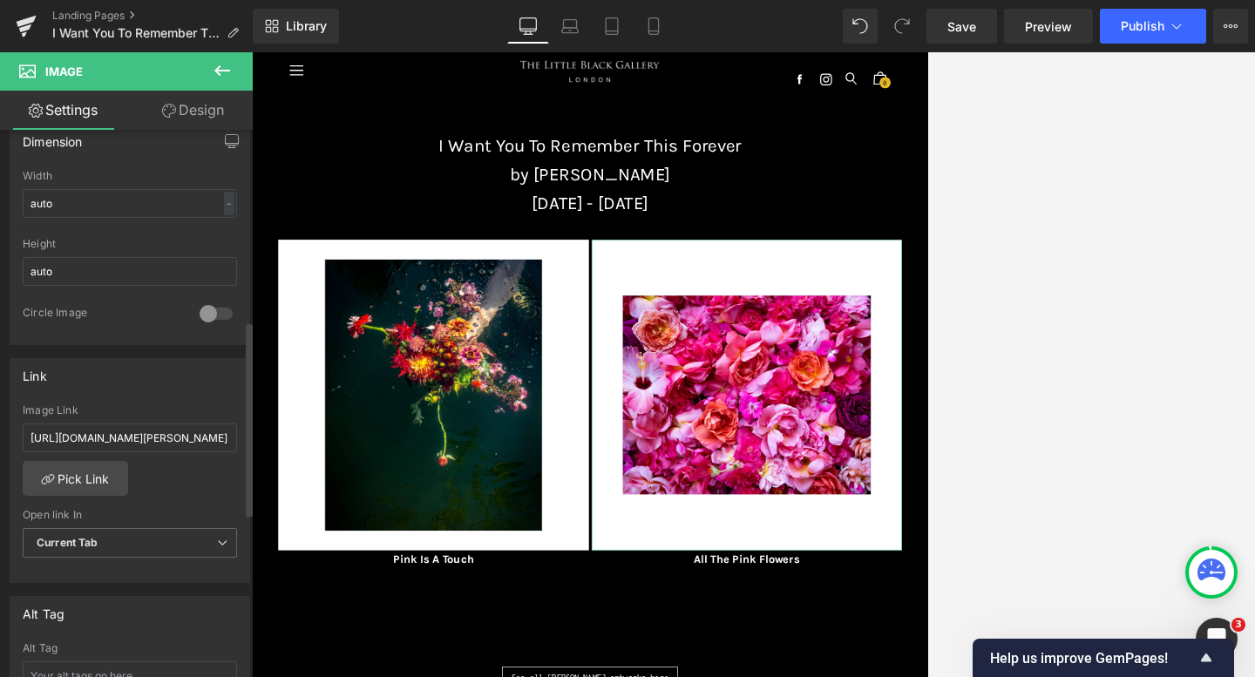
click at [187, 401] on div "Link [URL][DOMAIN_NAME][PERSON_NAME] Image Link [URL][DOMAIN_NAME][PERSON_NAME]…" at bounding box center [130, 471] width 240 height 226
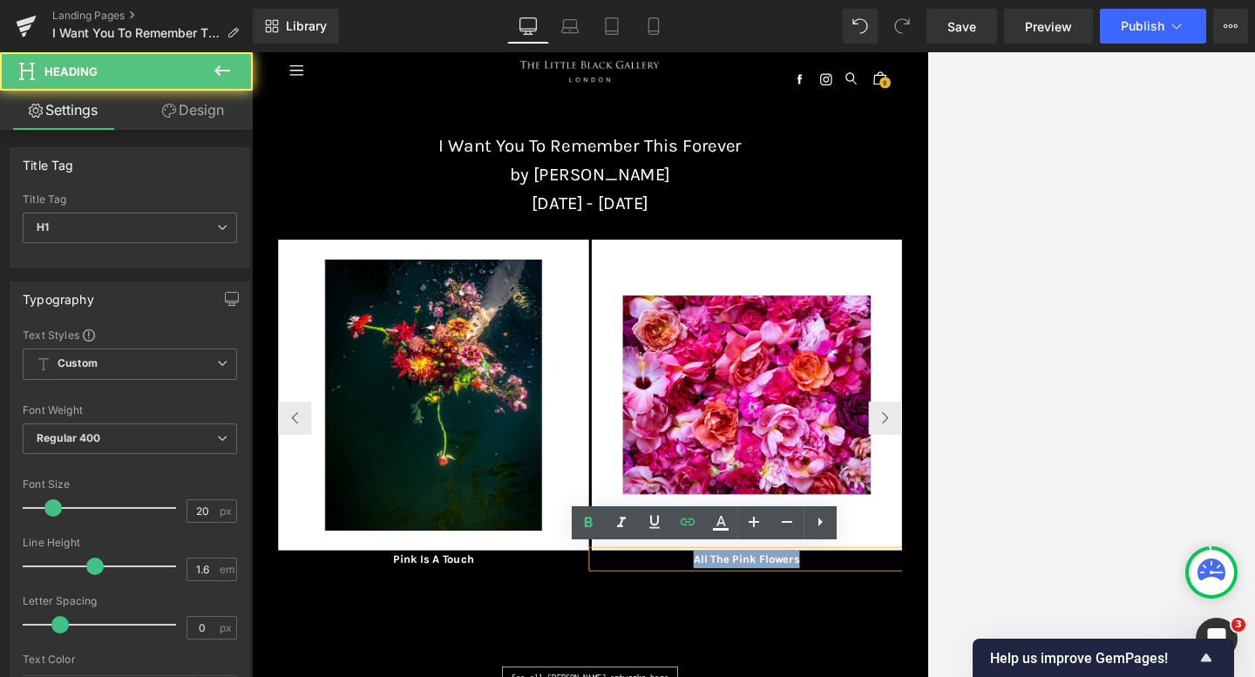
drag, startPoint x: 1083, startPoint y: 843, endPoint x: 929, endPoint y: 841, distance: 154.2
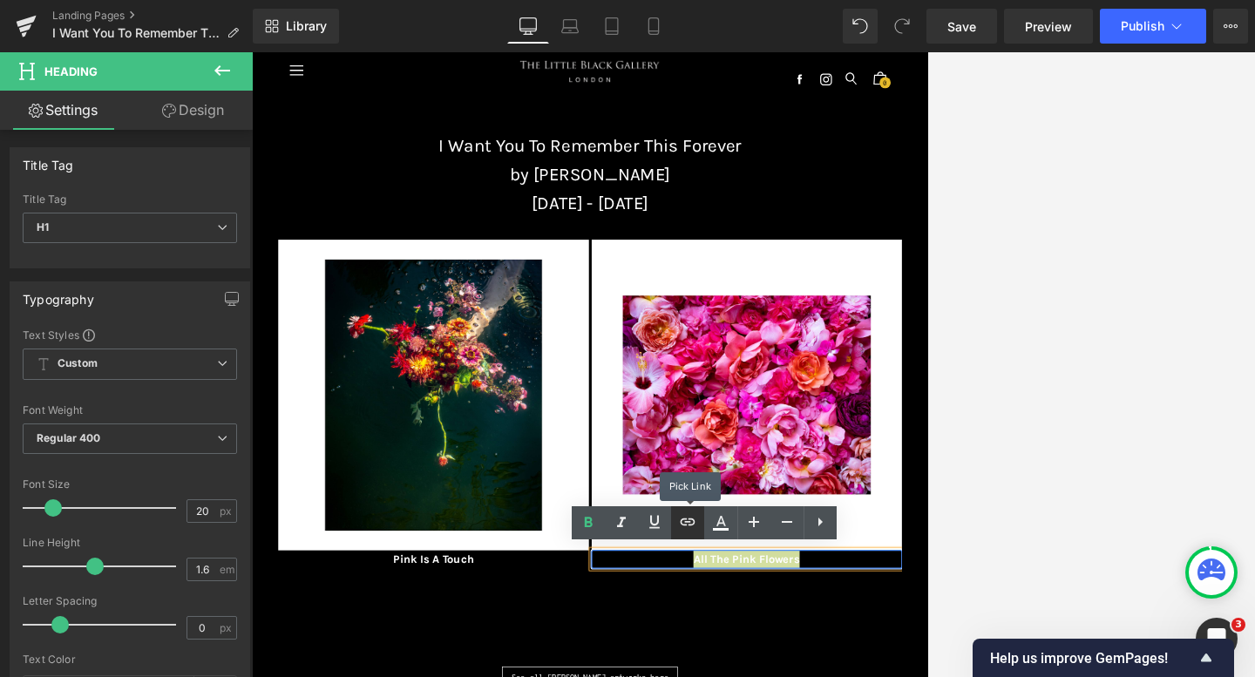
click at [687, 510] on link at bounding box center [687, 522] width 33 height 33
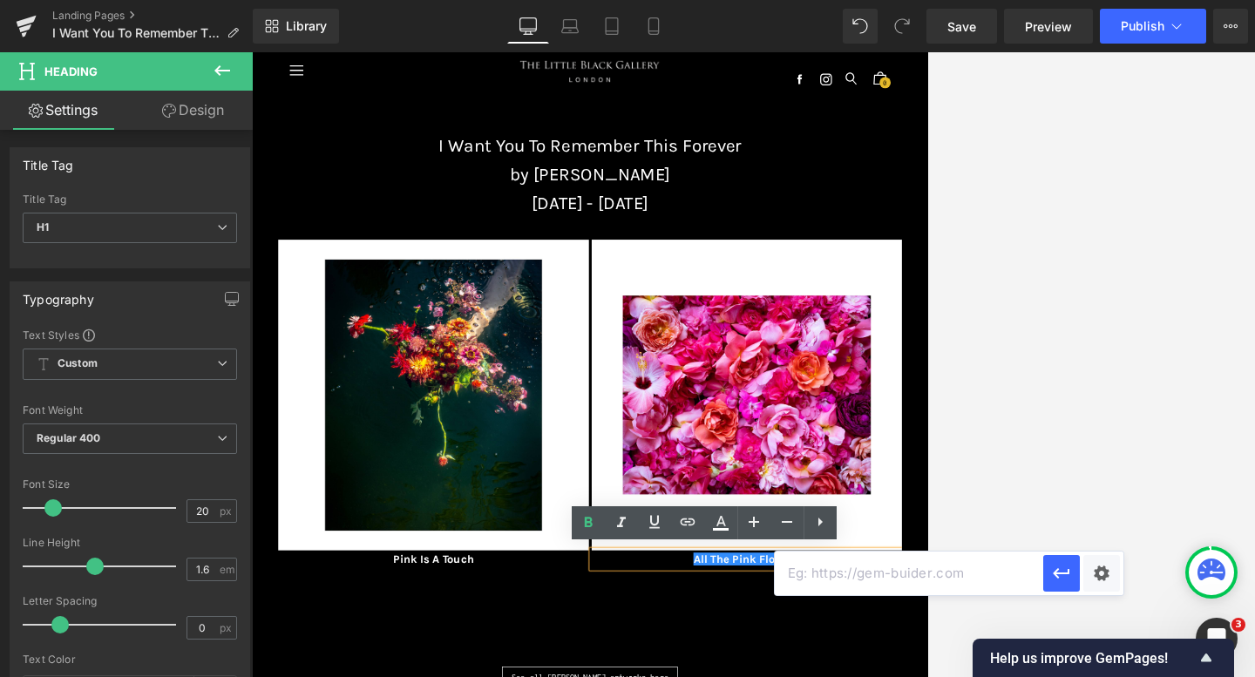
click at [799, 566] on input "text" at bounding box center [909, 574] width 268 height 44
paste input "[URL][DOMAIN_NAME][PERSON_NAME]"
type input "[URL][DOMAIN_NAME][PERSON_NAME]"
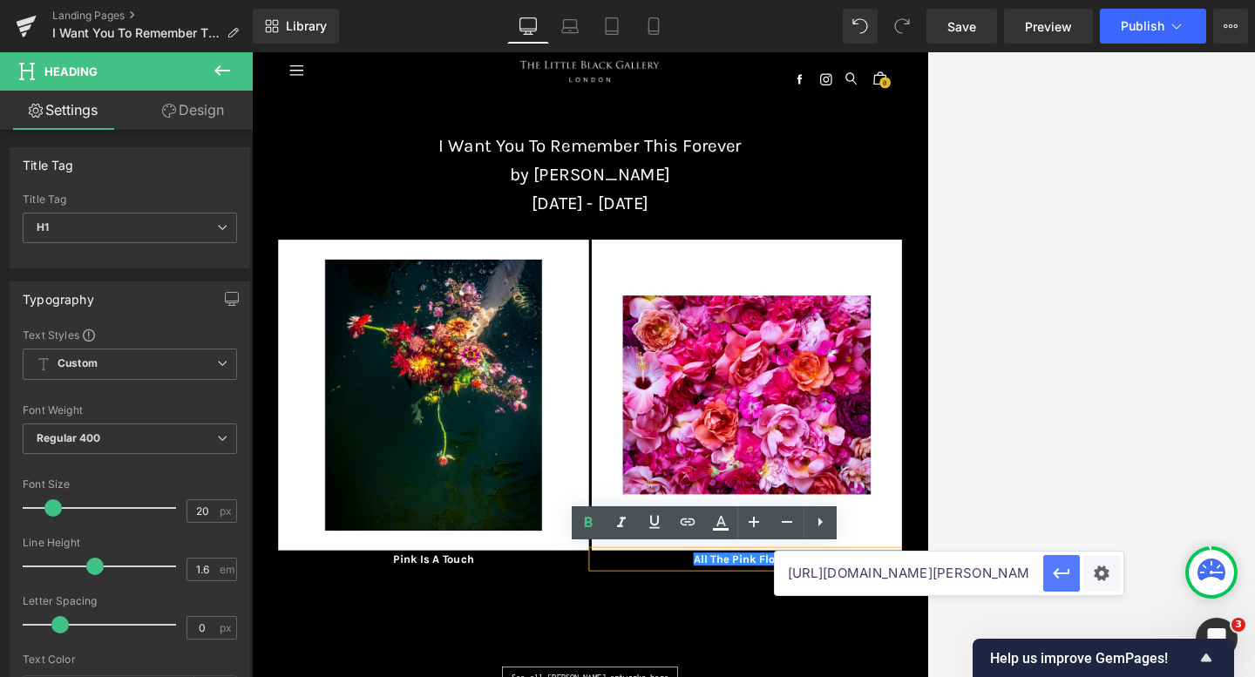
click at [901, 565] on icon "button" at bounding box center [1061, 573] width 21 height 21
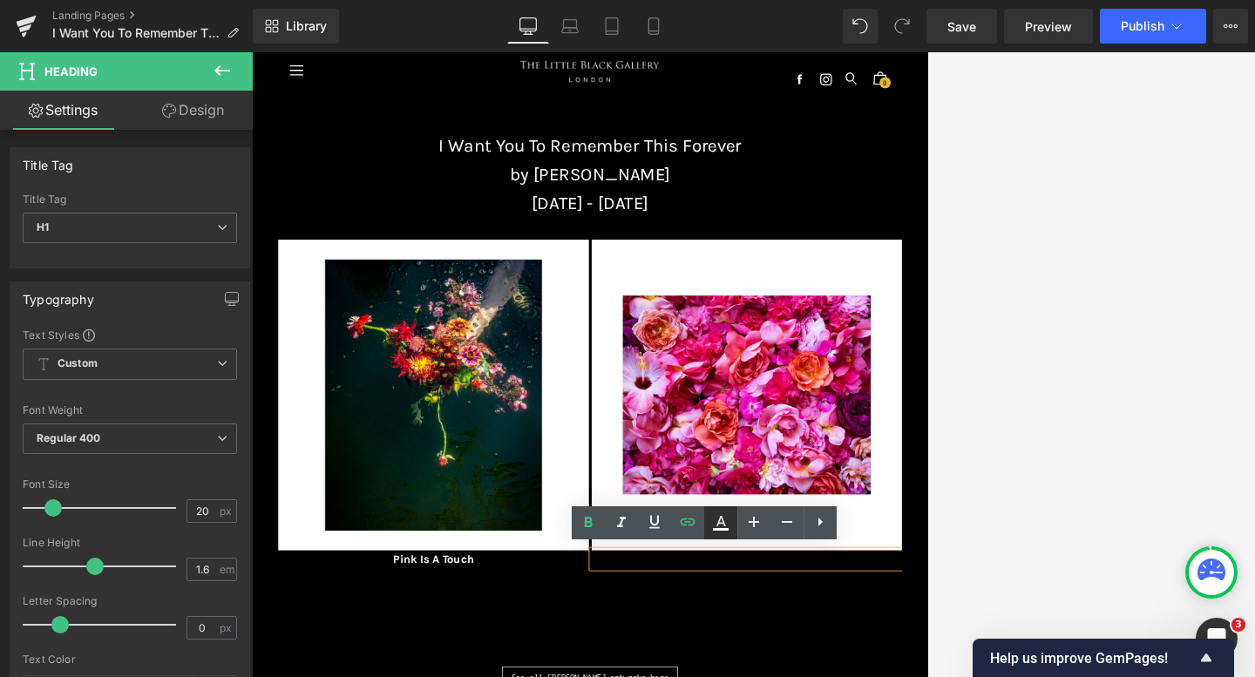
click at [721, 515] on icon at bounding box center [720, 522] width 21 height 21
type input "#000000"
type input "100"
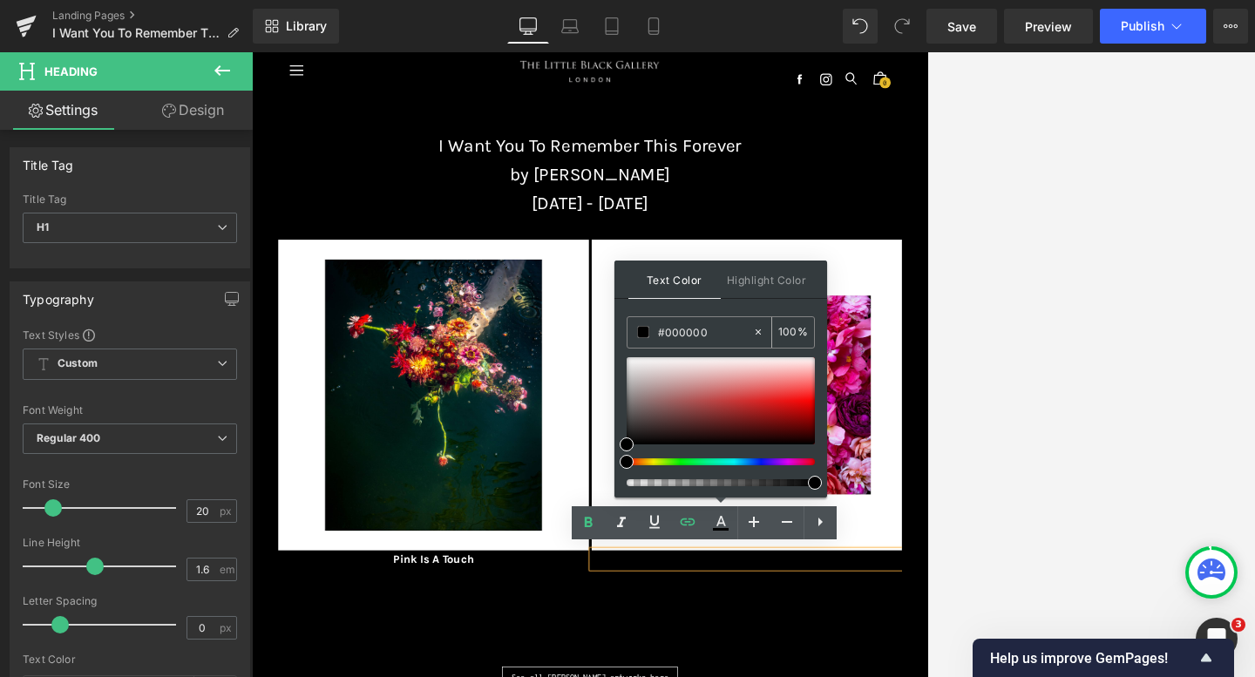
click at [755, 330] on icon at bounding box center [758, 332] width 12 height 12
type input "none"
type input "0"
click at [696, 330] on input "none" at bounding box center [705, 331] width 94 height 19
type input "n"
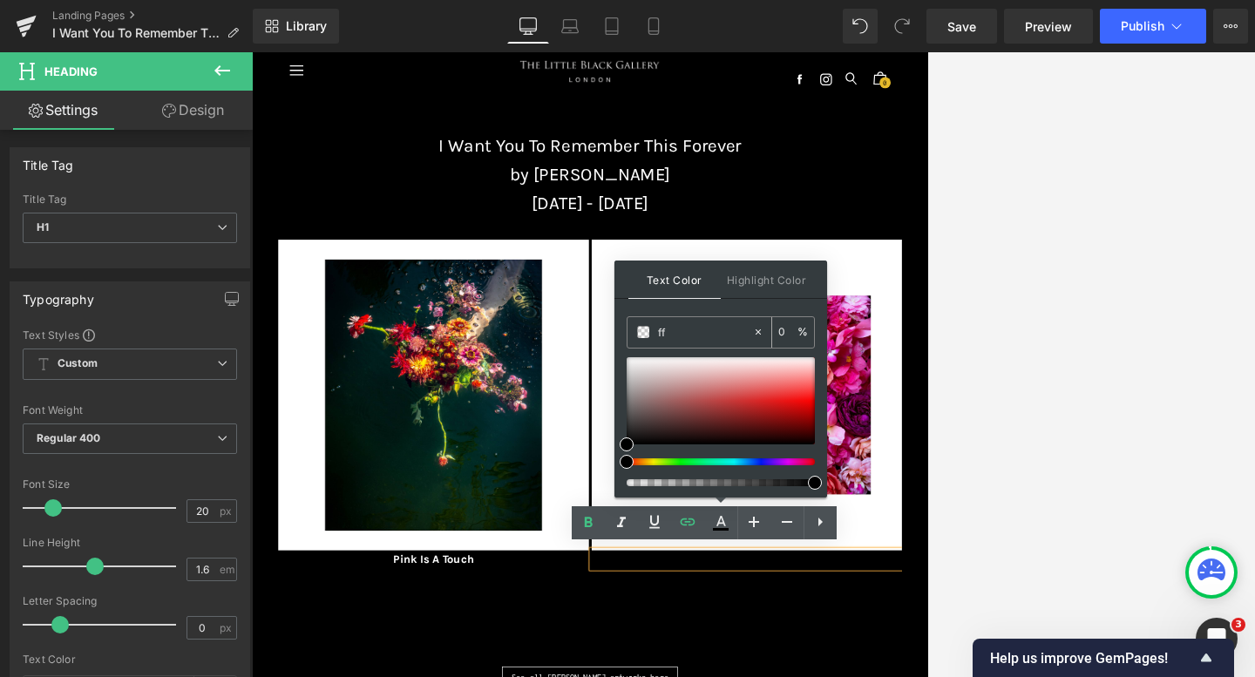
type input "fff"
type input "100"
type input "fffff"
type input "0"
type input "ffffff"
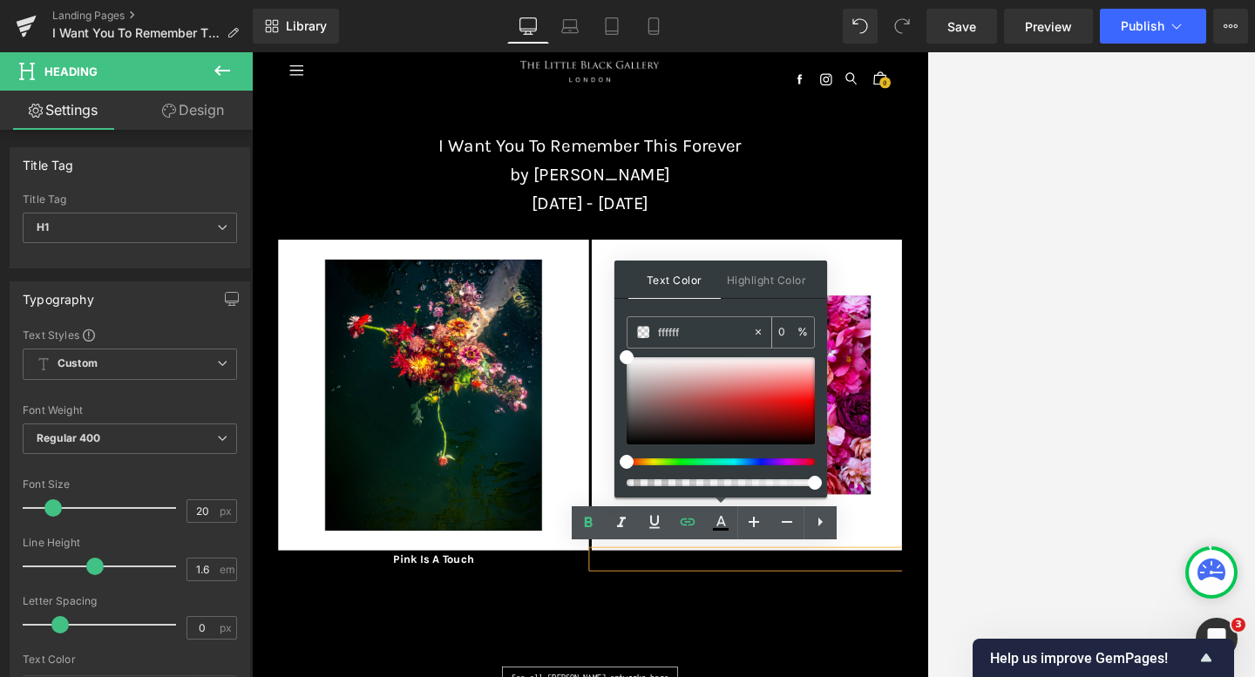
type input "100"
type input "#ffffff"
click at [699, 310] on div "Text Color Highlight Color rgba(255, 255, 255, 1) #ffffff 100 % transparent tra…" at bounding box center [720, 379] width 213 height 237
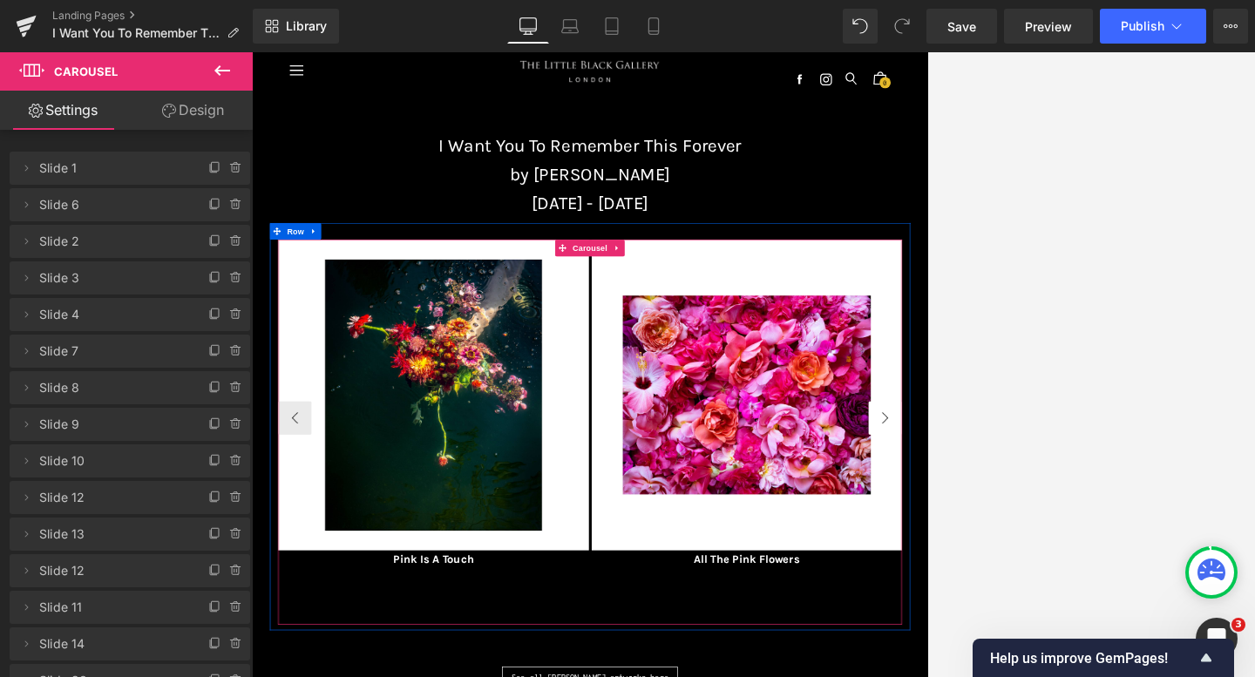
click at [901, 609] on button "›" at bounding box center [1239, 623] width 52 height 52
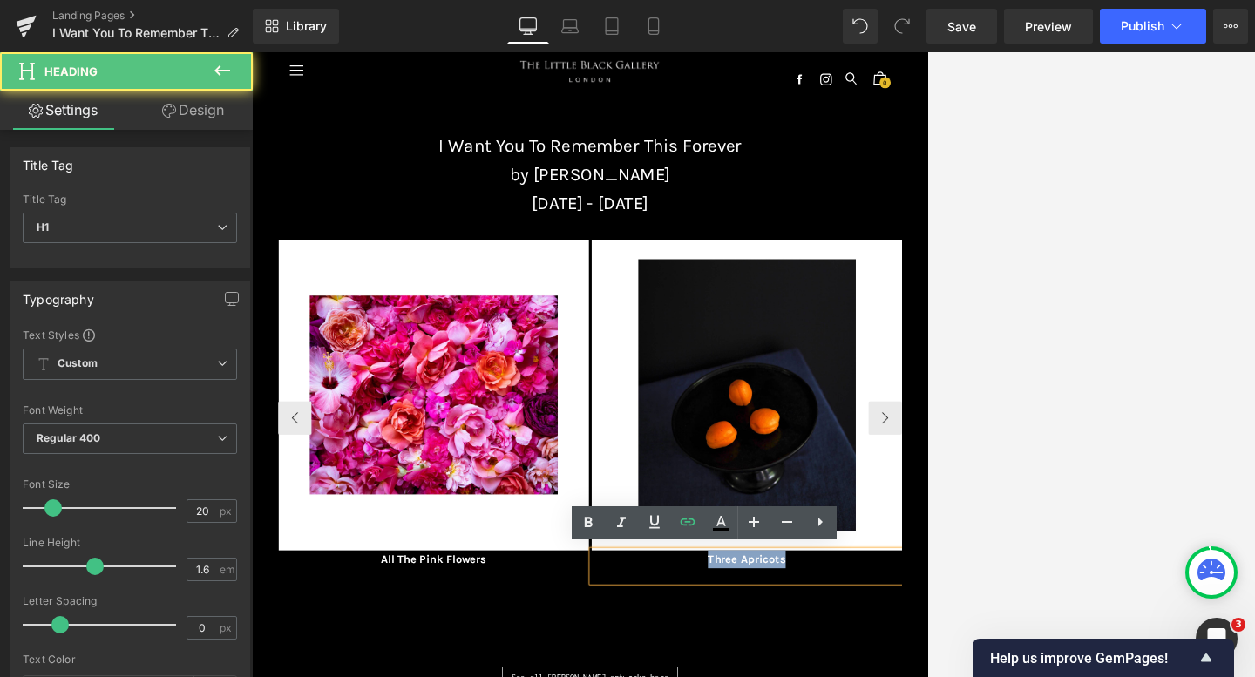
drag, startPoint x: 1020, startPoint y: 846, endPoint x: 911, endPoint y: 836, distance: 109.4
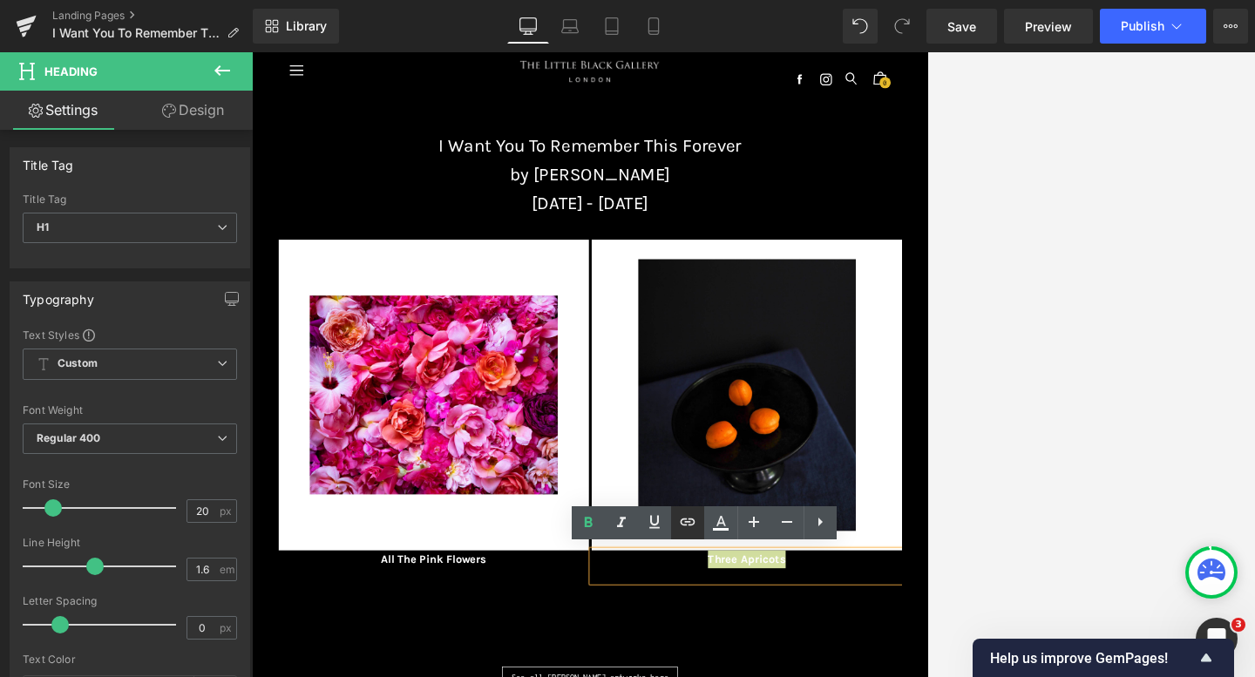
click at [692, 525] on icon at bounding box center [687, 521] width 21 height 21
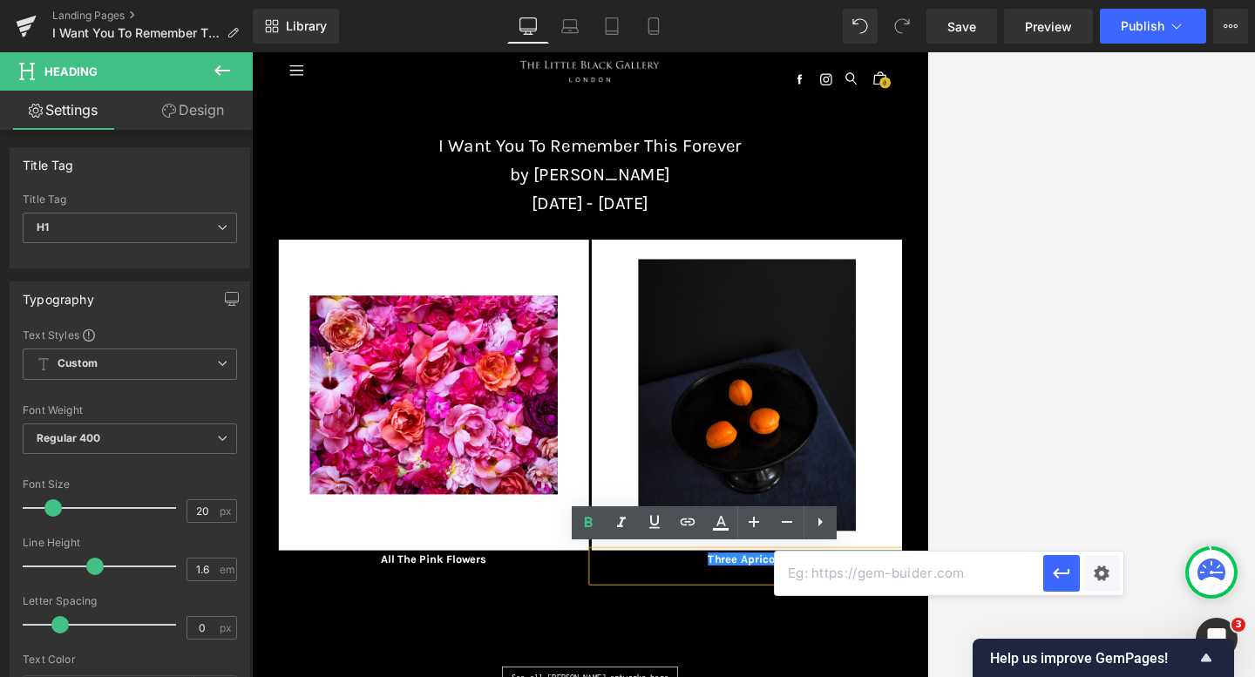
click at [796, 581] on input "text" at bounding box center [909, 574] width 268 height 44
paste input "[URL][DOMAIN_NAME][PERSON_NAME]"
type input "[URL][DOMAIN_NAME][PERSON_NAME]"
click at [901, 569] on icon "button" at bounding box center [1061, 573] width 21 height 21
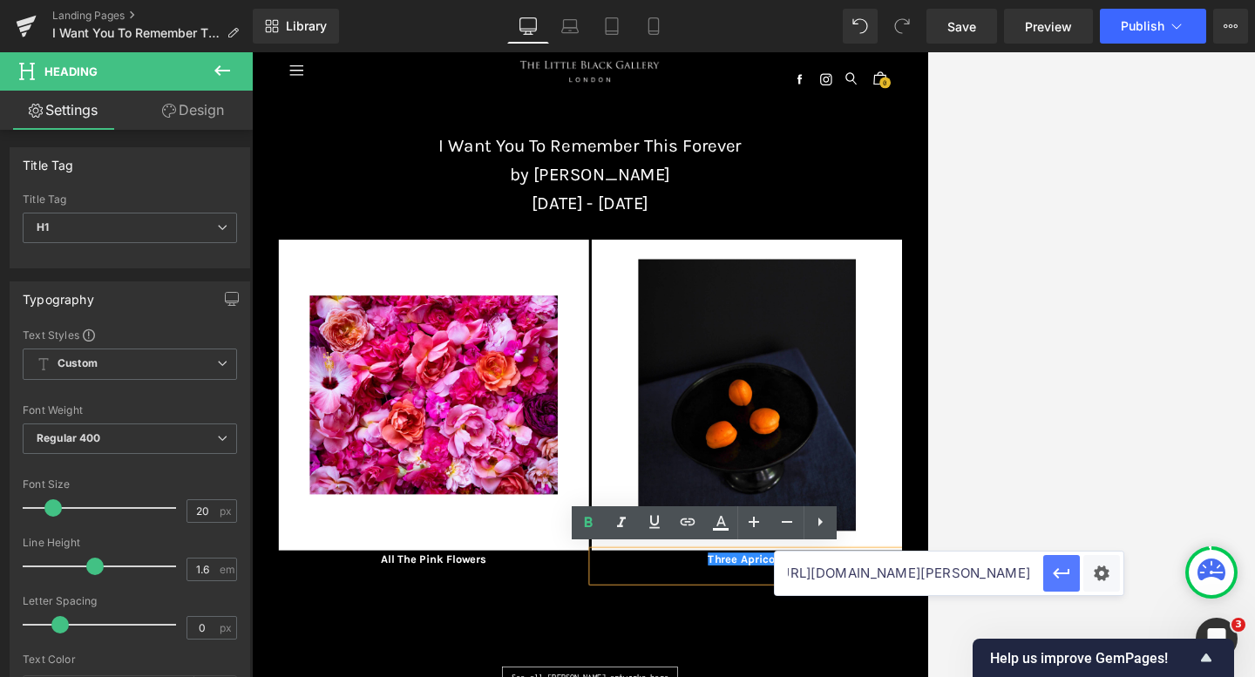
scroll to position [0, 0]
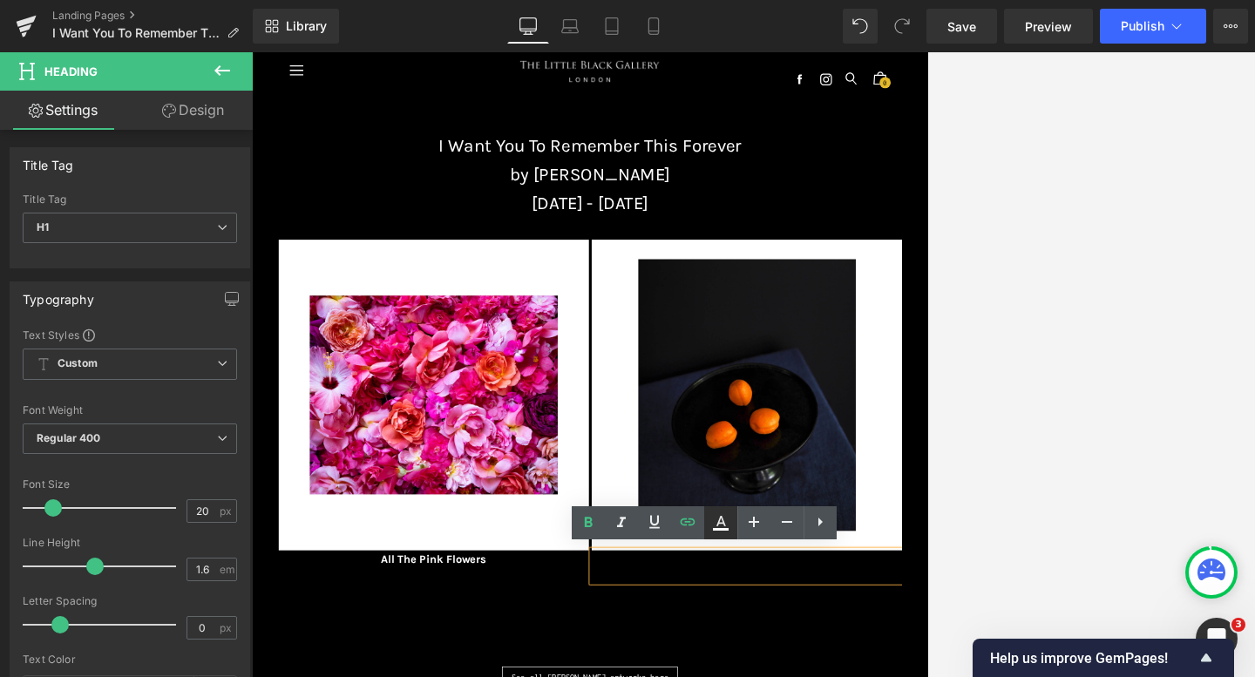
click at [717, 514] on icon at bounding box center [720, 522] width 21 height 21
type input "#000000"
type input "100"
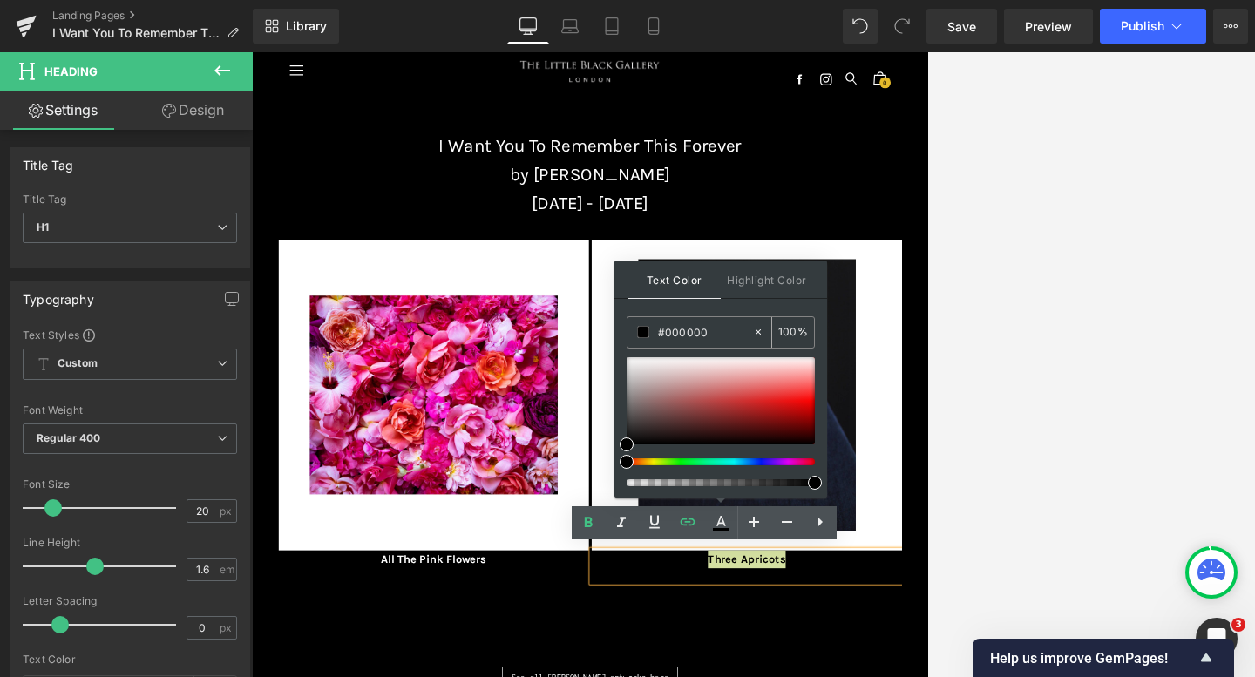
click at [756, 327] on icon at bounding box center [758, 332] width 12 height 12
type input "none"
type input "0"
click at [690, 328] on input "none" at bounding box center [705, 331] width 94 height 19
type input "n"
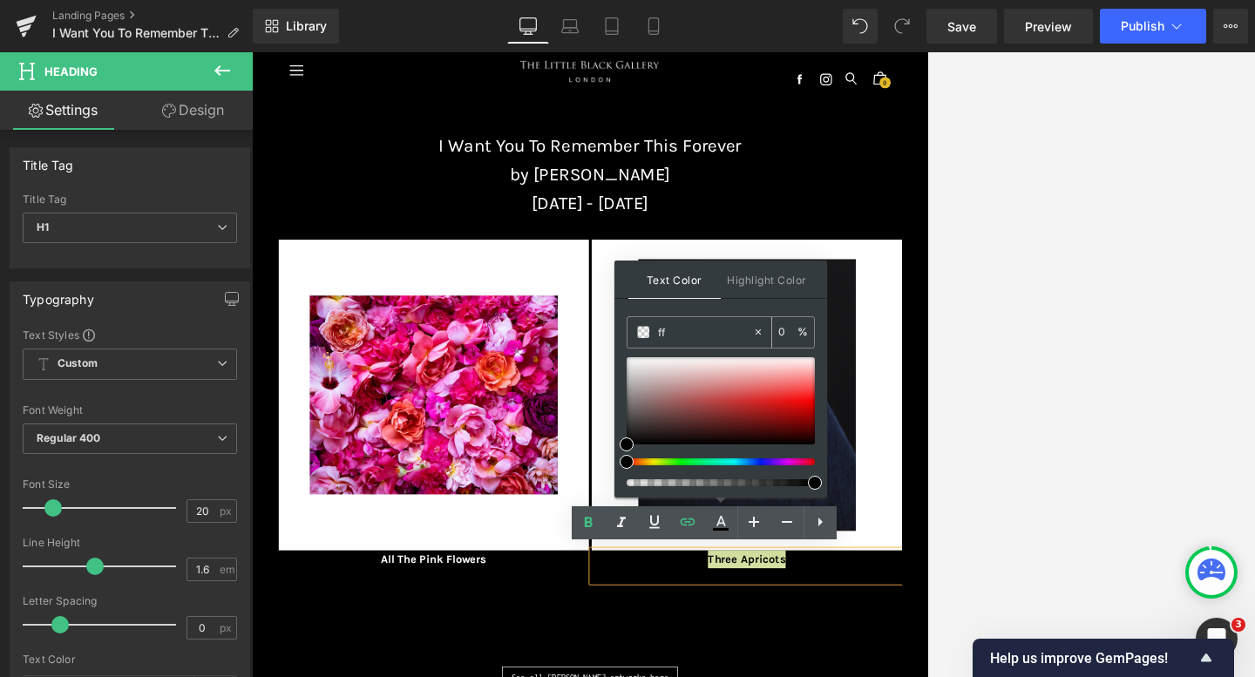
type input "fff"
type input "100"
type input "fffff"
type input "0"
type input "ffffff"
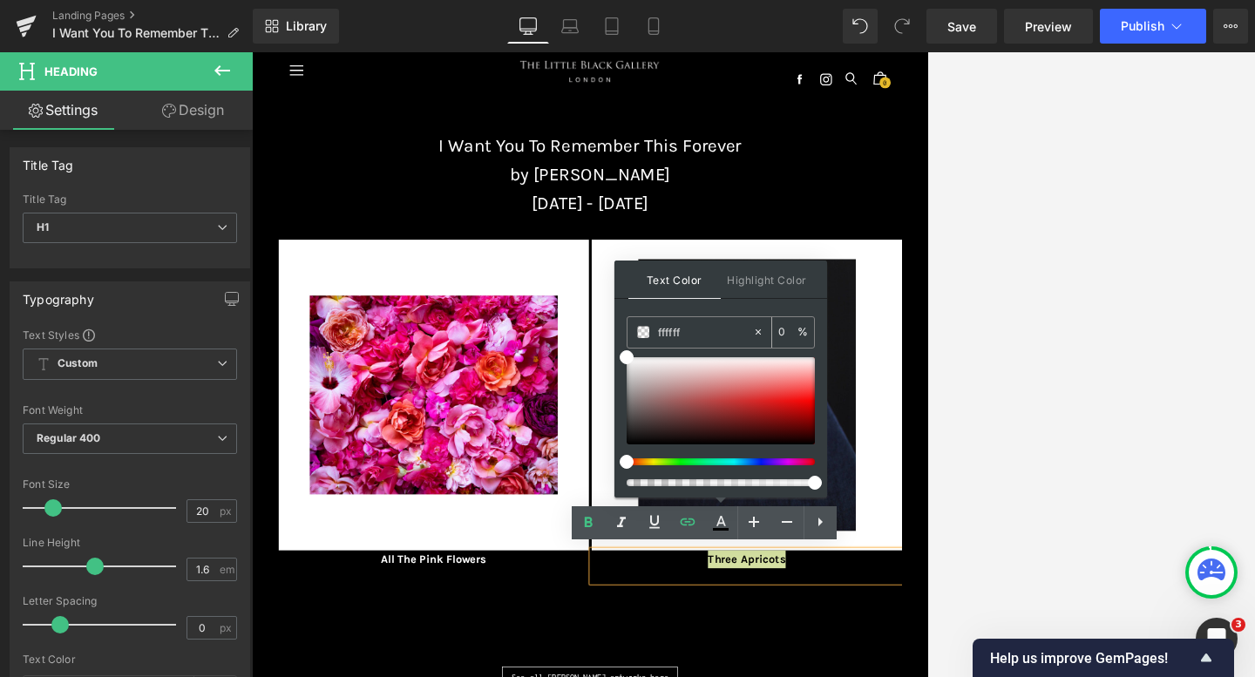
type input "100"
type input "#ffffff"
click at [696, 311] on div "Text Color Highlight Color rgba(255, 255, 255, 1) #ffffff 100 % transparent tra…" at bounding box center [720, 379] width 213 height 237
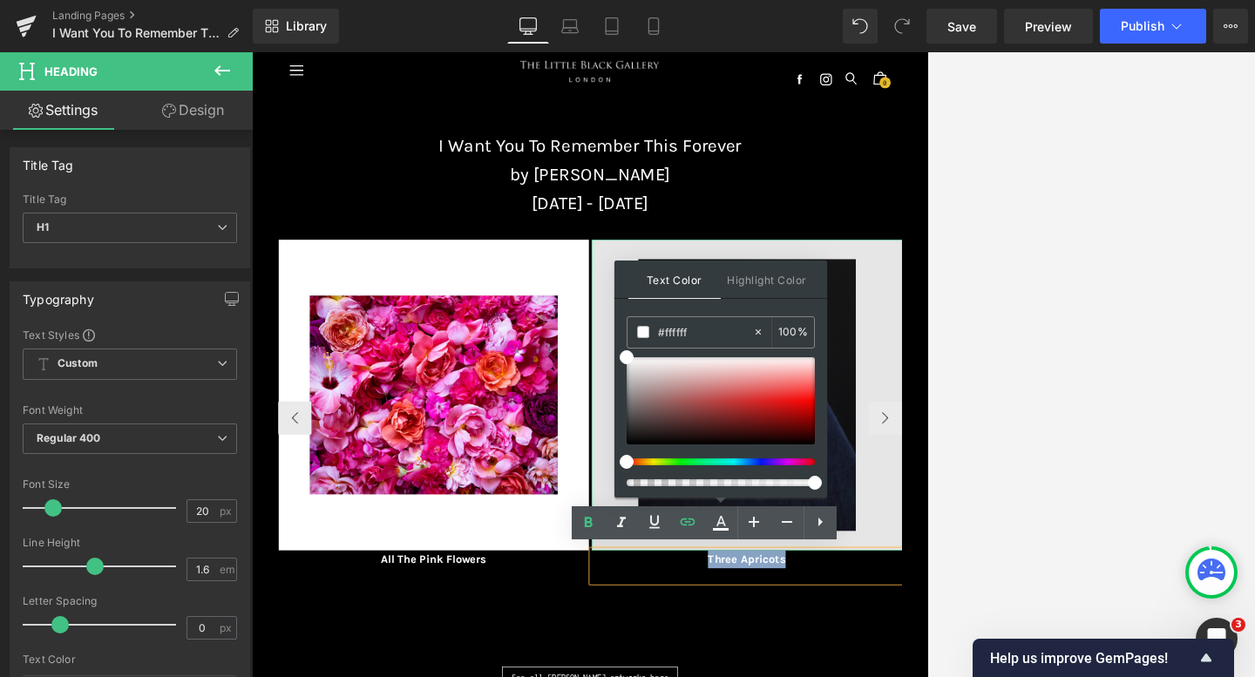
click at [901, 676] on img at bounding box center [1024, 587] width 484 height 484
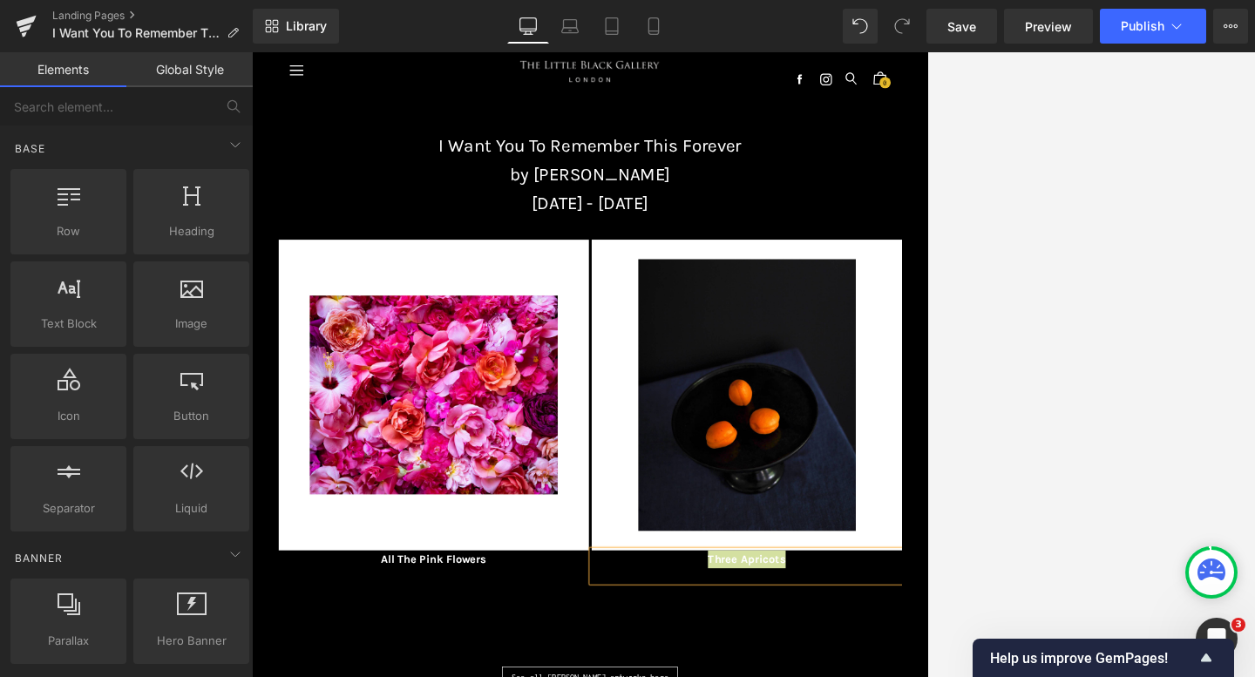
click at [901, 470] on div at bounding box center [753, 364] width 1003 height 625
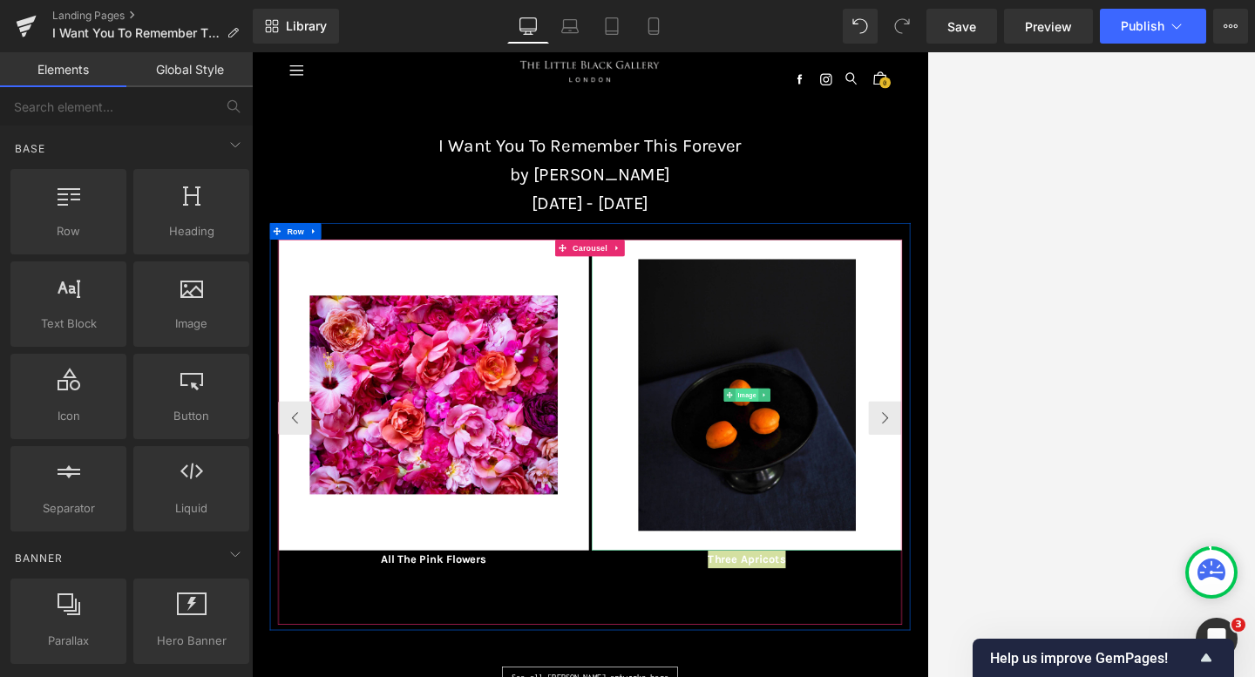
click at [901, 589] on span "Image" at bounding box center [1023, 587] width 37 height 21
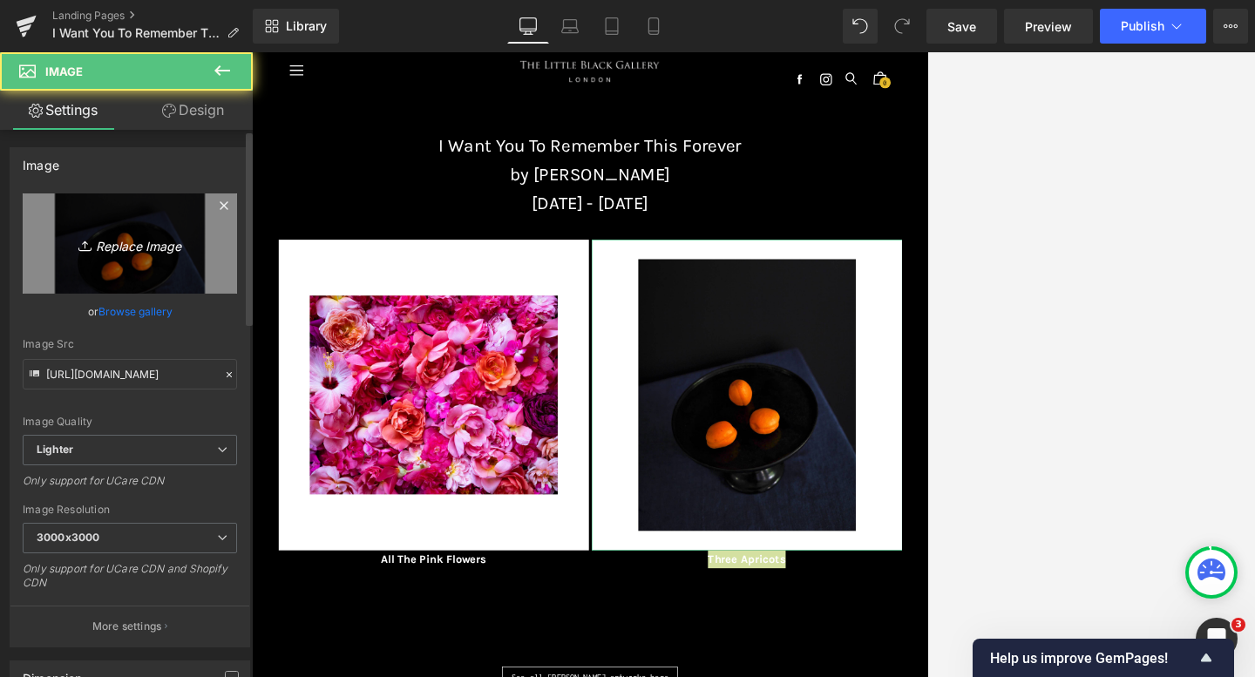
click at [86, 261] on link "Replace Image" at bounding box center [130, 243] width 214 height 100
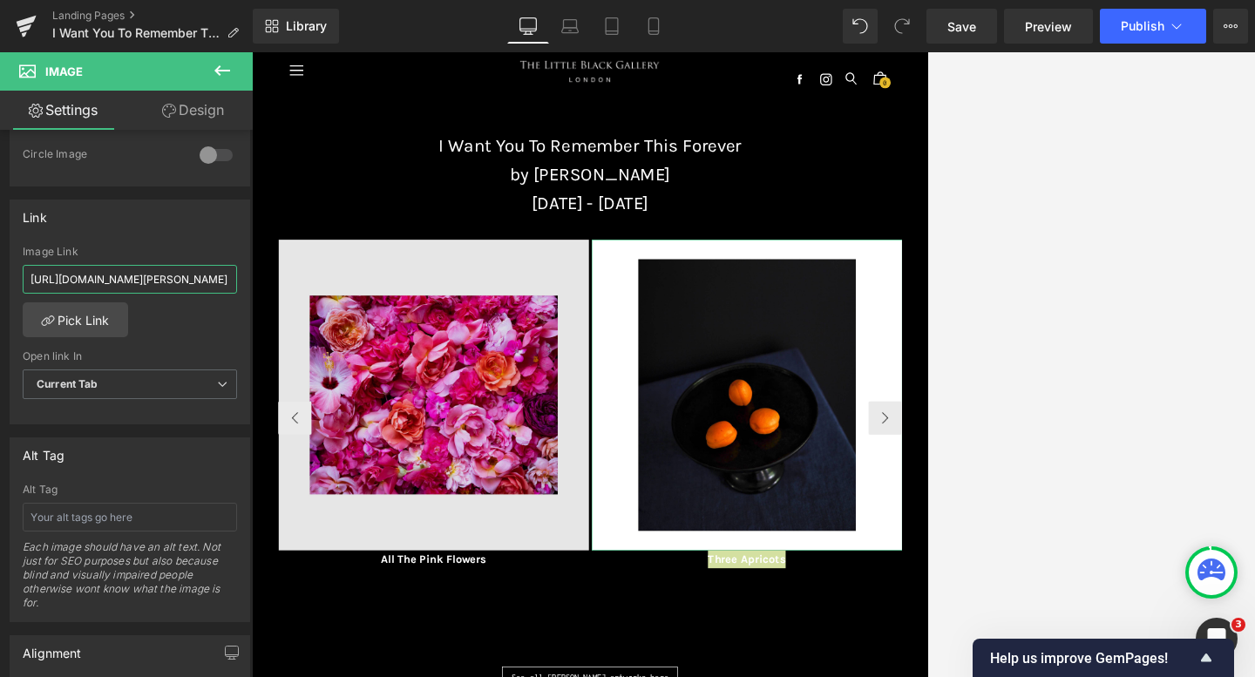
scroll to position [0, 362]
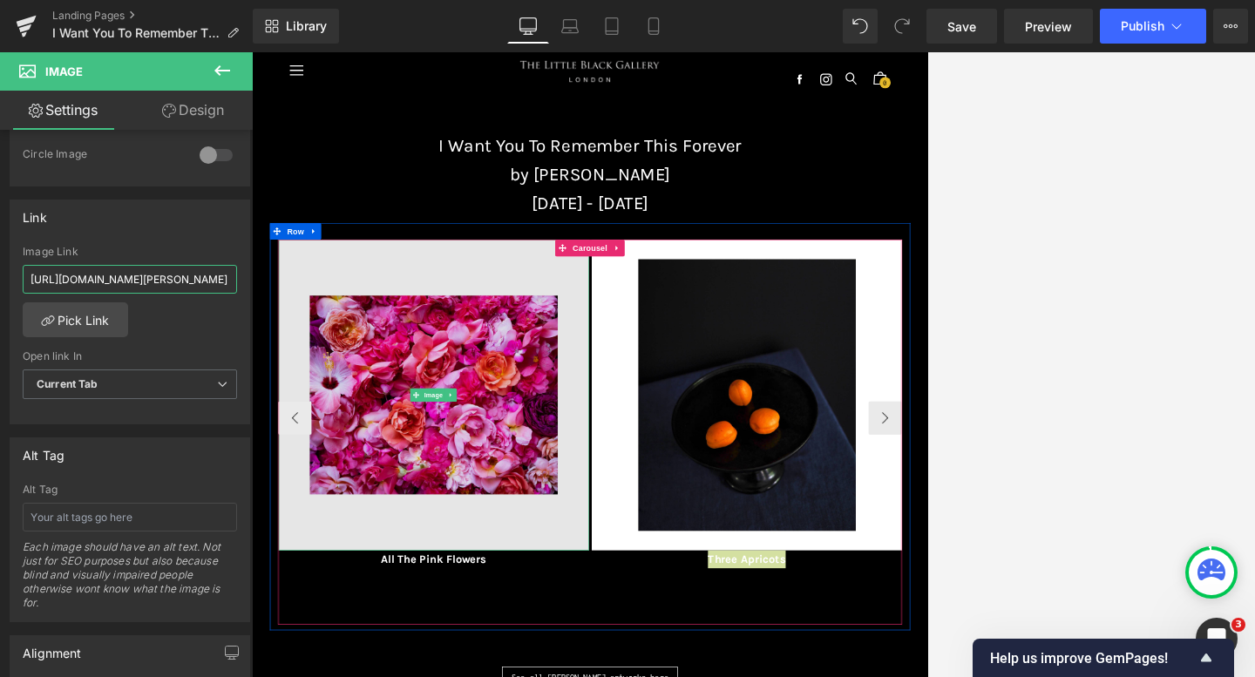
drag, startPoint x: 281, startPoint y: 329, endPoint x: 413, endPoint y: 417, distance: 158.3
paste input "[URL][DOMAIN_NAME][PERSON_NAME]"
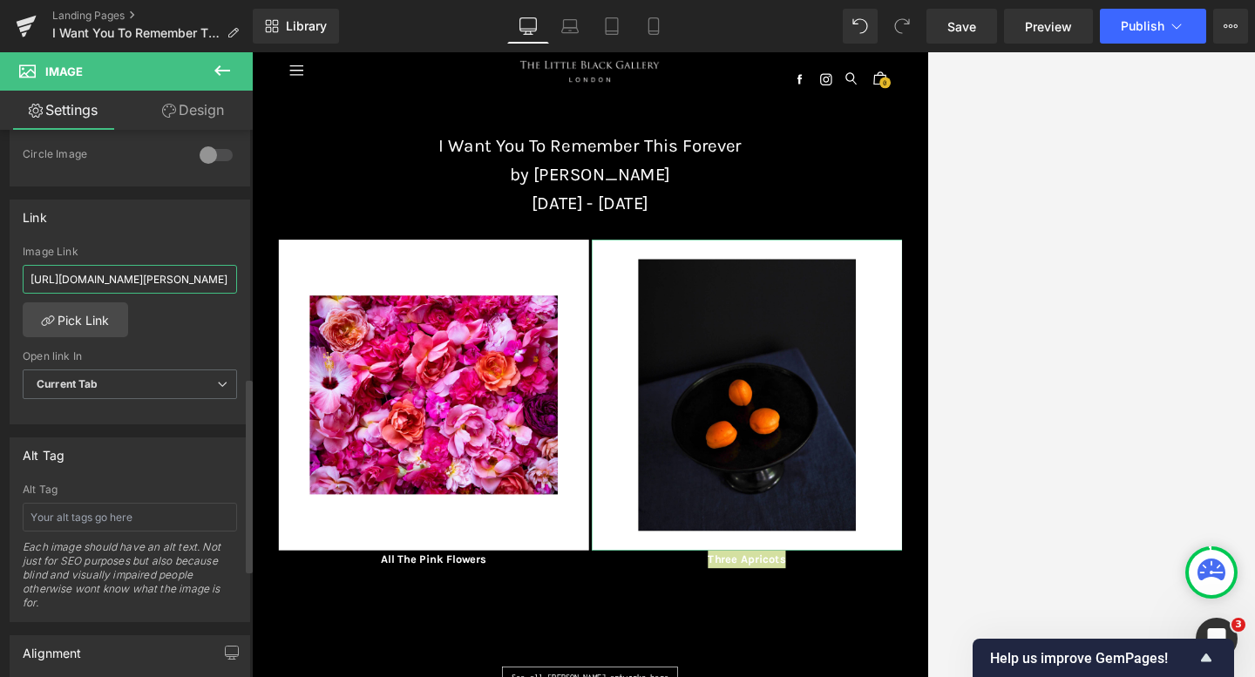
type input "[URL][DOMAIN_NAME][PERSON_NAME]"
click at [183, 239] on div "Link [URL][DOMAIN_NAME][PERSON_NAME] Image Link [URL][DOMAIN_NAME][PERSON_NAME]…" at bounding box center [130, 313] width 240 height 226
click at [901, 25] on link "Save" at bounding box center [961, 26] width 71 height 35
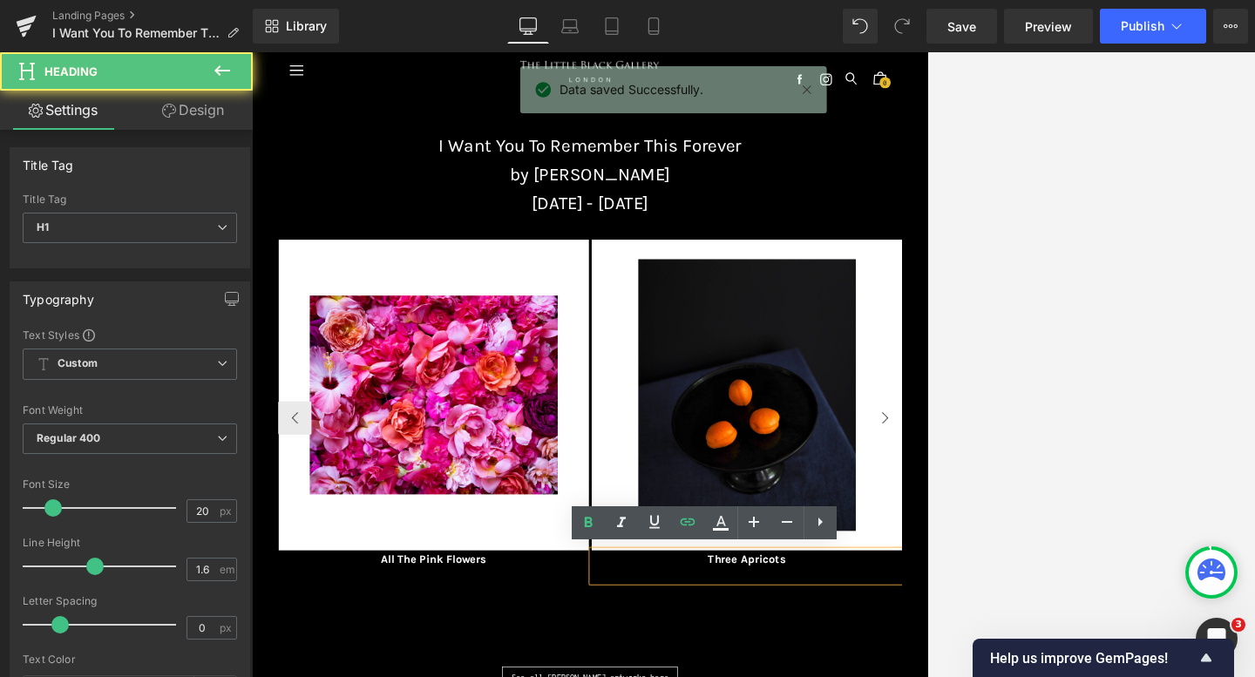
click at [901, 624] on button "›" at bounding box center [1239, 623] width 52 height 52
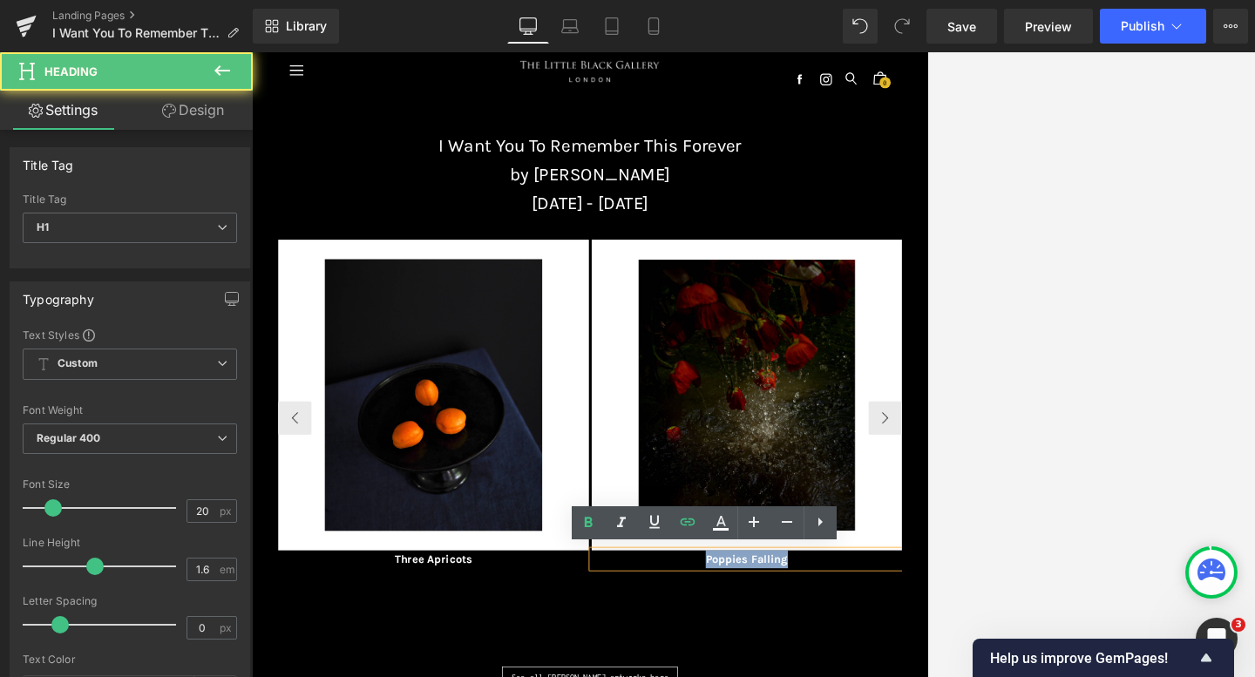
drag, startPoint x: 1097, startPoint y: 843, endPoint x: 919, endPoint y: 829, distance: 178.3
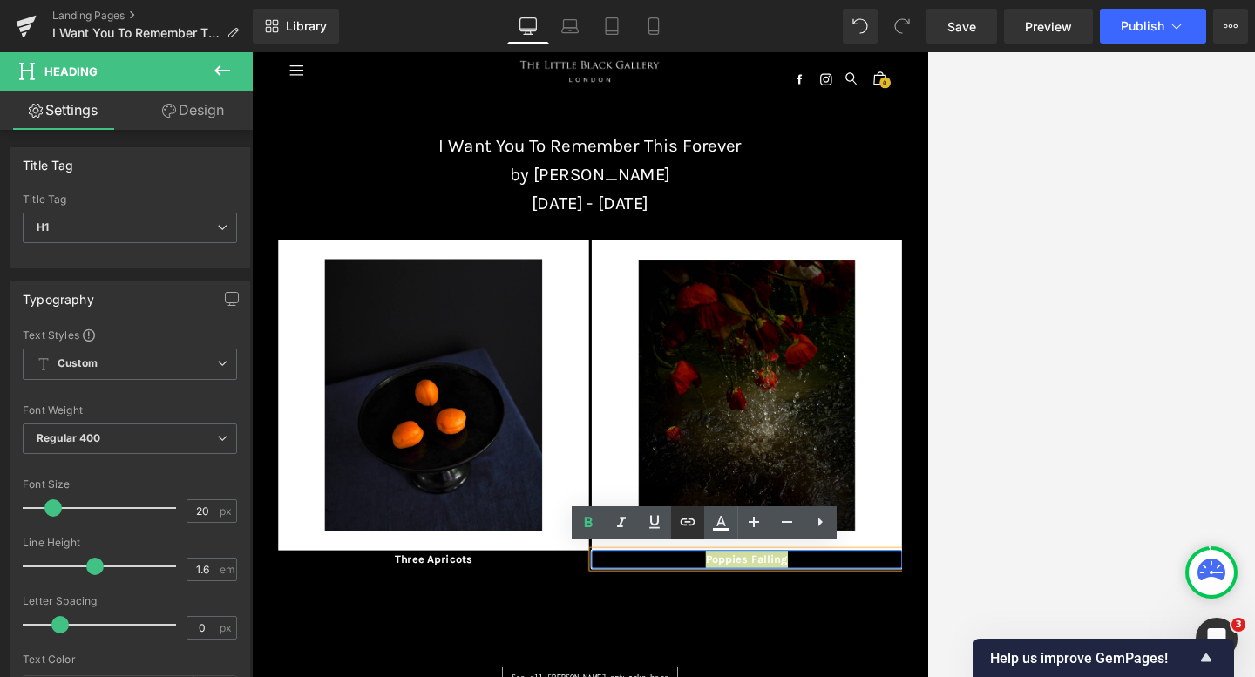
click at [689, 524] on icon at bounding box center [687, 521] width 15 height 7
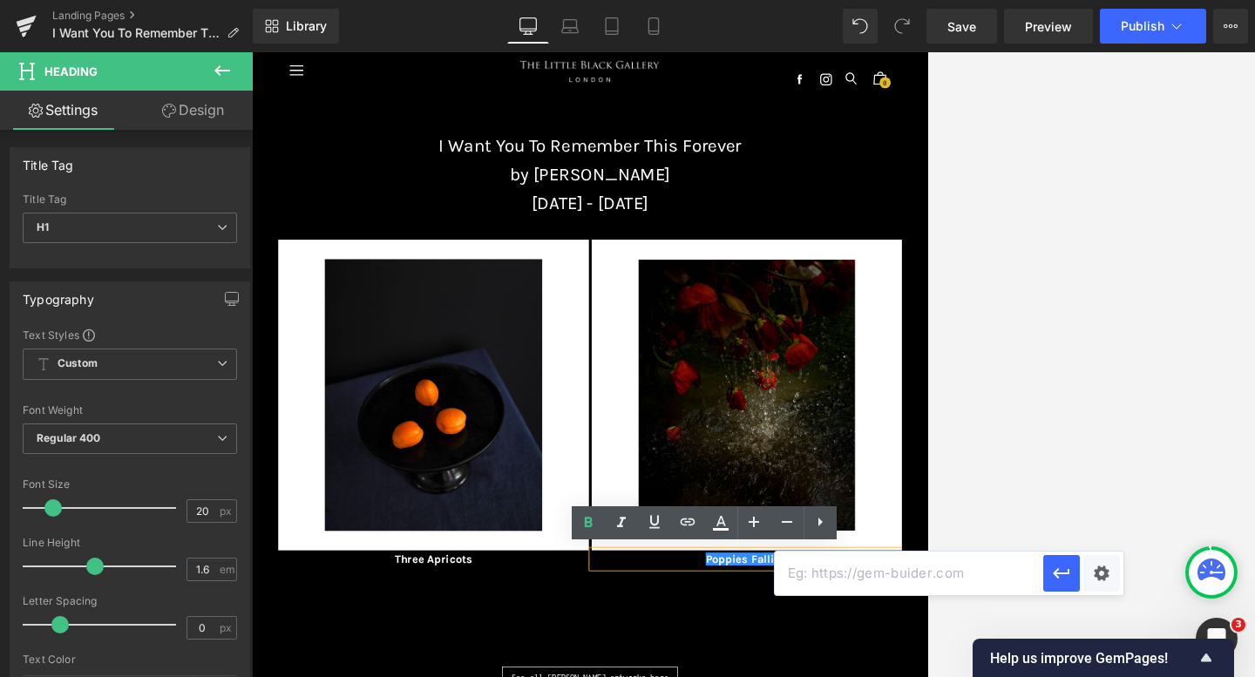
click at [793, 584] on input "text" at bounding box center [909, 574] width 268 height 44
paste input "[URL][DOMAIN_NAME][PERSON_NAME]"
type input "[URL][DOMAIN_NAME][PERSON_NAME]"
click at [901, 575] on icon "button" at bounding box center [1061, 573] width 21 height 21
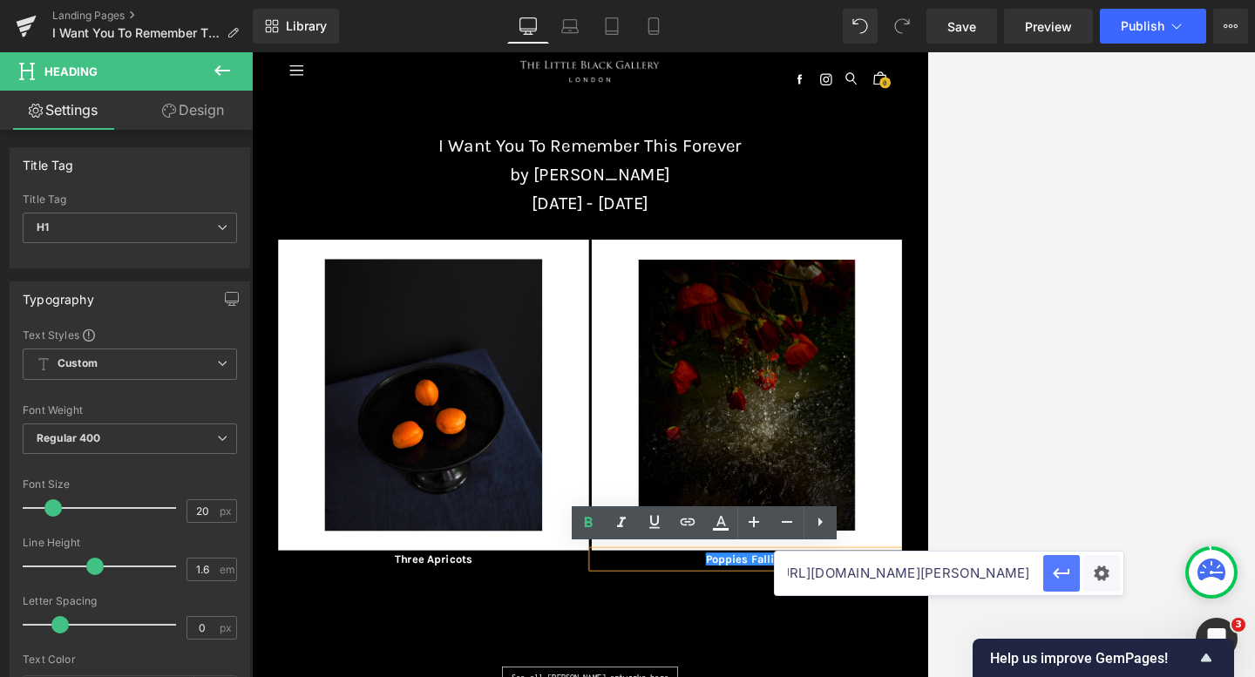
scroll to position [0, 0]
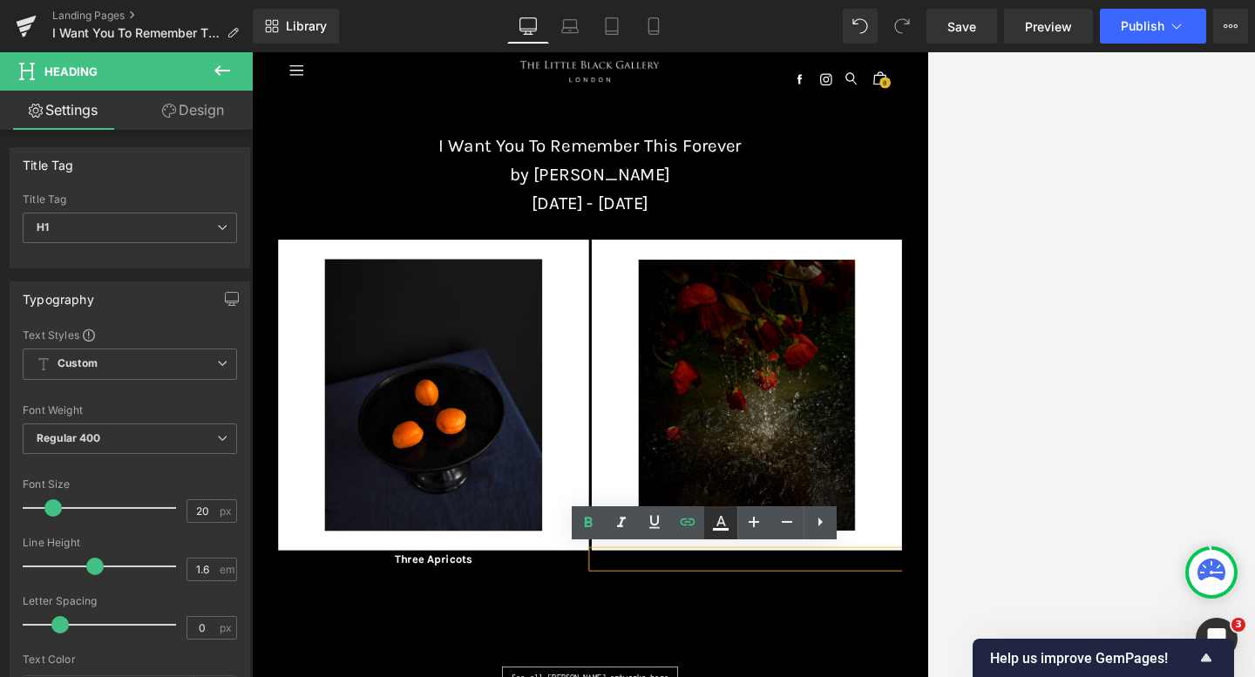
click at [712, 529] on icon at bounding box center [720, 522] width 21 height 21
type input "#000000"
type input "100"
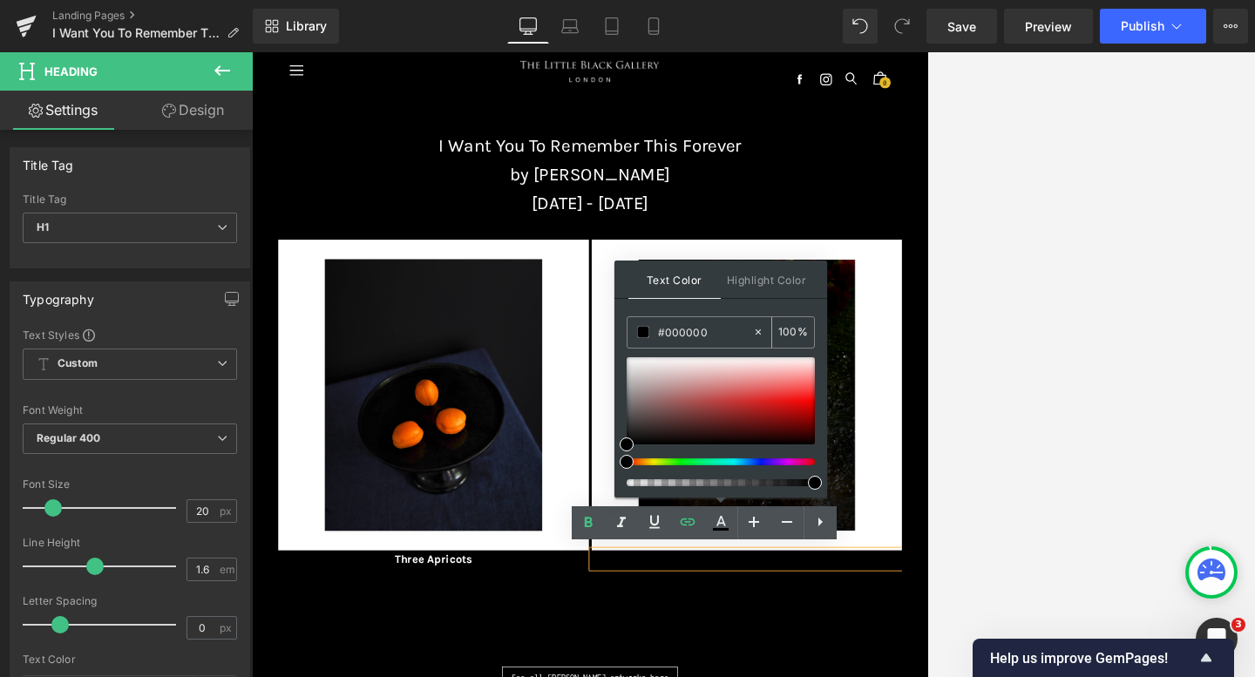
click at [762, 333] on icon at bounding box center [758, 332] width 12 height 12
type input "none"
type input "0"
click at [701, 333] on input "none" at bounding box center [705, 331] width 94 height 19
type input "n"
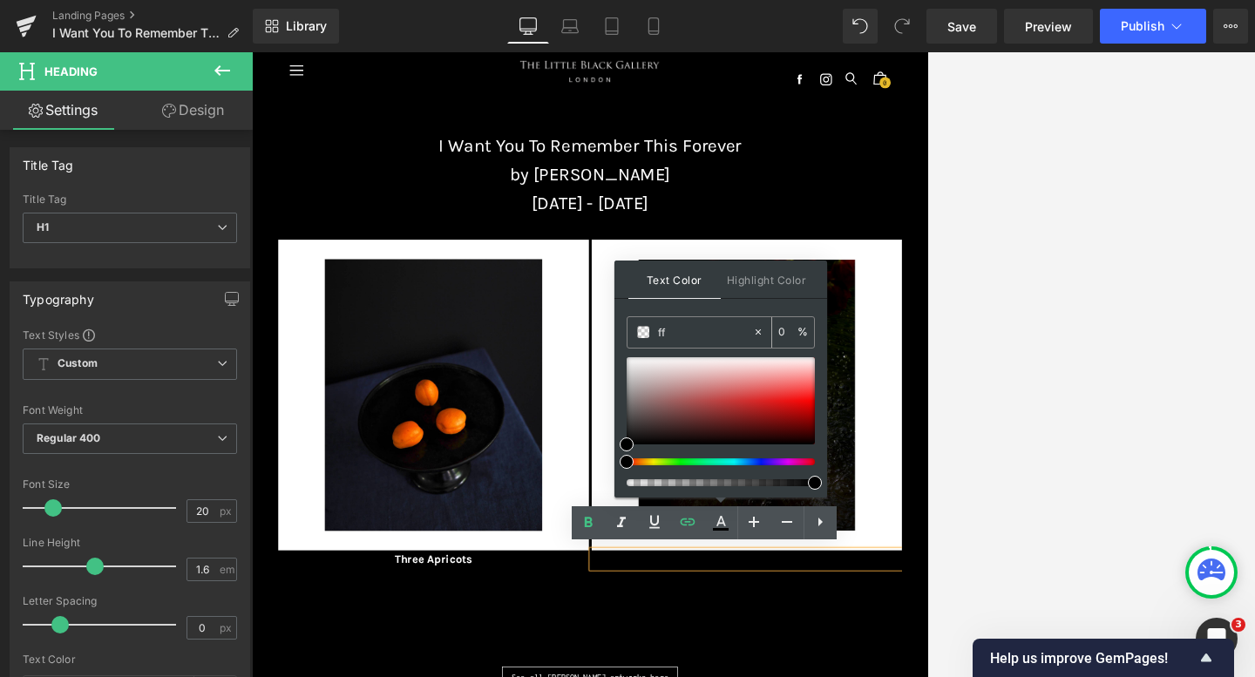
type input "fff"
type input "100"
type input "fffff"
type input "0"
type input "ffffff"
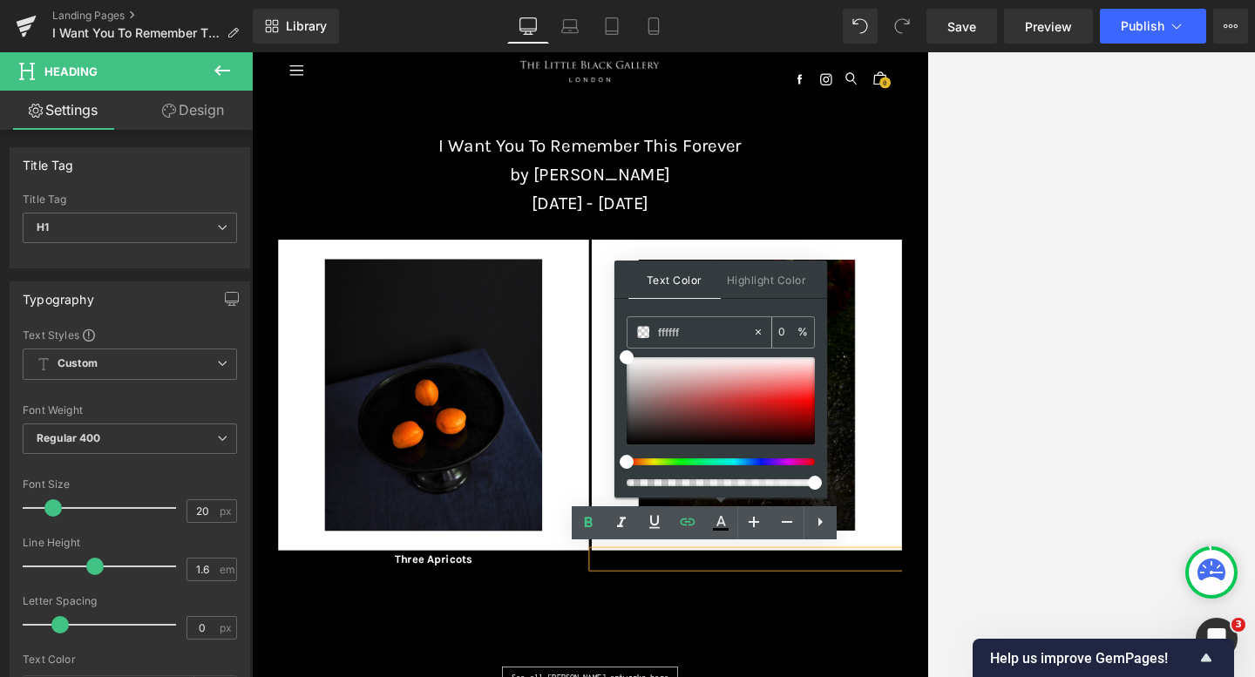
type input "100"
type input "#ffffff"
click at [700, 308] on div "Text Color Highlight Color rgba(255, 255, 255, 1) #ffffff 100 % transparent tra…" at bounding box center [720, 379] width 213 height 237
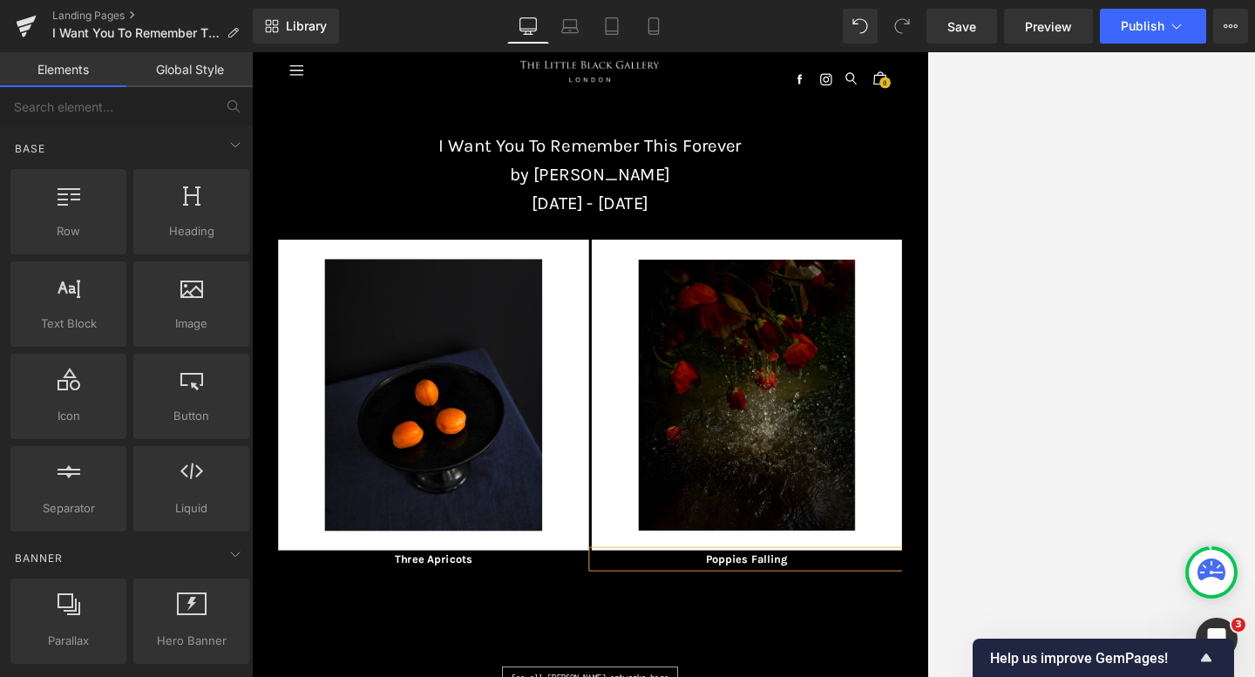
click at [901, 457] on div at bounding box center [753, 364] width 1003 height 625
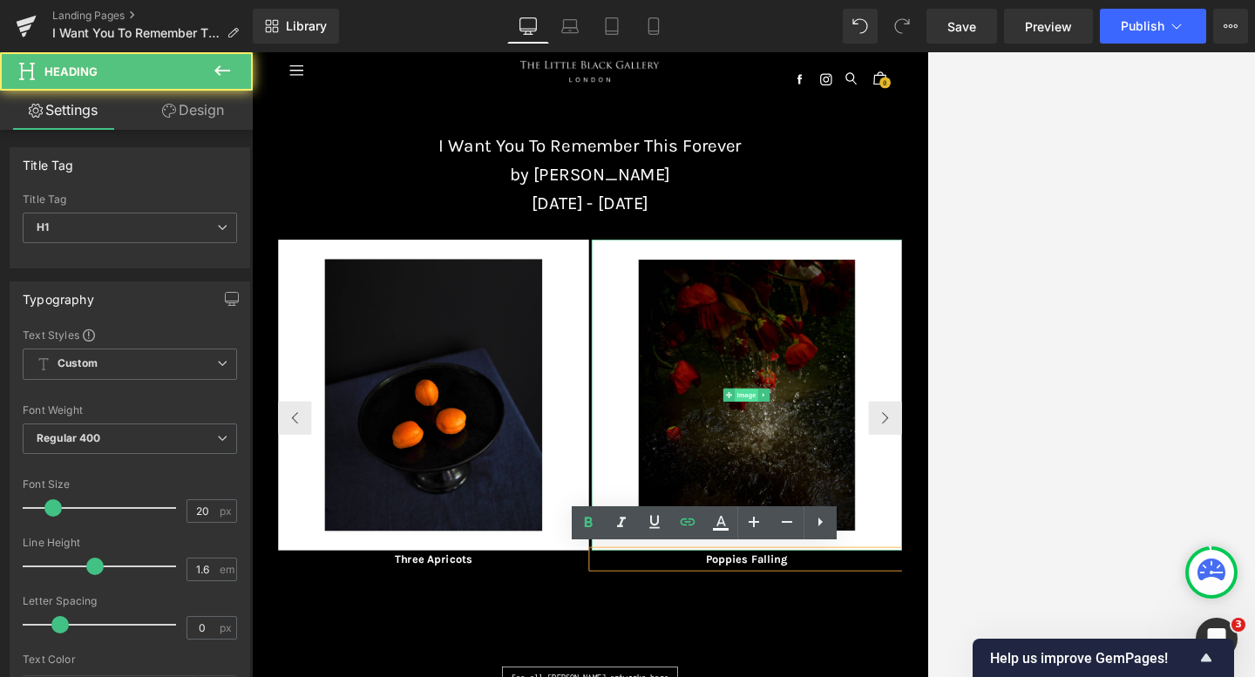
click at [901, 578] on span "Image" at bounding box center [1023, 588] width 37 height 21
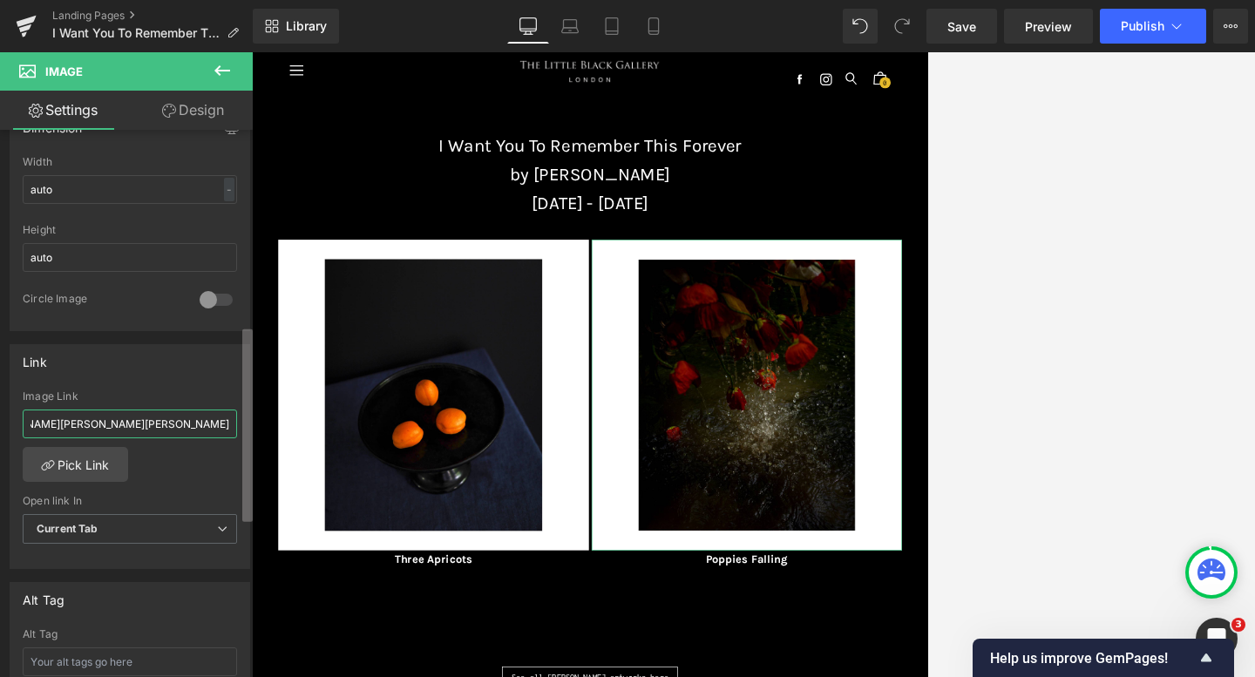
scroll to position [0, 252]
drag, startPoint x: 29, startPoint y: 425, endPoint x: 235, endPoint y: 427, distance: 206.5
click at [235, 427] on div "[URL][DOMAIN_NAME][PERSON_NAME][PERSON_NAME] Image Link [URL][DOMAIN_NAME][PERS…" at bounding box center [129, 479] width 239 height 179
type input "[URL][DOMAIN_NAME][PERSON_NAME]"
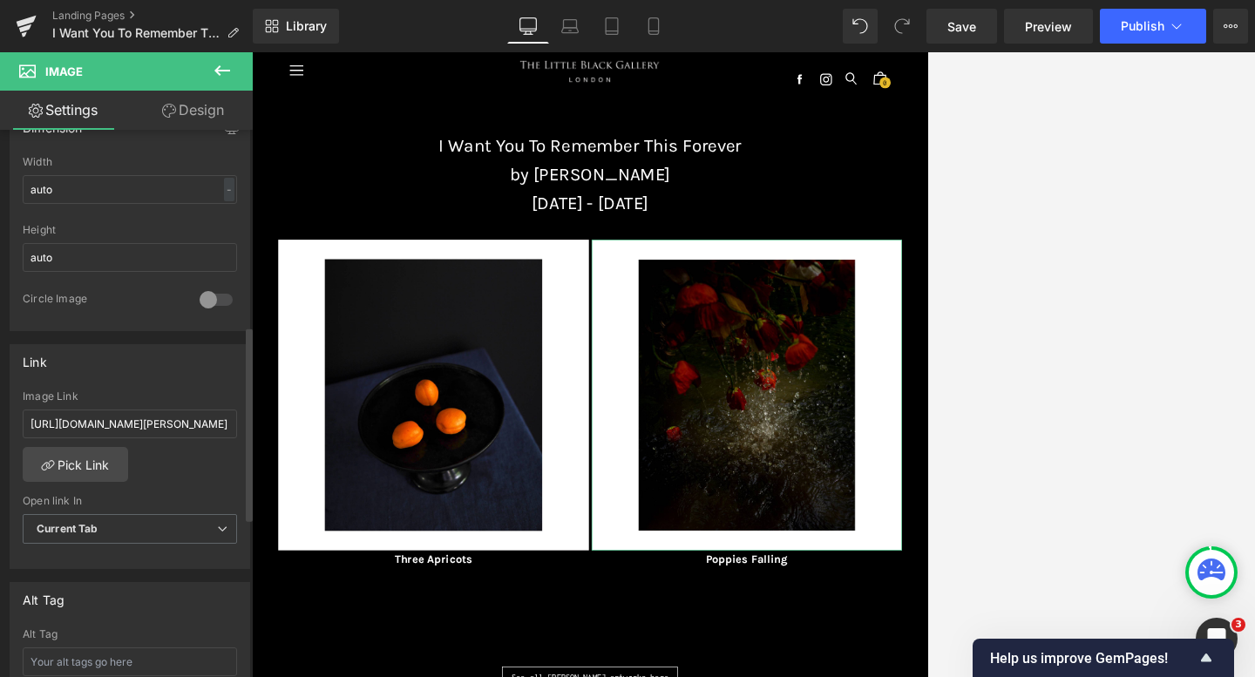
scroll to position [0, 0]
click at [149, 372] on div "Link" at bounding box center [129, 361] width 239 height 33
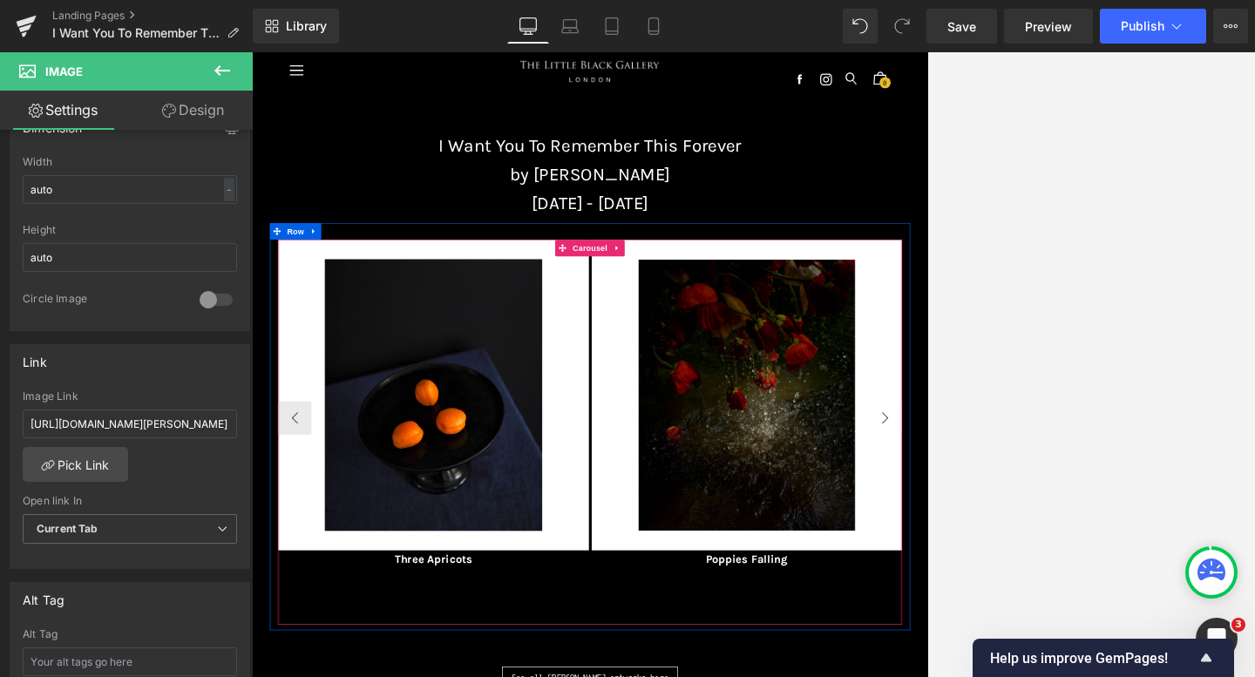
click at [901, 618] on button "›" at bounding box center [1239, 623] width 52 height 52
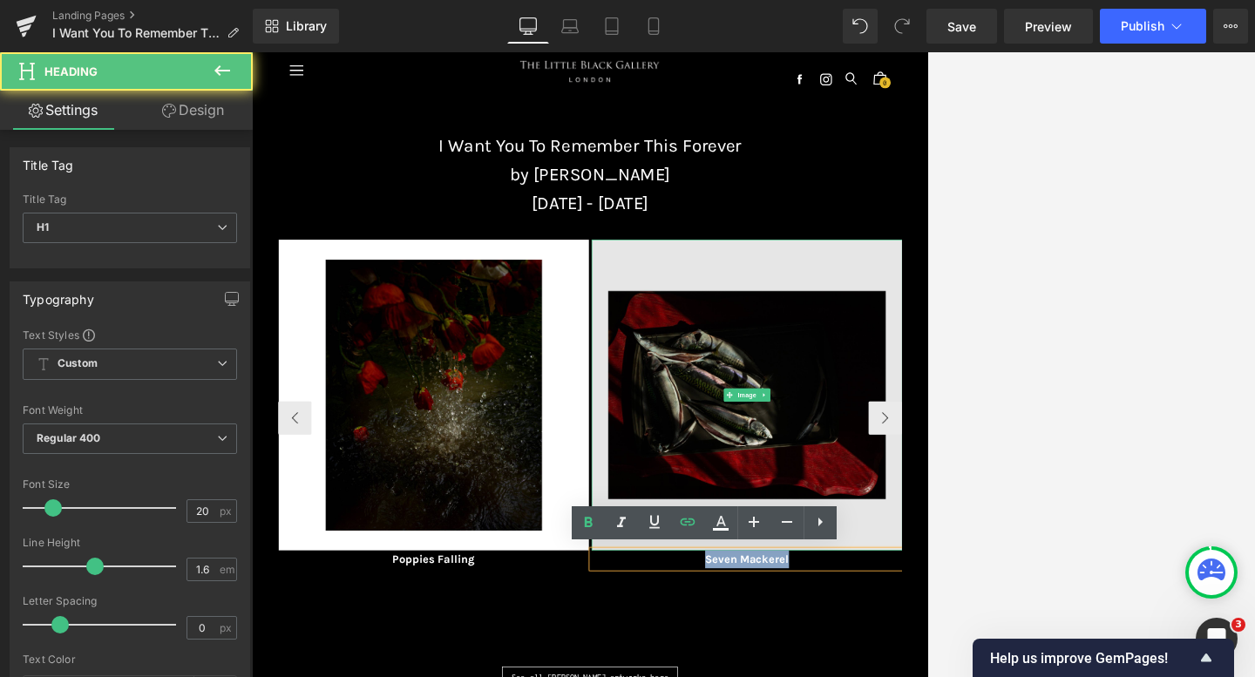
drag, startPoint x: 1112, startPoint y: 843, endPoint x: 911, endPoint y: 814, distance: 203.4
click at [901, 676] on div "Image Seven Mackerel Heading" at bounding box center [1024, 601] width 484 height 512
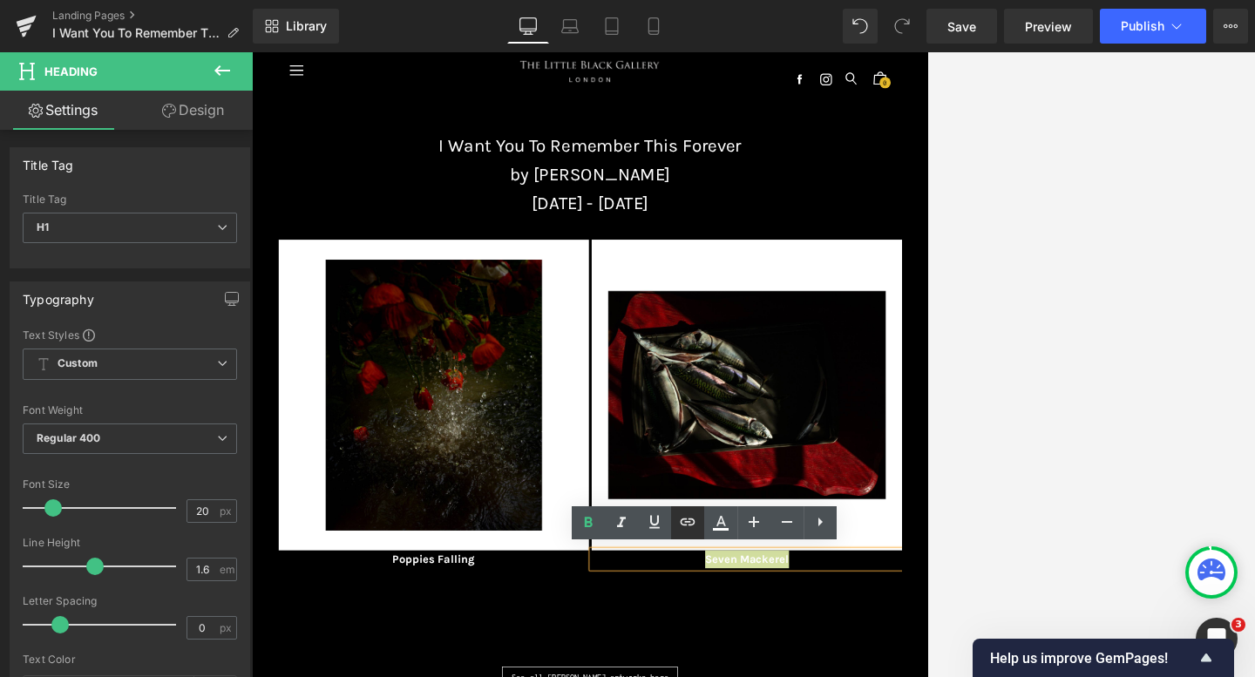
click at [681, 511] on icon at bounding box center [687, 521] width 21 height 21
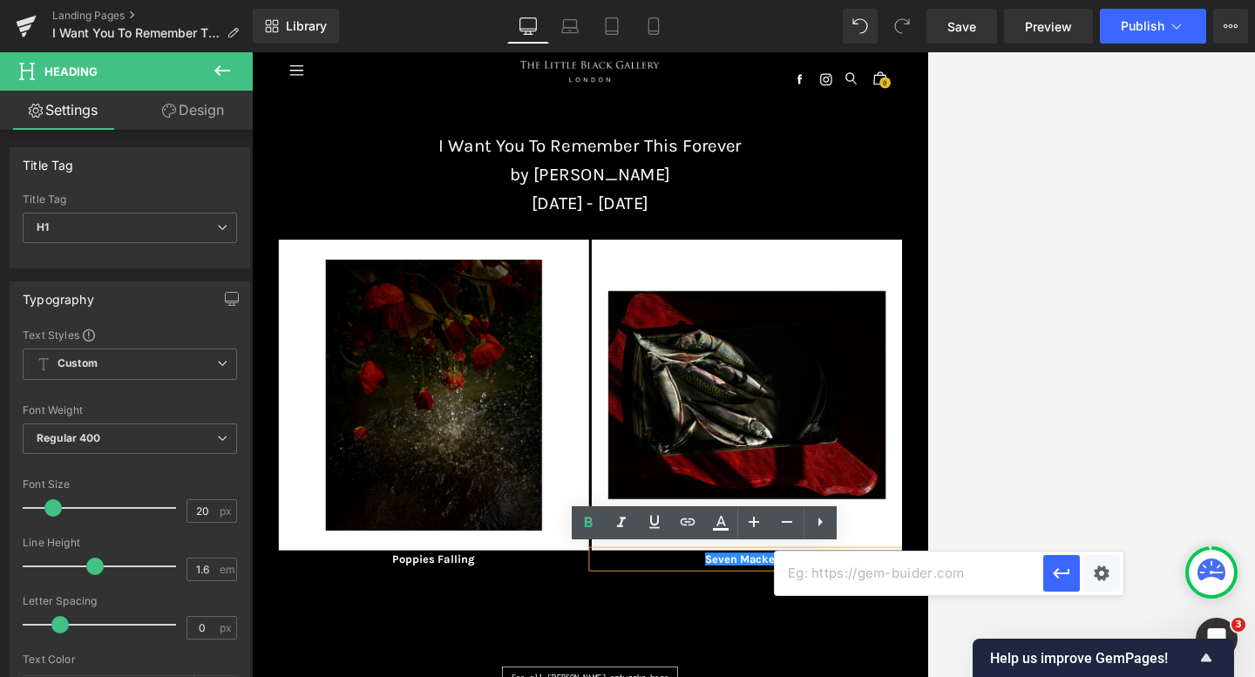
click at [787, 582] on input "text" at bounding box center [909, 574] width 268 height 44
paste input "[URL][DOMAIN_NAME][PERSON_NAME]"
type input "[URL][DOMAIN_NAME][PERSON_NAME]"
click at [901, 579] on icon "button" at bounding box center [1061, 573] width 21 height 21
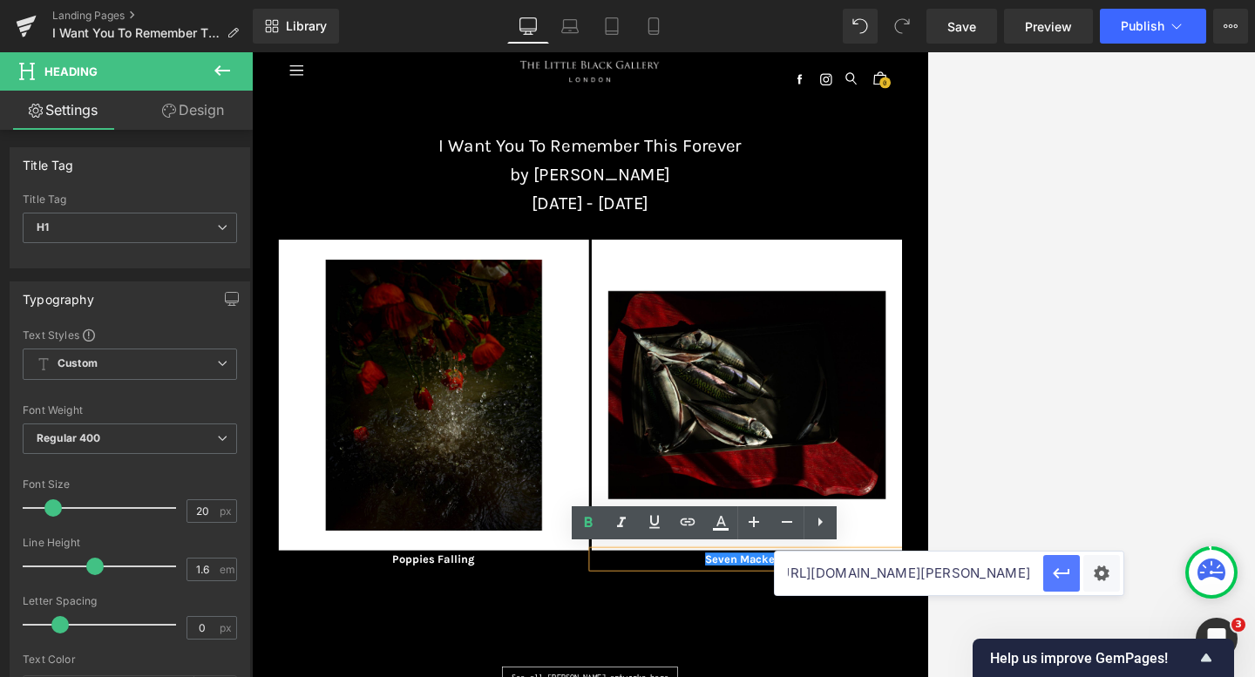
scroll to position [0, 0]
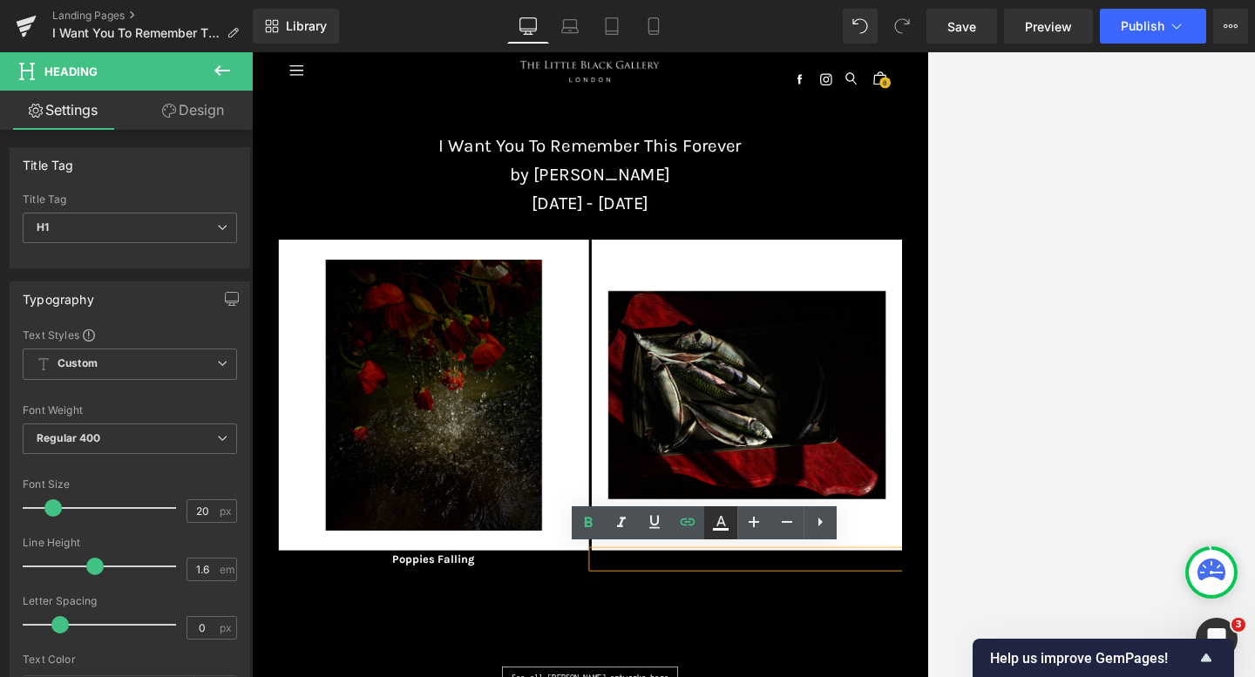
click at [714, 522] on icon at bounding box center [720, 522] width 21 height 21
type input "#000000"
type input "100"
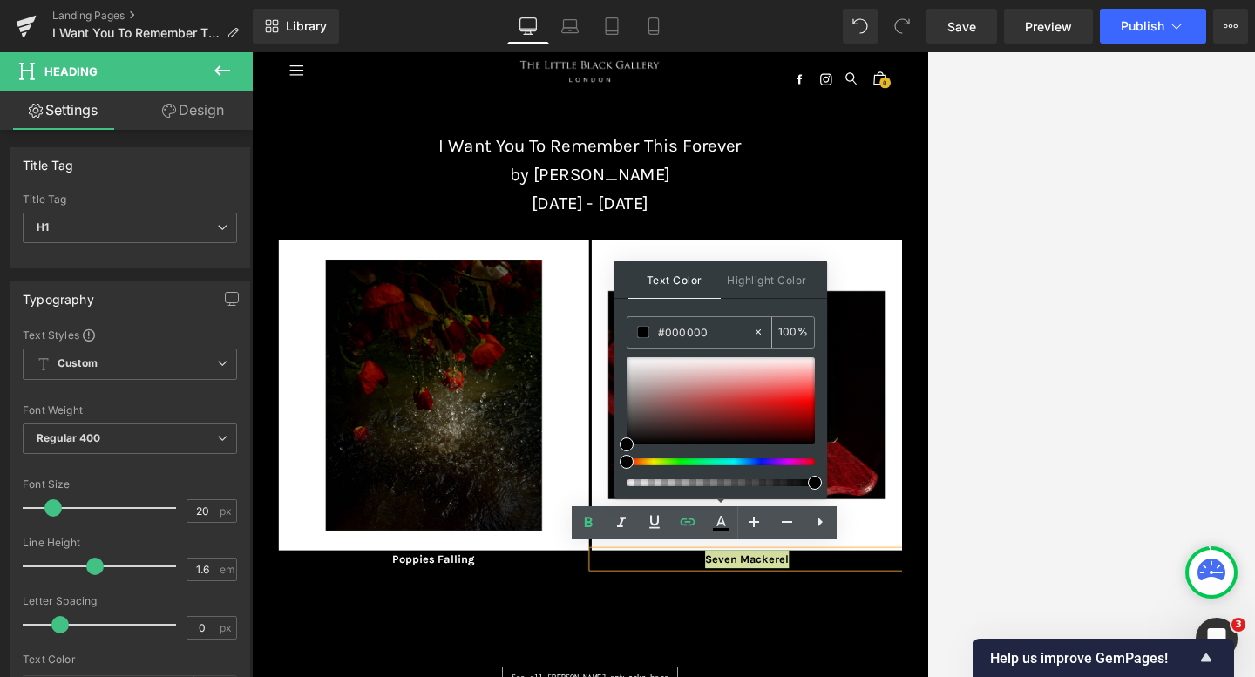
click at [755, 334] on icon at bounding box center [758, 332] width 12 height 12
type input "none"
type input "0"
click at [715, 334] on input "none" at bounding box center [705, 331] width 94 height 19
type input "n"
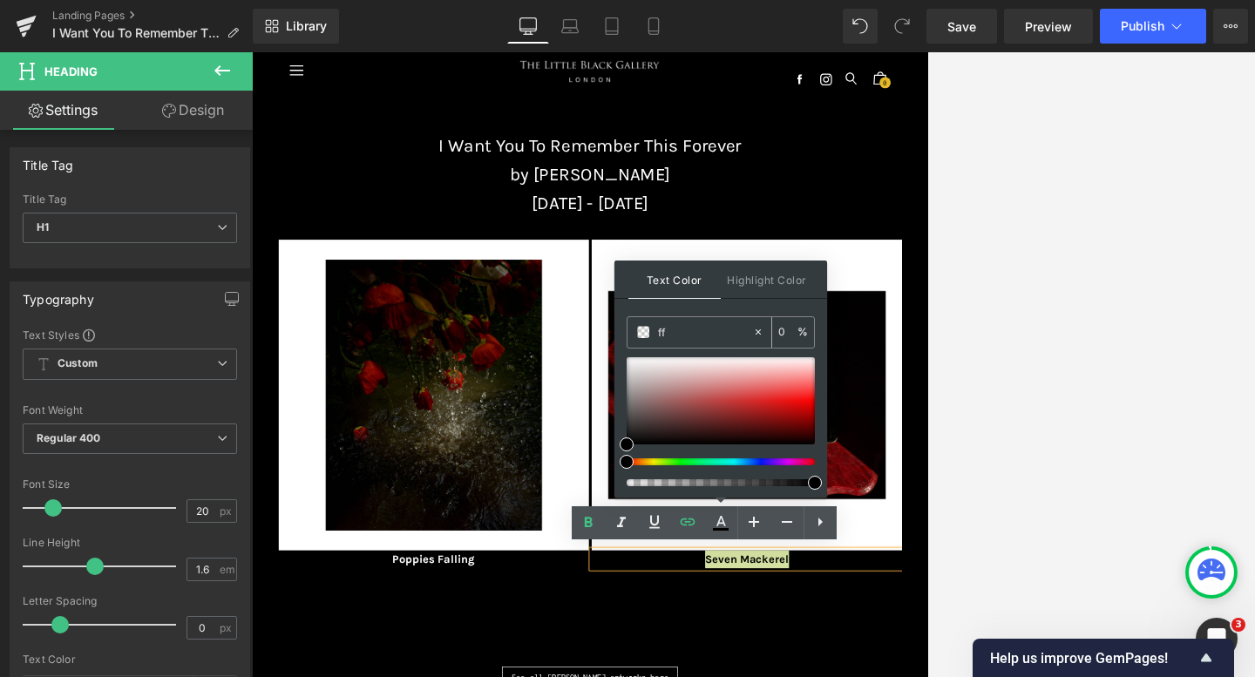
type input "fff"
type input "100"
type input "fffff"
type input "0"
type input "ffffff"
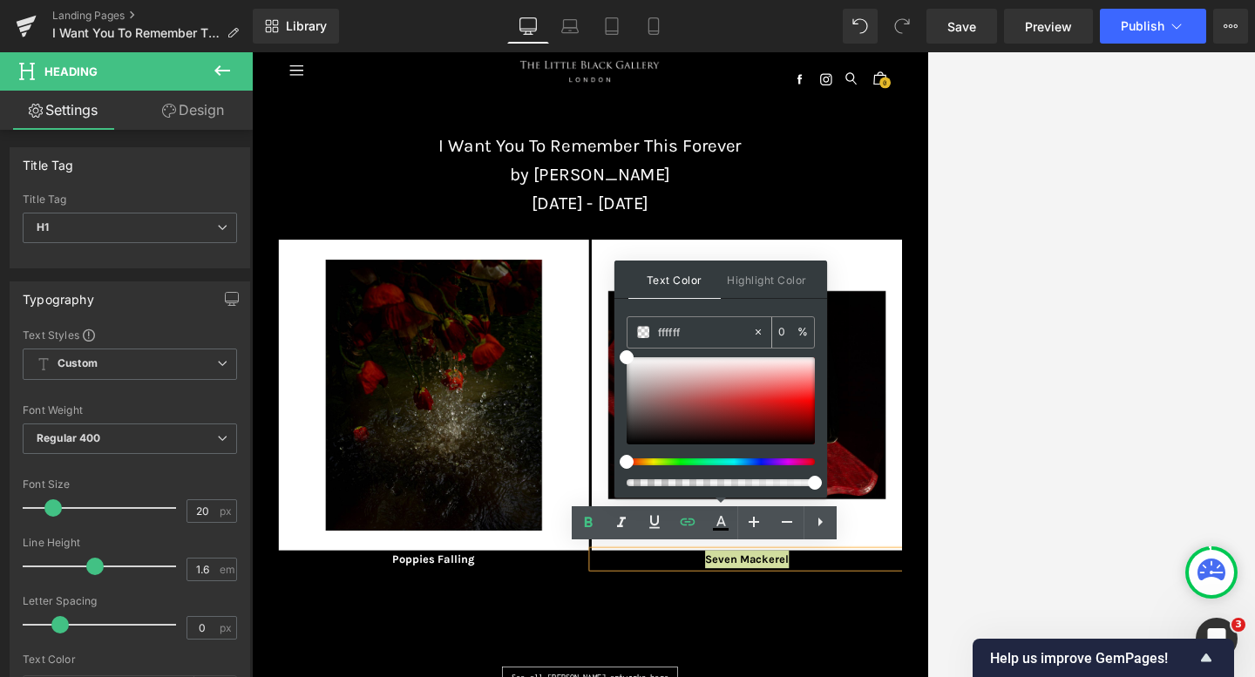
type input "100"
type input "#ffffff"
click at [715, 308] on div "Text Color Highlight Color rgba(255, 255, 255, 1) #ffffff 100 % transparent tra…" at bounding box center [720, 379] width 213 height 237
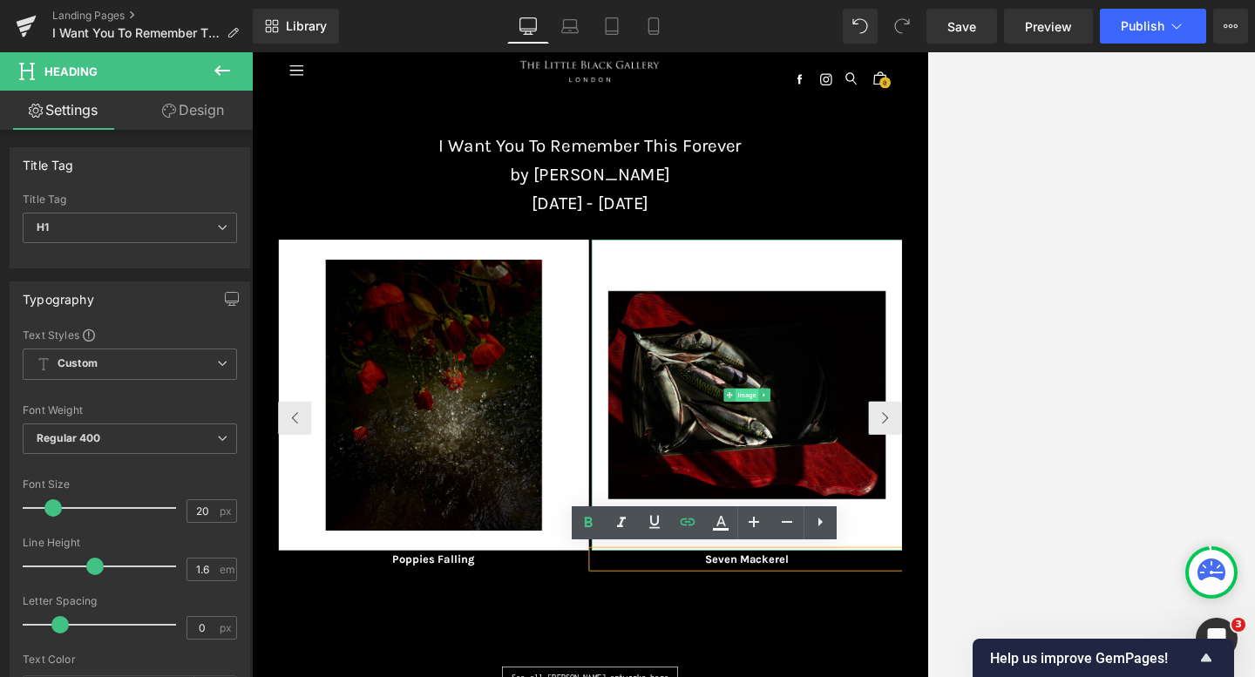
click at [901, 587] on span "Image" at bounding box center [1023, 588] width 37 height 21
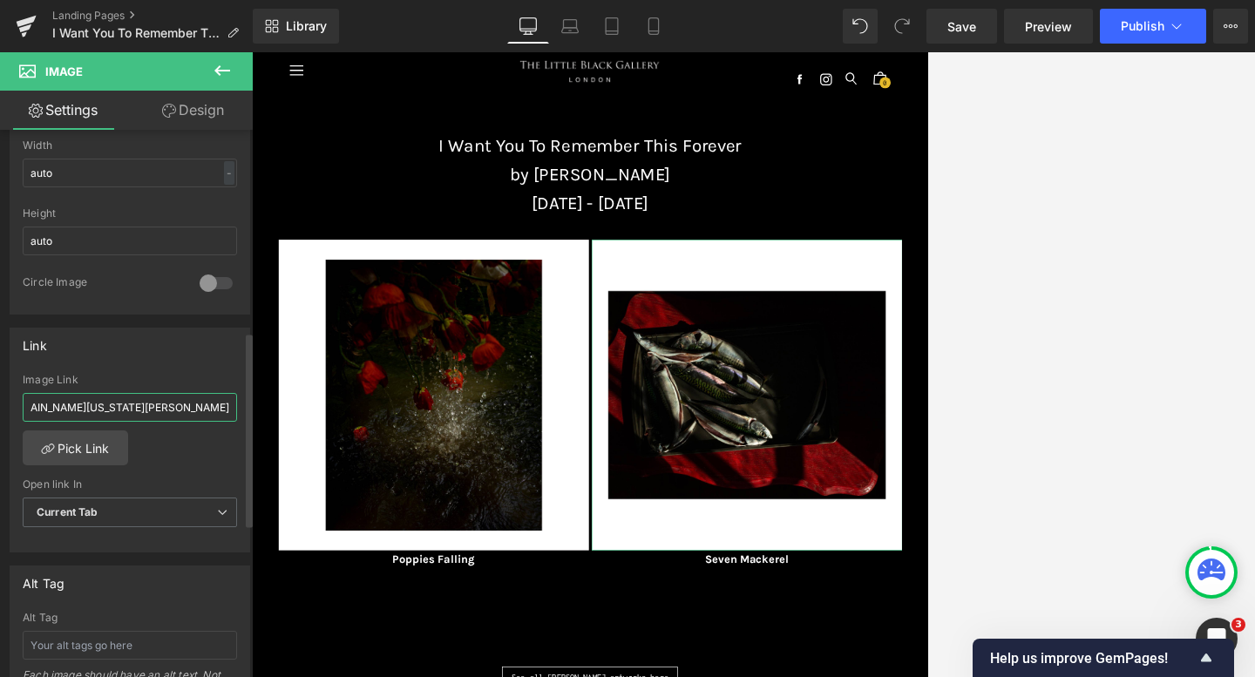
scroll to position [0, 379]
drag, startPoint x: 27, startPoint y: 406, endPoint x: 217, endPoint y: 406, distance: 189.9
click at [217, 406] on input "[URL][DOMAIN_NAME][US_STATE][PERSON_NAME]" at bounding box center [130, 407] width 214 height 29
type input "n"
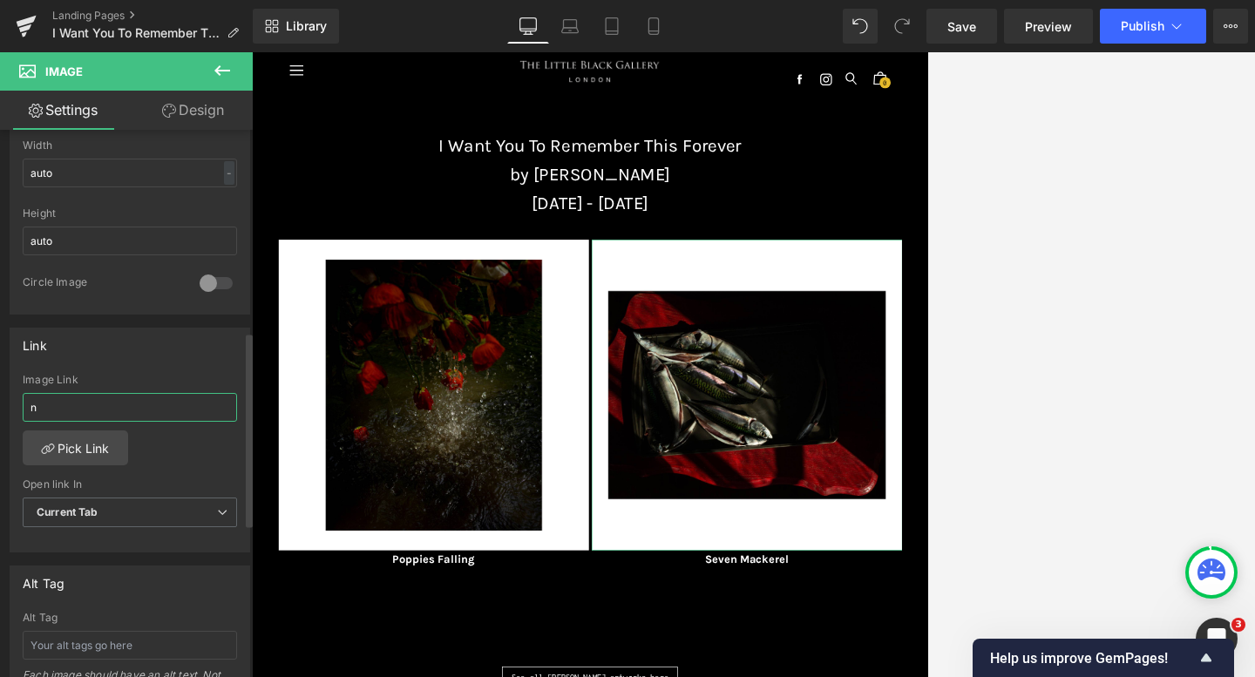
click at [139, 398] on input "n" at bounding box center [130, 407] width 214 height 29
click at [140, 403] on input "n" at bounding box center [130, 407] width 214 height 29
type input "[URL][DOMAIN_NAME][PERSON_NAME]"
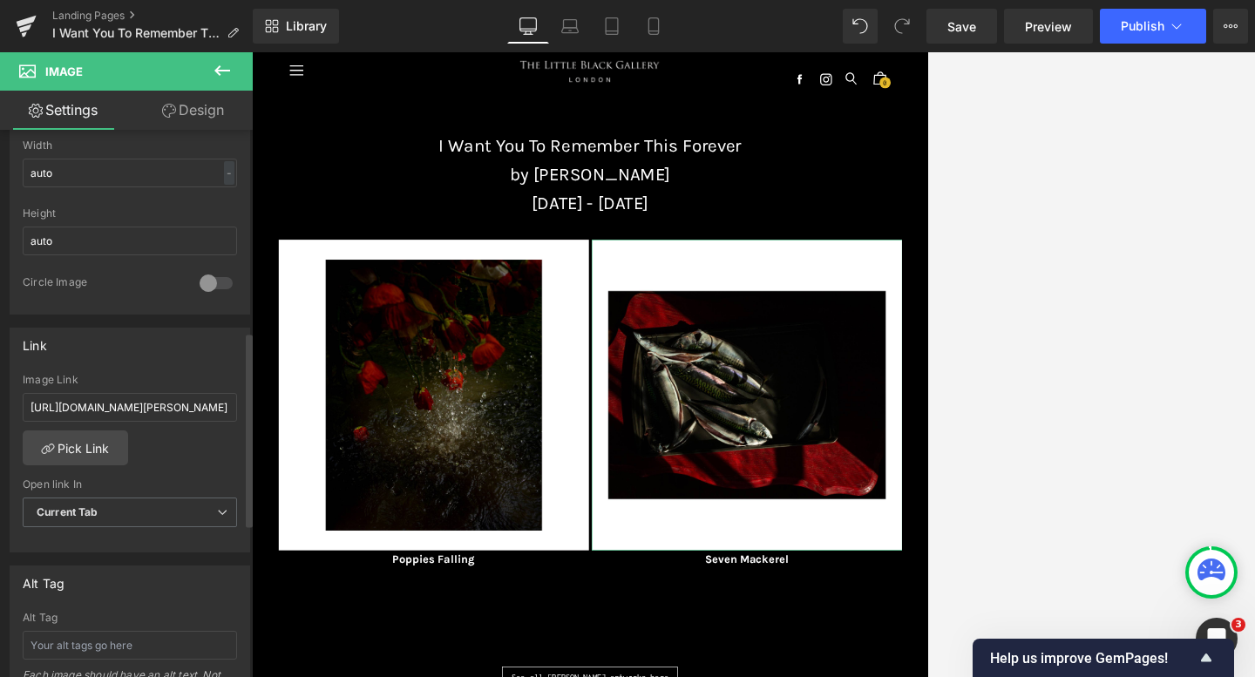
click at [124, 343] on div "Link" at bounding box center [129, 344] width 239 height 33
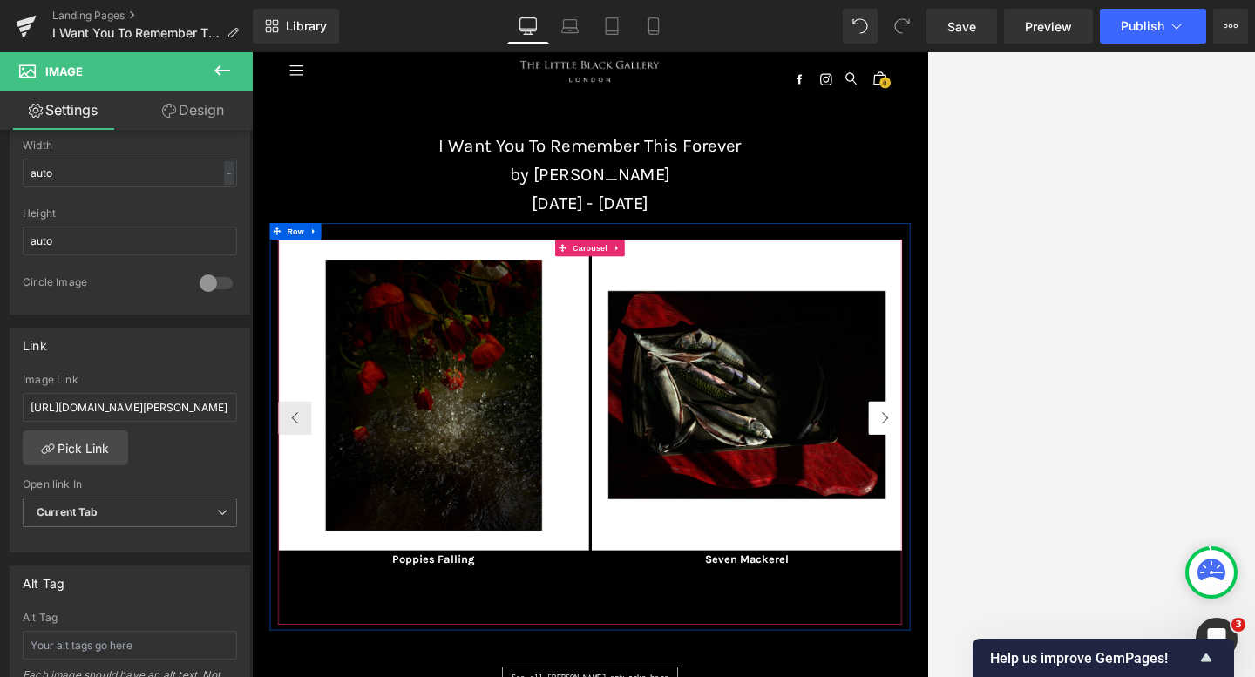
click at [901, 619] on button "›" at bounding box center [1239, 623] width 52 height 52
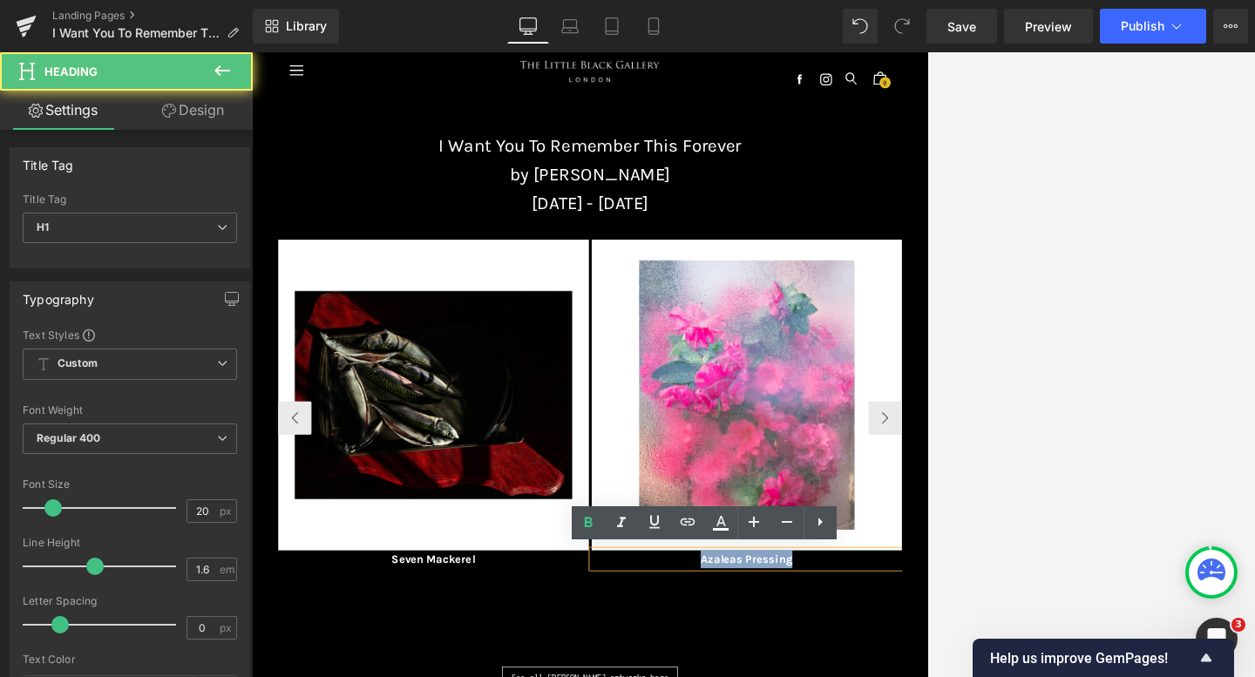
drag, startPoint x: 1108, startPoint y: 841, endPoint x: 921, endPoint y: 832, distance: 187.5
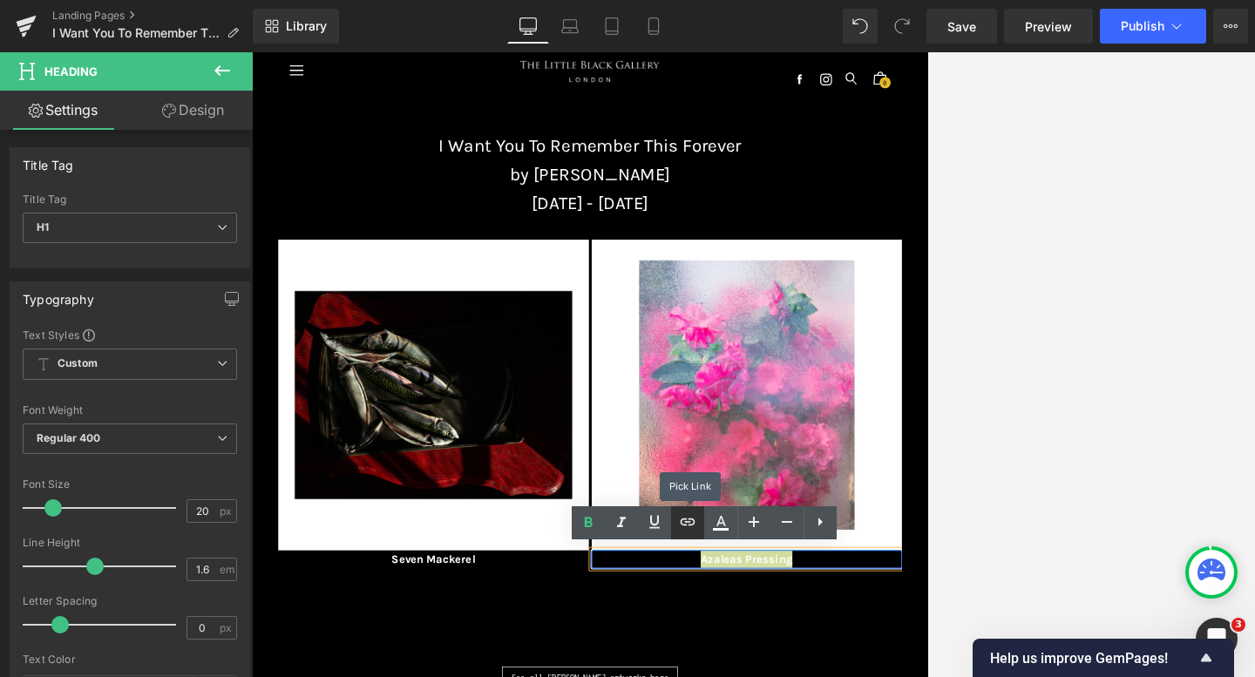
click at [685, 526] on icon at bounding box center [687, 521] width 21 height 21
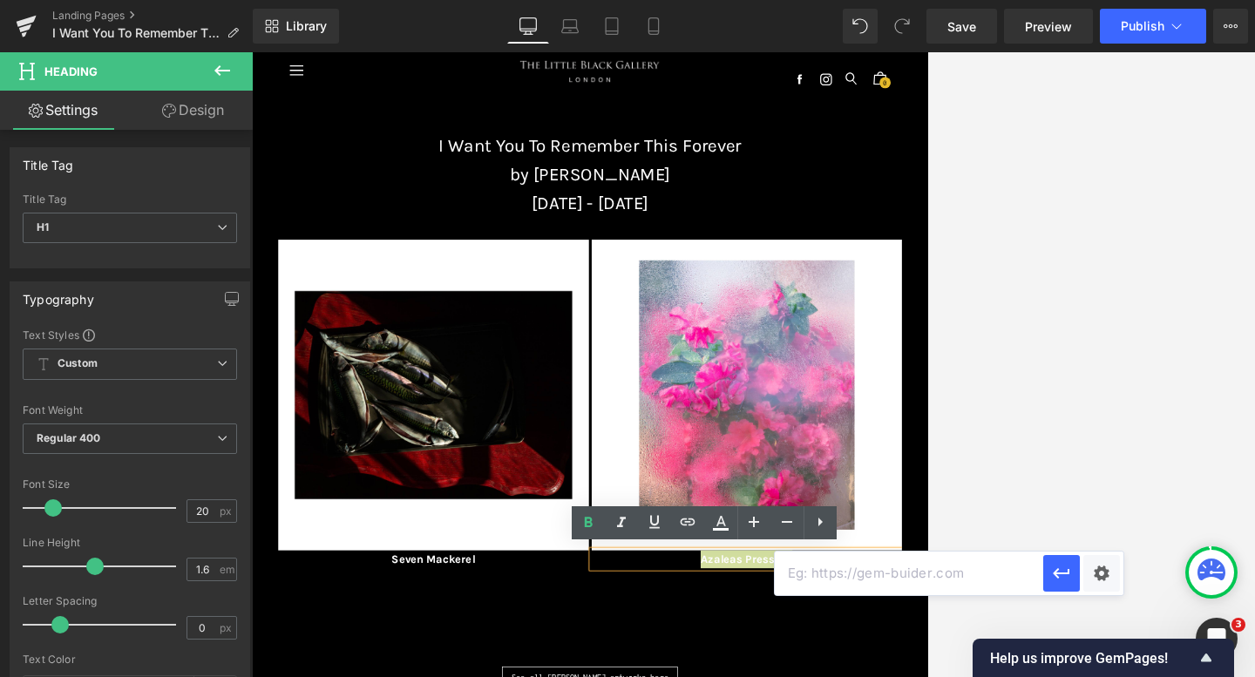
click at [807, 584] on input "text" at bounding box center [909, 574] width 268 height 44
paste input "[URL][DOMAIN_NAME][PERSON_NAME]"
type input "[URL][DOMAIN_NAME][PERSON_NAME]"
click at [901, 573] on icon "button" at bounding box center [1061, 573] width 17 height 10
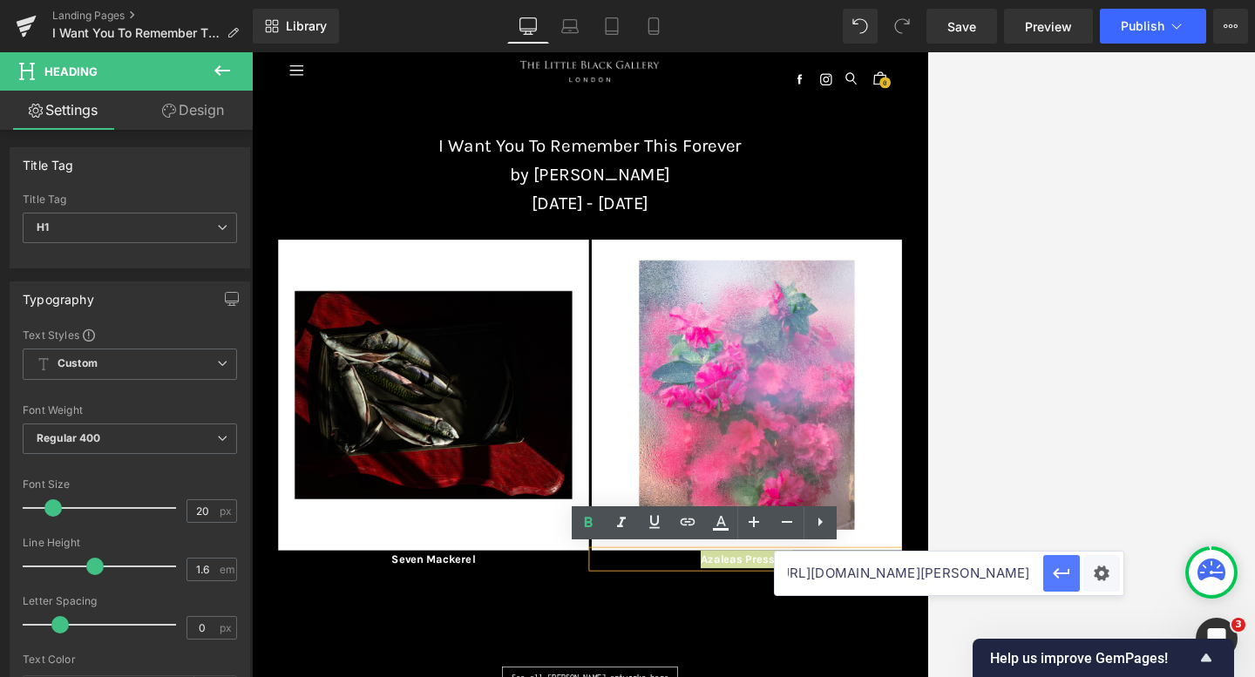
scroll to position [0, 0]
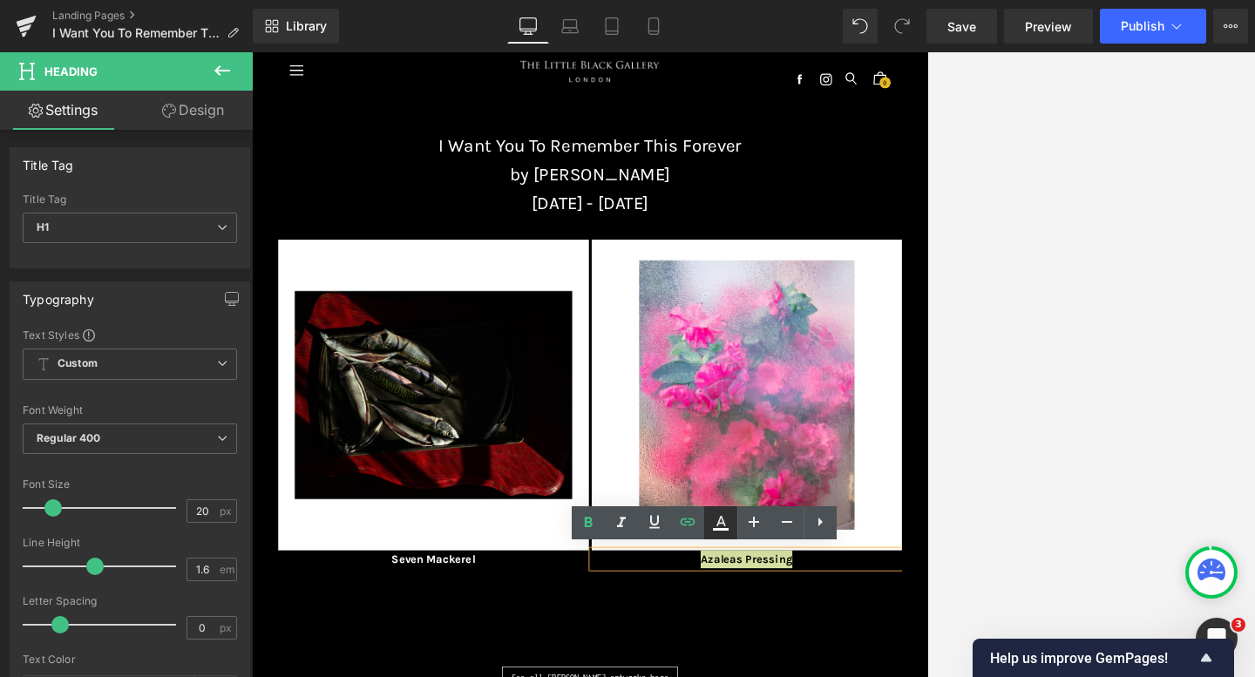
click at [722, 530] on icon at bounding box center [720, 522] width 21 height 21
type input "#000000"
type input "100"
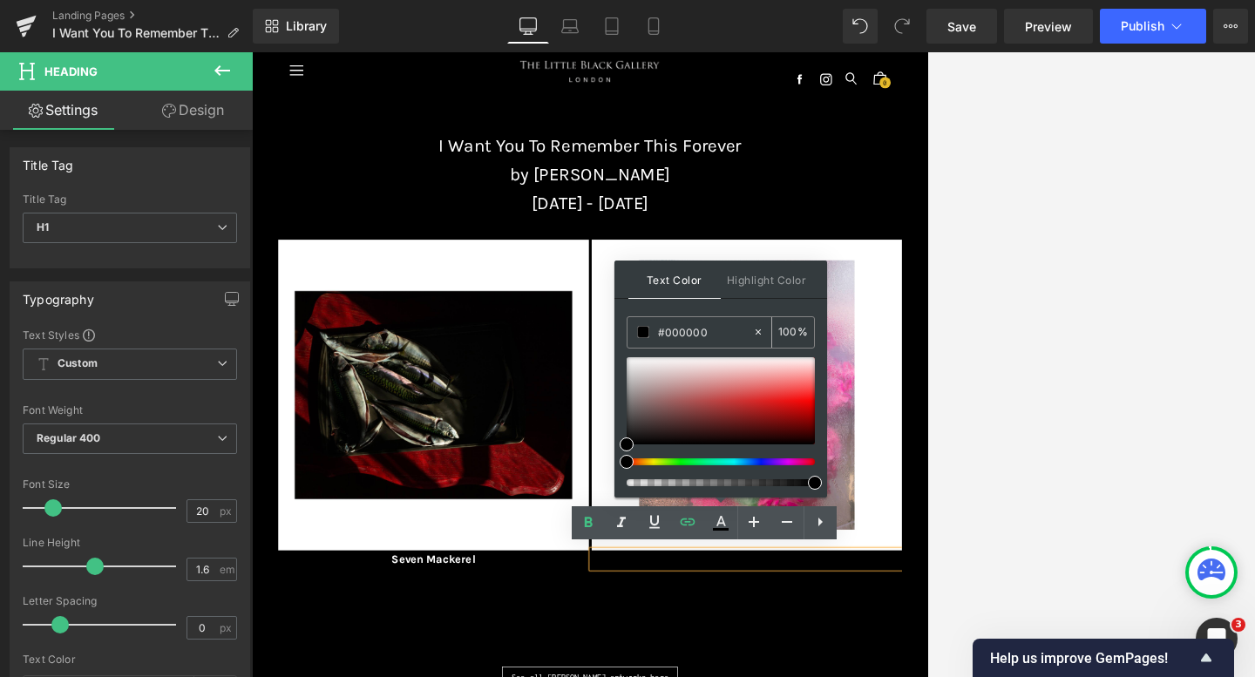
click at [755, 333] on icon at bounding box center [757, 331] width 5 height 5
type input "none"
type input "0"
click at [728, 333] on input "none" at bounding box center [705, 331] width 94 height 19
type input "n"
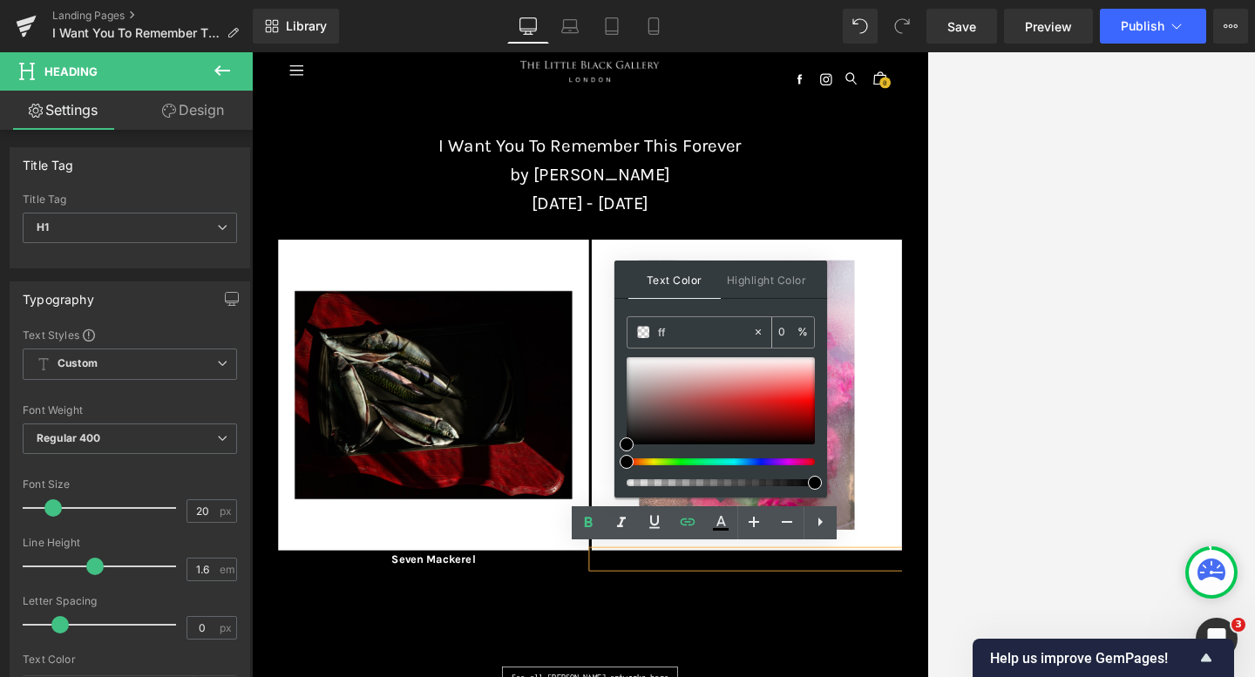
type input "fff"
type input "100"
type input "fffff"
type input "0"
type input "ffffff"
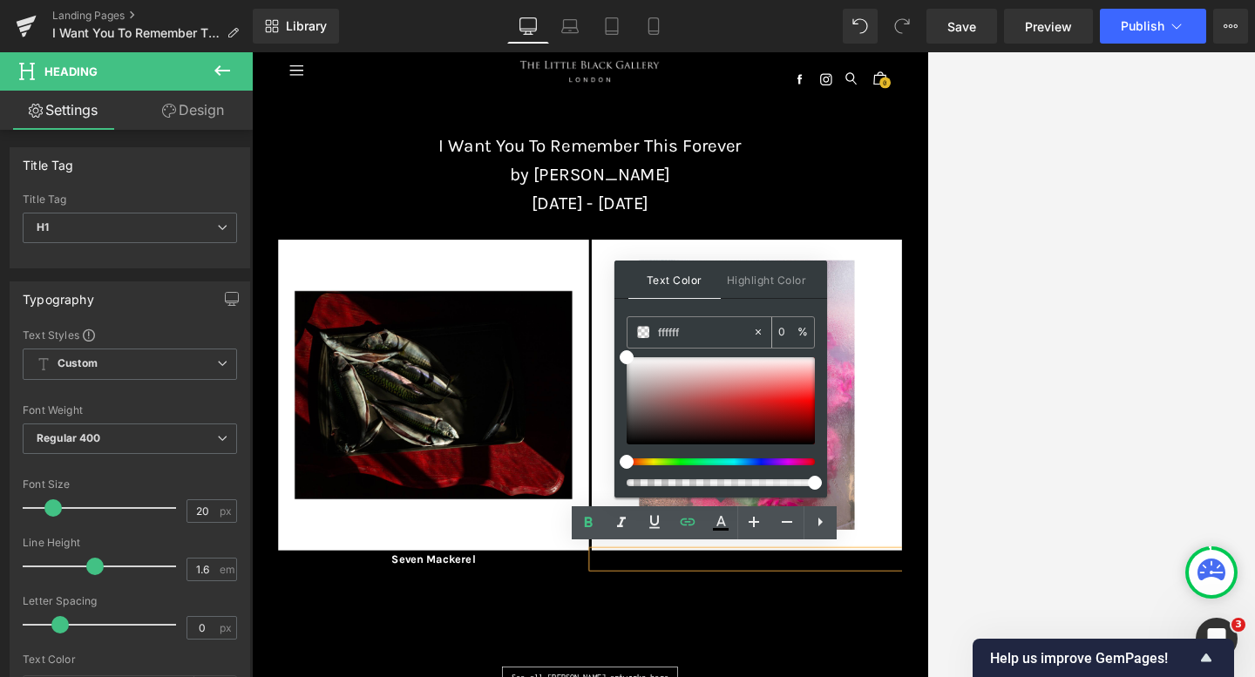
type input "100"
type input "#ffffff"
click at [738, 310] on div "Text Color Highlight Color rgba(255, 255, 255, 1) #ffffff 100 % transparent tra…" at bounding box center [720, 379] width 213 height 237
click at [901, 676] on div "Image Emerald Coat with Dahlia Petal Heading Image Lunar Eclipse & Wild Phlox H…" at bounding box center [292, 623] width 9767 height 557
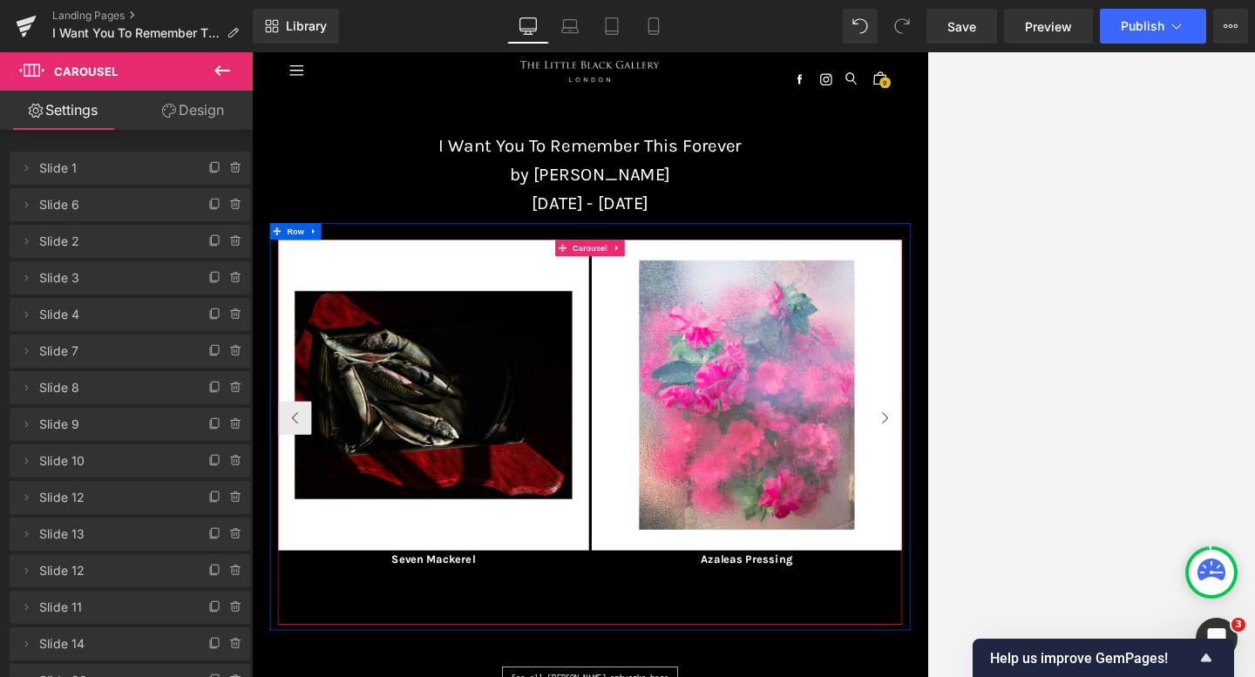
click at [901, 619] on button "›" at bounding box center [1239, 623] width 52 height 52
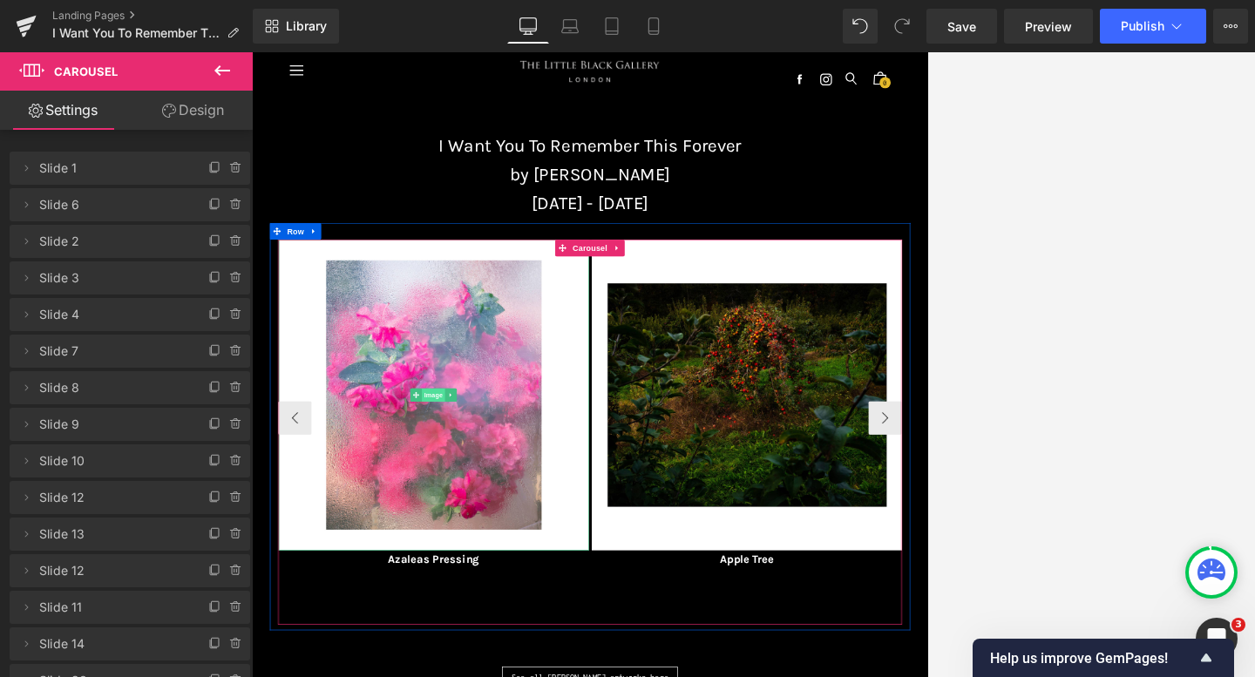
click at [538, 585] on span "Image" at bounding box center [535, 587] width 37 height 21
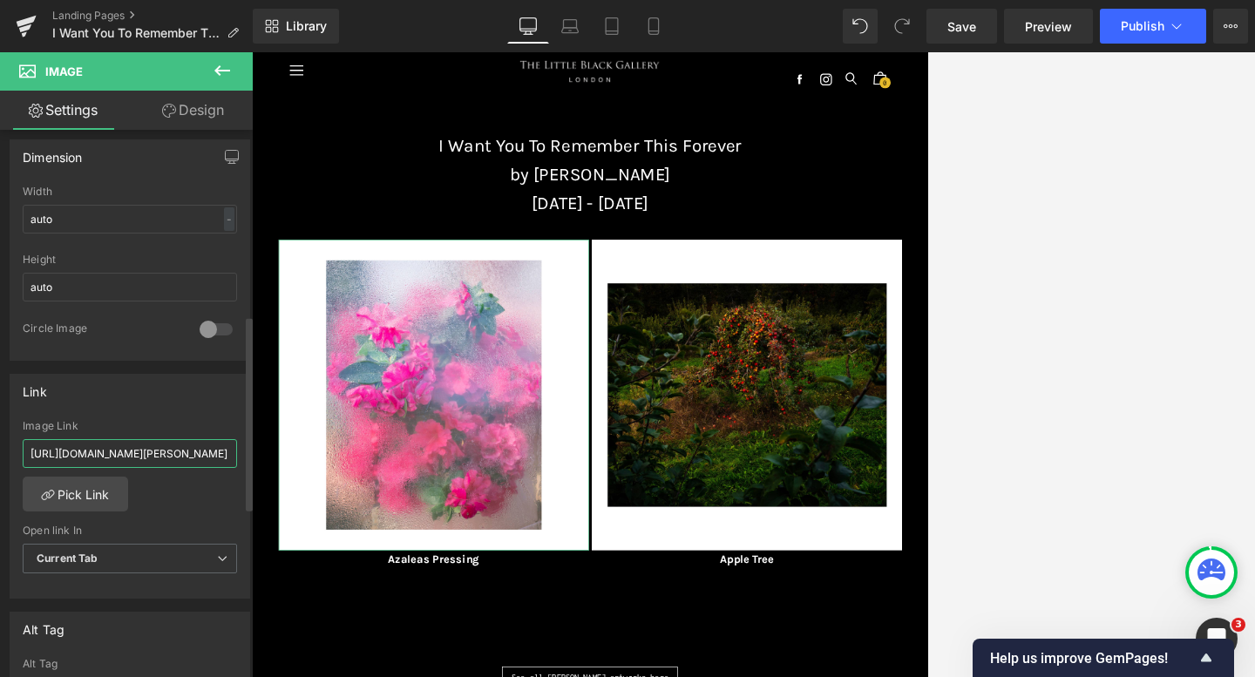
scroll to position [0, 282]
drag, startPoint x: 30, startPoint y: 456, endPoint x: 236, endPoint y: 464, distance: 206.6
click at [236, 464] on div "[URL][DOMAIN_NAME][PERSON_NAME] Image Link [URL][DOMAIN_NAME][PERSON_NAME] Pick…" at bounding box center [129, 509] width 239 height 179
type input "[URL][DOMAIN_NAME][PERSON_NAME]"
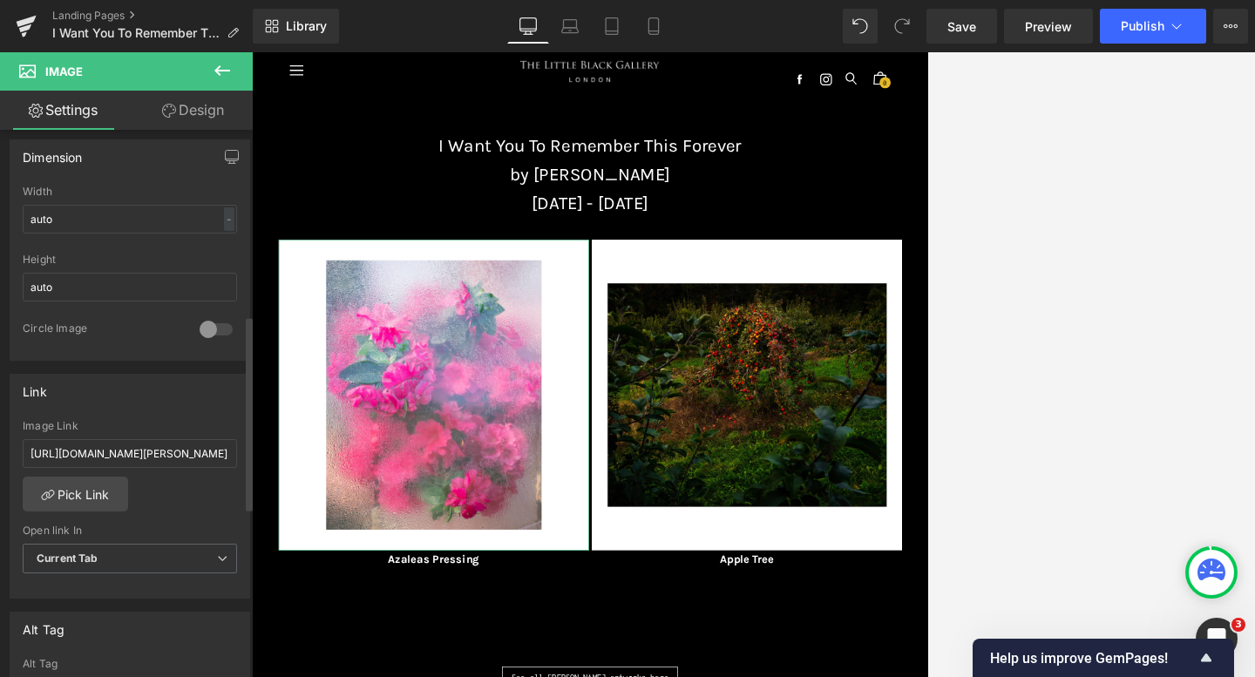
scroll to position [0, 0]
click at [193, 409] on div "Link [URL][DOMAIN_NAME][PERSON_NAME] Image Link [URL][DOMAIN_NAME][PERSON_NAME]…" at bounding box center [130, 487] width 240 height 226
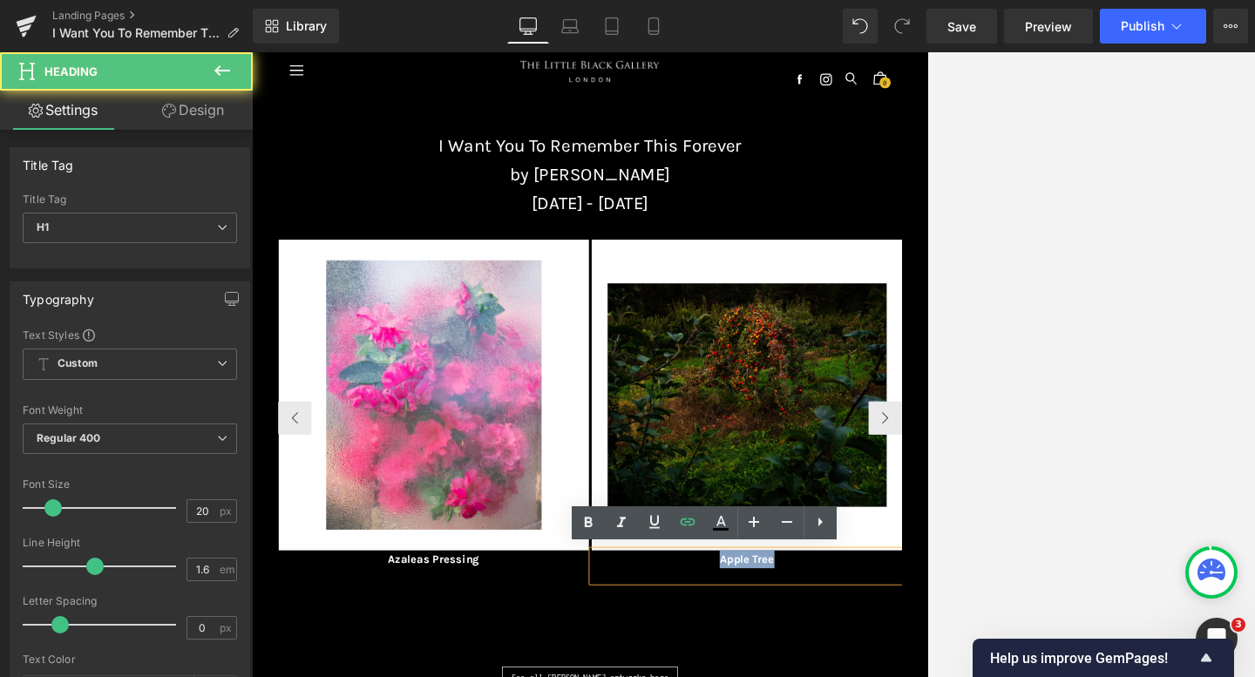
drag, startPoint x: 1075, startPoint y: 843, endPoint x: 977, endPoint y: 843, distance: 98.5
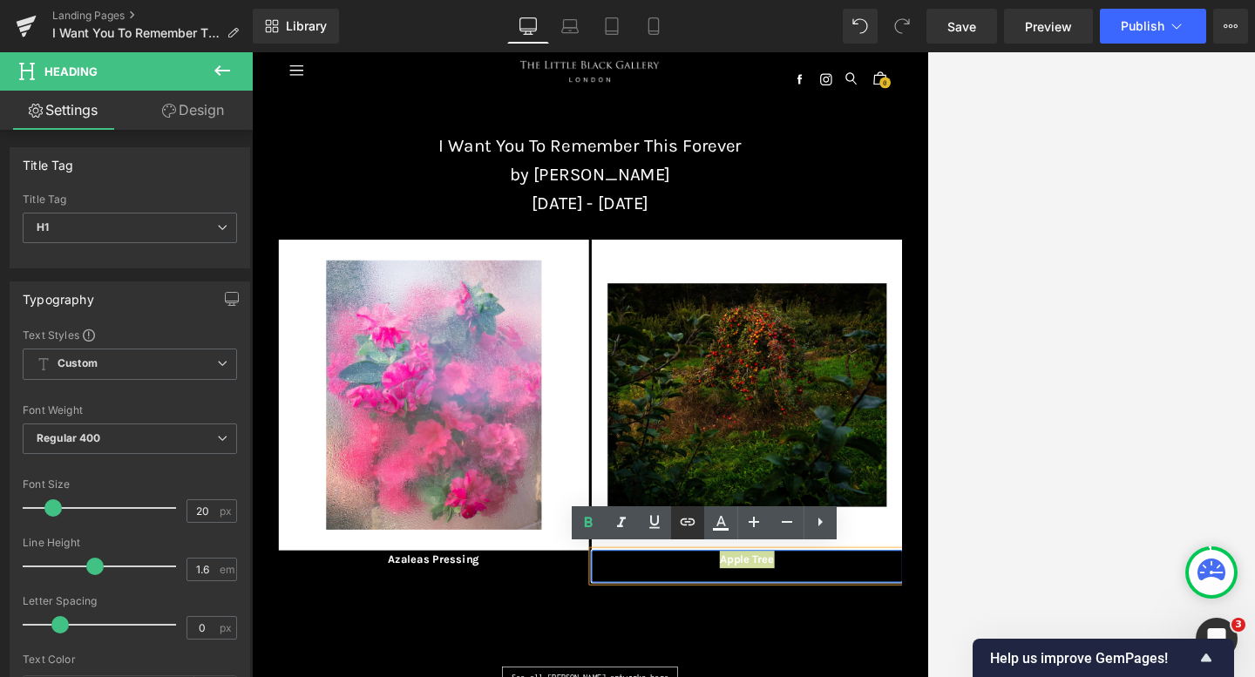
click at [688, 517] on icon at bounding box center [687, 521] width 21 height 21
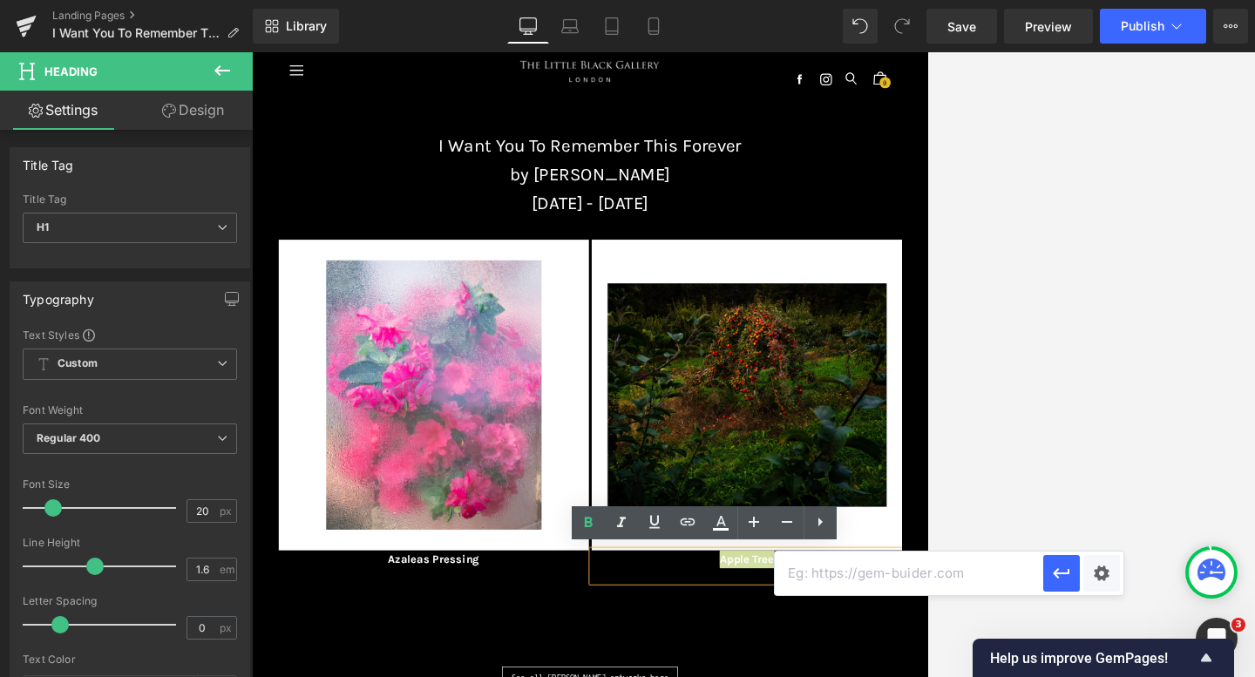
click at [824, 583] on input "text" at bounding box center [909, 574] width 268 height 44
paste input "[URL][DOMAIN_NAME][PERSON_NAME]"
type input "[URL][DOMAIN_NAME][PERSON_NAME]"
click at [901, 567] on icon "button" at bounding box center [1061, 573] width 21 height 21
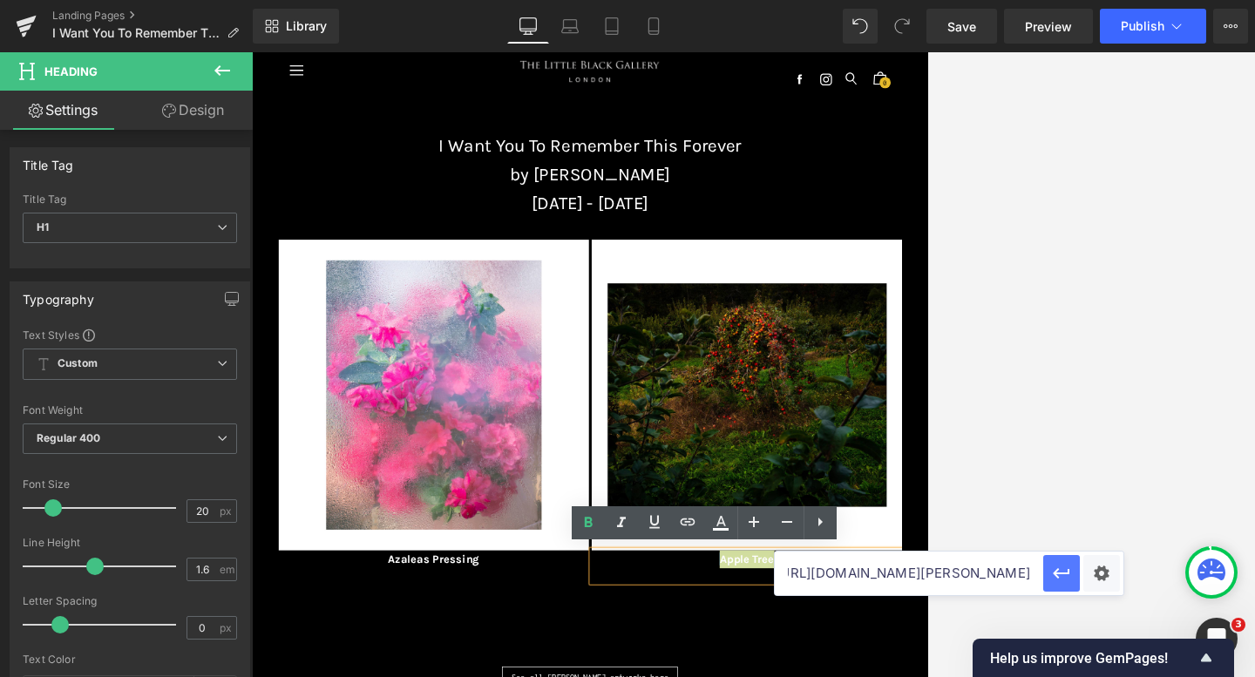
scroll to position [0, 0]
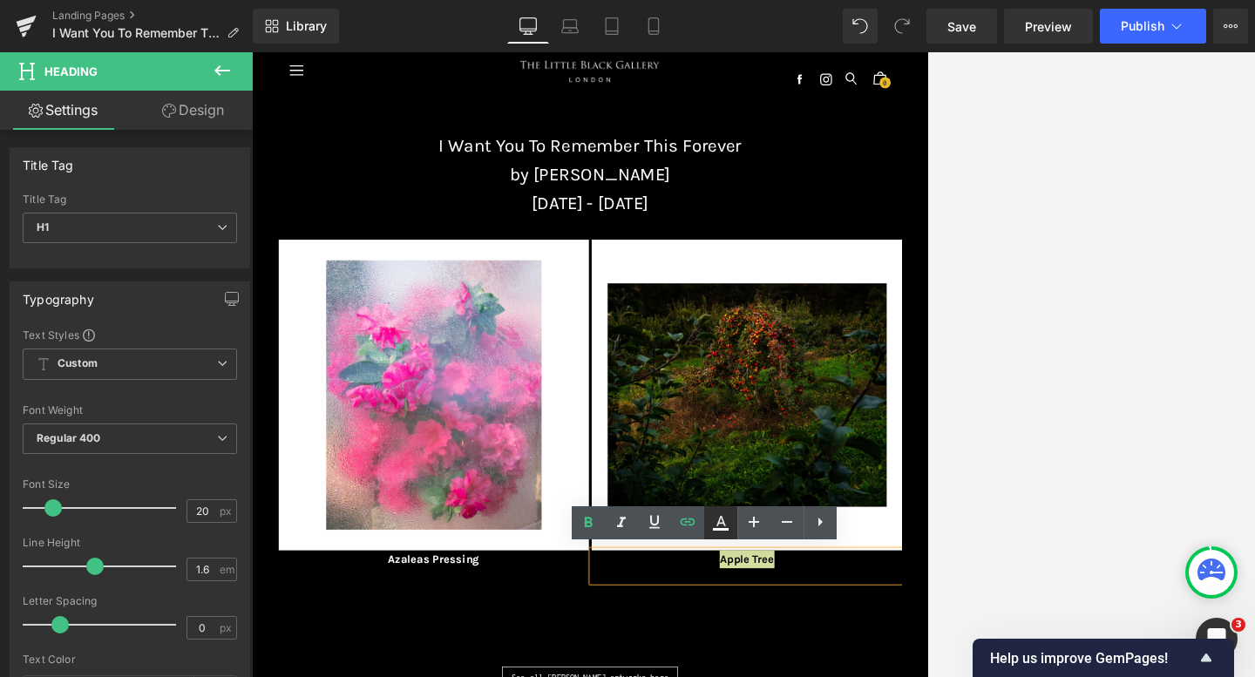
click at [721, 518] on icon at bounding box center [721, 521] width 10 height 10
type input "#000000"
type input "100"
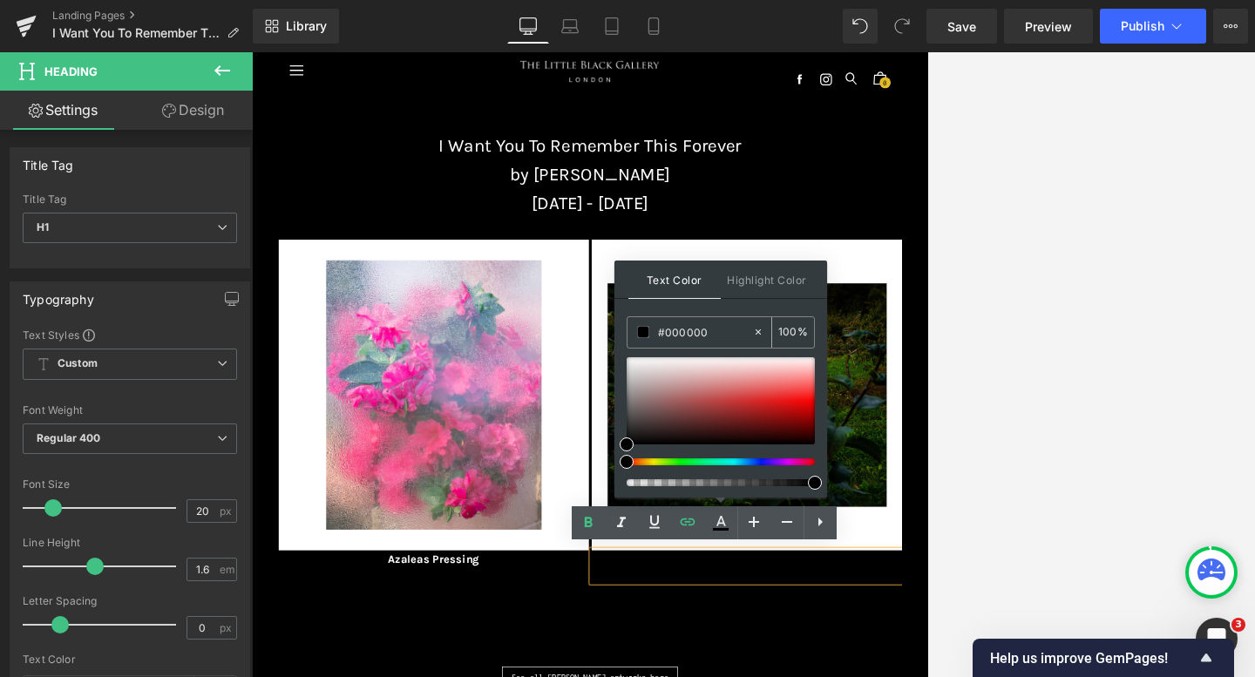
click at [756, 324] on div at bounding box center [762, 332] width 20 height 30
type input "none"
type input "0"
click at [706, 328] on input "none" at bounding box center [705, 331] width 94 height 19
type input "n"
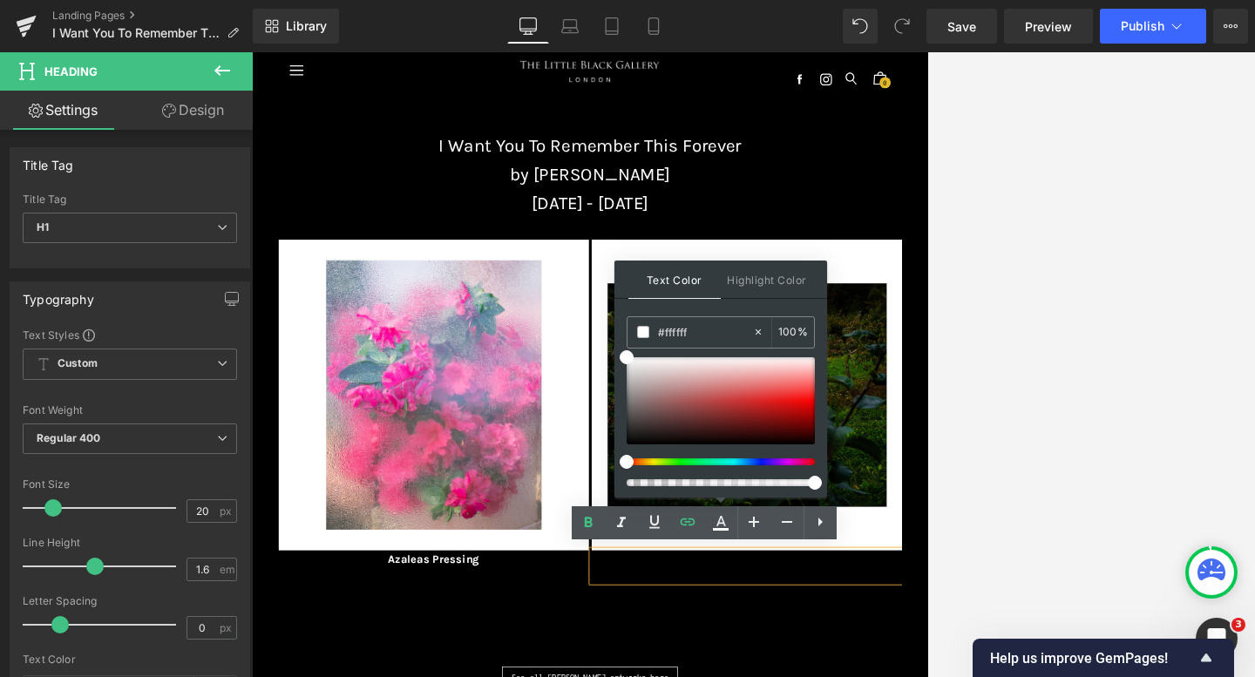
click at [707, 303] on div "Text Color Highlight Color rgba(255, 255, 255, 1) #ffffff 100 % transparent tra…" at bounding box center [720, 379] width 213 height 237
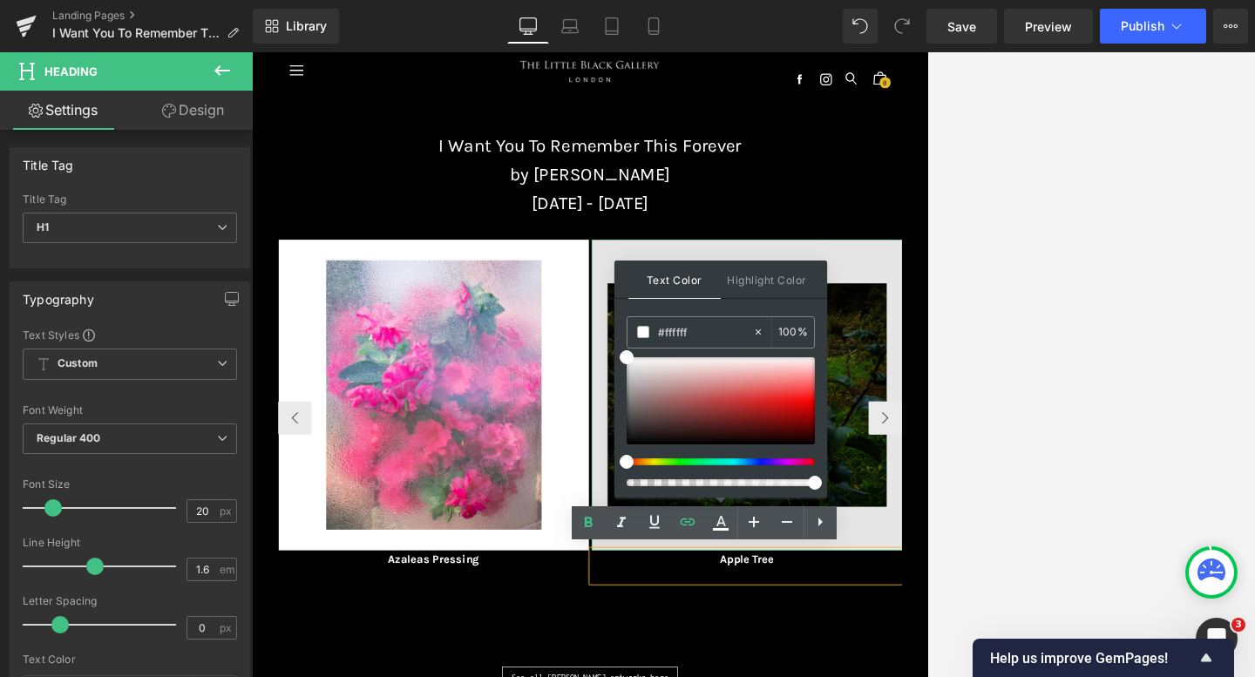
click at [901, 574] on img at bounding box center [1024, 587] width 484 height 484
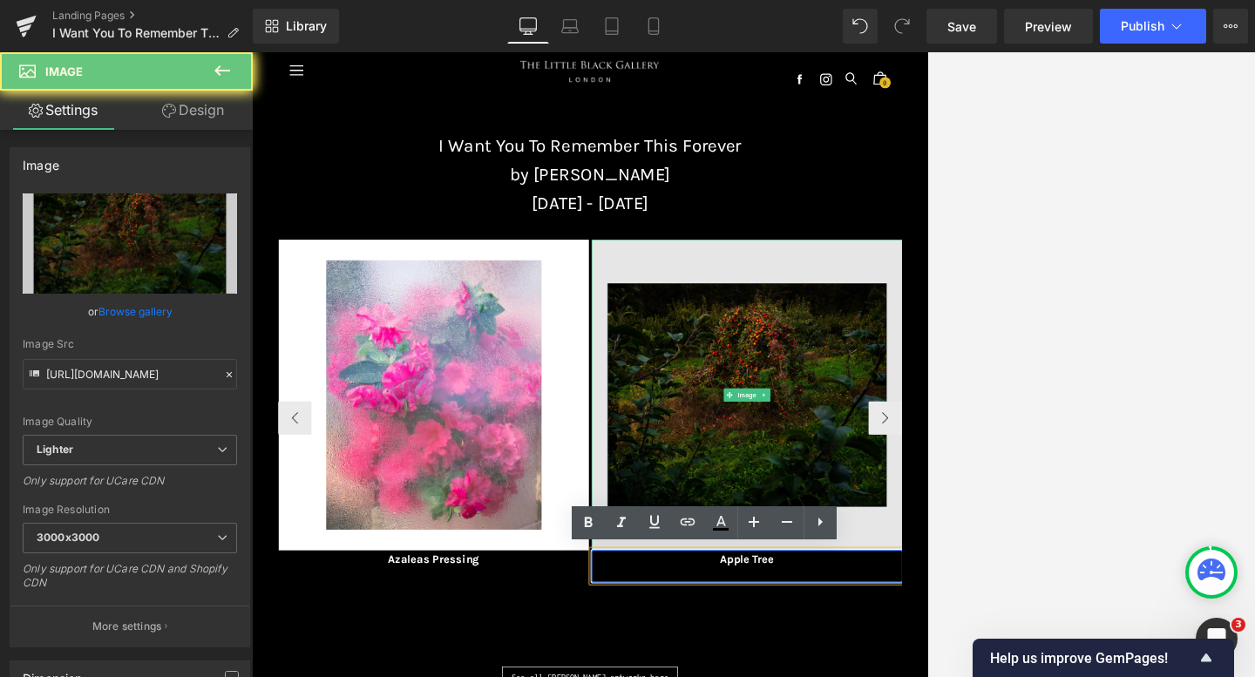
click at [901, 602] on img at bounding box center [1024, 587] width 484 height 484
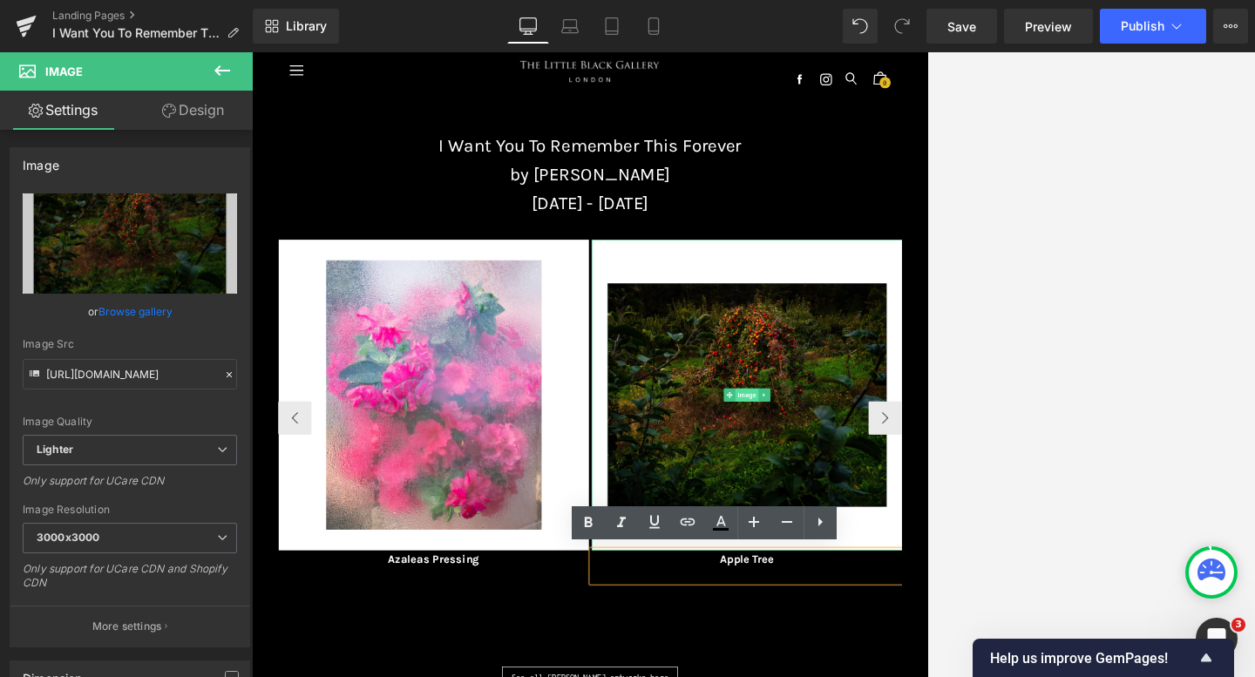
click at [901, 583] on span "Image" at bounding box center [1023, 587] width 37 height 21
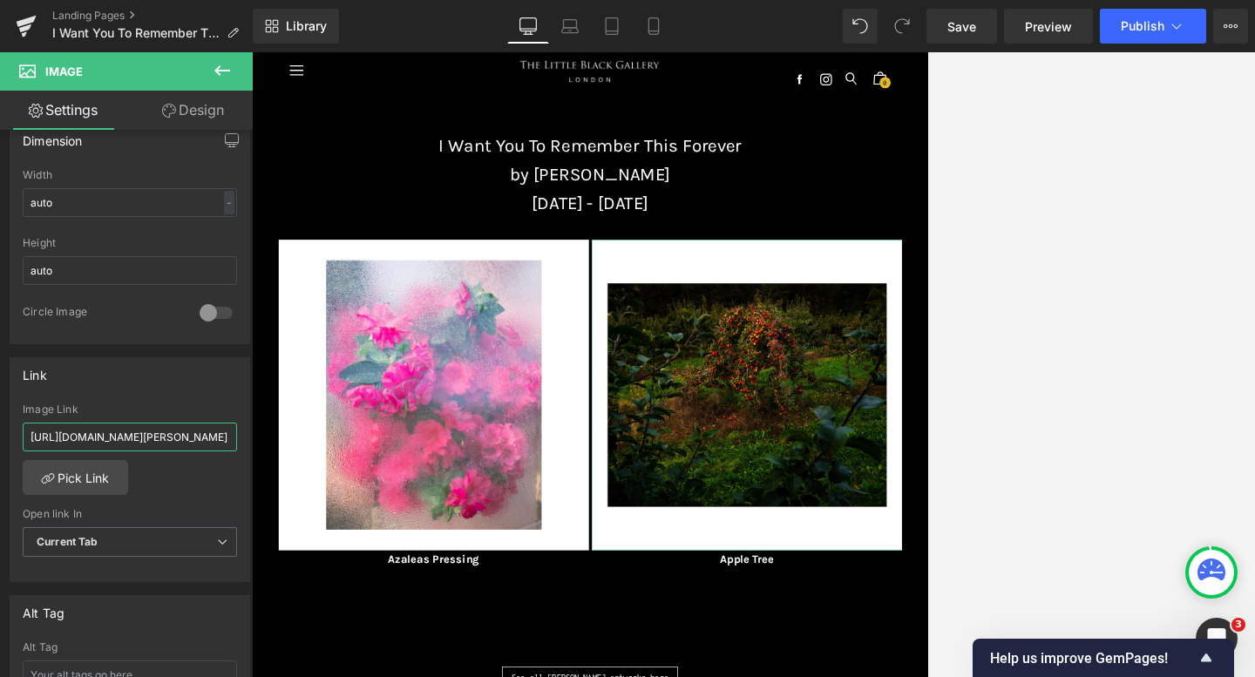
scroll to position [0, 297]
drag, startPoint x: 280, startPoint y: 480, endPoint x: 259, endPoint y: 649, distance: 170.3
click at [160, 384] on div "Link" at bounding box center [129, 374] width 239 height 33
click at [901, 22] on span "Save" at bounding box center [961, 26] width 29 height 18
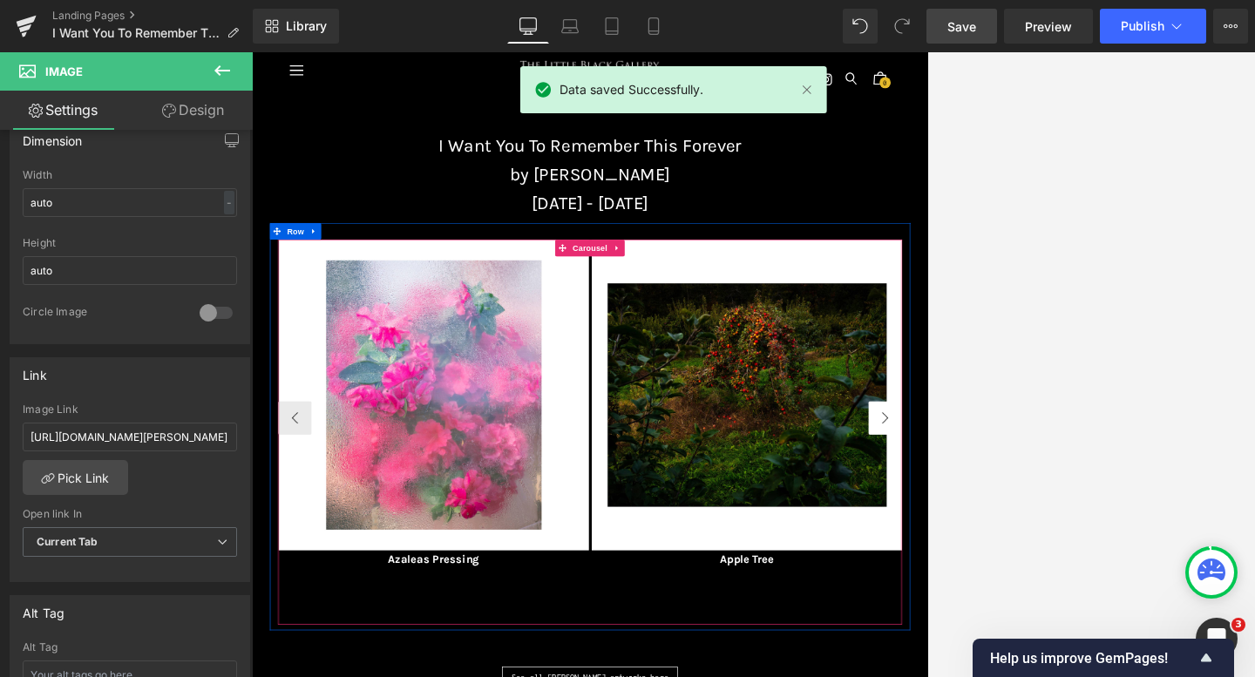
click at [901, 625] on button "›" at bounding box center [1239, 623] width 52 height 52
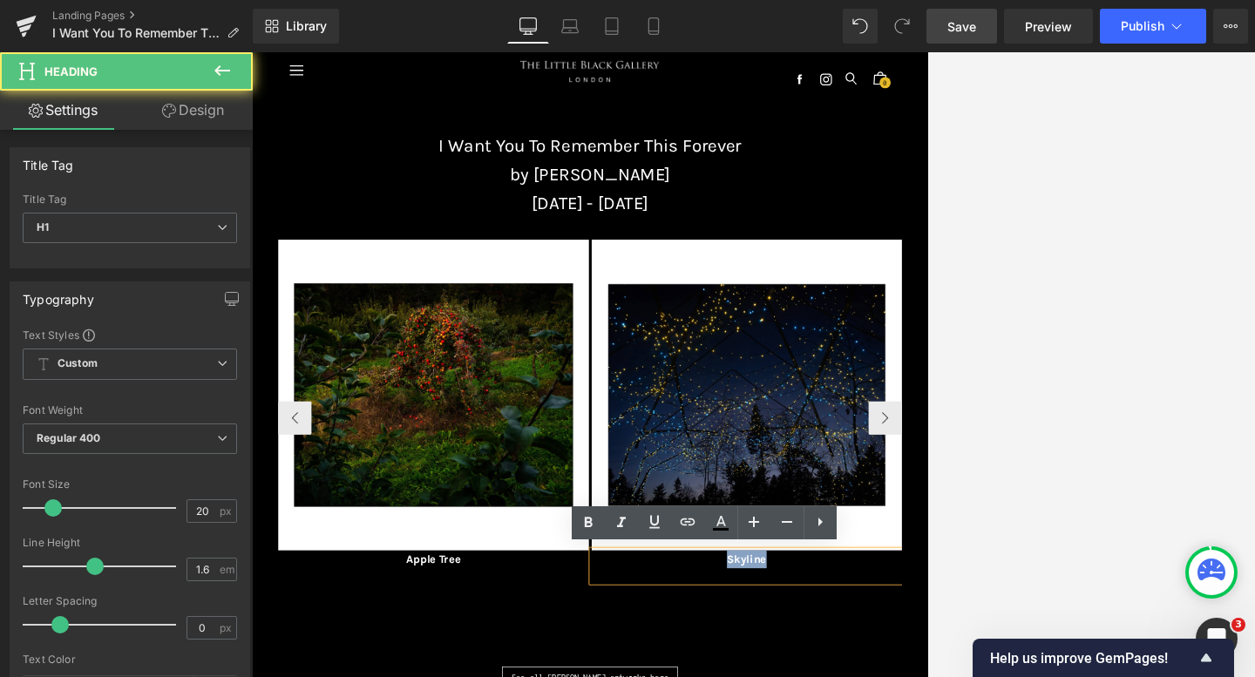
drag, startPoint x: 1066, startPoint y: 846, endPoint x: 953, endPoint y: 836, distance: 113.7
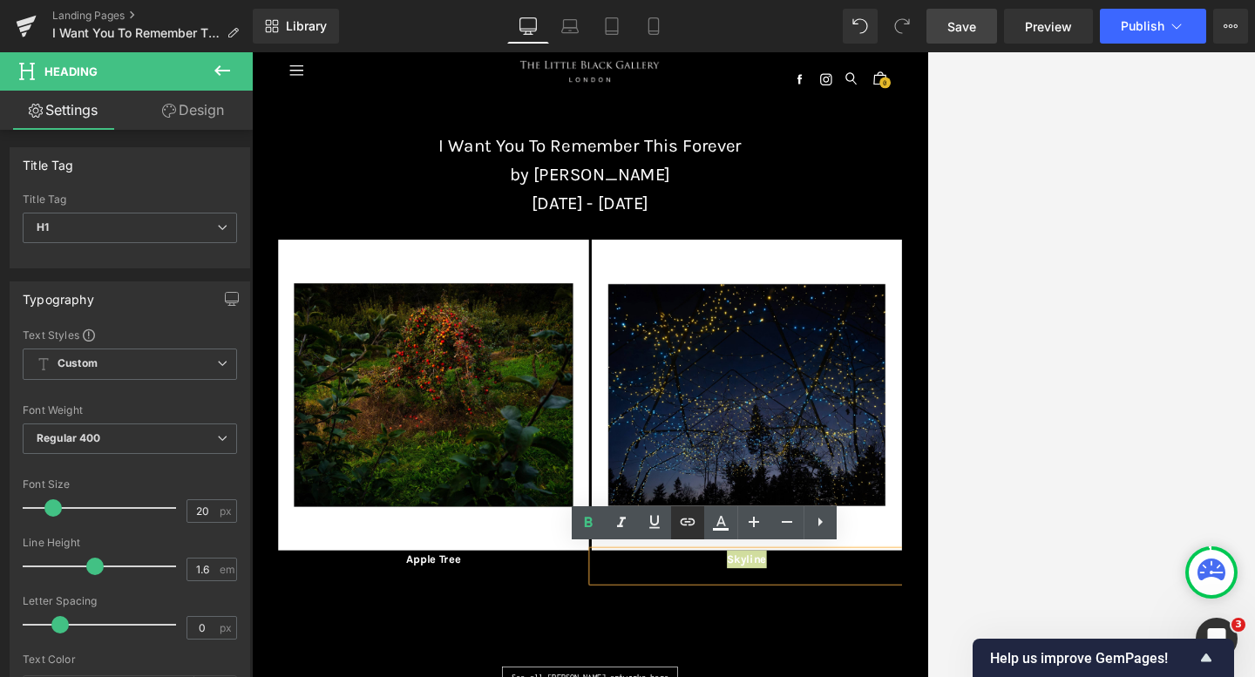
click at [687, 521] on icon at bounding box center [687, 521] width 15 height 7
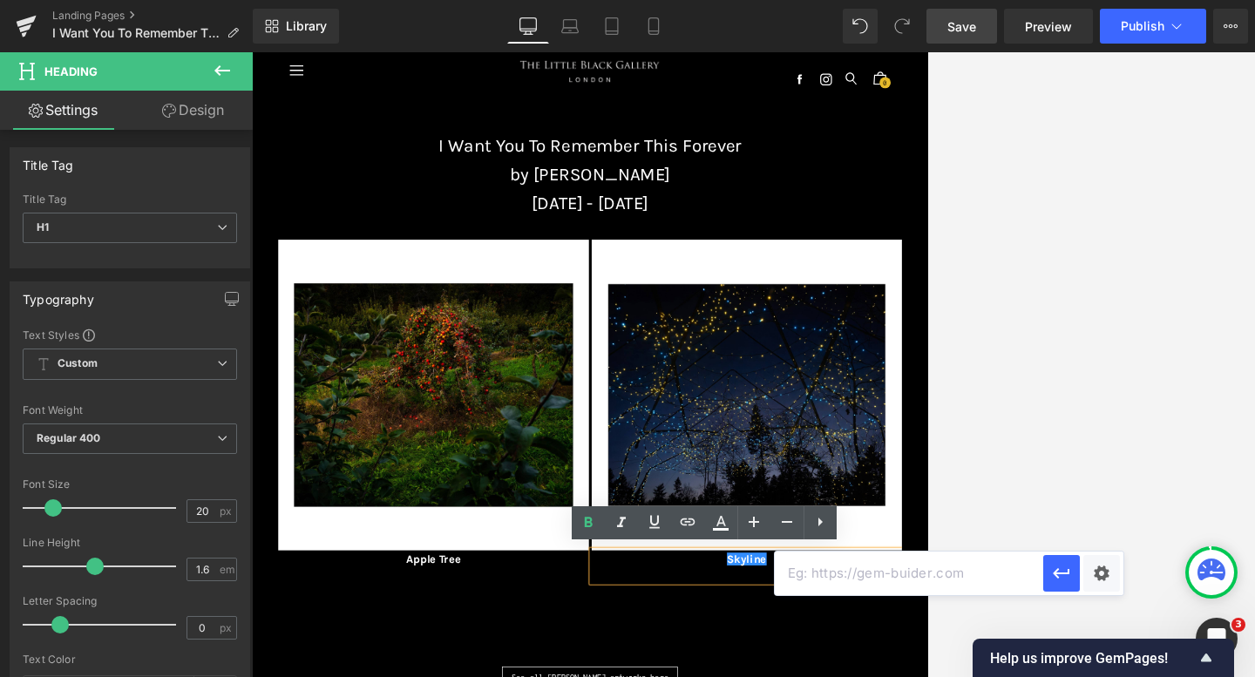
click at [822, 570] on input "text" at bounding box center [909, 574] width 268 height 44
paste input "[URL][DOMAIN_NAME][PERSON_NAME]"
click at [901, 572] on icon "button" at bounding box center [1061, 573] width 17 height 10
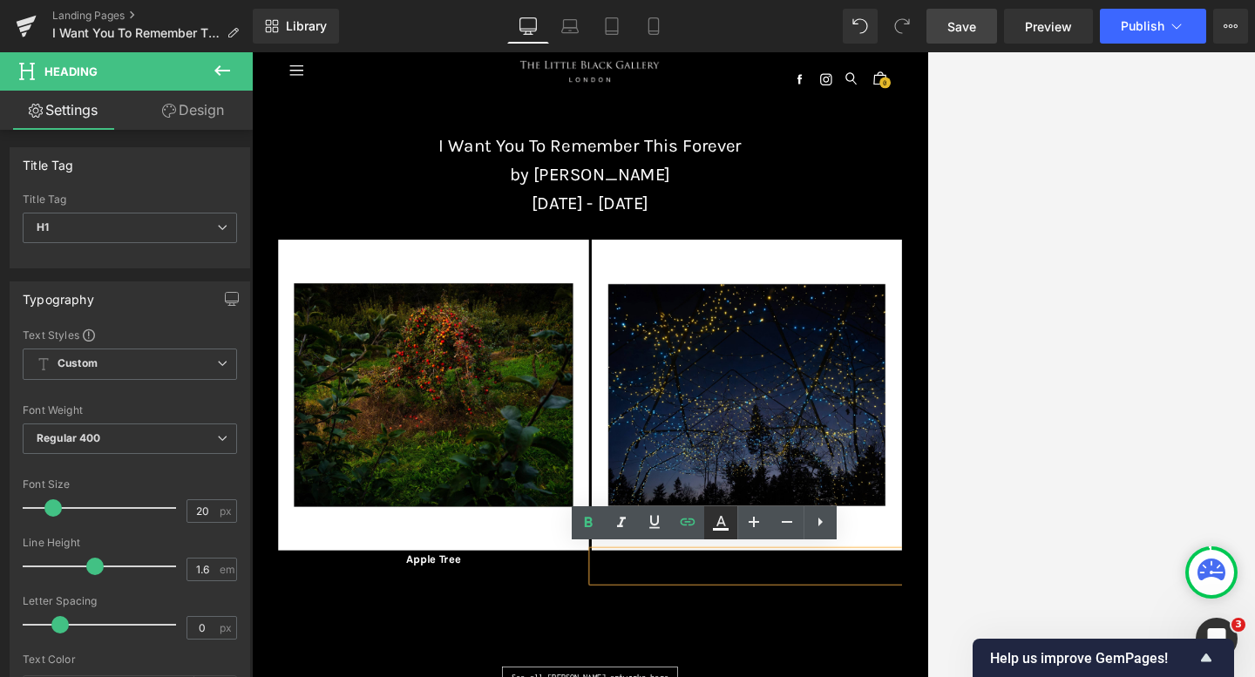
click at [721, 522] on icon at bounding box center [721, 521] width 10 height 10
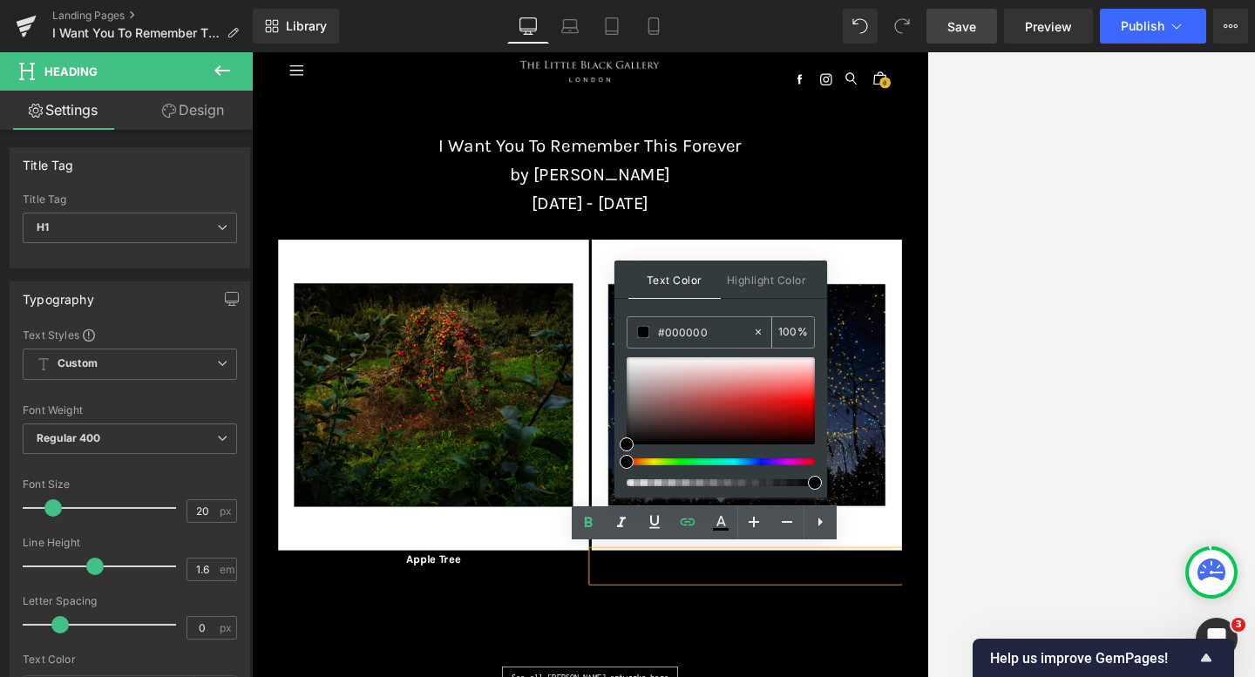
click at [758, 330] on icon at bounding box center [757, 331] width 5 height 5
click at [710, 330] on input "none" at bounding box center [705, 331] width 94 height 19
click at [719, 308] on div "Text Color Highlight Color rgba(255, 255, 255, 1) #ffffff 100 % transparent tra…" at bounding box center [720, 379] width 213 height 237
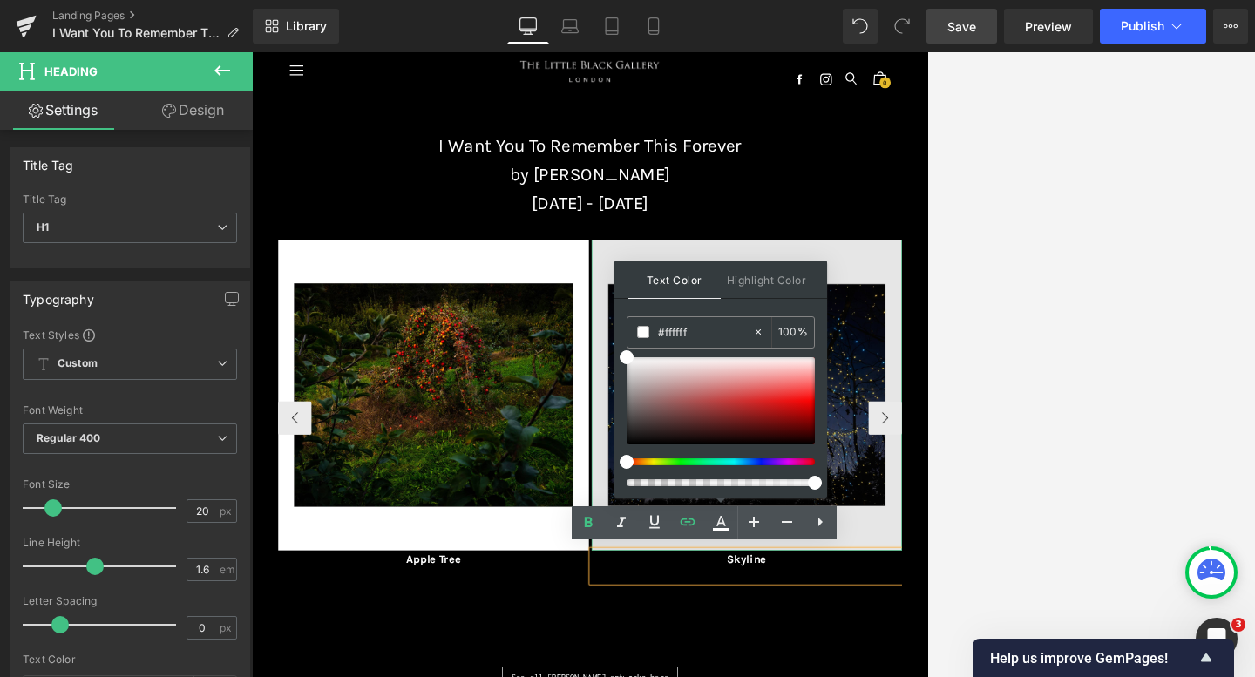
click at [901, 531] on img at bounding box center [1024, 587] width 484 height 484
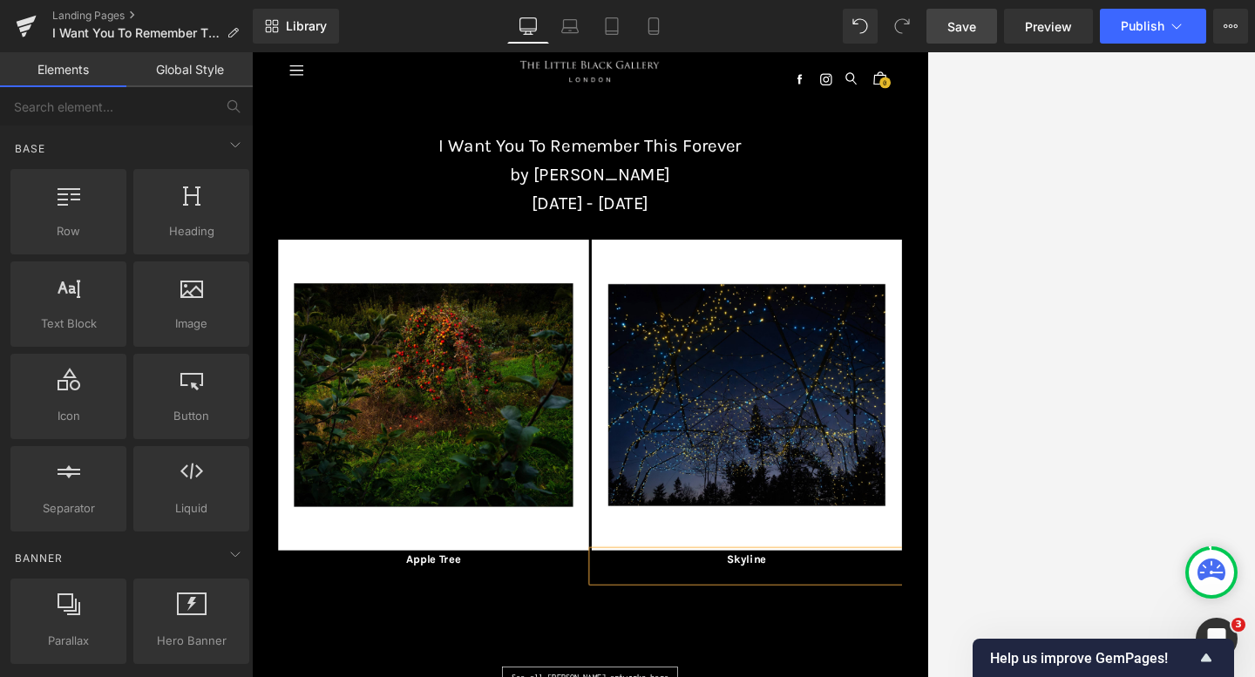
click at [901, 516] on div at bounding box center [753, 364] width 1003 height 625
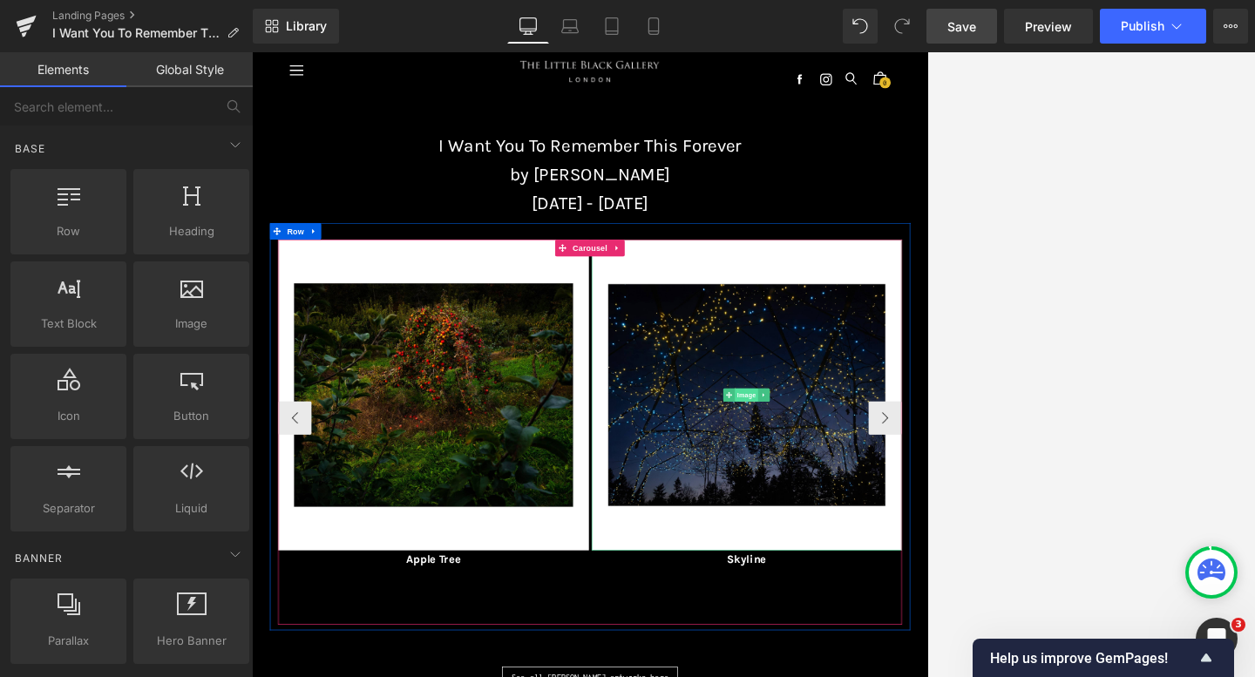
click at [901, 587] on span "Image" at bounding box center [1023, 587] width 37 height 21
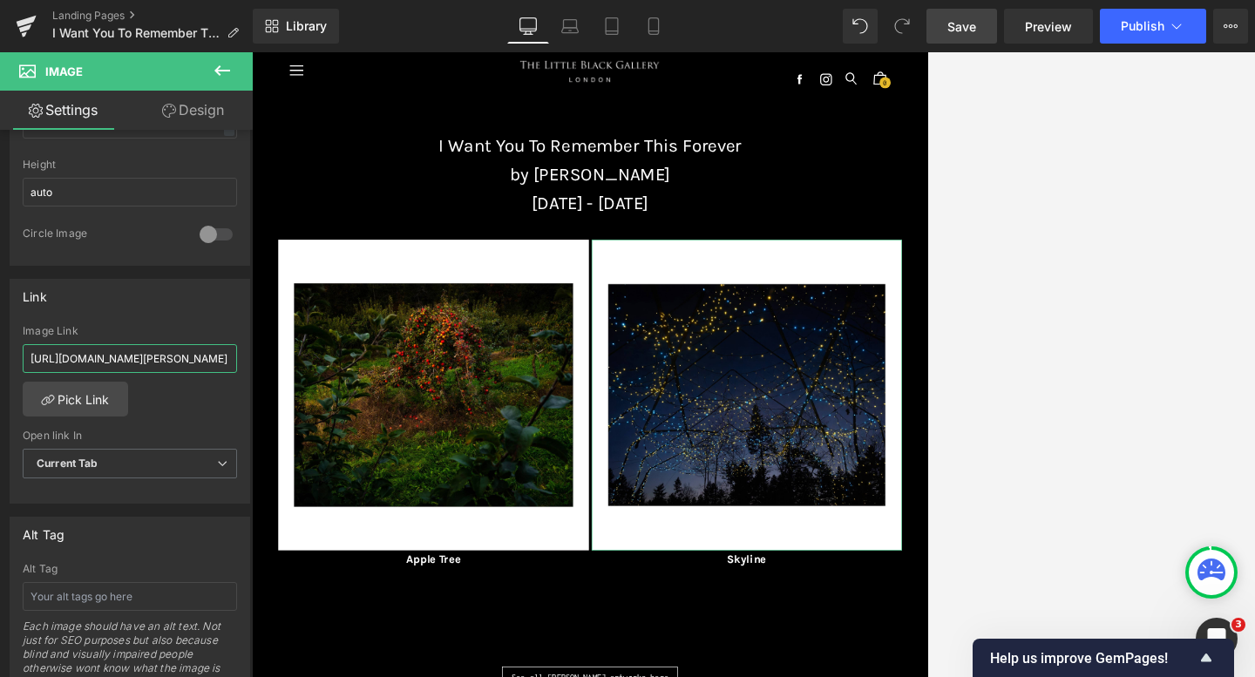
scroll to position [0, 381]
drag, startPoint x: 279, startPoint y: 405, endPoint x: 262, endPoint y: 534, distance: 130.0
paste input "[URL][DOMAIN_NAME][PERSON_NAME]"
click at [105, 301] on div "Link" at bounding box center [129, 296] width 239 height 33
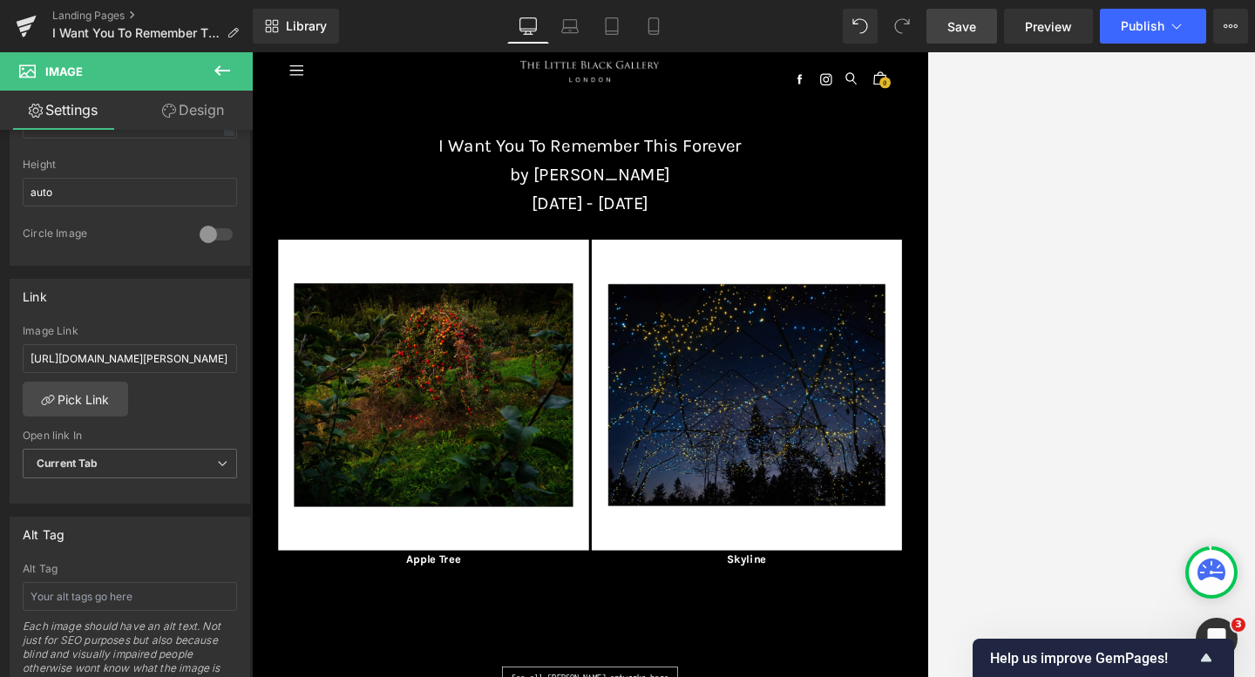
click at [901, 29] on span "Save" at bounding box center [961, 26] width 29 height 18
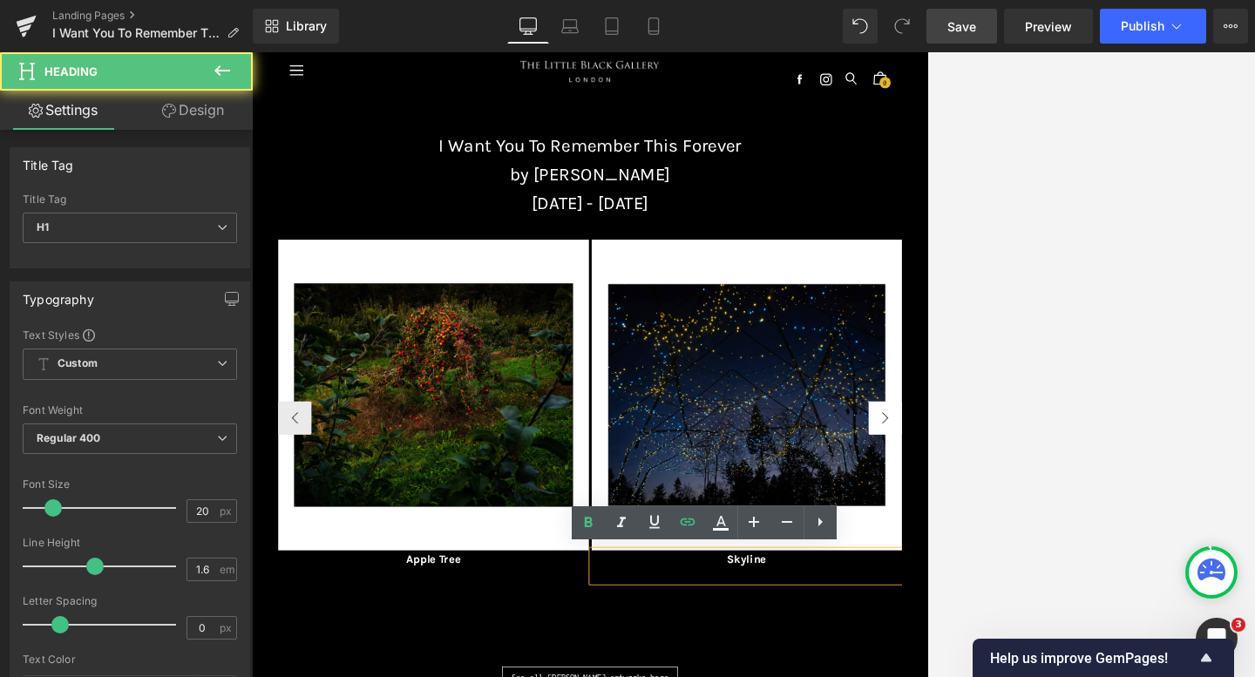
click at [901, 612] on button "›" at bounding box center [1239, 623] width 52 height 52
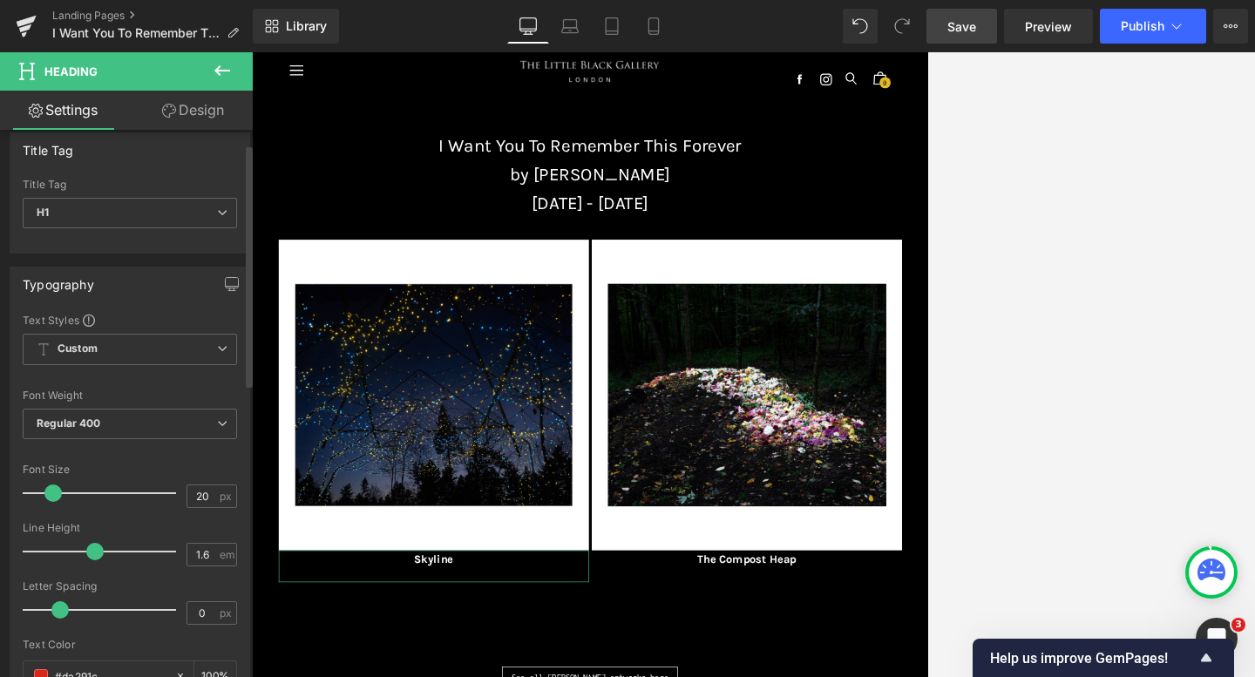
scroll to position [33, 0]
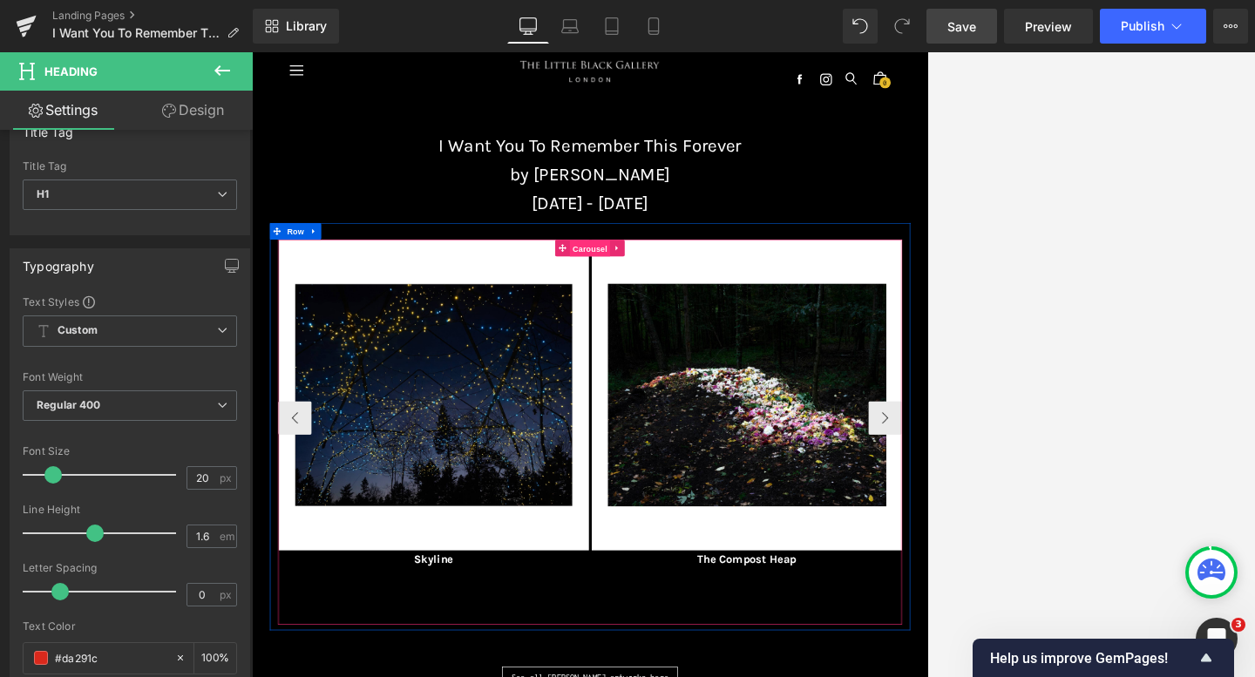
click at [787, 354] on span "Carousel" at bounding box center [779, 359] width 63 height 26
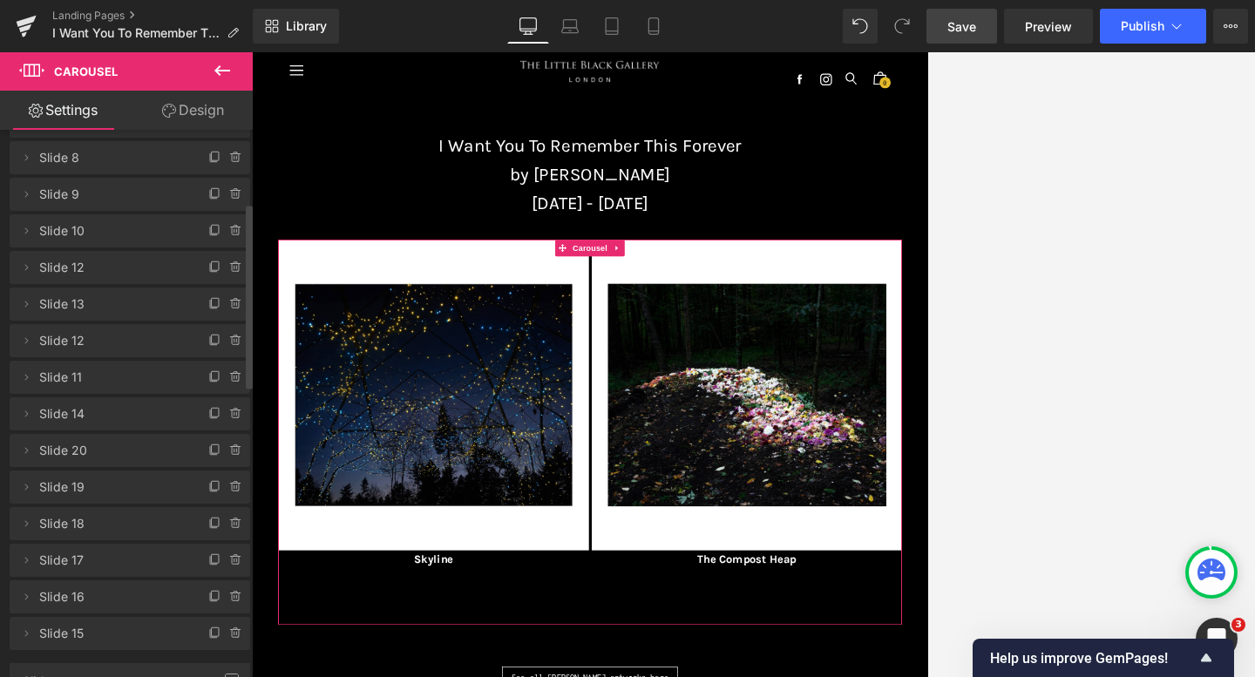
scroll to position [236, 0]
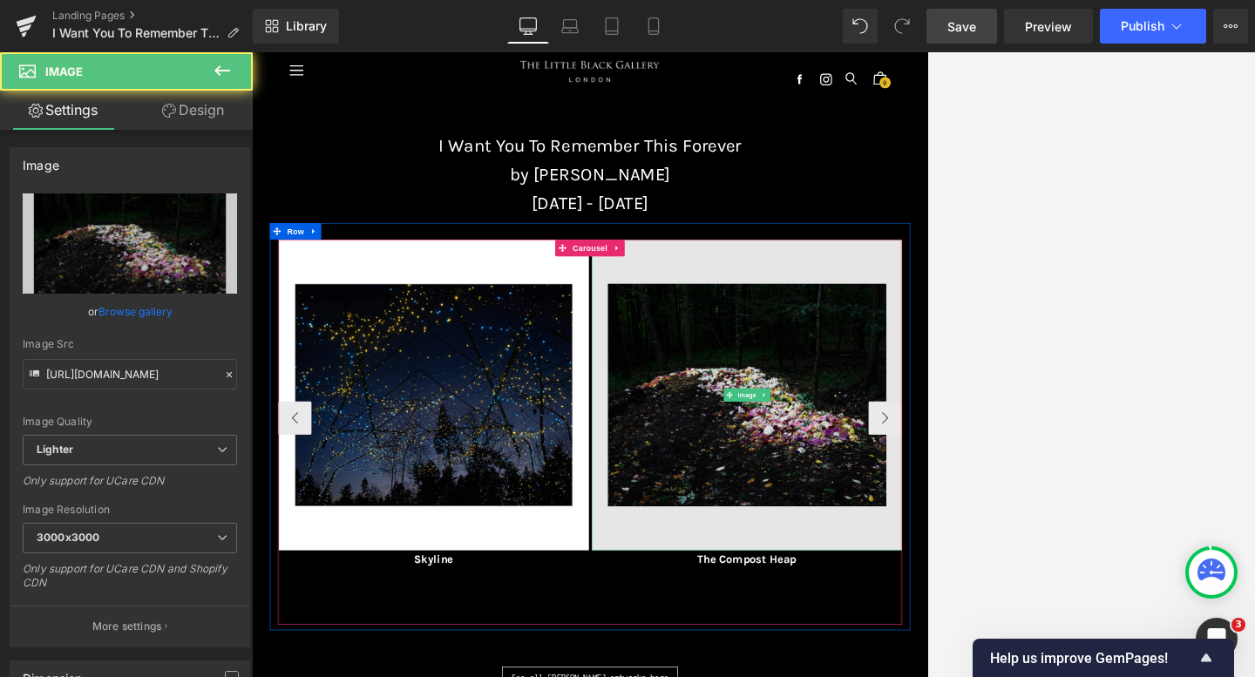
click at [901, 618] on img at bounding box center [1024, 587] width 484 height 484
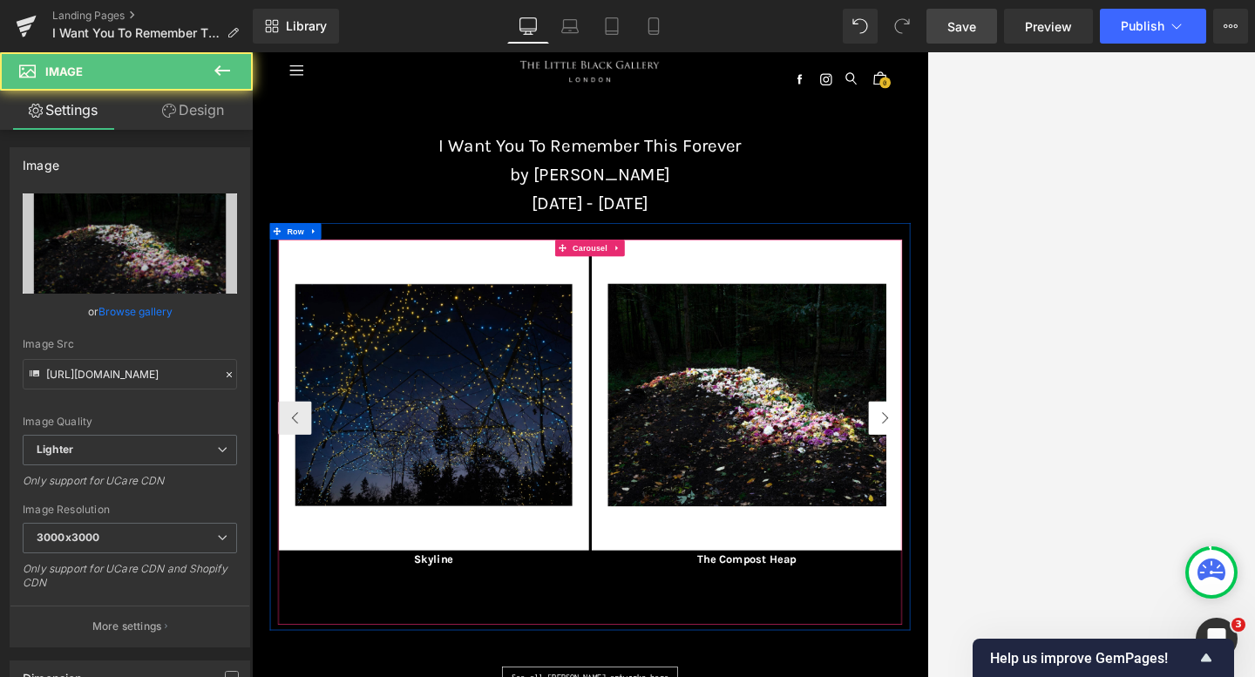
click at [901, 619] on button "›" at bounding box center [1239, 623] width 52 height 52
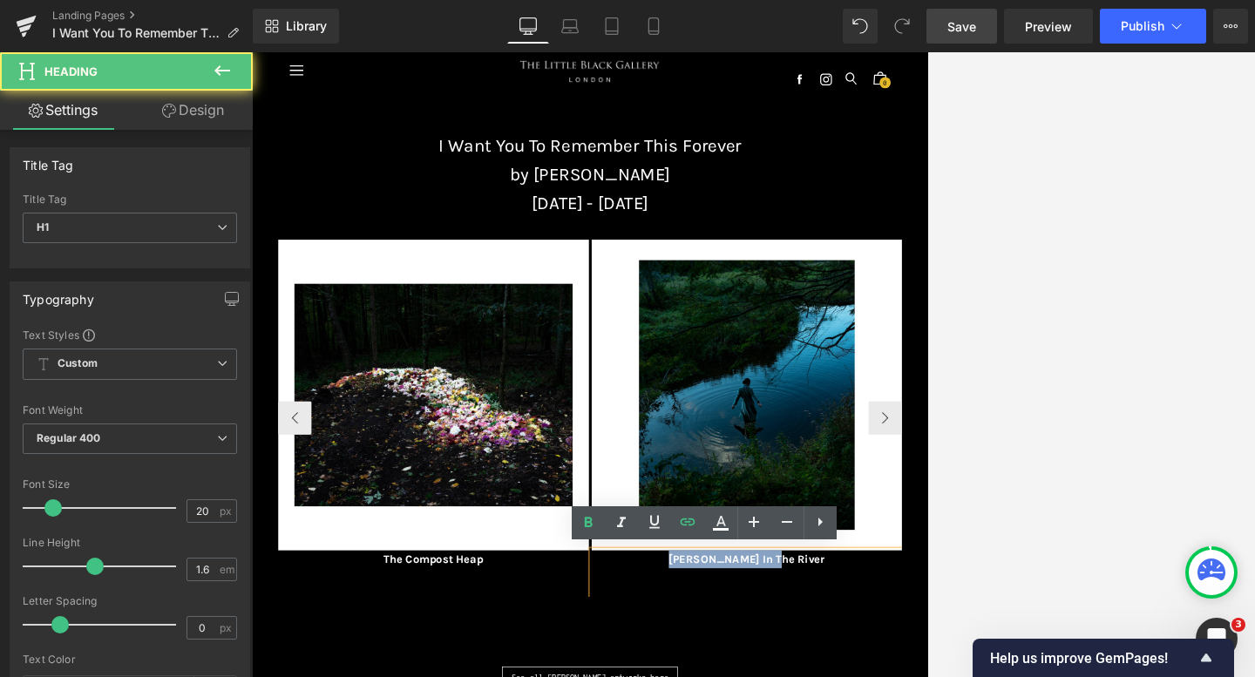
drag, startPoint x: 1104, startPoint y: 849, endPoint x: 947, endPoint y: 844, distance: 156.9
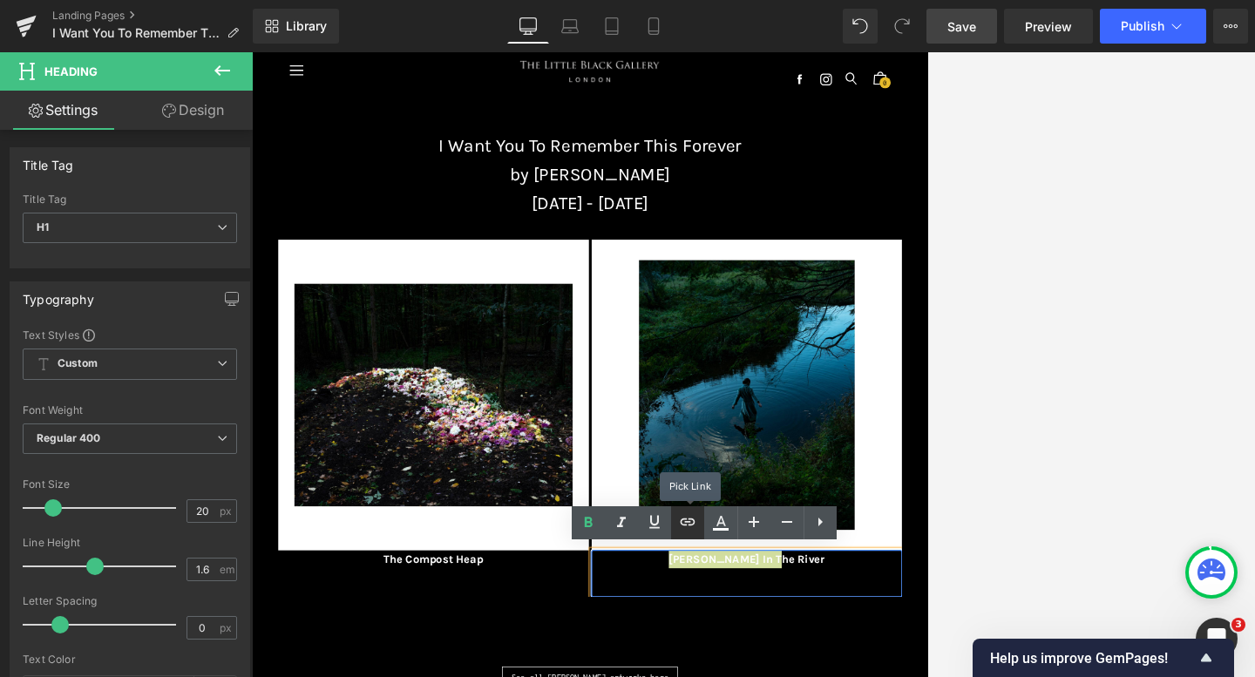
click at [678, 513] on icon at bounding box center [687, 521] width 21 height 21
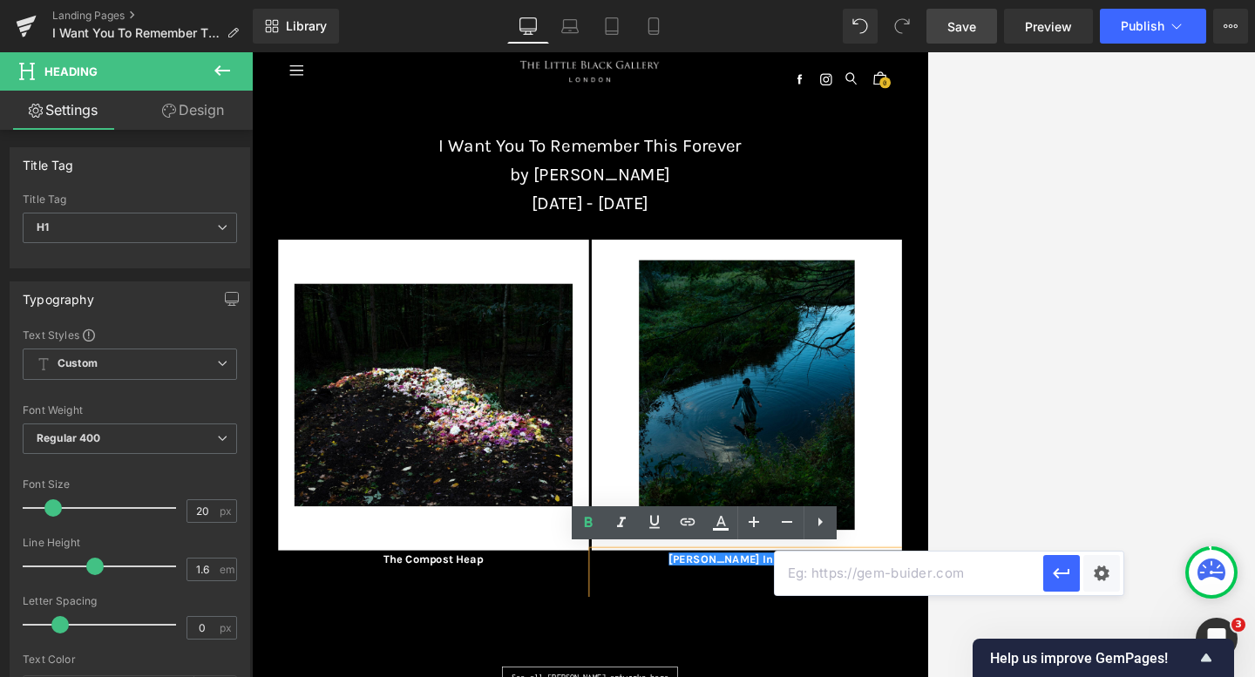
click at [805, 582] on input "text" at bounding box center [909, 574] width 268 height 44
paste input "[URL][DOMAIN_NAME][PERSON_NAME][PERSON_NAME]"
click at [901, 572] on icon "button" at bounding box center [1061, 573] width 21 height 21
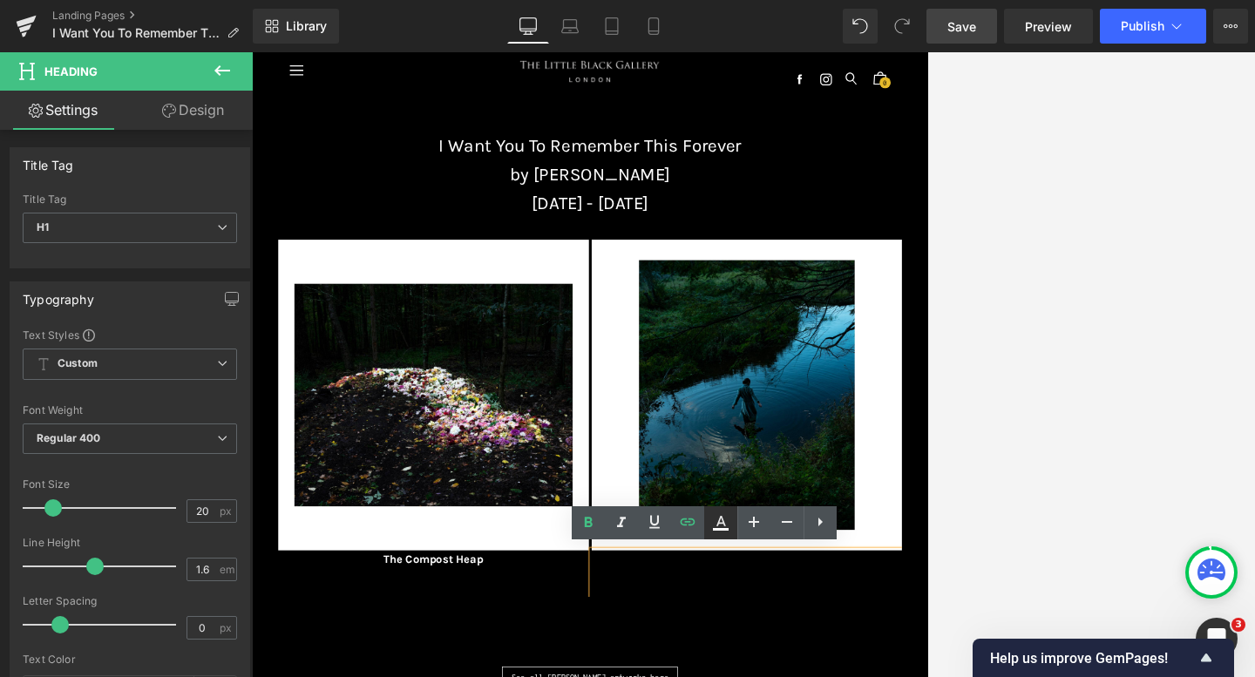
click at [714, 515] on icon at bounding box center [720, 522] width 21 height 21
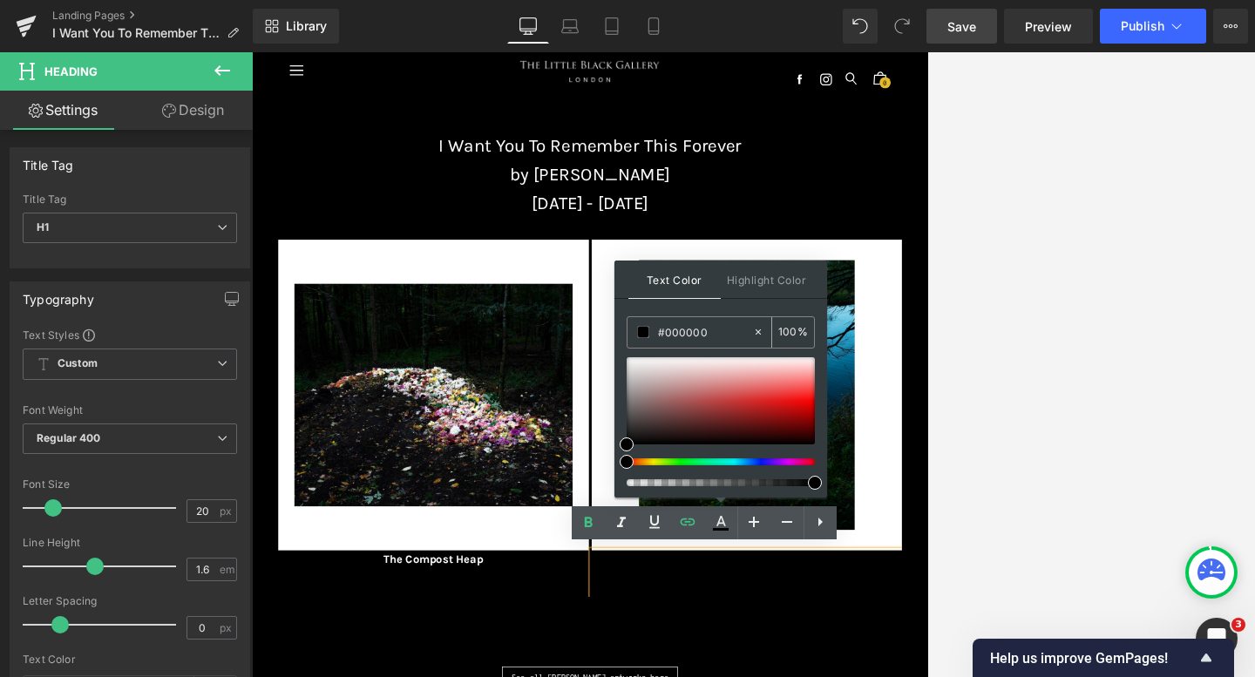
click at [759, 329] on icon at bounding box center [758, 332] width 12 height 12
click at [705, 329] on input "none" at bounding box center [705, 331] width 94 height 19
click at [713, 310] on div "Text Color Highlight Color rgba(255, 255, 255, 1) #ffffff 100 % transparent tra…" at bounding box center [720, 379] width 213 height 237
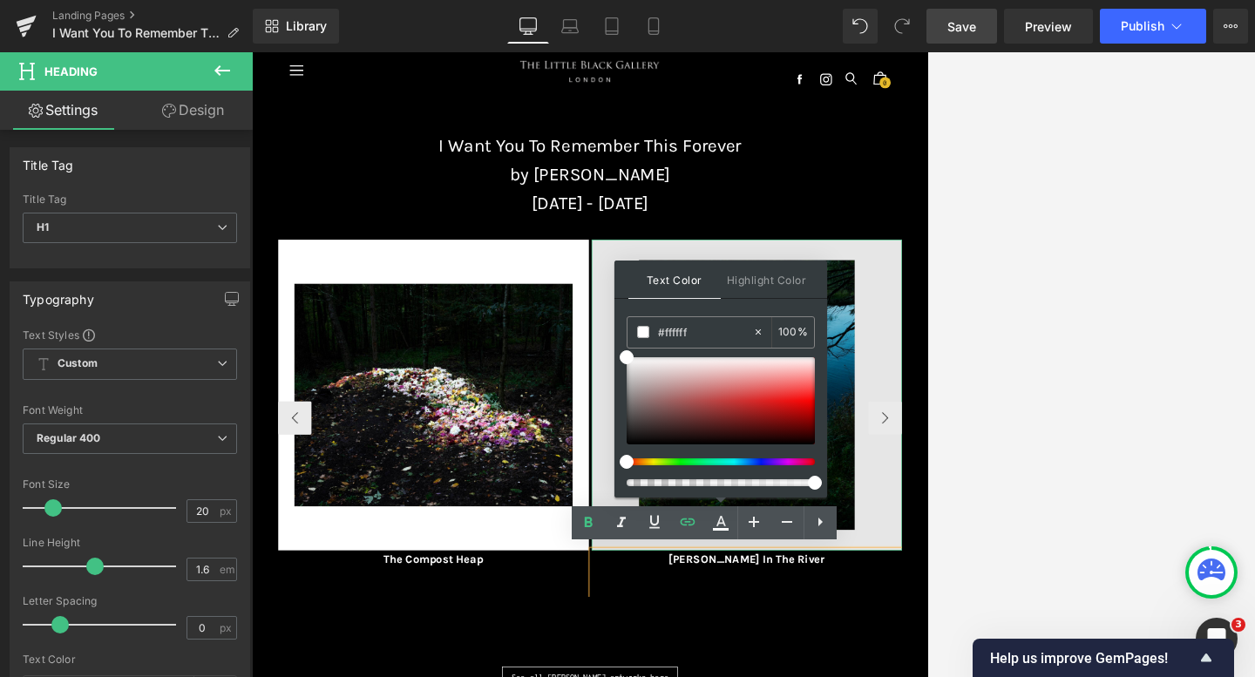
click at [901, 629] on img at bounding box center [1024, 587] width 484 height 484
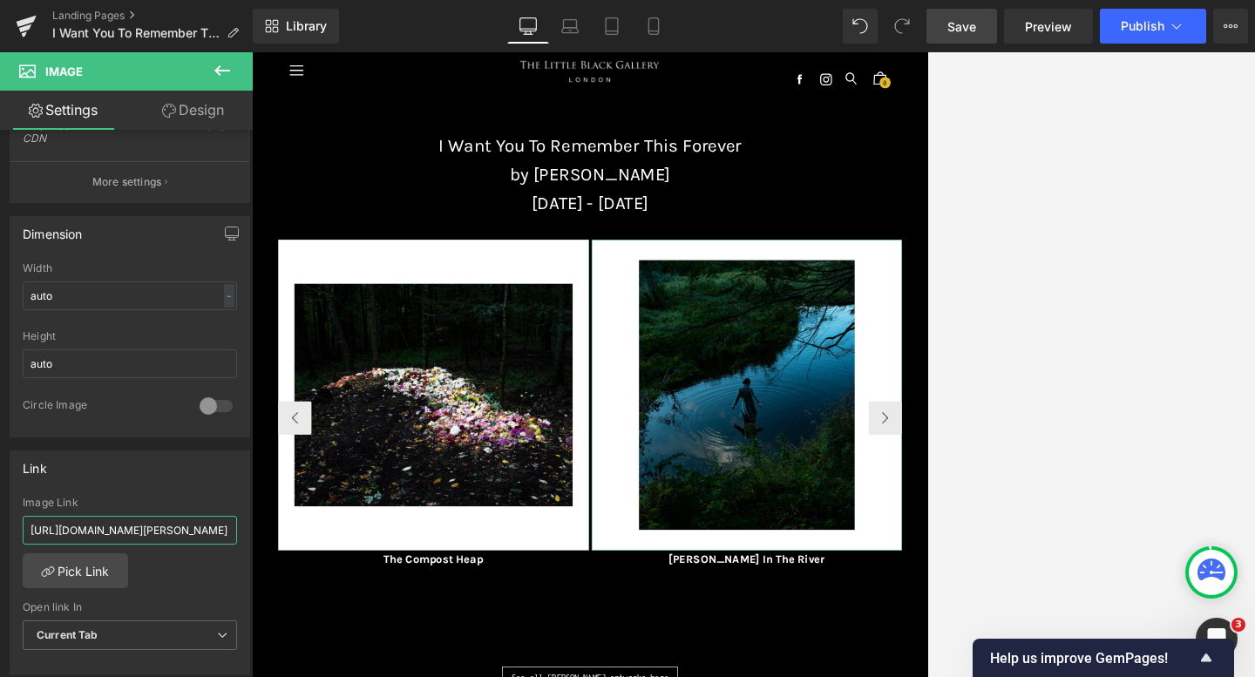
scroll to position [0, 381]
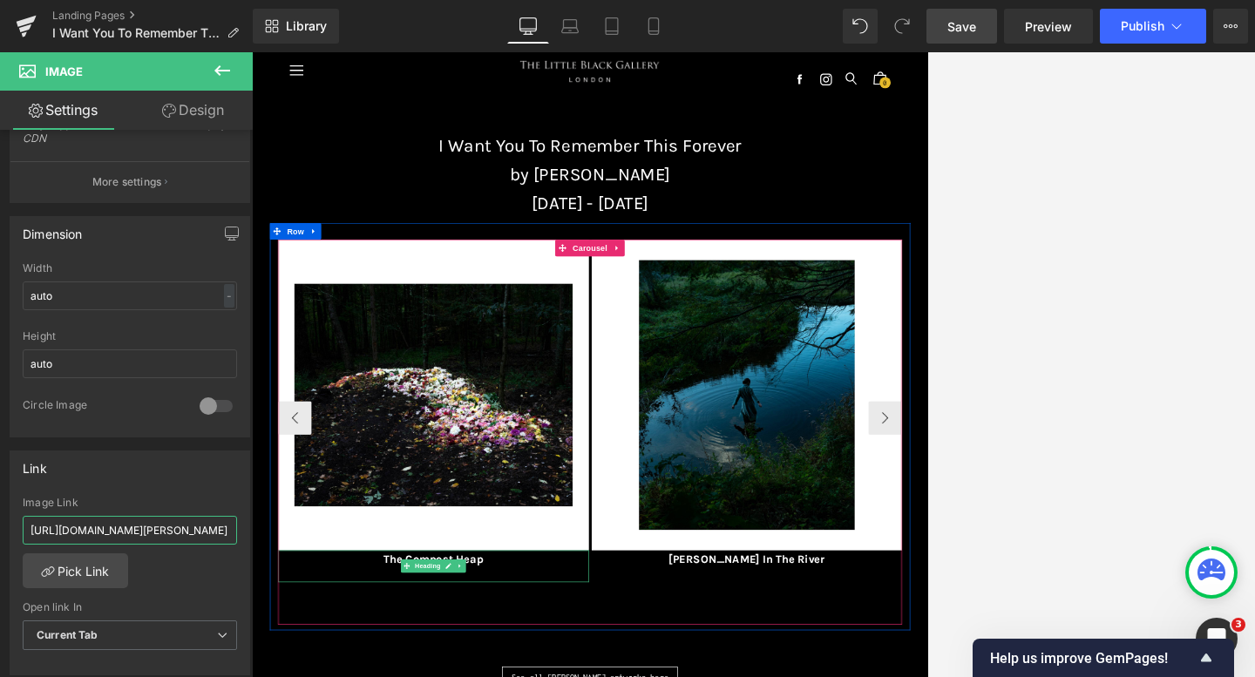
drag, startPoint x: 280, startPoint y: 578, endPoint x: 301, endPoint y: 836, distance: 258.8
paste input "[URL][DOMAIN_NAME][PERSON_NAME][PERSON_NAME]"
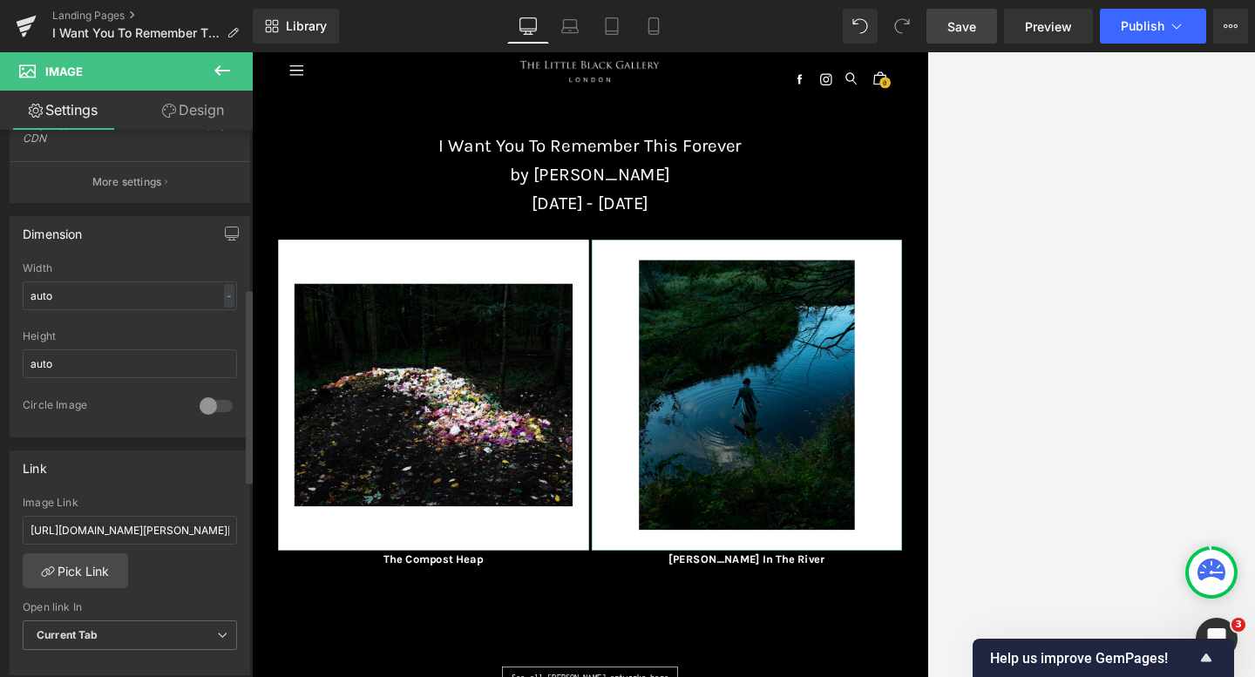
click at [180, 484] on div "Link [URL][DOMAIN_NAME][PERSON_NAME][PERSON_NAME] Image Link [URL][DOMAIN_NAME]…" at bounding box center [130, 563] width 240 height 226
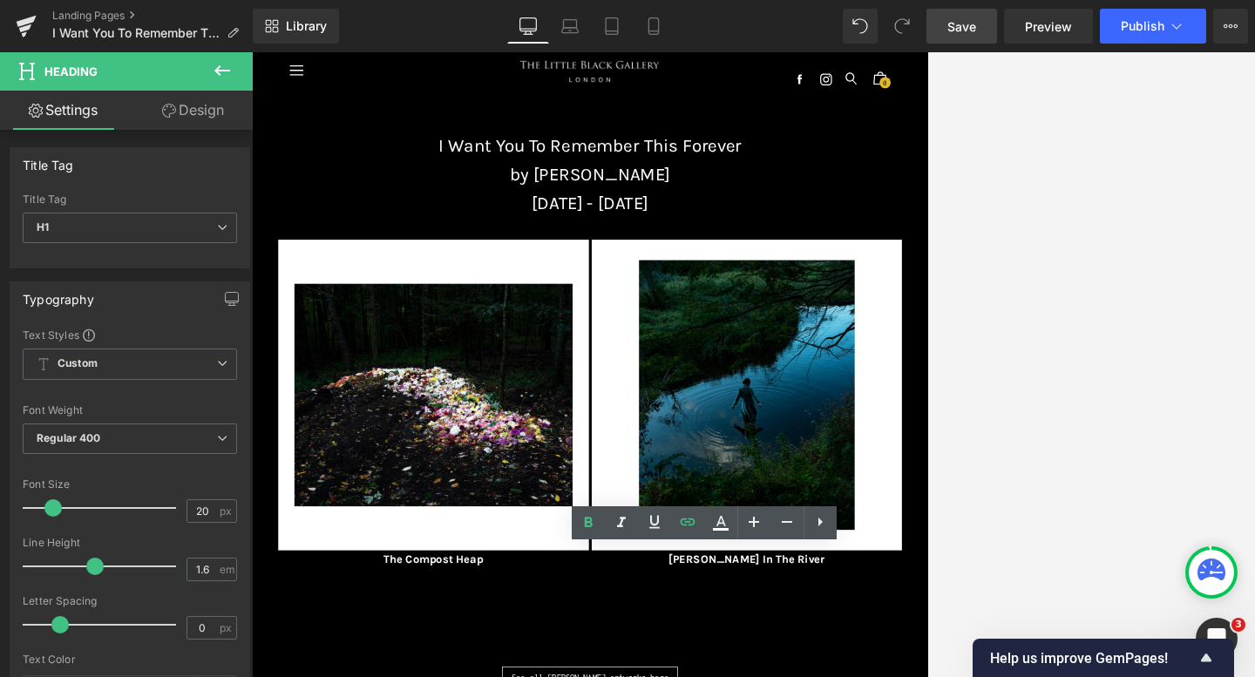
click at [901, 29] on span "Save" at bounding box center [961, 26] width 29 height 18
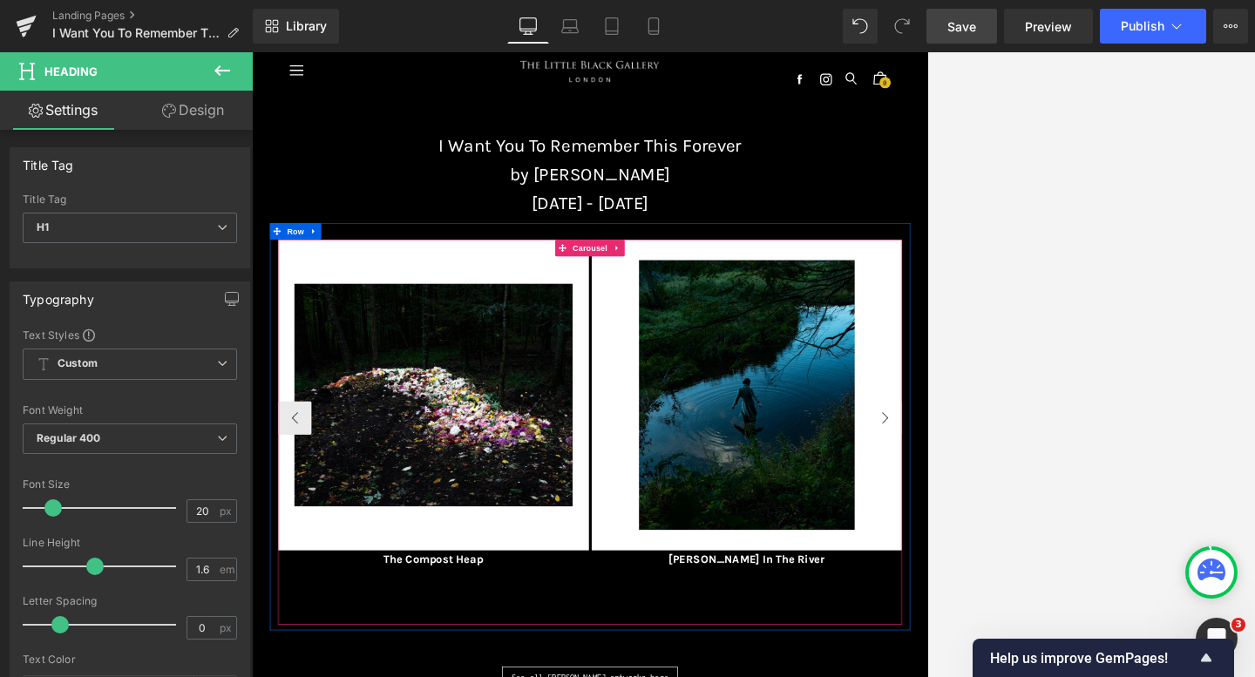
click at [901, 618] on button "›" at bounding box center [1239, 623] width 52 height 52
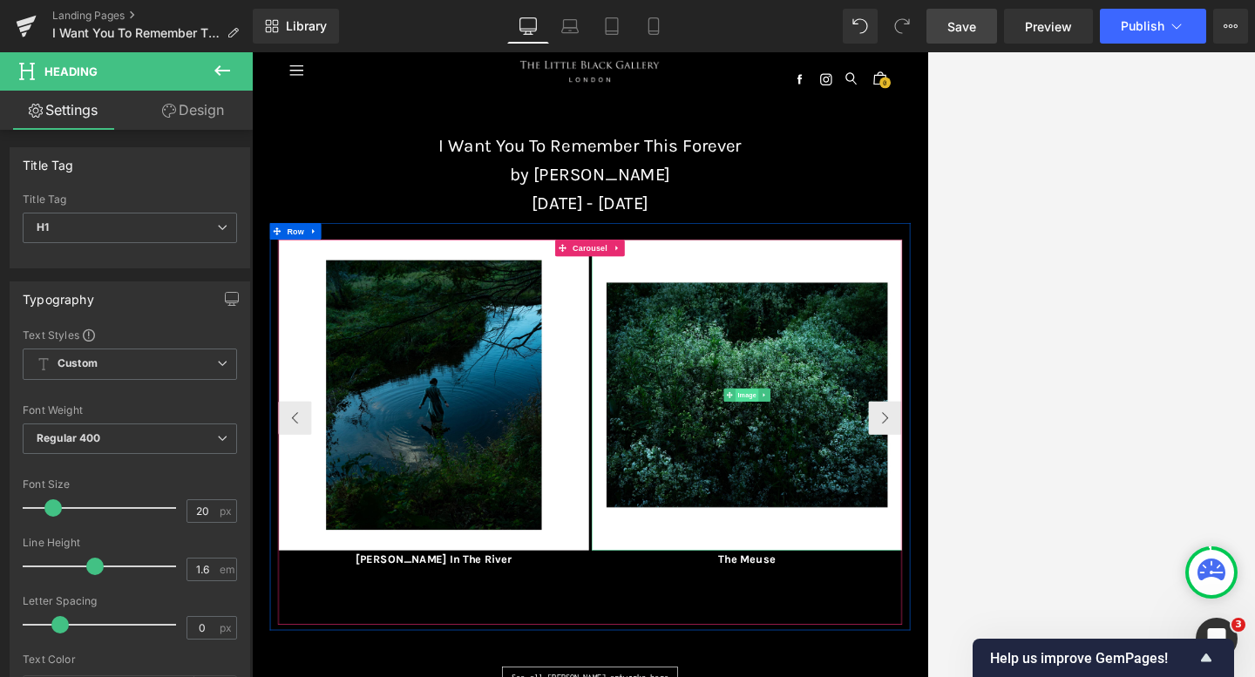
click at [901, 586] on span "Image" at bounding box center [1023, 588] width 37 height 21
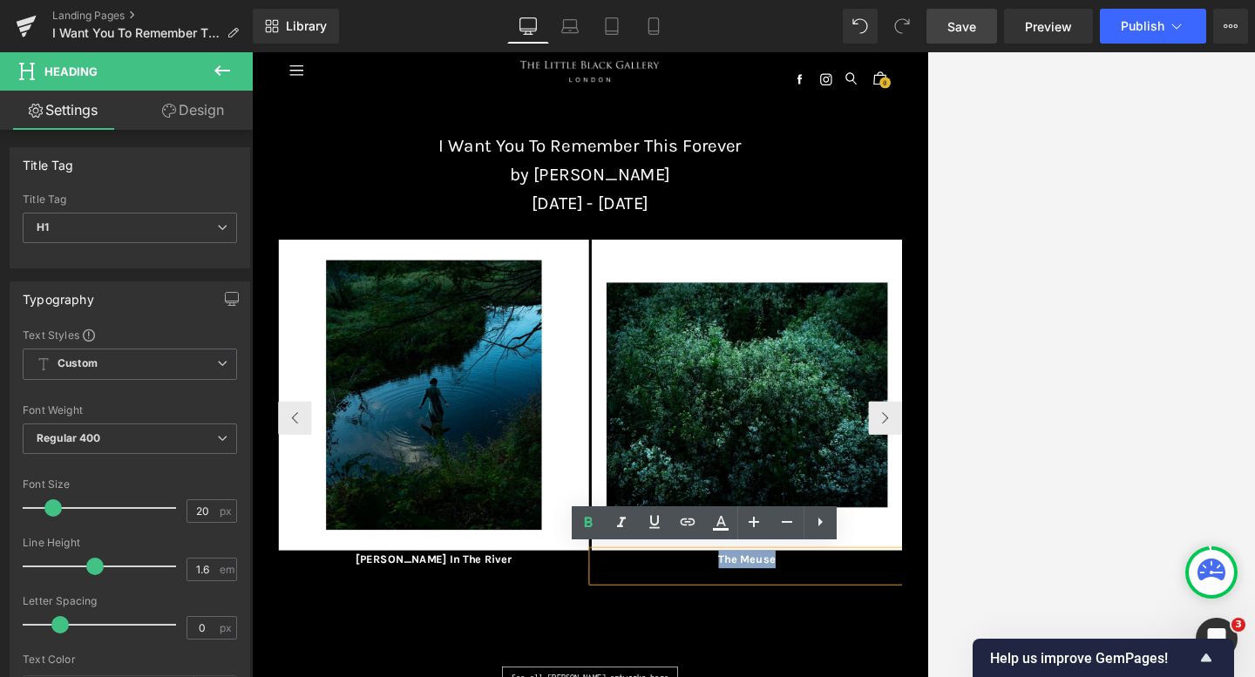
drag, startPoint x: 1071, startPoint y: 843, endPoint x: 978, endPoint y: 843, distance: 93.2
click at [683, 528] on icon at bounding box center [687, 521] width 21 height 21
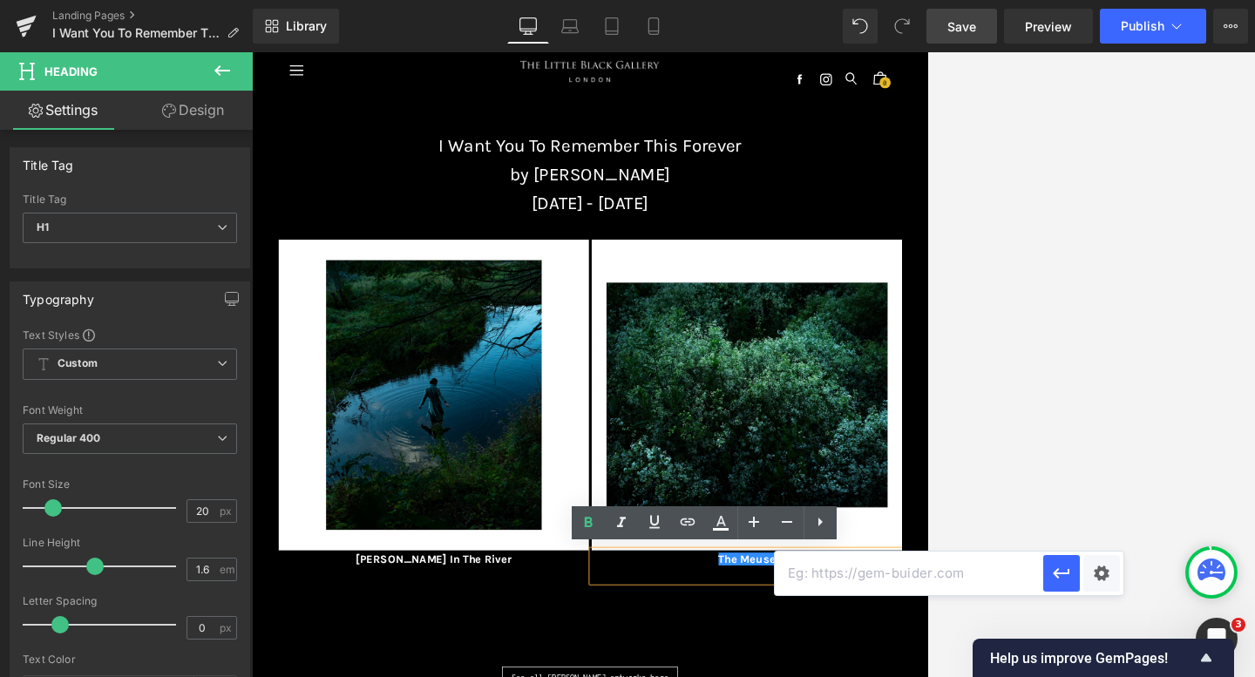
click at [824, 569] on input "text" at bounding box center [909, 574] width 268 height 44
paste input "[URL][DOMAIN_NAME][PERSON_NAME]"
click at [901, 571] on icon "button" at bounding box center [1061, 573] width 21 height 21
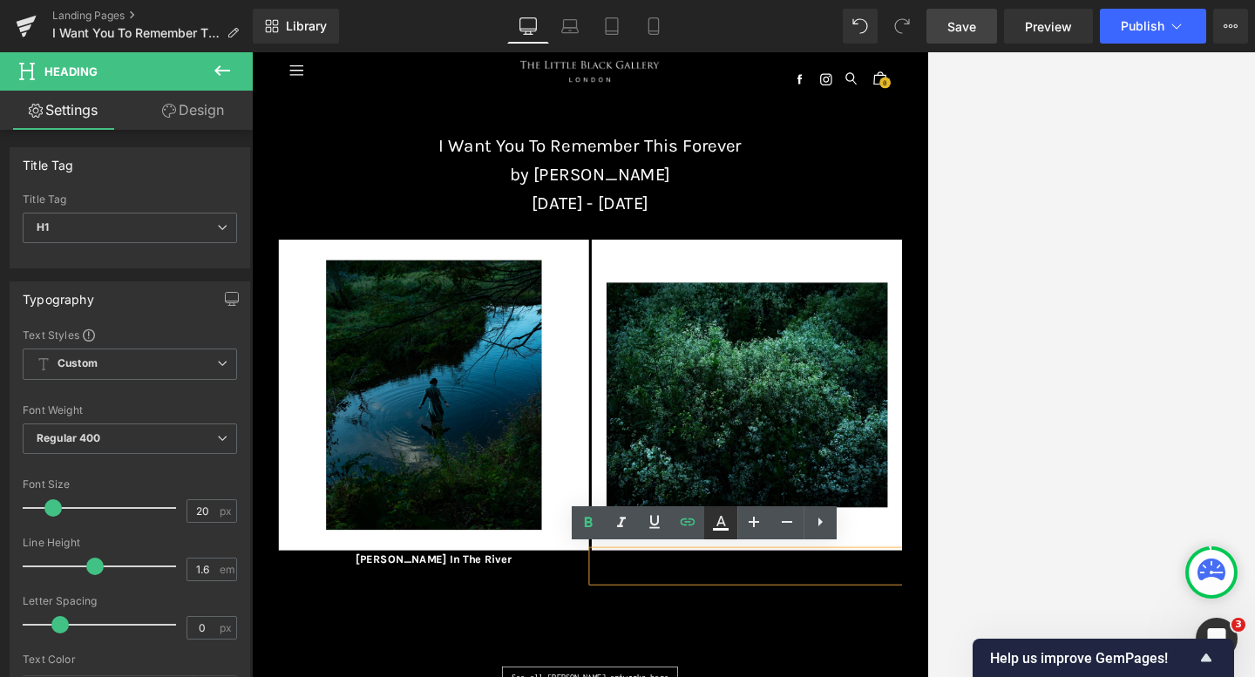
click at [719, 526] on icon at bounding box center [720, 522] width 21 height 21
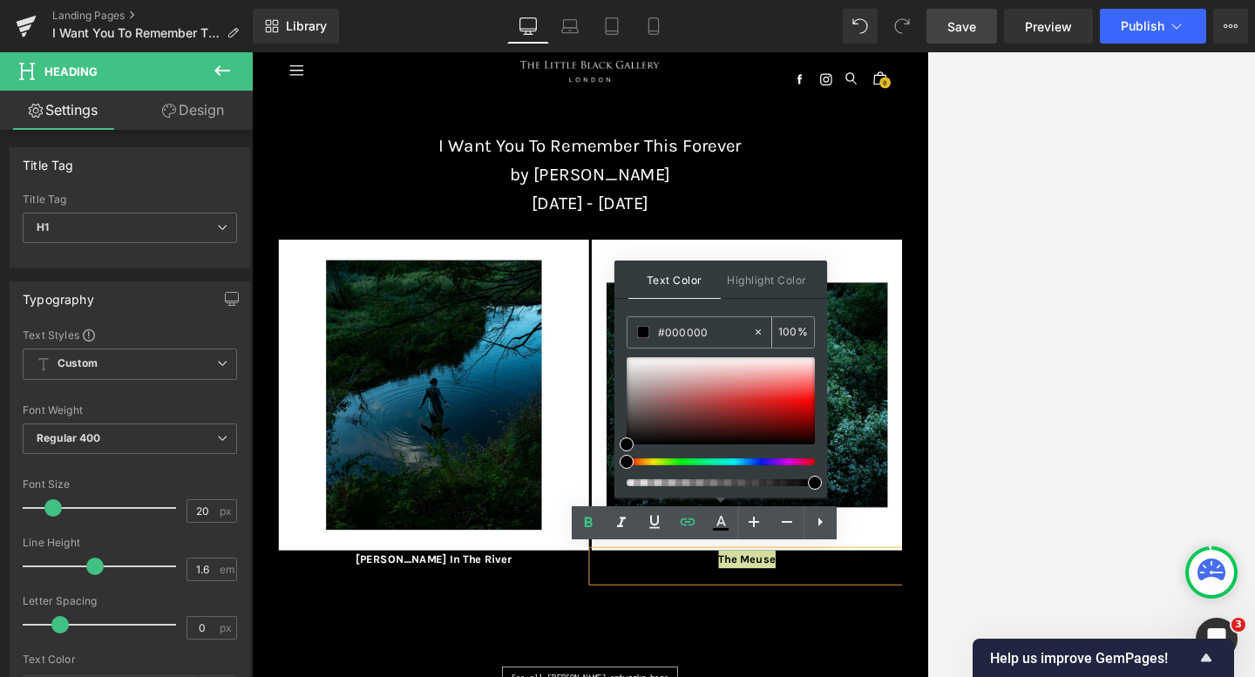
click at [757, 332] on icon at bounding box center [757, 331] width 5 height 5
click at [706, 332] on input "none" at bounding box center [705, 331] width 94 height 19
click at [720, 309] on div "Text Color Highlight Color rgba(255, 255, 255, 1) #ffffff 100 % transparent tra…" at bounding box center [720, 379] width 213 height 237
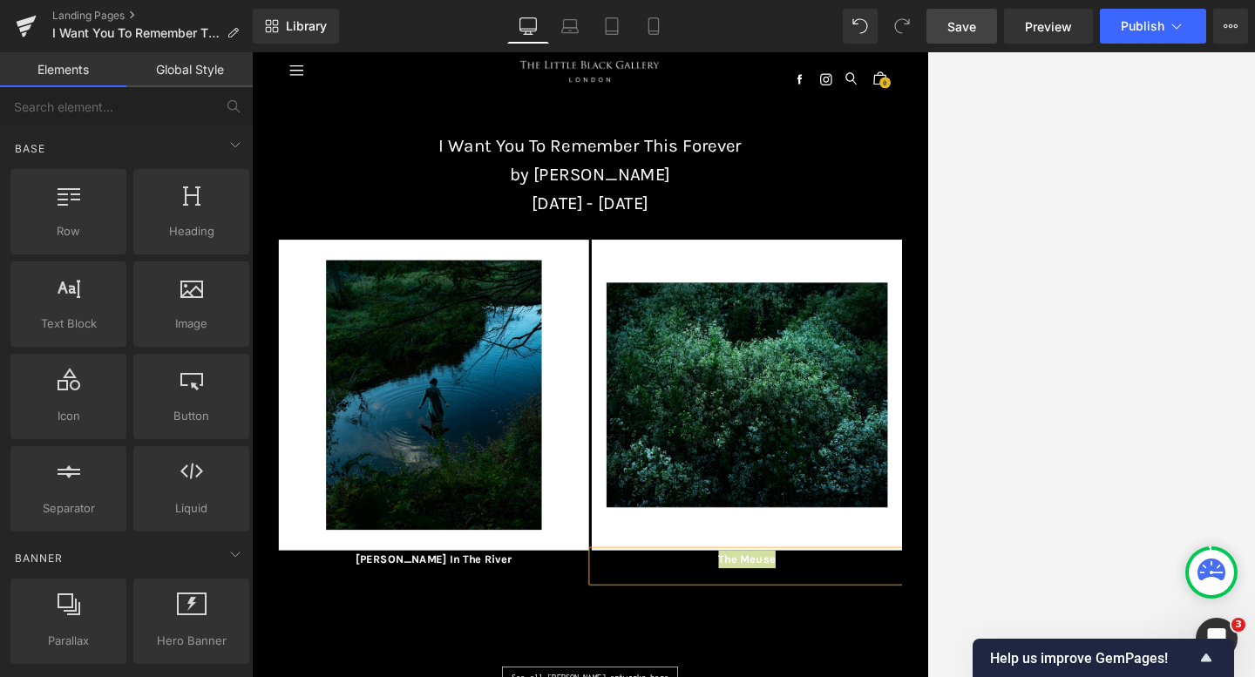
click at [901, 392] on div at bounding box center [753, 364] width 1003 height 625
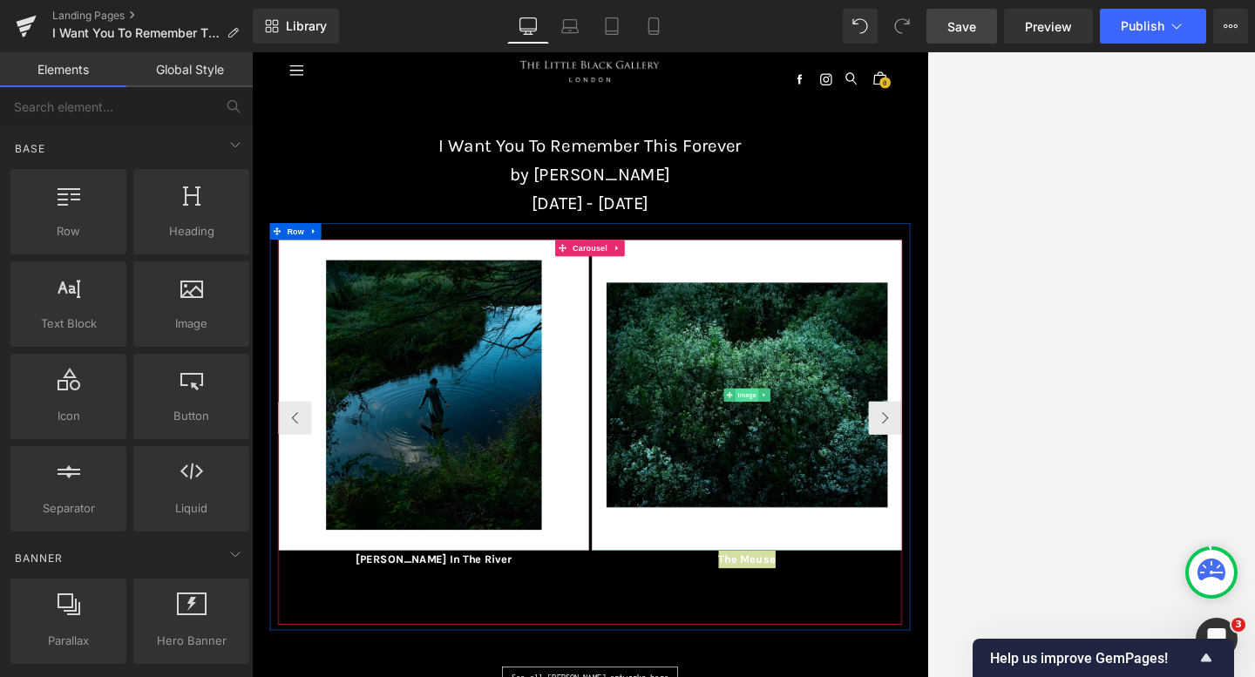
click at [901, 588] on span "Image" at bounding box center [1023, 587] width 37 height 21
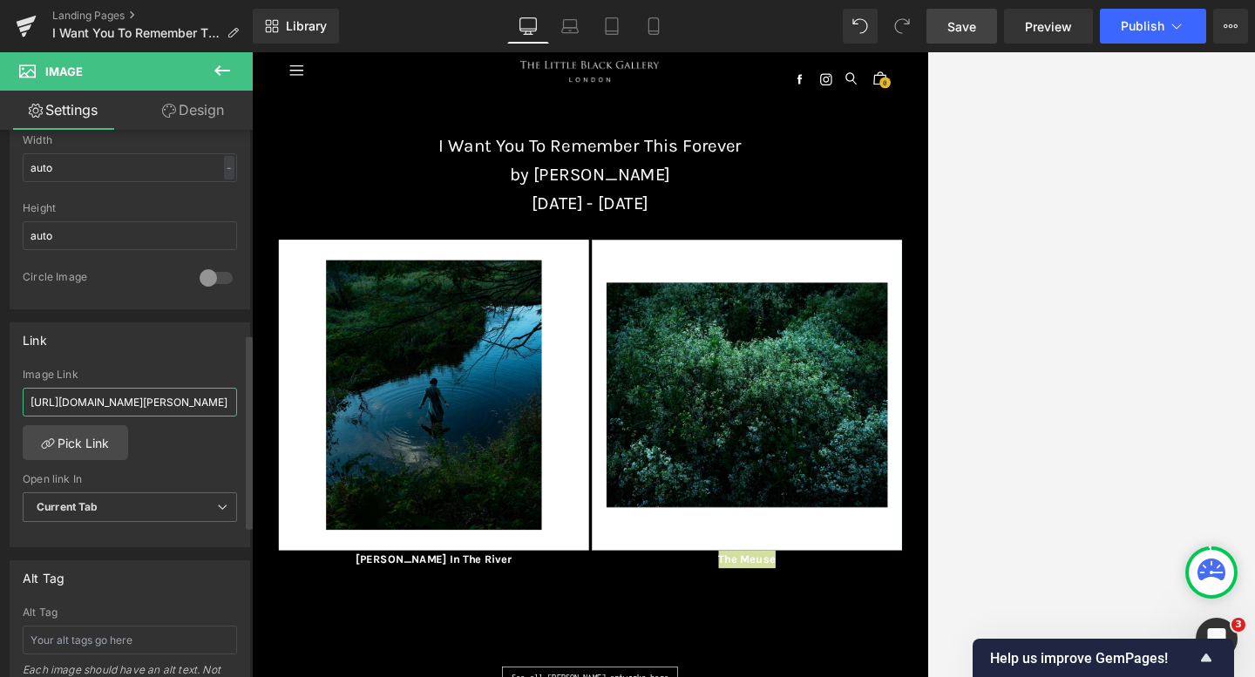
scroll to position [0, 381]
drag, startPoint x: 30, startPoint y: 400, endPoint x: 238, endPoint y: 408, distance: 208.4
click at [238, 408] on div "[URL][DOMAIN_NAME][PERSON_NAME] Image Link [URL][DOMAIN_NAME][PERSON_NAME] Pick…" at bounding box center [129, 458] width 239 height 179
paste input "[URL][DOMAIN_NAME][PERSON_NAME]"
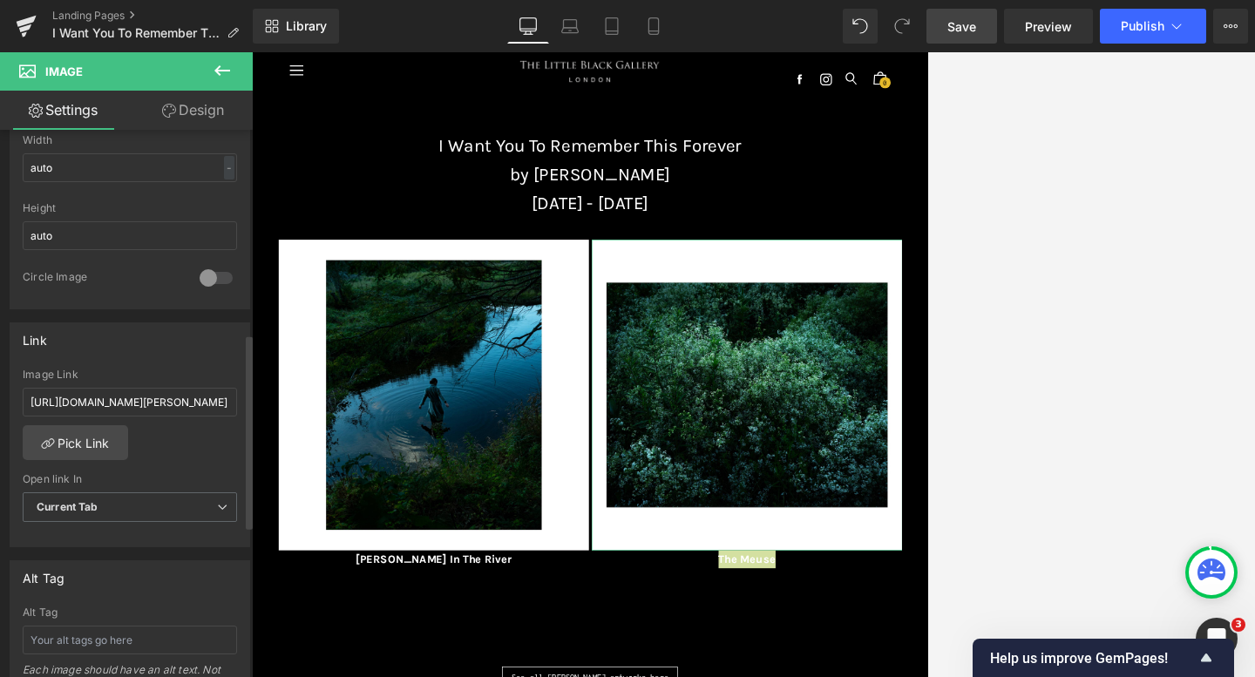
click at [159, 330] on div "Link" at bounding box center [129, 339] width 239 height 33
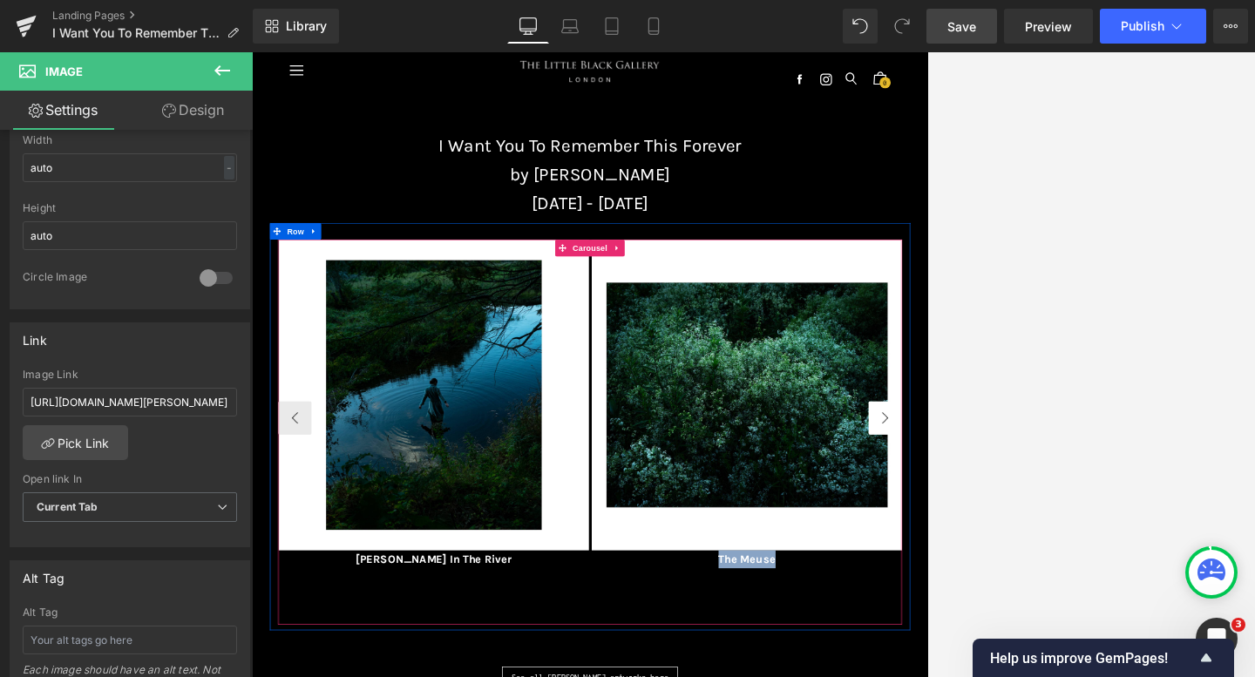
click at [901, 619] on button "›" at bounding box center [1239, 623] width 52 height 52
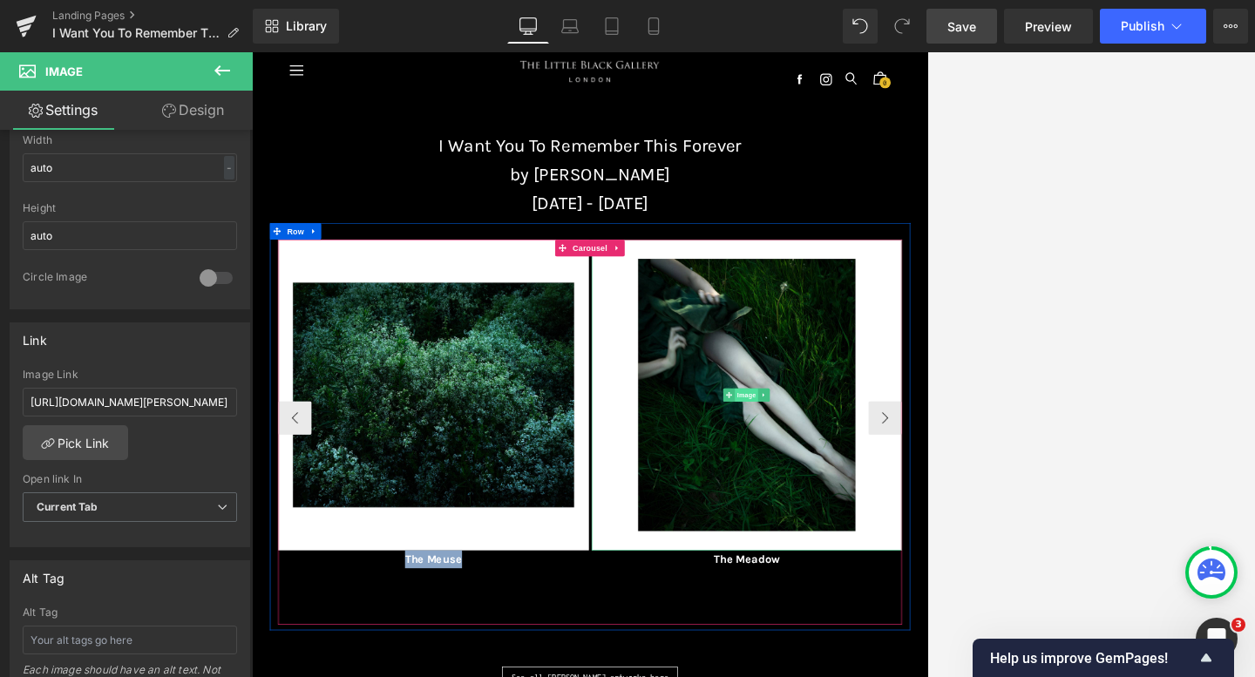
click at [901, 585] on span "Image" at bounding box center [1023, 587] width 37 height 21
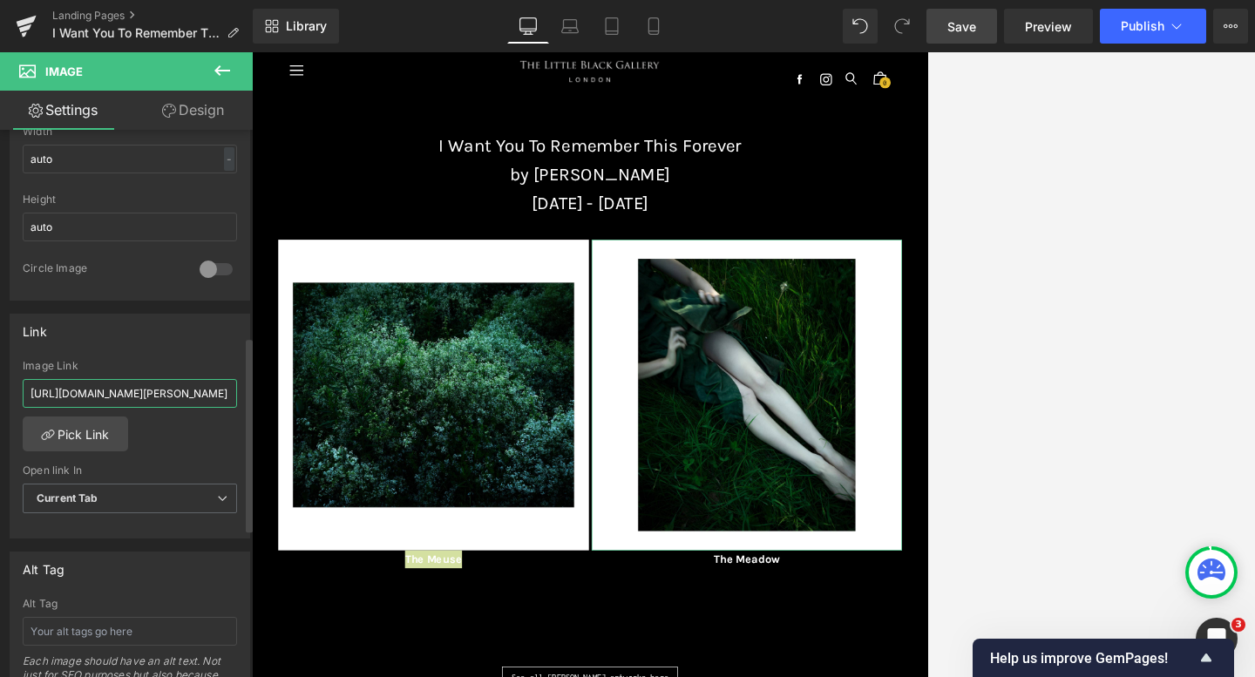
scroll to position [0, 381]
drag, startPoint x: 30, startPoint y: 389, endPoint x: 231, endPoint y: 394, distance: 201.3
click at [231, 394] on div "[URL][DOMAIN_NAME][PERSON_NAME] Image Link [URL][DOMAIN_NAME][PERSON_NAME] Pick…" at bounding box center [129, 449] width 239 height 179
paste input "[URL][DOMAIN_NAME][PERSON_NAME]"
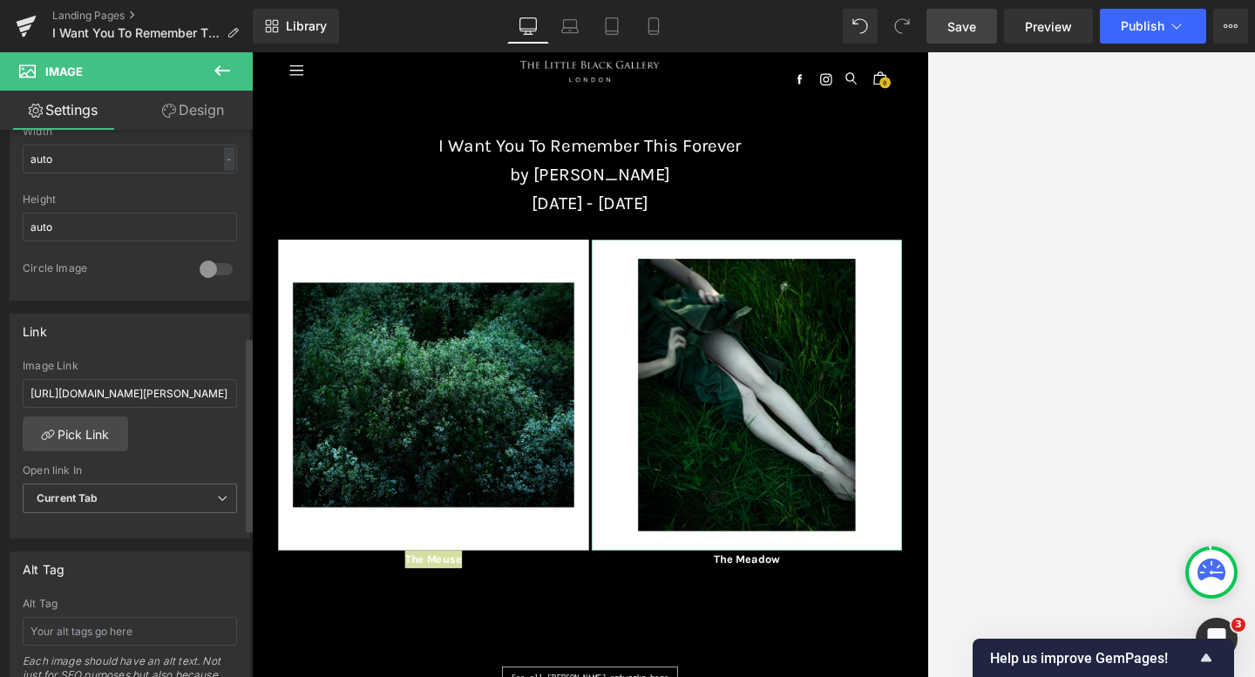
click at [195, 334] on div "Link" at bounding box center [129, 331] width 239 height 33
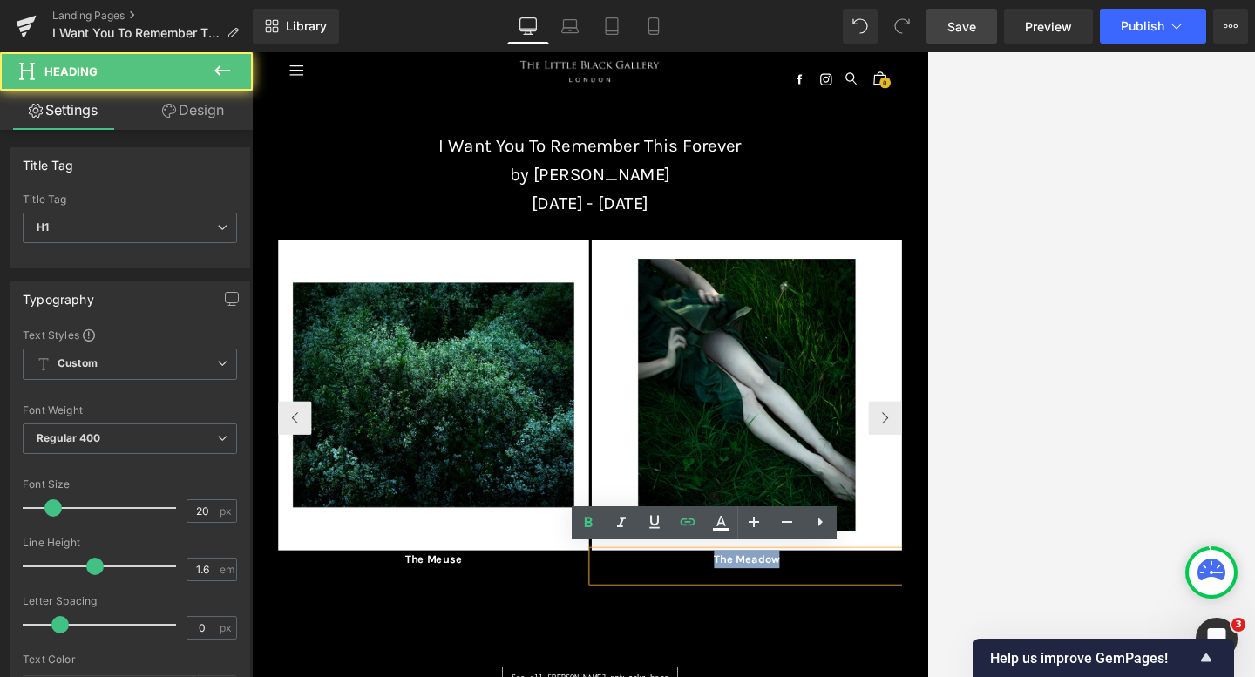
drag, startPoint x: 1080, startPoint y: 844, endPoint x: 965, endPoint y: 844, distance: 115.9
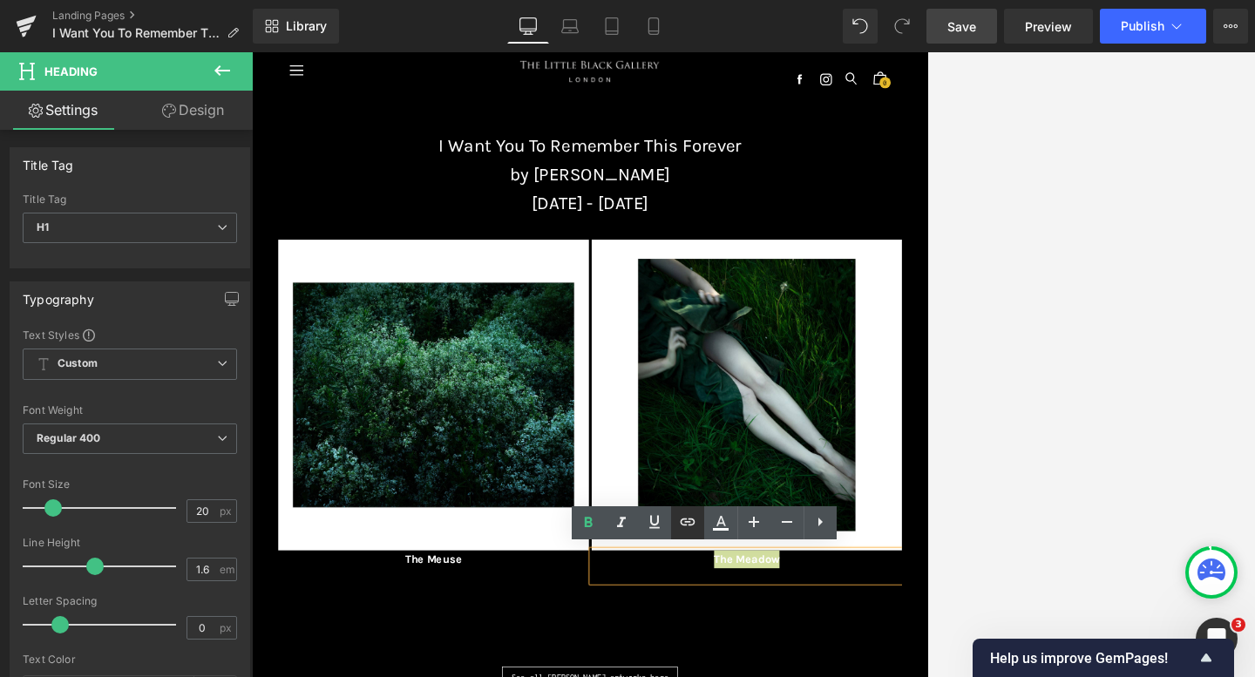
click at [684, 516] on icon at bounding box center [687, 521] width 21 height 21
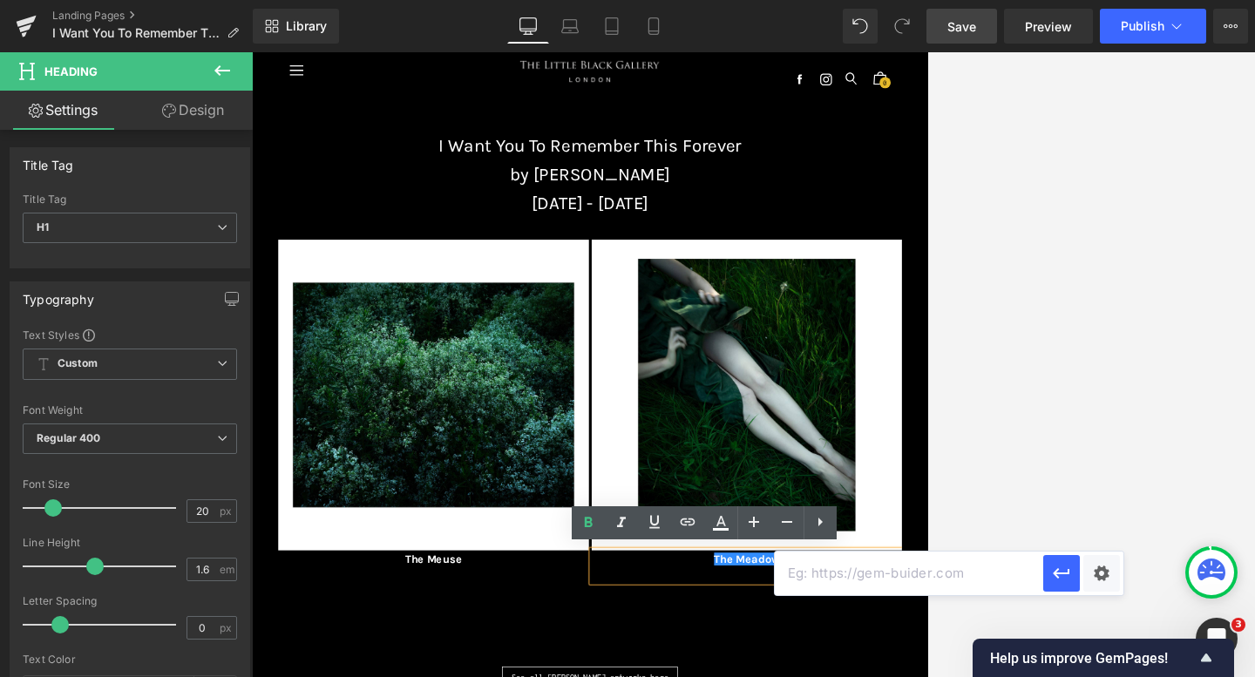
click at [809, 583] on input "text" at bounding box center [909, 574] width 268 height 44
paste input "[URL][DOMAIN_NAME][PERSON_NAME]"
click at [901, 574] on icon "button" at bounding box center [1061, 573] width 21 height 21
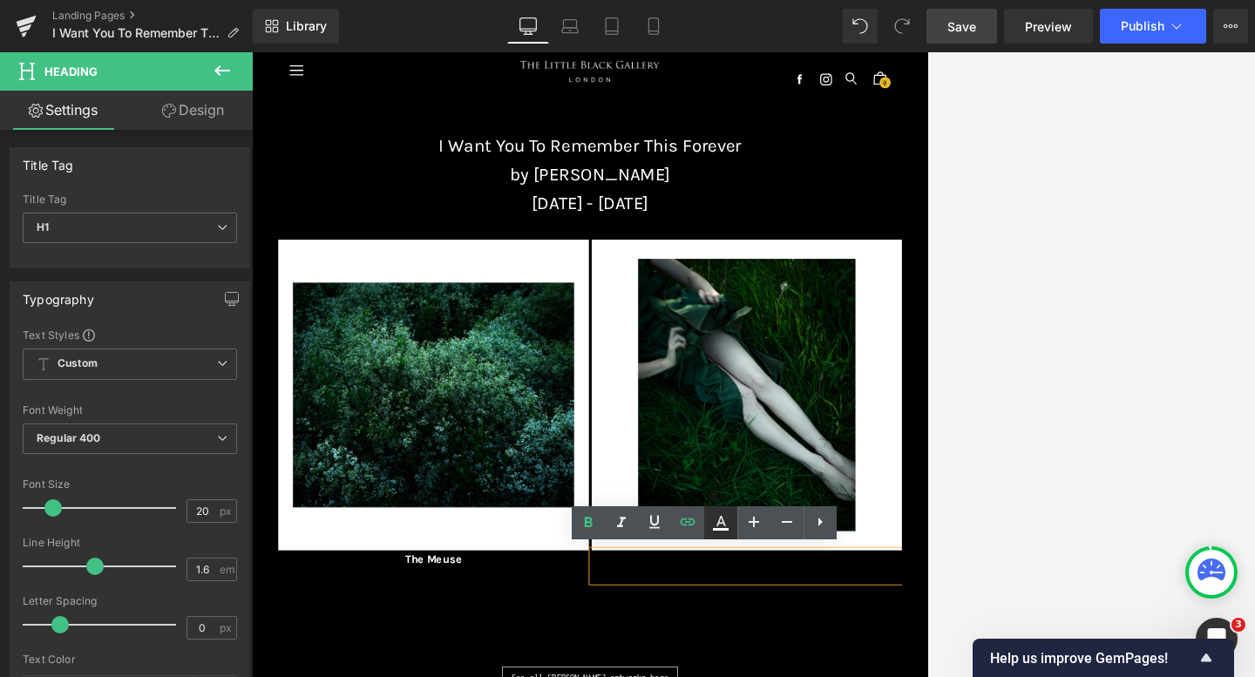
click at [710, 517] on icon at bounding box center [720, 522] width 21 height 21
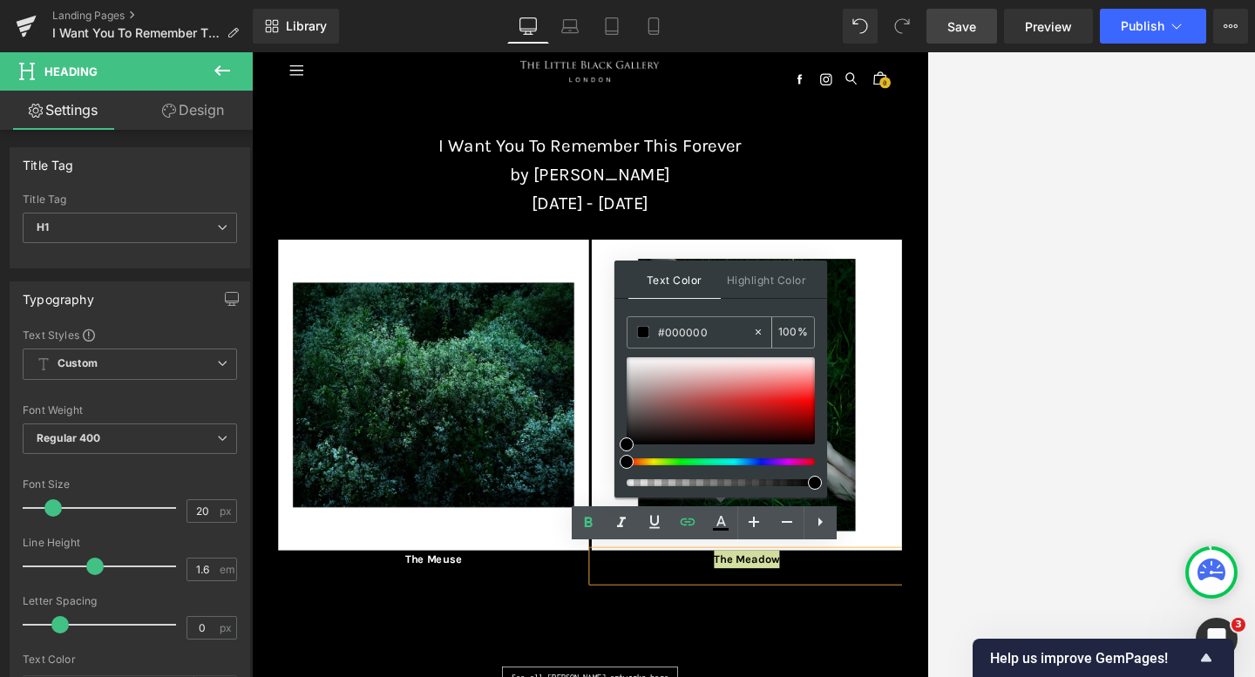
click at [755, 331] on icon at bounding box center [758, 332] width 12 height 12
click at [713, 331] on input "none" at bounding box center [705, 331] width 94 height 19
click at [717, 303] on div "Text Color Highlight Color rgba(255, 255, 255, 1) #ffffff 100 % transparent tra…" at bounding box center [720, 379] width 213 height 237
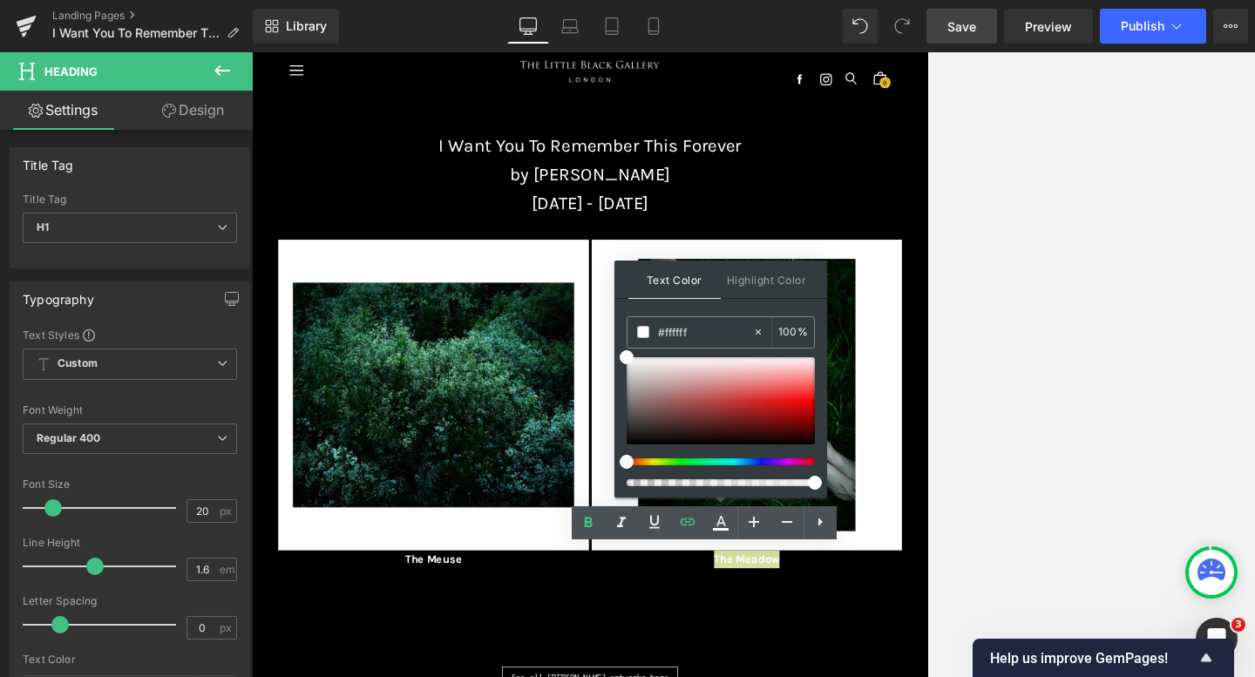
click at [901, 359] on div at bounding box center [753, 364] width 1003 height 625
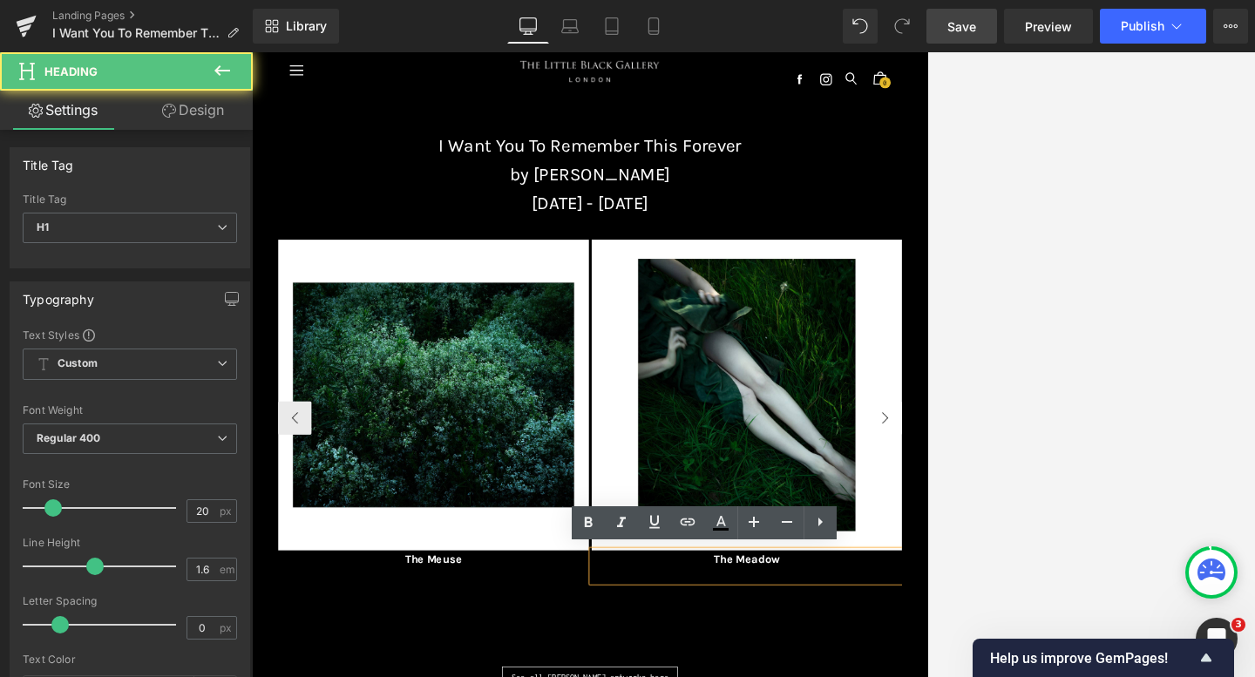
click at [901, 615] on button "›" at bounding box center [1239, 623] width 52 height 52
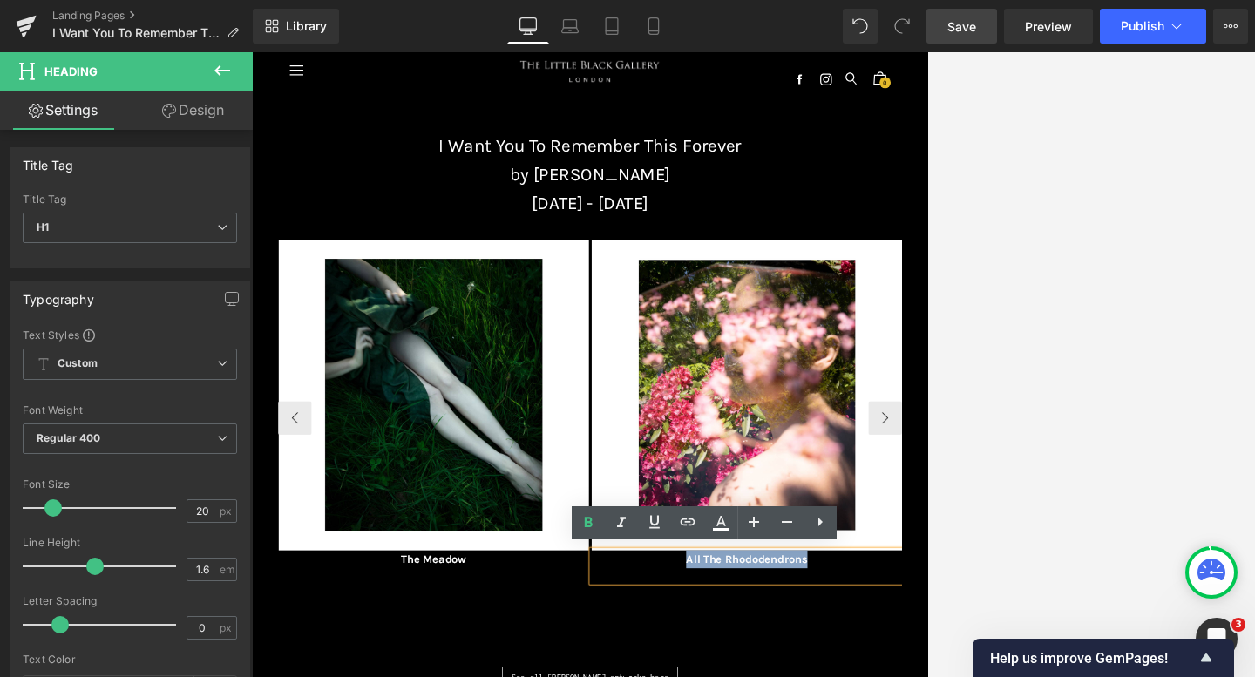
drag, startPoint x: 1128, startPoint y: 845, endPoint x: 892, endPoint y: 843, distance: 236.1
click at [686, 531] on icon at bounding box center [687, 521] width 21 height 21
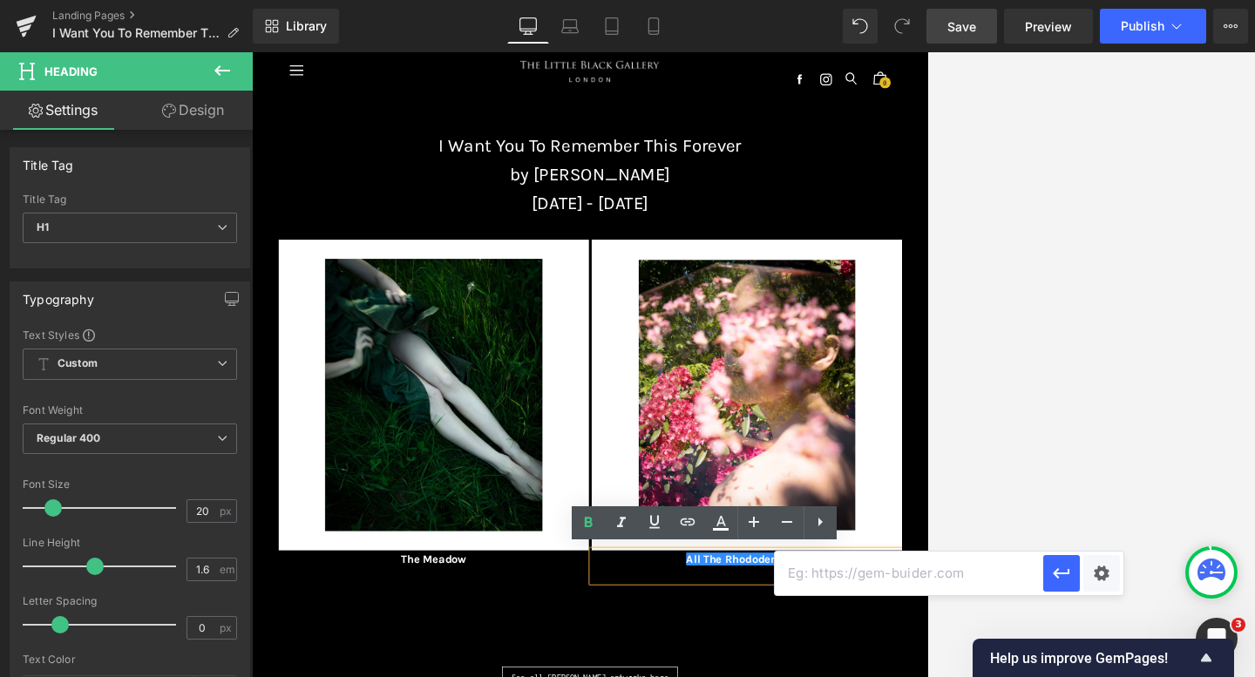
click at [806, 576] on input "text" at bounding box center [909, 574] width 268 height 44
paste input "[URL][DOMAIN_NAME][PERSON_NAME]"
click at [901, 570] on icon "button" at bounding box center [1061, 573] width 21 height 21
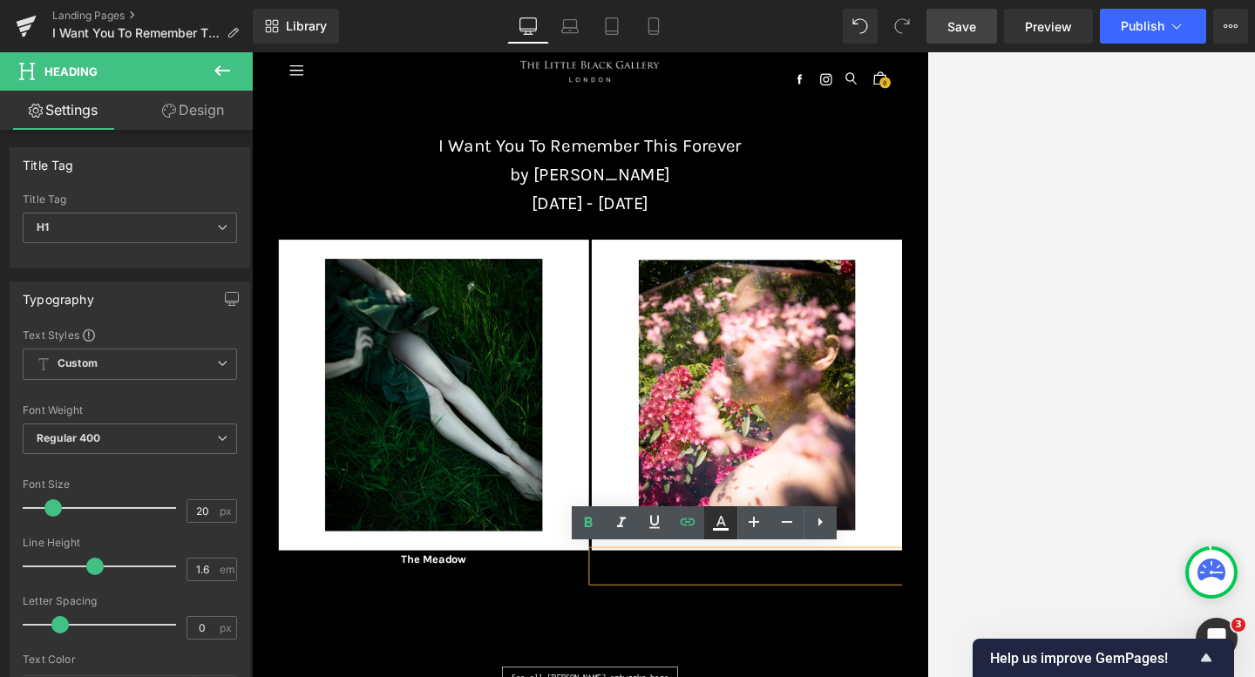
click at [728, 518] on icon at bounding box center [720, 522] width 21 height 21
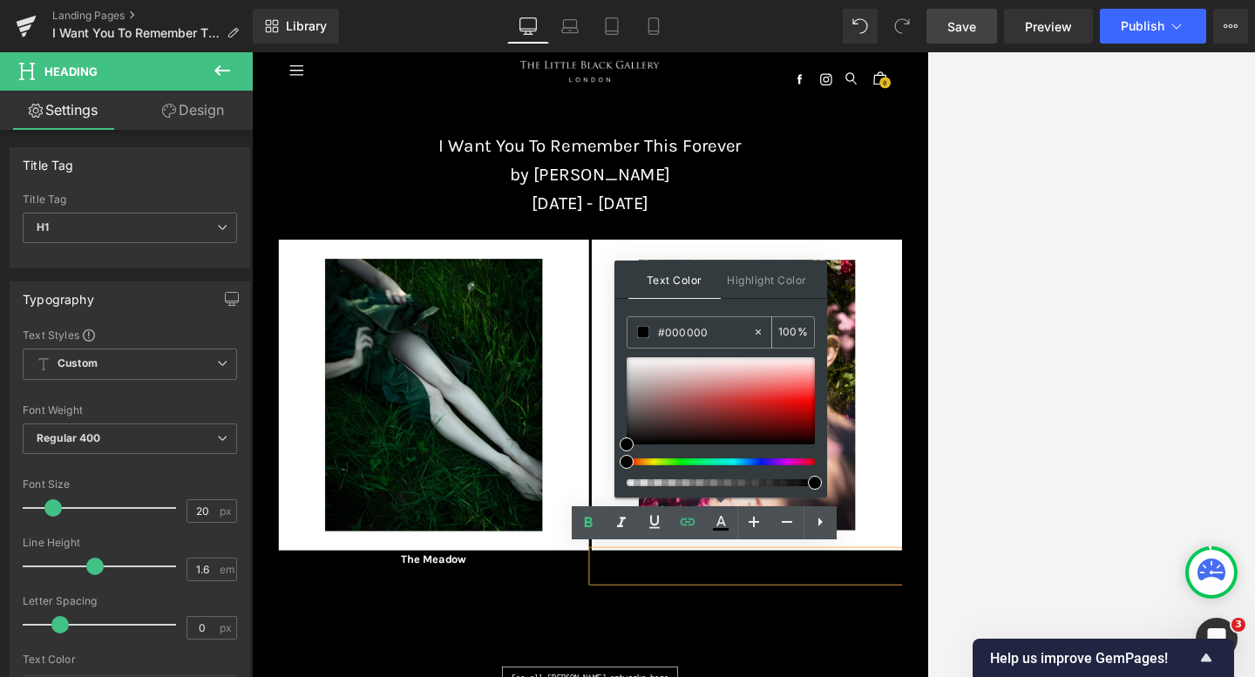
click at [759, 331] on icon at bounding box center [758, 332] width 12 height 12
click at [700, 331] on input "none" at bounding box center [705, 331] width 94 height 19
click at [701, 312] on div "Text Color Highlight Color rgba(255, 255, 255, 1) #ffffff 100 % transparent tra…" at bounding box center [720, 379] width 213 height 237
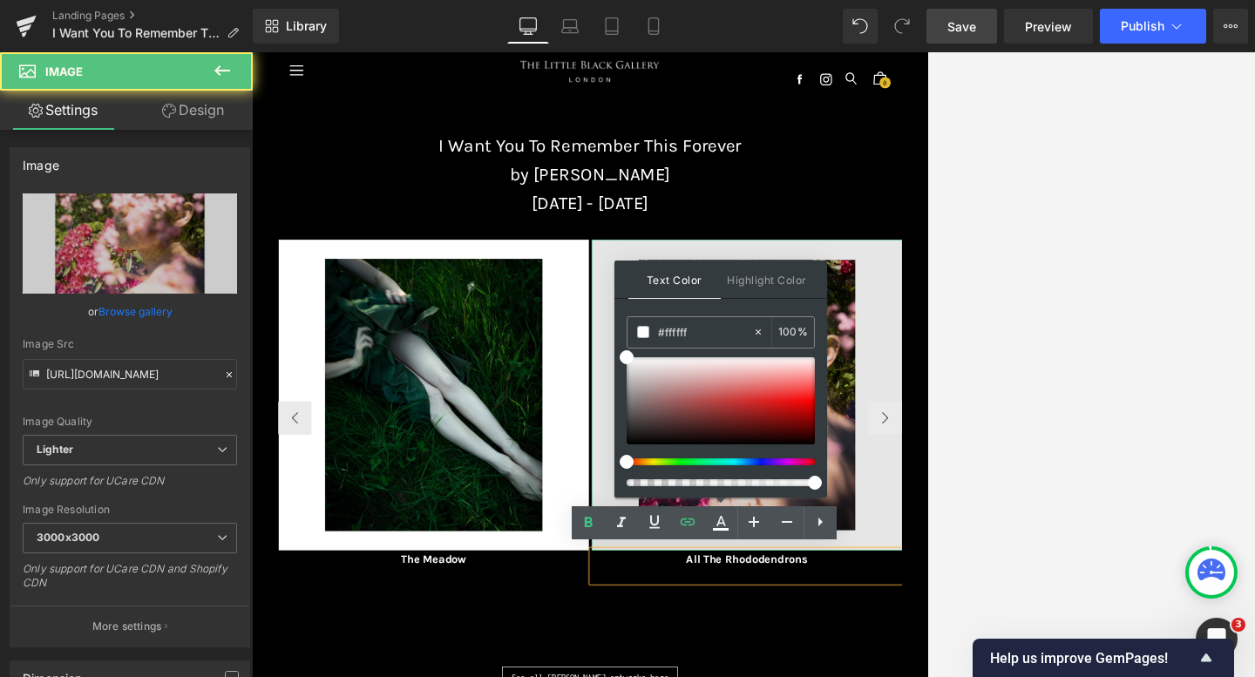
click at [901, 676] on img at bounding box center [1024, 587] width 484 height 484
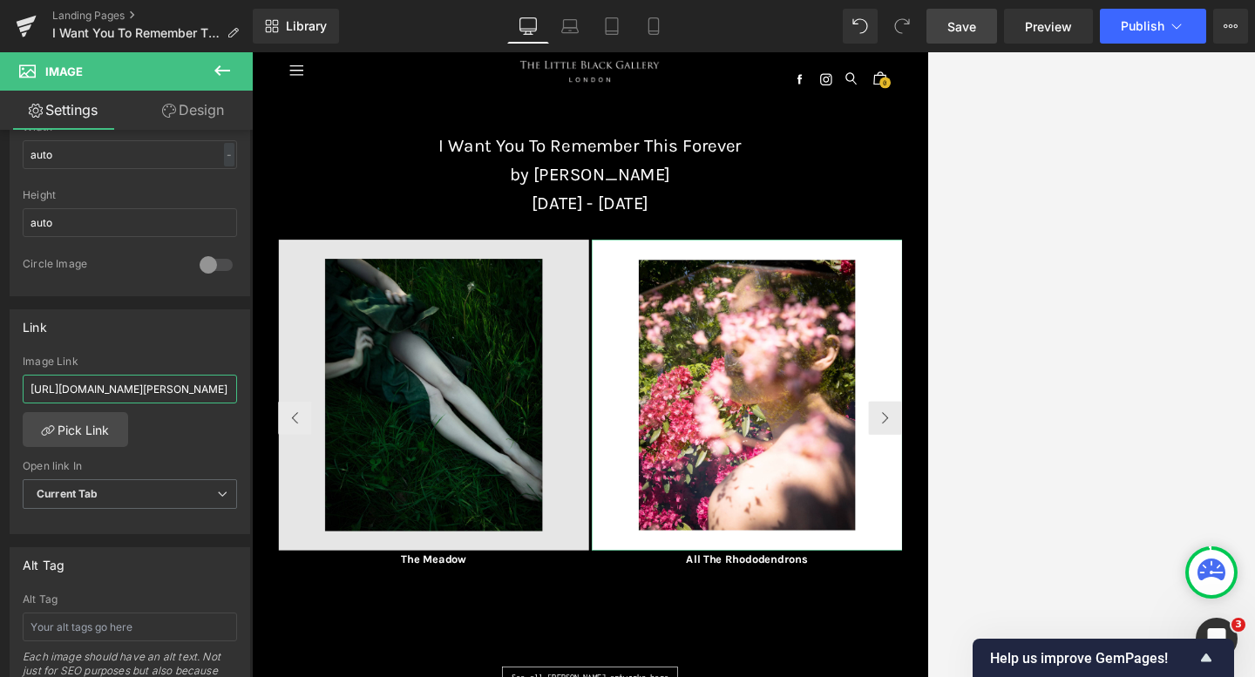
scroll to position [0, 381]
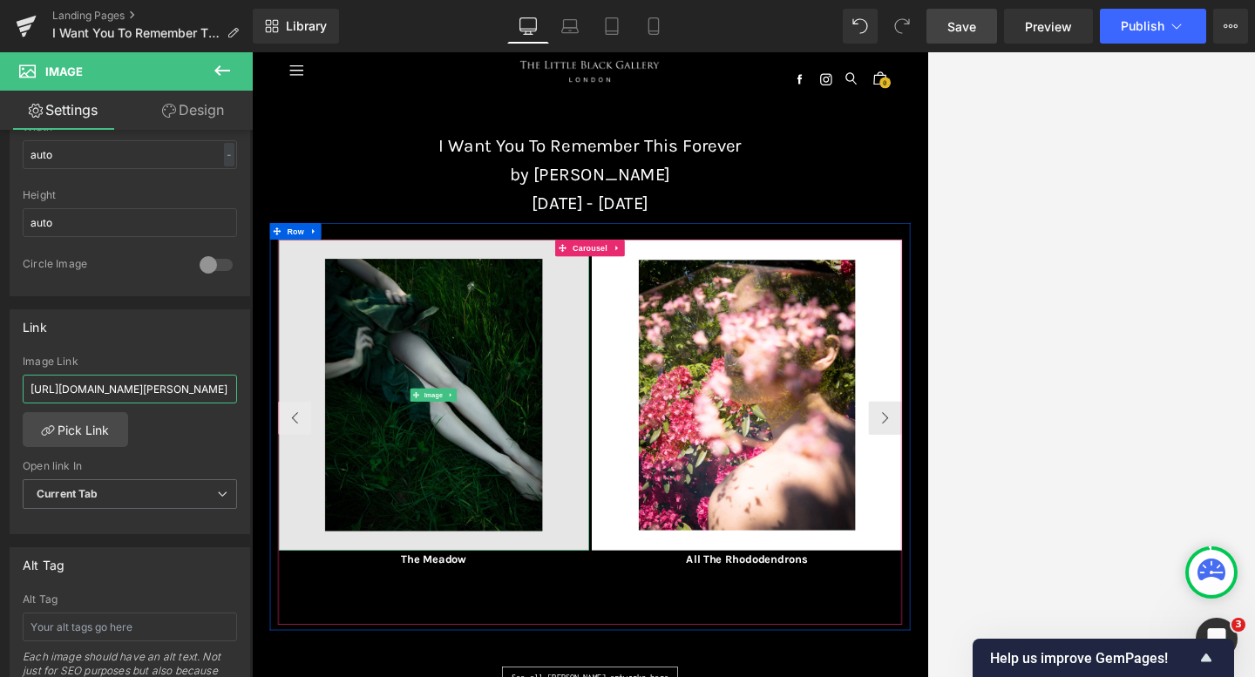
drag, startPoint x: 281, startPoint y: 437, endPoint x: 359, endPoint y: 576, distance: 159.2
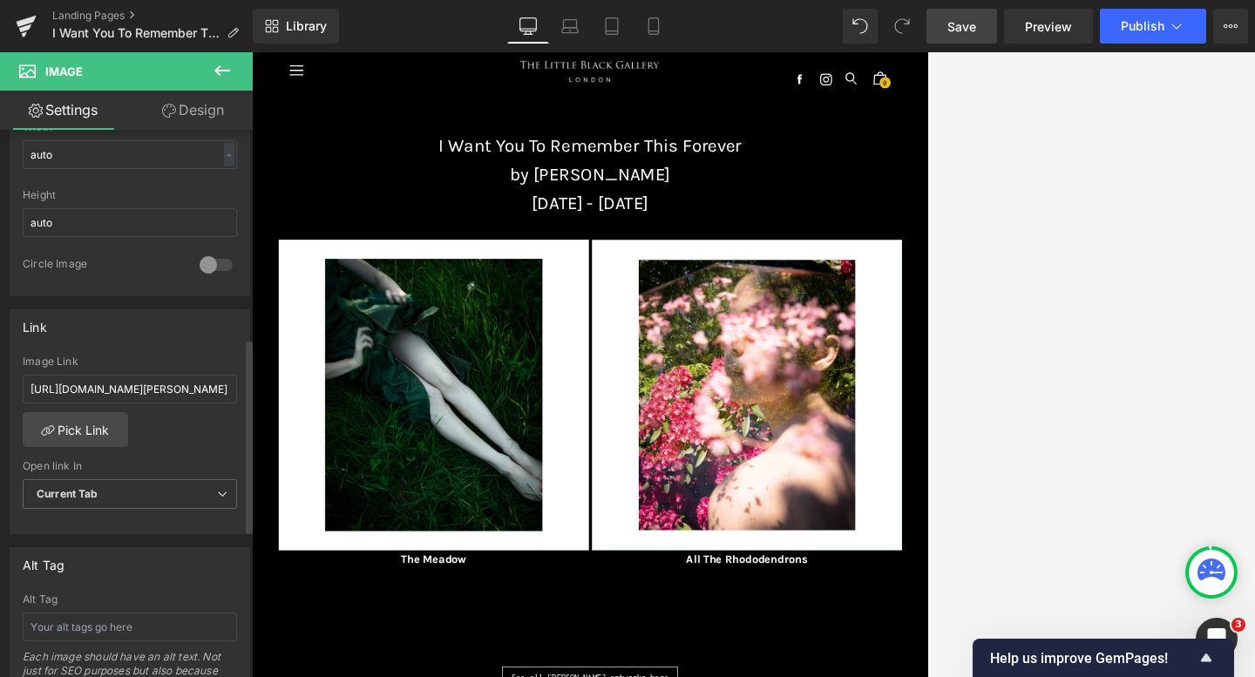
scroll to position [0, 0]
click at [142, 331] on div "Link" at bounding box center [129, 326] width 239 height 33
click at [178, 392] on input "[URL][DOMAIN_NAME][PERSON_NAME]" at bounding box center [130, 389] width 214 height 29
click at [174, 335] on div "Link" at bounding box center [129, 326] width 239 height 33
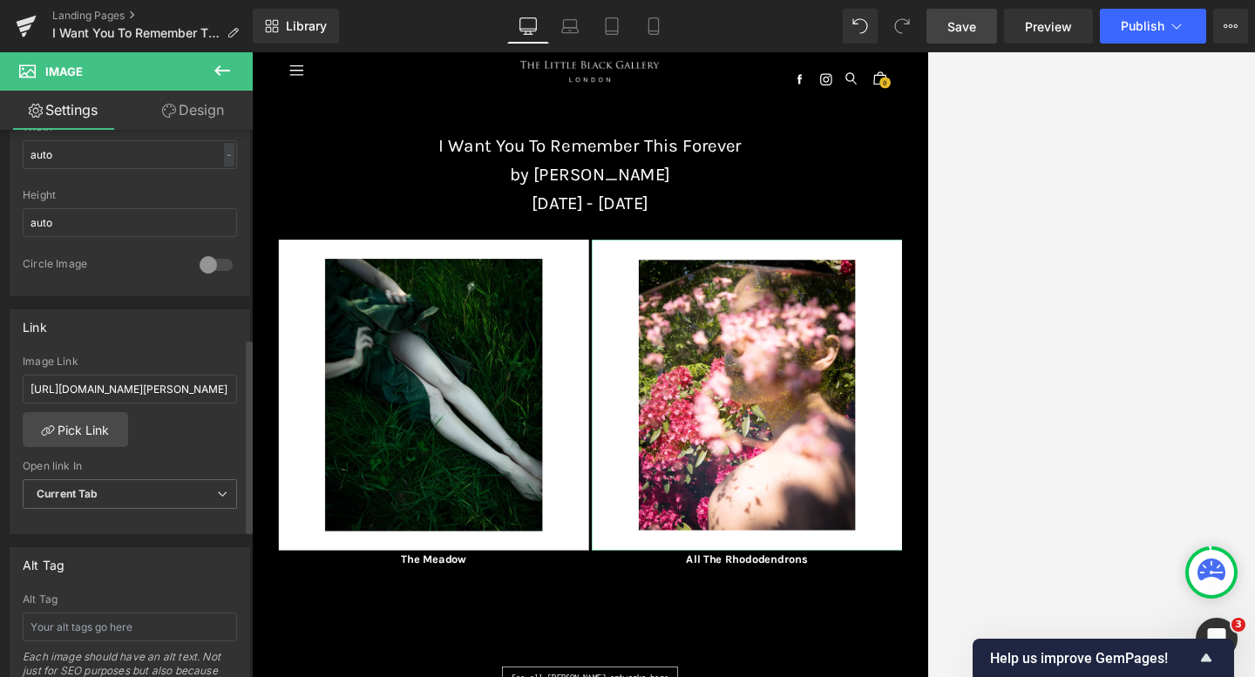
scroll to position [0, 0]
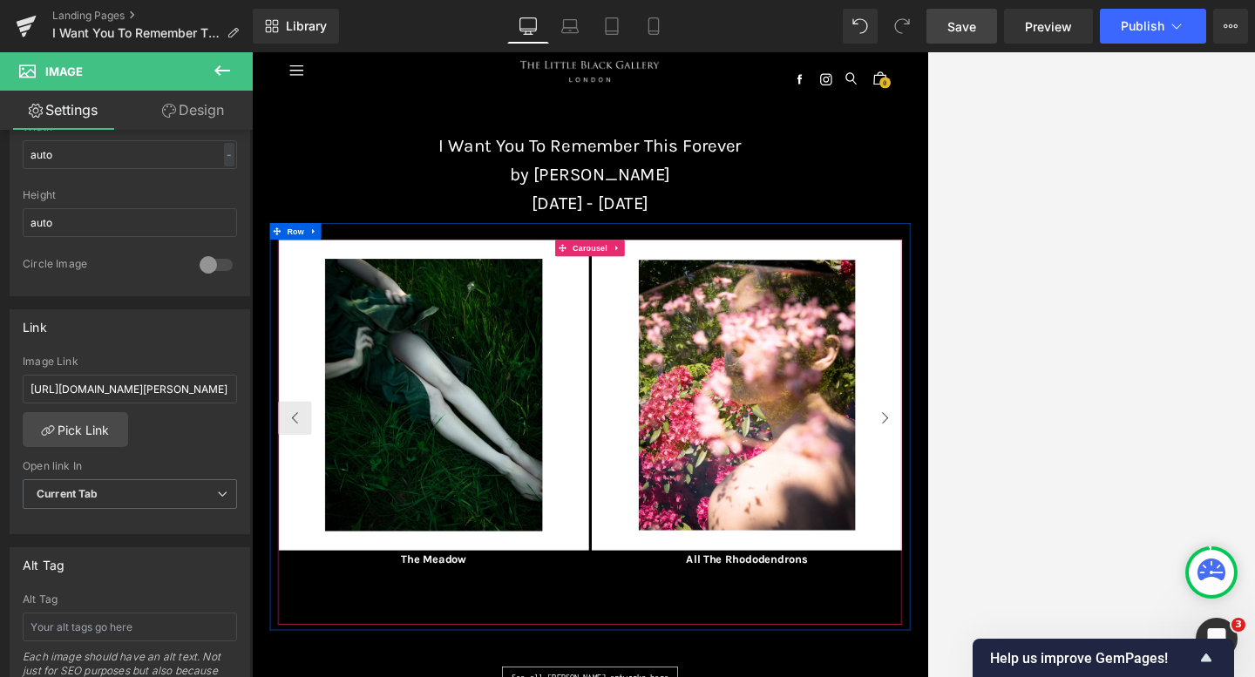
click at [901, 619] on button "›" at bounding box center [1239, 623] width 52 height 52
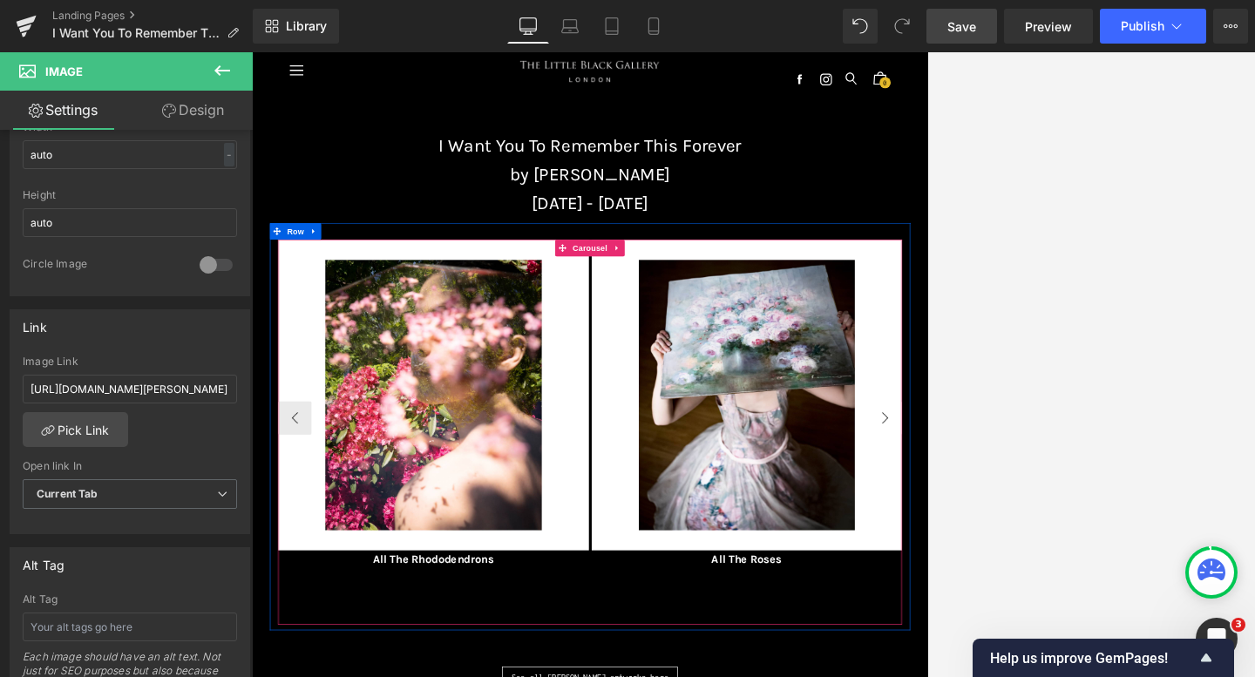
click at [901, 619] on button "›" at bounding box center [1239, 623] width 52 height 52
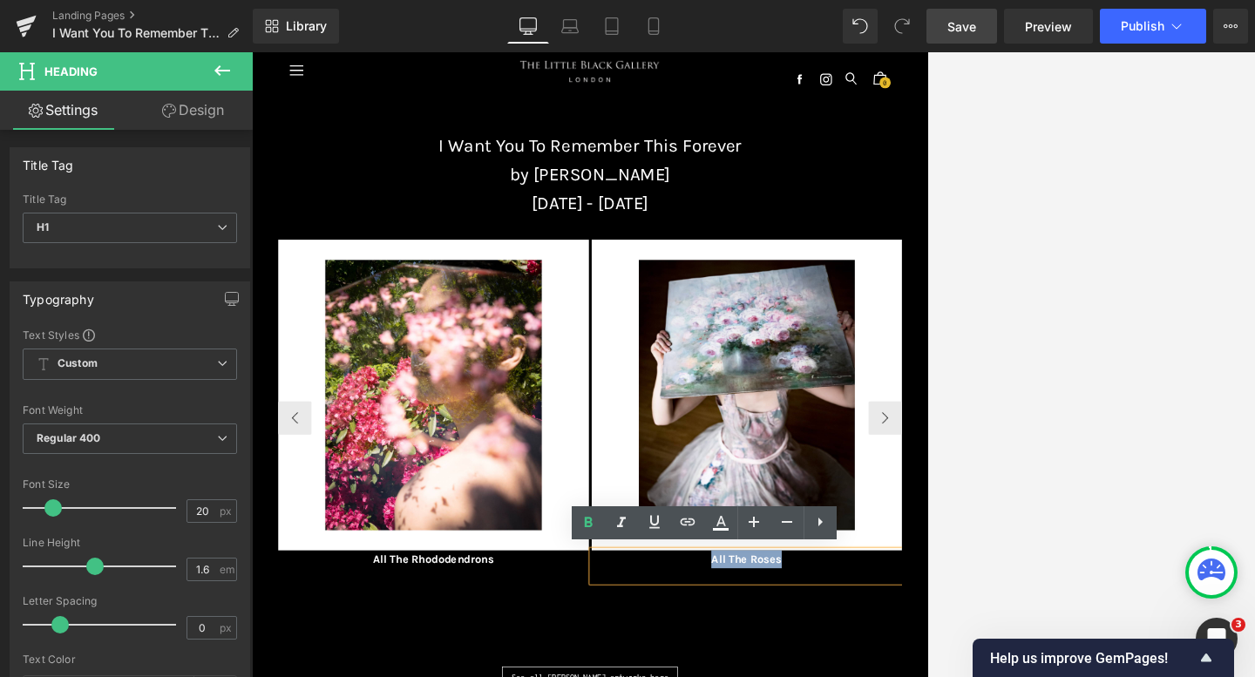
drag, startPoint x: 1086, startPoint y: 844, endPoint x: 938, endPoint y: 840, distance: 148.2
click at [686, 518] on icon at bounding box center [687, 521] width 21 height 21
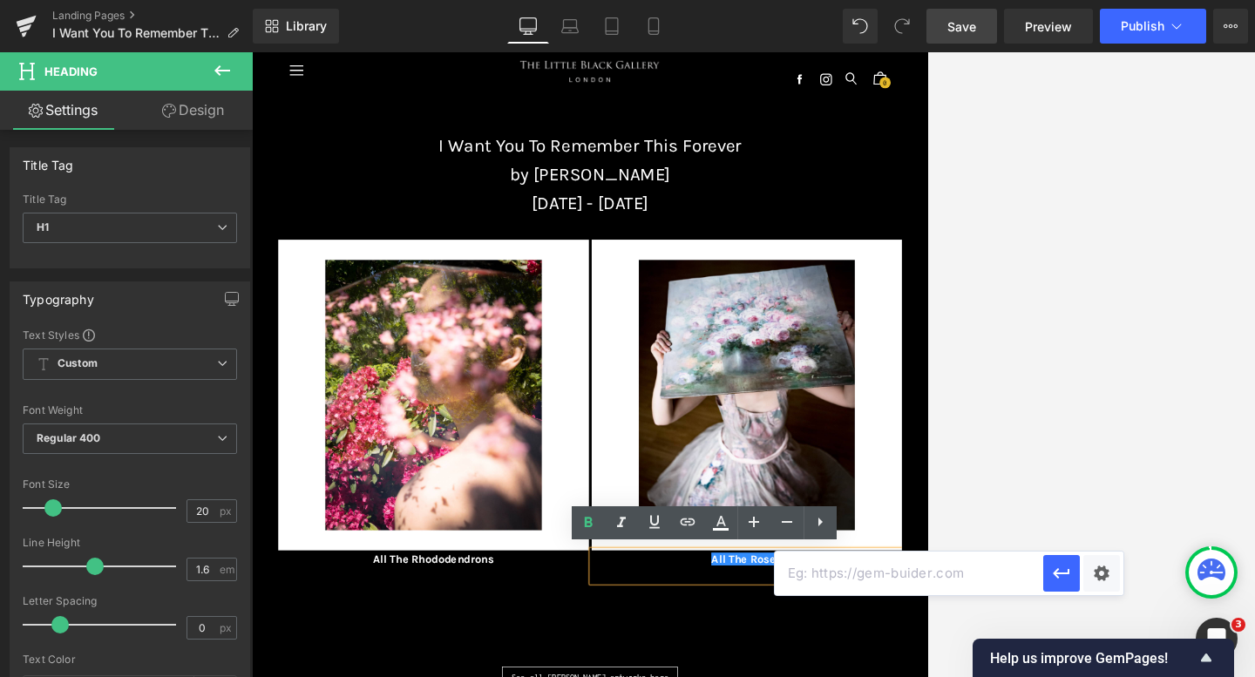
click at [809, 567] on input "text" at bounding box center [909, 574] width 268 height 44
paste input "[URL][DOMAIN_NAME][PERSON_NAME]"
click at [901, 570] on icon "button" at bounding box center [1061, 573] width 21 height 21
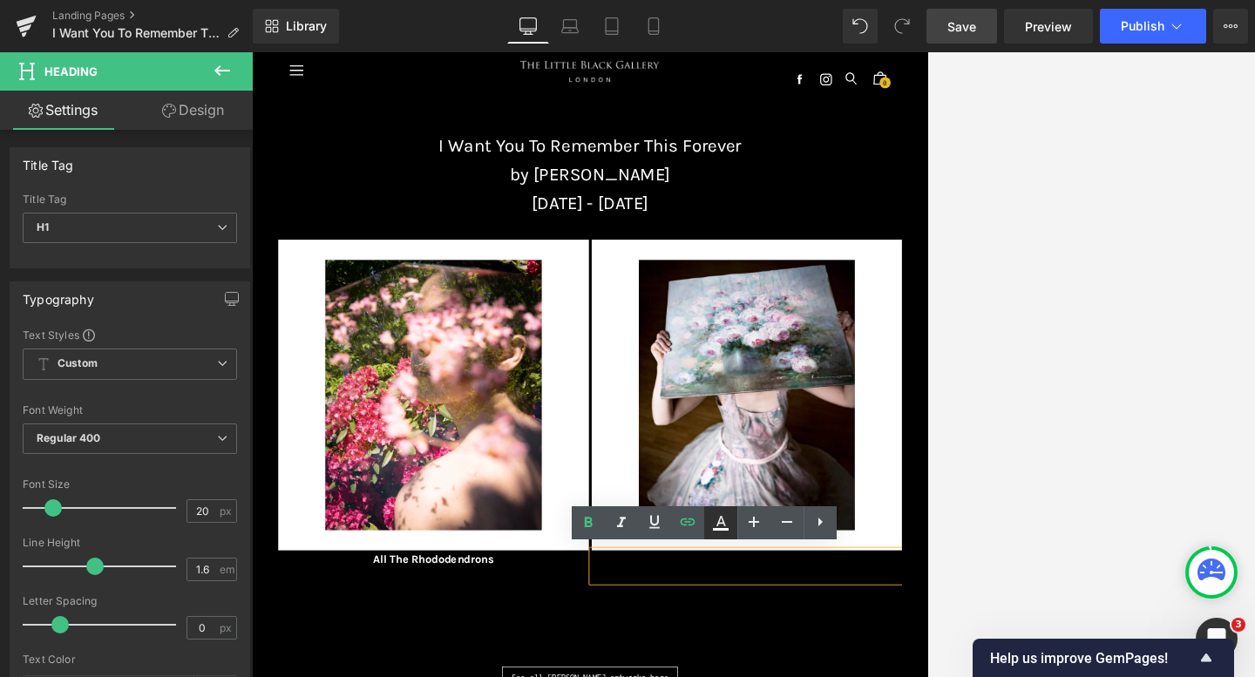
click at [726, 525] on icon at bounding box center [720, 522] width 21 height 21
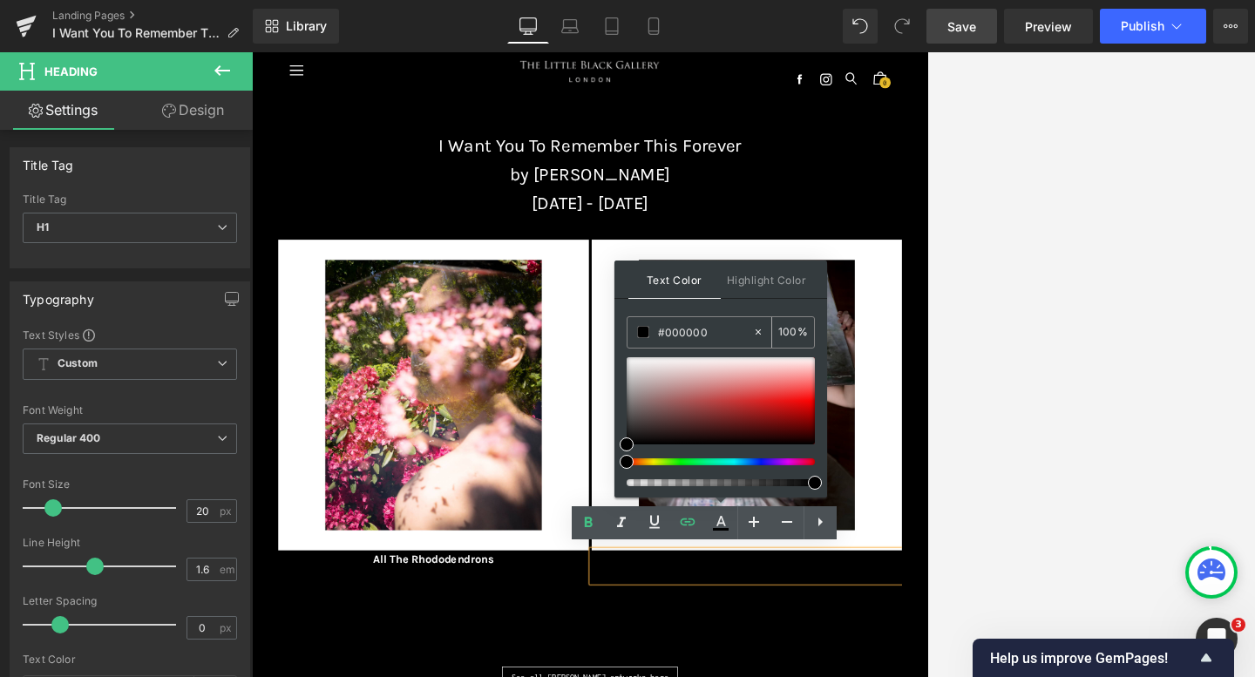
click at [757, 327] on icon at bounding box center [758, 332] width 12 height 12
click at [732, 327] on input "none" at bounding box center [705, 331] width 94 height 19
click at [704, 308] on div "Text Color Highlight Color rgba(255, 255, 255, 1) #ffffff 100 % transparent tra…" at bounding box center [720, 379] width 213 height 237
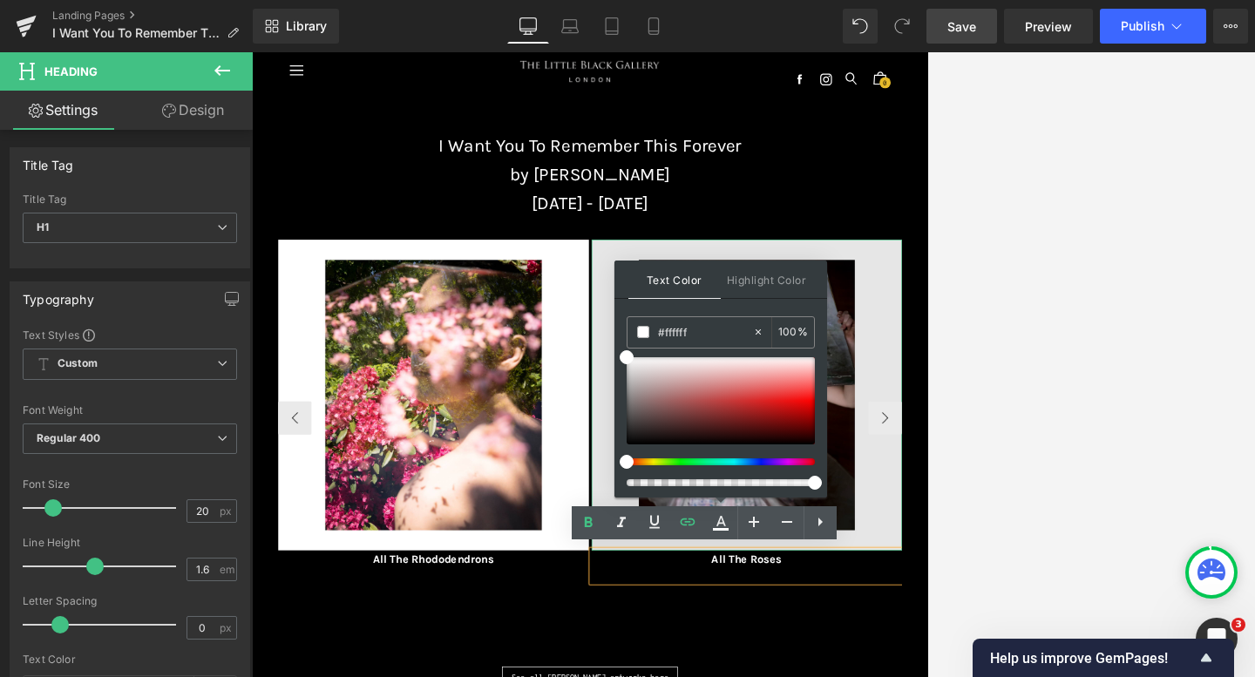
click at [901, 613] on img at bounding box center [1024, 587] width 484 height 484
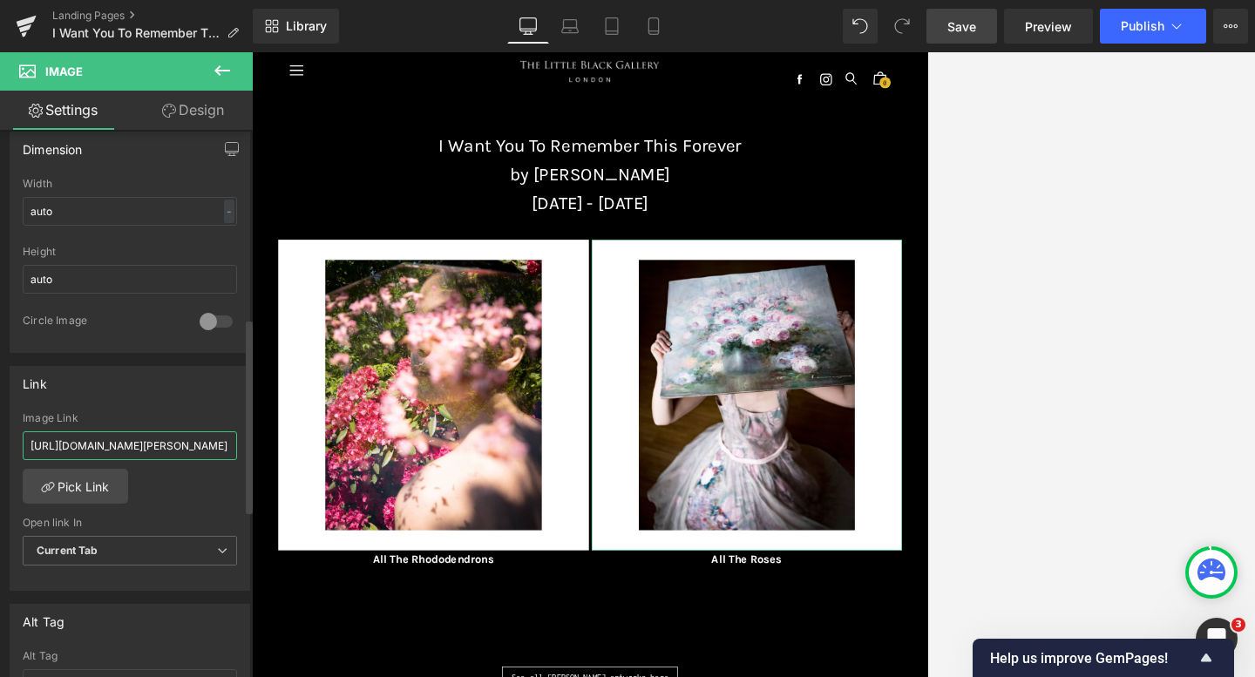
scroll to position [0, 381]
drag, startPoint x: 29, startPoint y: 442, endPoint x: 242, endPoint y: 457, distance: 214.0
click at [242, 457] on div "Link [URL][DOMAIN_NAME][PERSON_NAME] Image Link [URL][DOMAIN_NAME][PERSON_NAME]…" at bounding box center [130, 479] width 240 height 226
click at [152, 401] on div "Link [URL][DOMAIN_NAME][PERSON_NAME] Image Link [URL][DOMAIN_NAME][PERSON_NAME]…" at bounding box center [130, 479] width 240 height 226
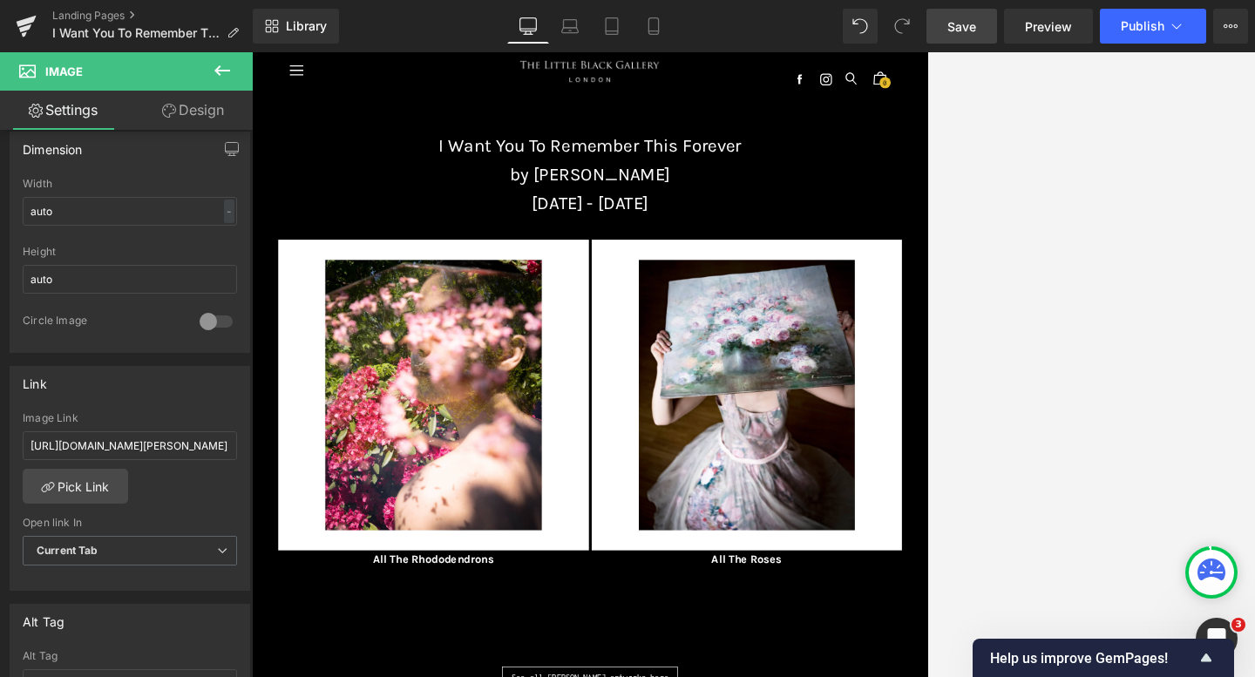
click at [901, 24] on span "Save" at bounding box center [961, 26] width 29 height 18
click at [901, 27] on span "Save" at bounding box center [961, 26] width 29 height 18
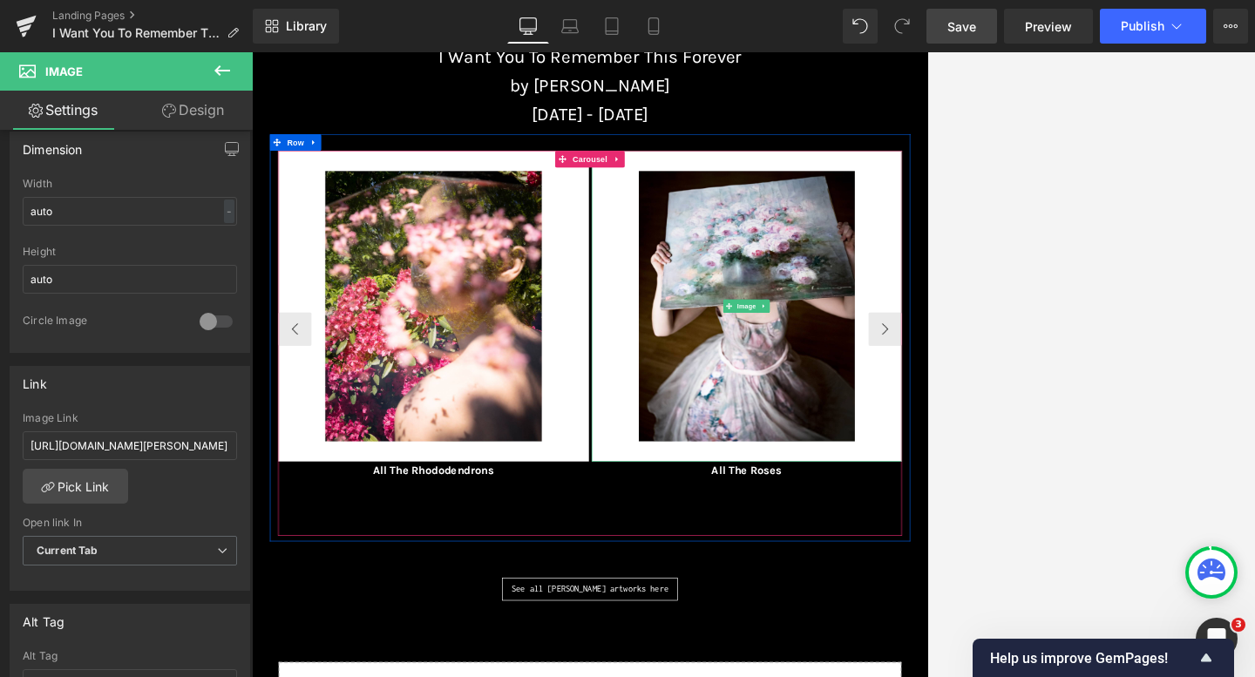
scroll to position [154, 0]
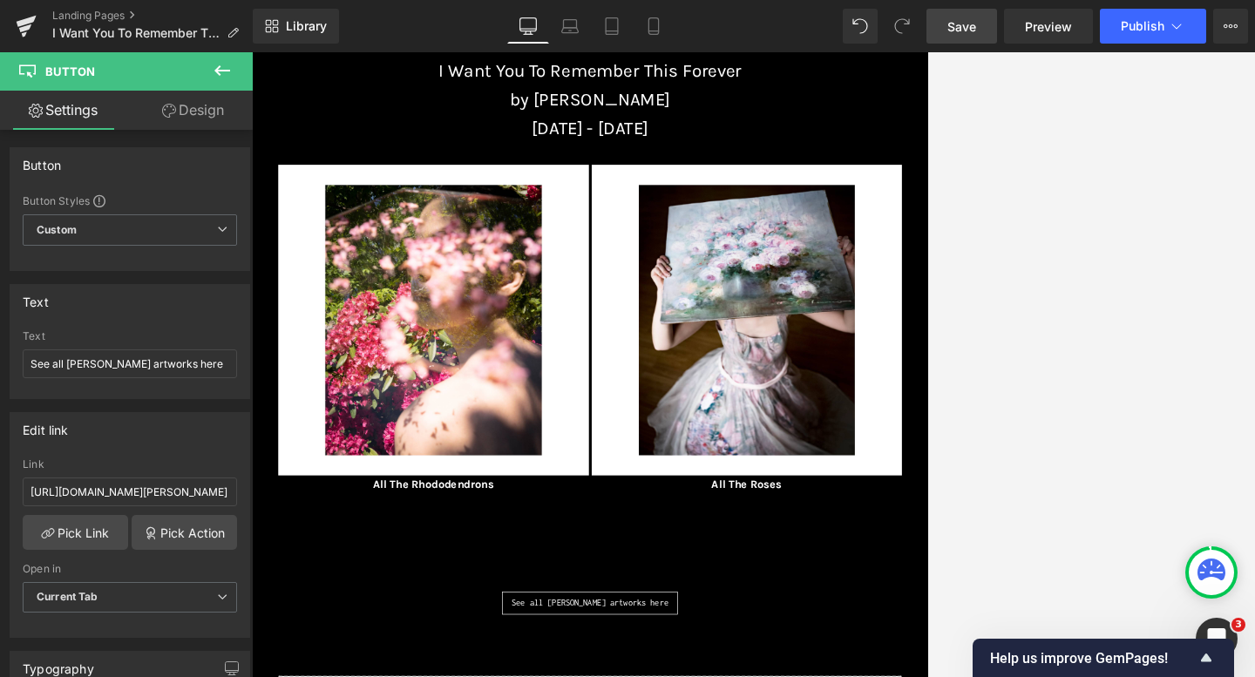
click at [589, 604] on div "Rendering Content" at bounding box center [627, 608] width 107 height 19
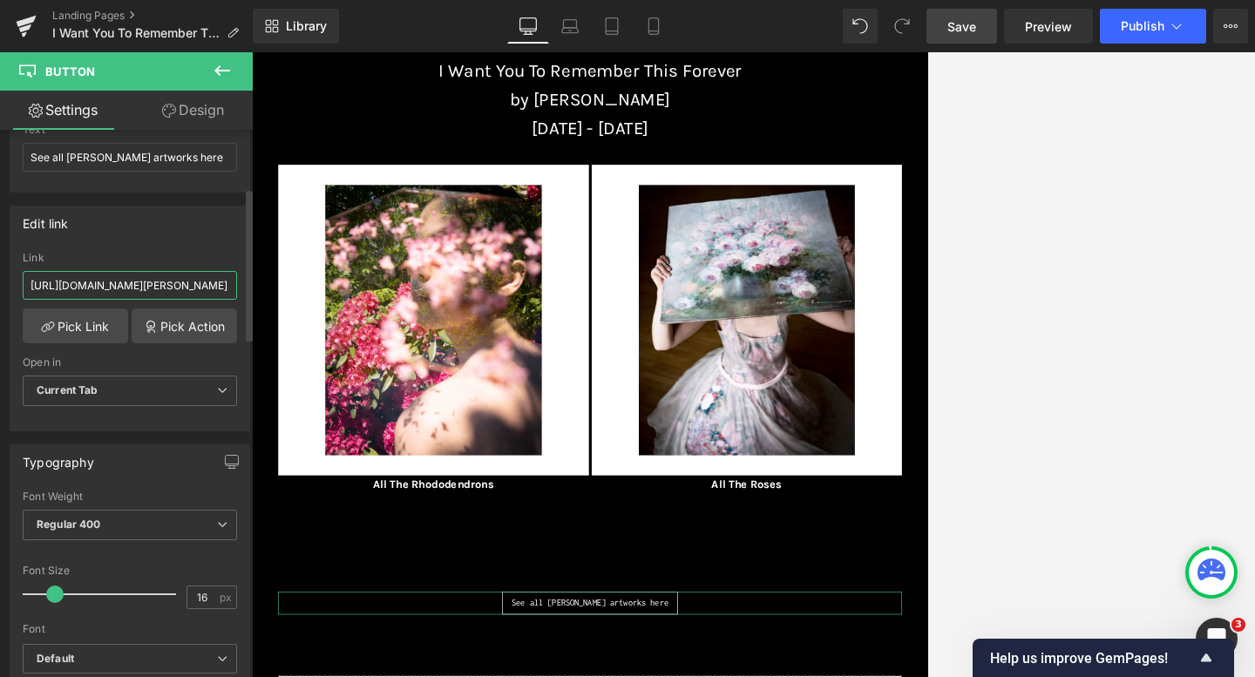
scroll to position [0, 148]
drag, startPoint x: 30, startPoint y: 281, endPoint x: 236, endPoint y: 289, distance: 205.8
click at [237, 289] on div "[URL][DOMAIN_NAME][PERSON_NAME] Link [URL][DOMAIN_NAME][PERSON_NAME] Pick Link …" at bounding box center [129, 341] width 239 height 179
paste input "[URL][DOMAIN_NAME][PERSON_NAME]"
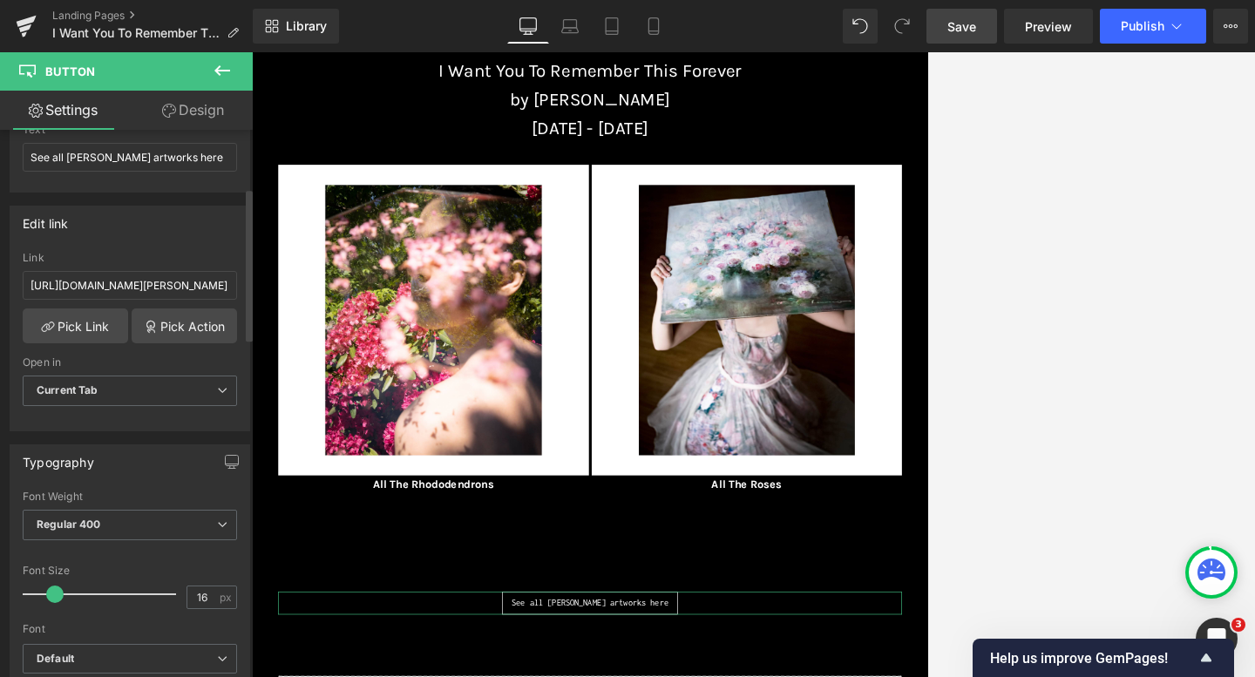
click at [166, 206] on div "Edit link" at bounding box center [129, 222] width 239 height 33
click at [901, 23] on span "Save" at bounding box center [961, 26] width 29 height 18
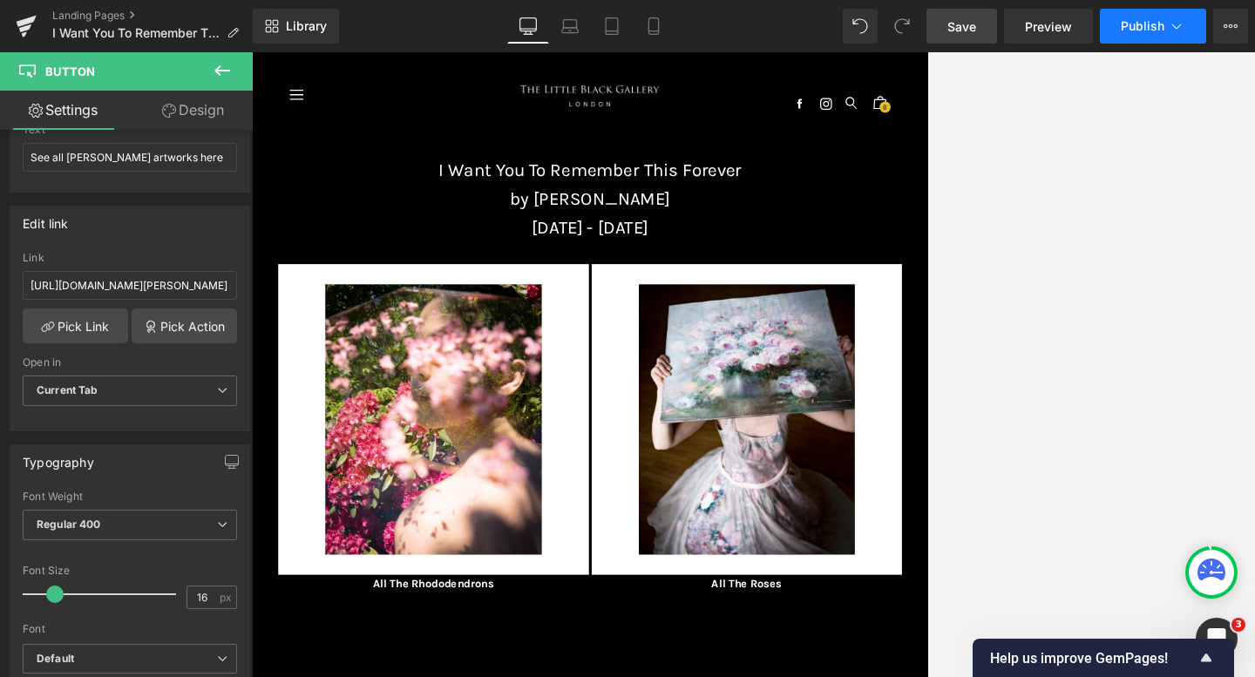
click at [901, 24] on button "Publish" at bounding box center [1153, 26] width 106 height 35
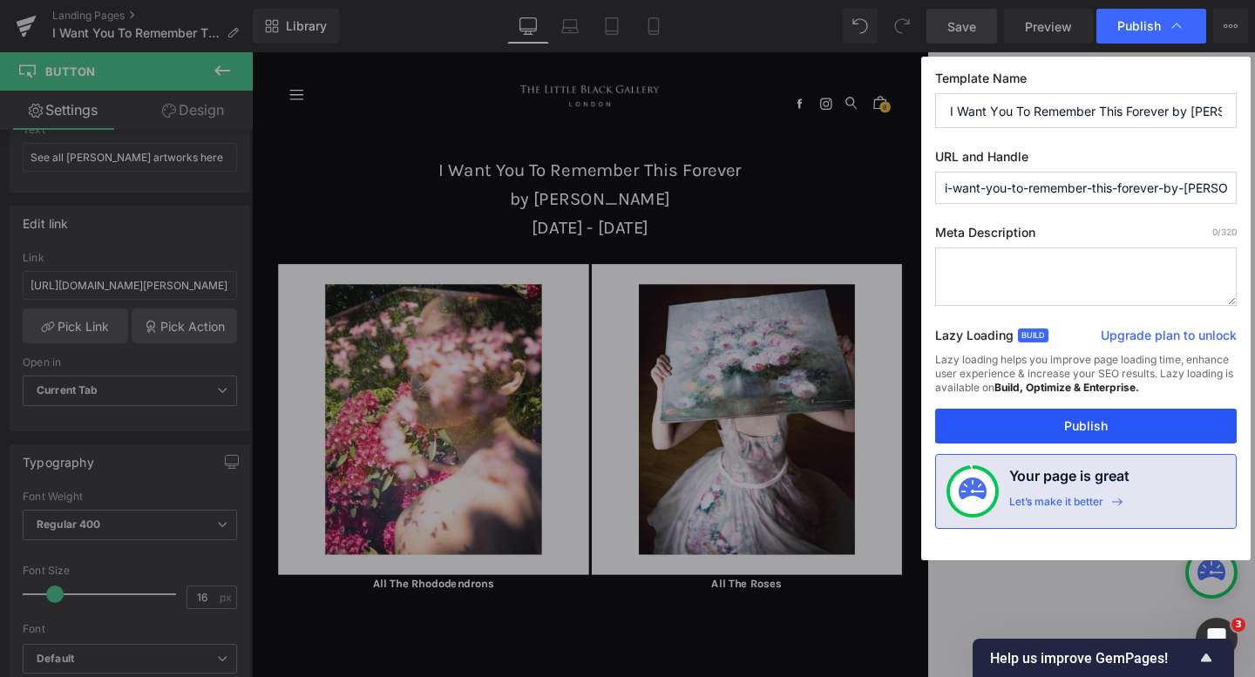
click at [901, 427] on button "Publish" at bounding box center [1085, 426] width 301 height 35
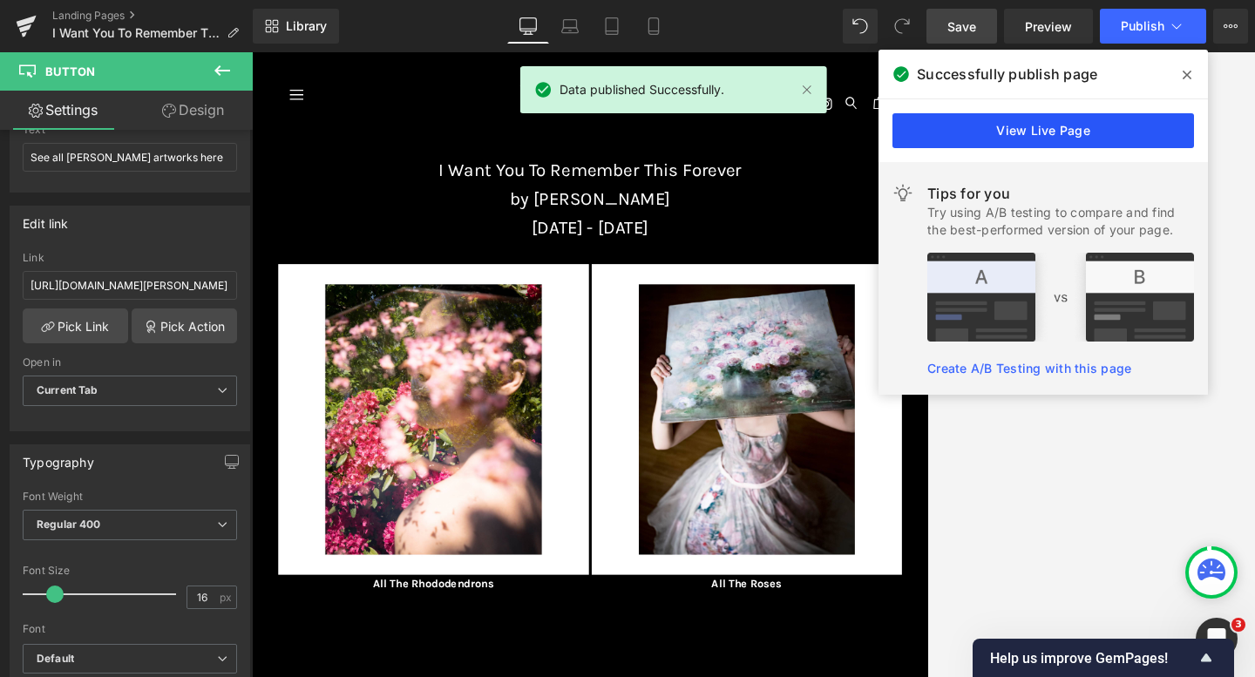
click at [901, 133] on link "View Live Page" at bounding box center [1042, 130] width 301 height 35
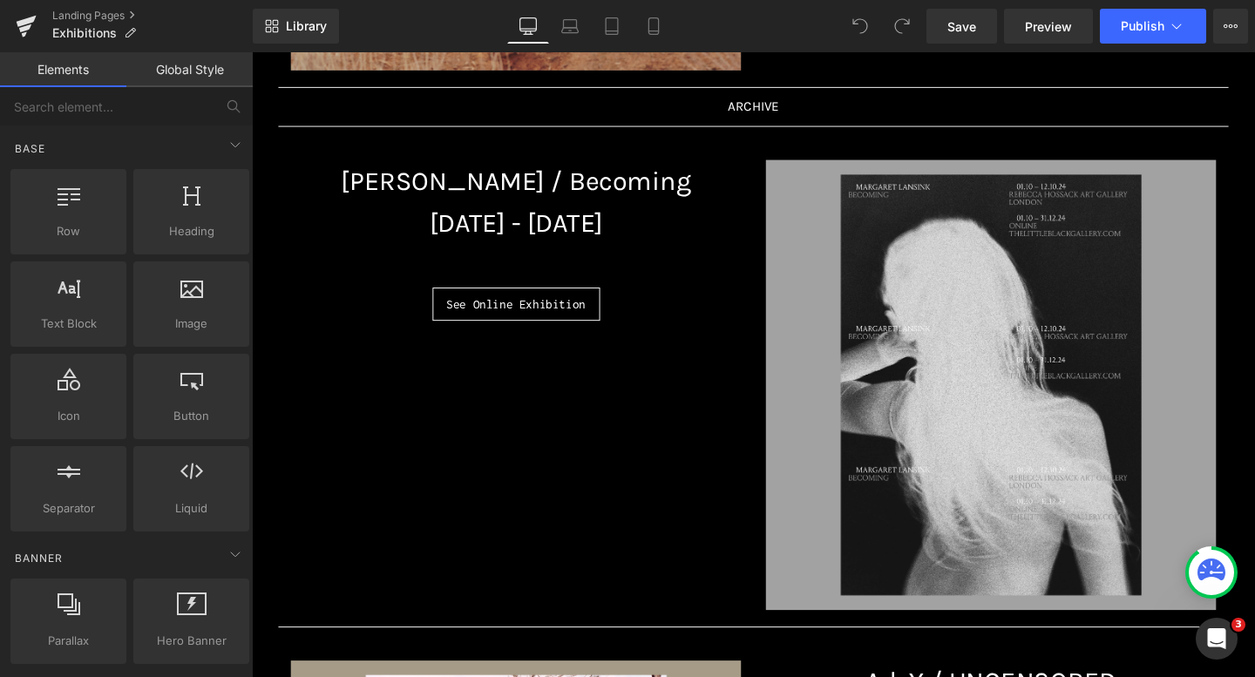
scroll to position [754, 0]
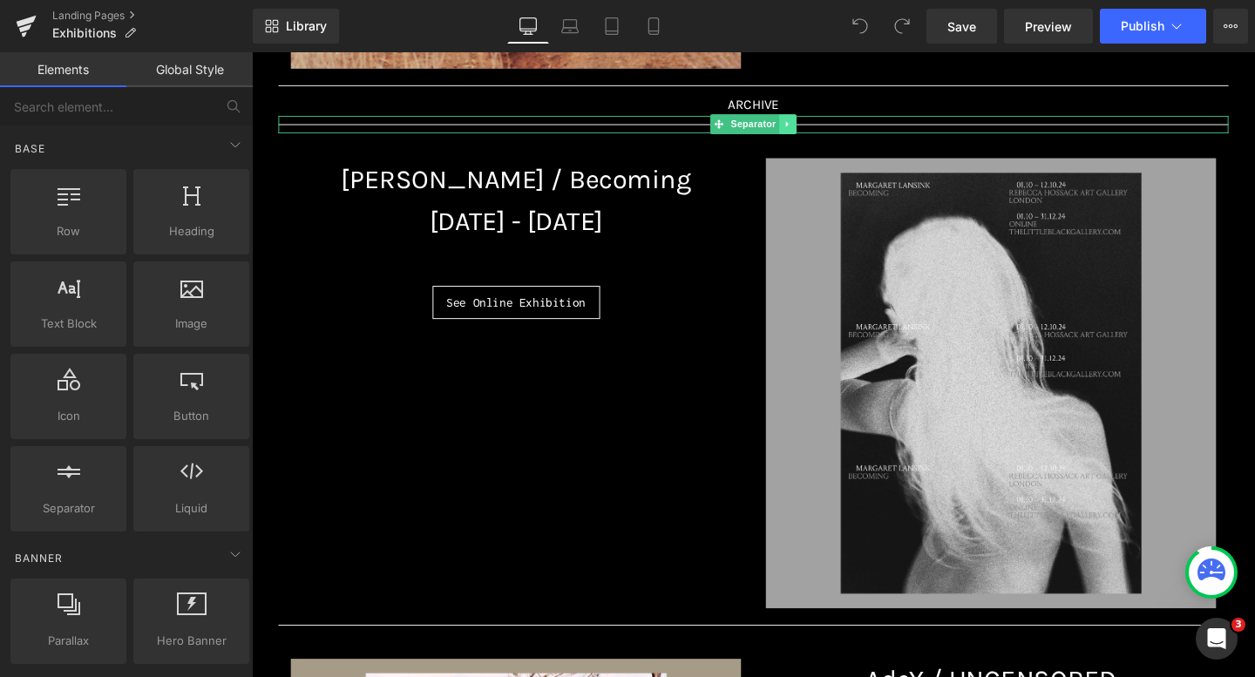
click at [815, 131] on icon at bounding box center [815, 128] width 10 height 10
click at [811, 129] on link at bounding box center [806, 128] width 18 height 21
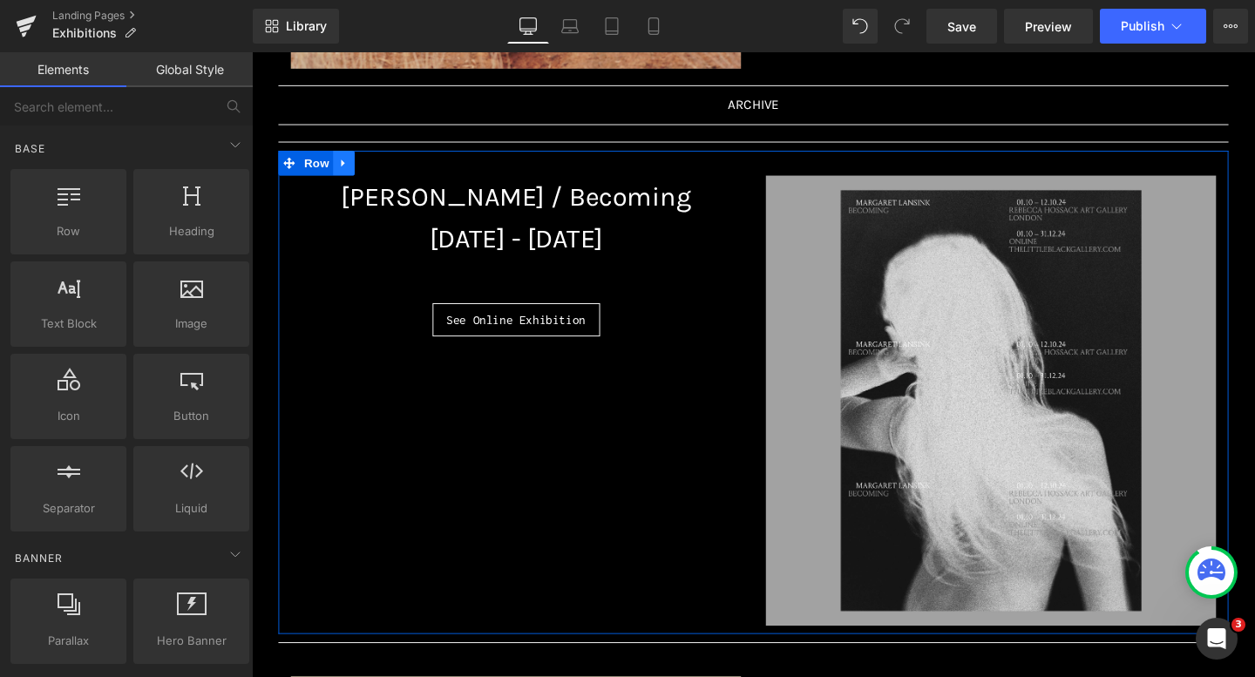
click at [344, 165] on icon at bounding box center [348, 168] width 12 height 13
click at [363, 162] on link at bounding box center [371, 169] width 23 height 26
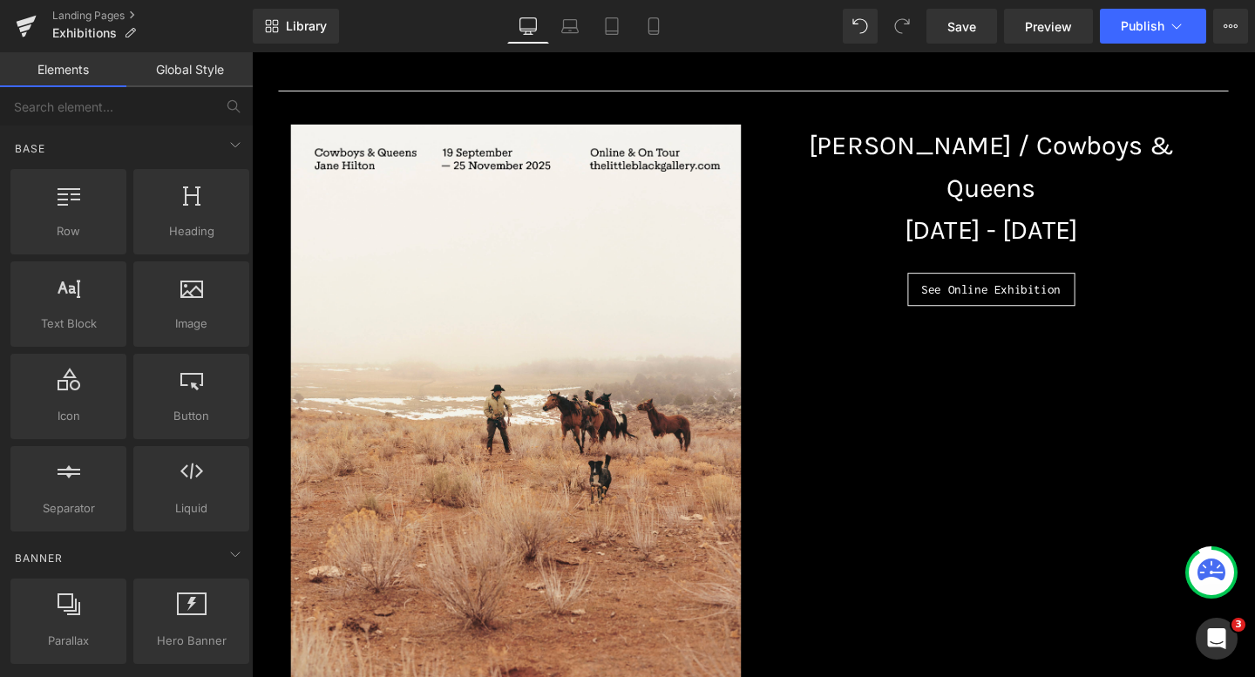
scroll to position [105, 0]
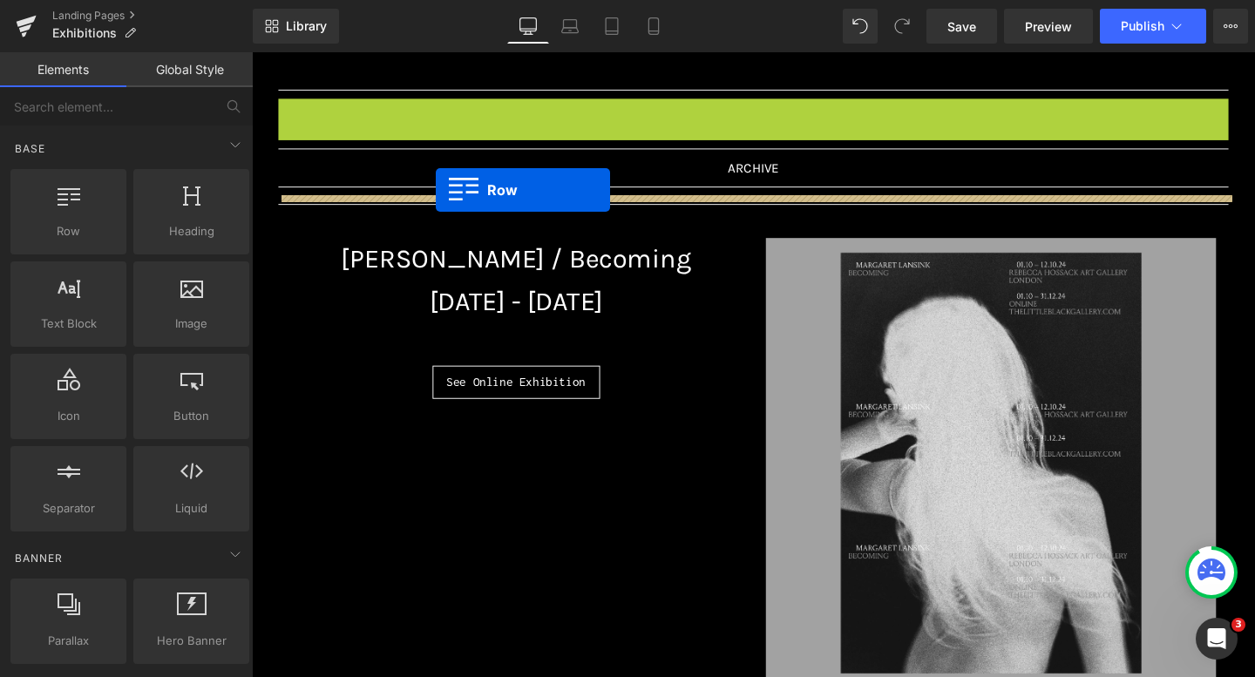
drag, startPoint x: 294, startPoint y: 112, endPoint x: 444, endPoint y: 197, distance: 172.8
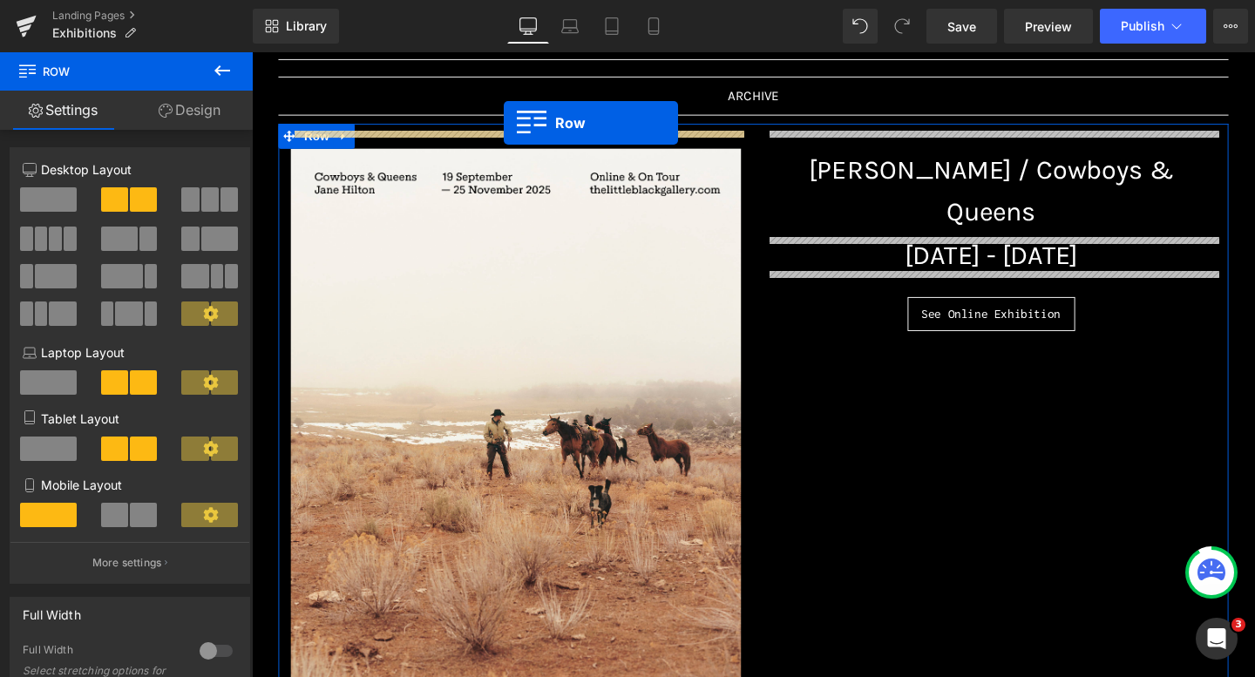
scroll to position [0, 0]
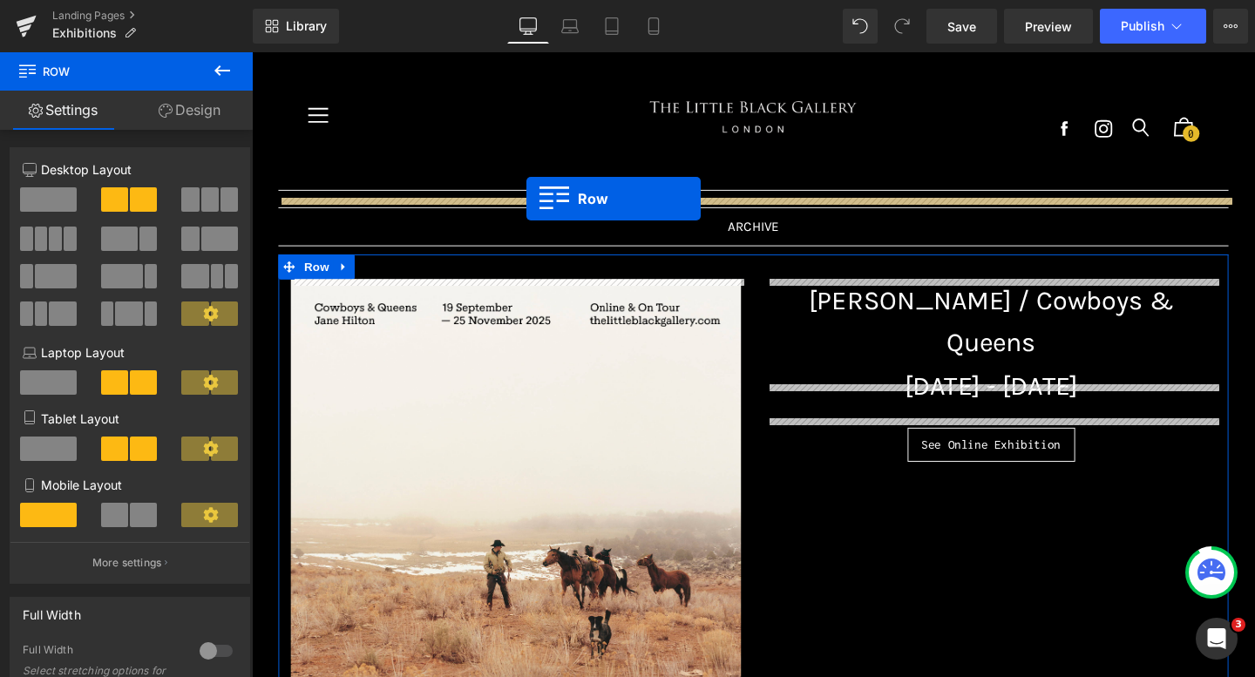
drag, startPoint x: 289, startPoint y: 332, endPoint x: 540, endPoint y: 206, distance: 280.6
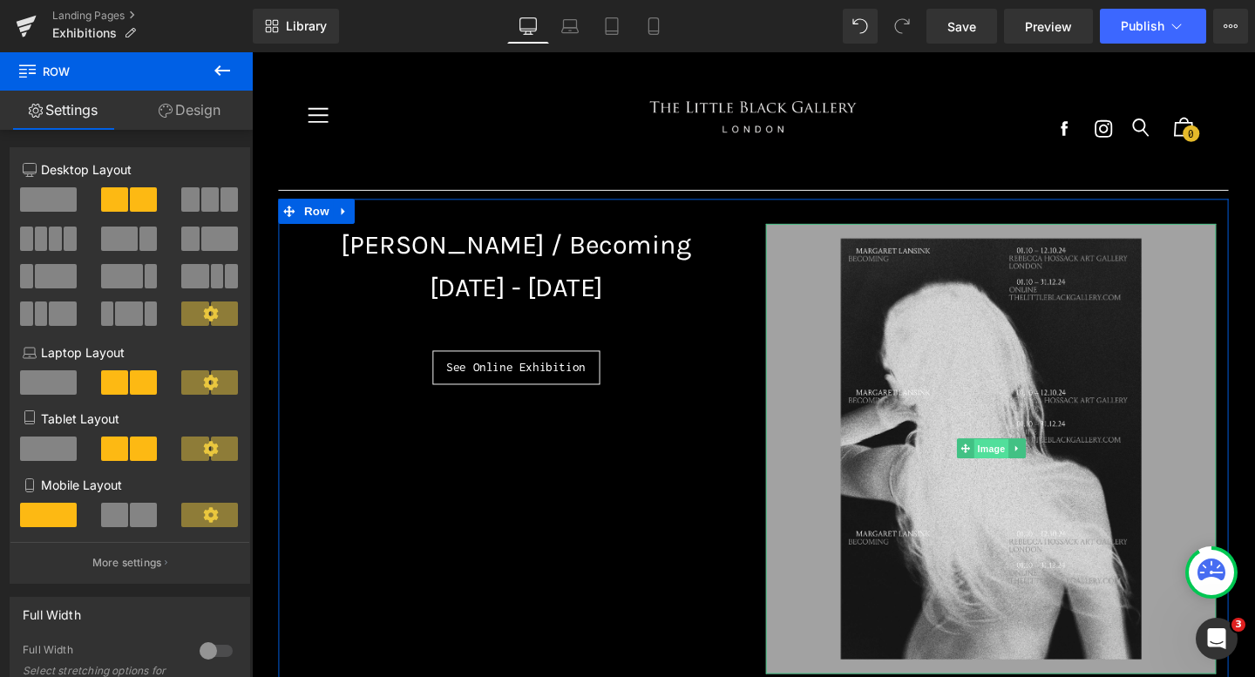
click at [1026, 462] on span "Image" at bounding box center [1029, 469] width 37 height 21
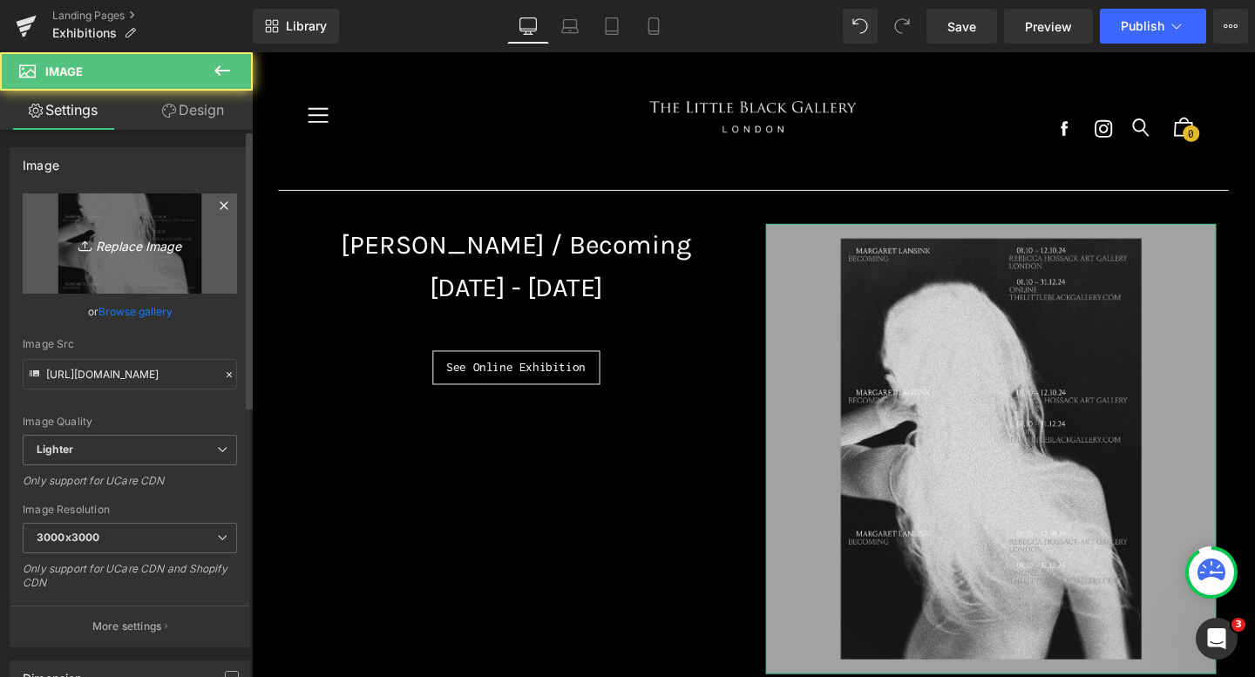
click at [187, 240] on icon "Replace Image" at bounding box center [129, 244] width 139 height 22
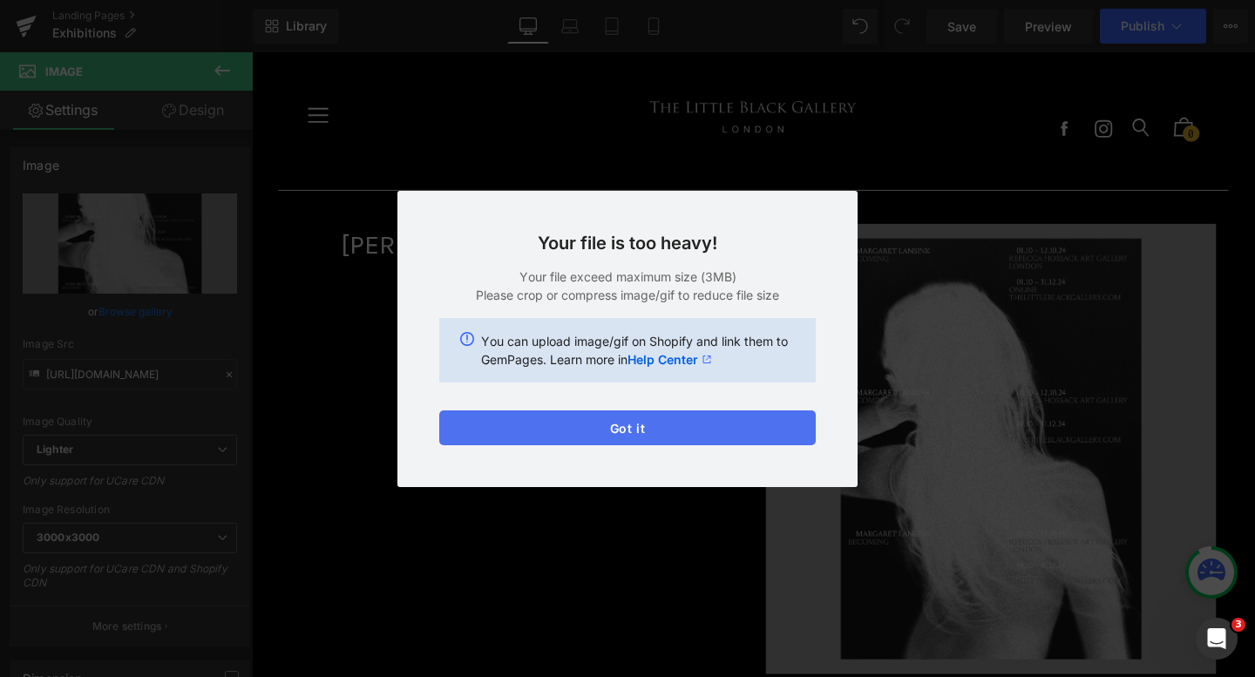
click at [609, 430] on button "Got it" at bounding box center [627, 427] width 376 height 35
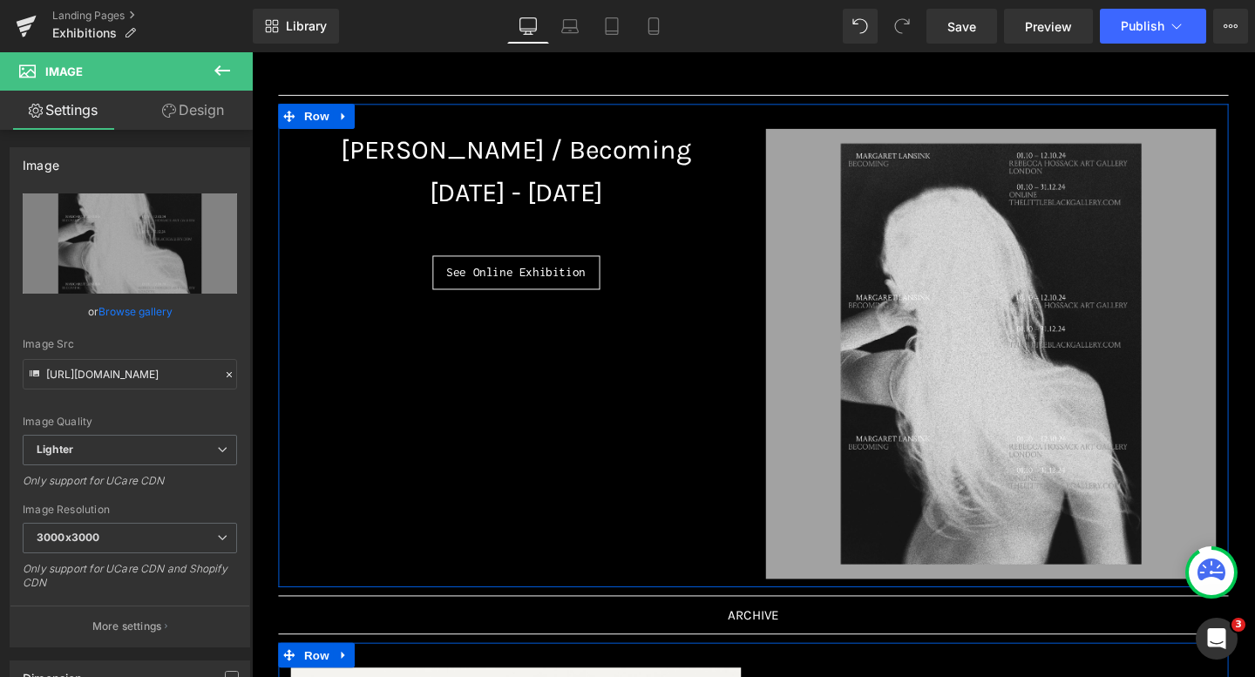
scroll to position [101, 0]
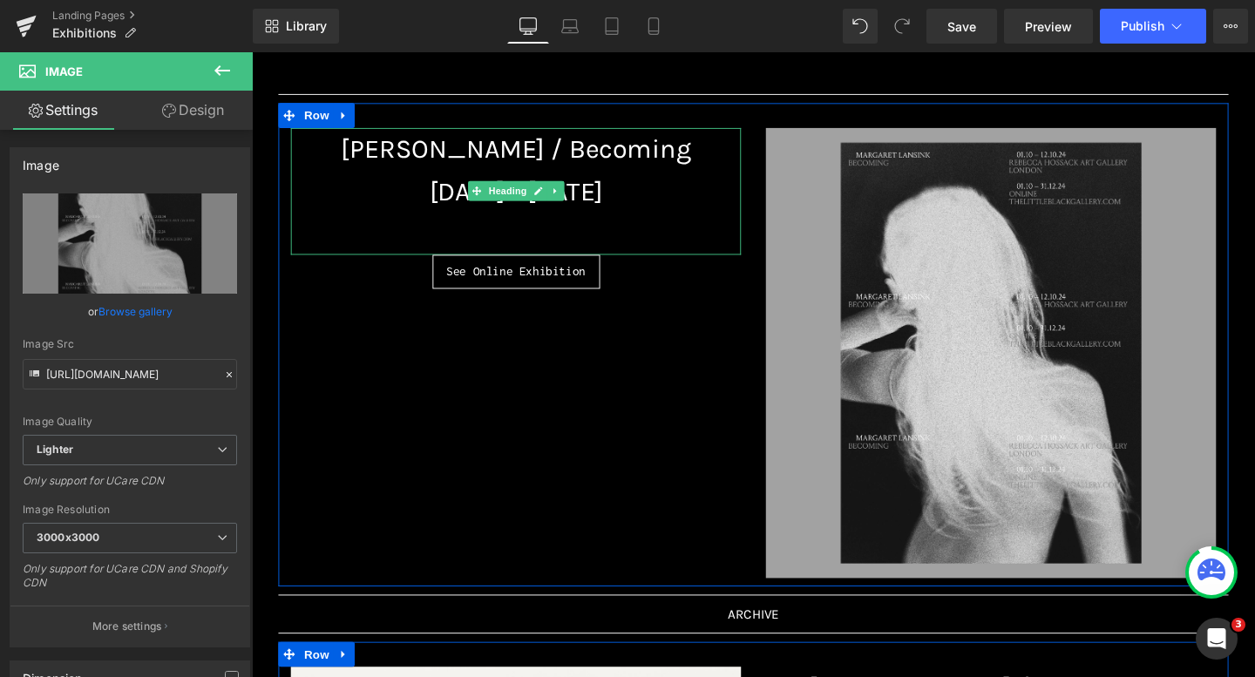
click at [719, 154] on h1 "Margaret Lansink / Becoming" at bounding box center [529, 154] width 473 height 44
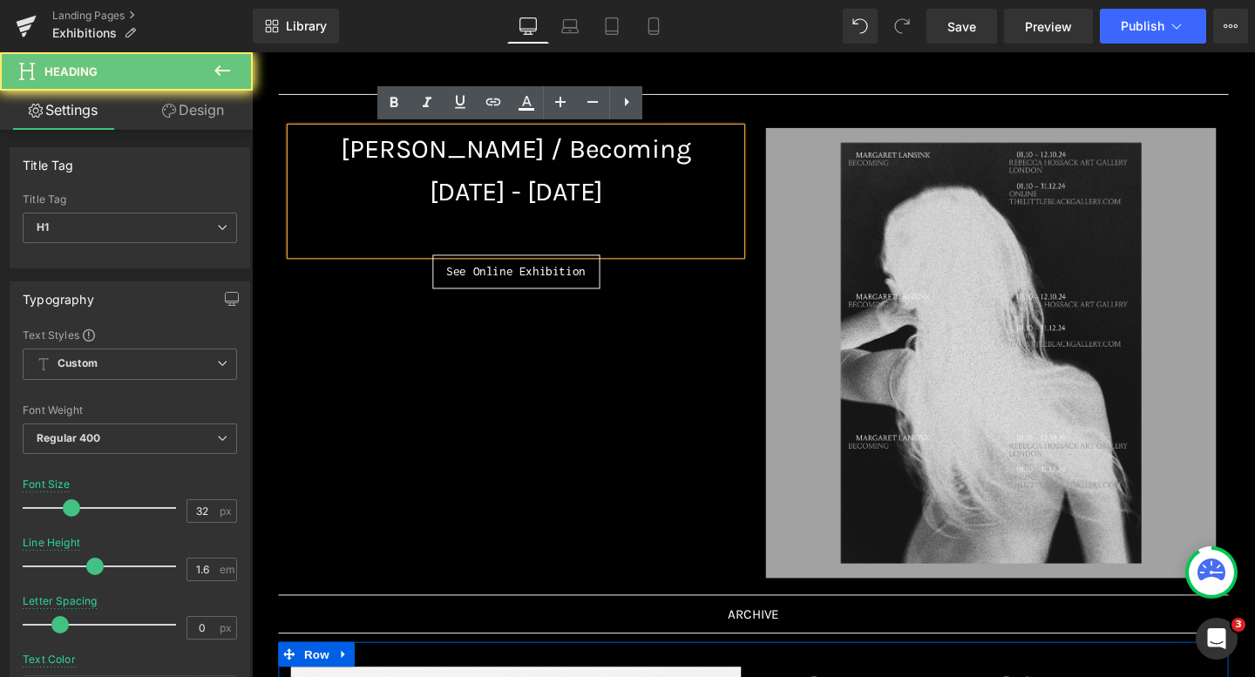
click at [718, 160] on h1 "Margaret Lansink / Becoming" at bounding box center [529, 154] width 473 height 44
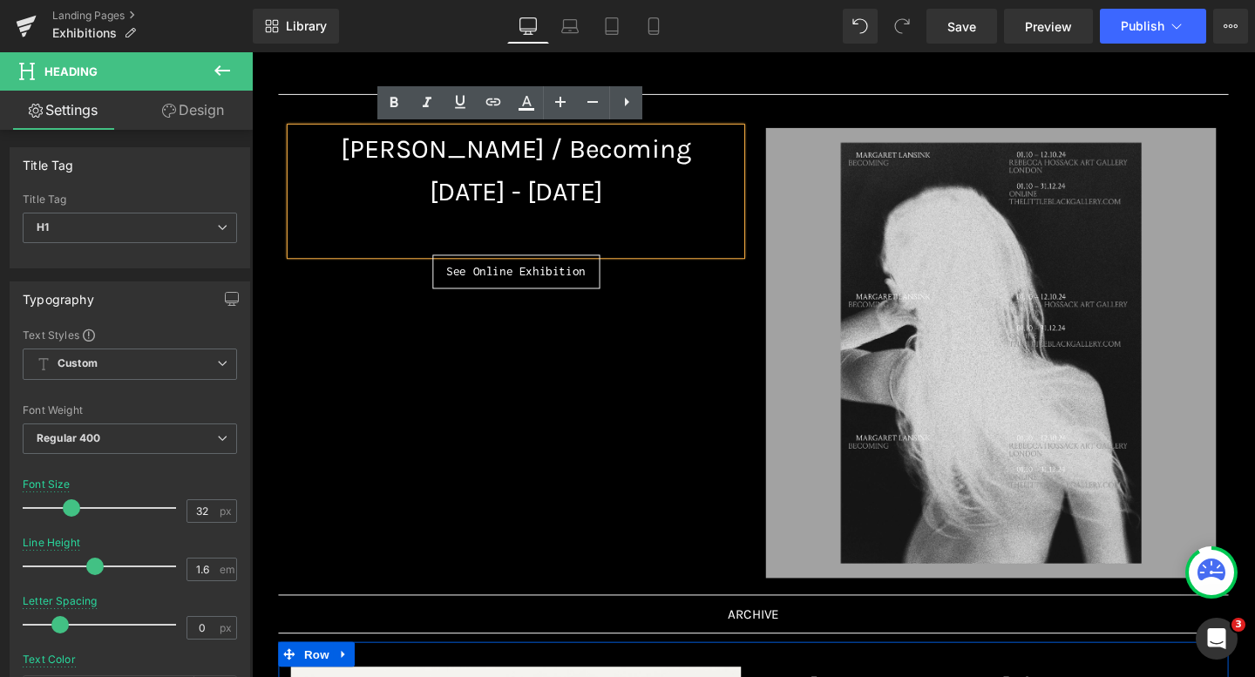
paste div
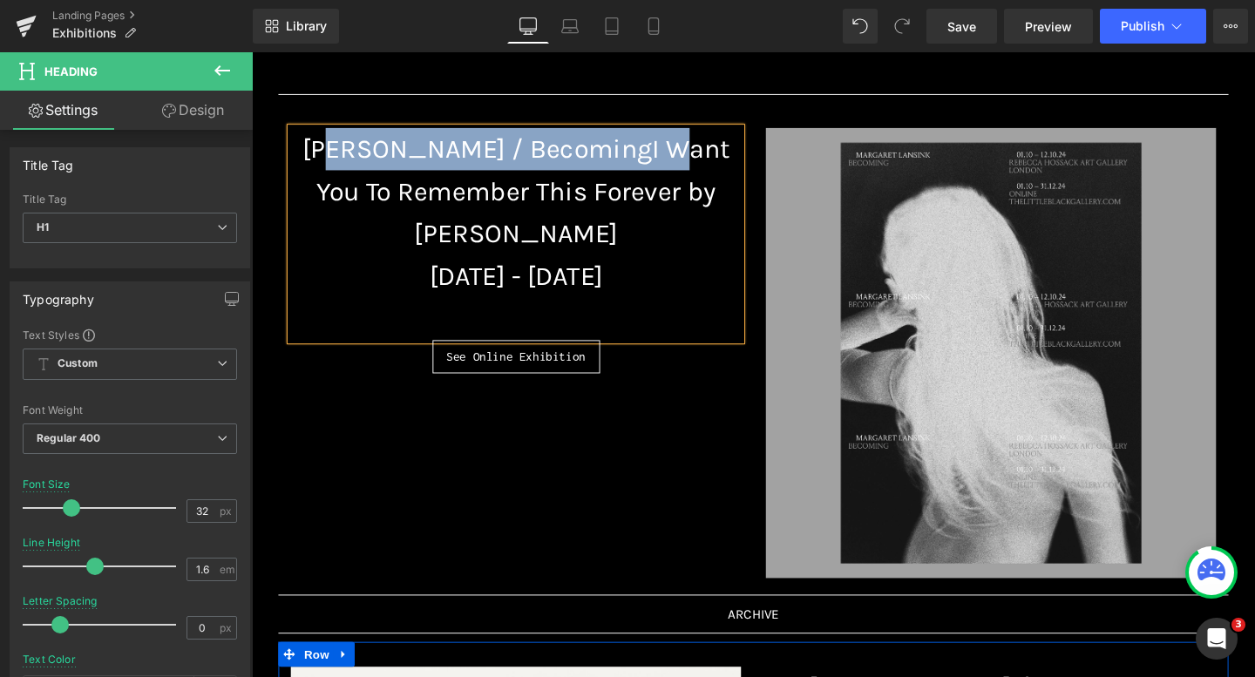
drag, startPoint x: 675, startPoint y: 153, endPoint x: 342, endPoint y: 157, distance: 333.7
click at [341, 157] on span "Margaret Lansink / BecomingI Want You To Remember This Forever by Cig Harvey" at bounding box center [530, 198] width 450 height 121
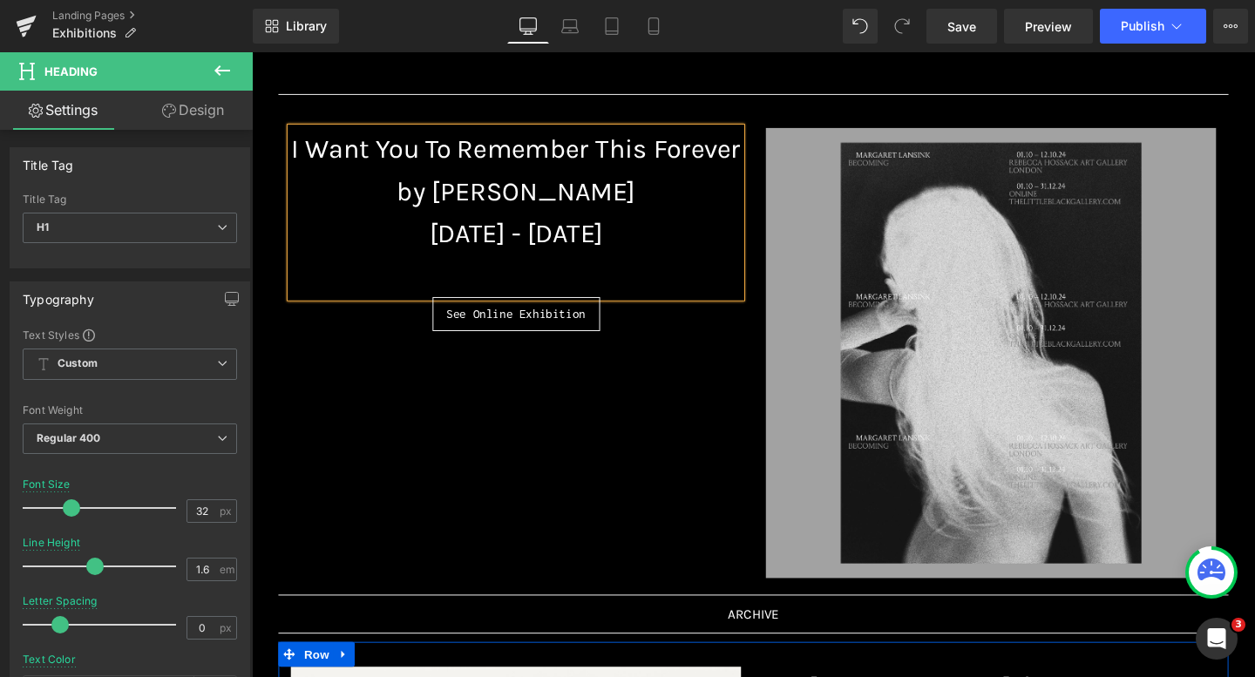
click at [351, 242] on h1 "1 October - 31 December 2024" at bounding box center [529, 242] width 473 height 44
click at [518, 234] on h1 "17 October - 31 December 2024" at bounding box center [529, 242] width 473 height 44
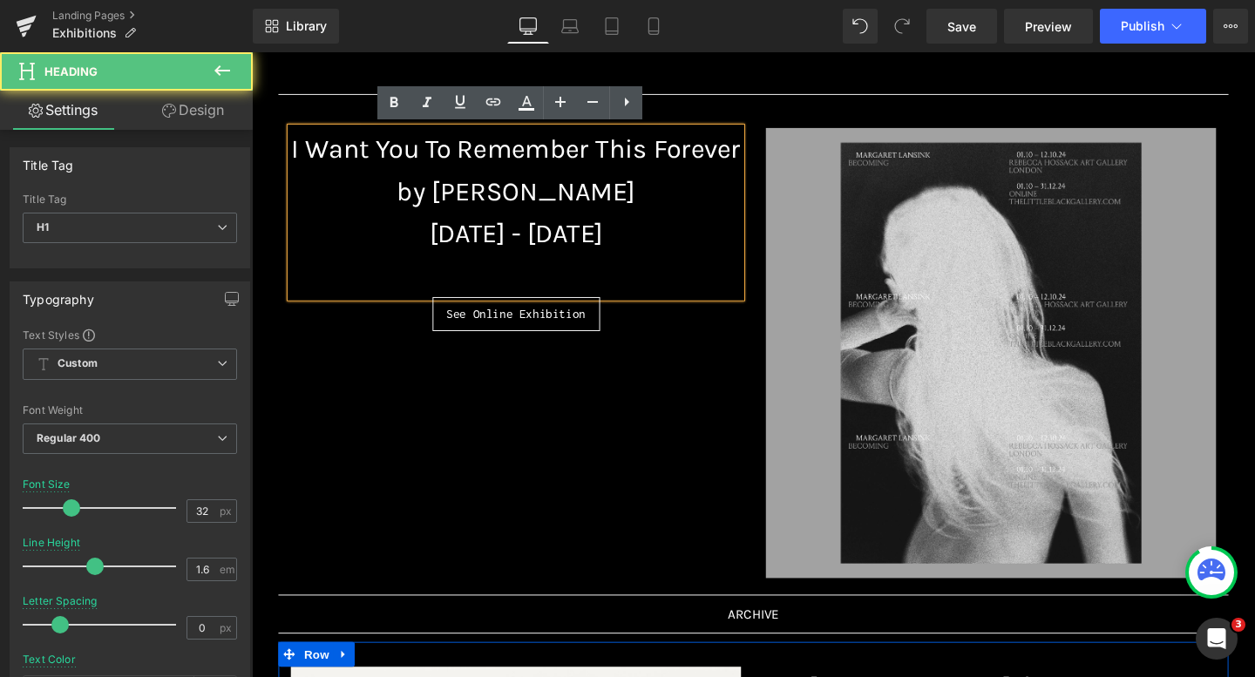
click at [511, 240] on h1 "17 October - 31 December 2024" at bounding box center [529, 242] width 473 height 44
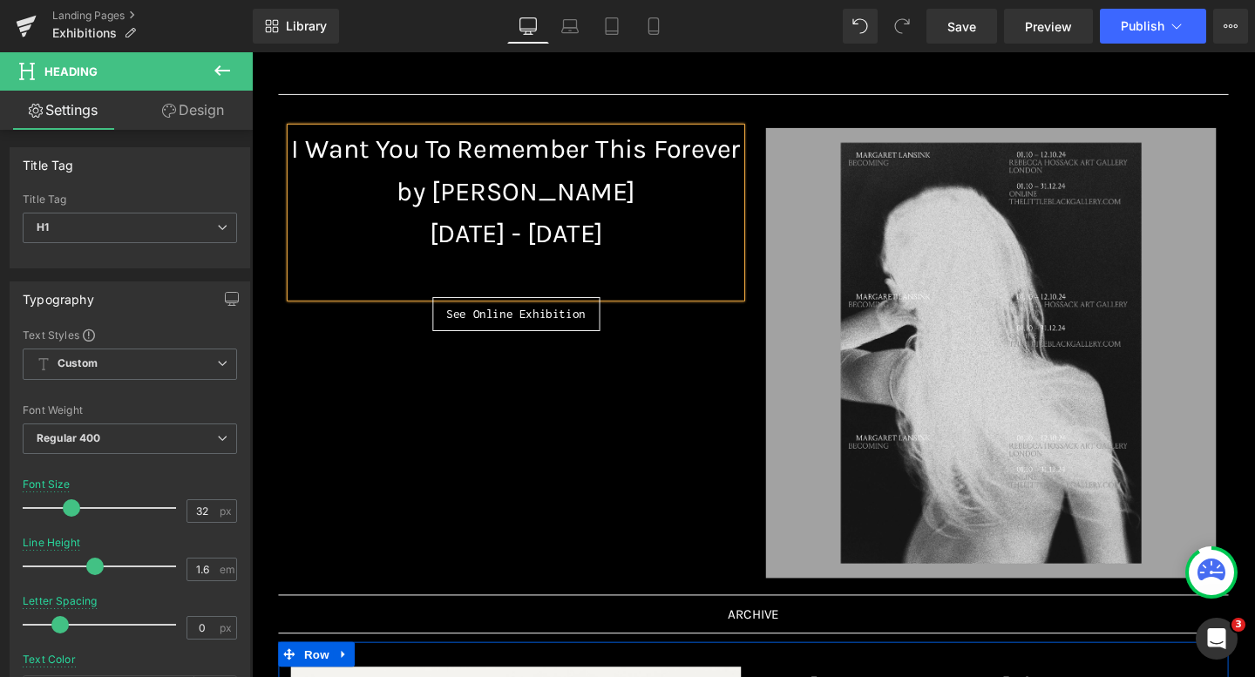
click at [647, 244] on h1 "17 October - 21 December 2024" at bounding box center [529, 242] width 473 height 44
click at [720, 241] on h1 "17 October - 21 November 2024" at bounding box center [529, 242] width 473 height 44
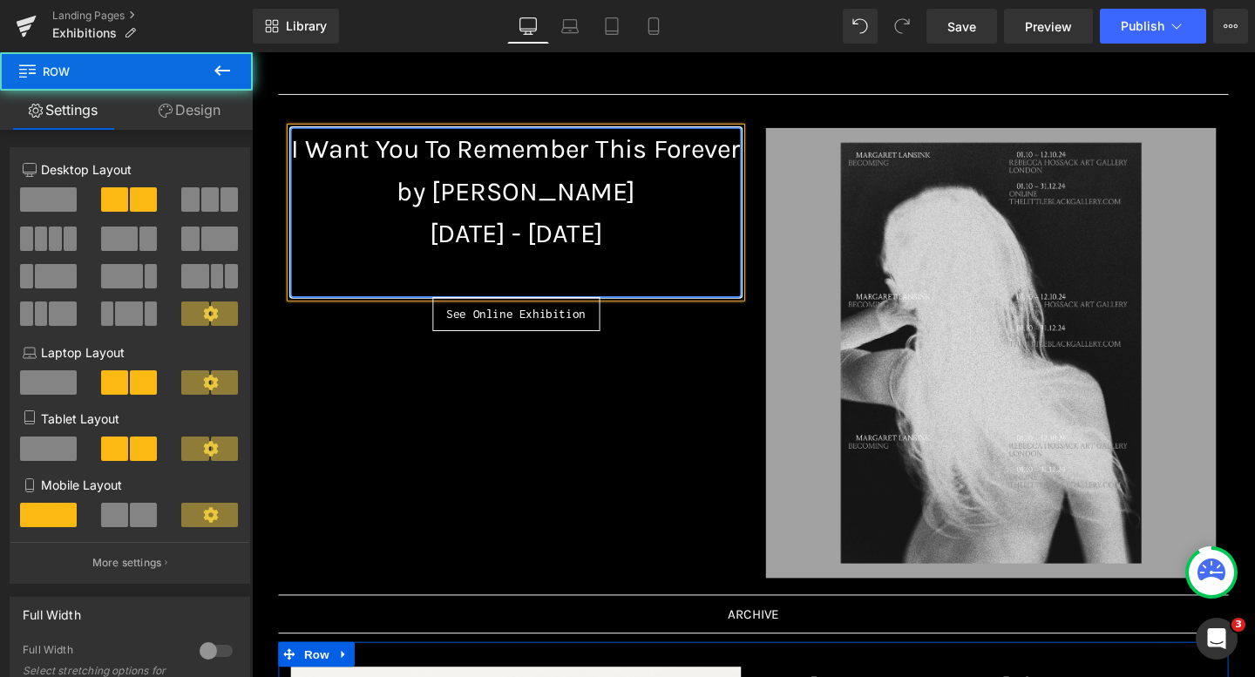
click at [705, 375] on div "I Want You To Remember This Forever by Cig Harvey 17 October - 21 November 2025…" at bounding box center [779, 359] width 999 height 508
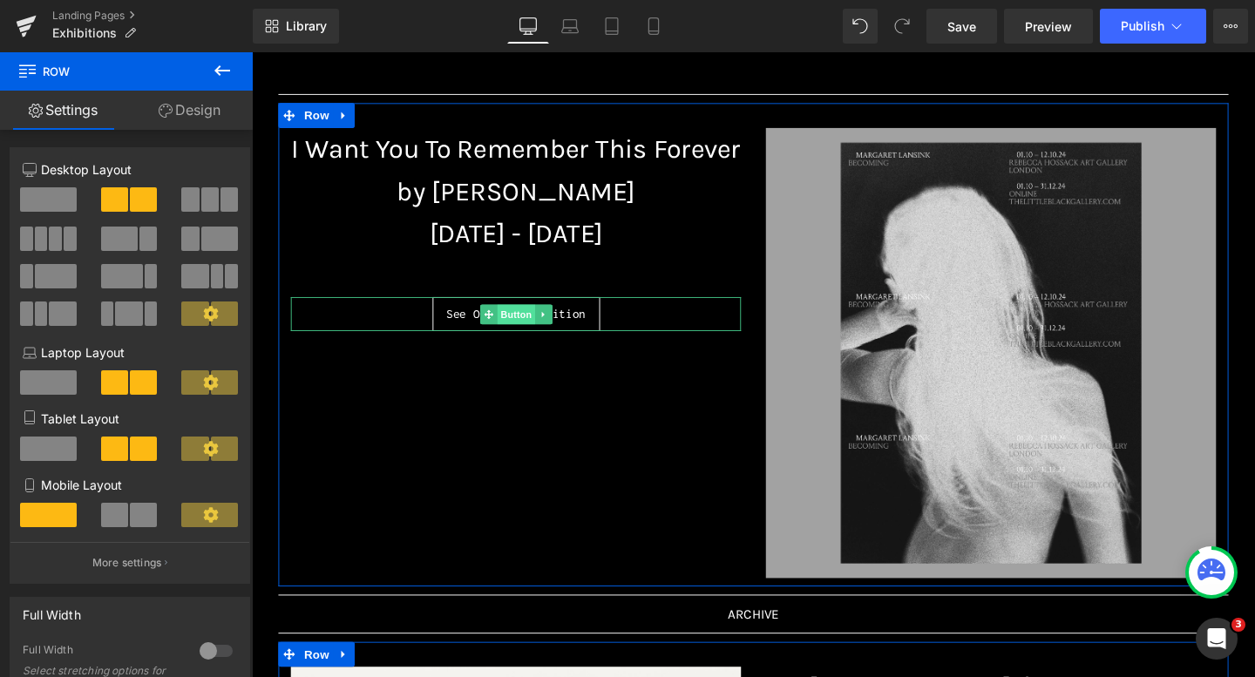
click at [531, 328] on span "Button" at bounding box center [530, 327] width 40 height 21
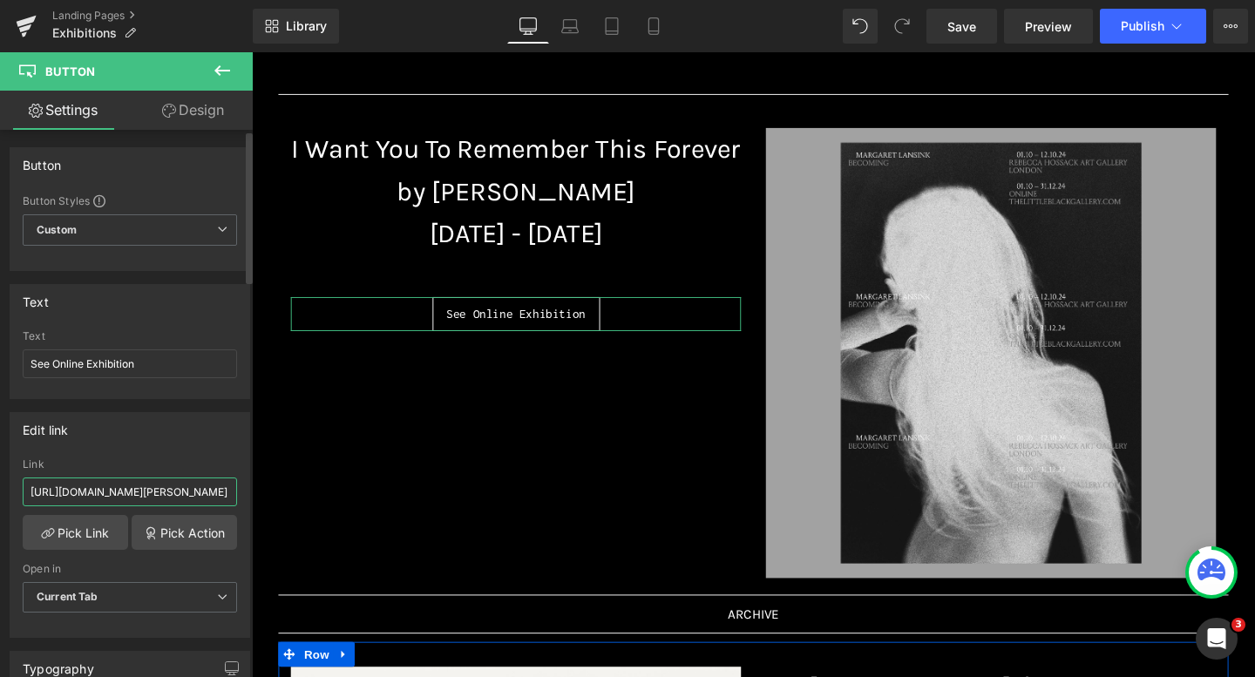
click at [78, 504] on input "https://www.thelittleblackgallery.com/pages/margaret-lansink-becoming" at bounding box center [130, 491] width 214 height 29
click at [132, 498] on input "https://www.thelittleblackgallery.com/pages/margaret-lansink-becoming" at bounding box center [130, 491] width 214 height 29
click at [145, 492] on input "https://www.thelittleblackgallery.com/pages/margaret-lansink-becoming" at bounding box center [130, 491] width 214 height 29
click at [147, 433] on div "Edit link" at bounding box center [129, 429] width 239 height 33
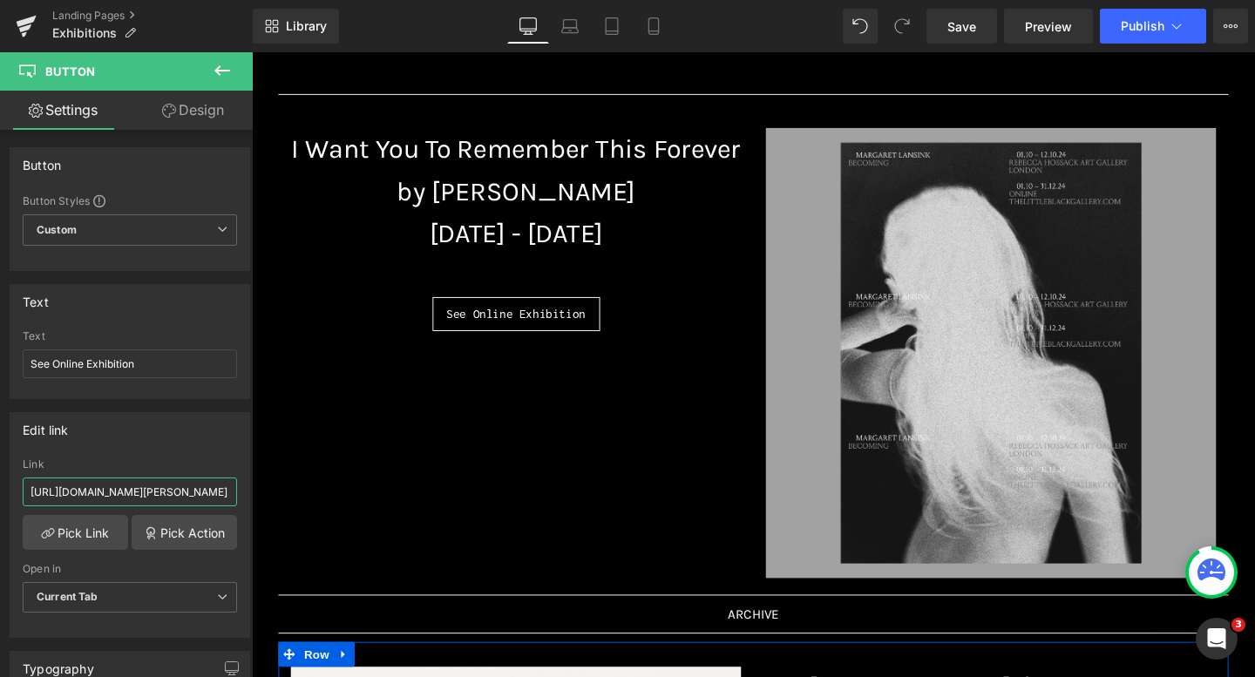
drag, startPoint x: 281, startPoint y: 543, endPoint x: 259, endPoint y: 523, distance: 30.2
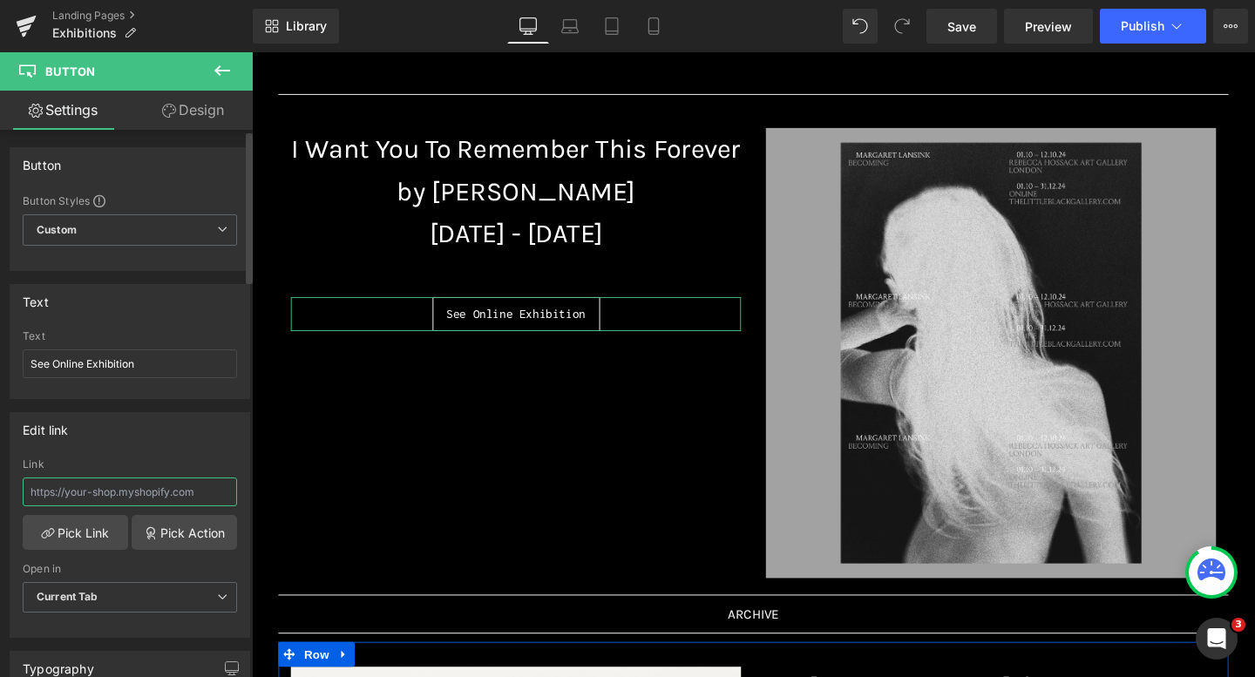
paste input "https://www.thelittleblackgallery.com/pages/i-want-you-to-remember-this-forever…"
type input "https://www.thelittleblackgallery.com/pages/i-want-you-to-remember-this-forever…"
click at [113, 447] on div "Edit link https://www.thelittleblackgallery.com/pages/i-want-you-to-remember-th…" at bounding box center [130, 525] width 240 height 226
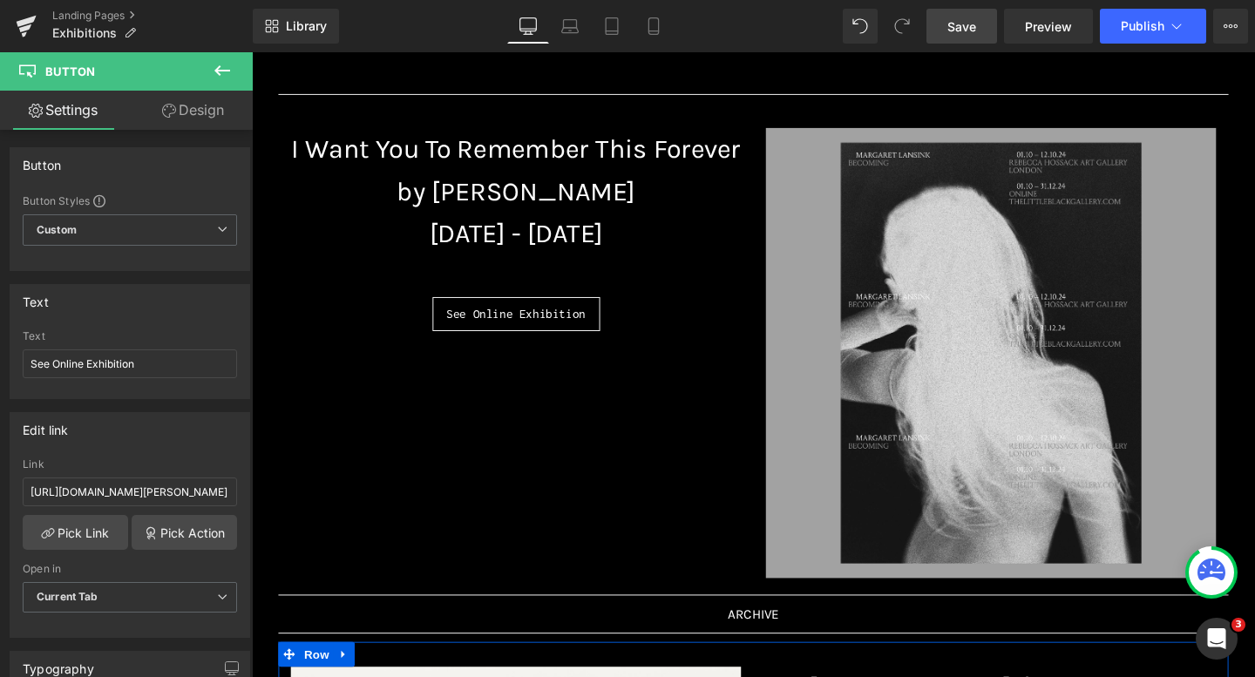
click at [965, 39] on link "Save" at bounding box center [961, 26] width 71 height 35
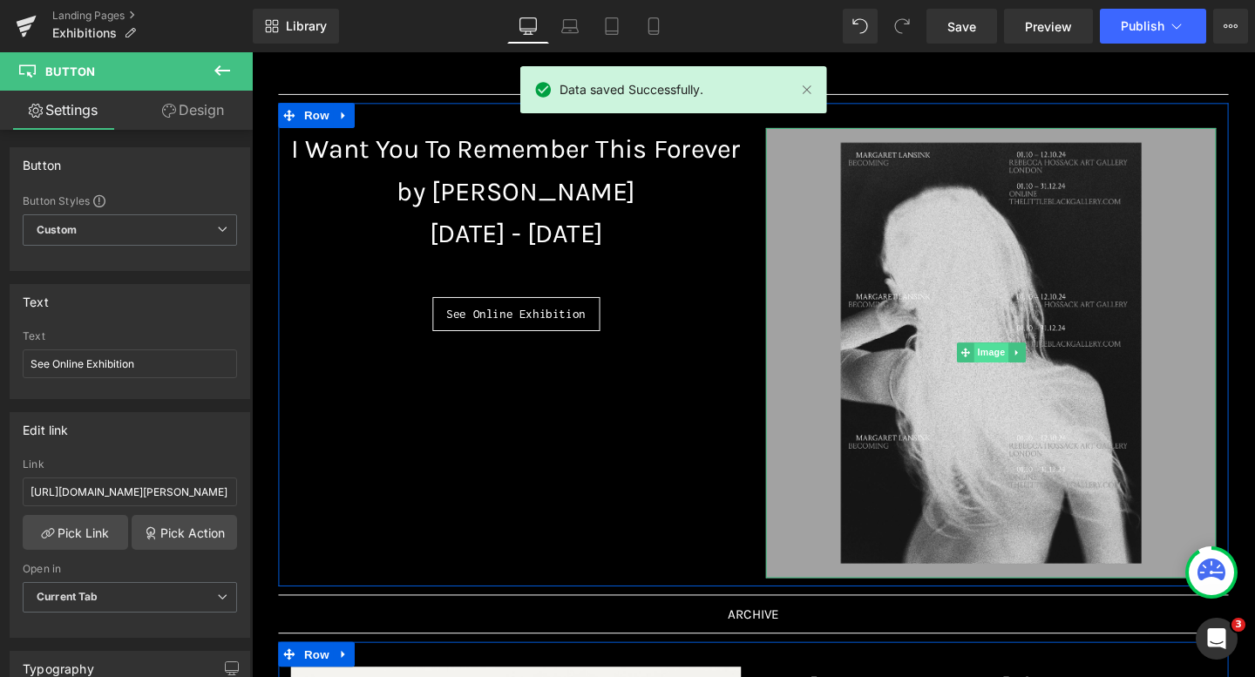
click at [1034, 363] on span "Image" at bounding box center [1029, 367] width 37 height 21
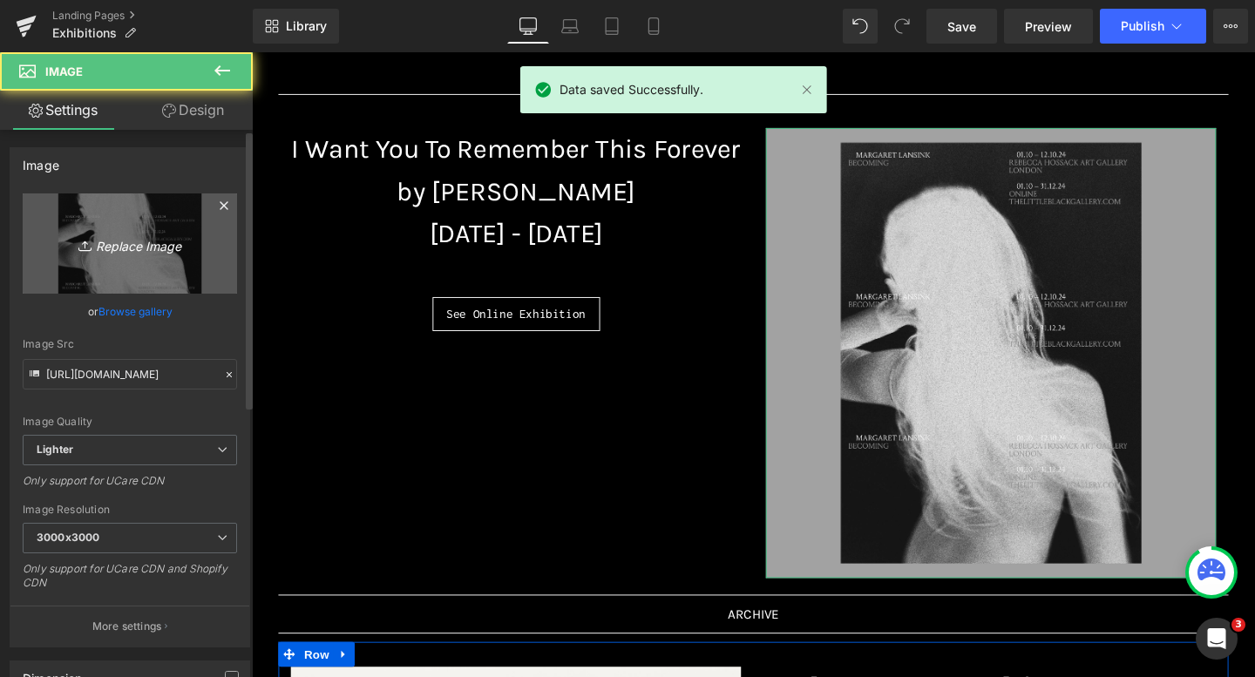
click at [135, 210] on link "Replace Image" at bounding box center [130, 243] width 214 height 100
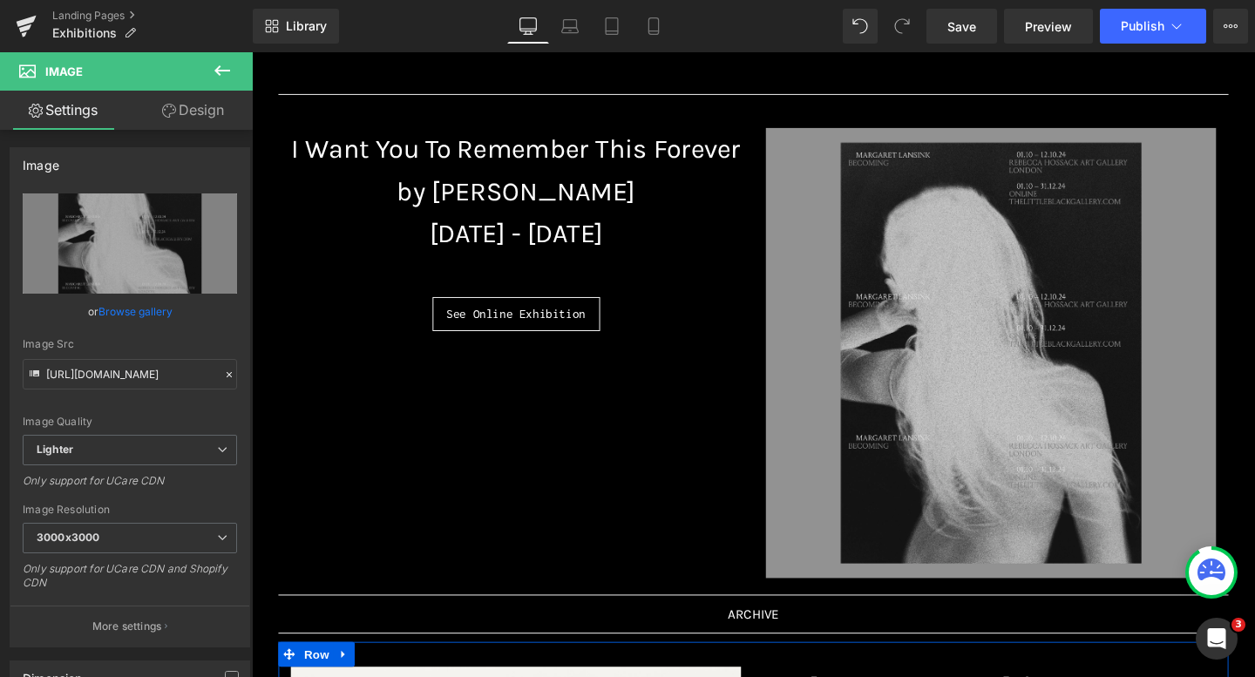
type input "C:\fakepath\2 - 2025-10-07T163517.104.jpeg"
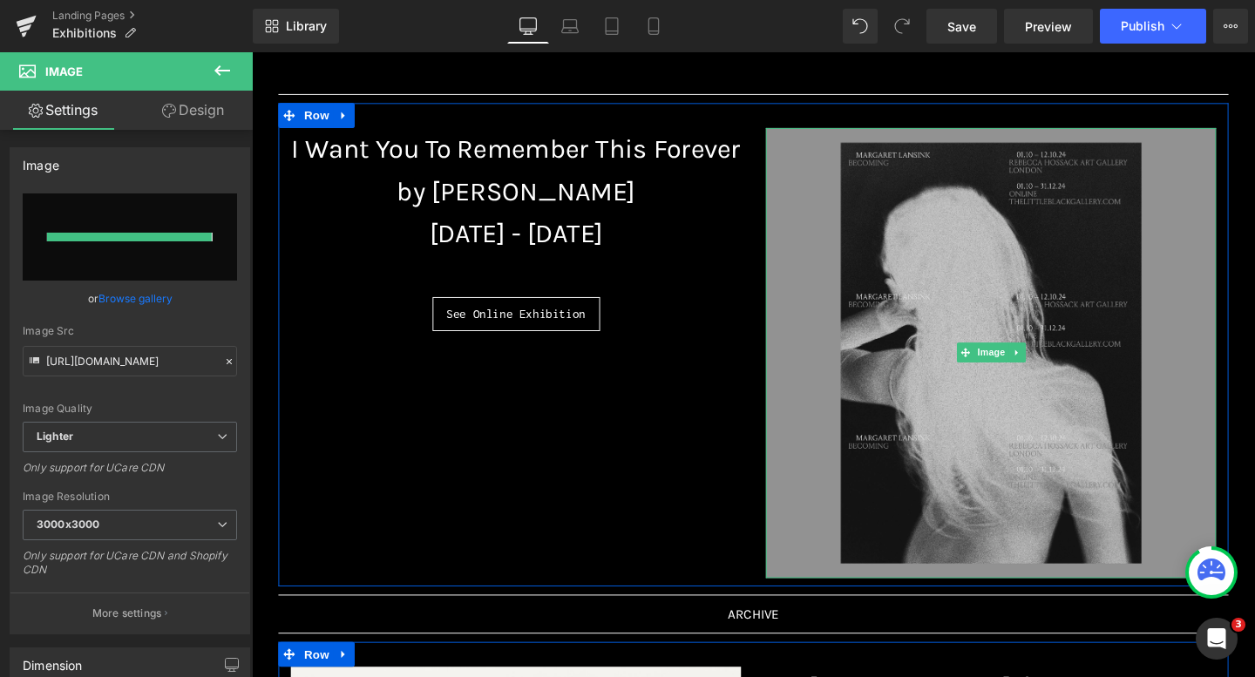
type input "https://ucarecdn.com/3c0ae17c-392f-4cd8-a34c-9718e4f9d893/-/format/auto/-/previ…"
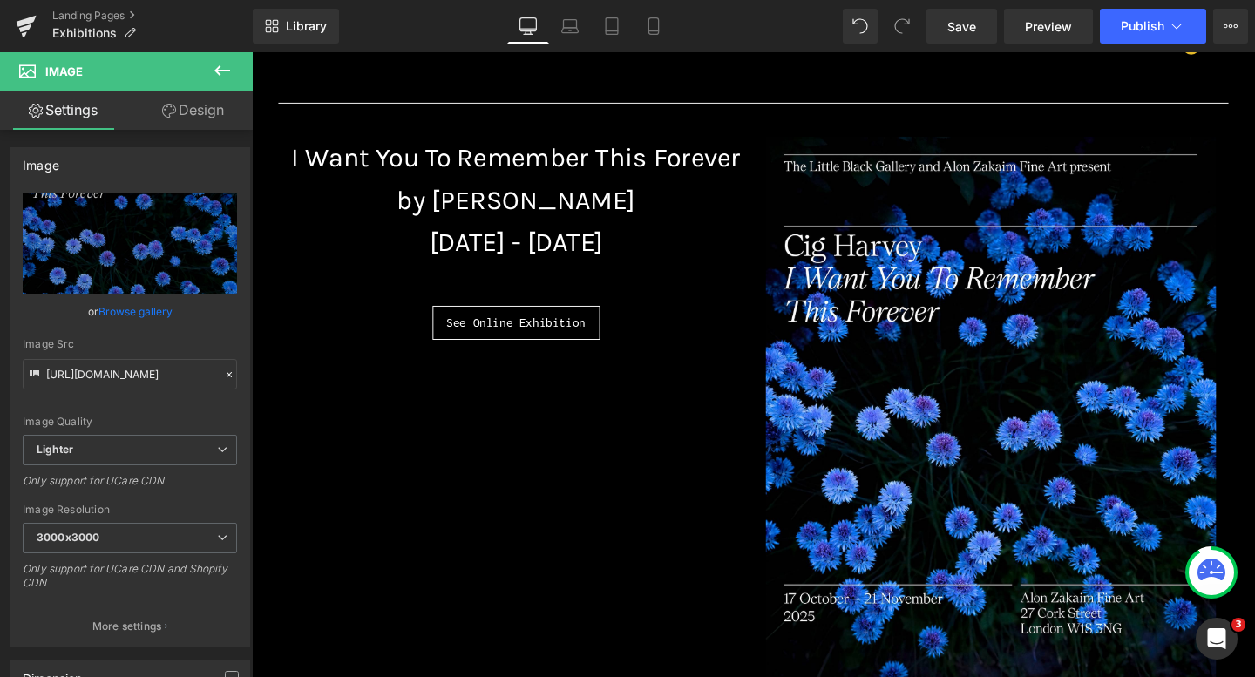
scroll to position [96, 0]
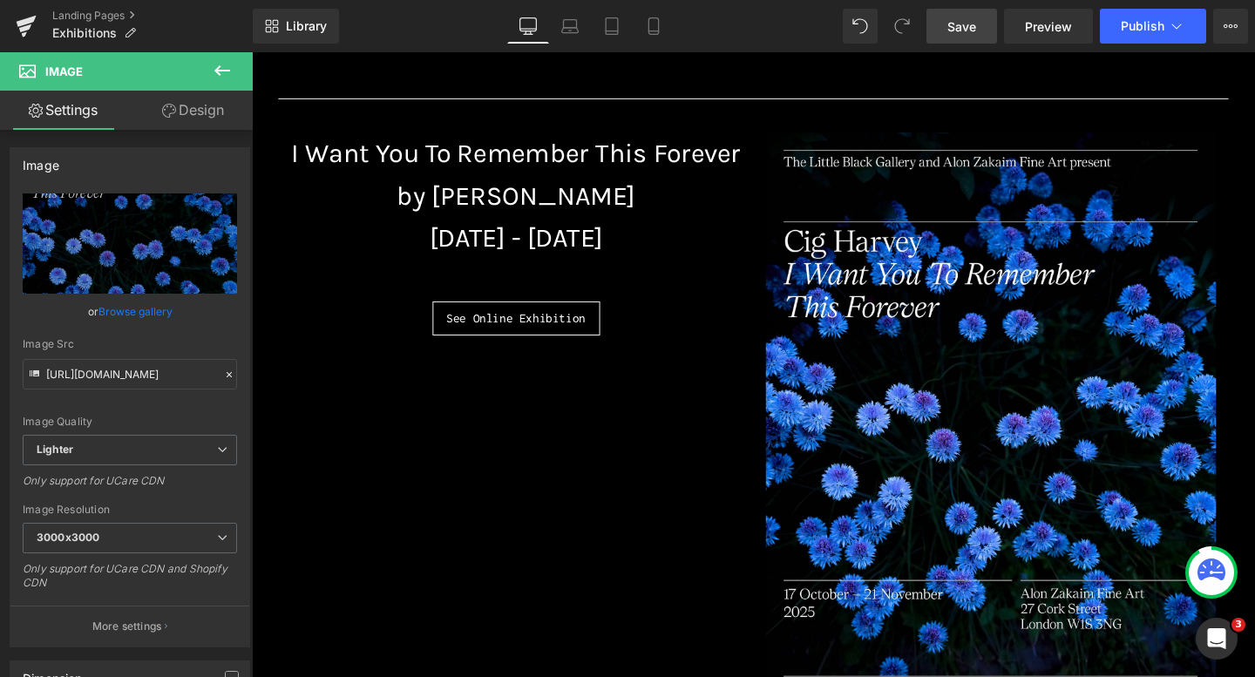
click at [957, 37] on link "Save" at bounding box center [961, 26] width 71 height 35
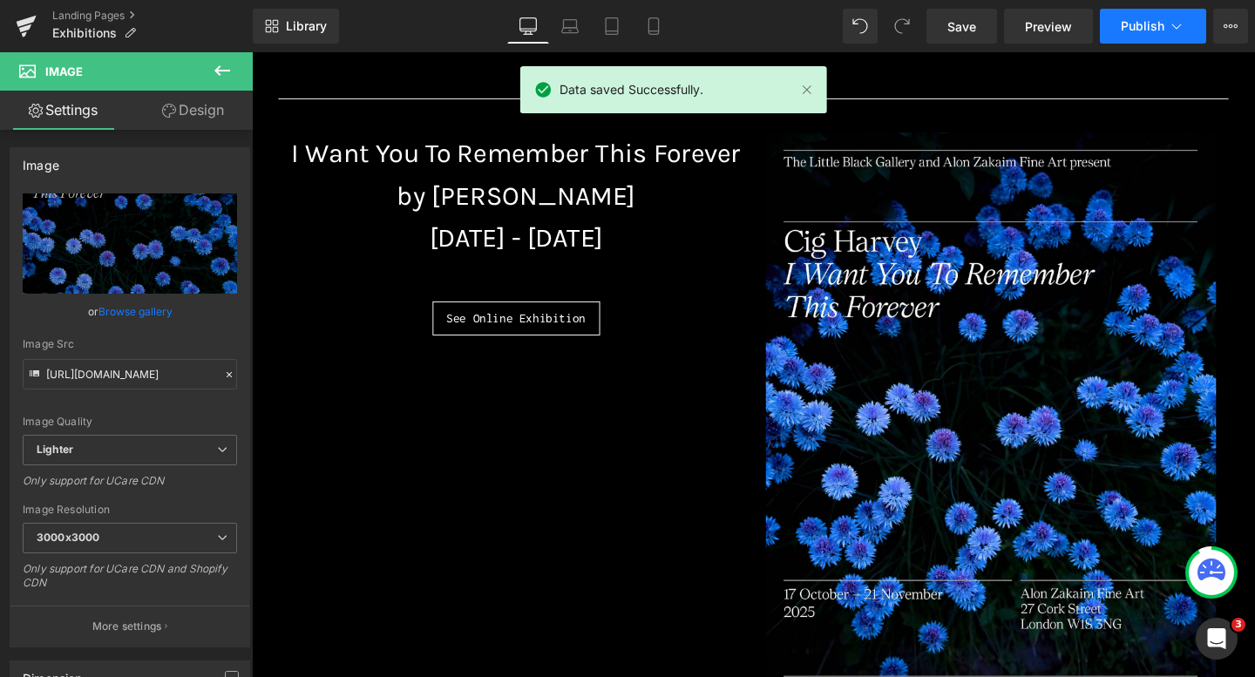
click at [1127, 30] on span "Publish" at bounding box center [1142, 26] width 44 height 14
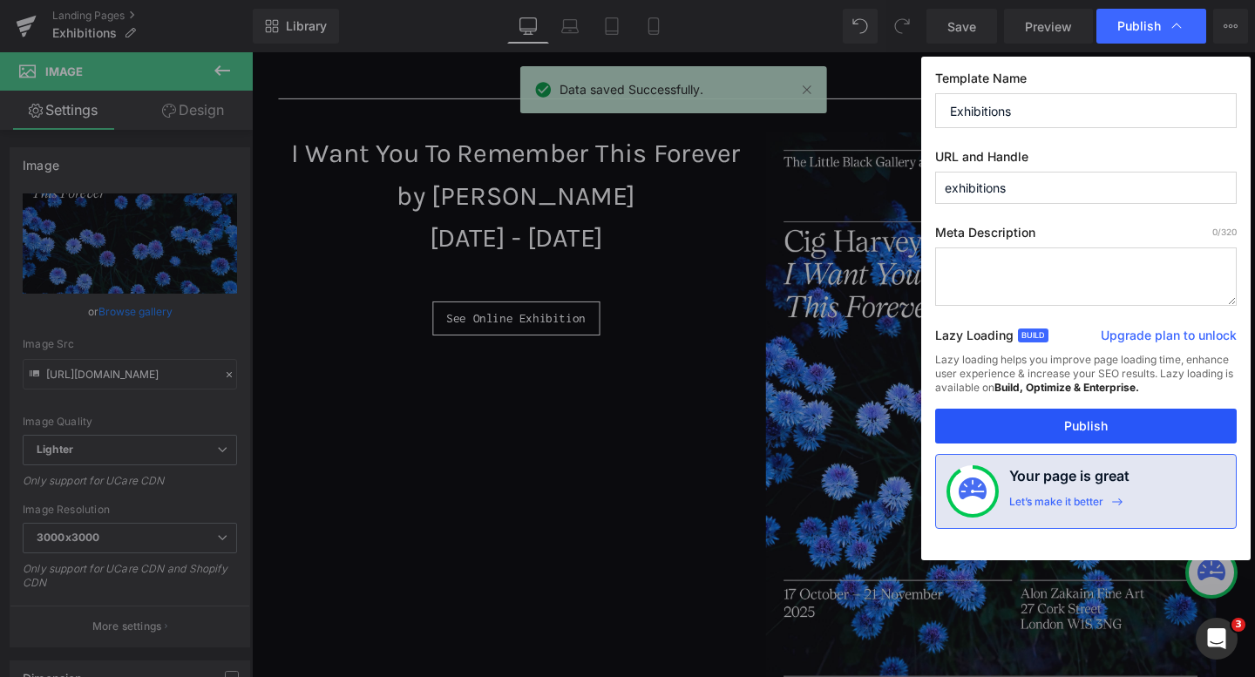
click at [1006, 428] on button "Publish" at bounding box center [1085, 426] width 301 height 35
